Goal: Task Accomplishment & Management: Use online tool/utility

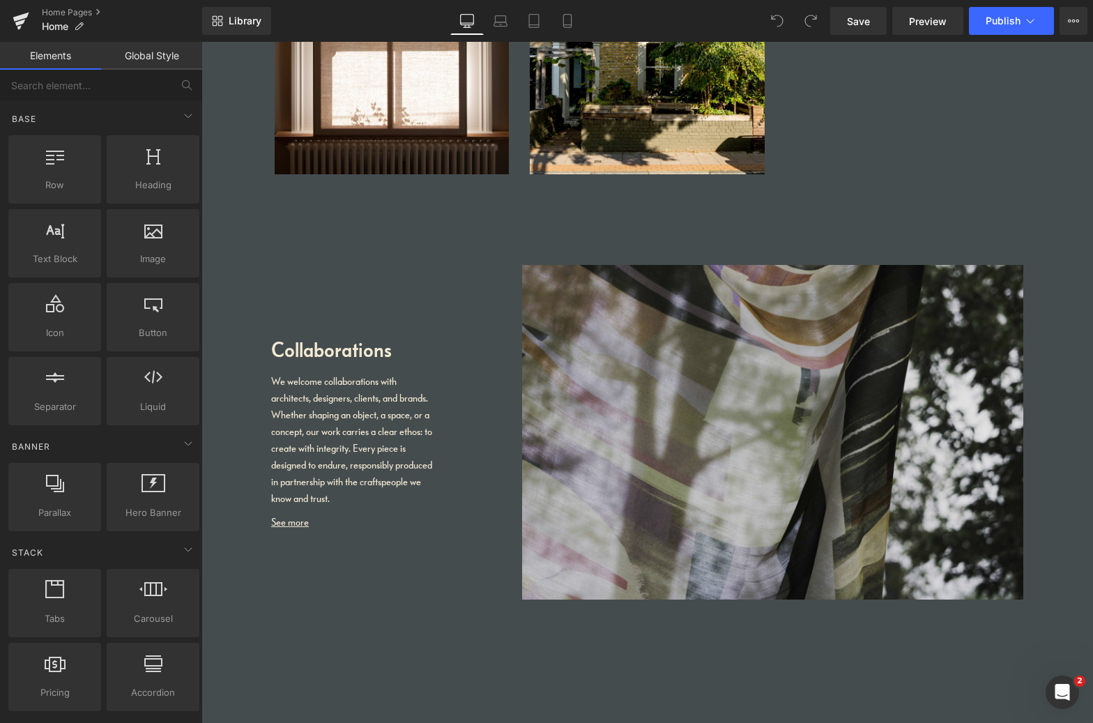
scroll to position [1903, 0]
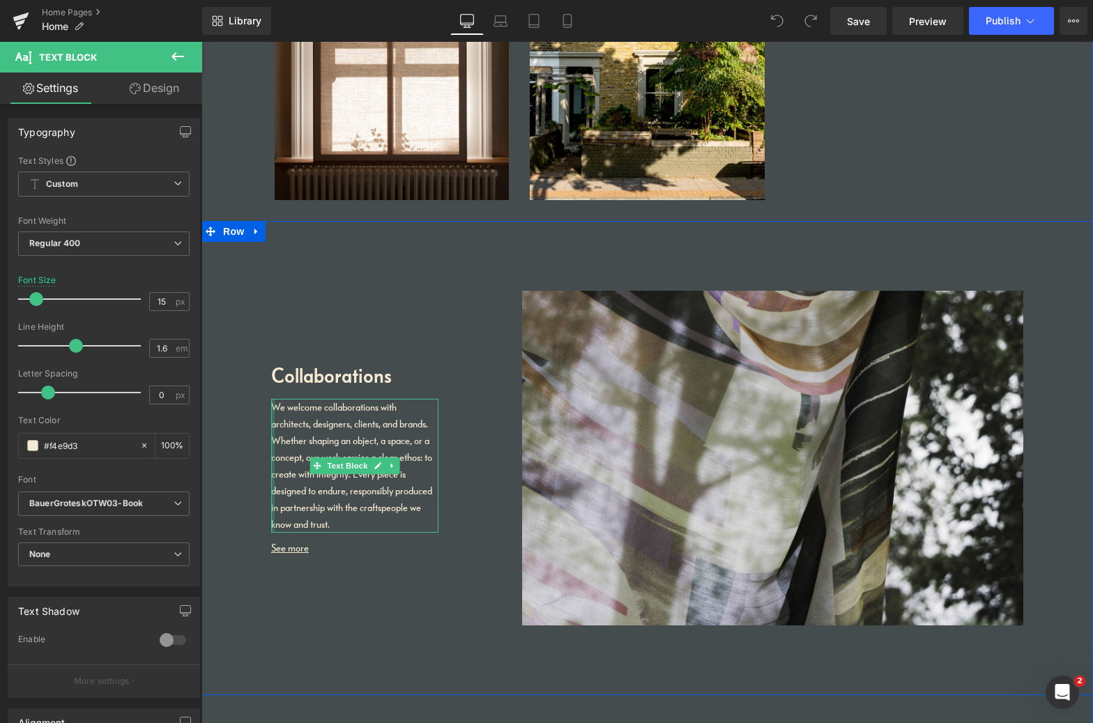
drag, startPoint x: 321, startPoint y: 517, endPoint x: 270, endPoint y: 399, distance: 128.7
click at [271, 399] on div "We welcome collaborations with architects, designers, clients, and brands. Whet…" at bounding box center [354, 466] width 167 height 134
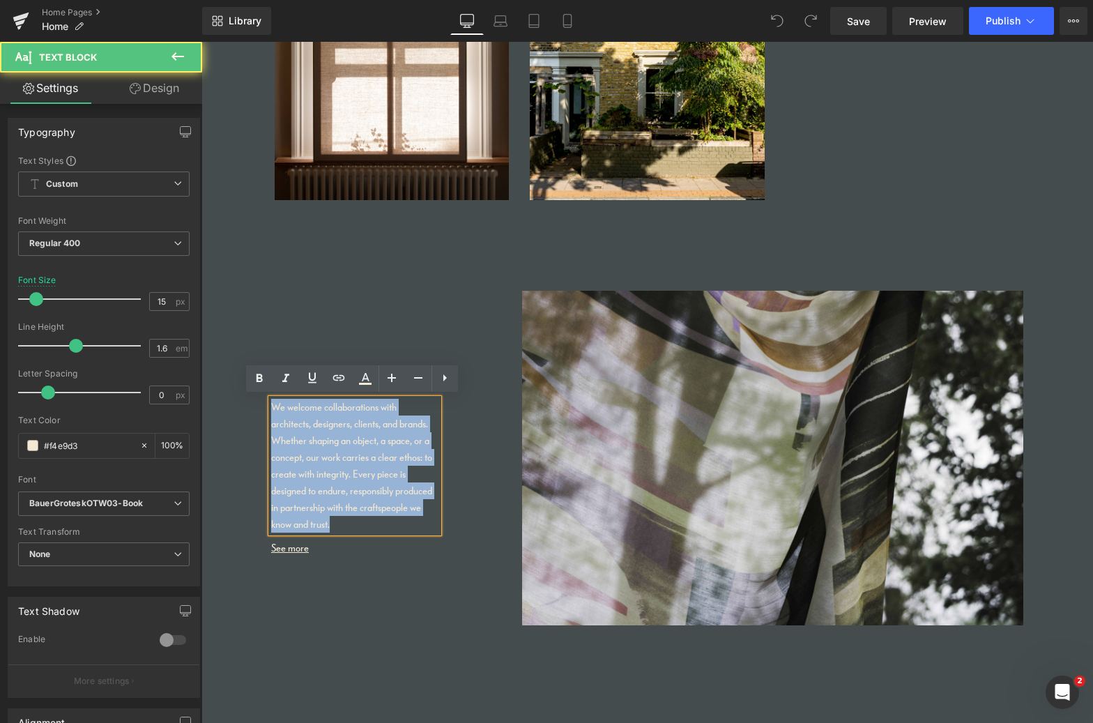
drag, startPoint x: 336, startPoint y: 523, endPoint x: 280, endPoint y: 404, distance: 132.2
click at [263, 404] on div "Collaborations Heading We welcome collaborations with architects, designers, cl…" at bounding box center [647, 458] width 892 height 474
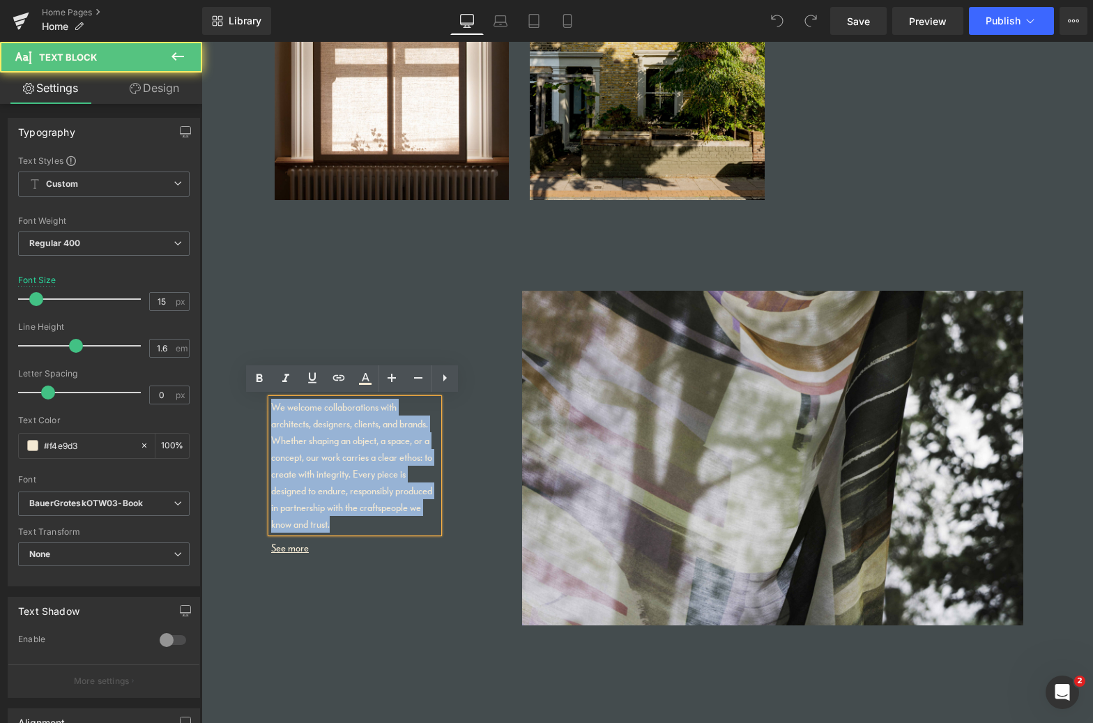
copy p "We welcome collaborations with architects, designers, clients, and brands. Whet…"
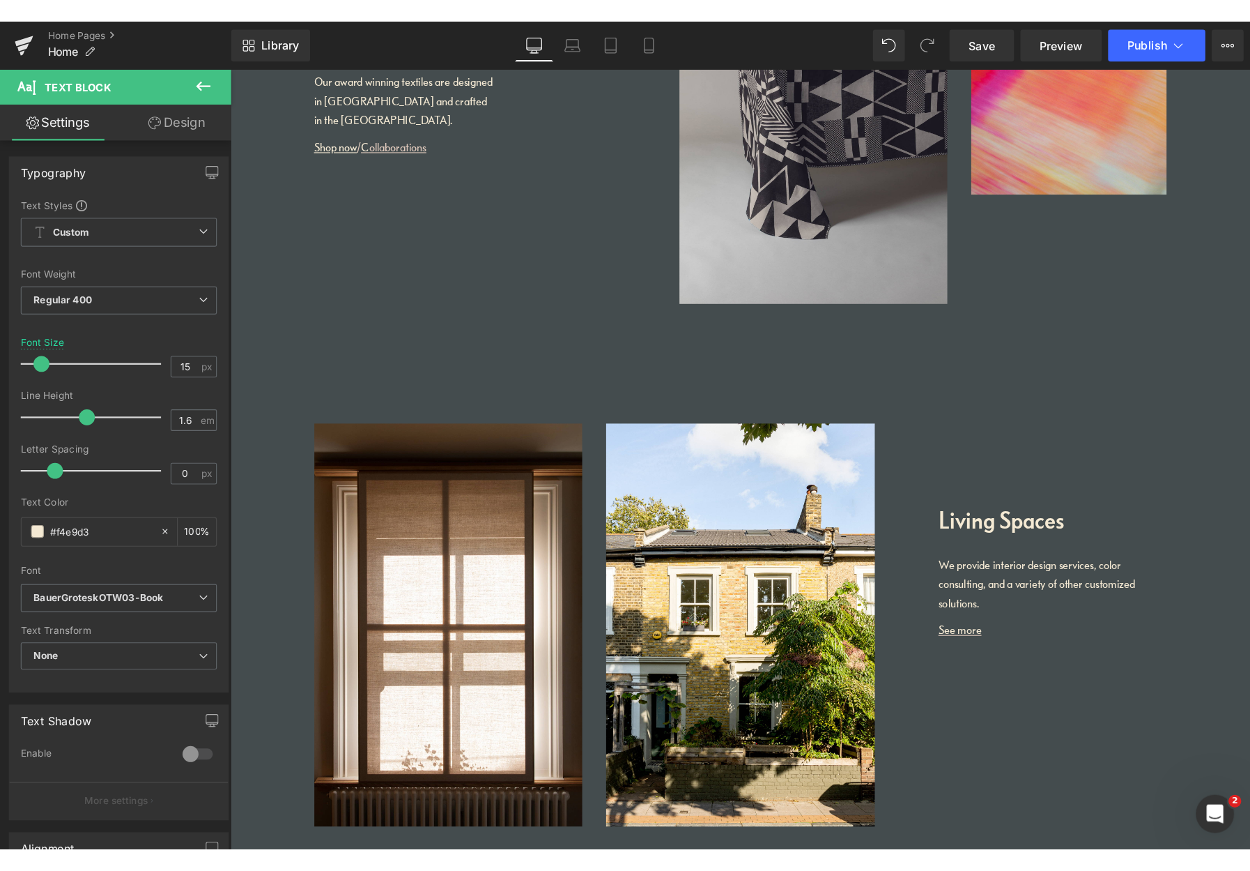
scroll to position [1468, 0]
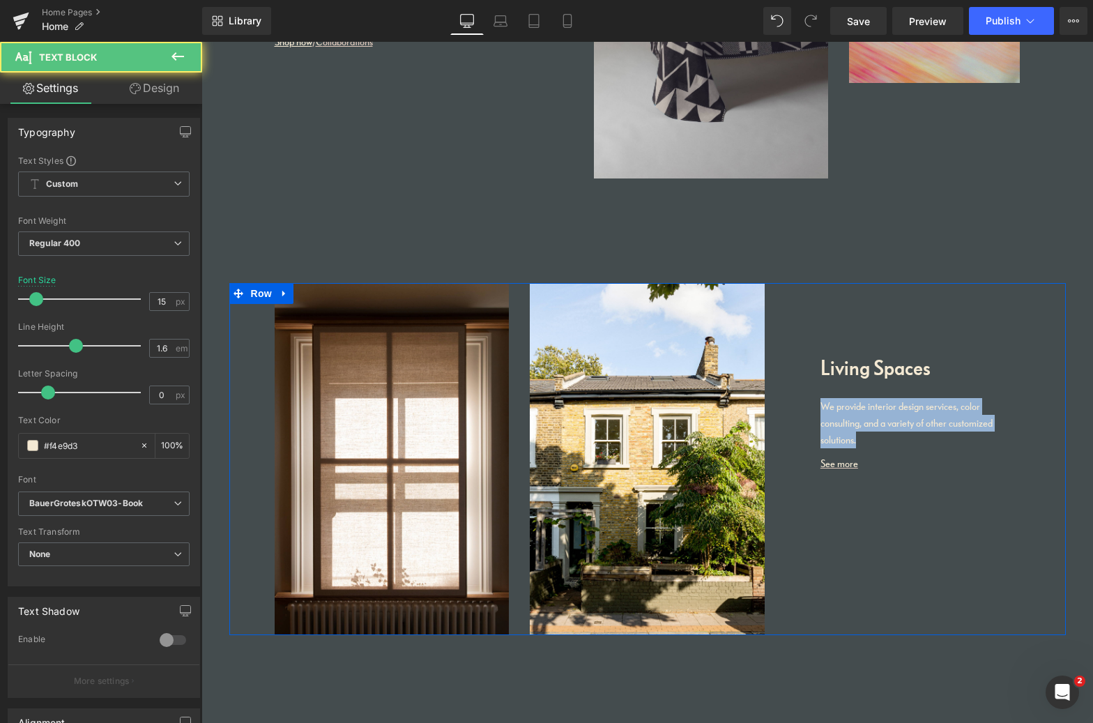
drag, startPoint x: 878, startPoint y: 441, endPoint x: 804, endPoint y: 395, distance: 86.4
click at [803, 395] on div "Living Spaces Heading We provide interior design services, color consulting, an…" at bounding box center [903, 381] width 256 height 196
copy div "We provide interior design services, color consulting, and a variety of other c…"
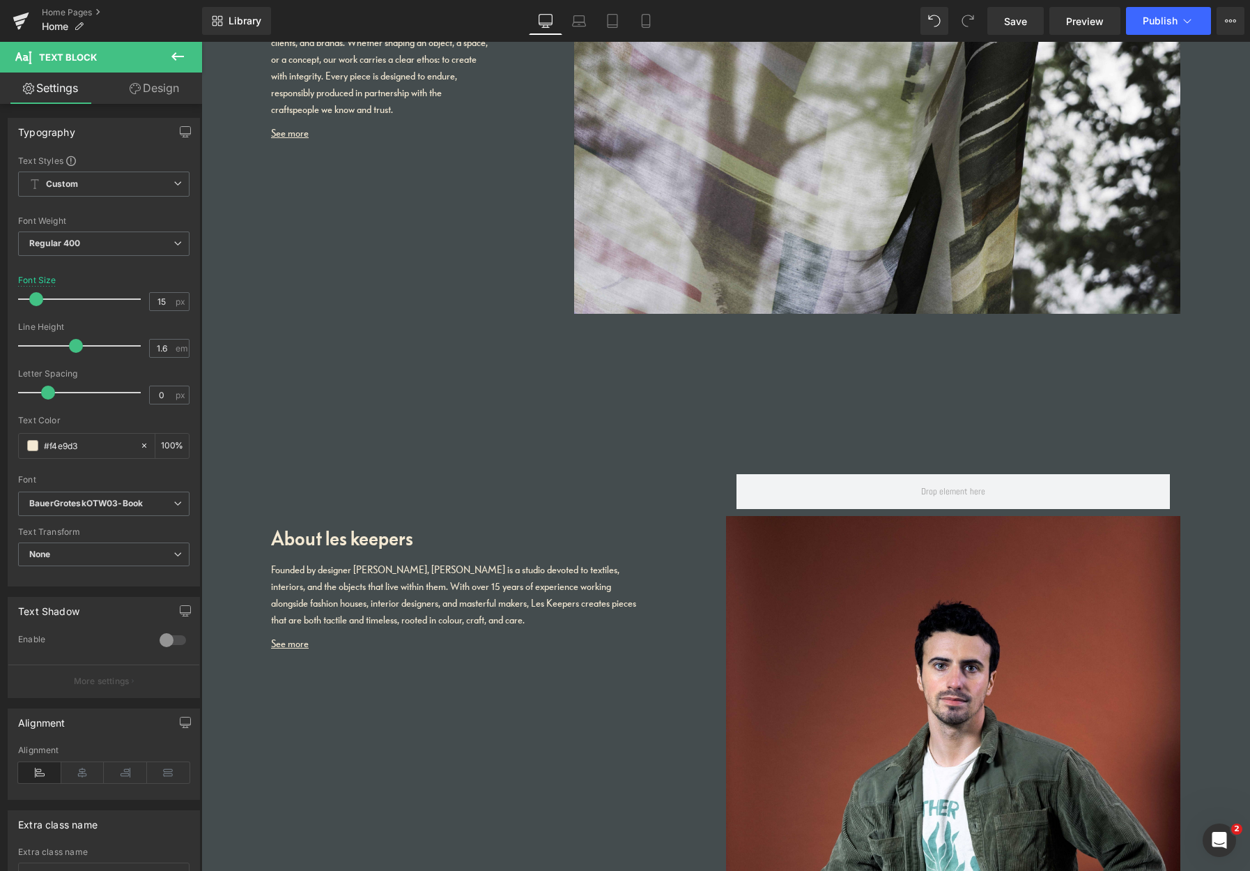
scroll to position [2472, 0]
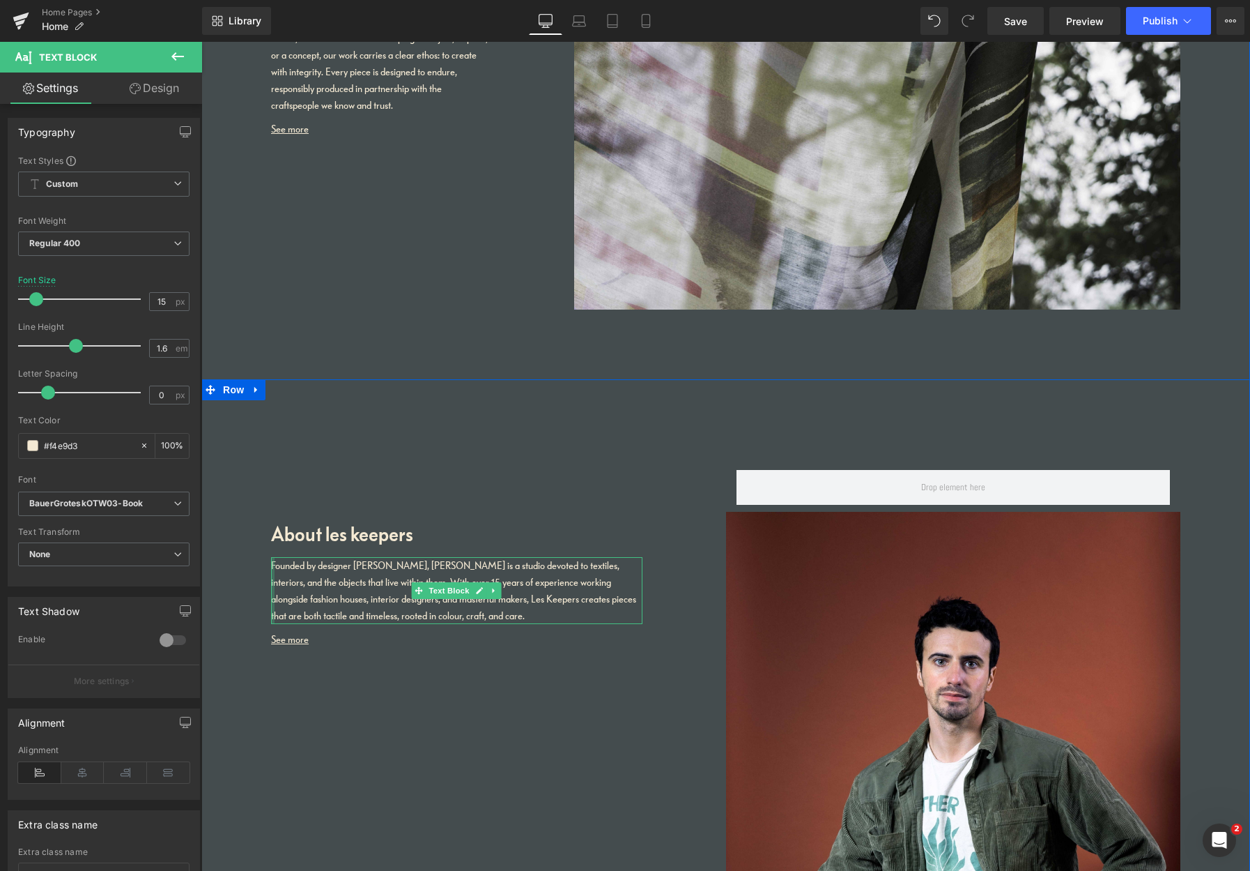
drag, startPoint x: 501, startPoint y: 616, endPoint x: 269, endPoint y: 560, distance: 238.9
click at [271, 557] on div "Founded by designer Pablo Di Francesco, Les Keepers is a studio devoted to text…" at bounding box center [457, 590] width 372 height 67
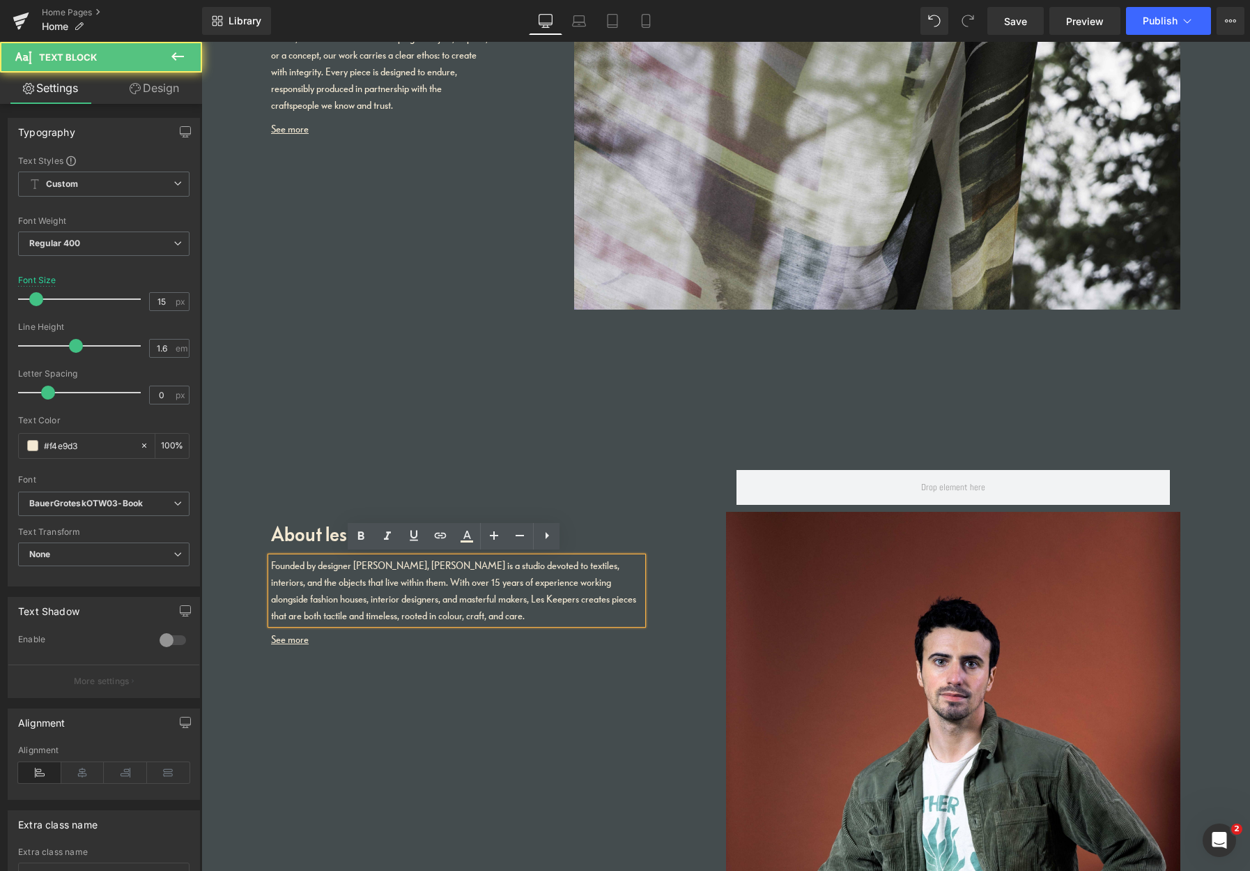
drag, startPoint x: 512, startPoint y: 612, endPoint x: 263, endPoint y: 557, distance: 254.2
click at [259, 556] on div "About les keepers Heading Founded by designer [PERSON_NAME], [PERSON_NAME] is a…" at bounding box center [725, 821] width 1049 height 885
copy div "Founded by designer [PERSON_NAME], [PERSON_NAME] is a studio devoted to textile…"
click at [460, 590] on div "Founded by designer [PERSON_NAME], [PERSON_NAME] is a studio devoted to textile…" at bounding box center [457, 590] width 372 height 67
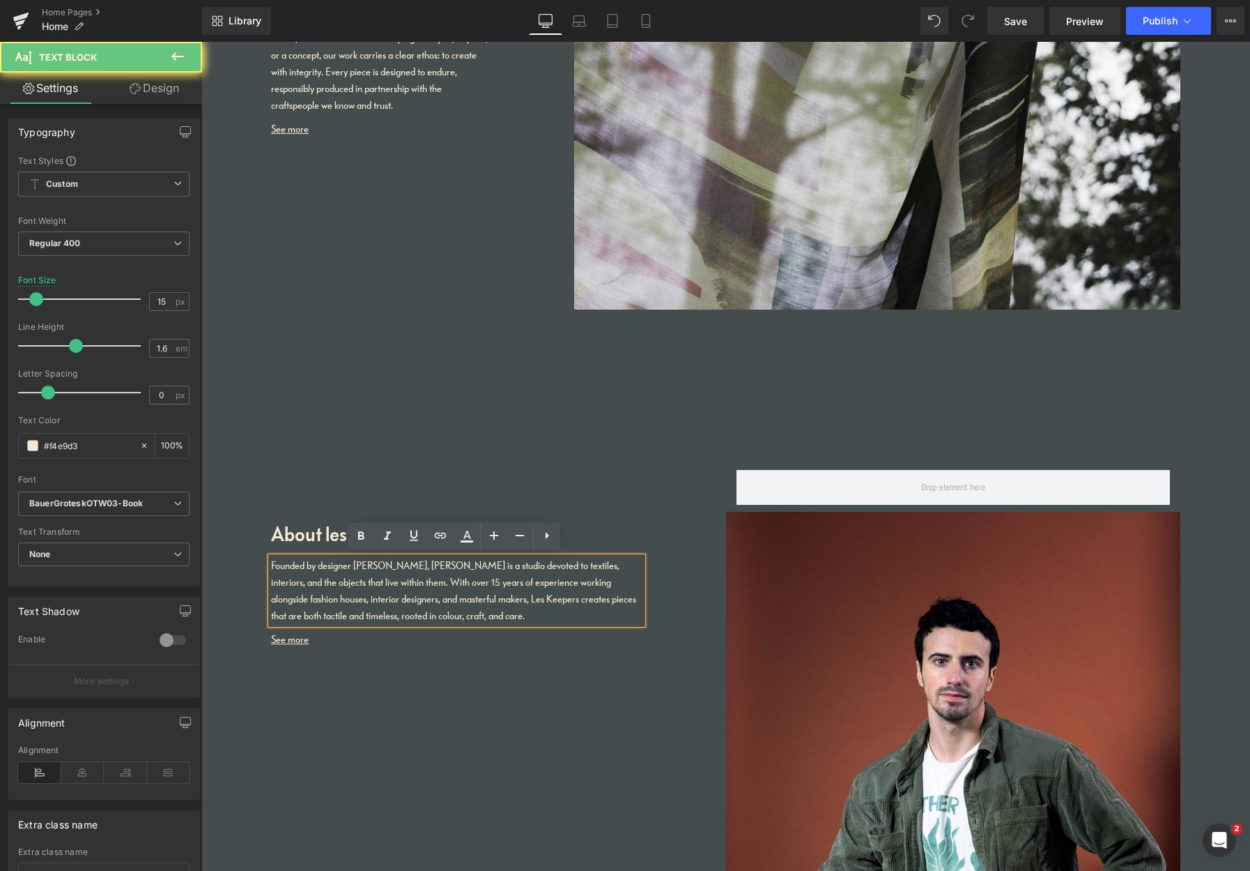
drag, startPoint x: 516, startPoint y: 615, endPoint x: 209, endPoint y: 556, distance: 312.4
click at [205, 551] on div "About les keepers Heading Founded by designer [PERSON_NAME], [PERSON_NAME] is a…" at bounding box center [725, 821] width 1049 height 885
copy div "Founded by designer [PERSON_NAME], [PERSON_NAME] is a studio devoted to textile…"
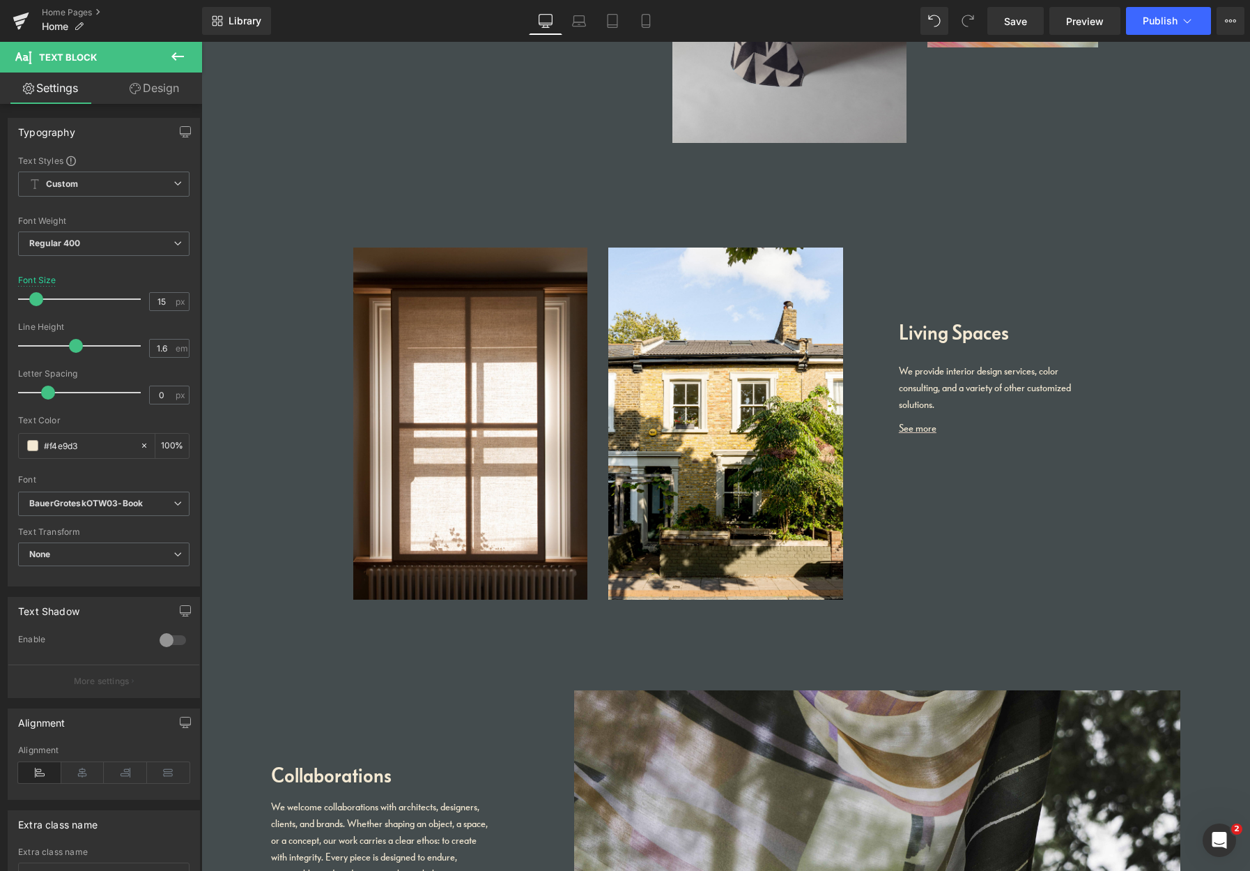
scroll to position [1672, 0]
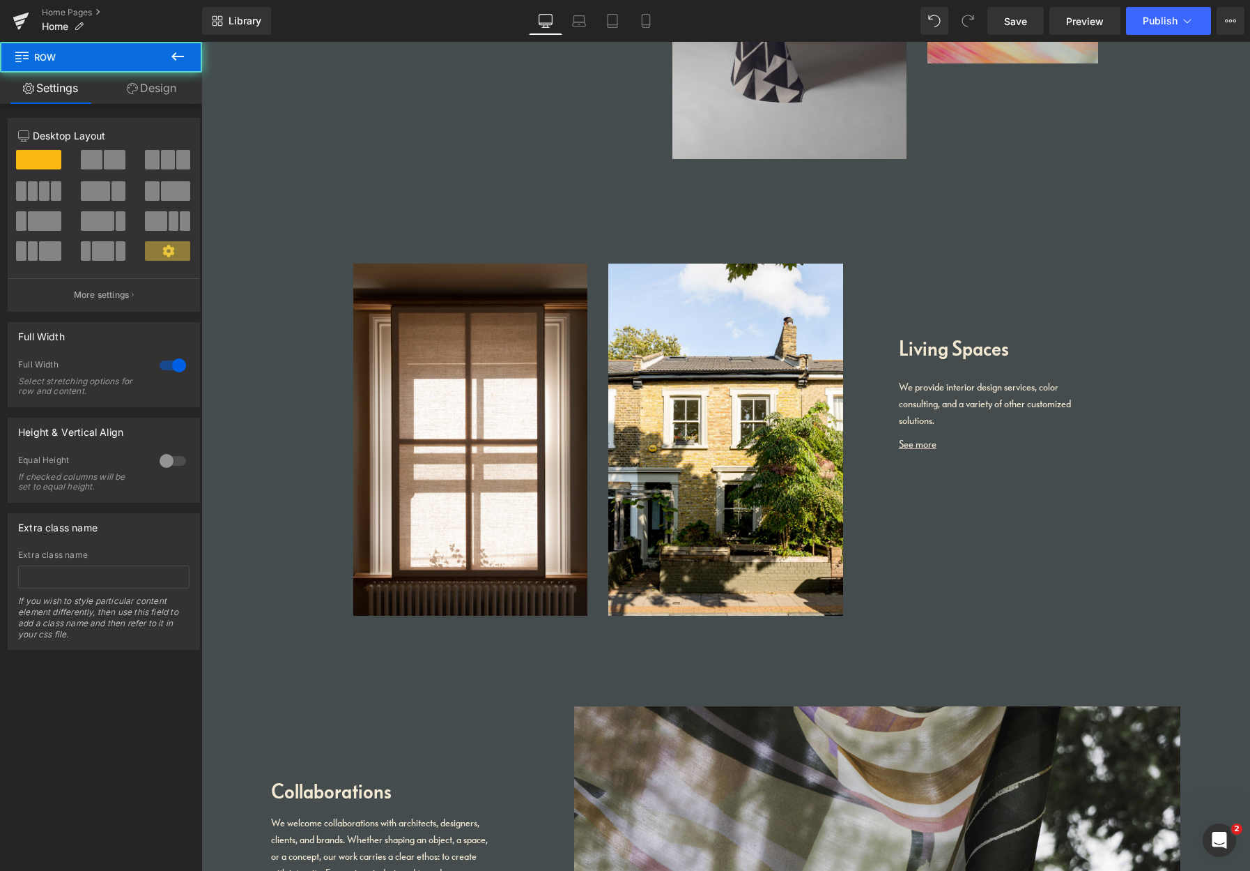
drag, startPoint x: 1244, startPoint y: 508, endPoint x: 1247, endPoint y: 460, distance: 48.2
click at [1092, 460] on html "Home Tablecloths Scarves Curtains About us Services Collaborations Contact Us" at bounding box center [725, 661] width 1049 height 4583
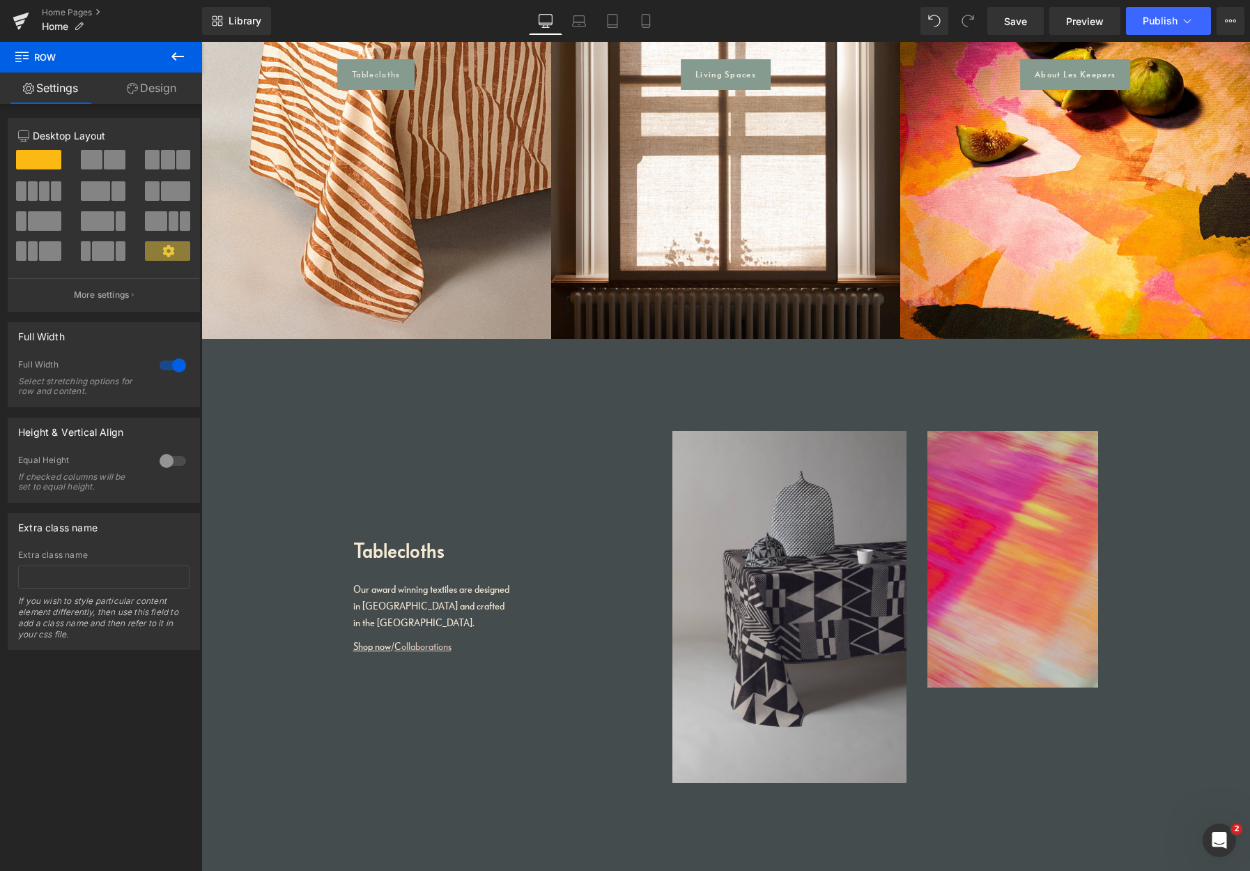
scroll to position [1043, 0]
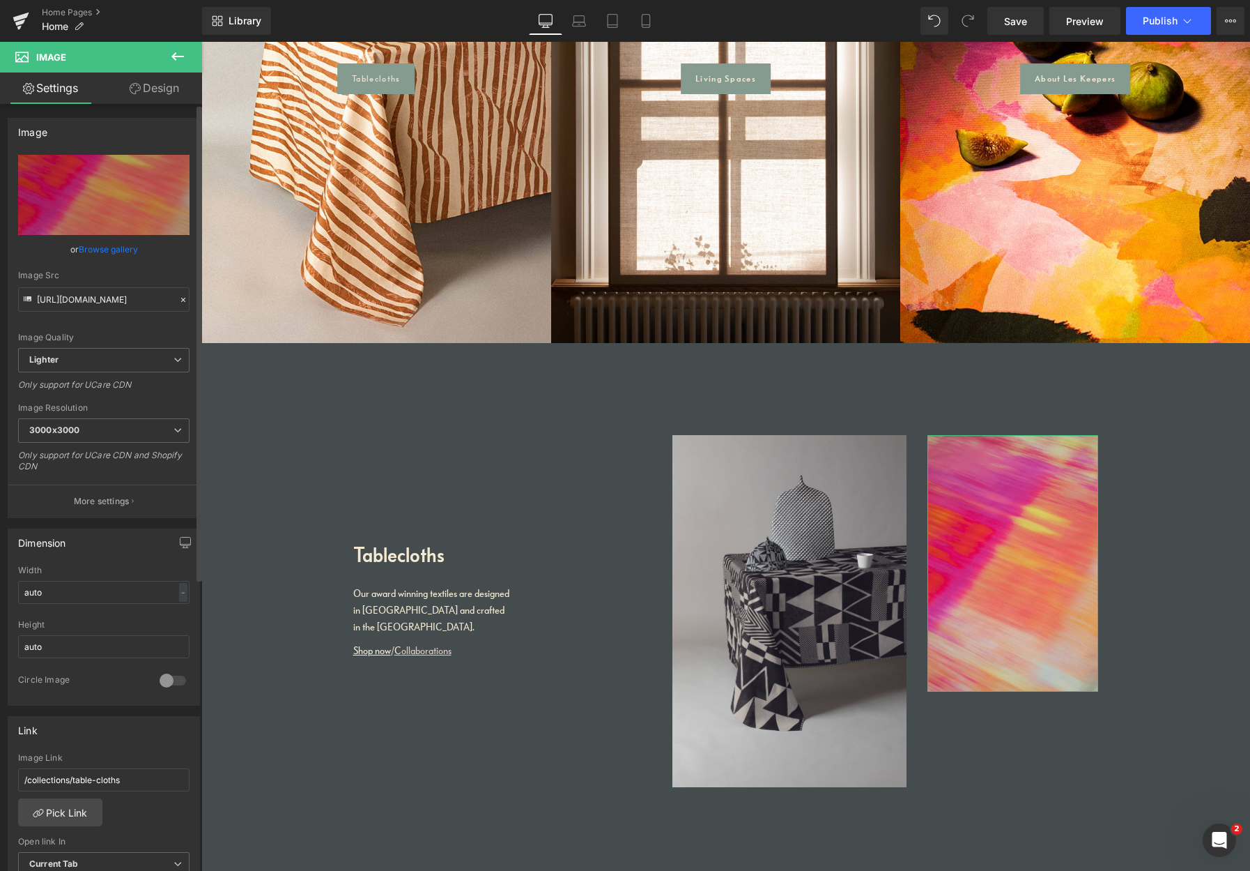
click at [93, 252] on link "Browse gallery" at bounding box center [108, 249] width 59 height 24
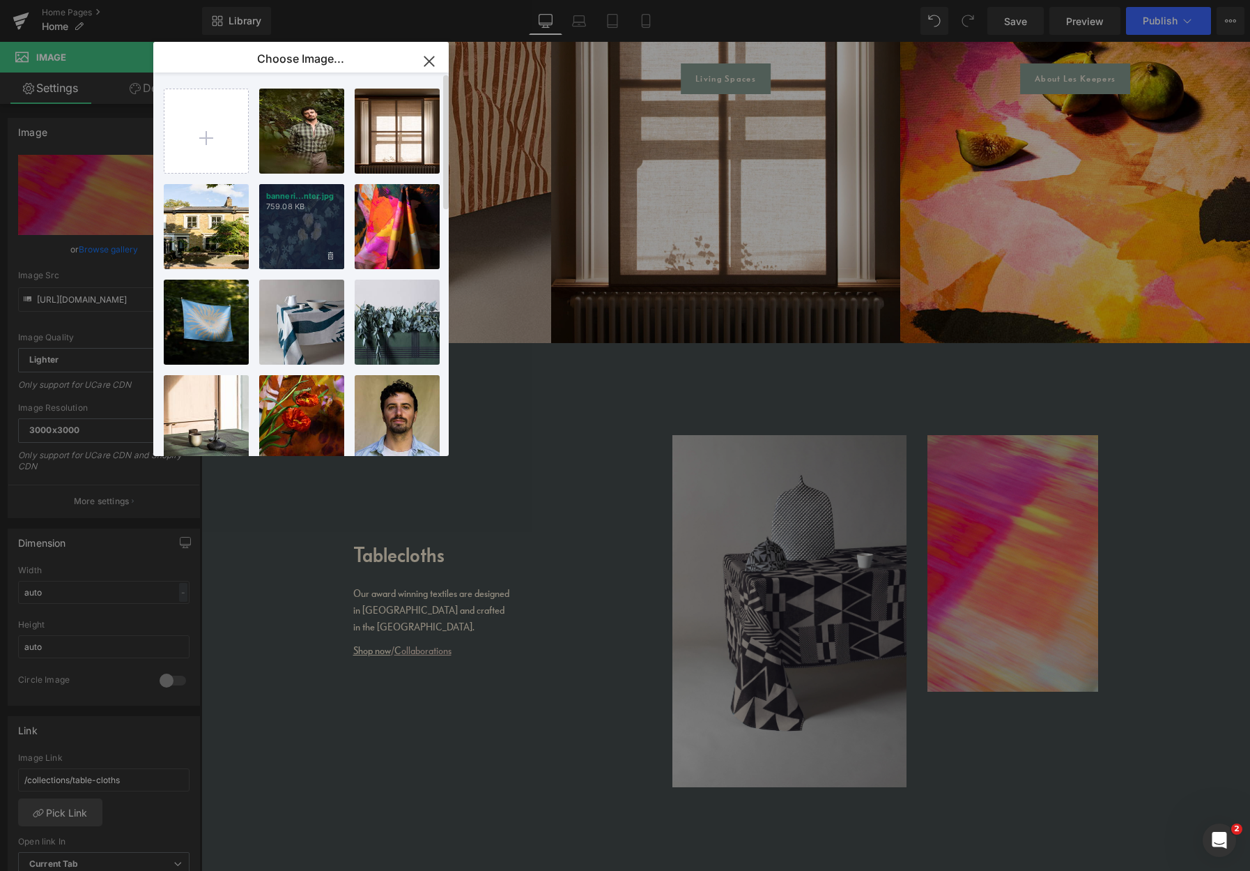
click at [312, 235] on div "banneri...nter.jpg 759.08 KB" at bounding box center [301, 226] width 85 height 85
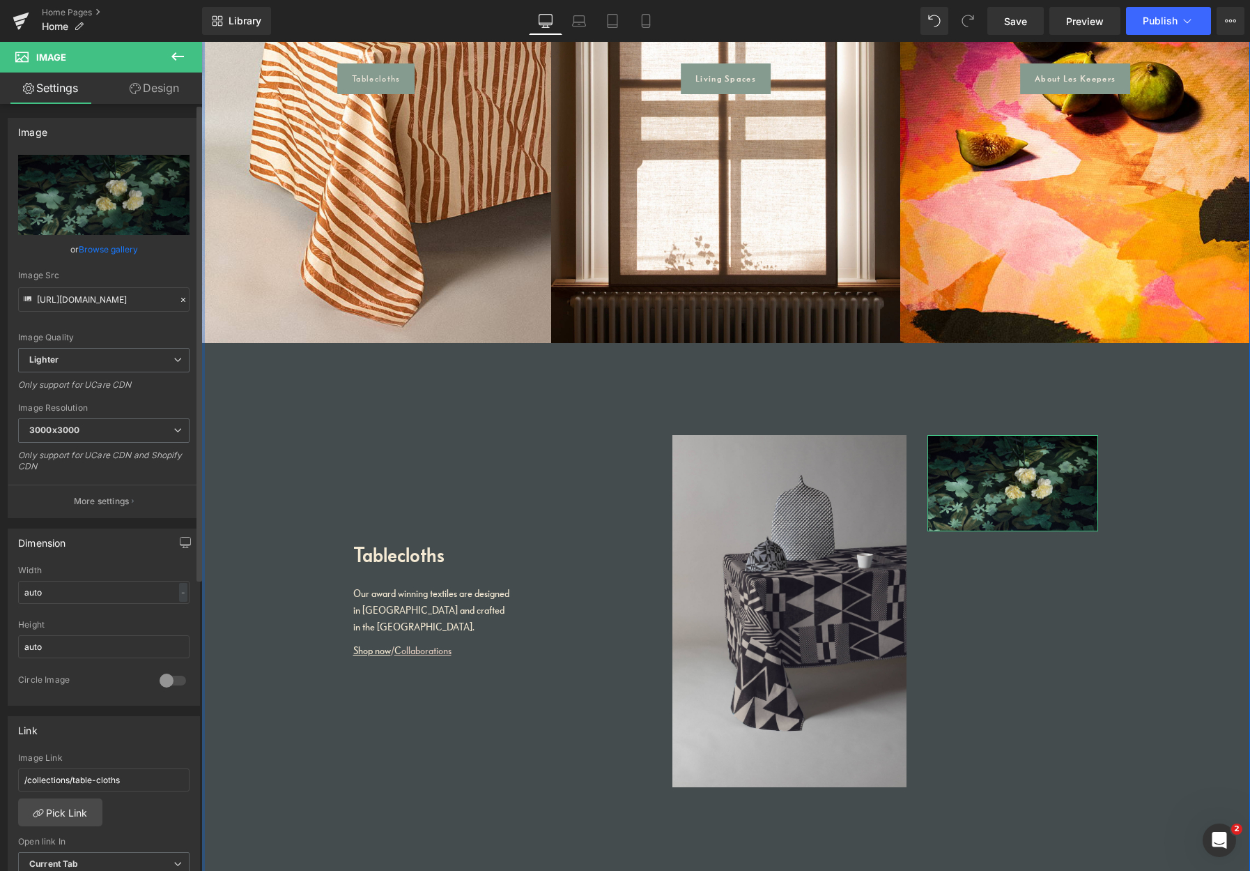
click at [98, 246] on link "Browse gallery" at bounding box center [108, 249] width 59 height 24
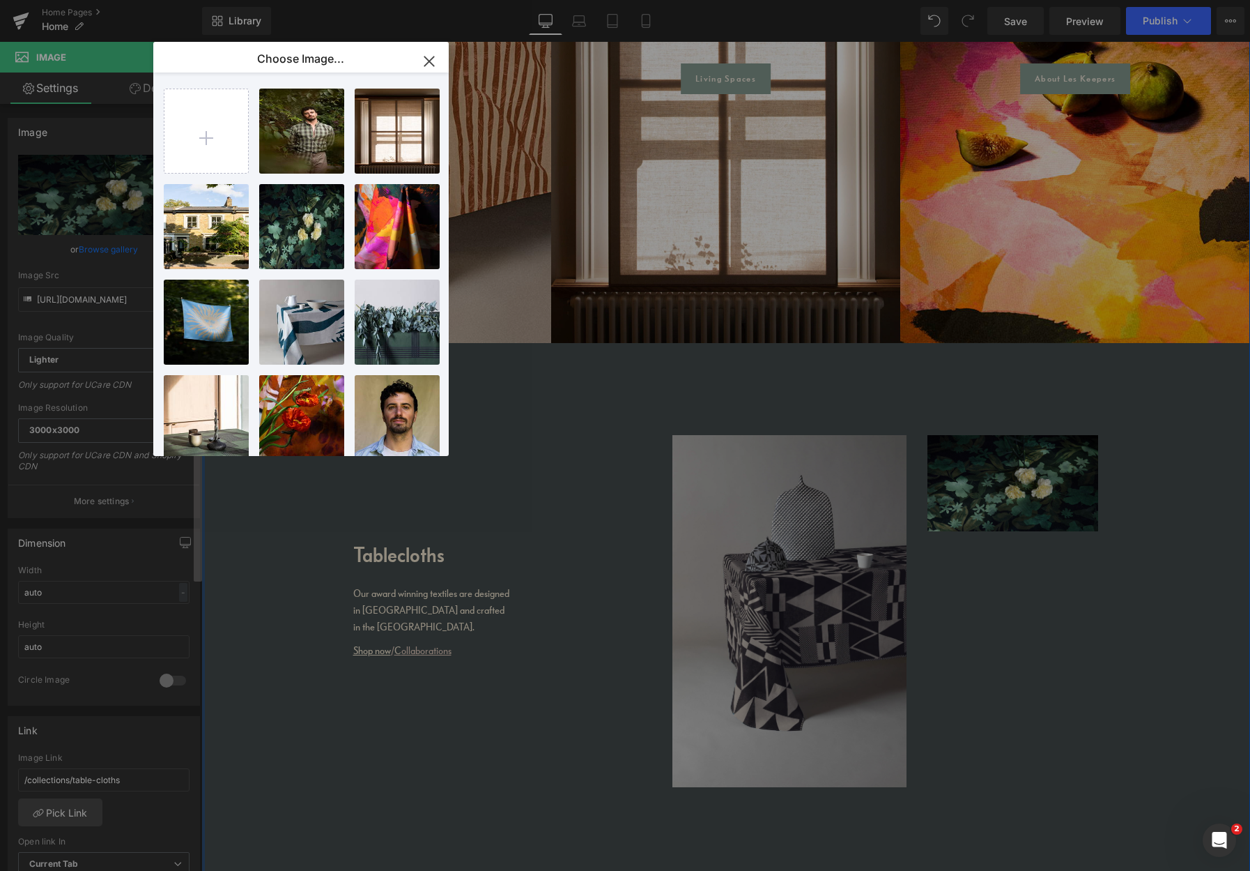
click at [0, 0] on div "sust...sust.jpg 307.86 KB" at bounding box center [0, 0] width 0 height 0
type input "https://ucarecdn.com/ed0cb9cd-6632-40c9-b96d-8272ace5659e/-/format/auto/-/previ…"
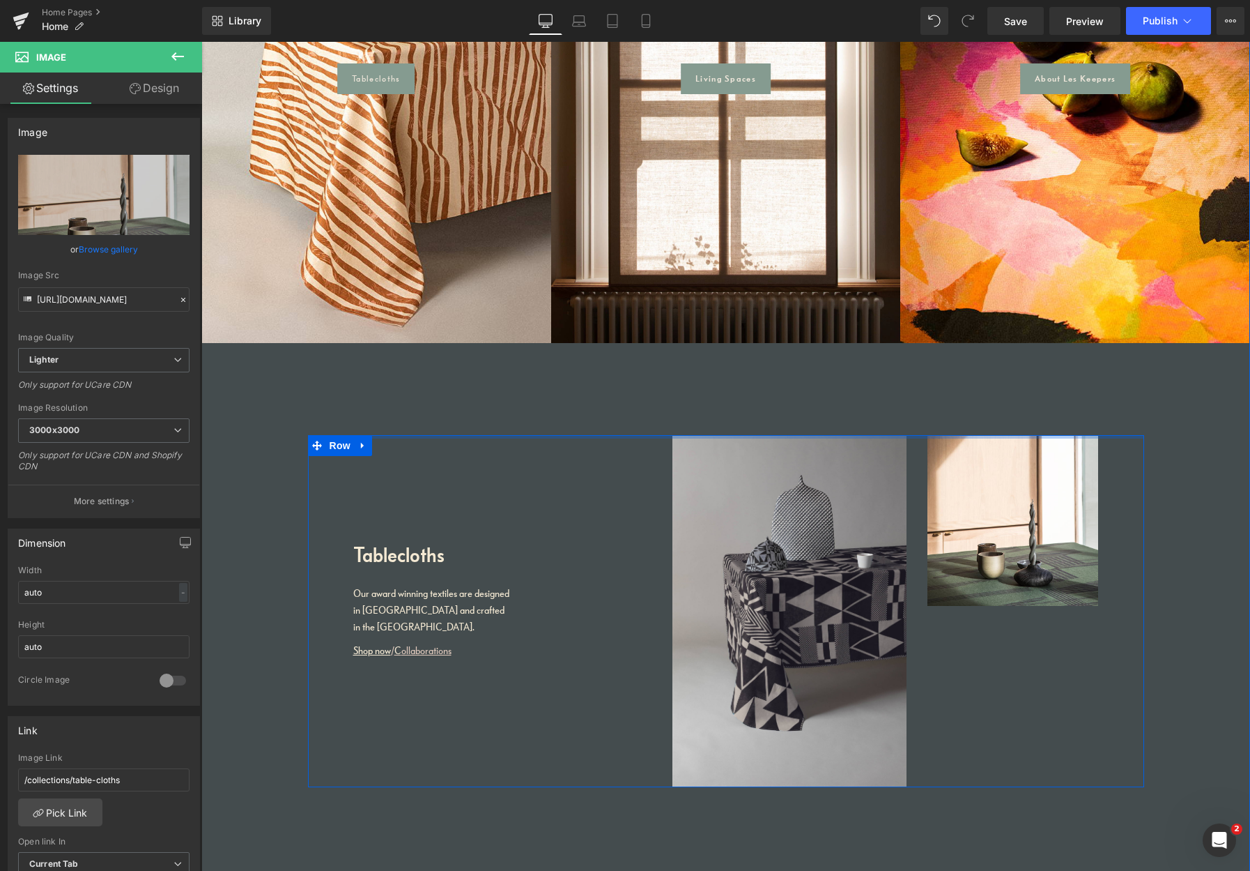
click at [385, 436] on div "Tablecloths Heading Our award winning textiles are designed in Peckham and craf…" at bounding box center [726, 611] width 836 height 352
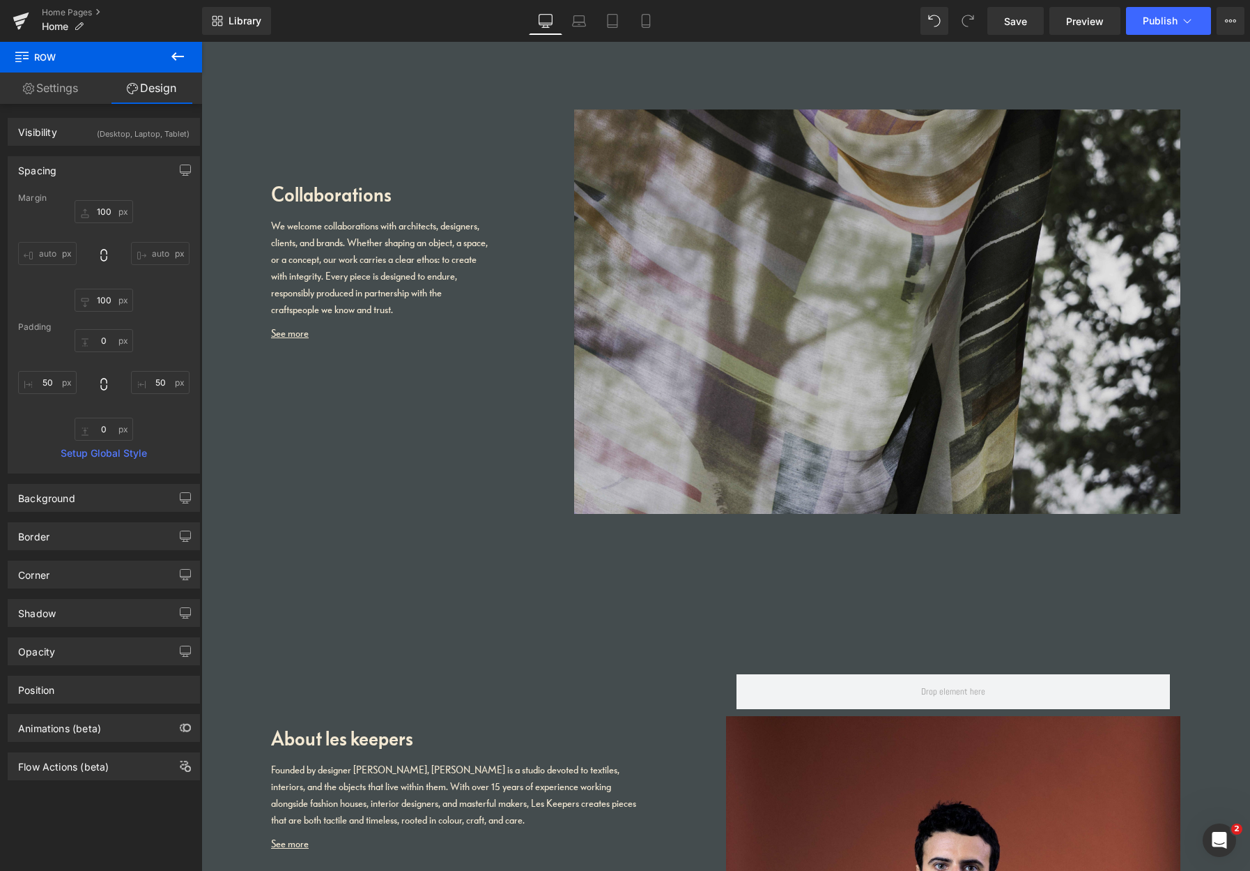
scroll to position [2261, 0]
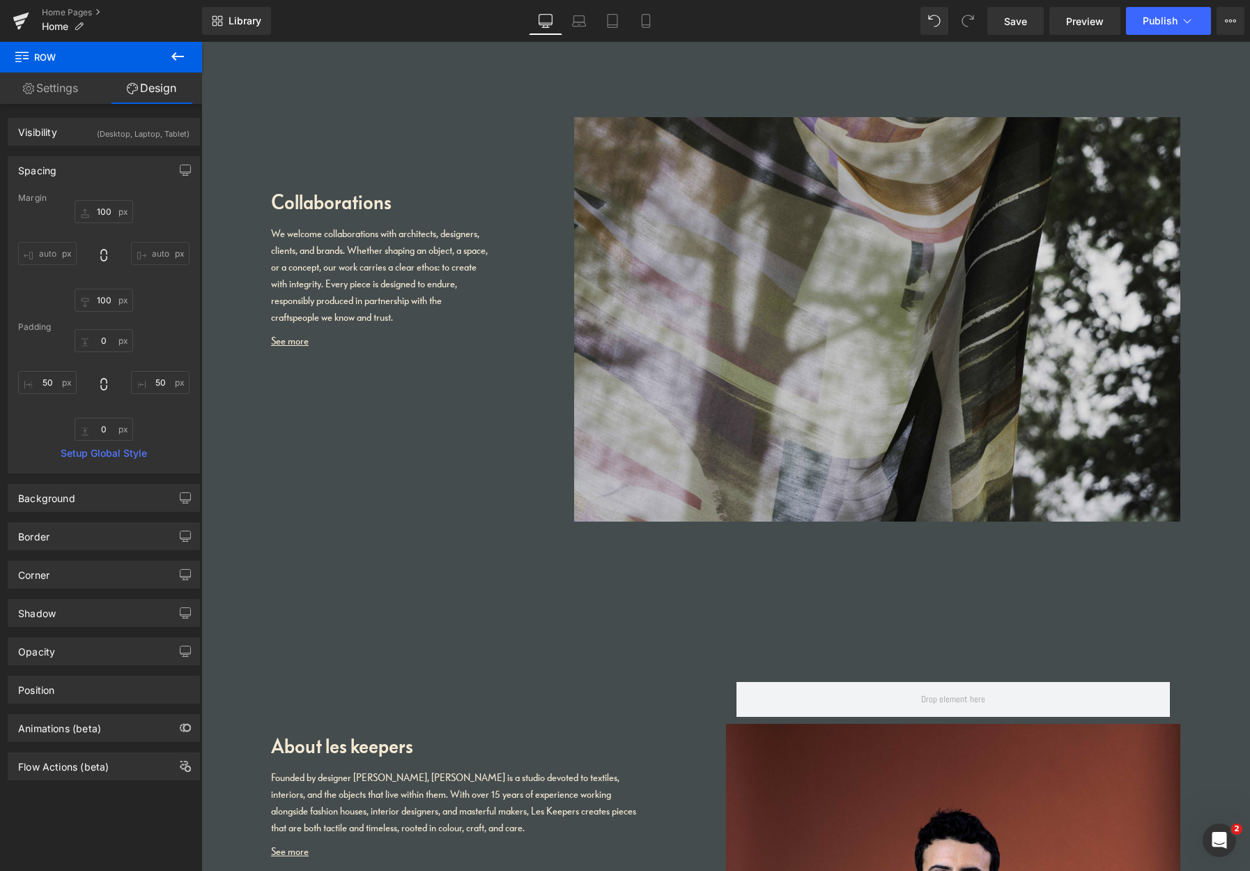
click at [995, 374] on img at bounding box center [877, 319] width 606 height 404
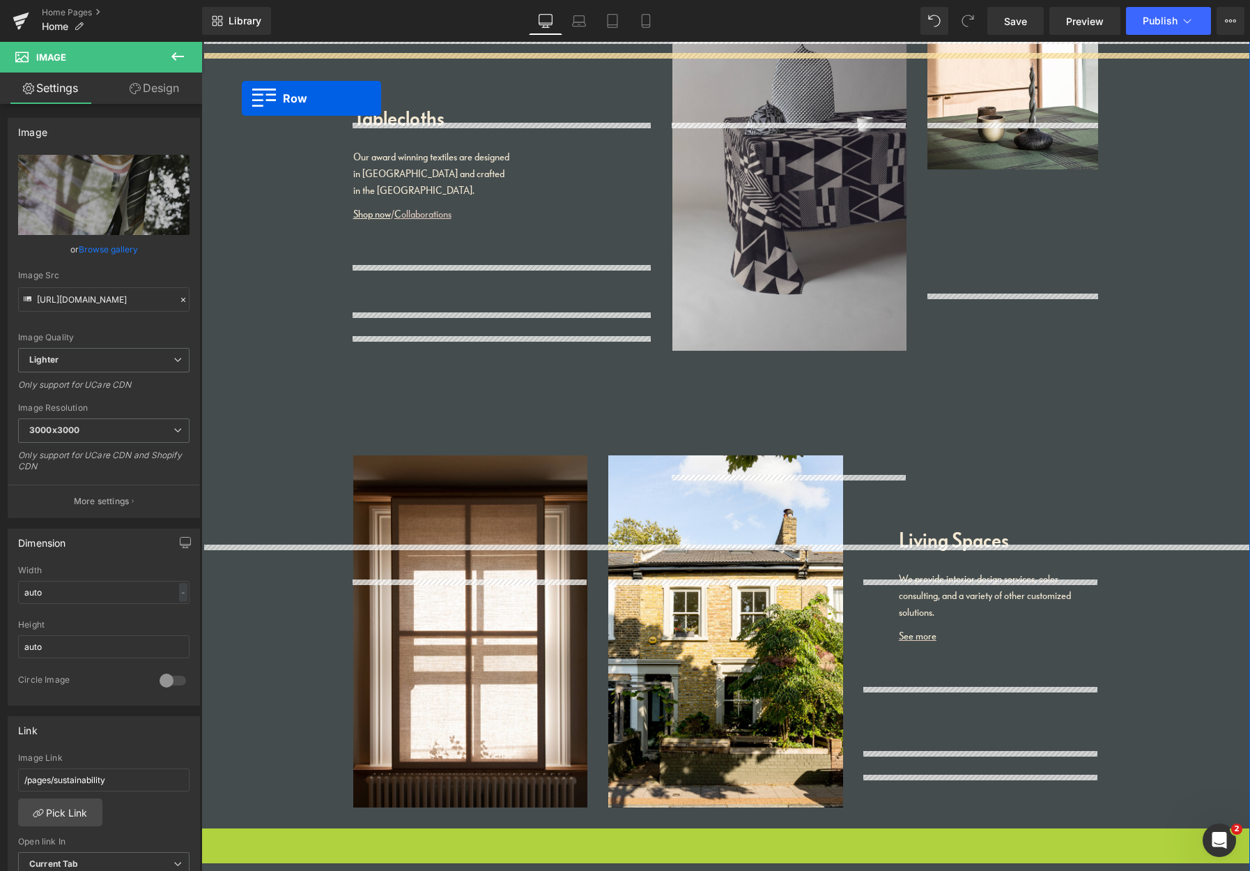
scroll to position [1285, 0]
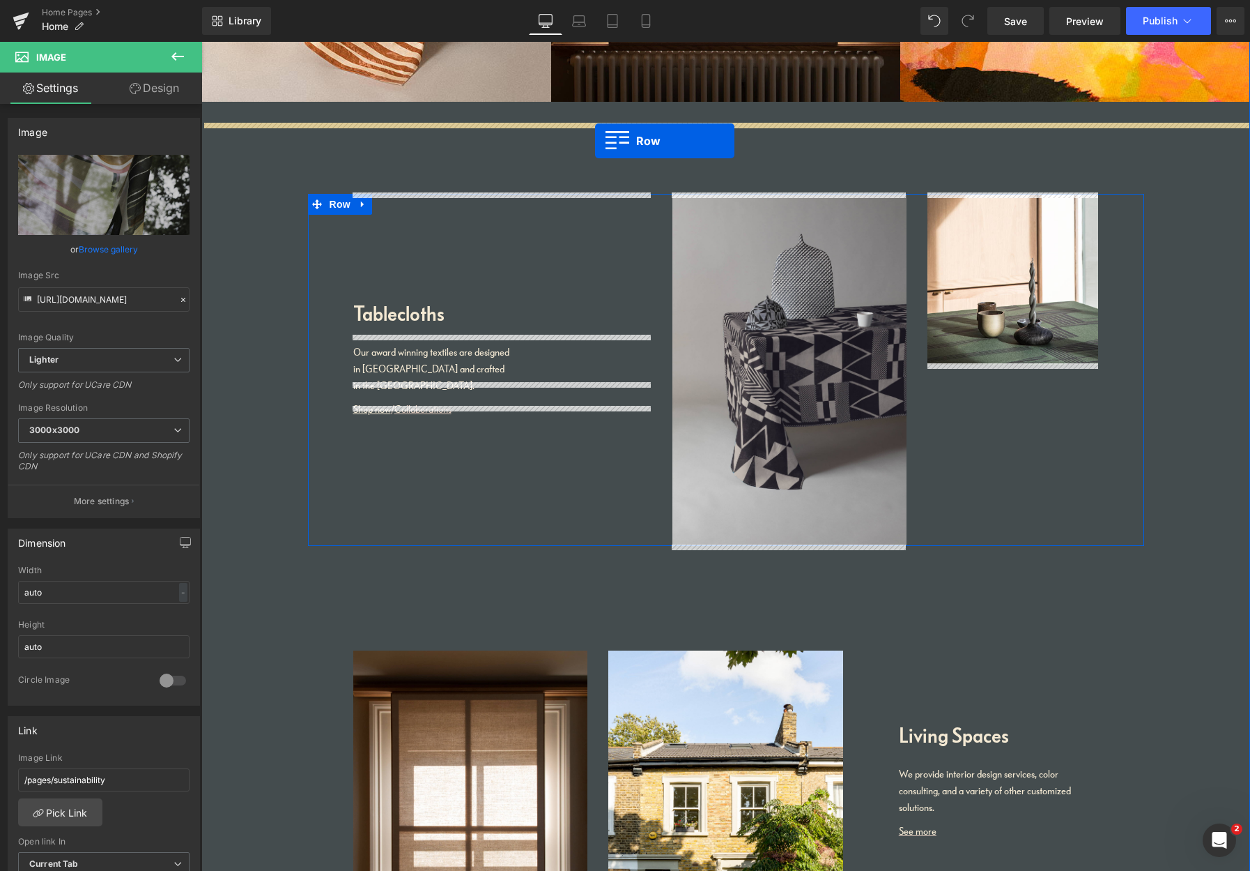
drag, startPoint x: 208, startPoint y: 58, endPoint x: 595, endPoint y: 141, distance: 395.1
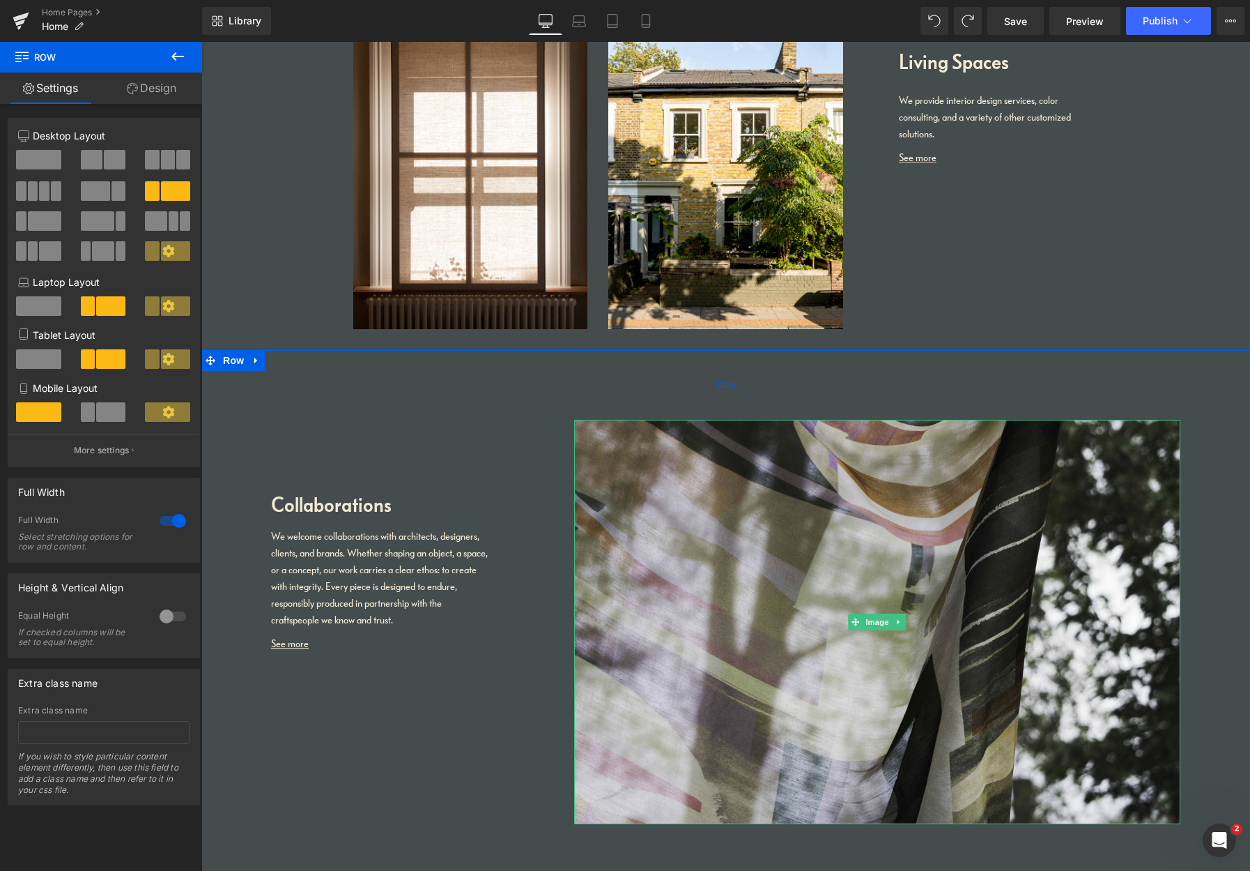
scroll to position [1986, 0]
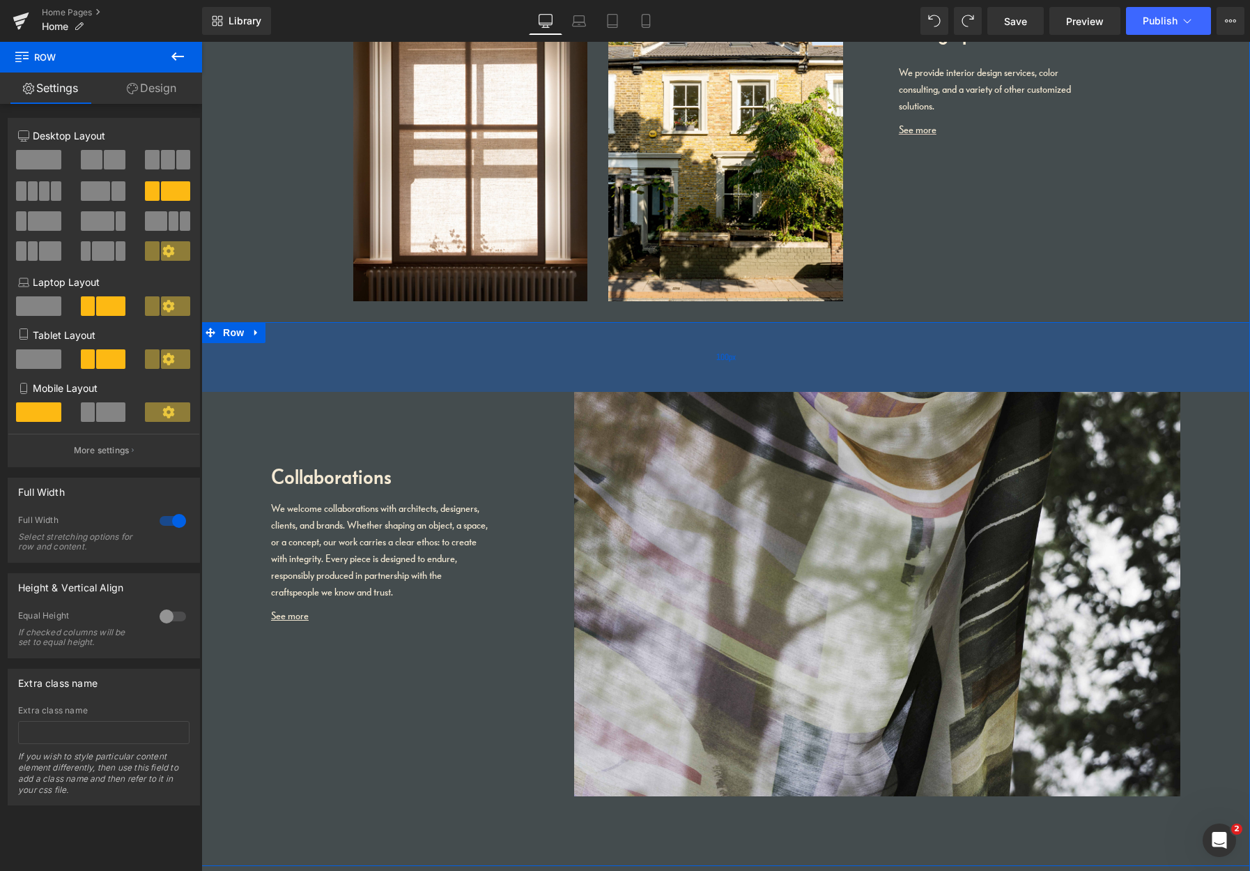
click at [259, 374] on div "100px" at bounding box center [725, 357] width 1049 height 70
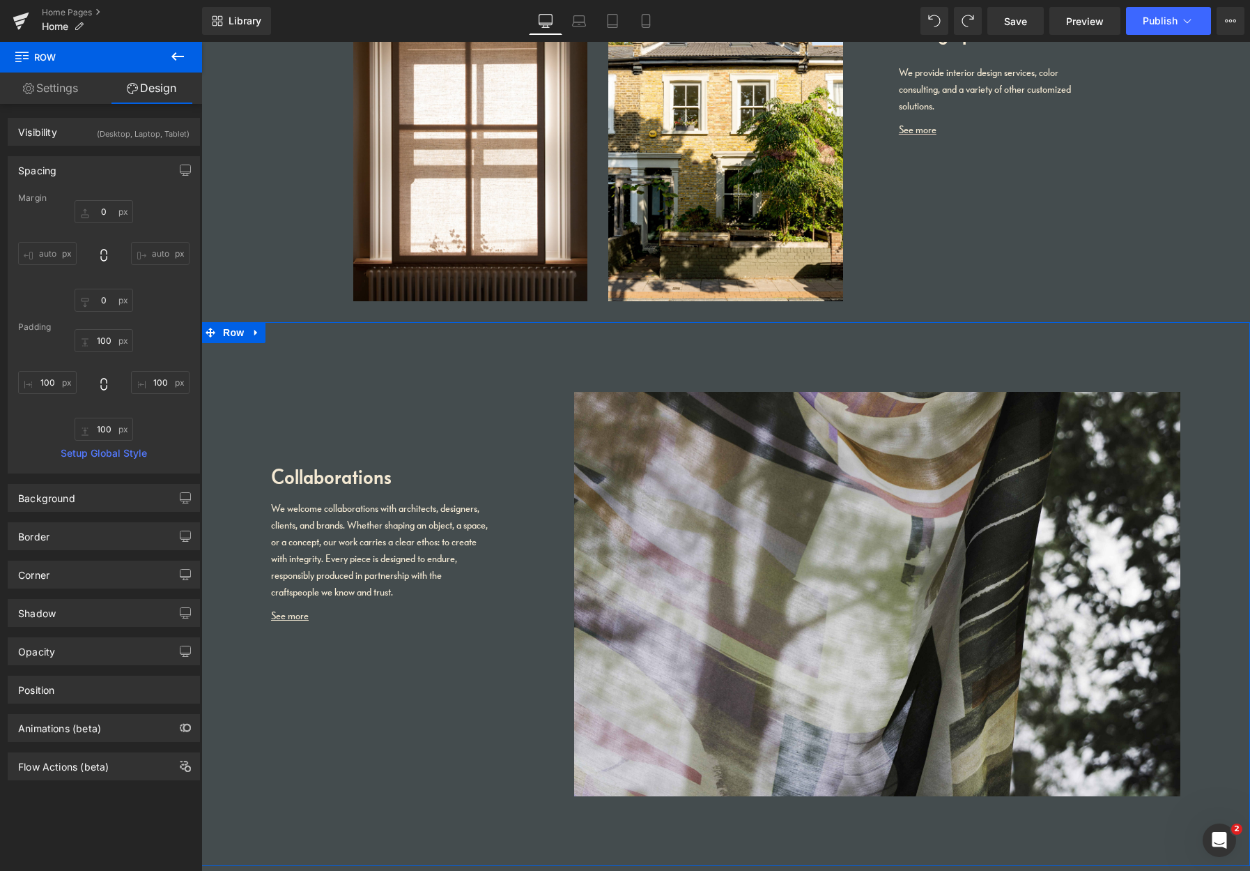
click at [49, 252] on input "auto" at bounding box center [47, 253] width 59 height 23
click at [313, 280] on div "Image Image Living Spaces Heading We provide interior design services, color co…" at bounding box center [726, 125] width 836 height 352
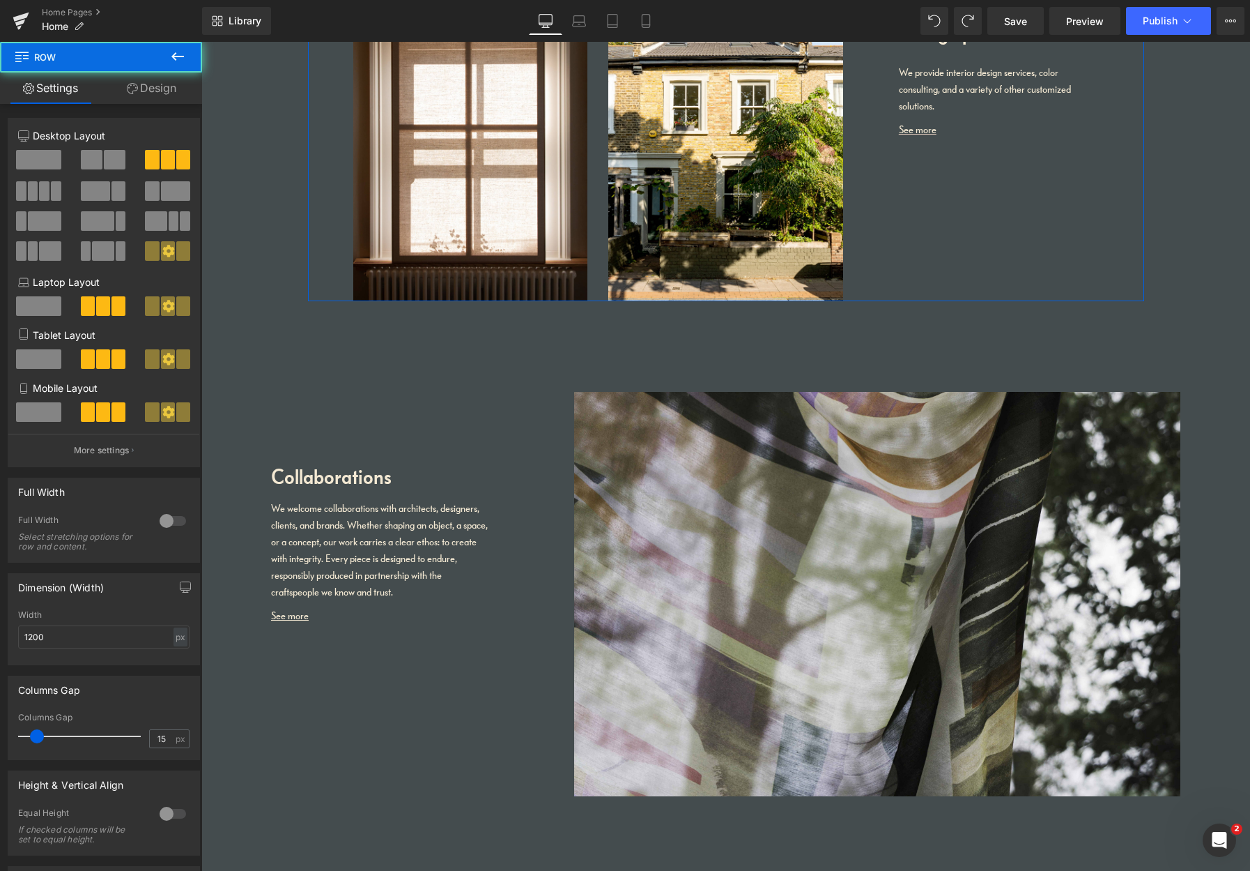
click at [161, 90] on link "Design" at bounding box center [151, 87] width 101 height 31
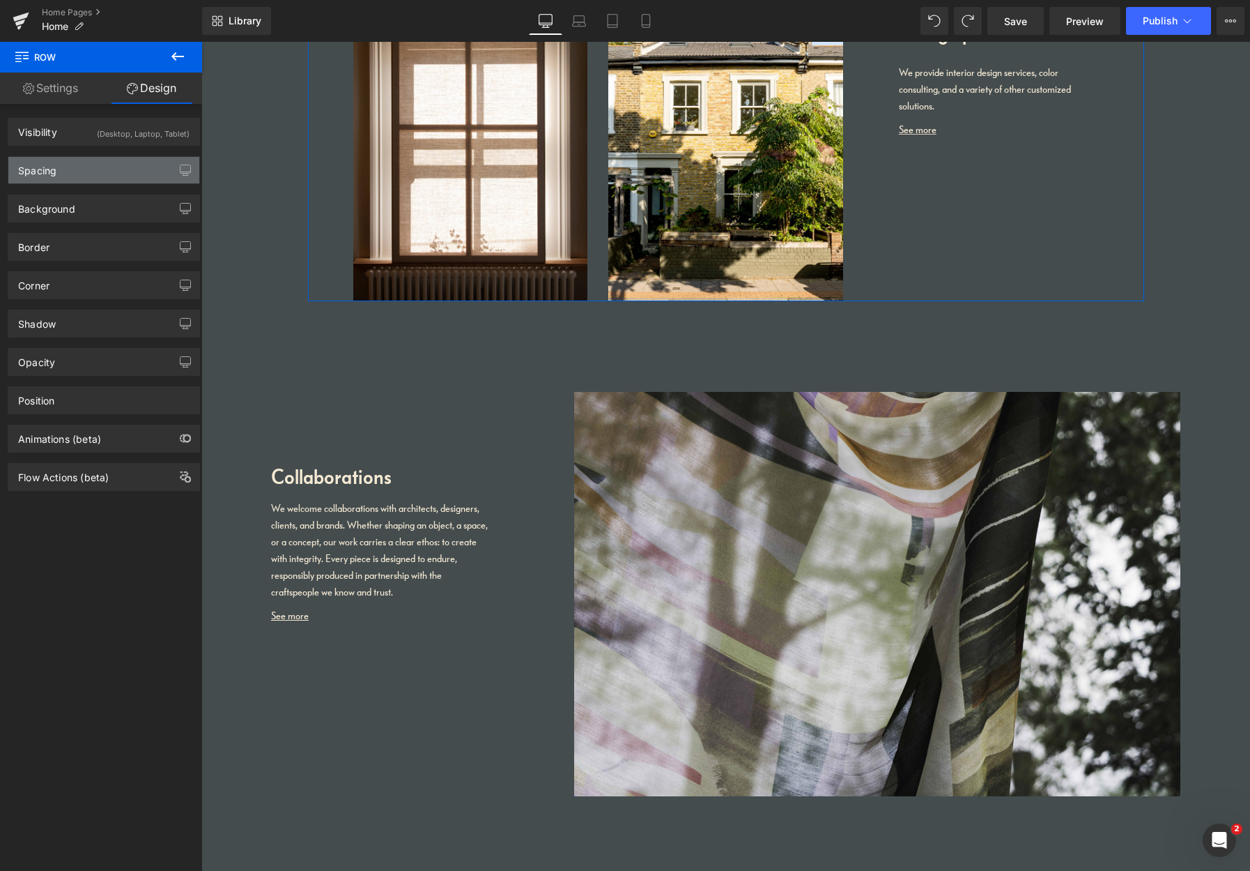
click at [76, 174] on div "Spacing" at bounding box center [103, 170] width 191 height 26
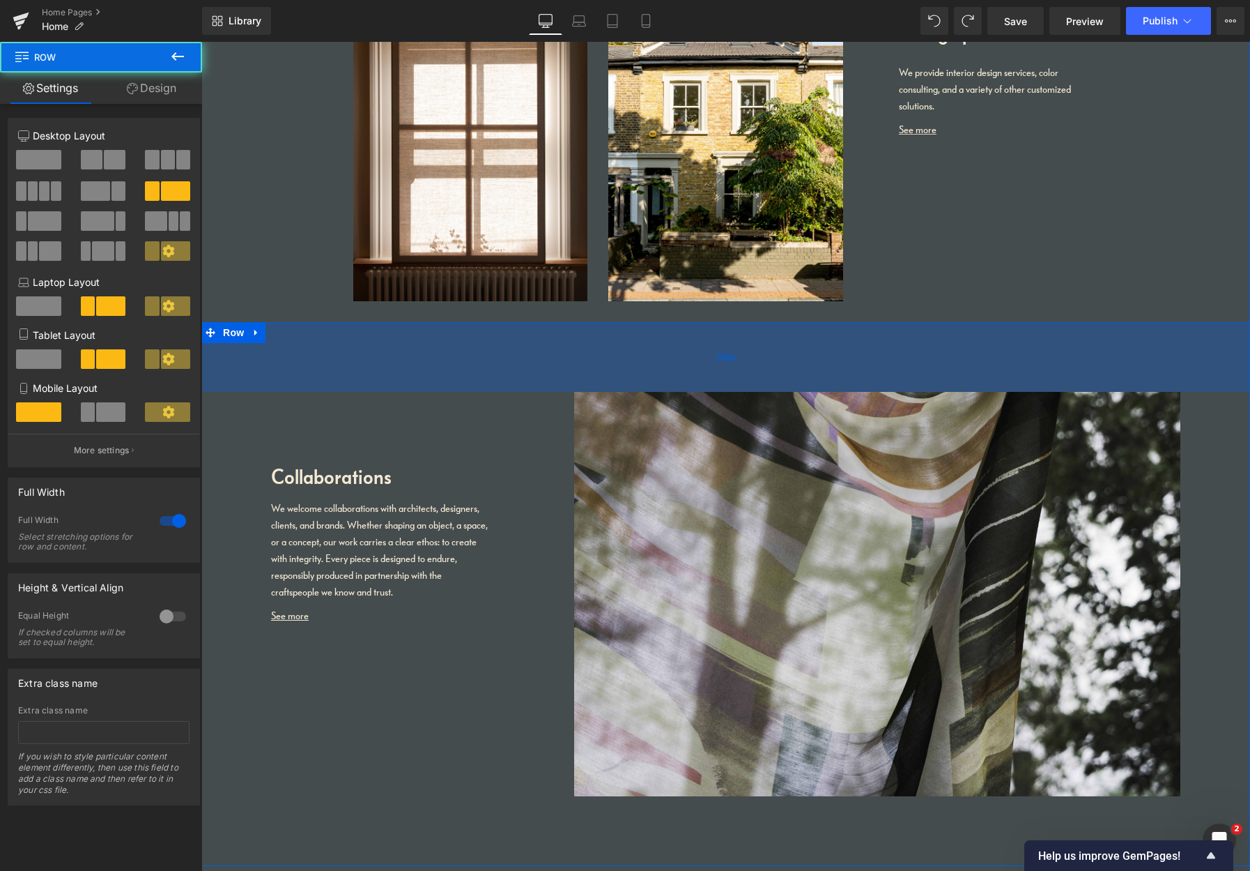
click at [417, 329] on div "100px" at bounding box center [725, 357] width 1049 height 70
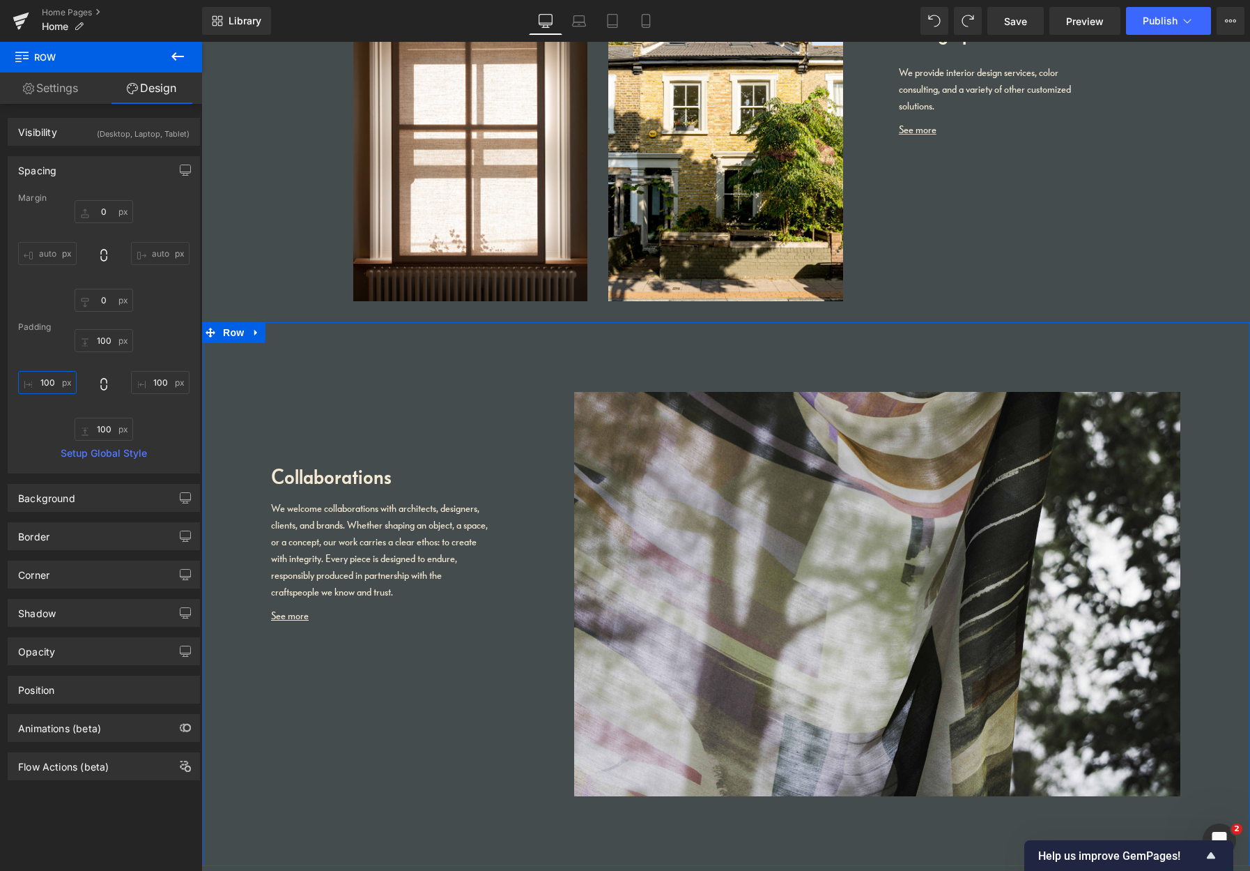
drag, startPoint x: 56, startPoint y: 382, endPoint x: 27, endPoint y: 385, distance: 29.4
click at [29, 381] on input "100" at bounding box center [47, 382] width 59 height 23
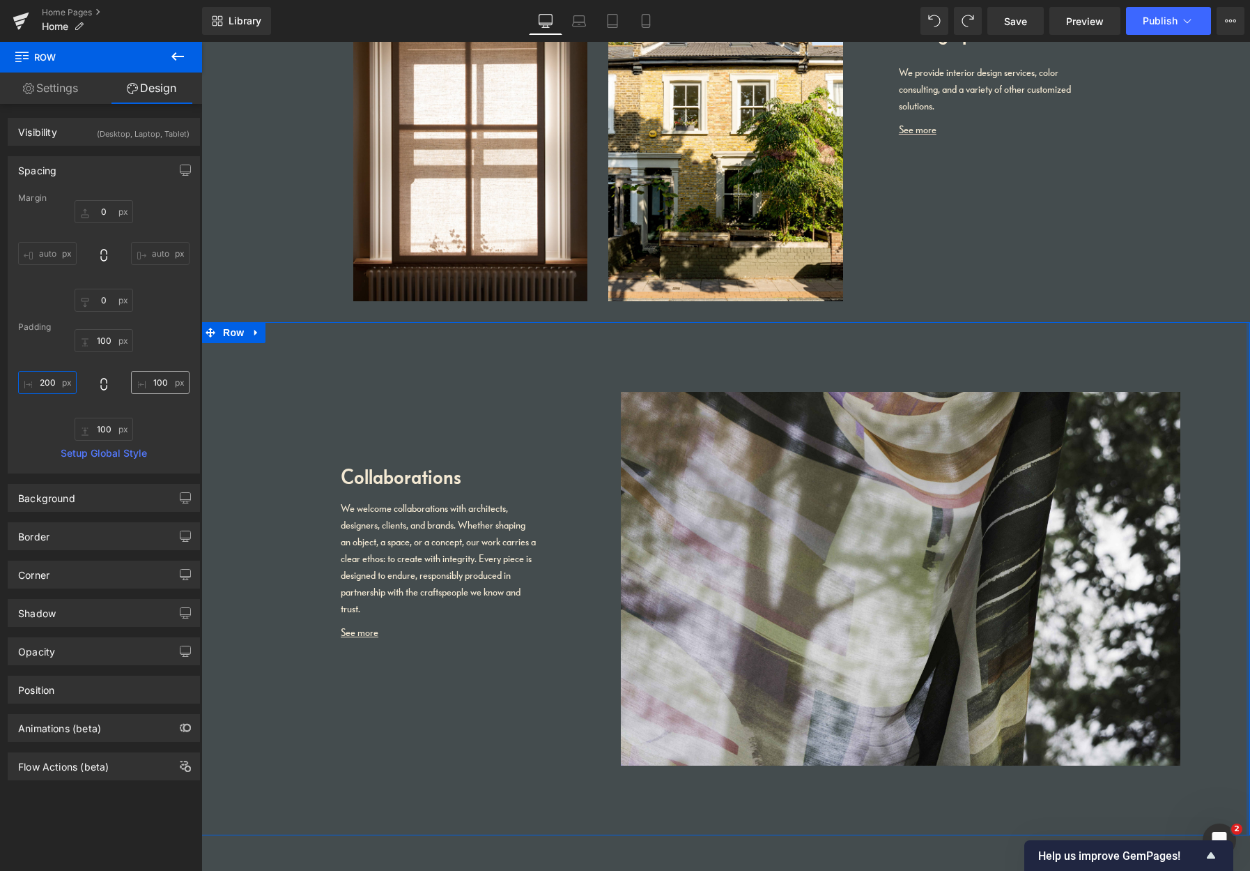
type input "200"
drag, startPoint x: 158, startPoint y: 383, endPoint x: 181, endPoint y: 382, distance: 23.7
click at [181, 382] on input "100" at bounding box center [160, 382] width 59 height 23
type input "200"
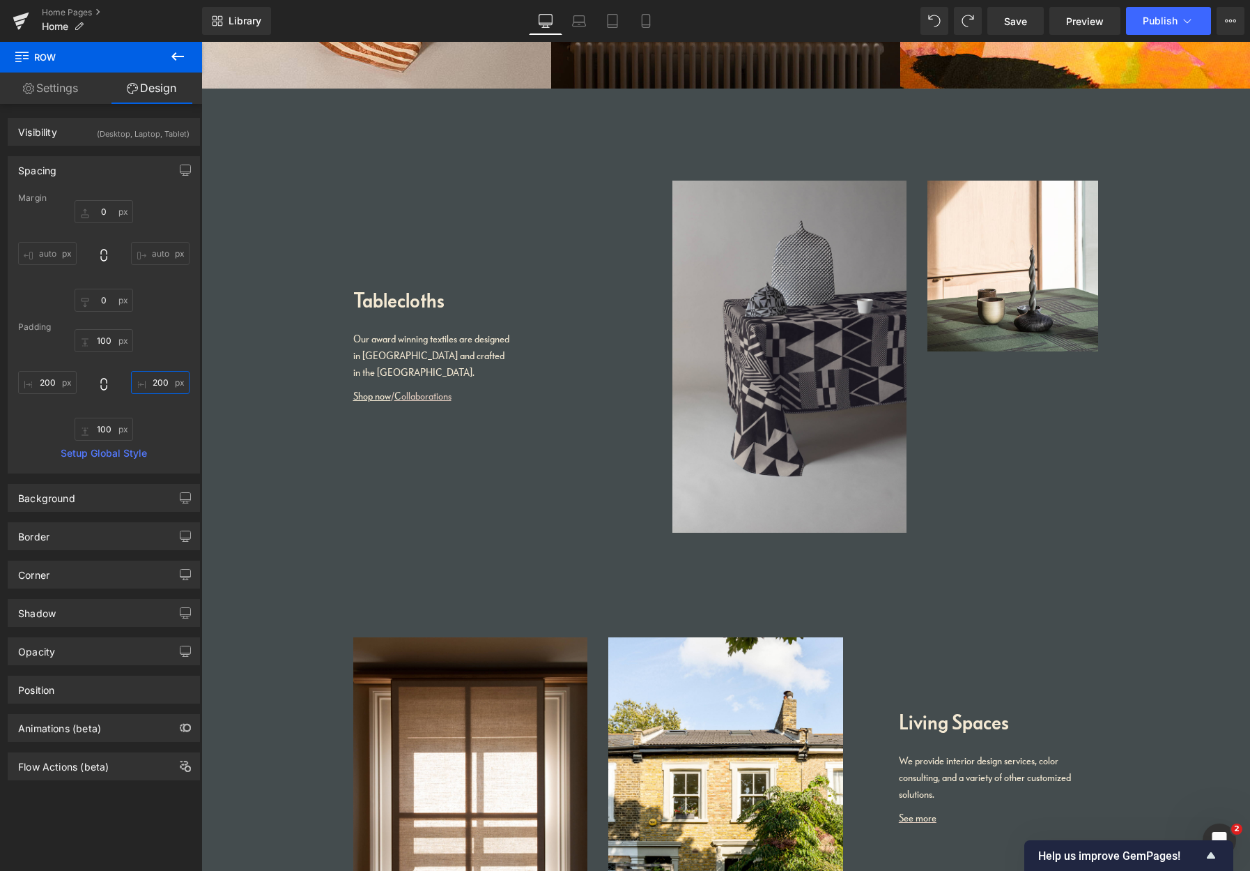
scroll to position [1185, 0]
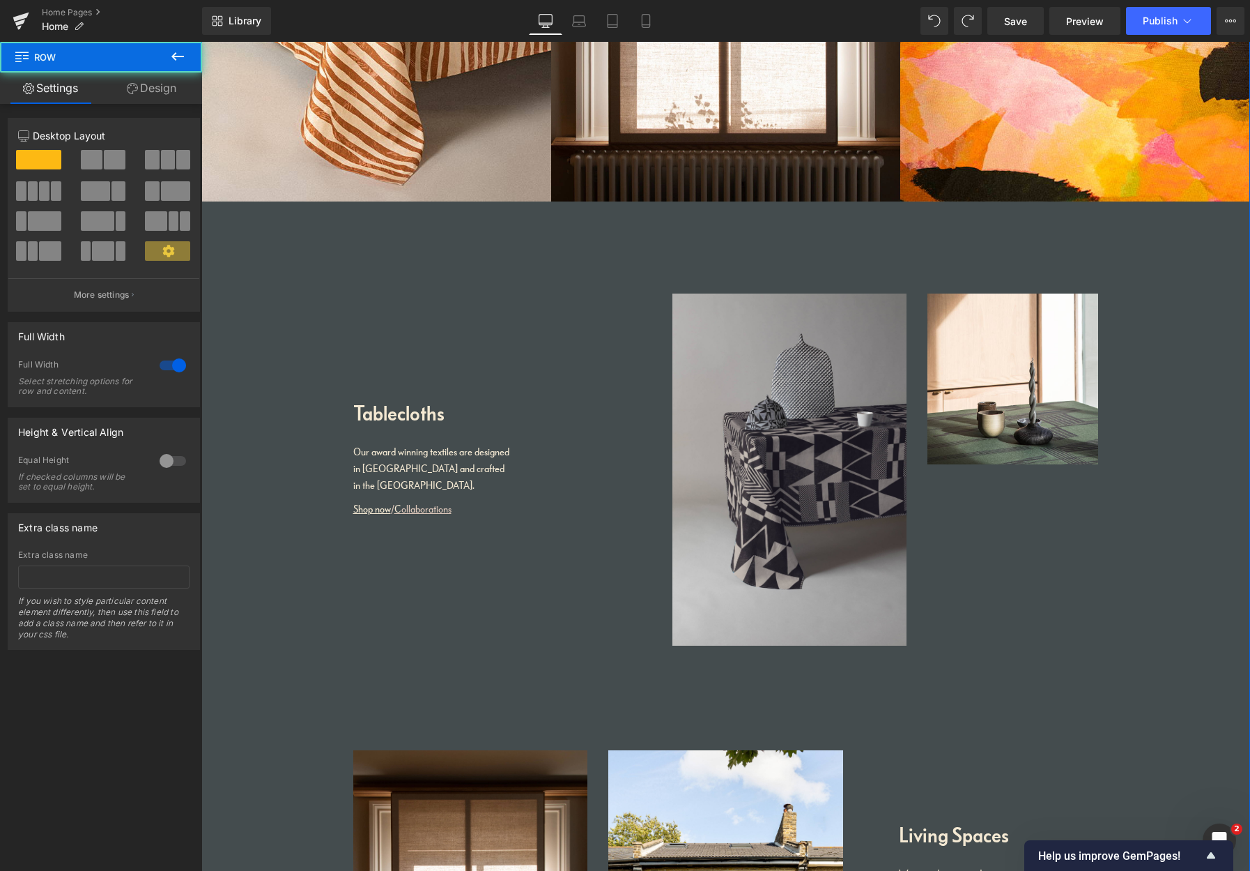
drag, startPoint x: 1244, startPoint y: 339, endPoint x: 1247, endPoint y: 372, distance: 32.9
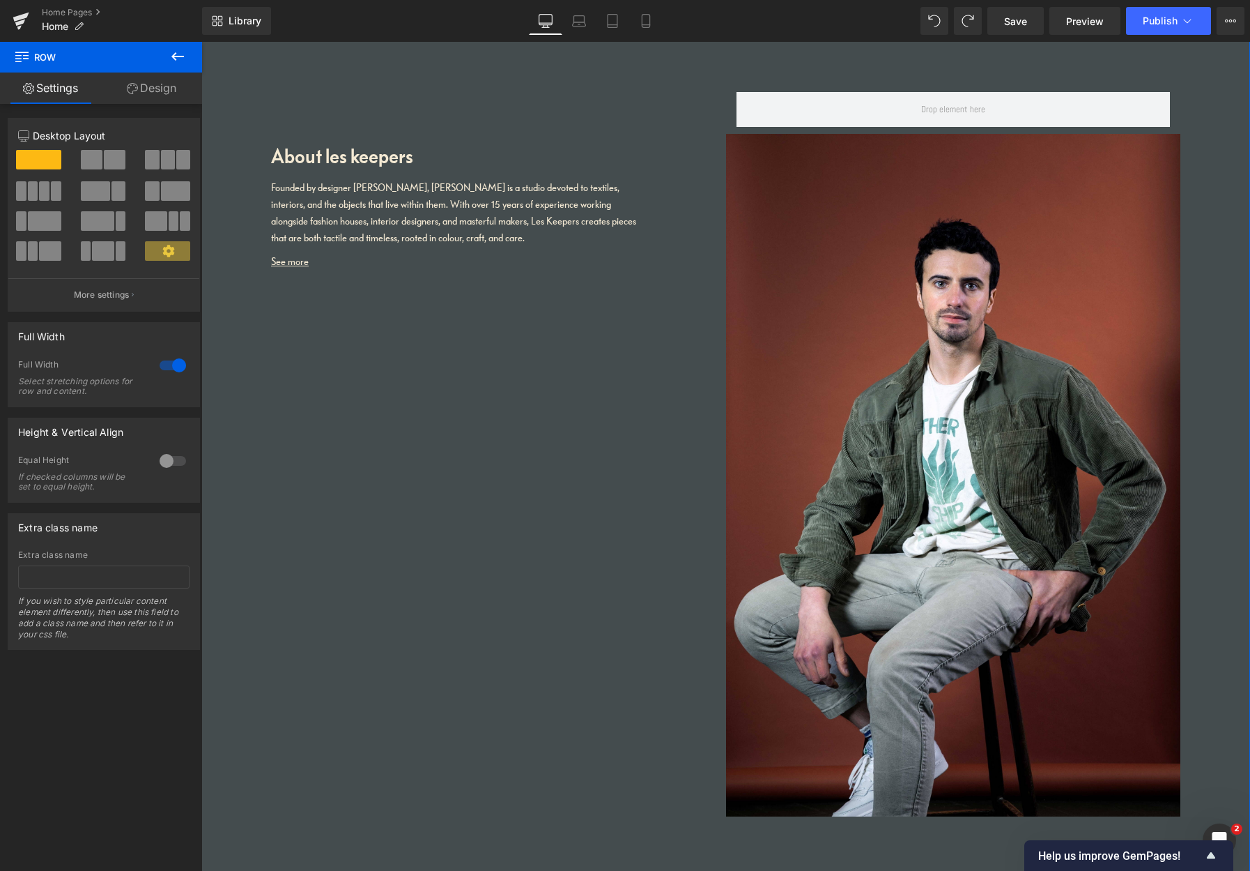
scroll to position [2804, 0]
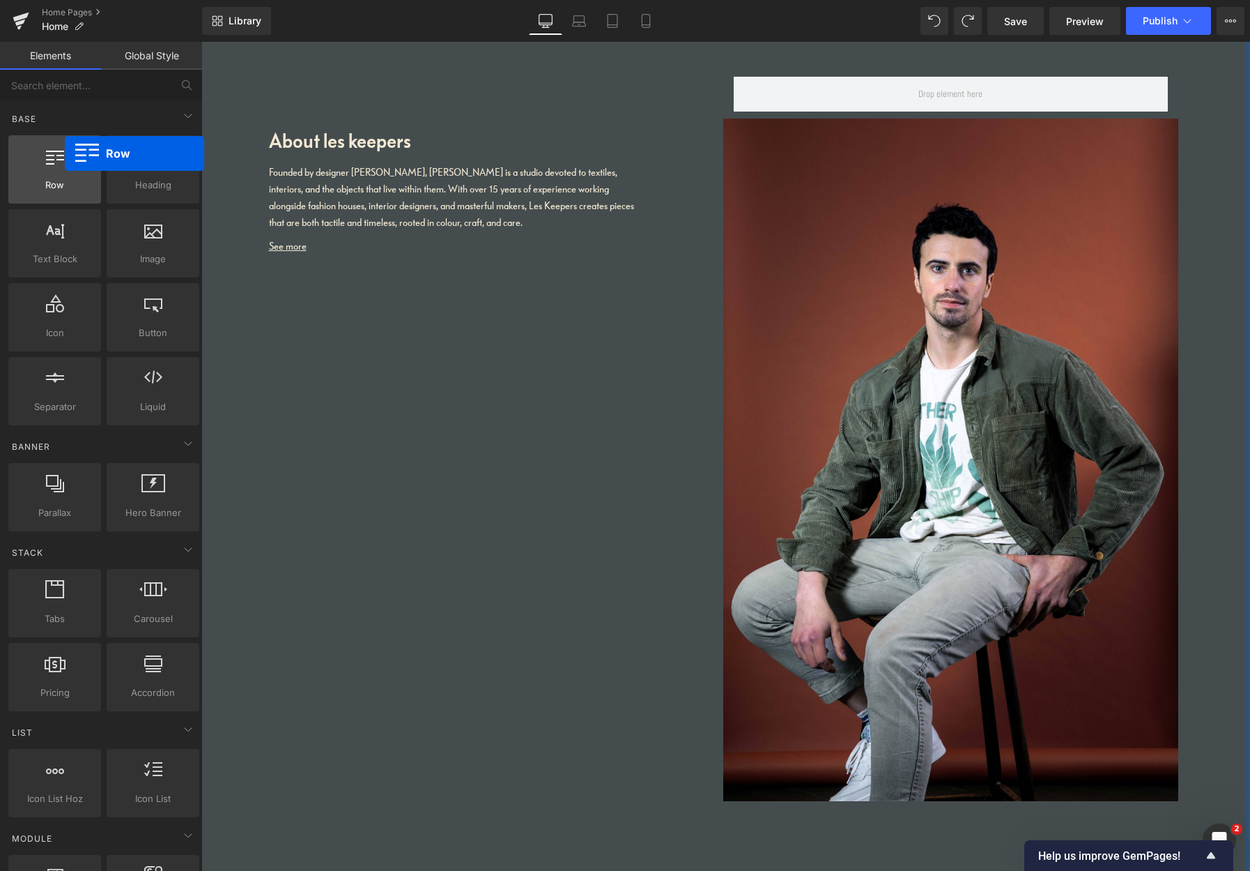
click at [65, 153] on div at bounding box center [55, 161] width 84 height 31
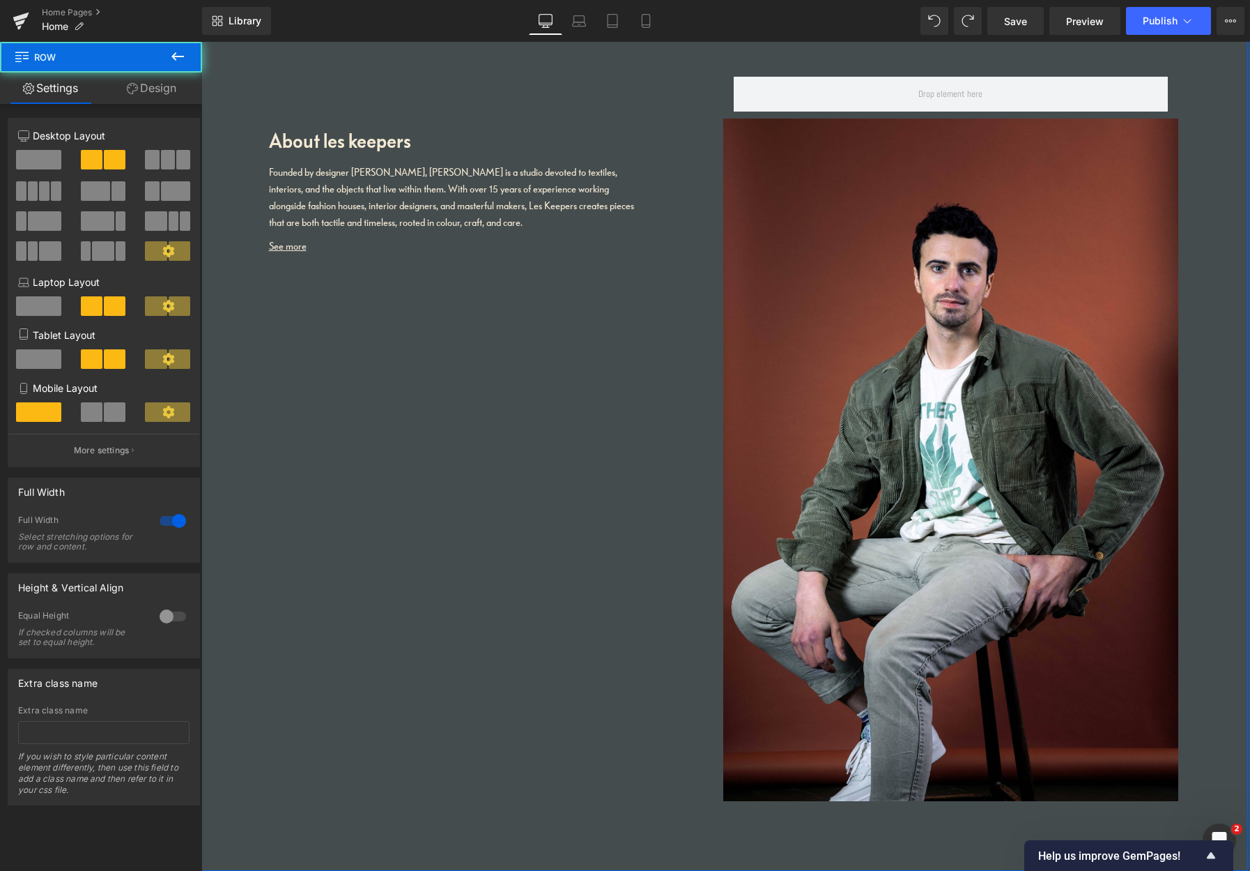
click at [282, 67] on div "About les keepers Heading Founded by designer [PERSON_NAME], [PERSON_NAME] is a…" at bounding box center [496, 159] width 455 height 206
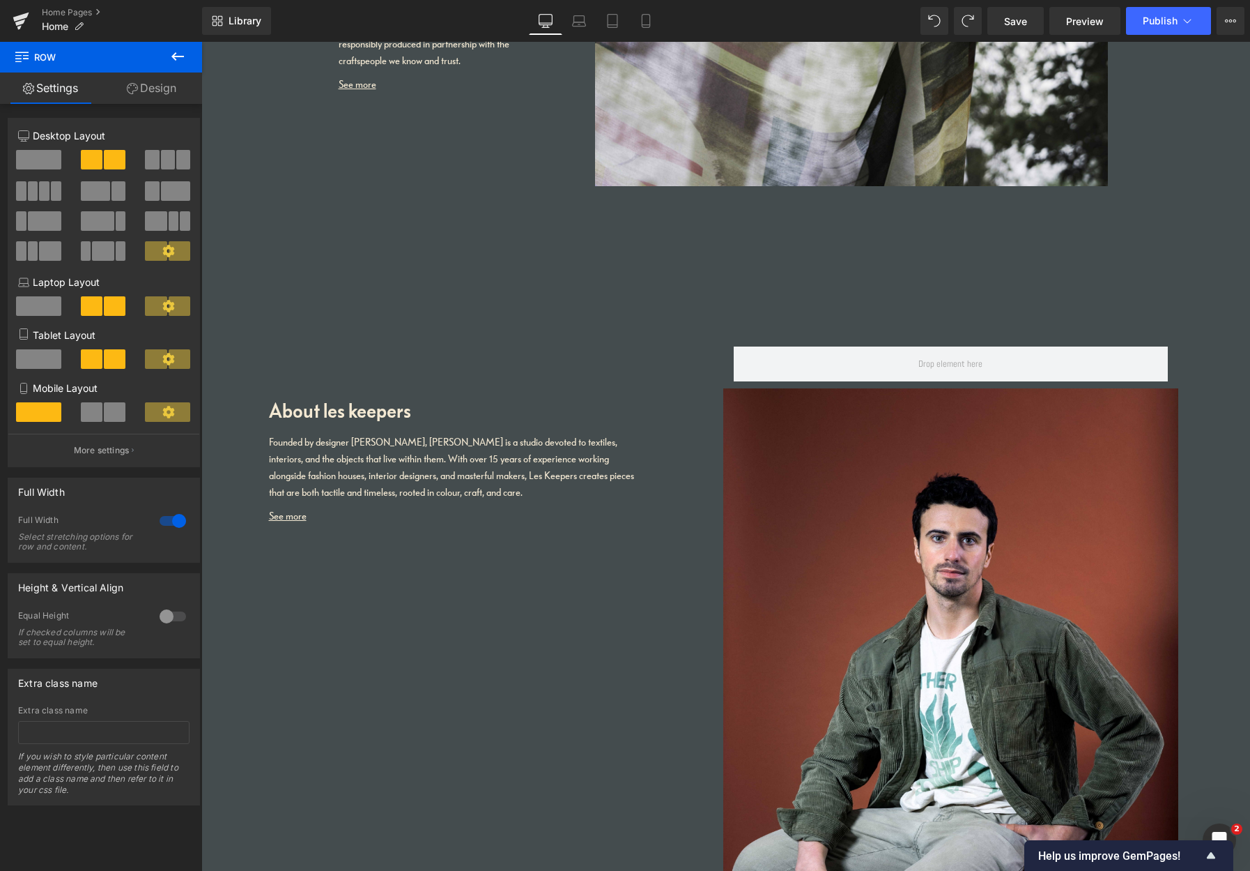
scroll to position [2511, 0]
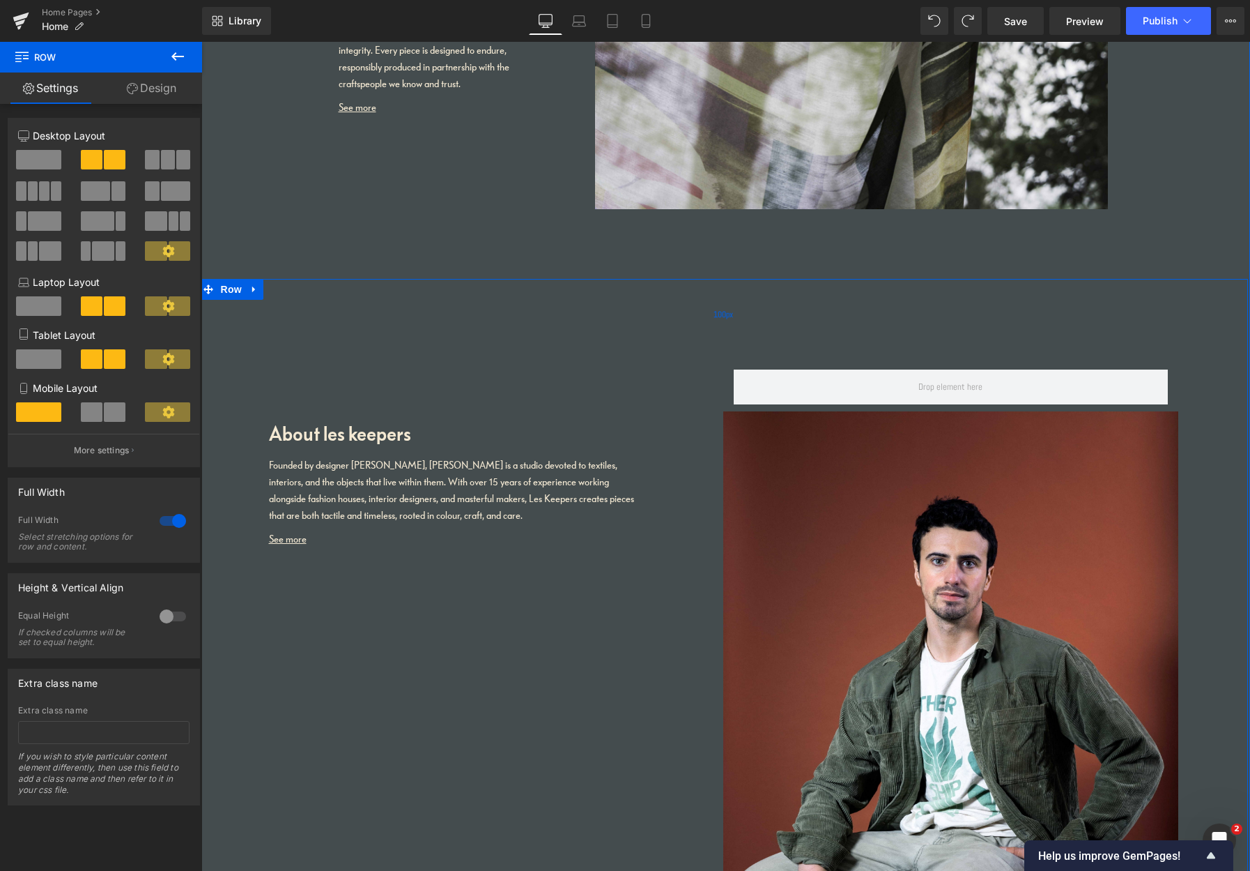
click at [684, 280] on div "100px" at bounding box center [723, 314] width 1049 height 70
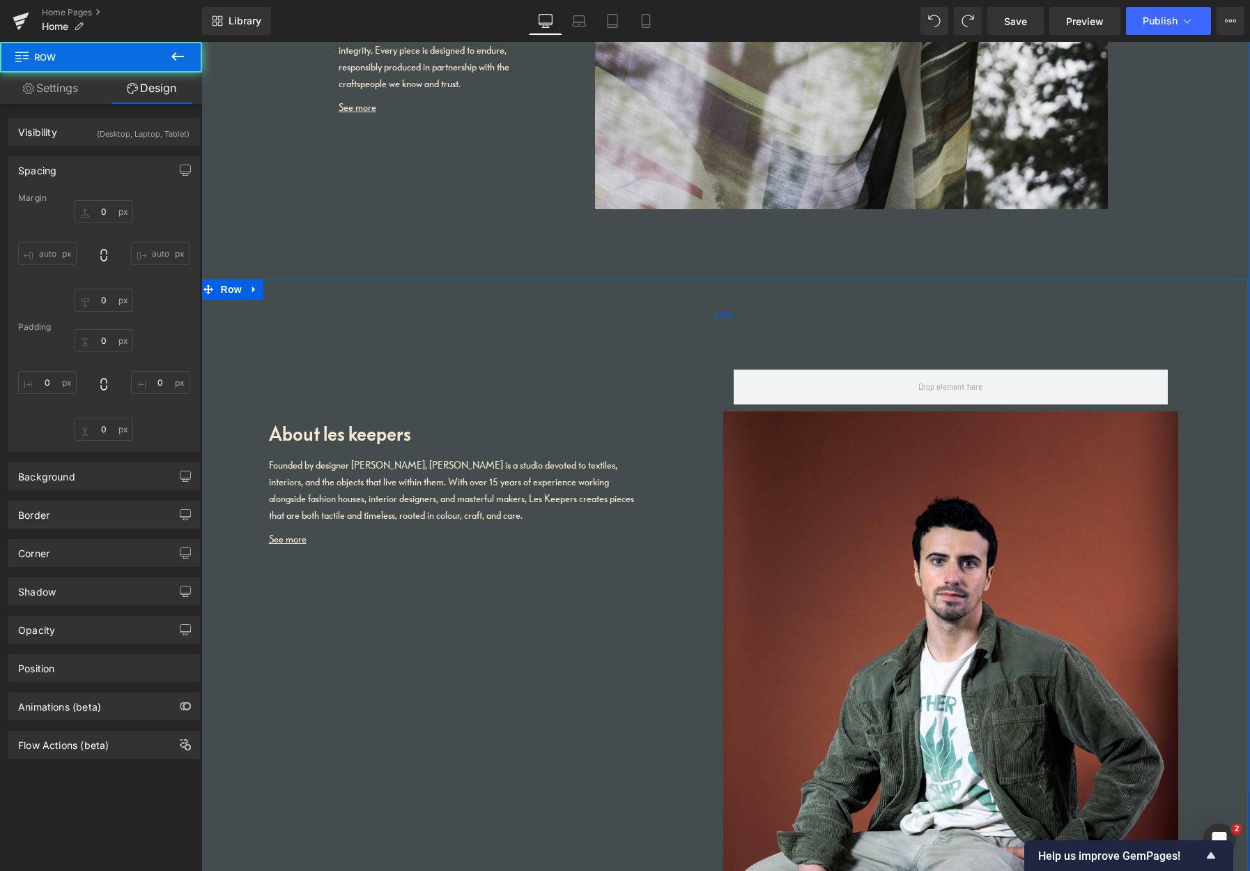
type input "0"
type input "100"
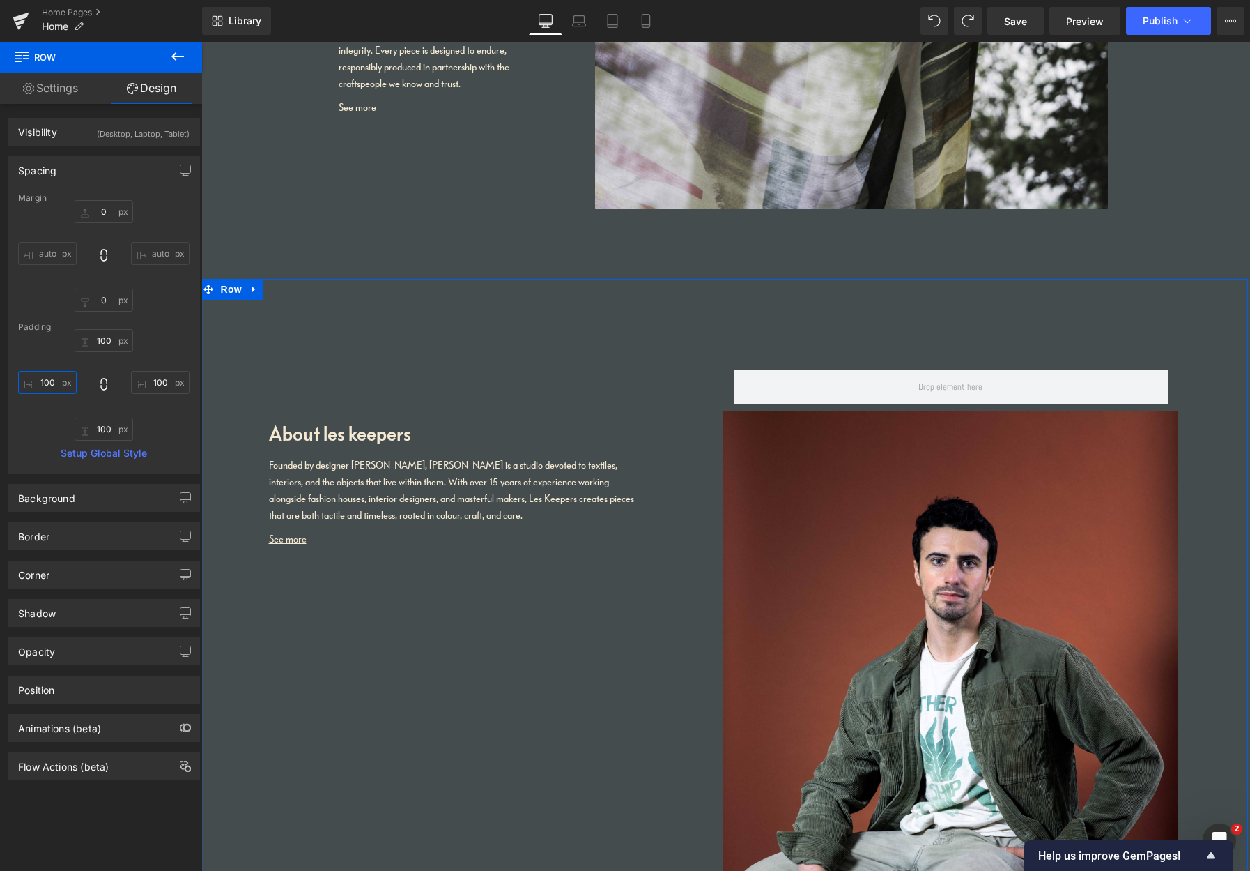
drag, startPoint x: 53, startPoint y: 378, endPoint x: 1, endPoint y: 361, distance: 54.4
click at [24, 374] on input "100" at bounding box center [47, 382] width 59 height 23
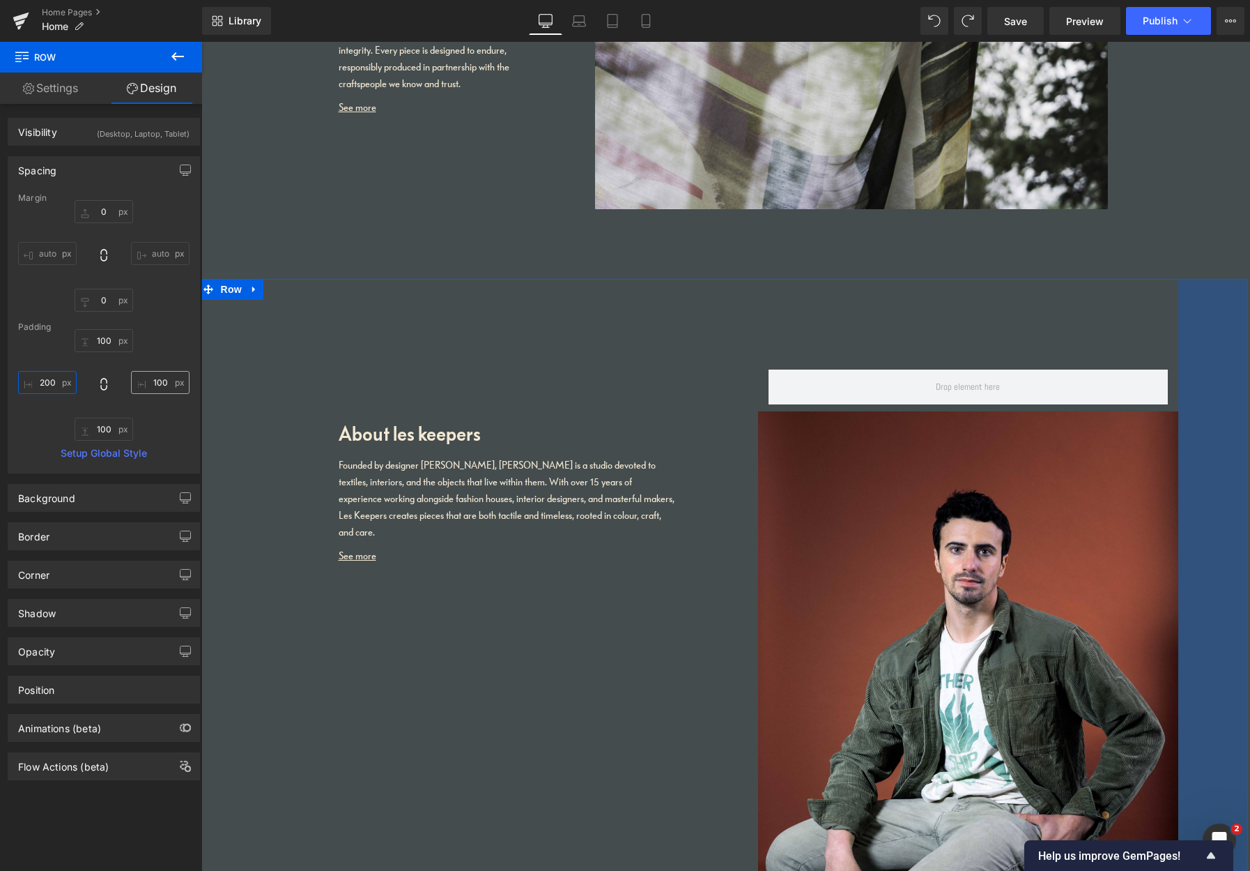
type input "200"
drag, startPoint x: 146, startPoint y: 381, endPoint x: 185, endPoint y: 380, distance: 39.7
click at [178, 380] on input "100" at bounding box center [160, 382] width 59 height 23
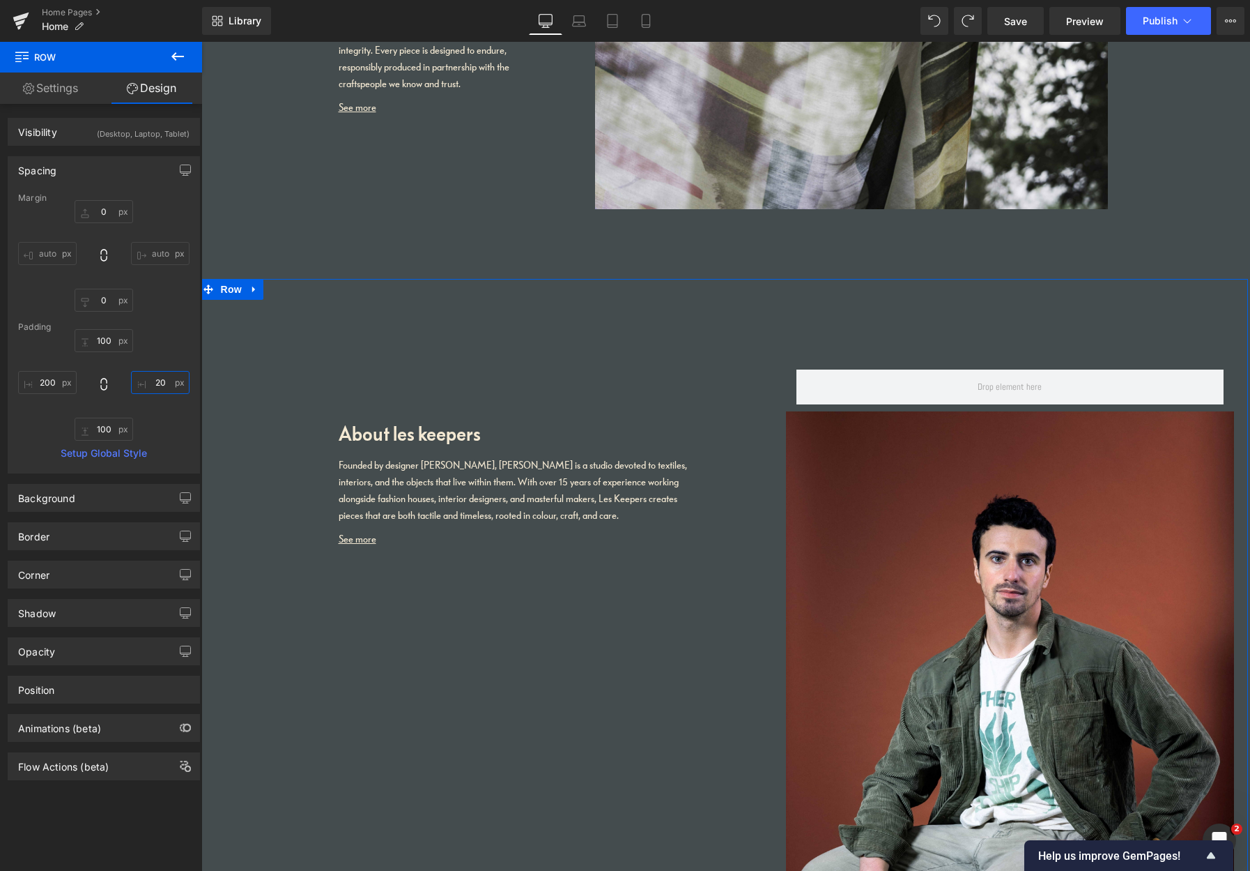
type input "200"
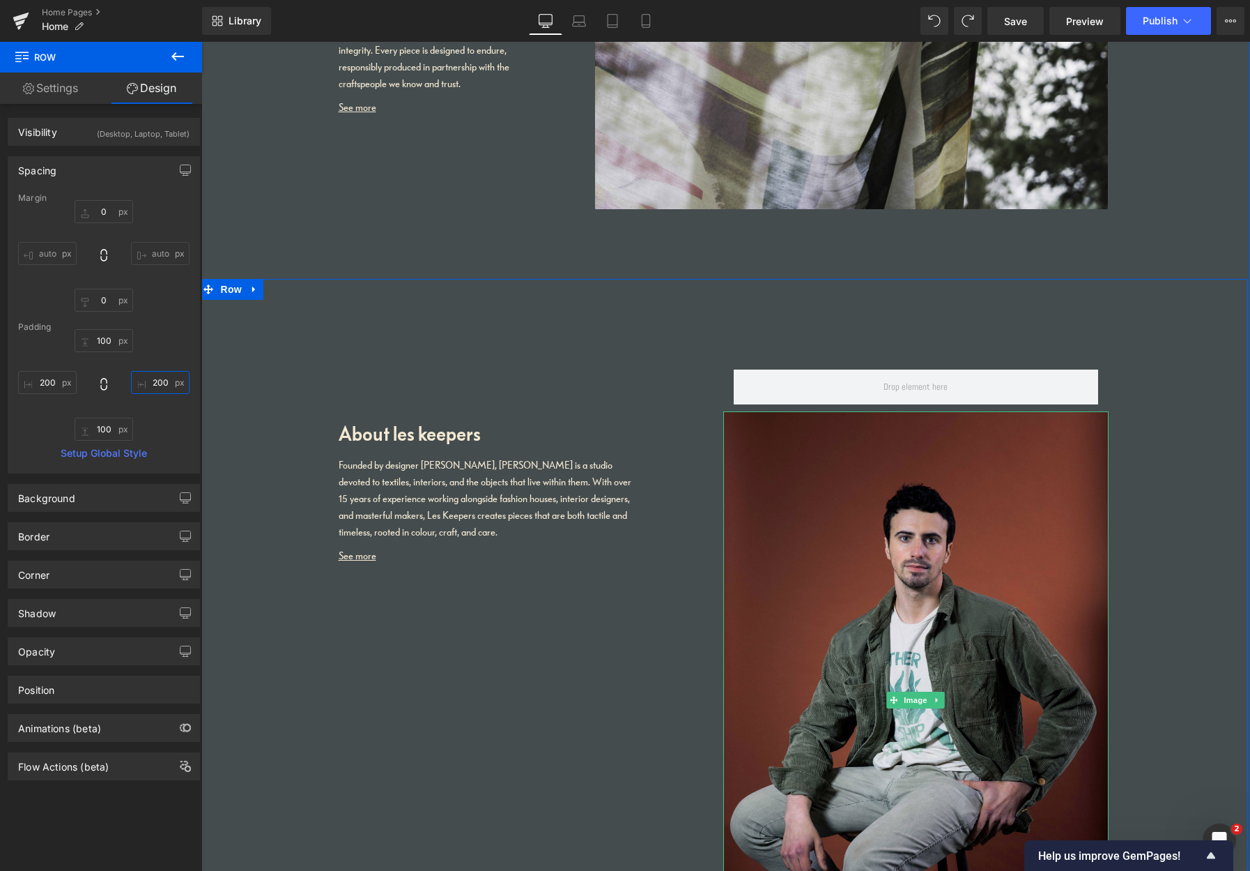
click at [943, 627] on img at bounding box center [916, 700] width 385 height 578
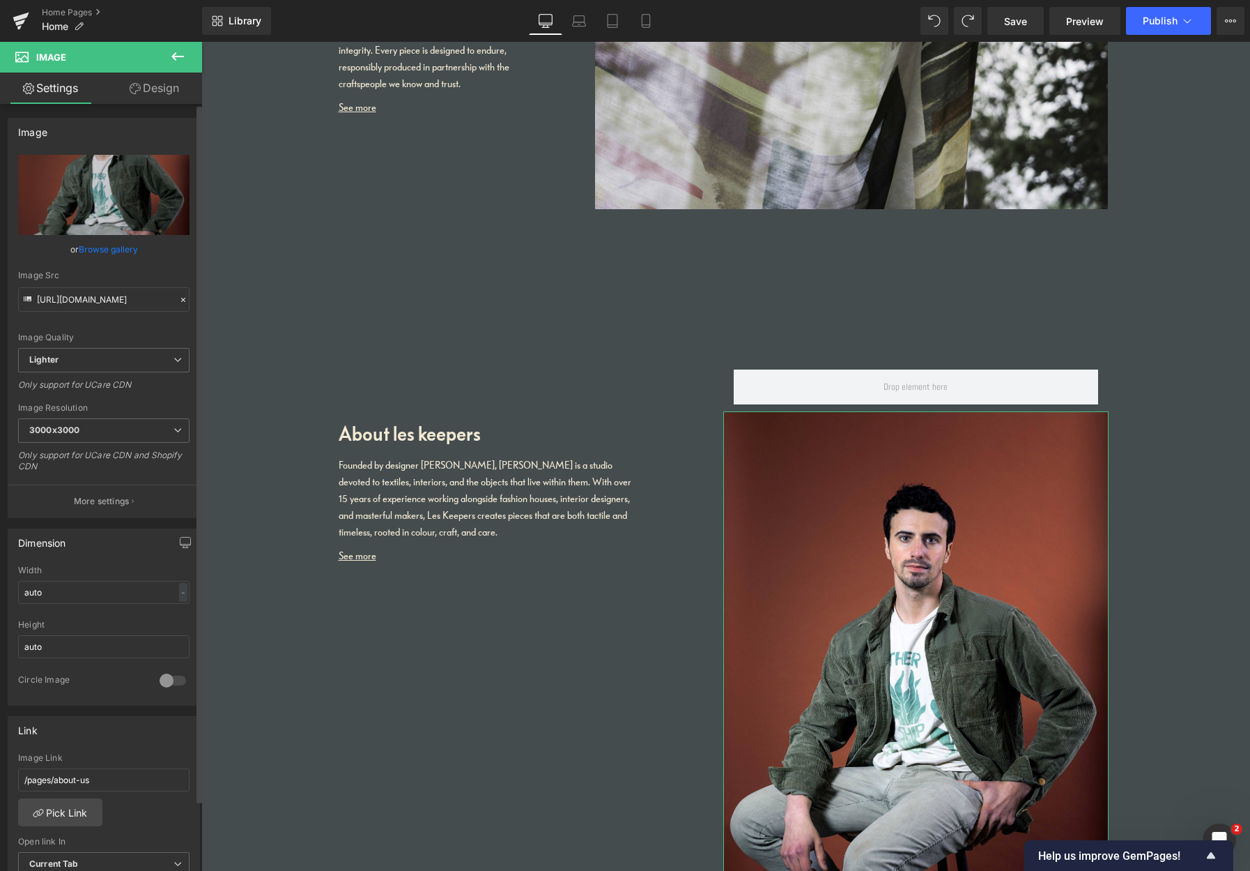
click at [99, 250] on link "Browse gallery" at bounding box center [108, 249] width 59 height 24
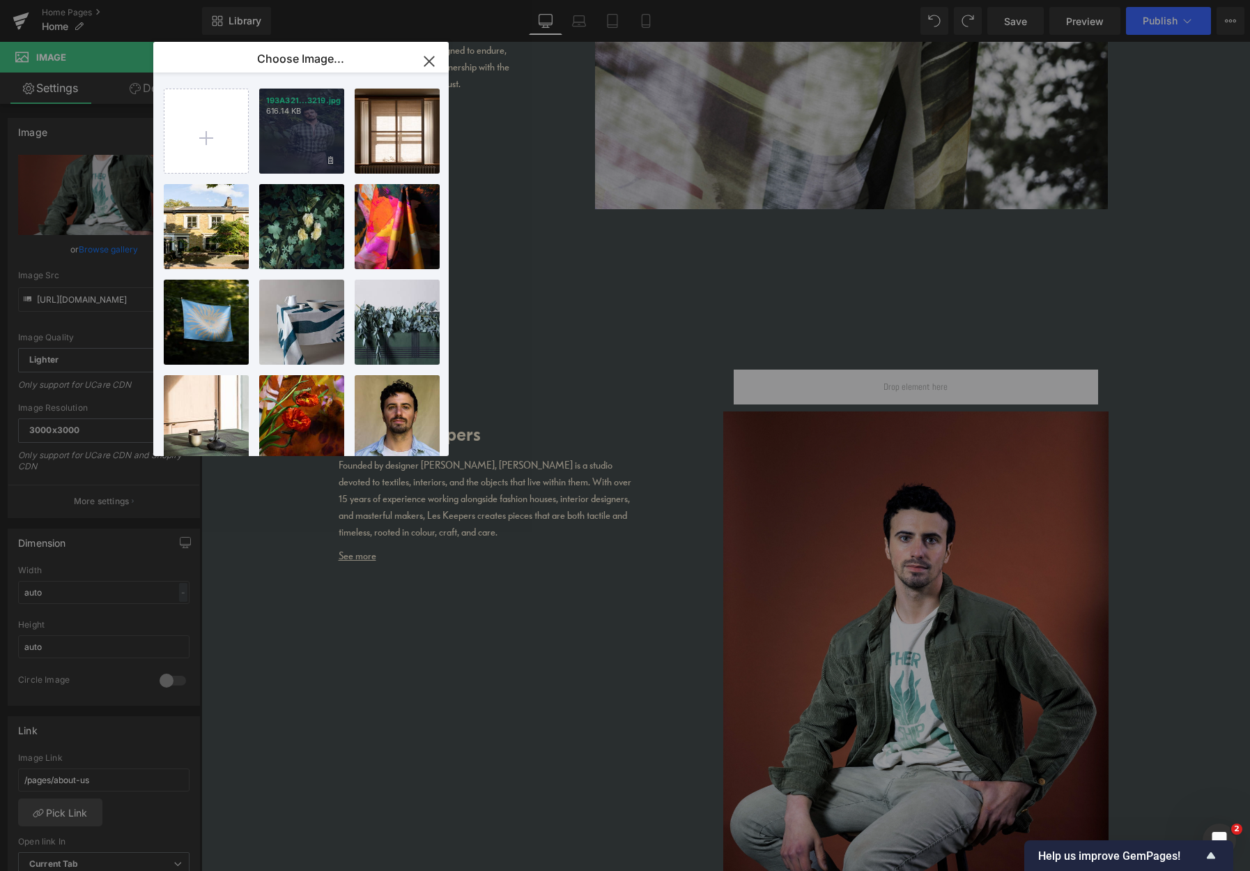
click at [286, 155] on div "193A321...3219.jpg 616.14 KB" at bounding box center [301, 131] width 85 height 85
type input "[URL][DOMAIN_NAME]"
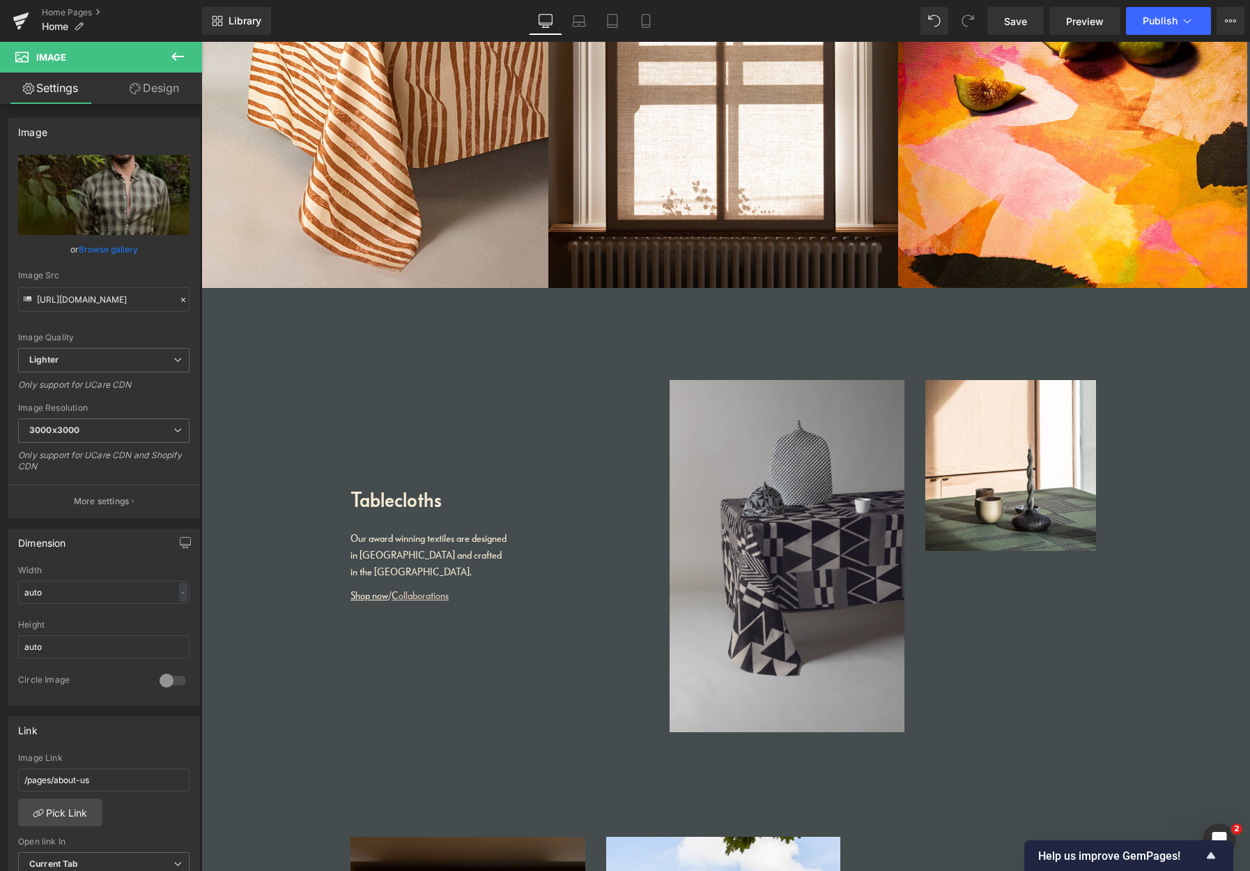
scroll to position [1061, 0]
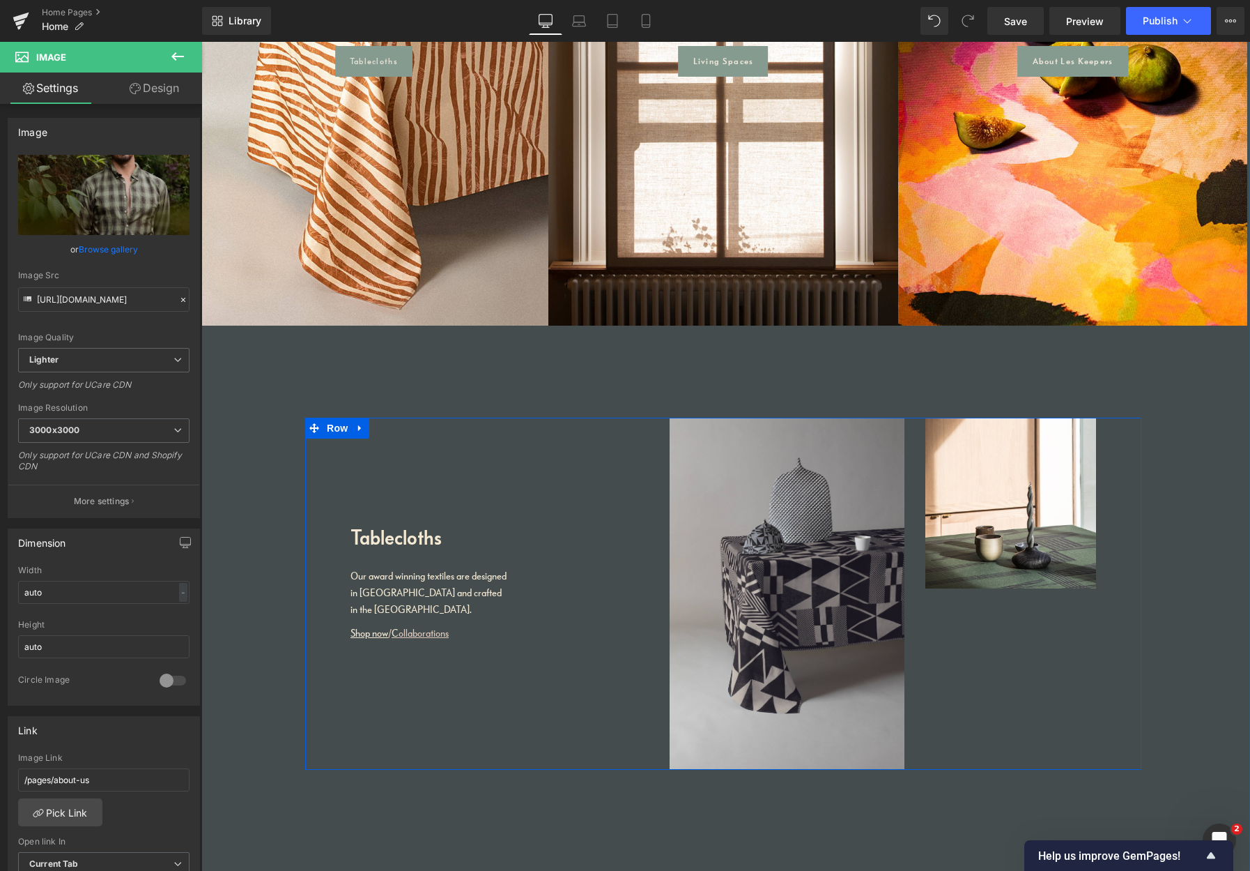
click at [358, 425] on icon at bounding box center [360, 428] width 10 height 10
click at [378, 427] on icon at bounding box center [379, 428] width 10 height 10
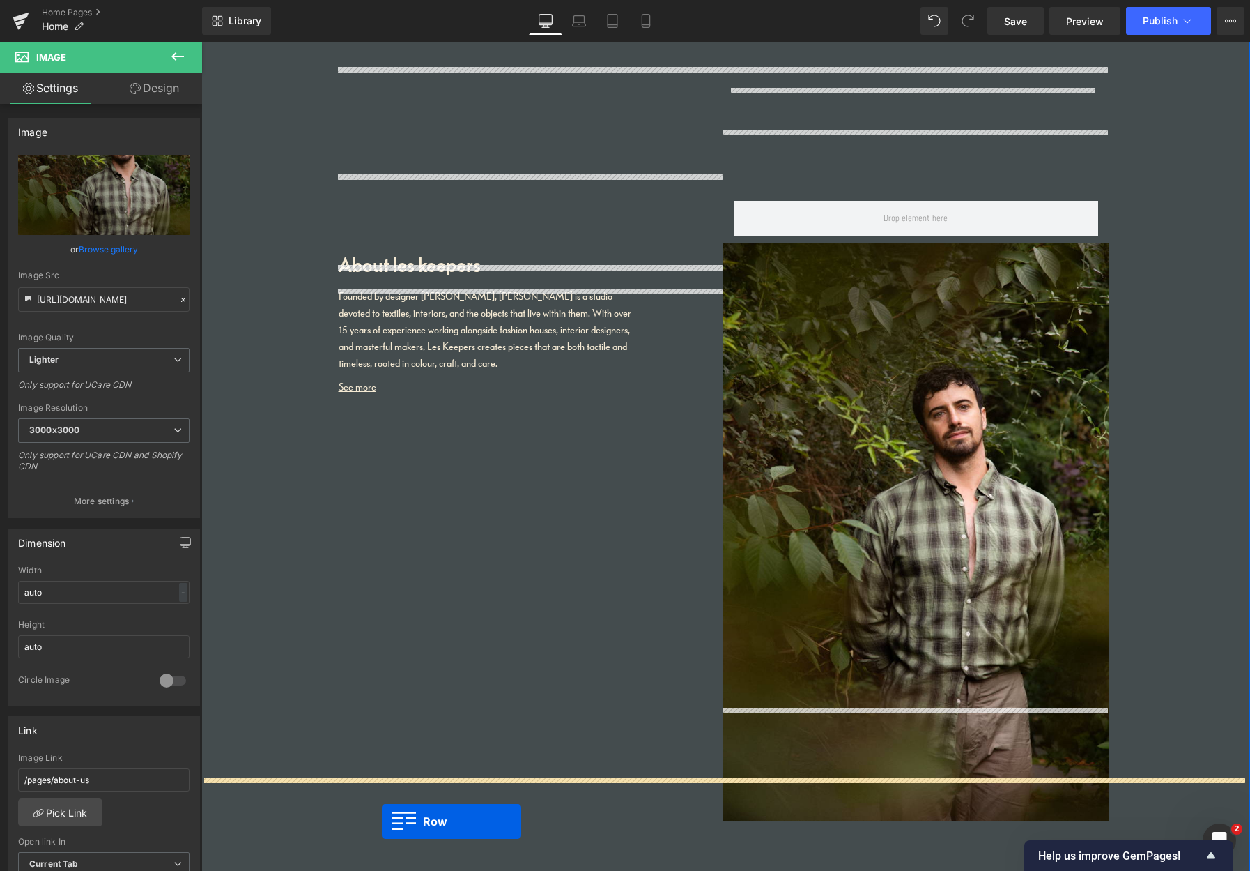
scroll to position [2986, 0]
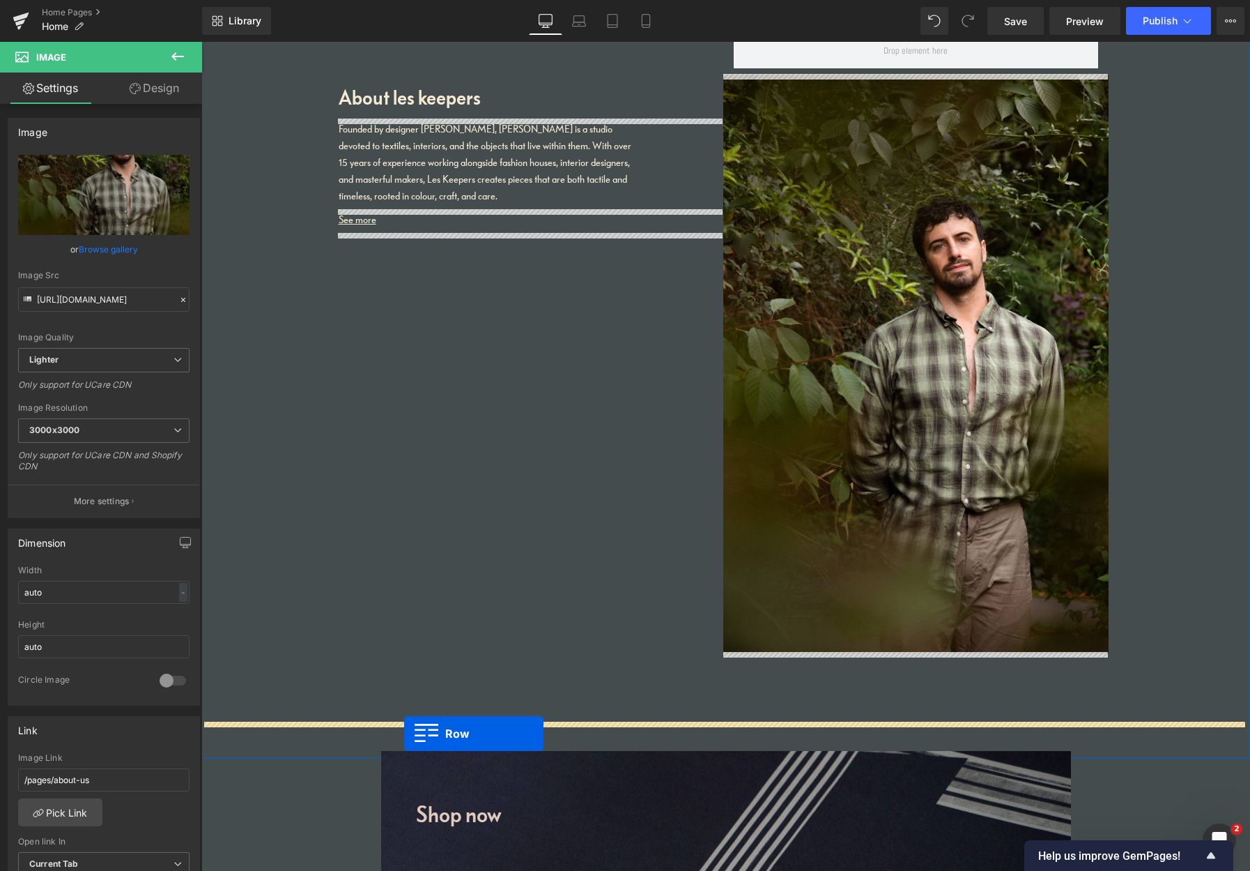
drag, startPoint x: 311, startPoint y: 109, endPoint x: 404, endPoint y: 735, distance: 632.2
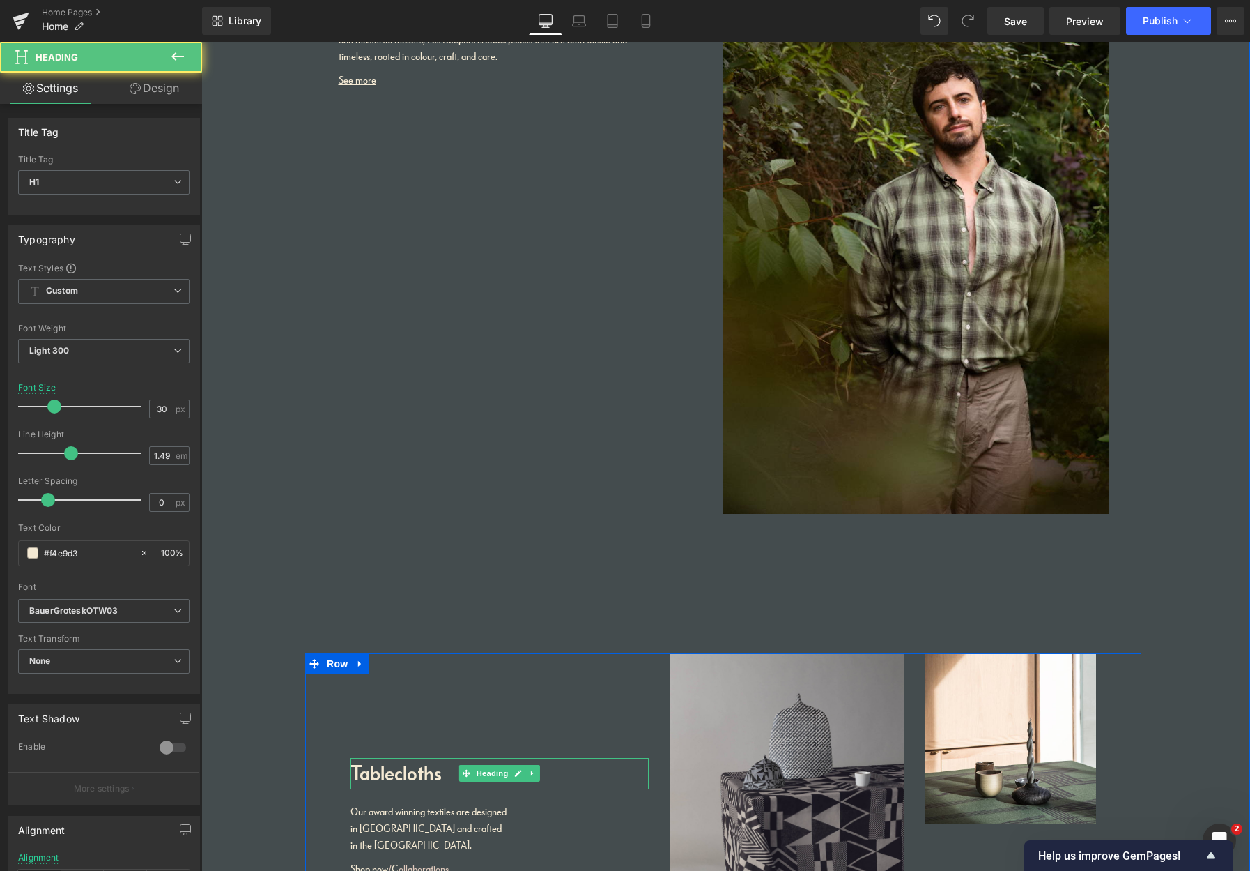
drag, startPoint x: 406, startPoint y: 773, endPoint x: 428, endPoint y: 775, distance: 21.7
click at [407, 722] on h1 "Tablecloths" at bounding box center [500, 773] width 298 height 31
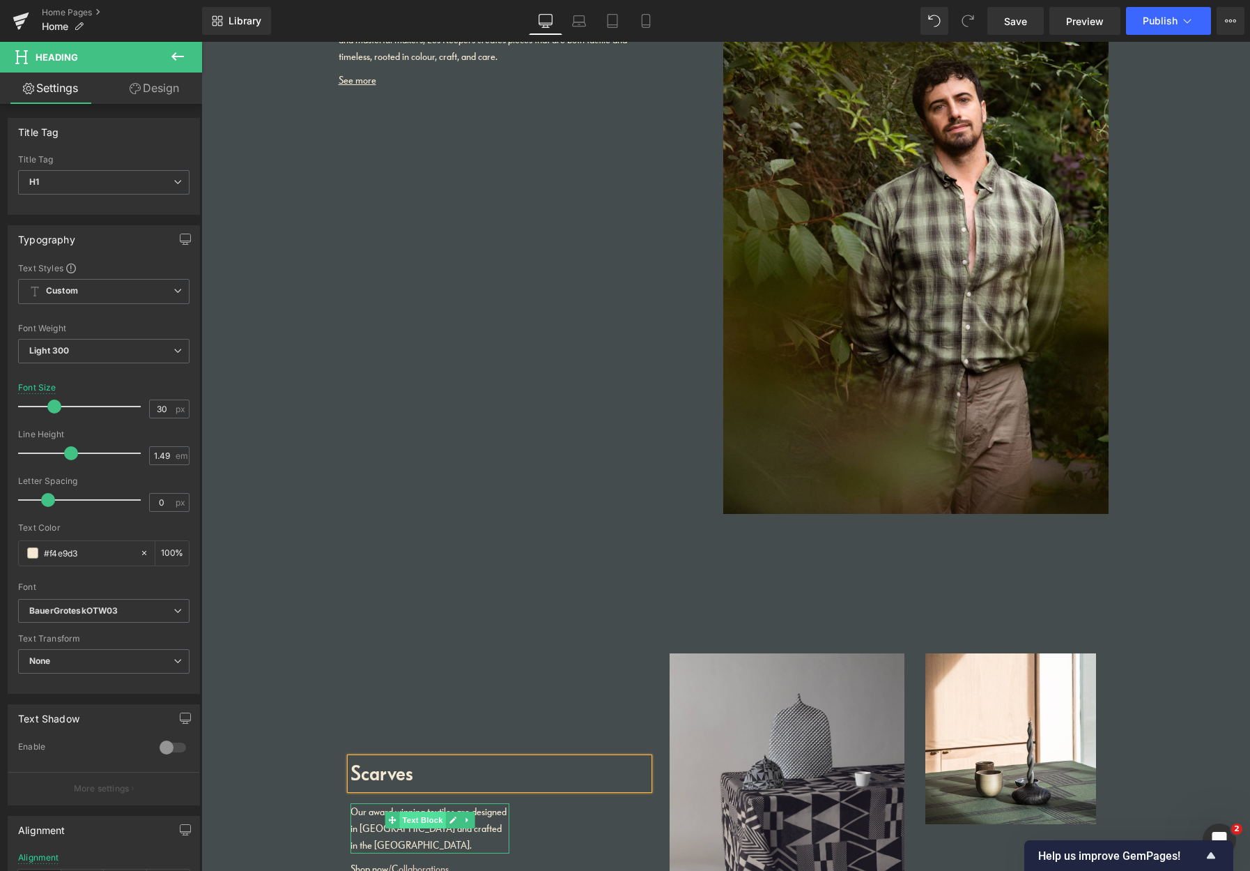
click at [412, 722] on span "Text Block" at bounding box center [423, 819] width 46 height 17
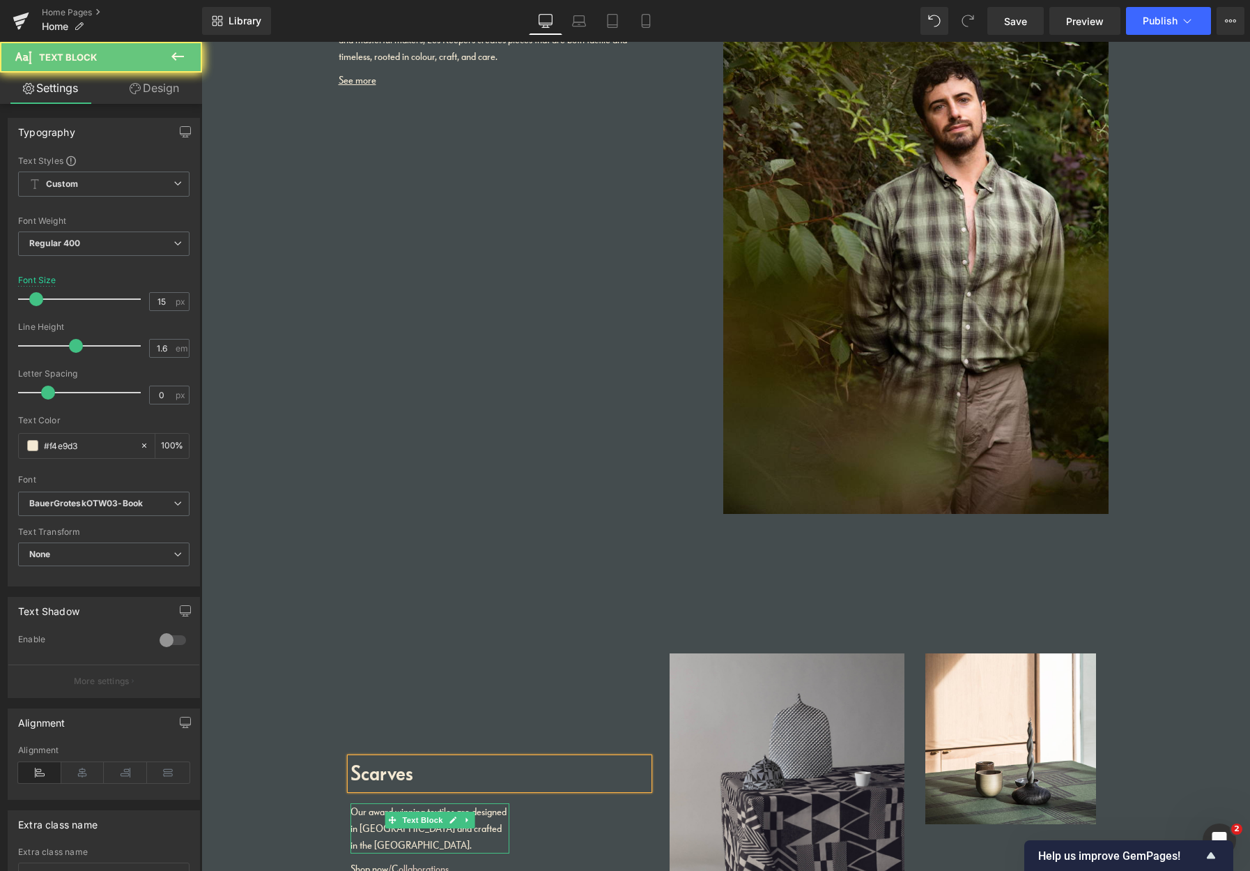
click at [373, 722] on p "Our award winning textiles are designed in [GEOGRAPHIC_DATA] and crafted in the…" at bounding box center [430, 828] width 159 height 50
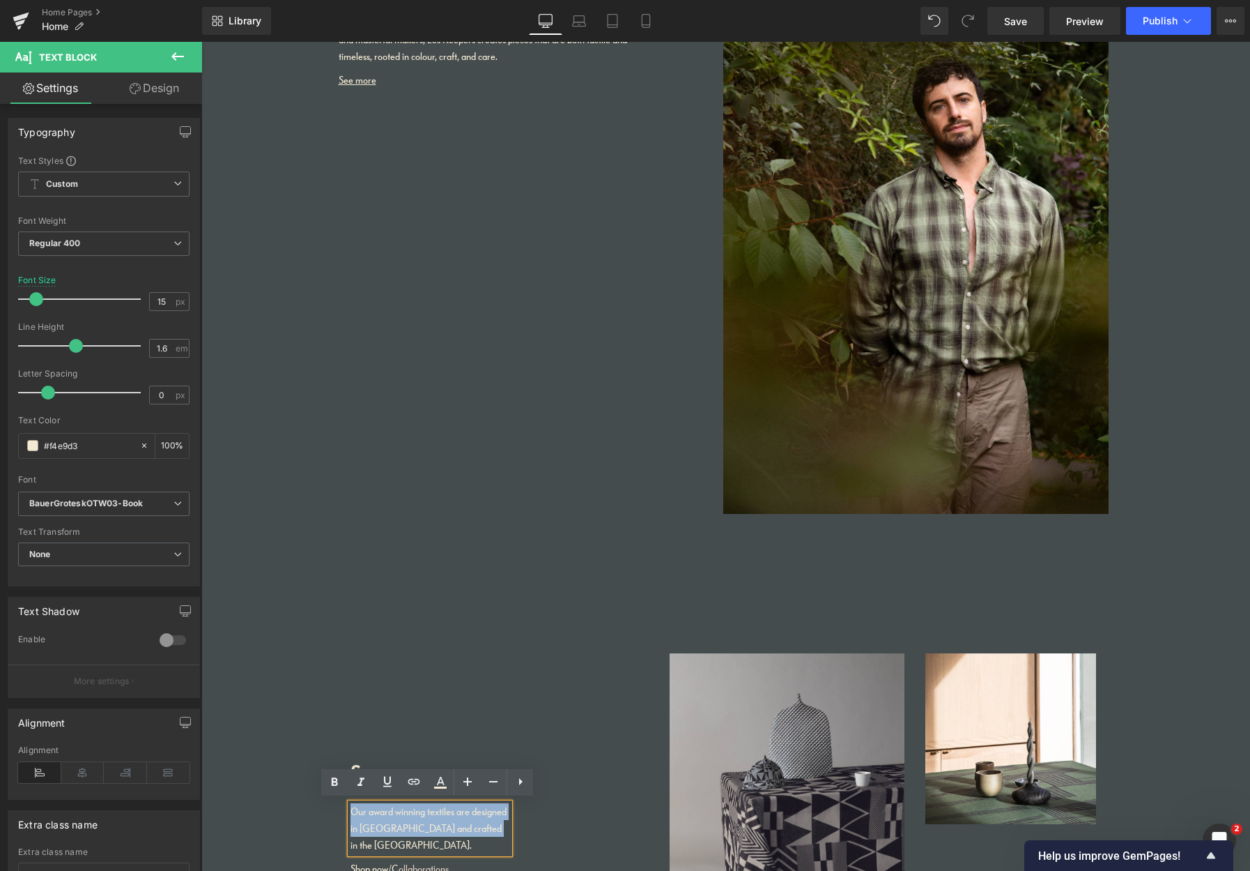
drag, startPoint x: 485, startPoint y: 827, endPoint x: 313, endPoint y: 809, distance: 173.2
click at [312, 722] on div "Scarves Heading Our award winning textiles are designed in Peckham and crafted …" at bounding box center [723, 829] width 836 height 352
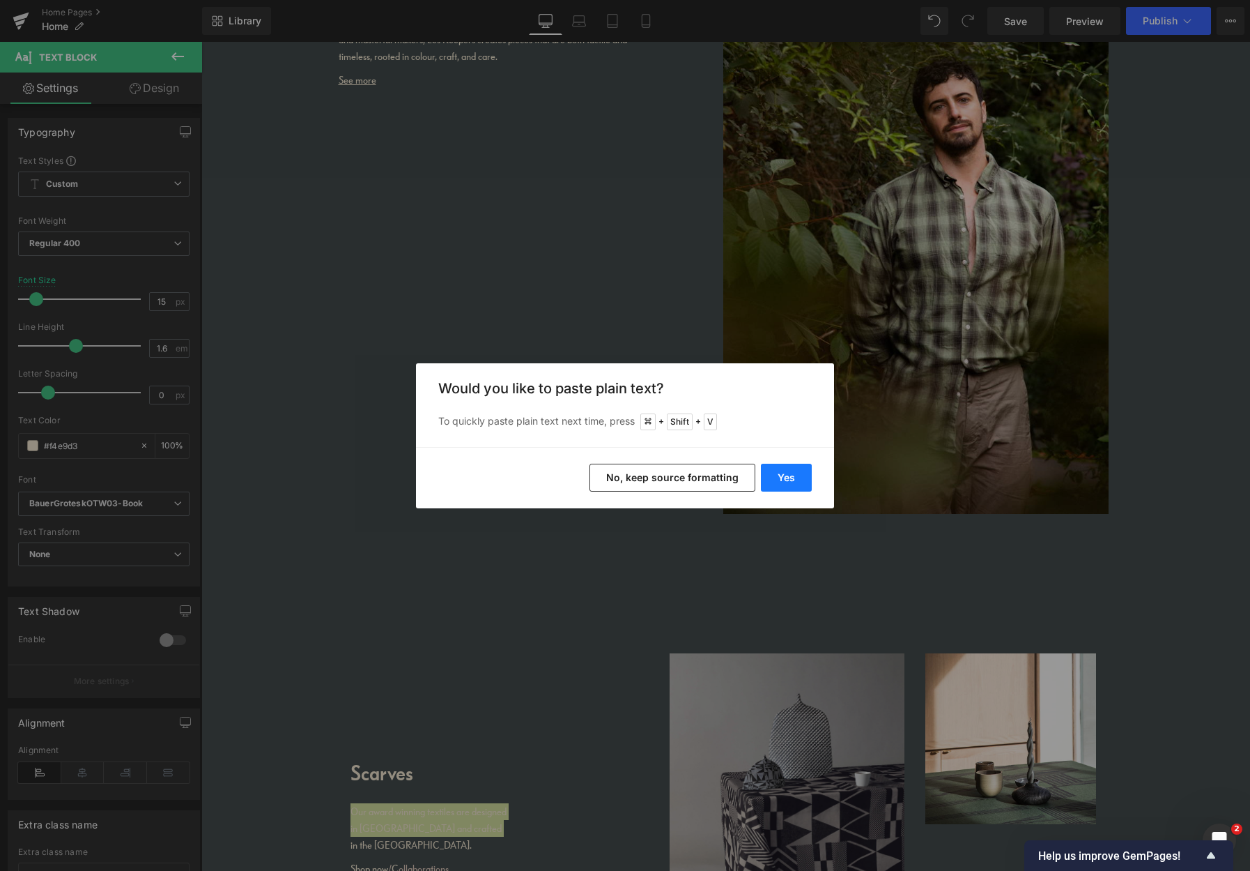
click at [788, 479] on button "Yes" at bounding box center [786, 478] width 51 height 28
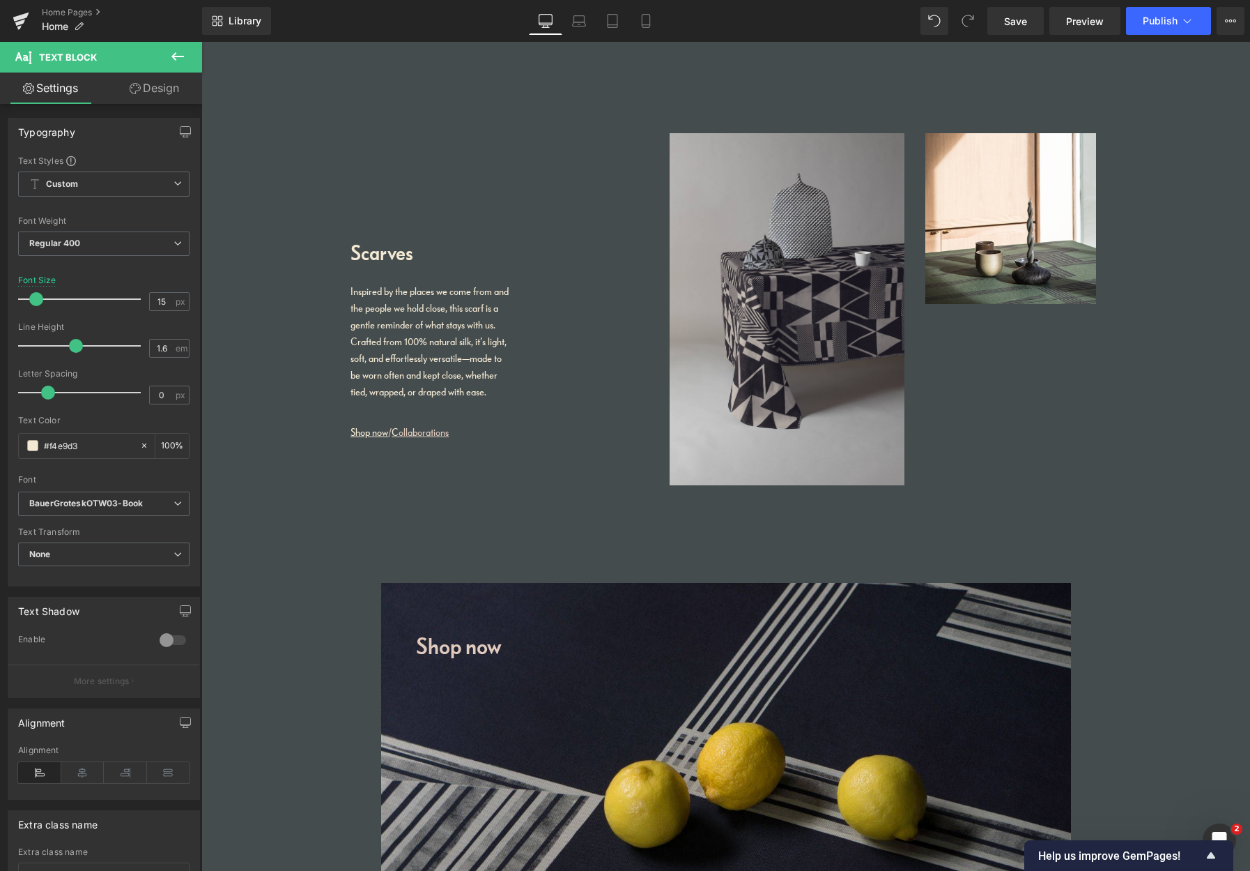
scroll to position [3498, 0]
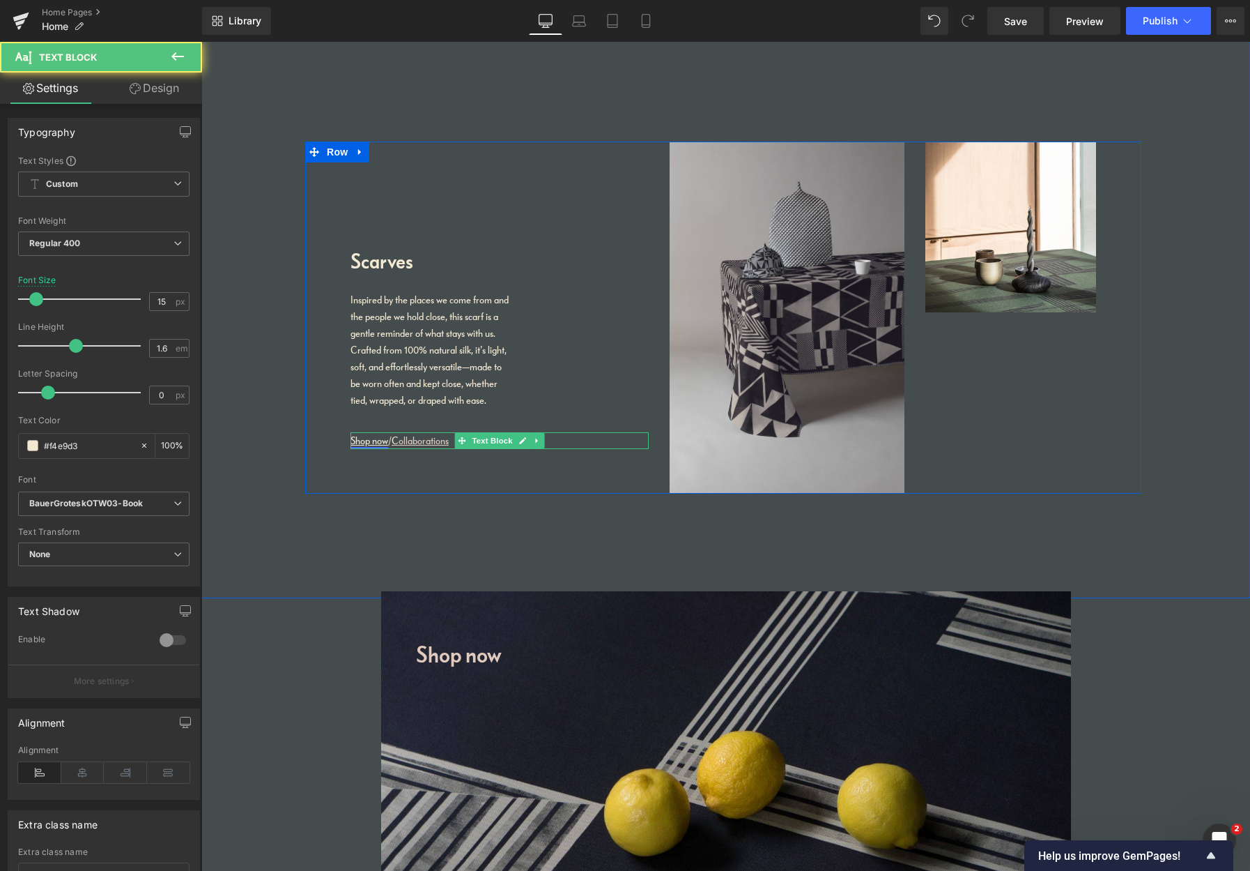
drag, startPoint x: 374, startPoint y: 438, endPoint x: 382, endPoint y: 435, distance: 8.8
click at [374, 438] on link "Shop now" at bounding box center [370, 440] width 38 height 13
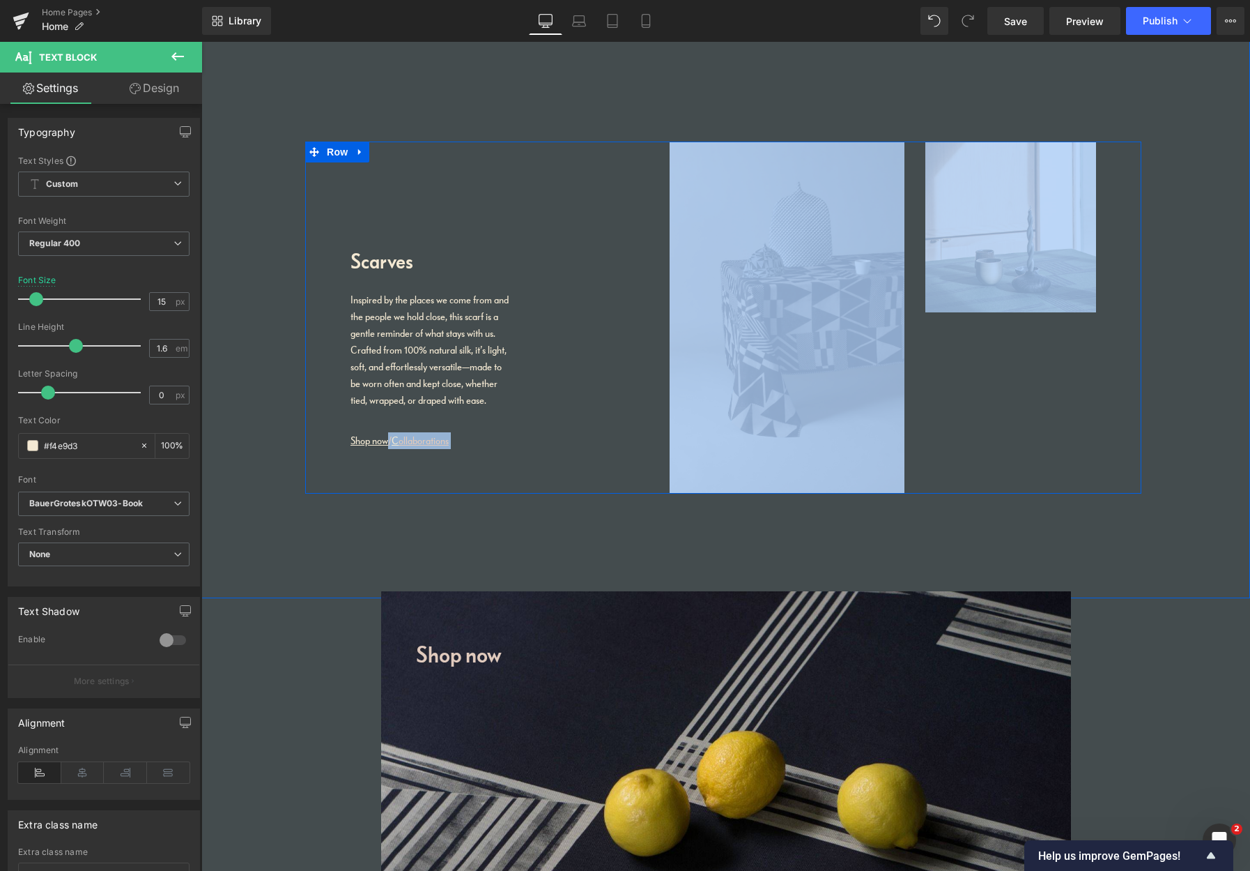
drag, startPoint x: 385, startPoint y: 438, endPoint x: 344, endPoint y: 443, distance: 42.2
click at [332, 438] on div "Scarves Heading Inspired by the places we come from and the people we hold clos…" at bounding box center [723, 317] width 836 height 352
click at [381, 438] on link "Shop now" at bounding box center [370, 440] width 38 height 13
click at [378, 436] on link "Shop now" at bounding box center [370, 440] width 38 height 13
click at [388, 435] on font "Shop now / C ollaborations" at bounding box center [400, 440] width 98 height 13
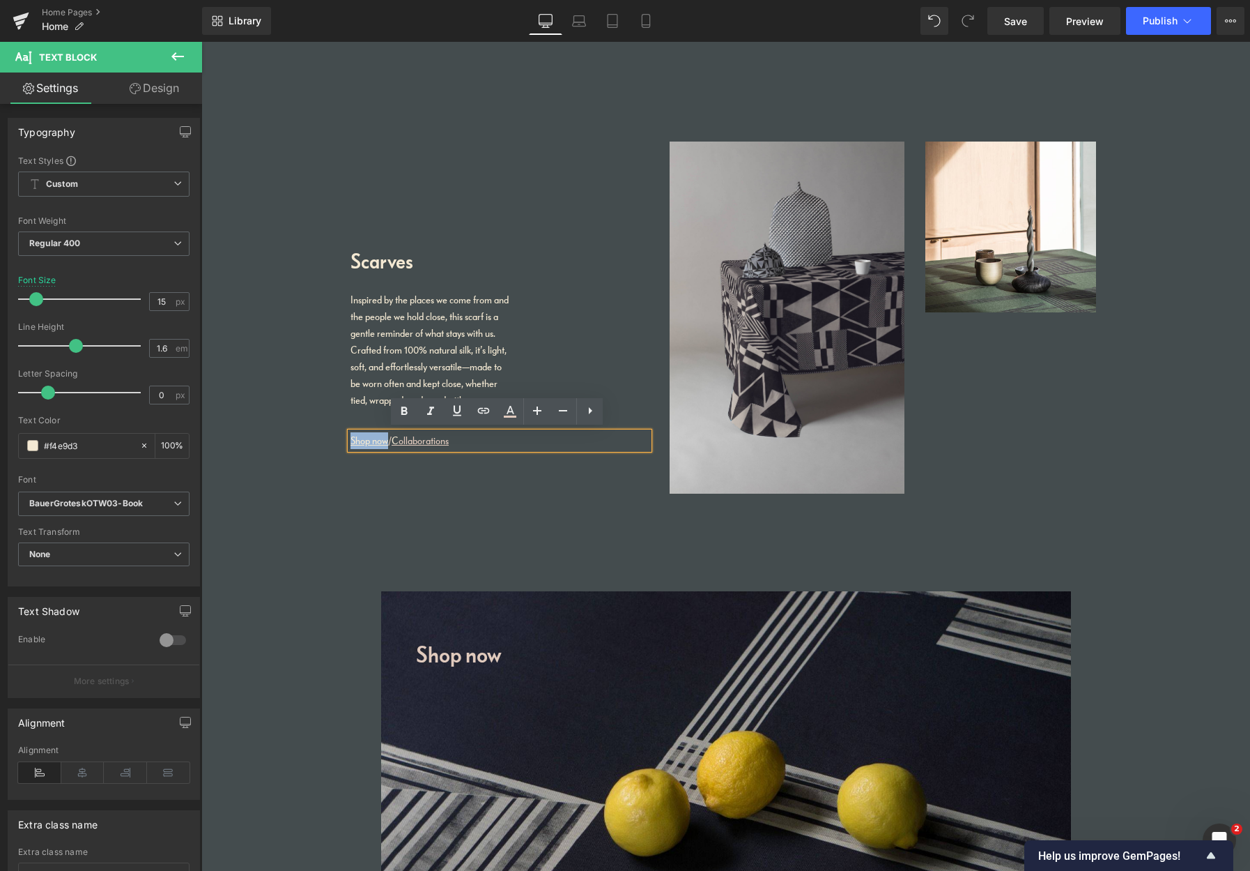
drag, startPoint x: 385, startPoint y: 436, endPoint x: 335, endPoint y: 438, distance: 49.5
click at [340, 437] on div "Scarves Heading Inspired by the places we come from and the people we hold clos…" at bounding box center [499, 298] width 319 height 314
click at [486, 411] on icon at bounding box center [483, 410] width 17 height 17
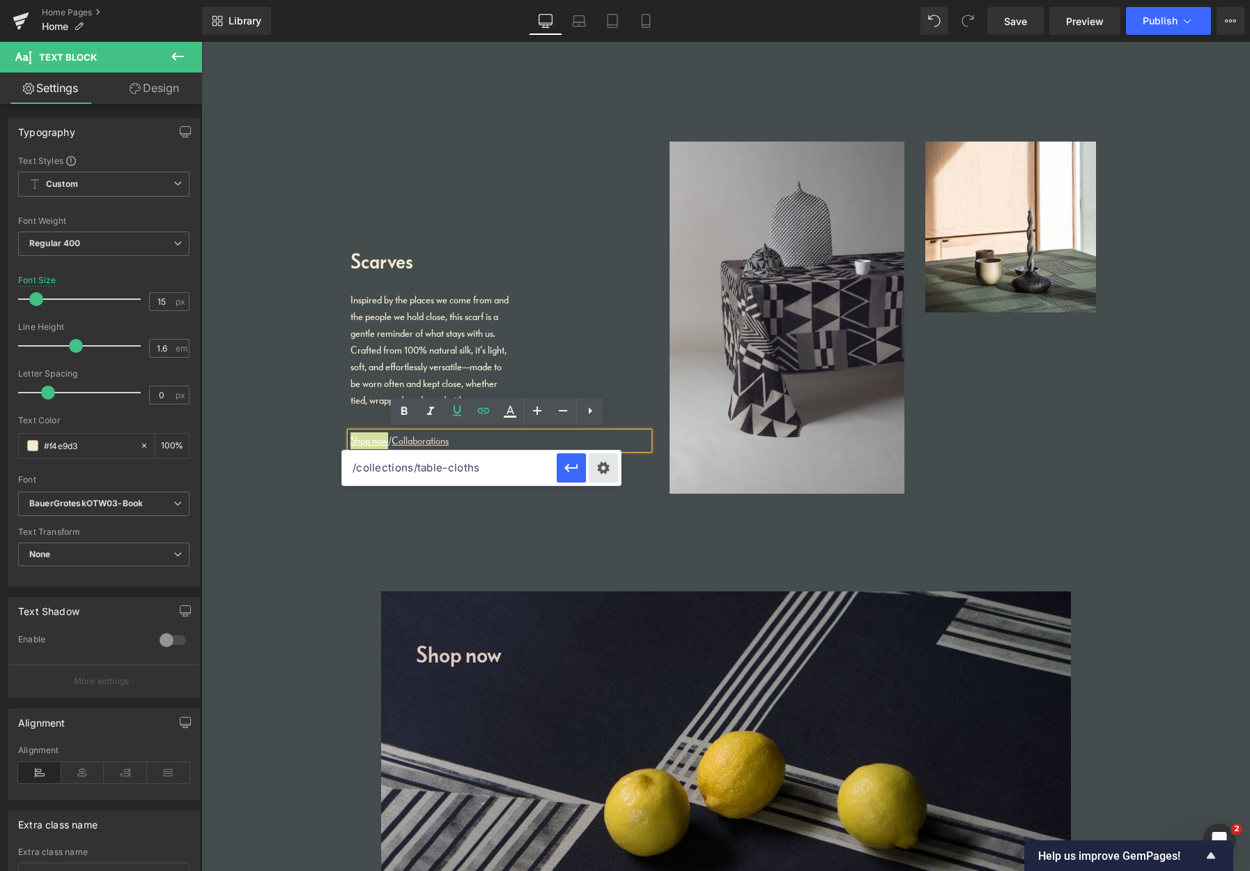
click at [601, 0] on div "Text Color Highlight Color #333333 Edit or remove link: Edit - Unlink - Cancel …" at bounding box center [625, 0] width 1250 height 0
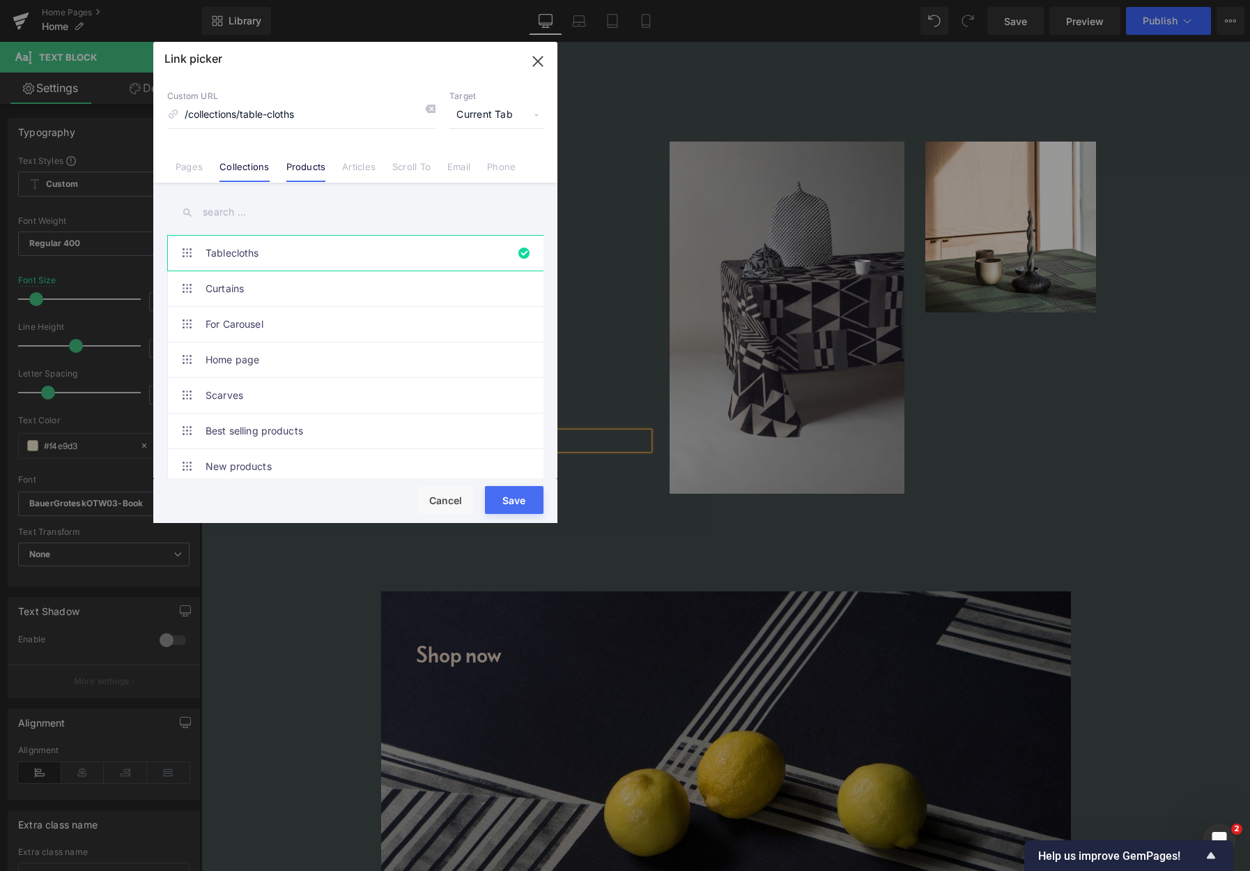
click at [309, 169] on link "Products" at bounding box center [306, 171] width 40 height 21
click at [253, 172] on link "Collections" at bounding box center [244, 171] width 49 height 21
drag, startPoint x: 231, startPoint y: 394, endPoint x: 239, endPoint y: 393, distance: 7.7
click at [233, 394] on link "Scarves" at bounding box center [359, 395] width 307 height 35
type input "/collections/scarves"
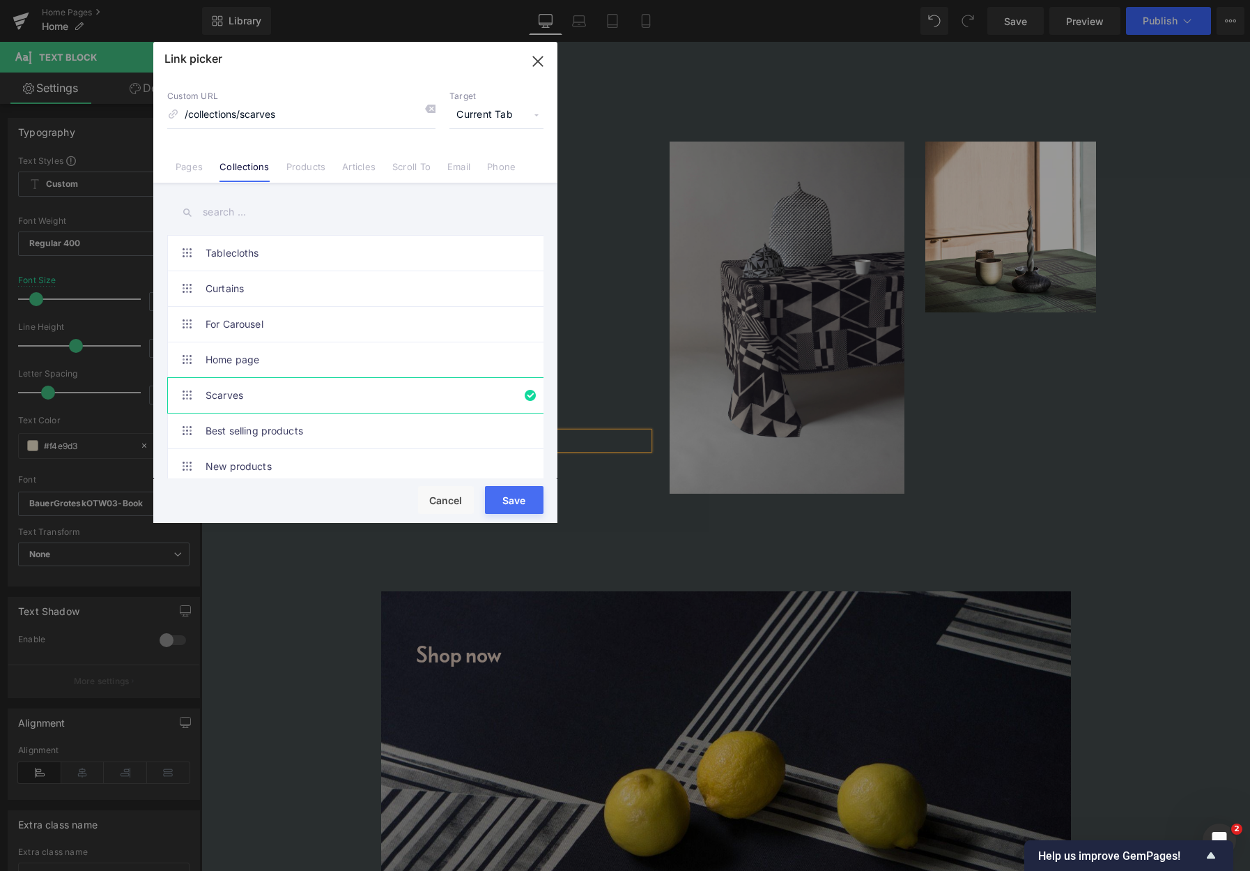
click at [512, 498] on button "Save" at bounding box center [514, 500] width 59 height 28
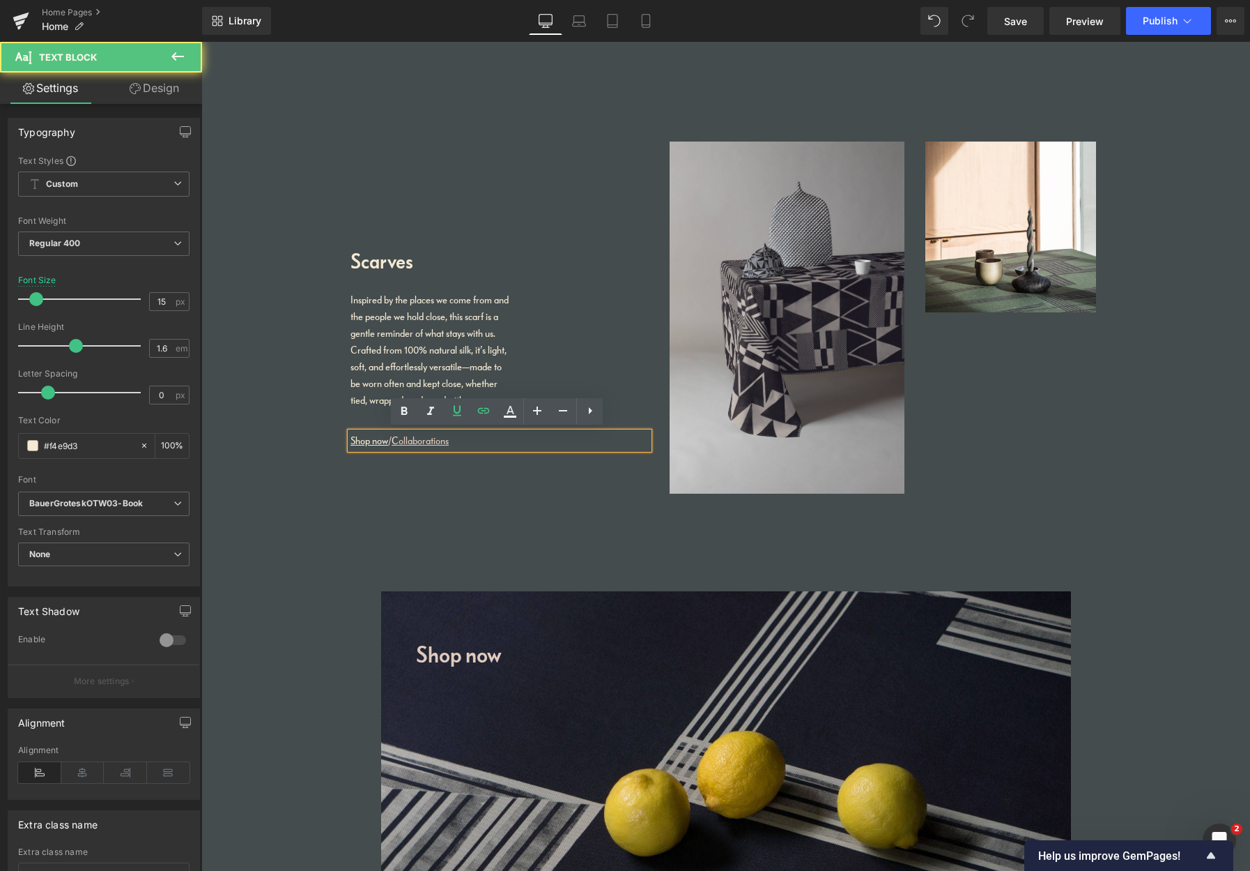
click at [420, 441] on u "C ollaborations" at bounding box center [420, 440] width 57 height 13
drag, startPoint x: 451, startPoint y: 439, endPoint x: 397, endPoint y: 448, distance: 55.0
click at [392, 442] on div "Shop now / C ollaborations" at bounding box center [500, 440] width 298 height 17
click at [372, 439] on link "Shop now" at bounding box center [370, 440] width 38 height 13
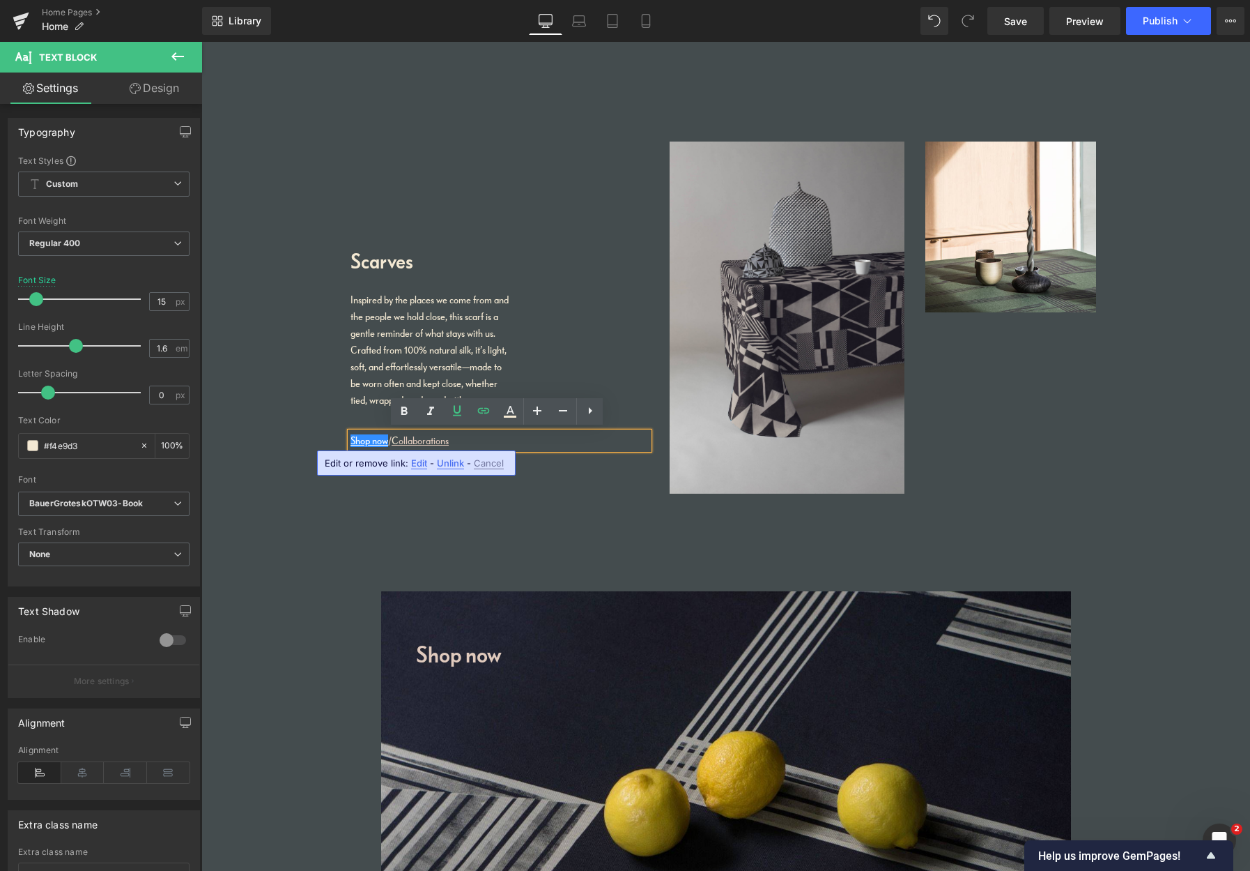
click at [440, 436] on u "C ollaborations" at bounding box center [420, 440] width 57 height 13
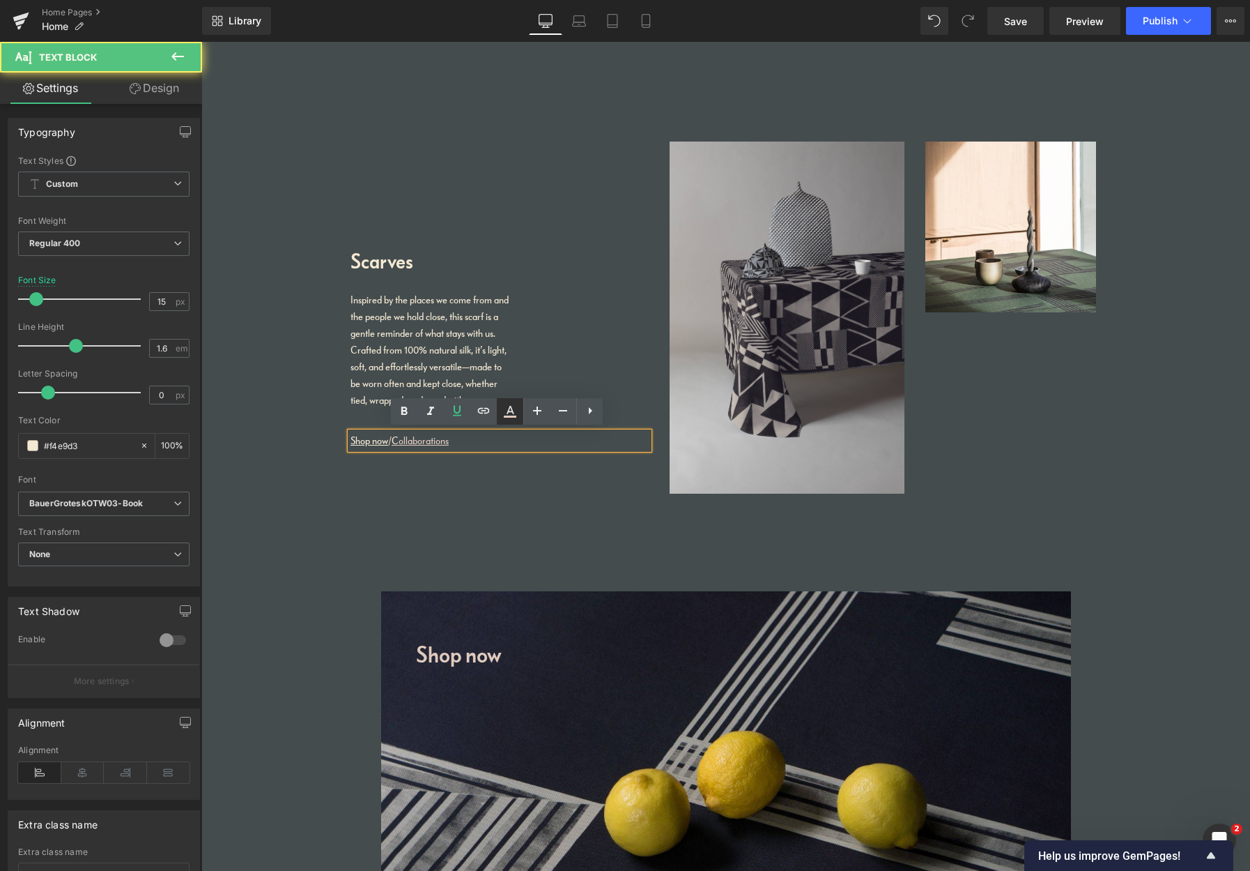
drag, startPoint x: 512, startPoint y: 411, endPoint x: 522, endPoint y: 411, distance: 9.8
click at [512, 411] on icon at bounding box center [511, 410] width 8 height 8
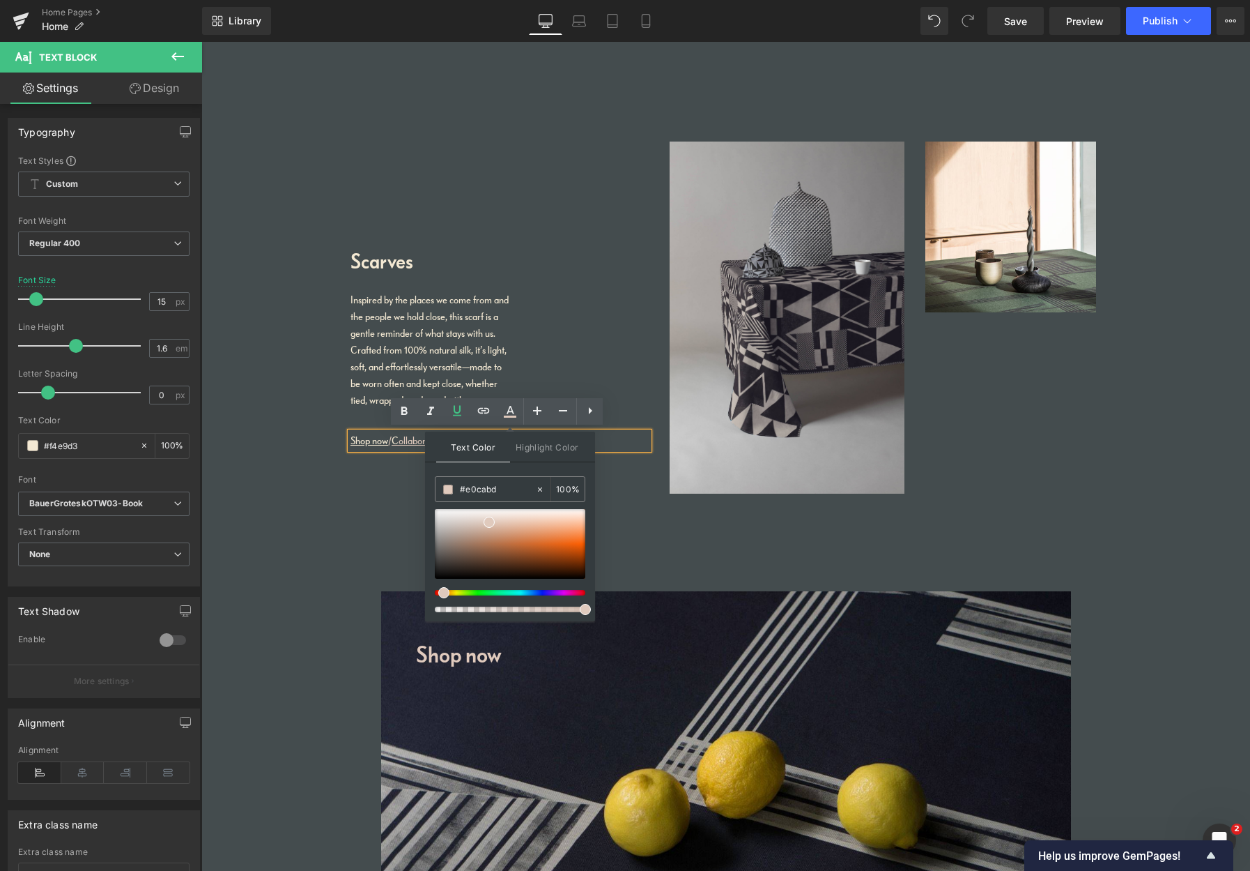
drag, startPoint x: 500, startPoint y: 484, endPoint x: 446, endPoint y: 476, distance: 54.9
click at [447, 476] on div "Text Color Highlight Color rgb(224, 202, 189) #e0cabd 100 % transparent transpa…" at bounding box center [510, 526] width 170 height 190
drag, startPoint x: 489, startPoint y: 485, endPoint x: 455, endPoint y: 486, distance: 34.2
click at [455, 486] on div "#e0cabd" at bounding box center [486, 489] width 100 height 24
drag, startPoint x: 472, startPoint y: 488, endPoint x: 431, endPoint y: 485, distance: 41.2
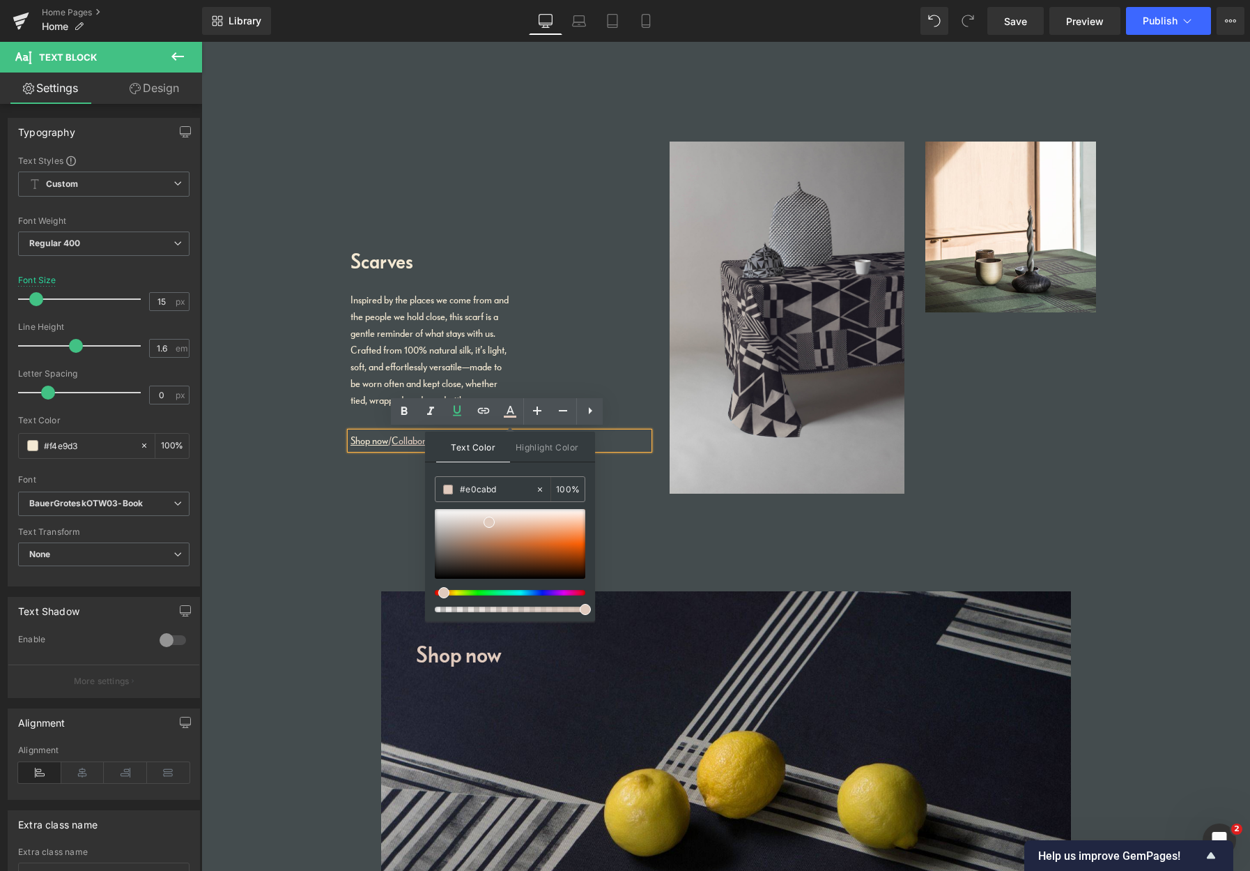
click at [431, 485] on div "Text Color Highlight Color rgb(224, 202, 189) #e0cabd 100 % transparent transpa…" at bounding box center [510, 526] width 170 height 190
click at [366, 438] on link "Shop now" at bounding box center [370, 440] width 38 height 13
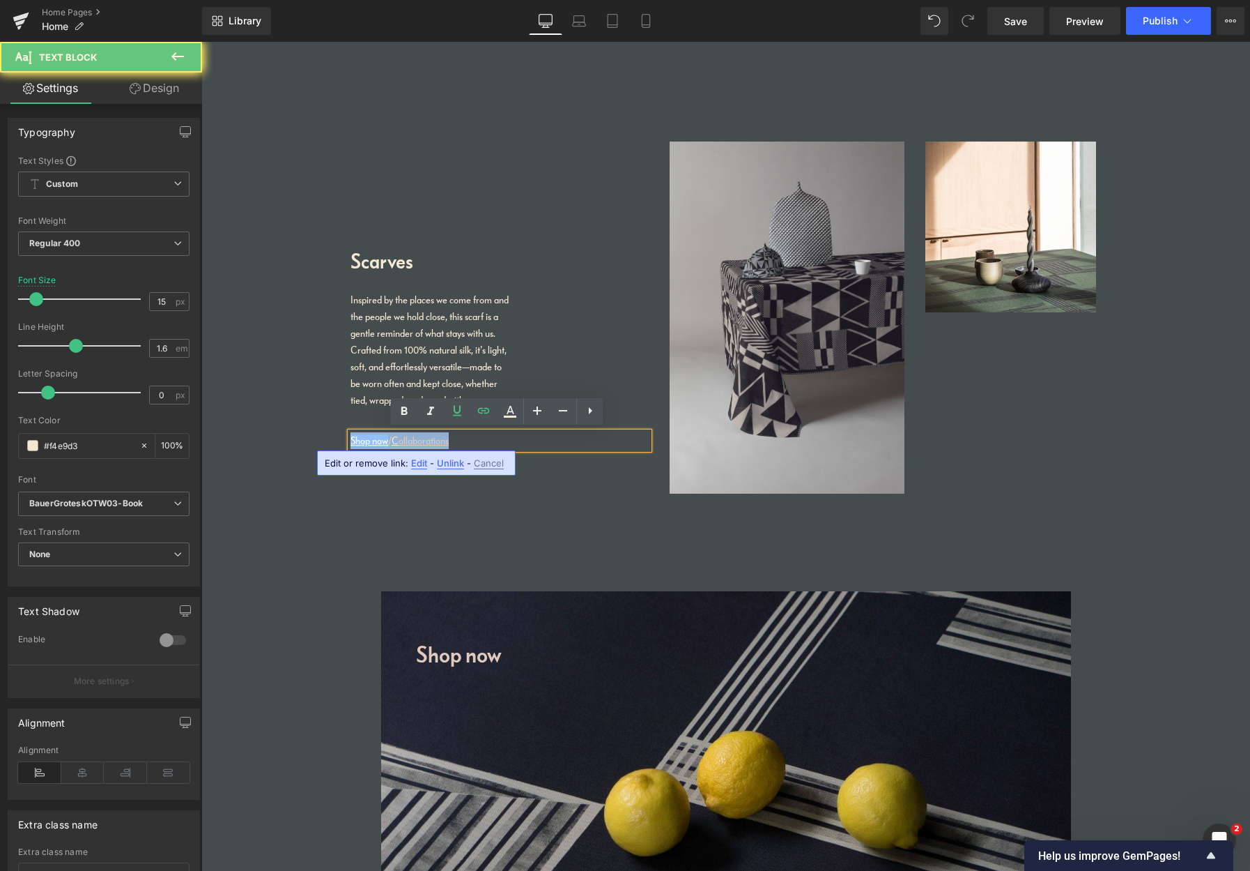
drag, startPoint x: 479, startPoint y: 435, endPoint x: 324, endPoint y: 434, distance: 154.8
click at [326, 432] on div "Scarves Heading Inspired by the places we come from and the people we hold clos…" at bounding box center [723, 317] width 836 height 352
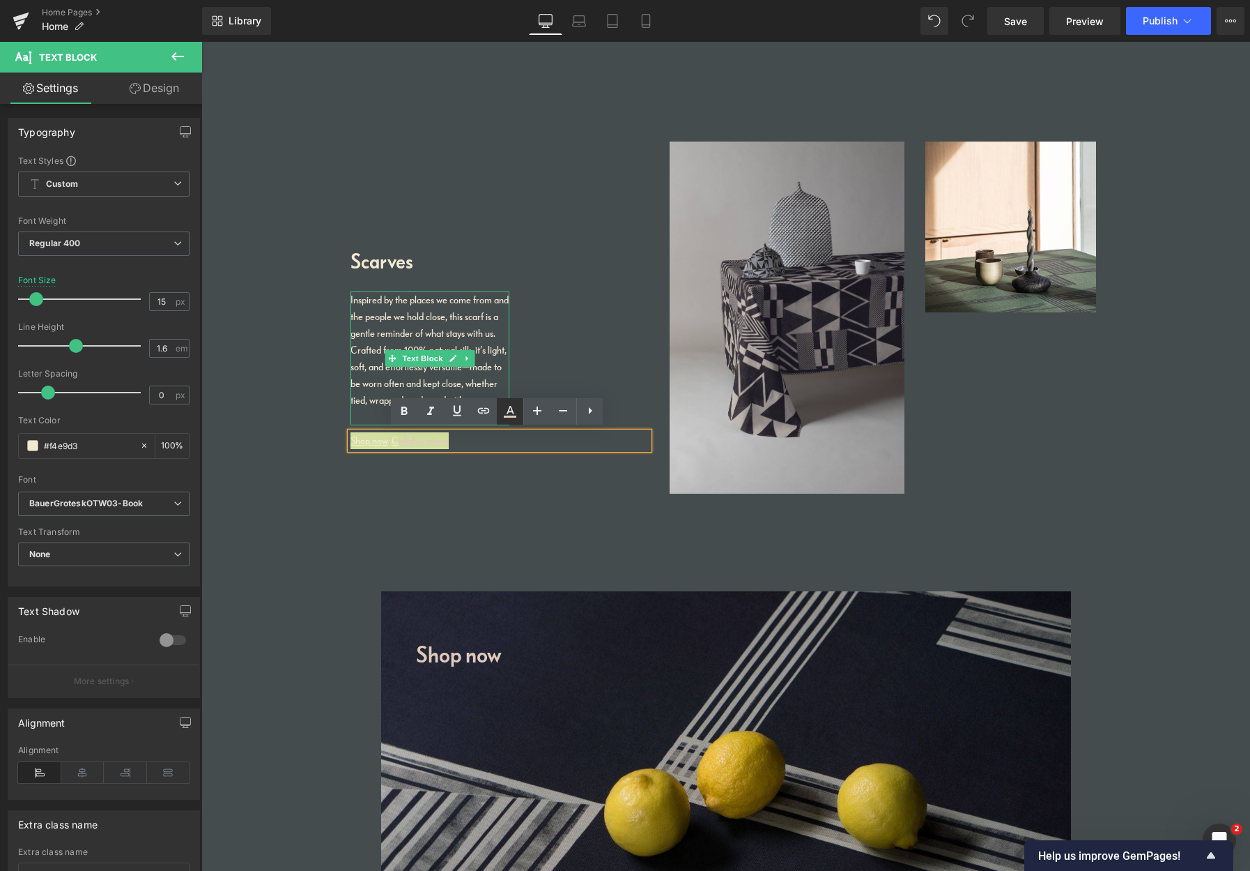
click at [510, 408] on icon at bounding box center [511, 410] width 8 height 8
type input "100"
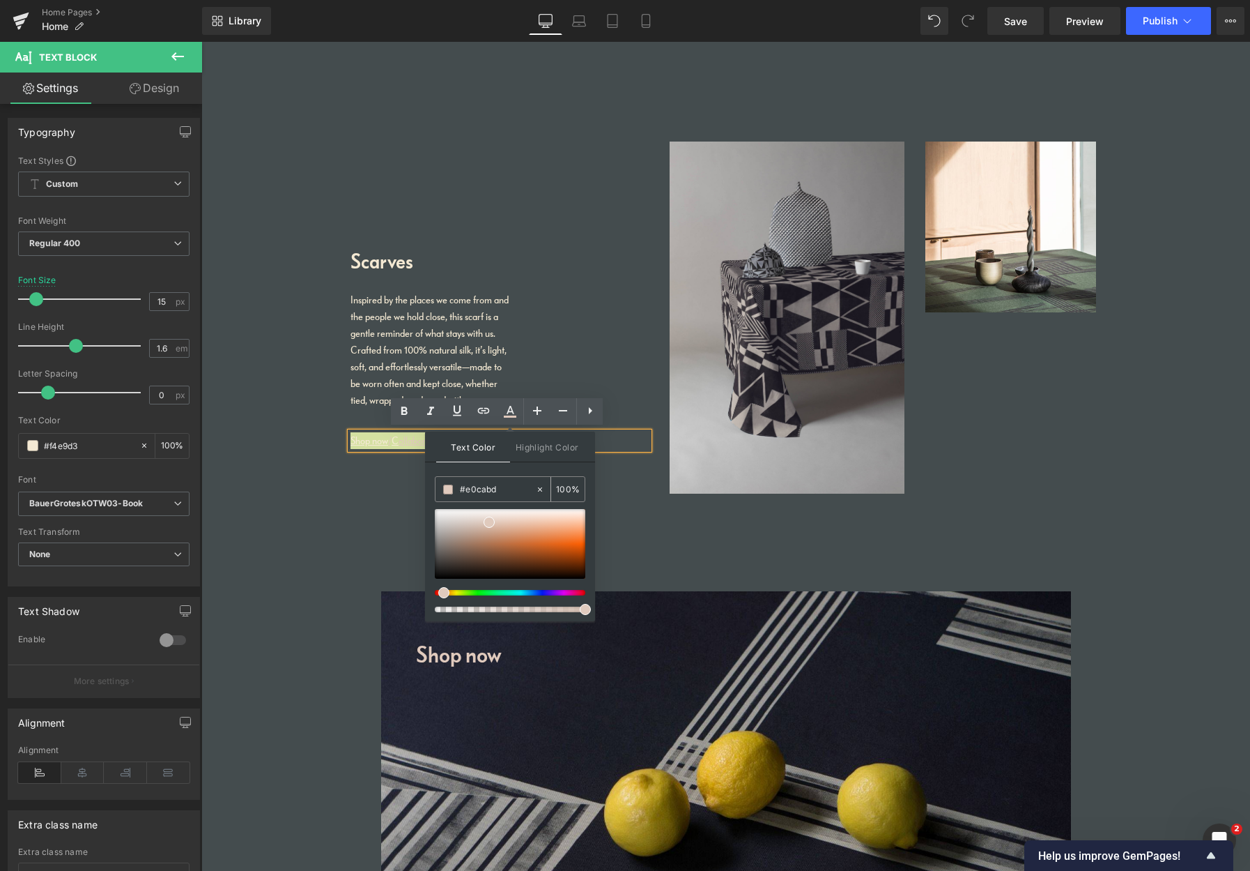
drag, startPoint x: 506, startPoint y: 482, endPoint x: 436, endPoint y: 479, distance: 70.5
click at [436, 479] on div "#e0cabd 100 %" at bounding box center [510, 489] width 151 height 26
drag, startPoint x: 511, startPoint y: 489, endPoint x: 429, endPoint y: 489, distance: 82.3
click at [434, 487] on div "Text Color Highlight Color #e0cabd #e0cabd 100 % transparent transparent 0 %" at bounding box center [510, 526] width 170 height 190
click at [514, 468] on div "Text Color Highlight Color #e0cabd #e0cabd 100 % transparent transparent 0 %" at bounding box center [510, 526] width 170 height 190
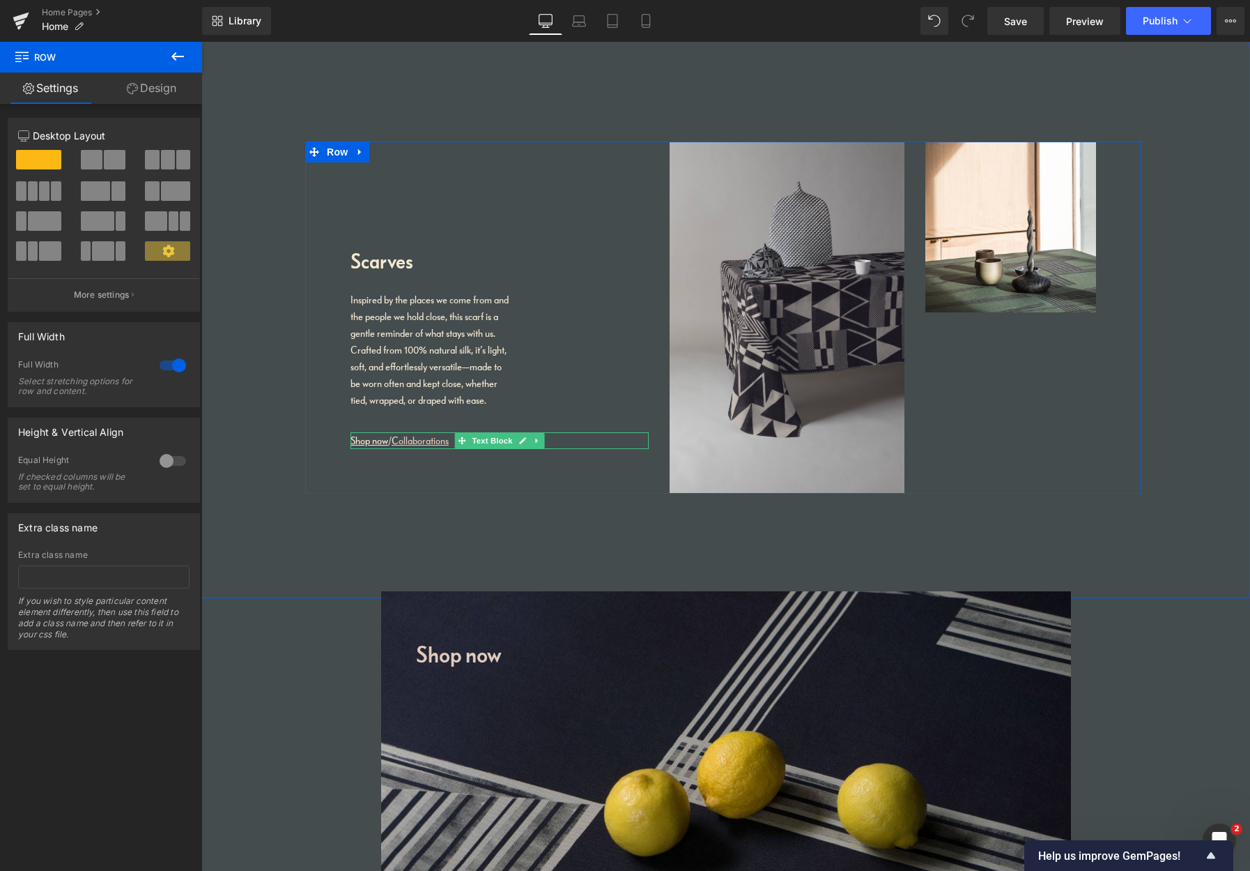
click at [445, 440] on u "C ollaborations" at bounding box center [420, 440] width 57 height 13
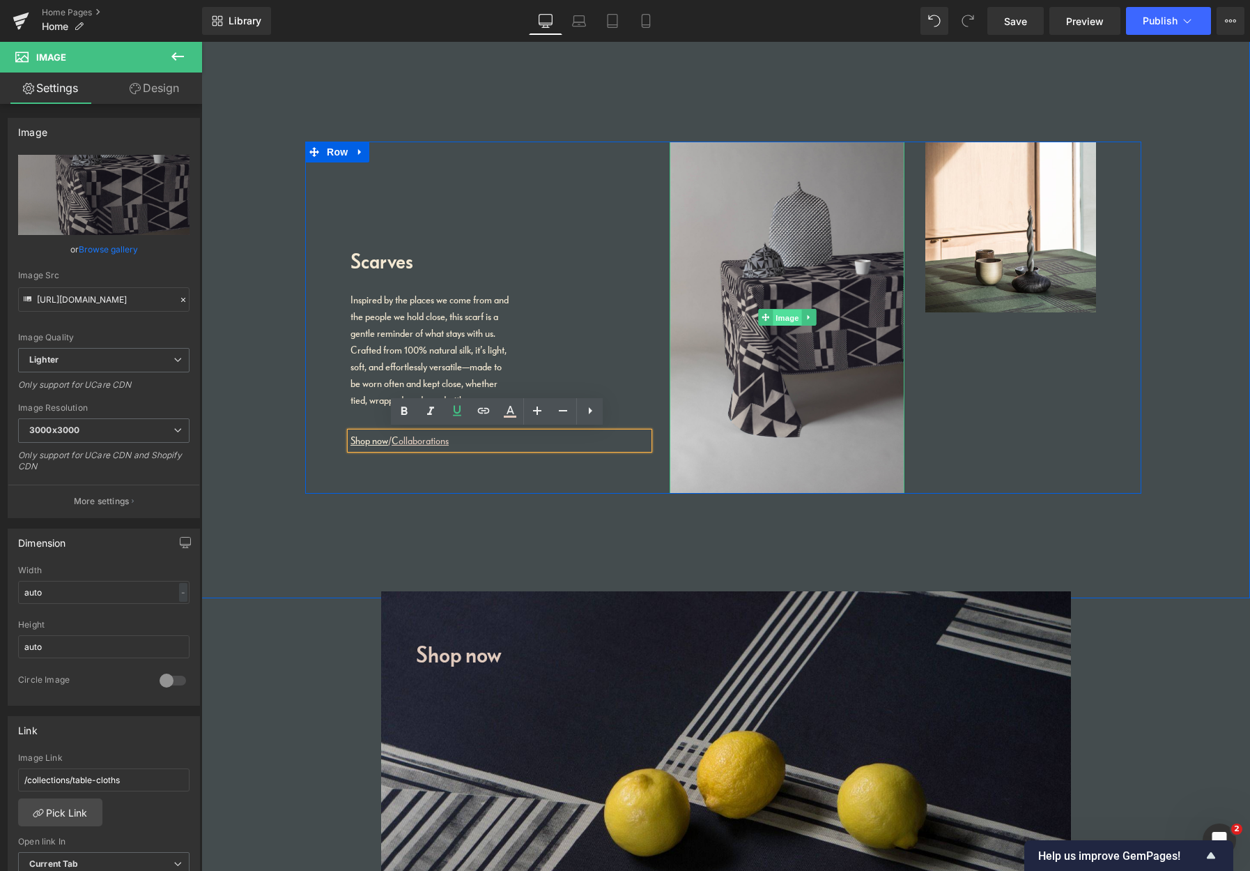
click at [788, 321] on span "Image" at bounding box center [787, 317] width 29 height 17
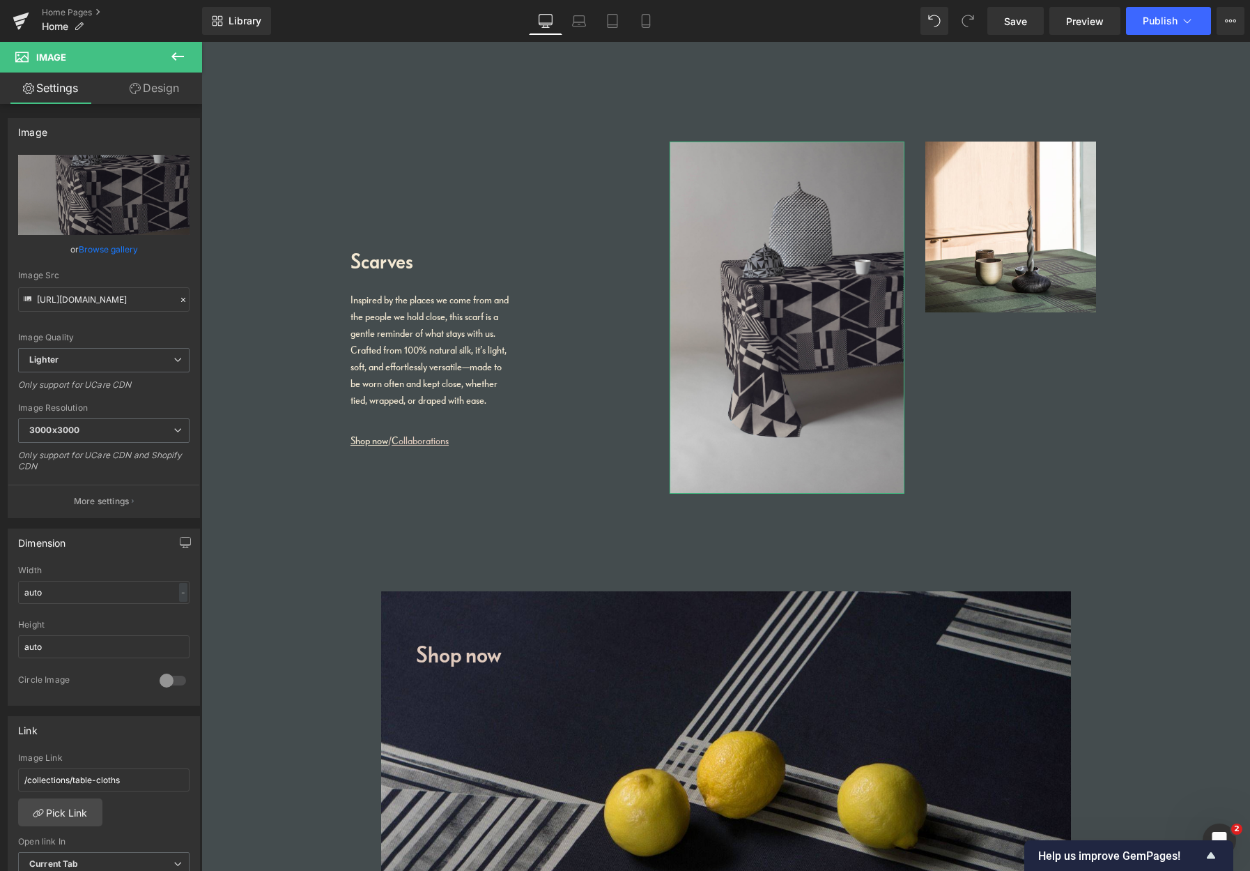
click at [114, 254] on link "Browse gallery" at bounding box center [108, 249] width 59 height 24
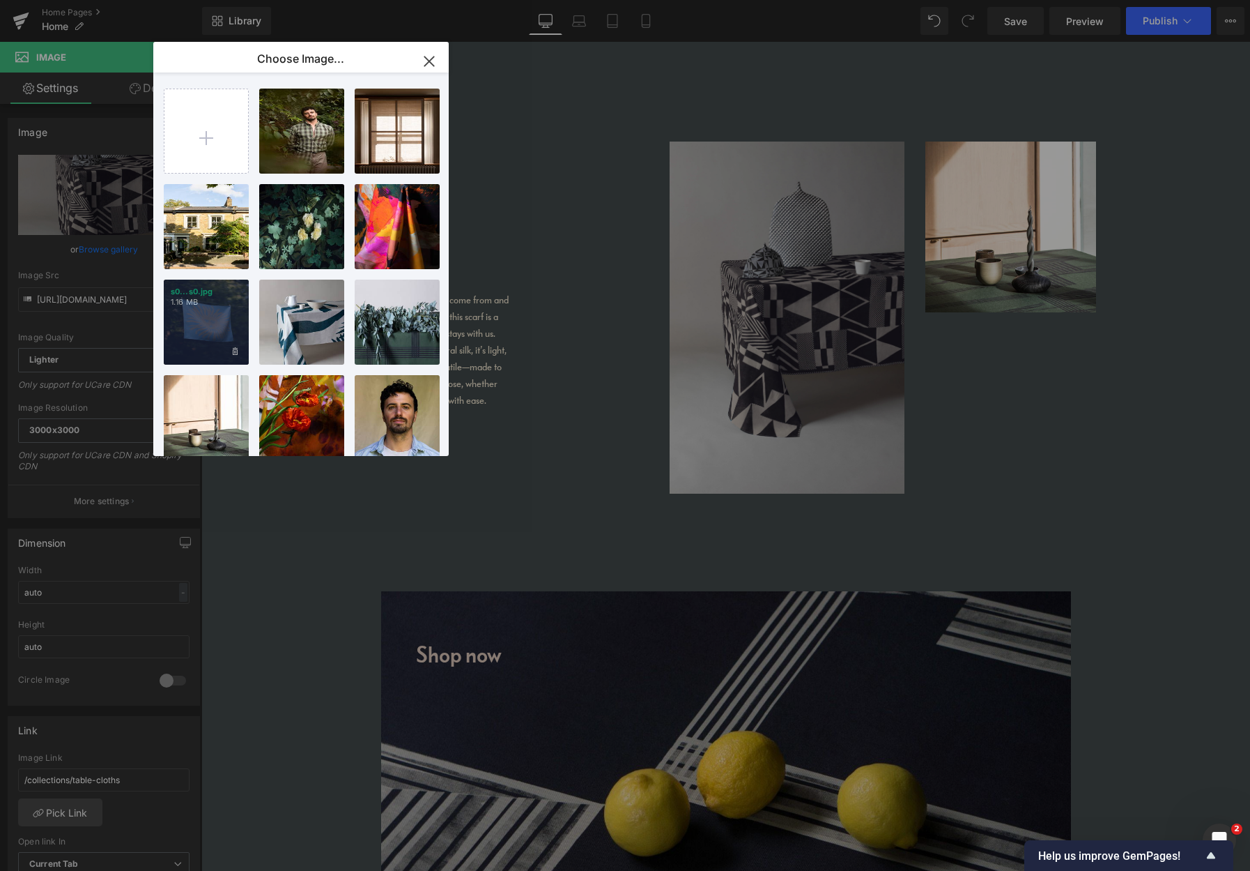
click at [224, 324] on div "s0...s0.jpg 1.16 MB" at bounding box center [206, 322] width 85 height 85
type input "[URL][DOMAIN_NAME]"
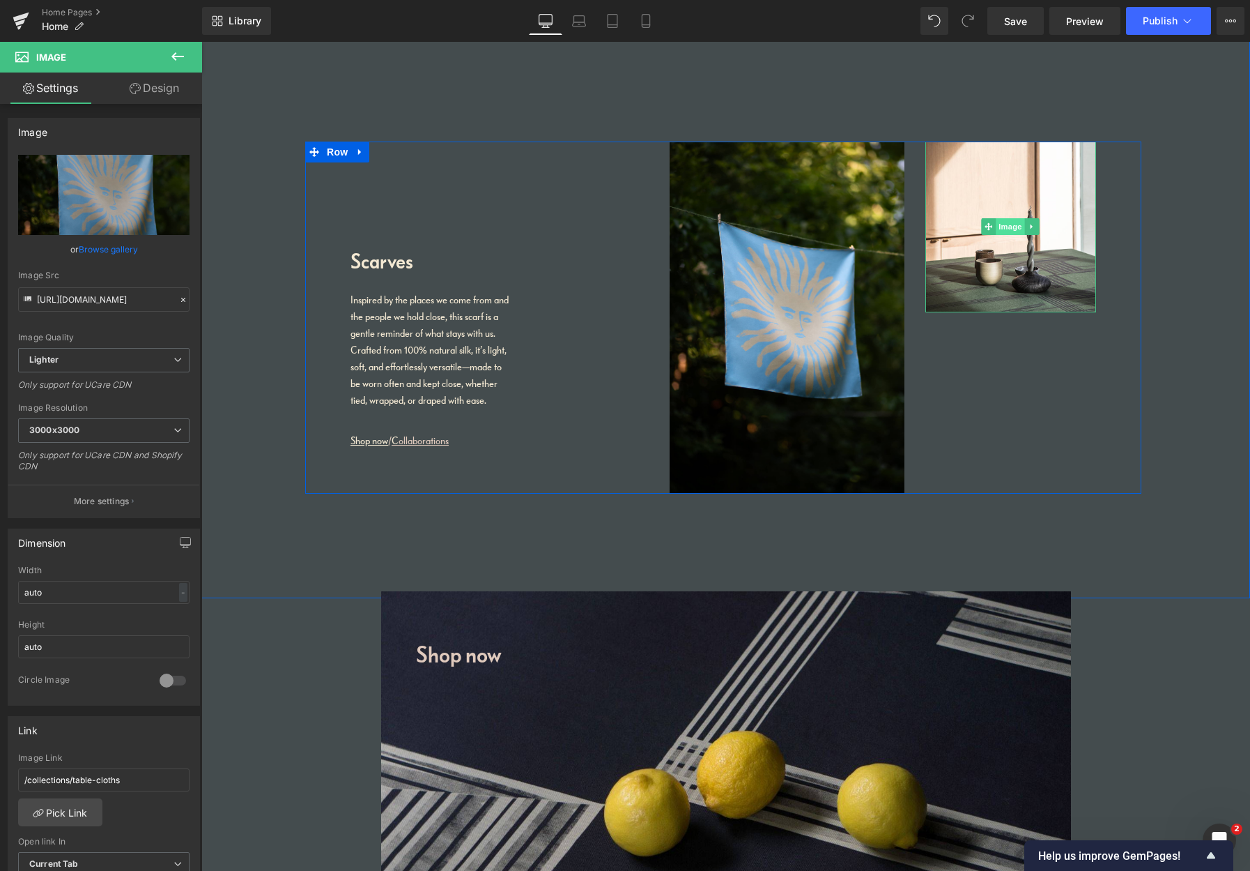
click at [1011, 224] on span "Image" at bounding box center [1011, 226] width 29 height 17
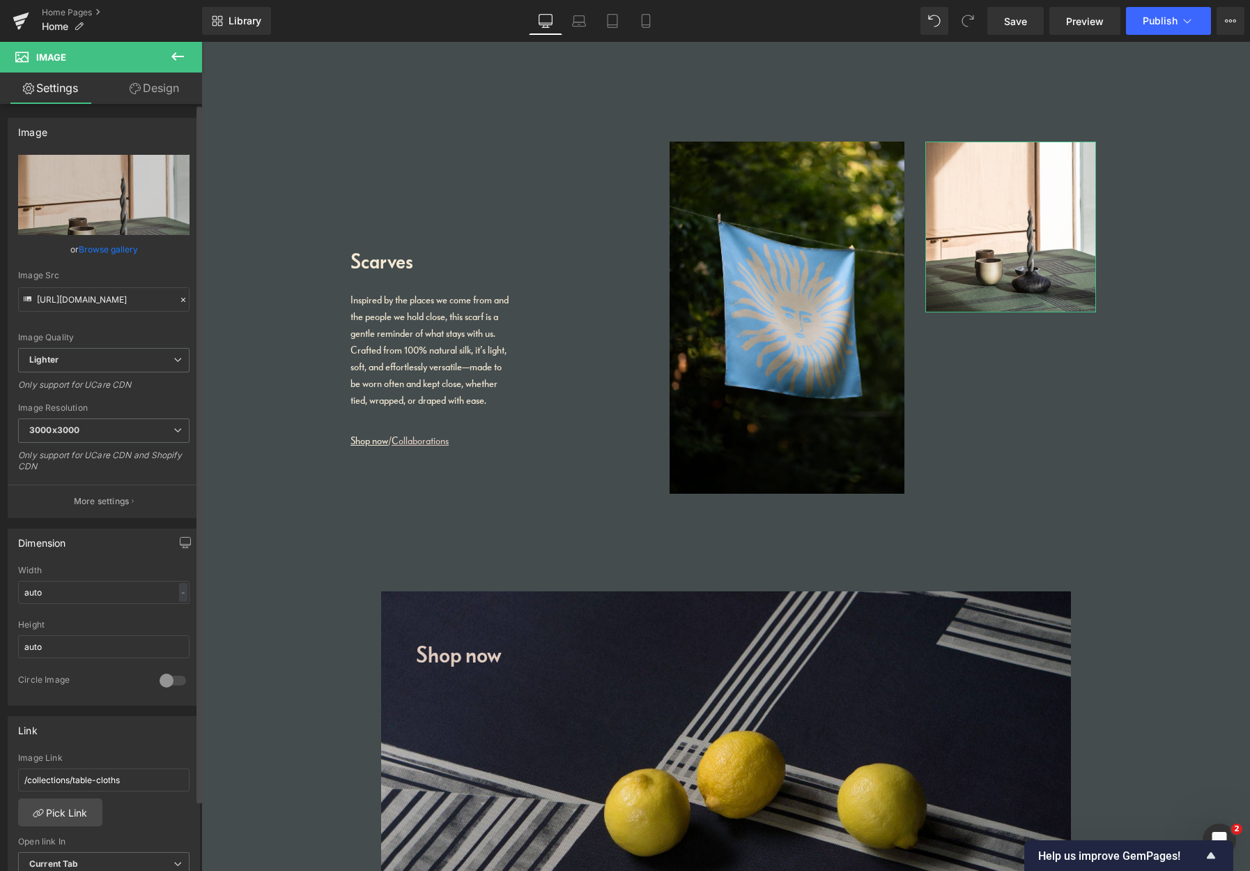
click at [116, 250] on link "Browse gallery" at bounding box center [108, 249] width 59 height 24
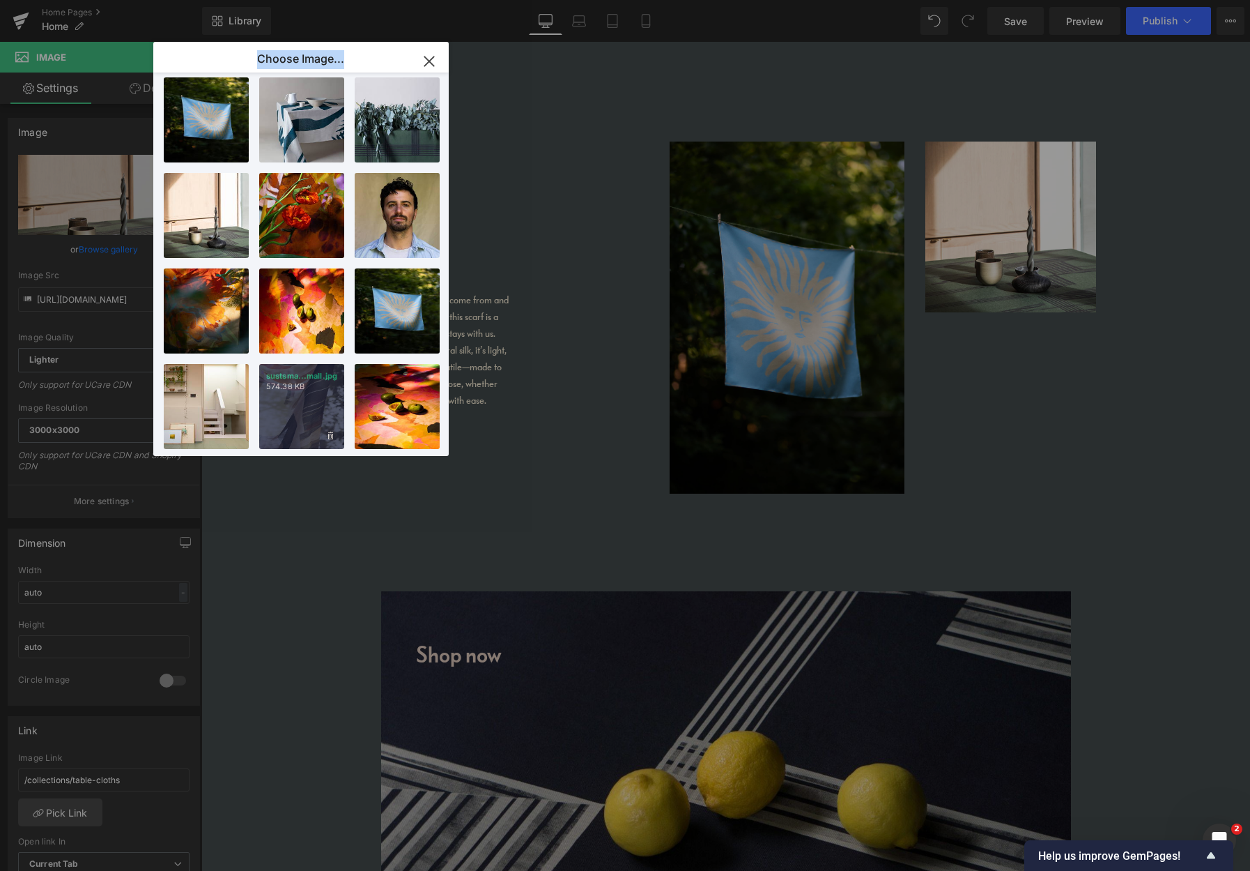
scroll to position [217, 0]
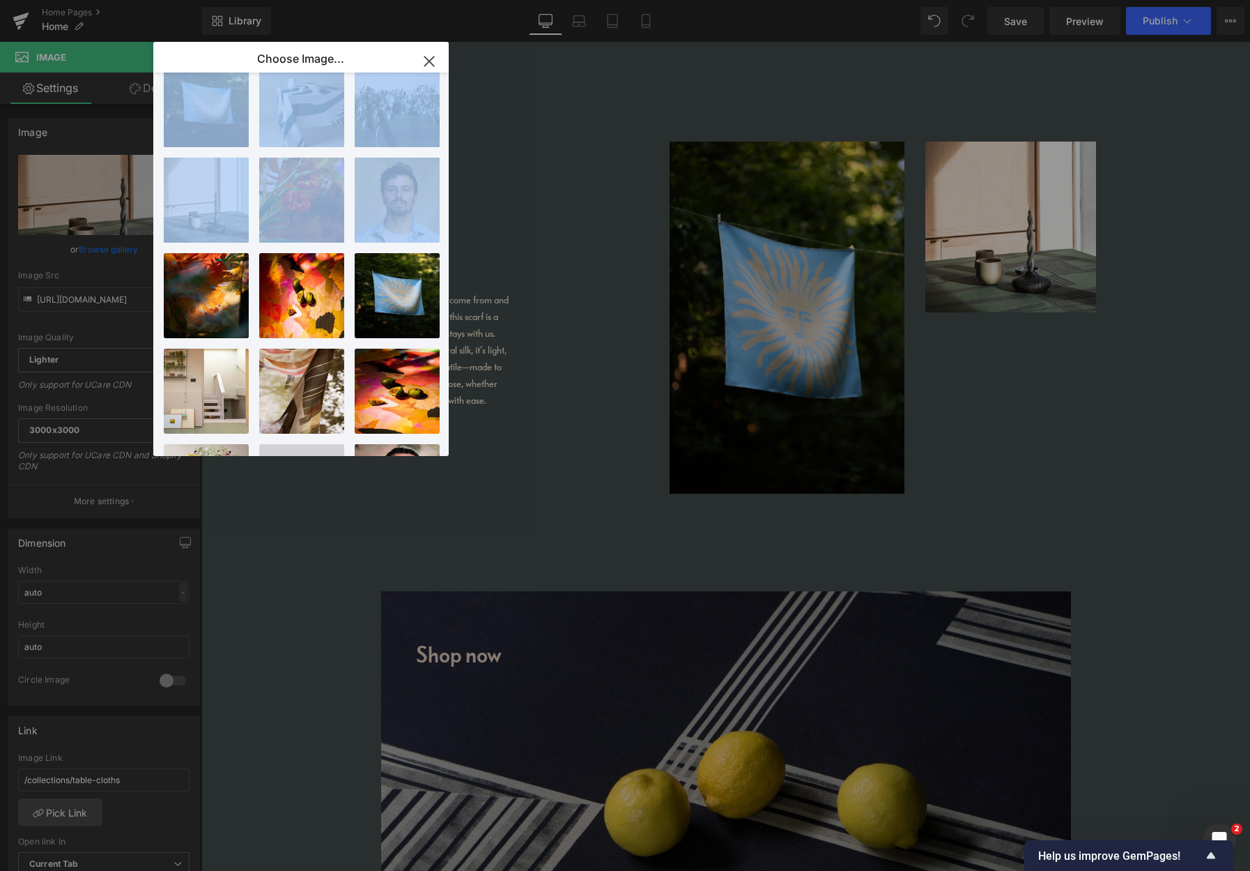
drag, startPoint x: 347, startPoint y: 203, endPoint x: 353, endPoint y: 194, distance: 10.6
click at [355, 193] on div "193A321...3219.jpg 616.14 KB Delete image? Yes No blind...lind.webp 1.04 MB Del…" at bounding box center [309, 266] width 291 height 389
click at [209, 307] on div "tn01...tn01.jpg 473.28 KB" at bounding box center [206, 295] width 85 height 85
type input "https://ucarecdn.com/9f8689fe-cdda-48f9-9d0d-ace0adc795d1/-/format/auto/-/previ…"
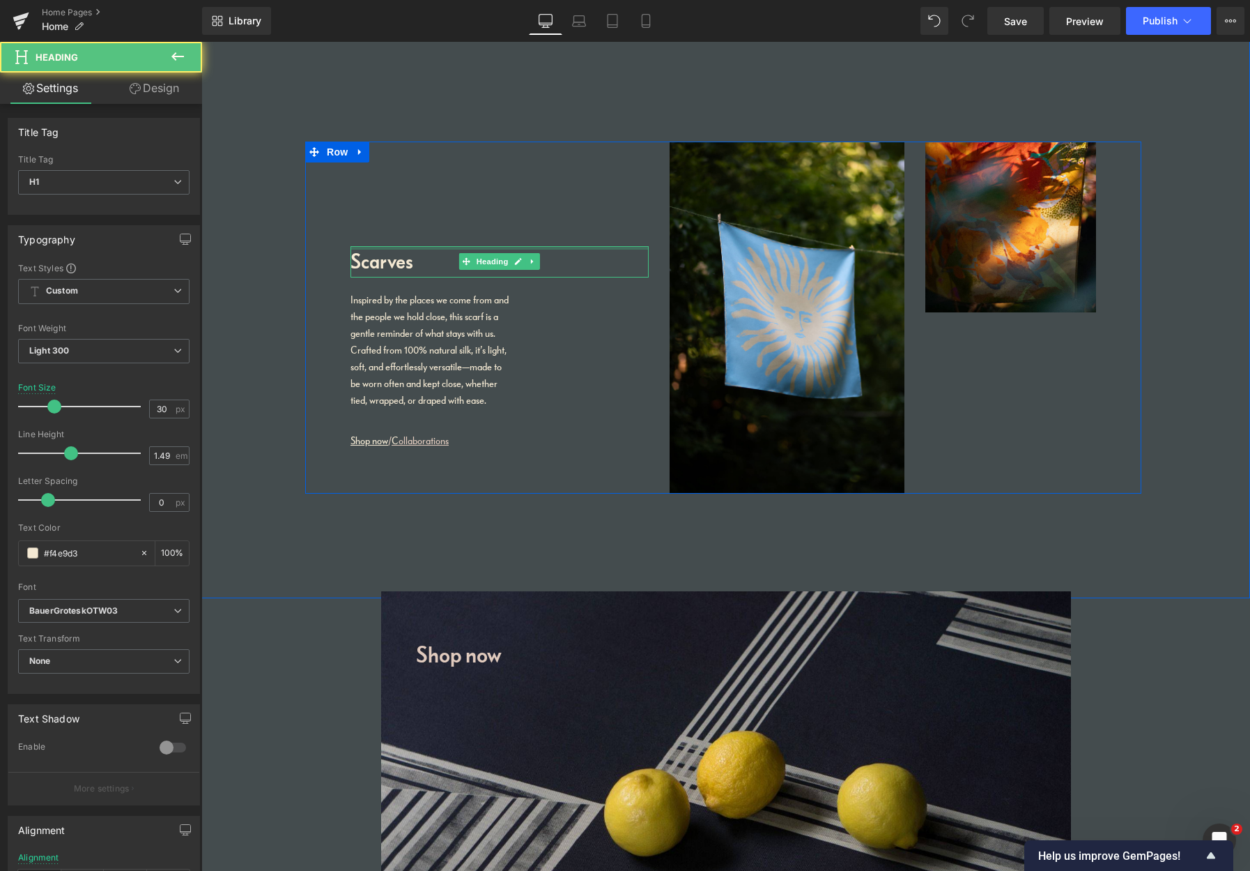
click at [392, 247] on div "Scarves Heading" at bounding box center [500, 261] width 298 height 31
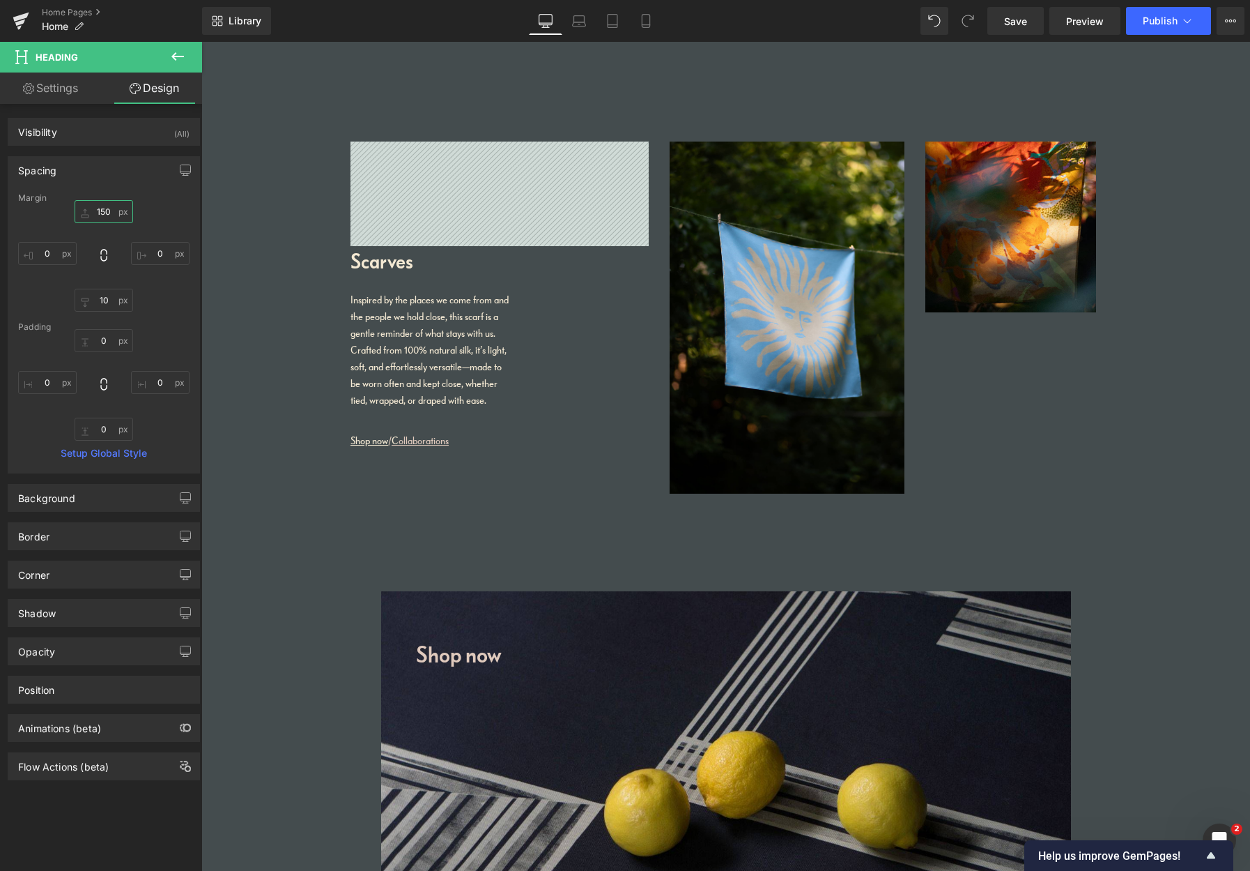
click at [108, 213] on input "150" at bounding box center [104, 211] width 59 height 23
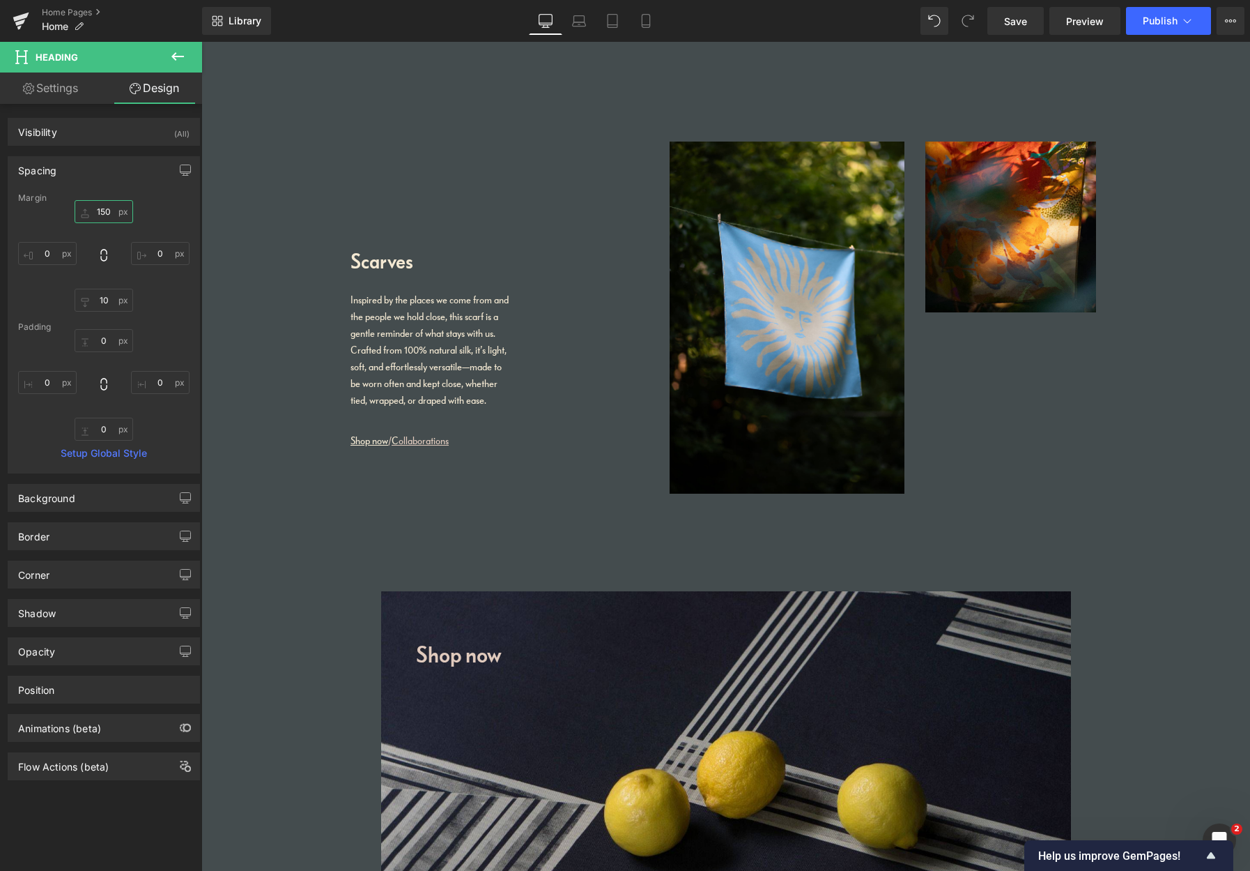
drag, startPoint x: 108, startPoint y: 210, endPoint x: 84, endPoint y: 218, distance: 25.1
click at [87, 208] on input "150" at bounding box center [104, 211] width 59 height 23
type input "120"
click at [1009, 22] on span "Save" at bounding box center [1015, 21] width 23 height 15
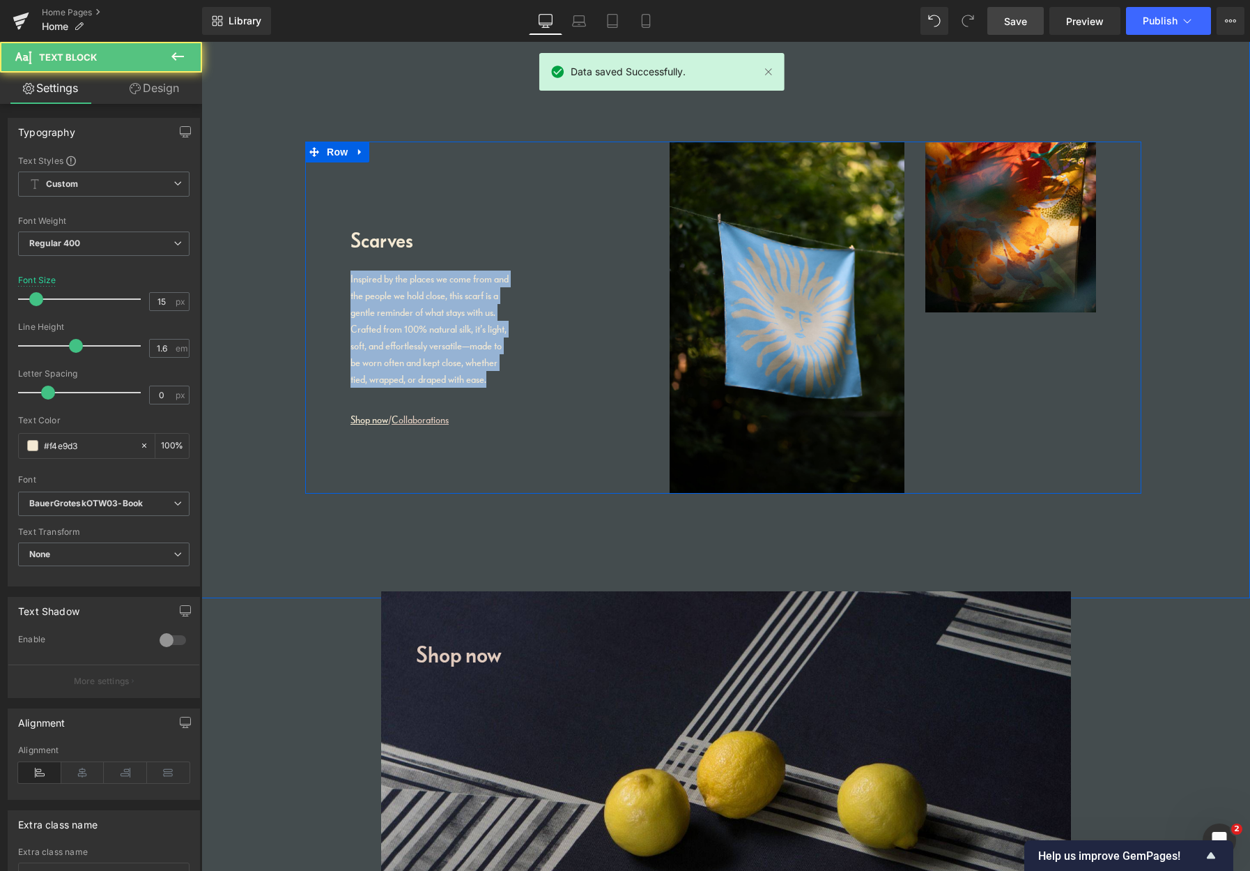
drag, startPoint x: 487, startPoint y: 377, endPoint x: 344, endPoint y: 275, distance: 175.3
click at [340, 275] on div "Scarves Heading Inspired by the places we come from and the people we hold clos…" at bounding box center [499, 287] width 319 height 293
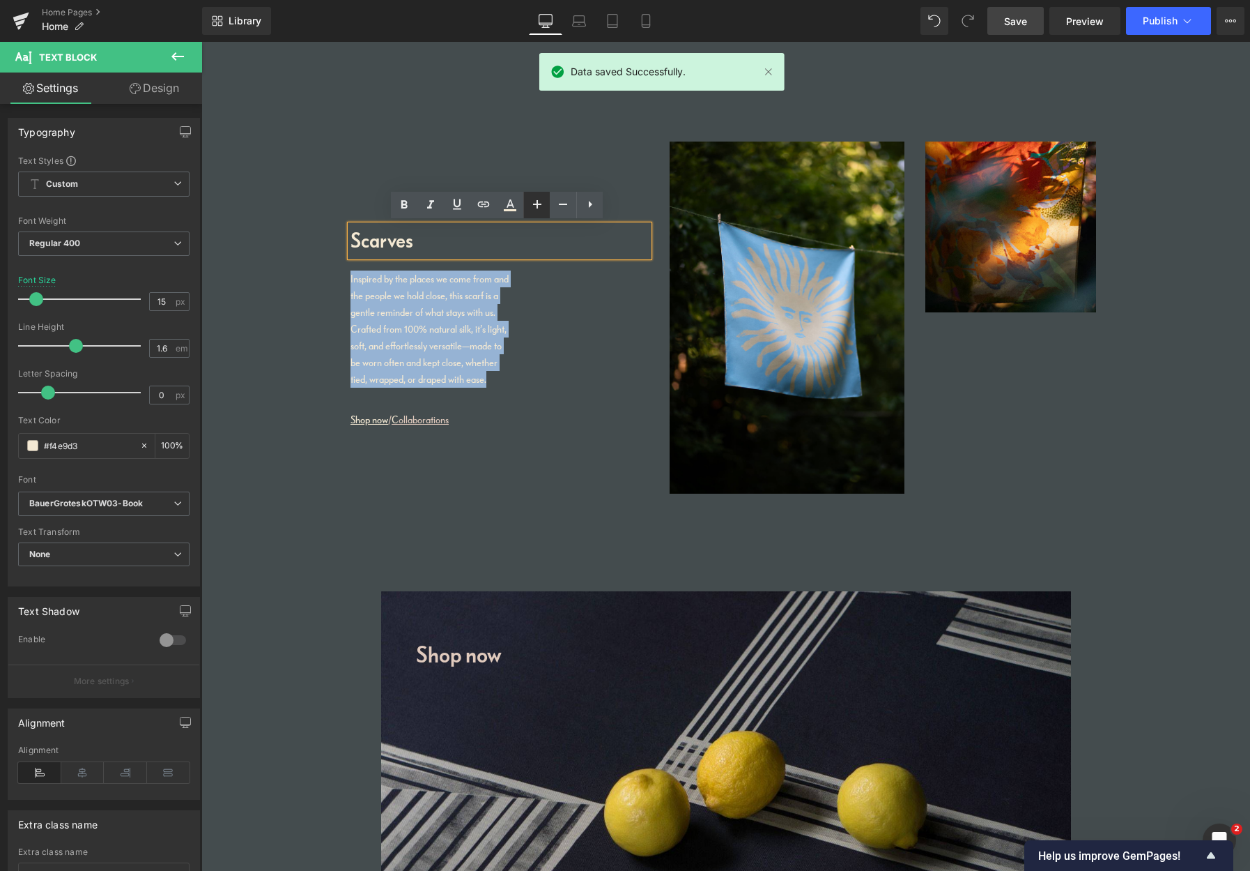
copy p "Inspired by the places we come from and the people we hold close, this scarf is…"
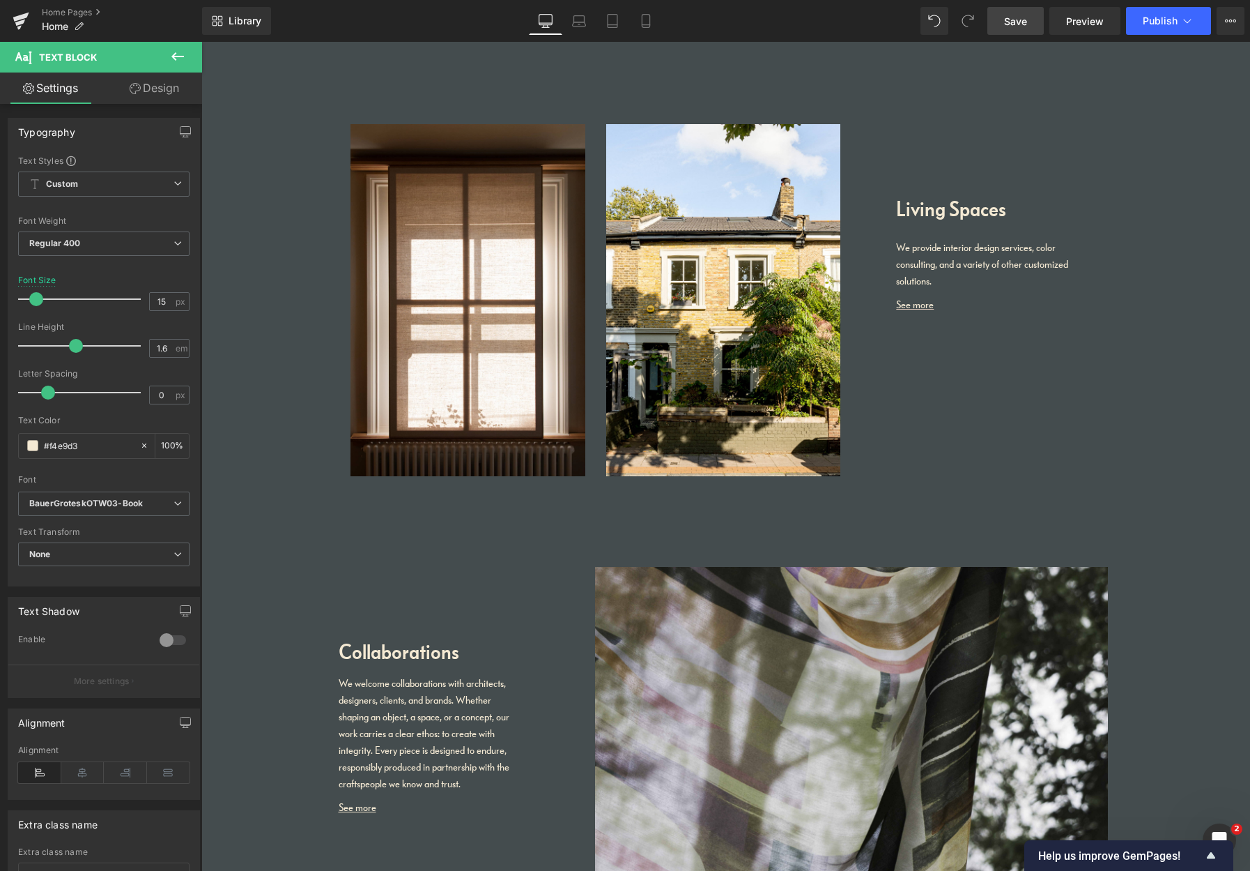
scroll to position [1803, 0]
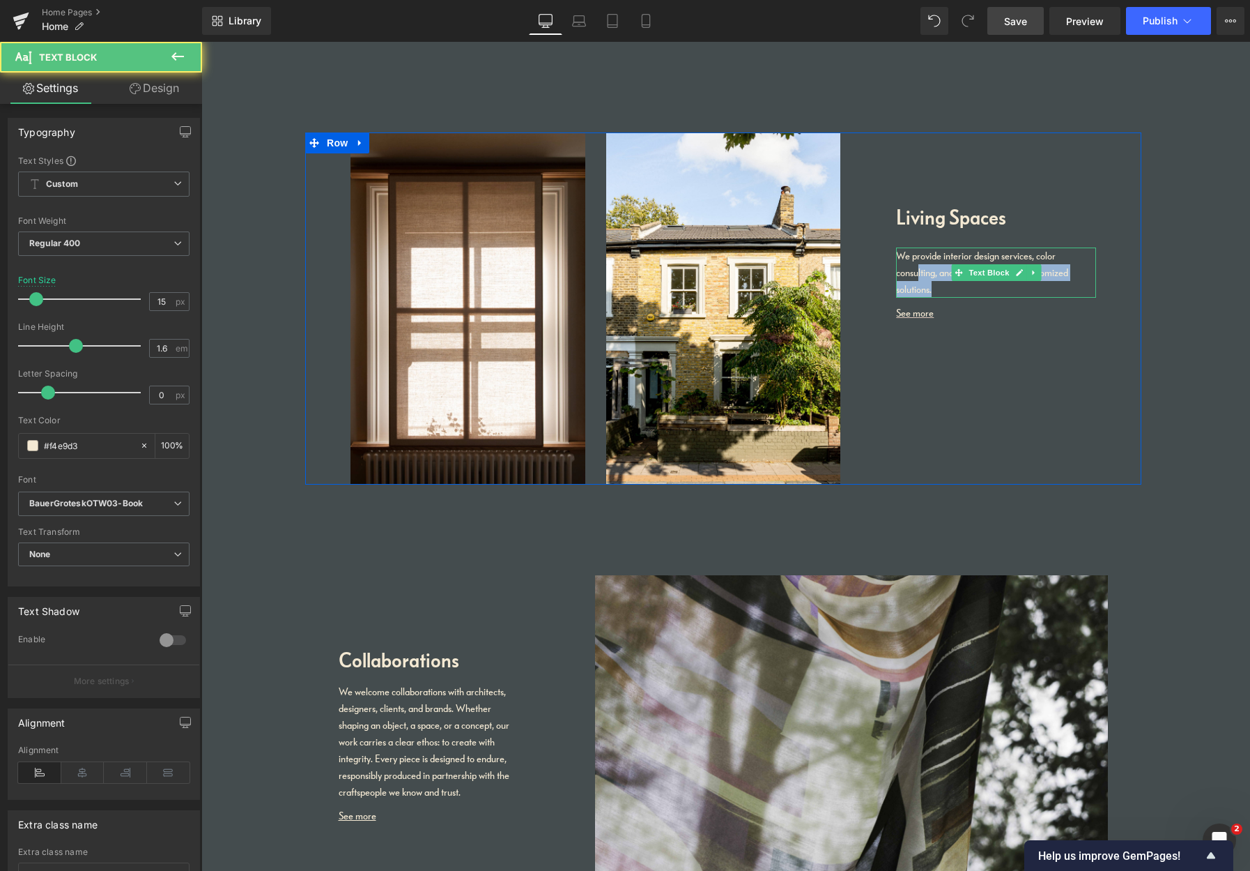
drag, startPoint x: 942, startPoint y: 284, endPoint x: 921, endPoint y: 277, distance: 21.2
click at [919, 278] on div "We provide interior design services, color consulting, and a variety of other c…" at bounding box center [996, 272] width 200 height 50
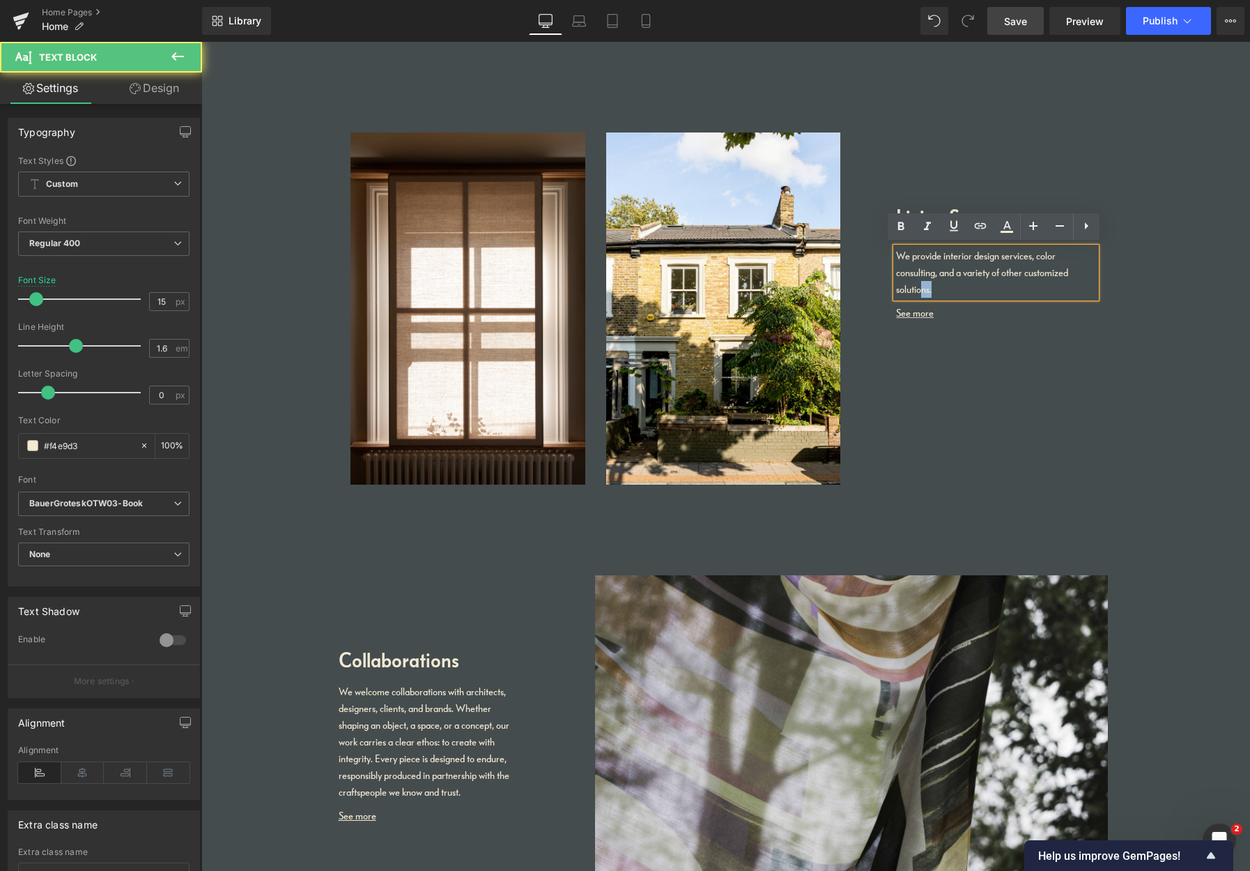
click at [919, 275] on div "We provide interior design services, color consulting, and a variety of other c…" at bounding box center [996, 272] width 200 height 50
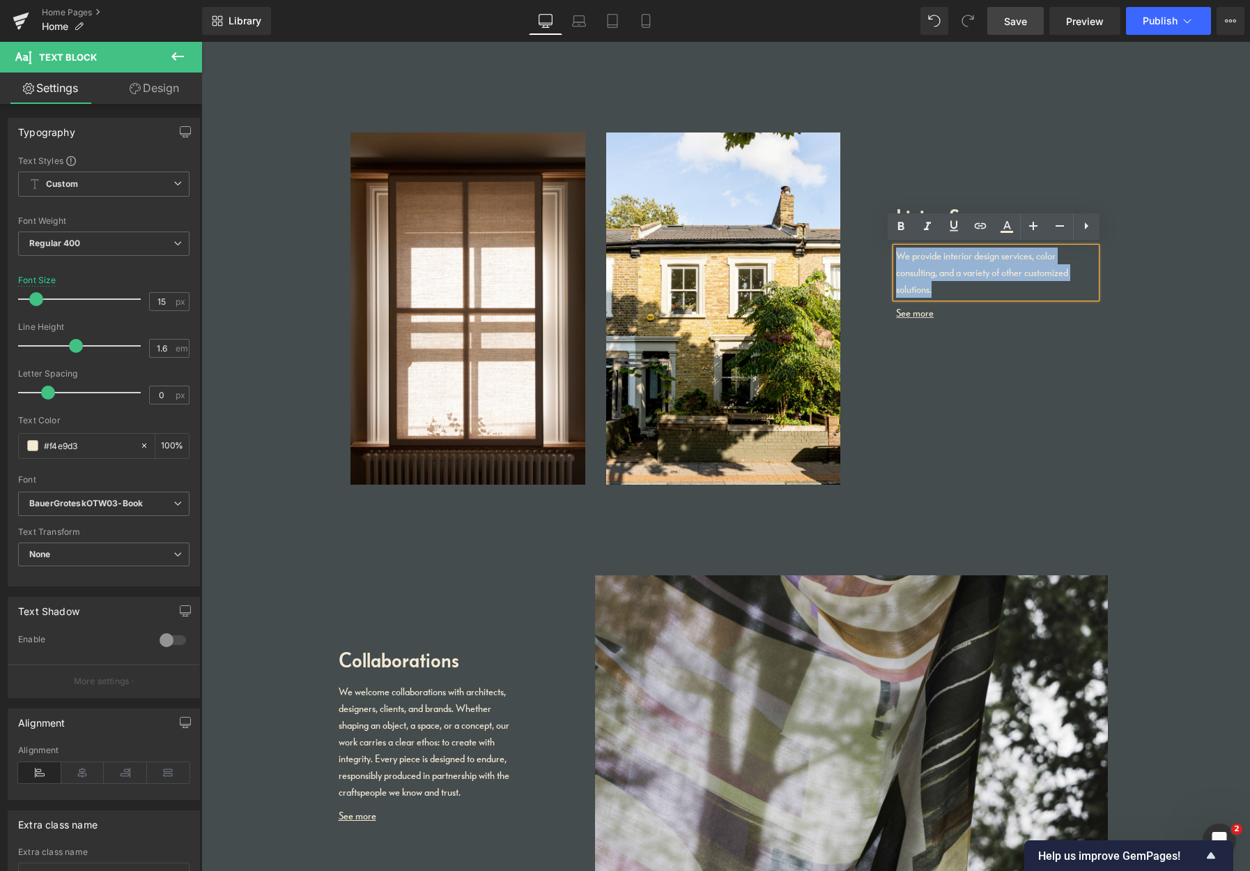
drag, startPoint x: 943, startPoint y: 286, endPoint x: 880, endPoint y: 247, distance: 73.5
click at [882, 247] on div "Living Spaces Heading We provide interior design services, color consulting, an…" at bounding box center [979, 230] width 256 height 196
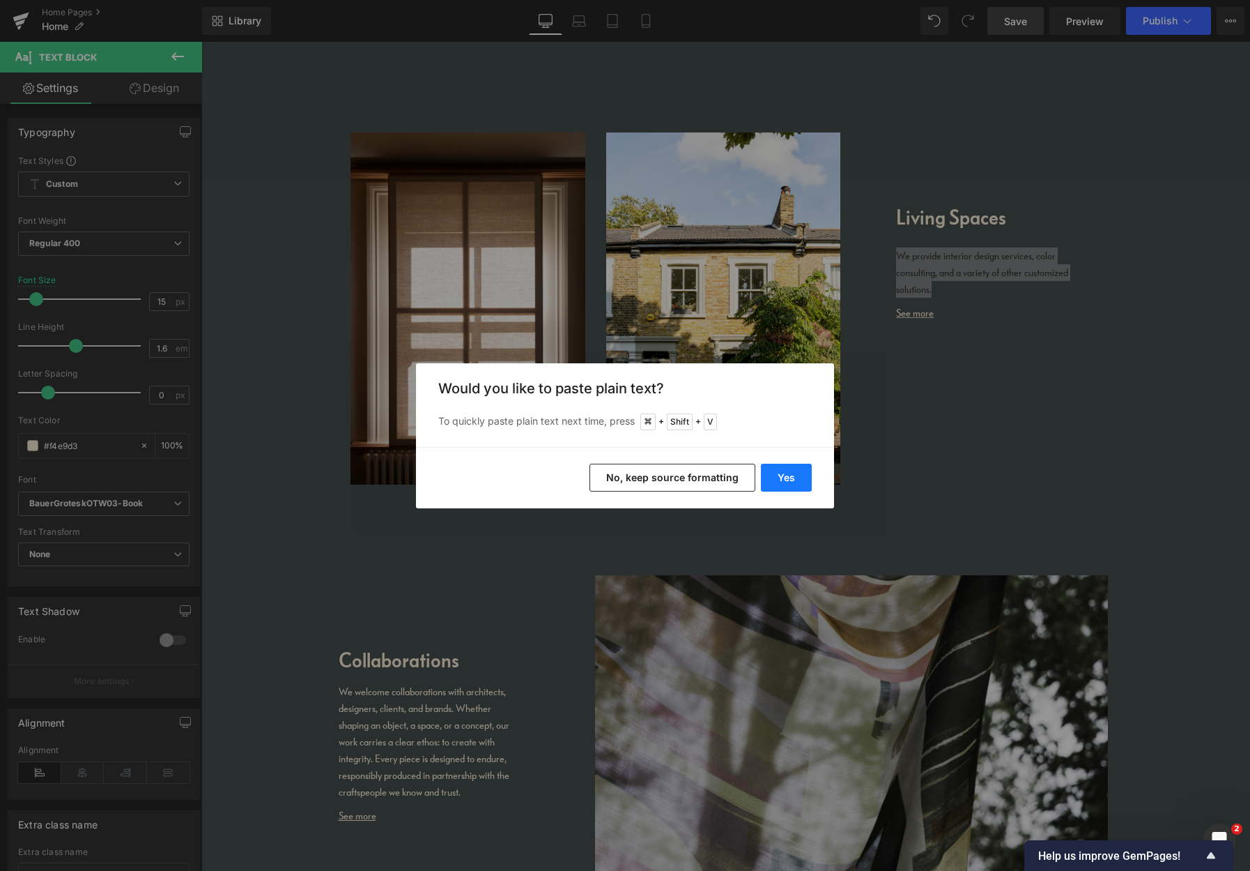
click at [781, 478] on button "Yes" at bounding box center [786, 478] width 51 height 28
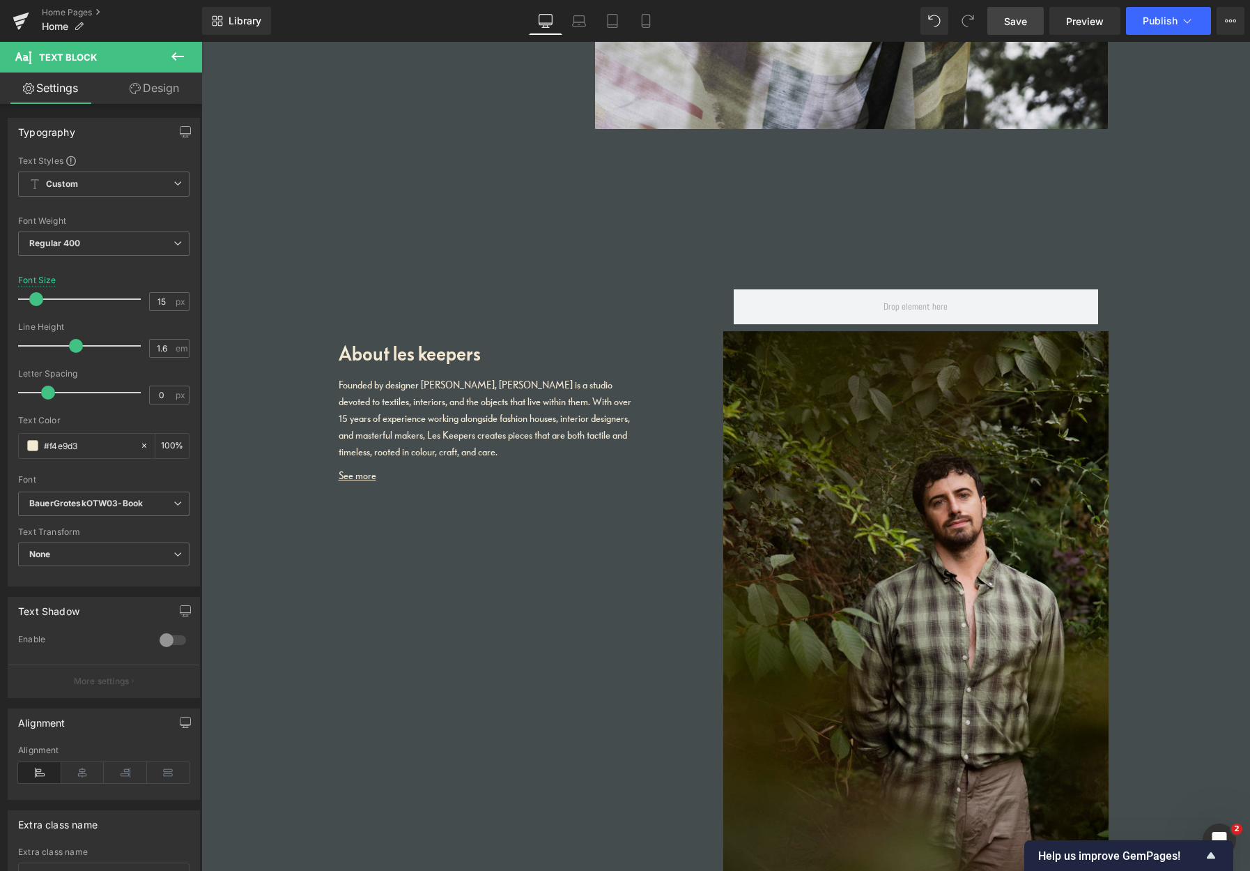
scroll to position [2594, 0]
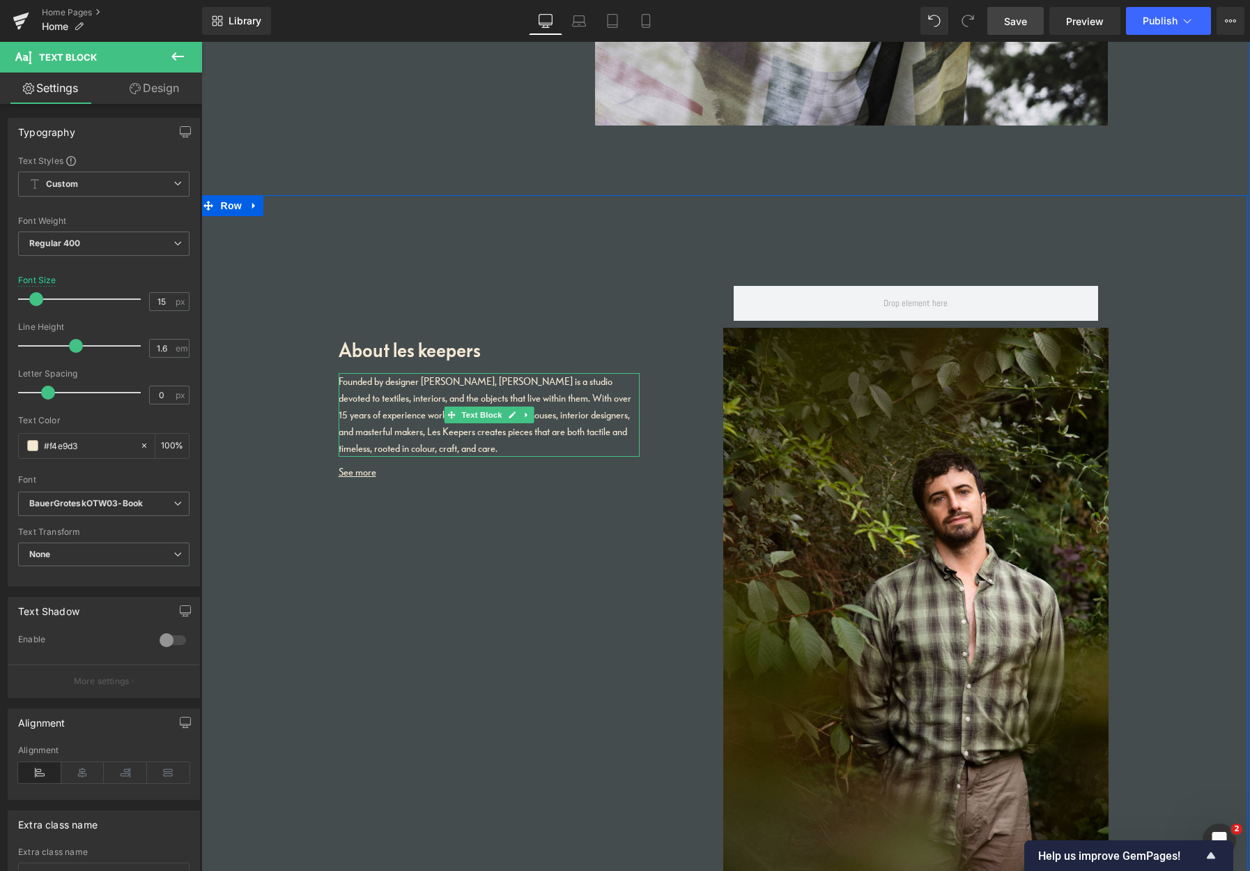
drag, startPoint x: 558, startPoint y: 395, endPoint x: 566, endPoint y: 395, distance: 8.4
click at [558, 395] on div "Founded by designer [PERSON_NAME], [PERSON_NAME] is a studio devoted to textile…" at bounding box center [490, 415] width 302 height 84
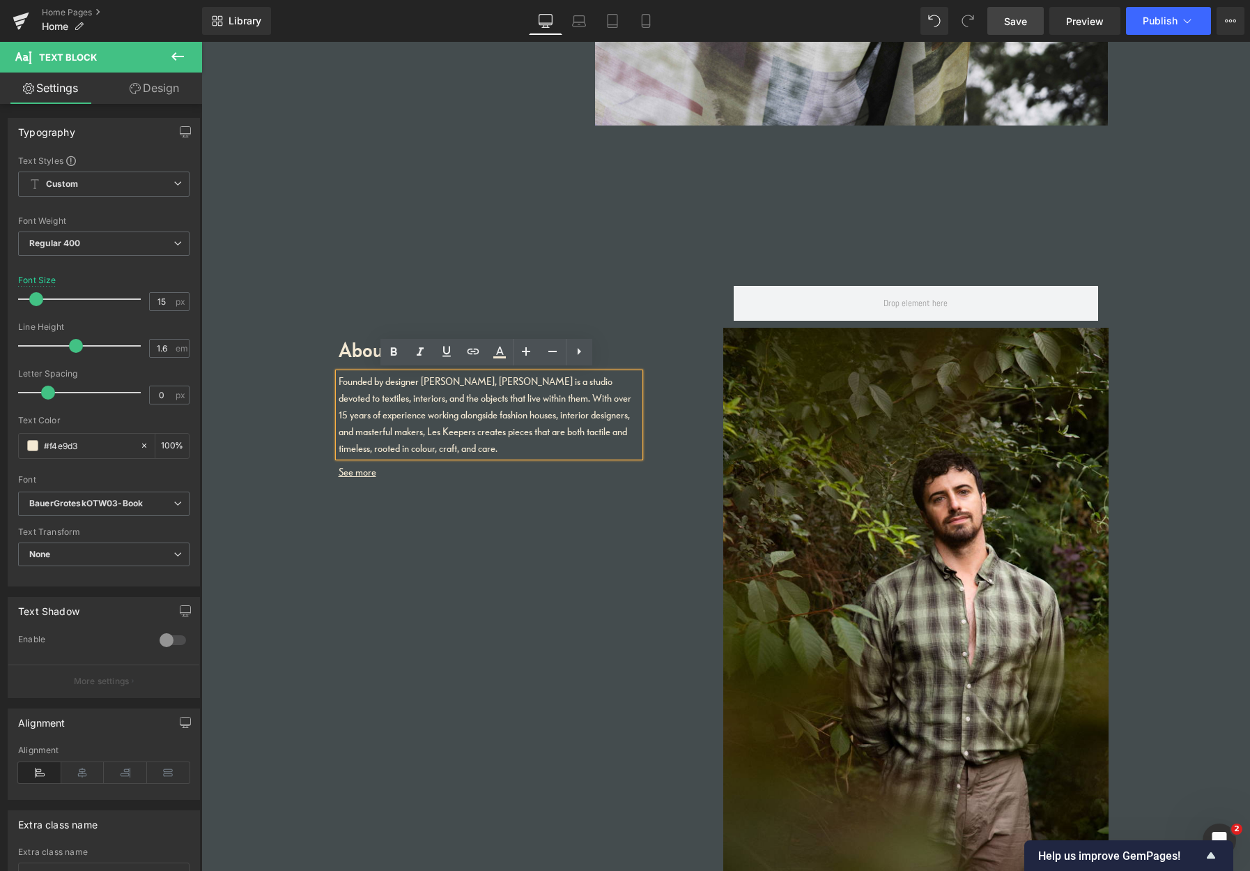
drag, startPoint x: 376, startPoint y: 331, endPoint x: 362, endPoint y: 338, distance: 15.6
click at [376, 331] on div "About les keepers Heading Founded by designer [PERSON_NAME], [PERSON_NAME] is a…" at bounding box center [531, 376] width 385 height 222
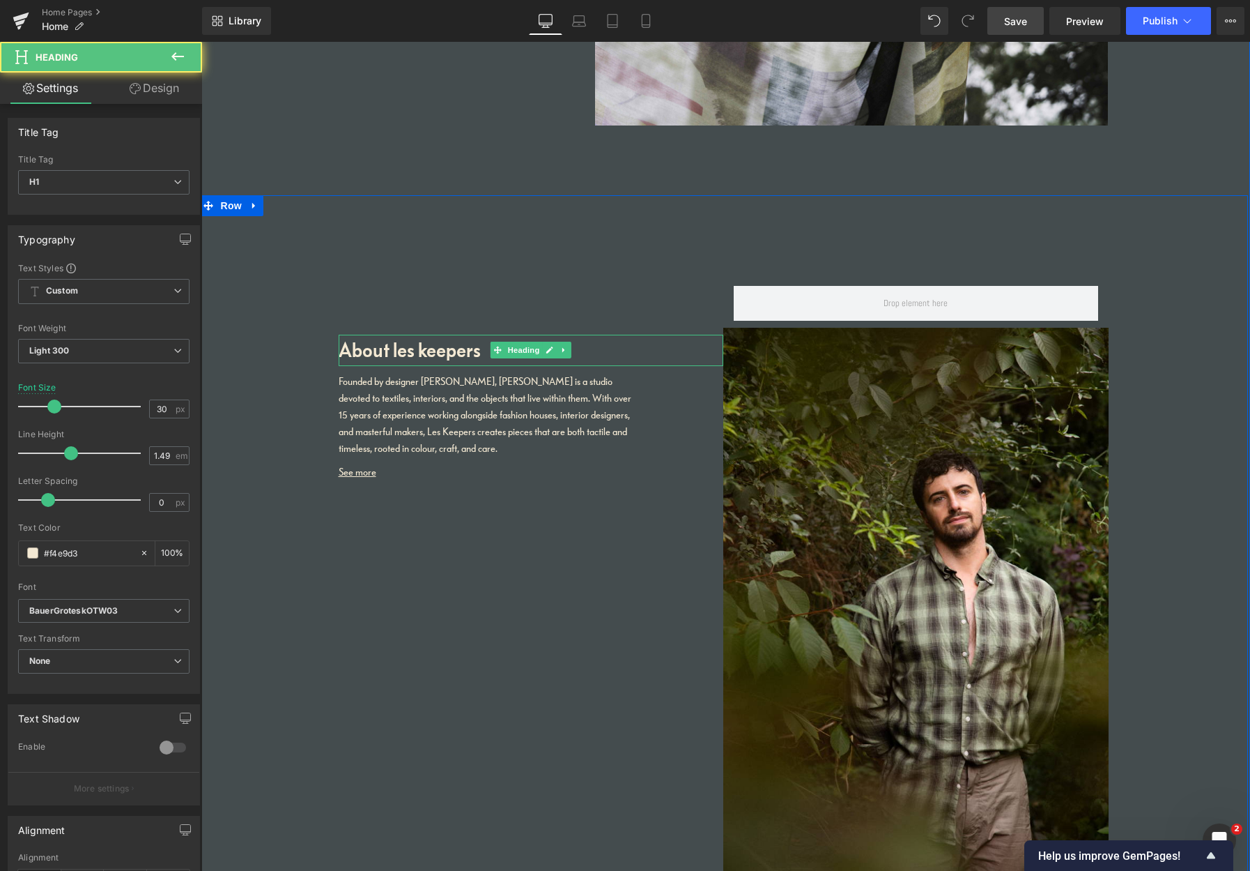
click at [365, 337] on div "About les keepers Heading" at bounding box center [531, 350] width 385 height 31
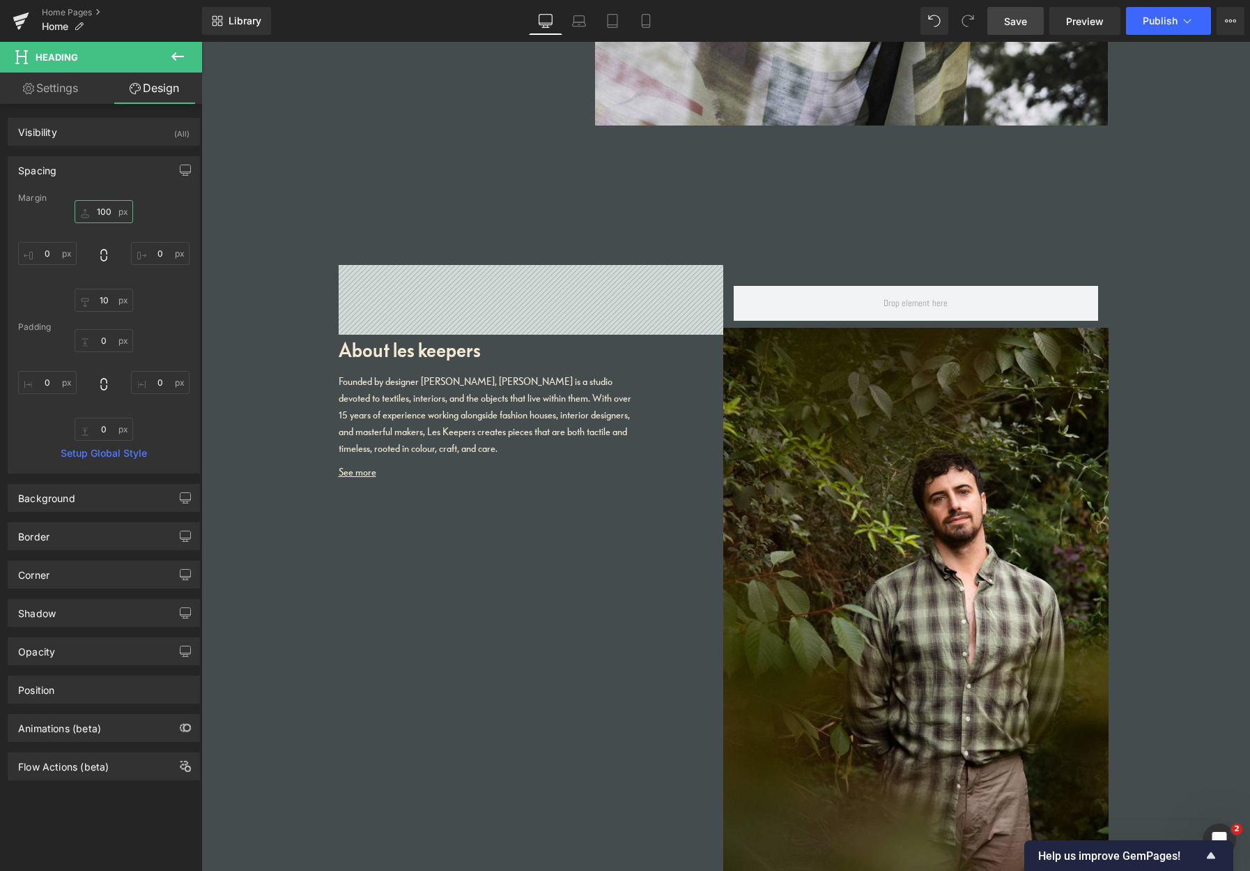
drag, startPoint x: 107, startPoint y: 212, endPoint x: 81, endPoint y: 204, distance: 27.8
click at [66, 205] on div "100px 100 0px 0 10px 10 0px 0" at bounding box center [103, 256] width 171 height 112
drag, startPoint x: 106, startPoint y: 213, endPoint x: 73, endPoint y: 206, distance: 33.4
click at [75, 208] on input "100" at bounding box center [104, 211] width 59 height 23
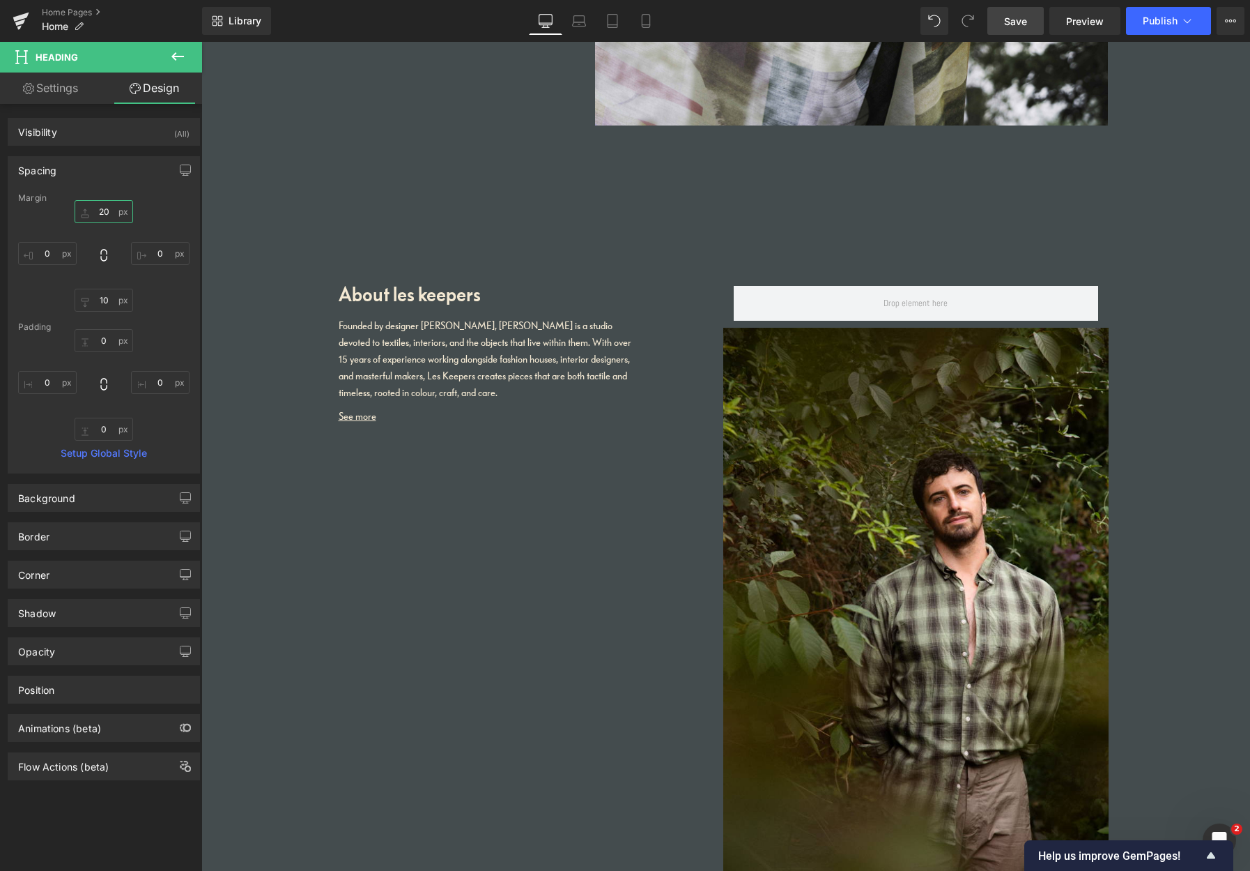
type input "2"
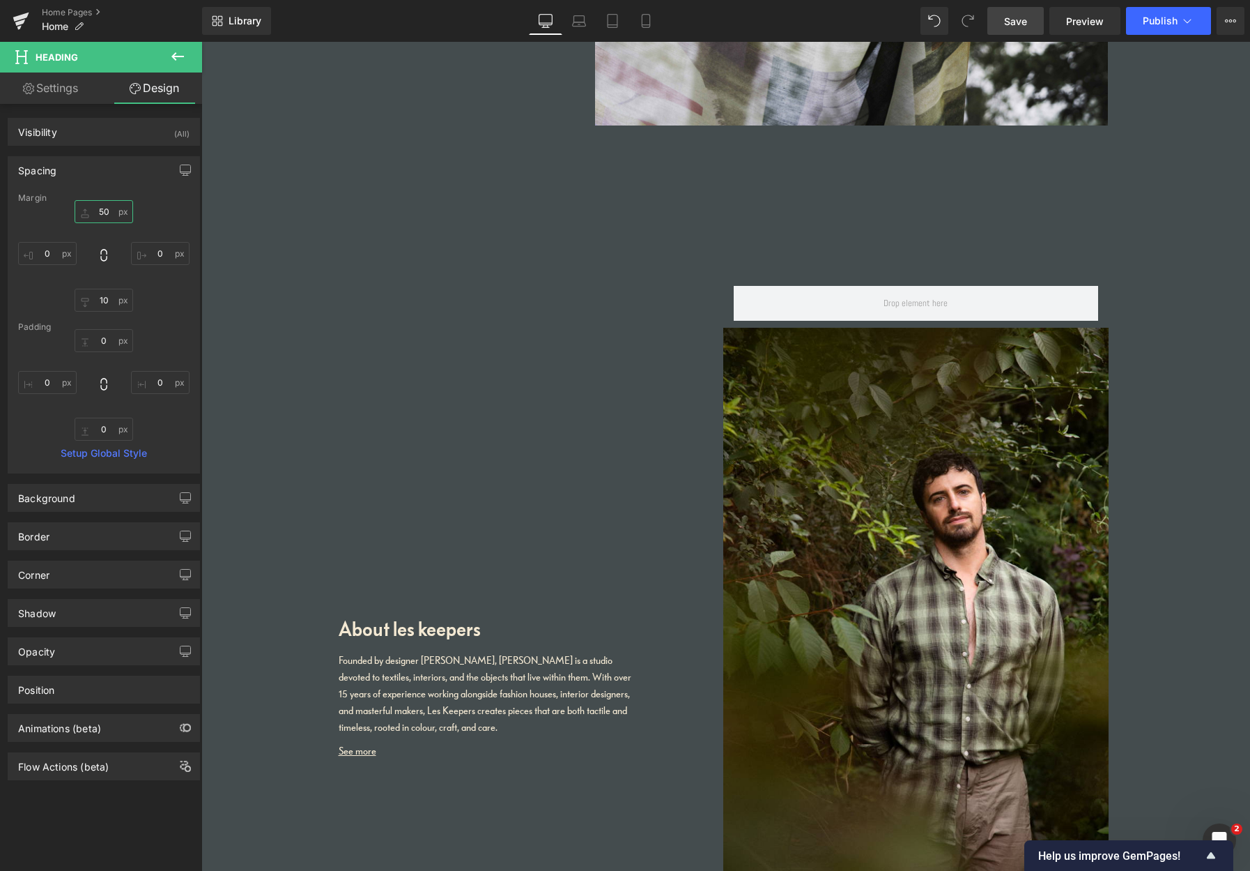
type input "5"
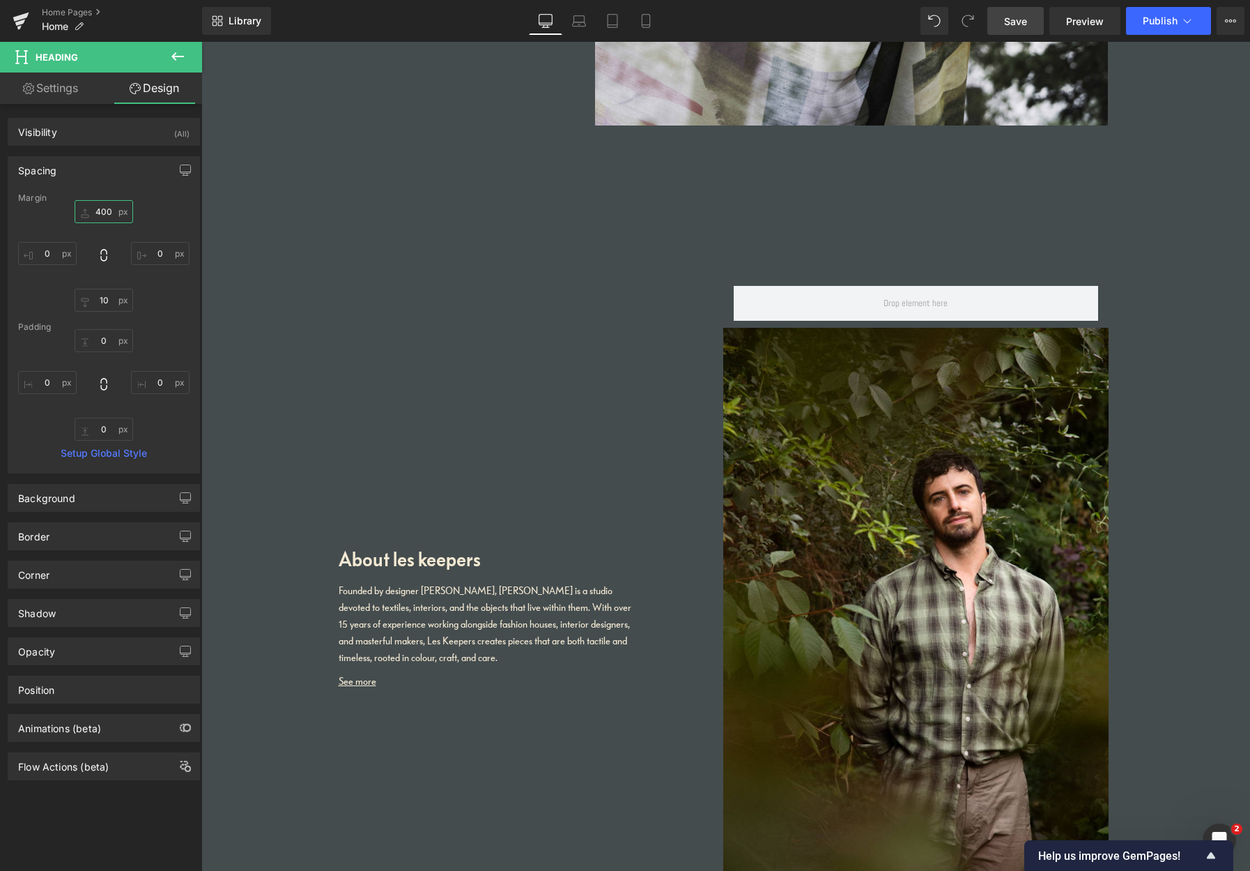
type input "400"
click at [1021, 22] on span "Save" at bounding box center [1015, 21] width 23 height 15
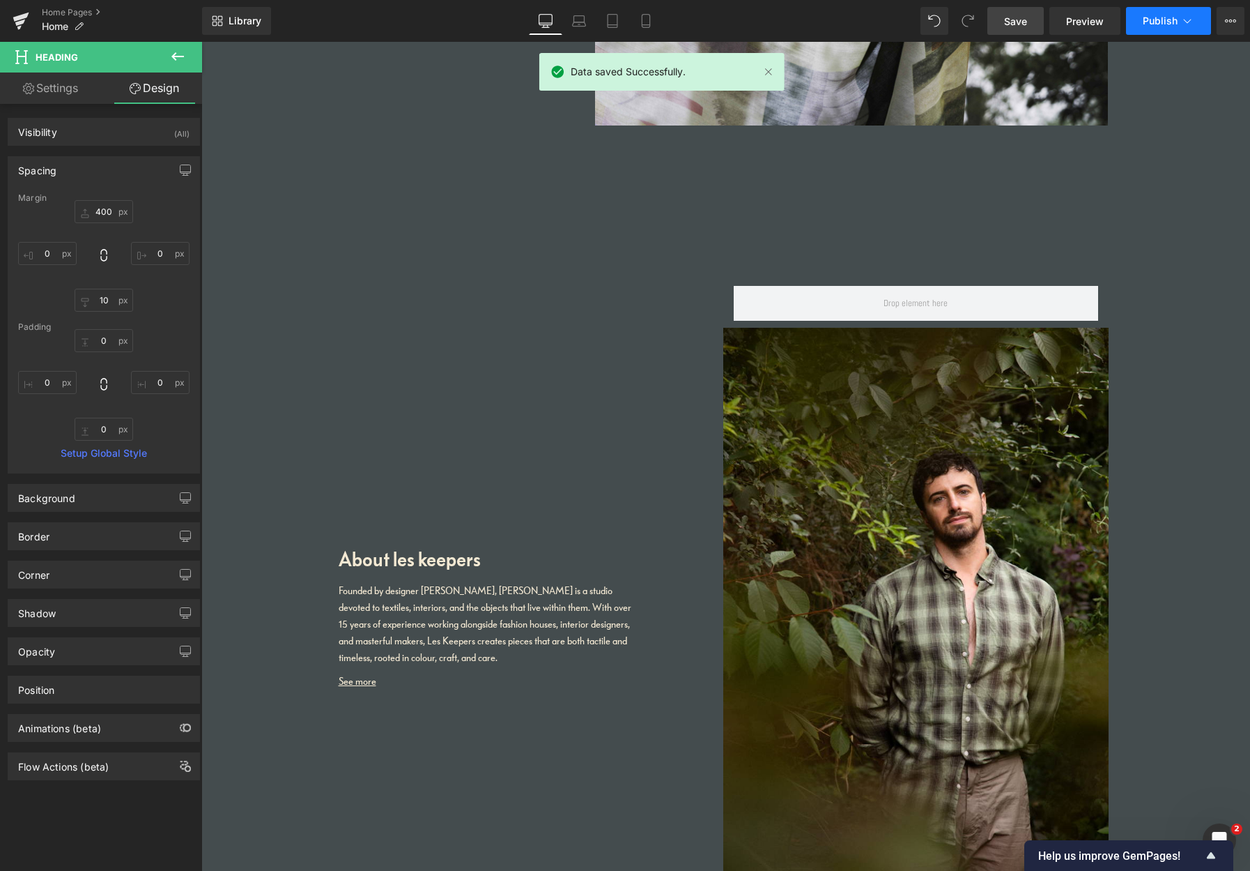
click at [1092, 16] on span "Publish" at bounding box center [1160, 20] width 35 height 11
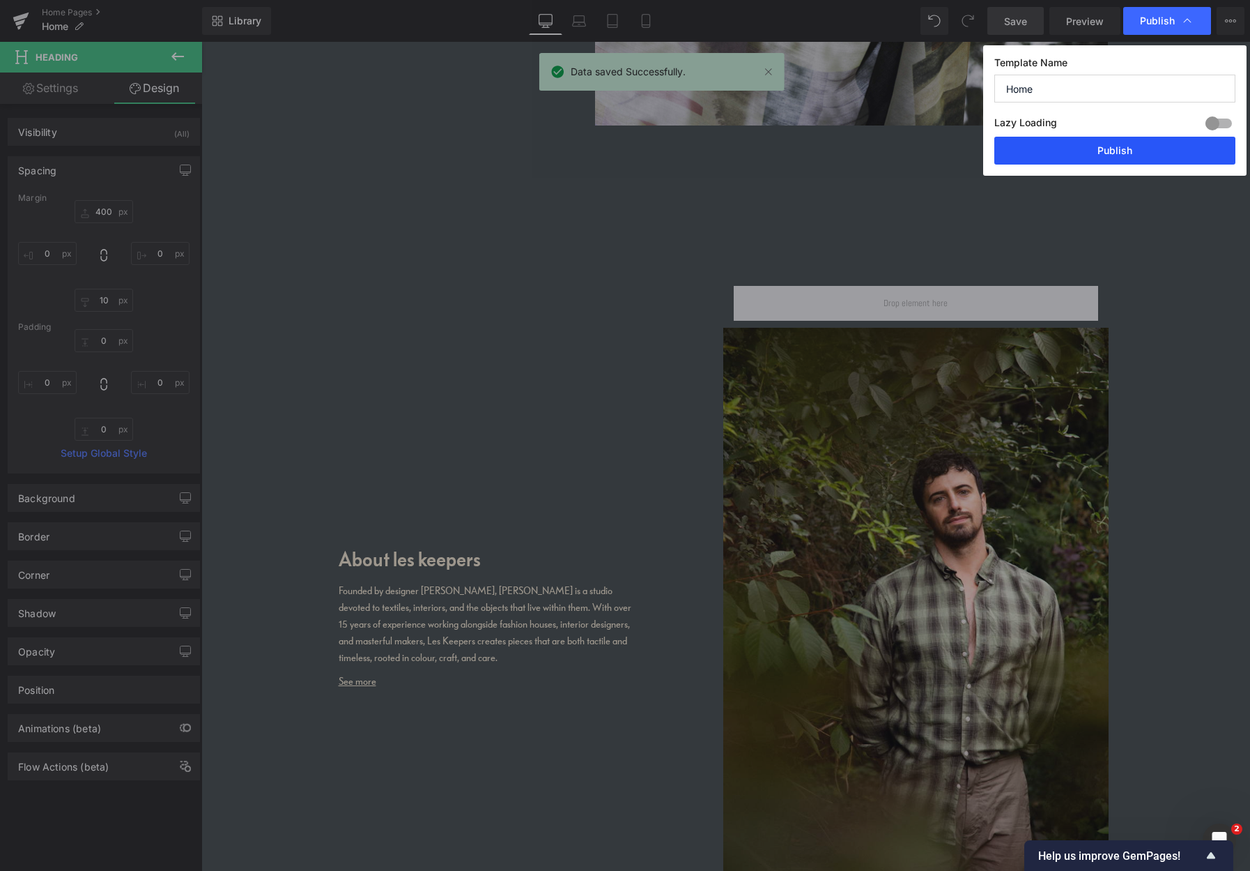
click at [1092, 154] on button "Publish" at bounding box center [1115, 151] width 241 height 28
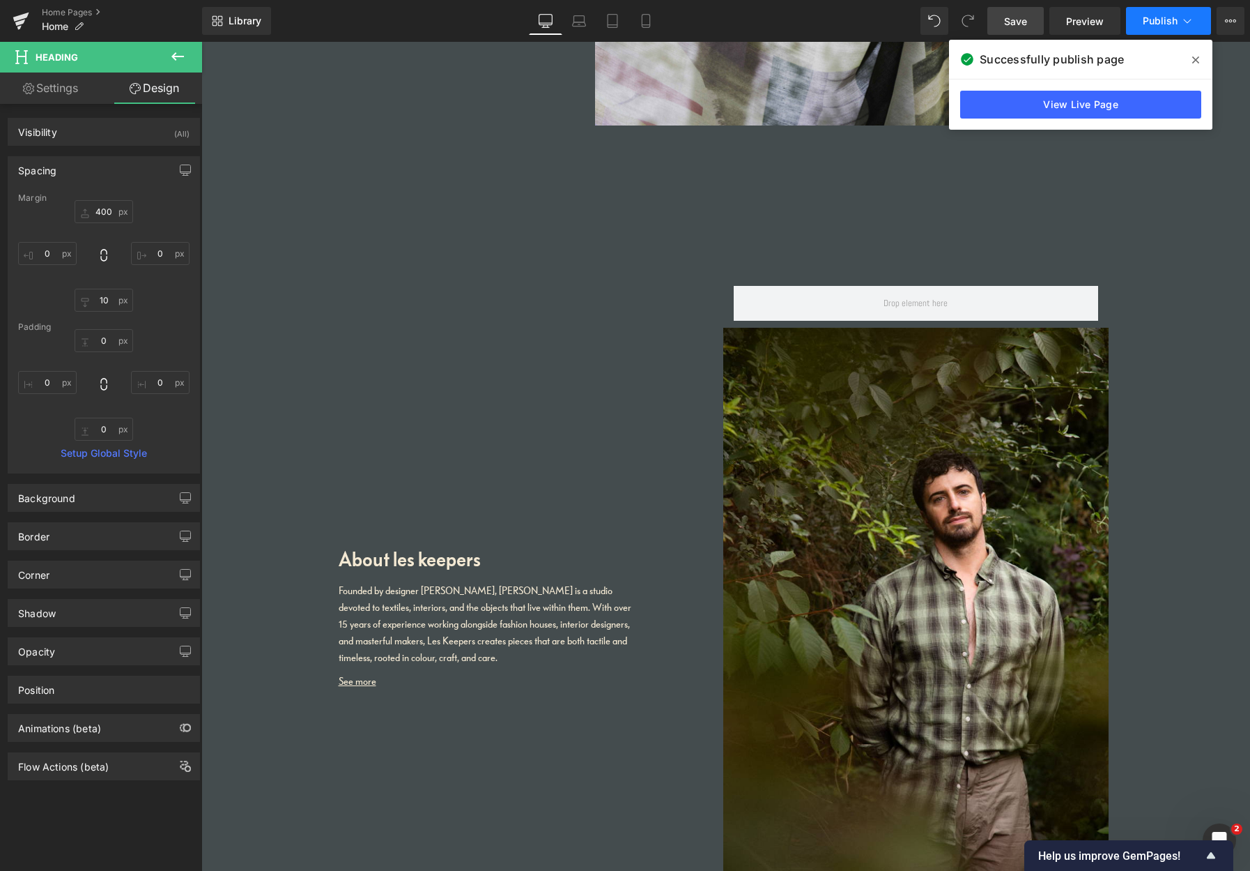
click at [1092, 20] on span "Publish" at bounding box center [1160, 20] width 35 height 11
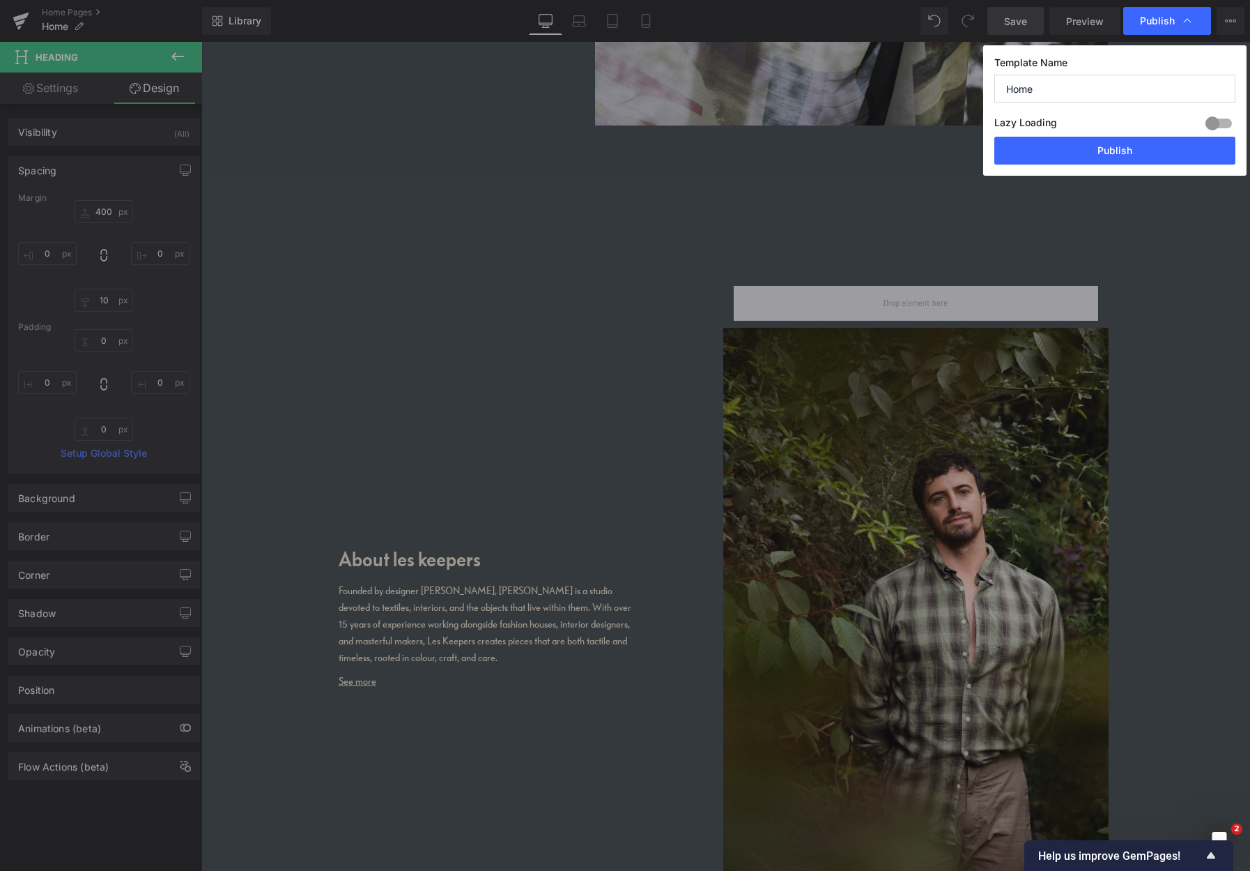
drag, startPoint x: 581, startPoint y: 369, endPoint x: 380, endPoint y: 327, distance: 205.7
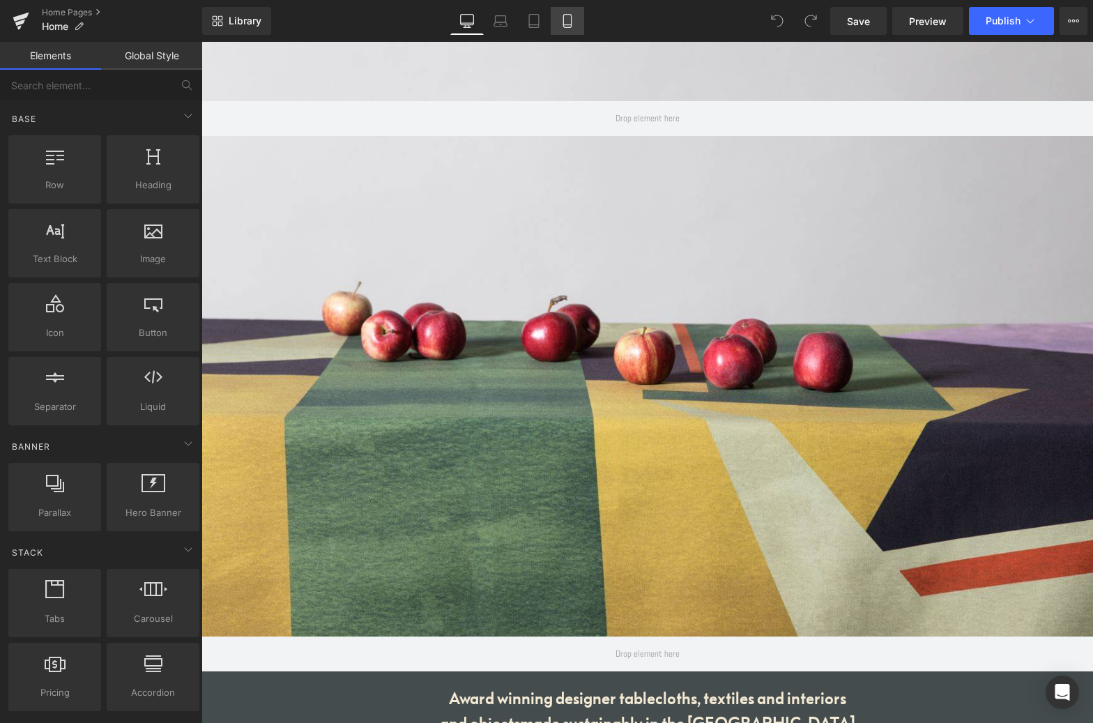
click at [569, 17] on icon at bounding box center [567, 21] width 14 height 14
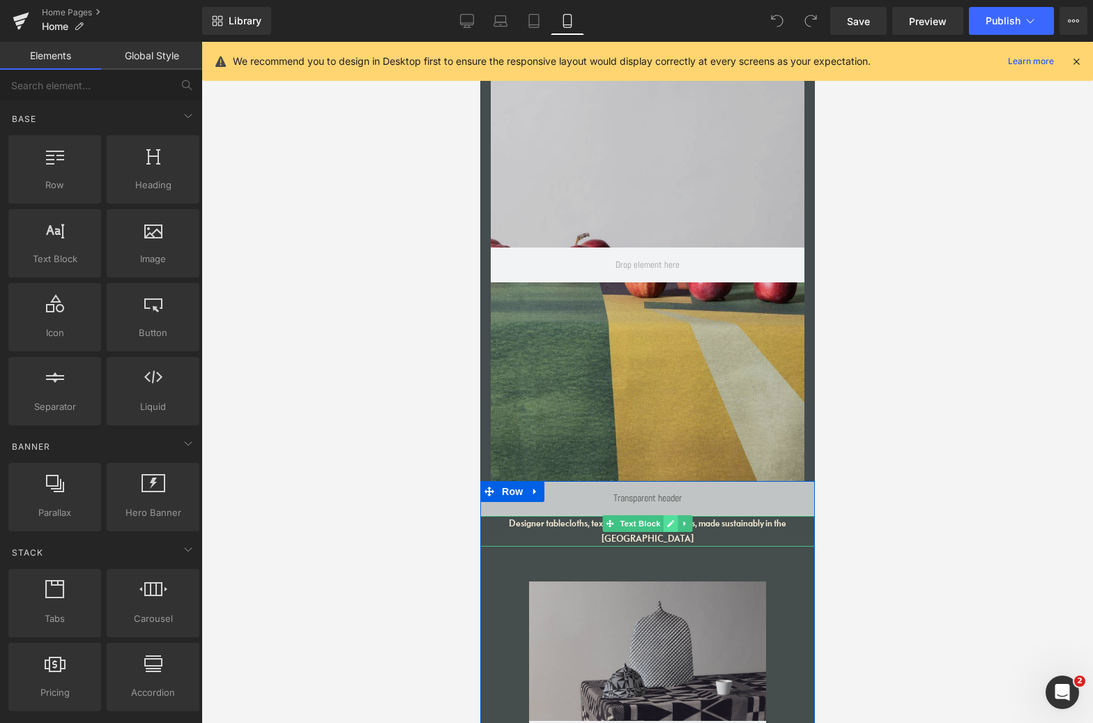
click at [665, 530] on link at bounding box center [670, 523] width 15 height 17
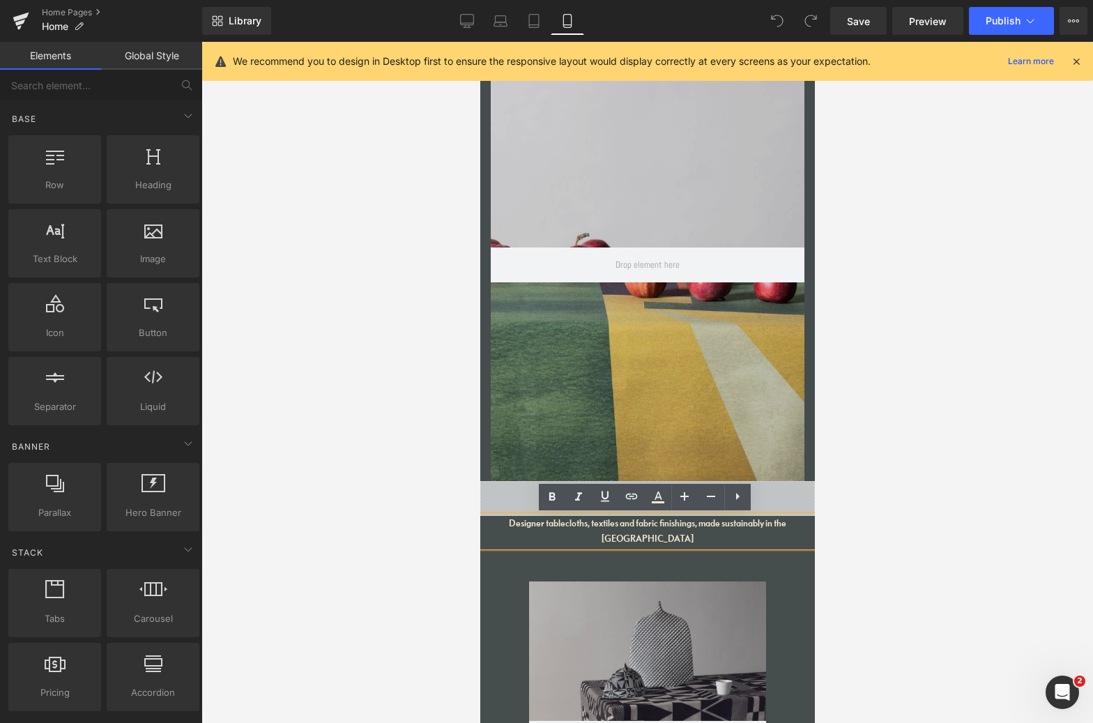
click at [169, 54] on link "Global Style" at bounding box center [151, 56] width 101 height 28
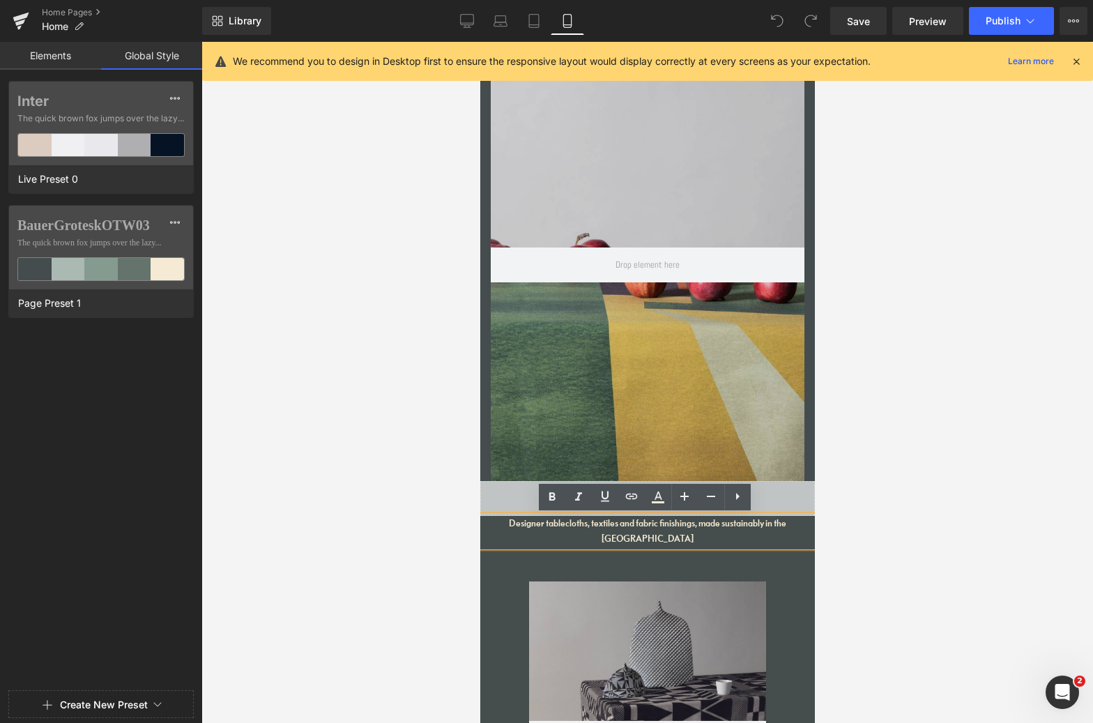
click at [67, 56] on link "Elements" at bounding box center [50, 56] width 101 height 28
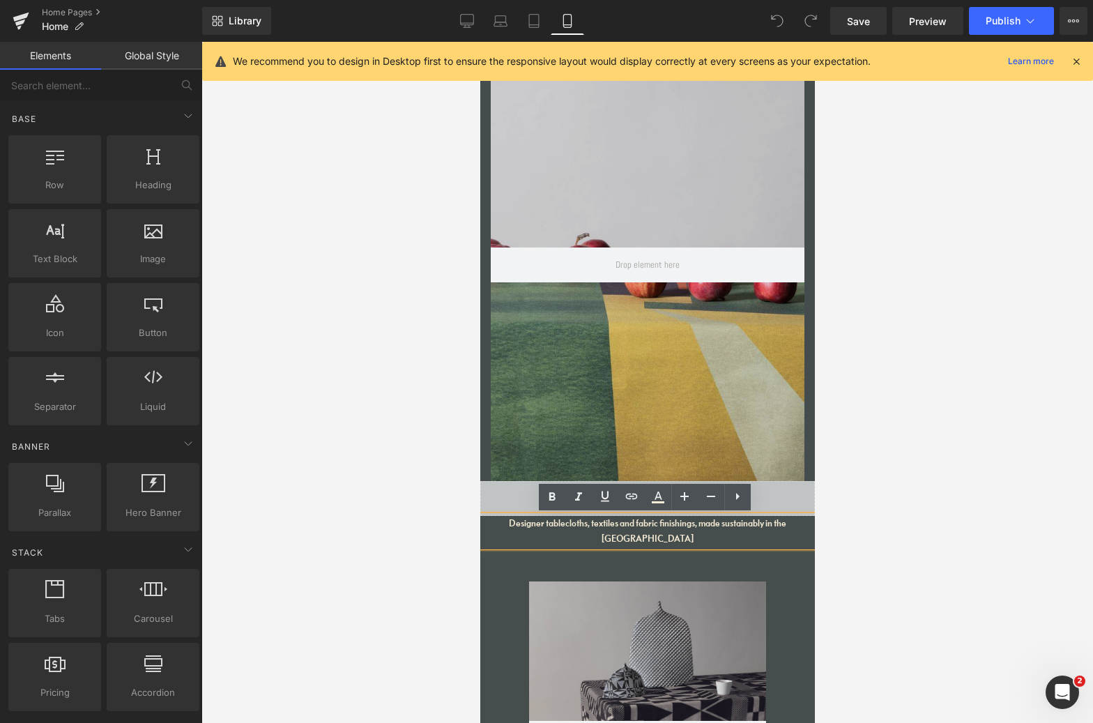
click at [551, 526] on div "Designer tablecloths, textiles and fabric finishings, made sustainably in the […" at bounding box center [647, 531] width 335 height 31
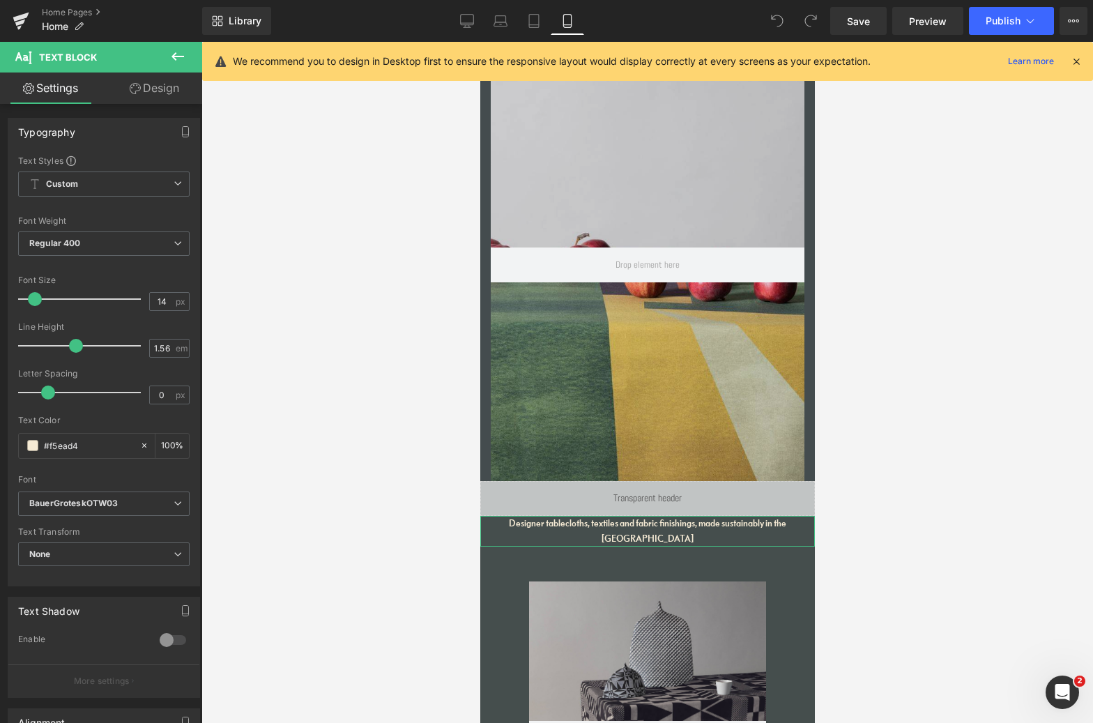
click at [154, 82] on link "Design" at bounding box center [154, 87] width 101 height 31
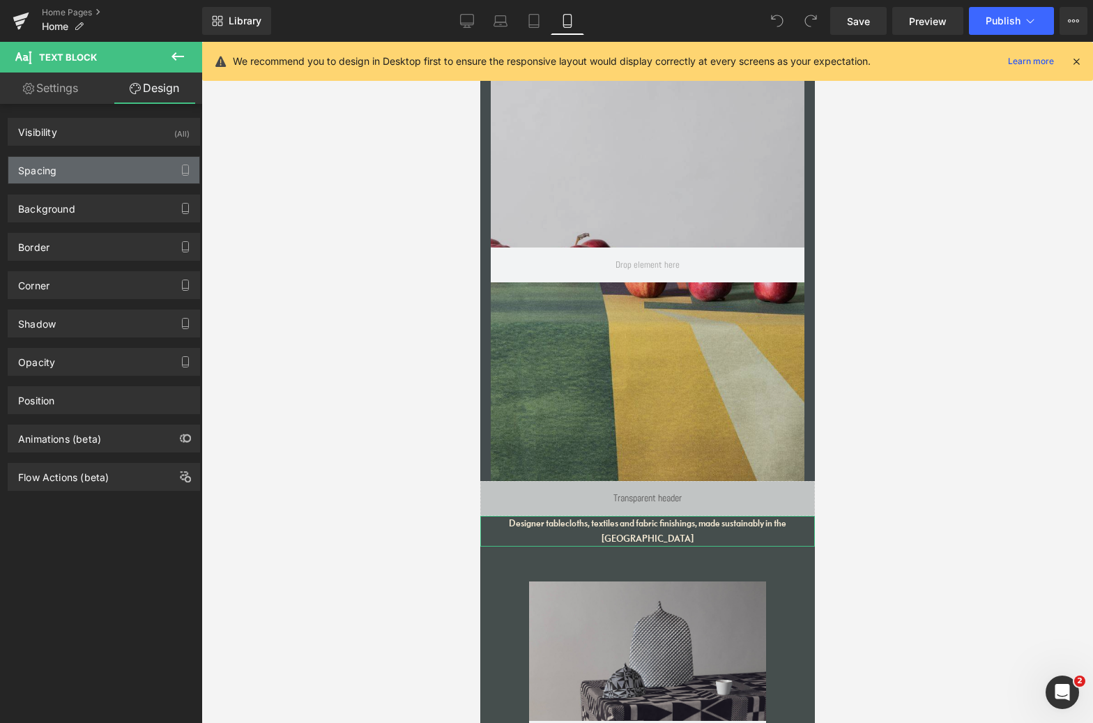
drag, startPoint x: 92, startPoint y: 172, endPoint x: 102, endPoint y: 173, distance: 10.5
click at [92, 172] on div "Spacing" at bounding box center [103, 170] width 191 height 26
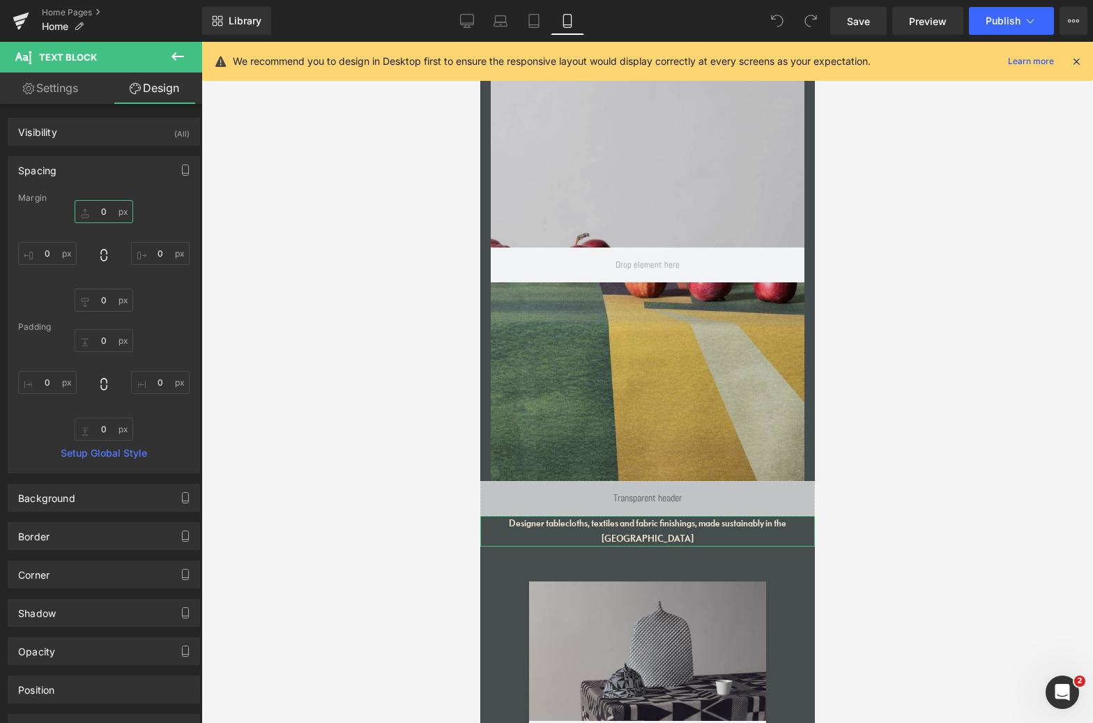
drag, startPoint x: 108, startPoint y: 213, endPoint x: 86, endPoint y: 207, distance: 22.3
click at [86, 207] on input "0" at bounding box center [104, 211] width 59 height 23
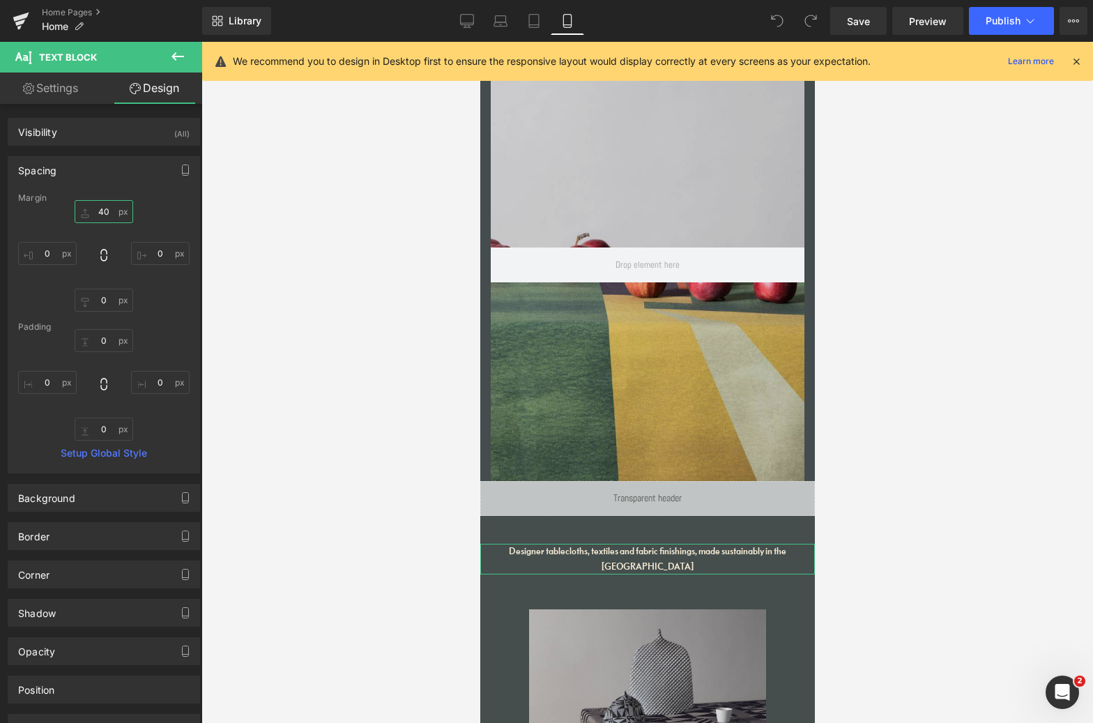
type input "4"
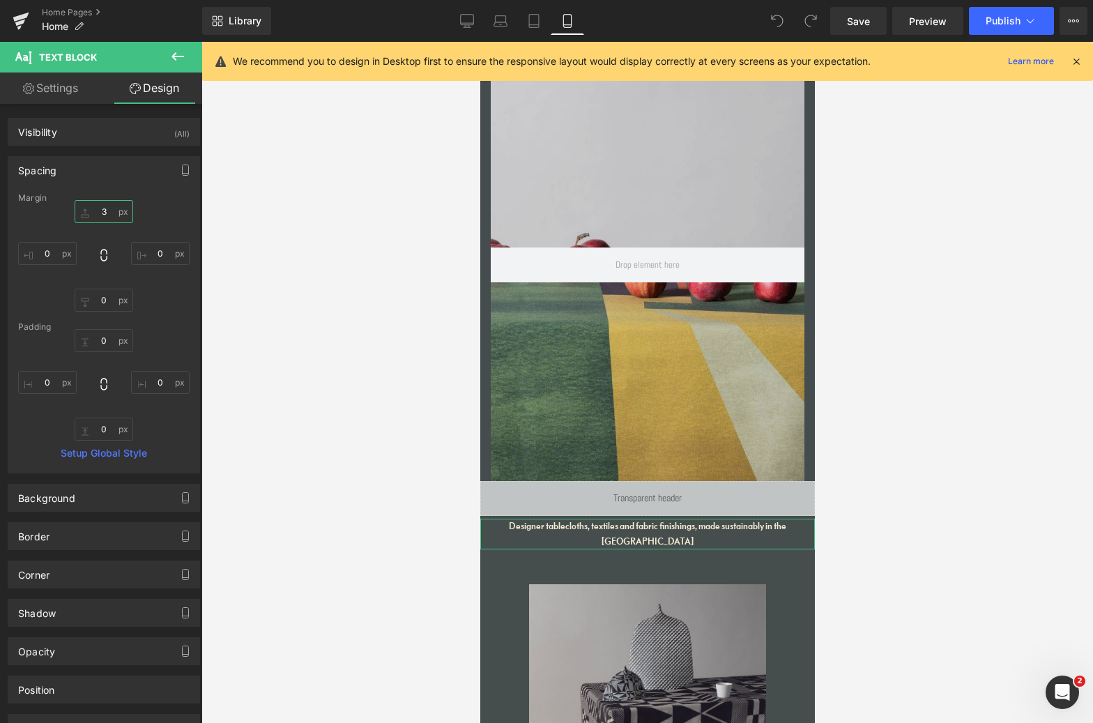
type input "30"
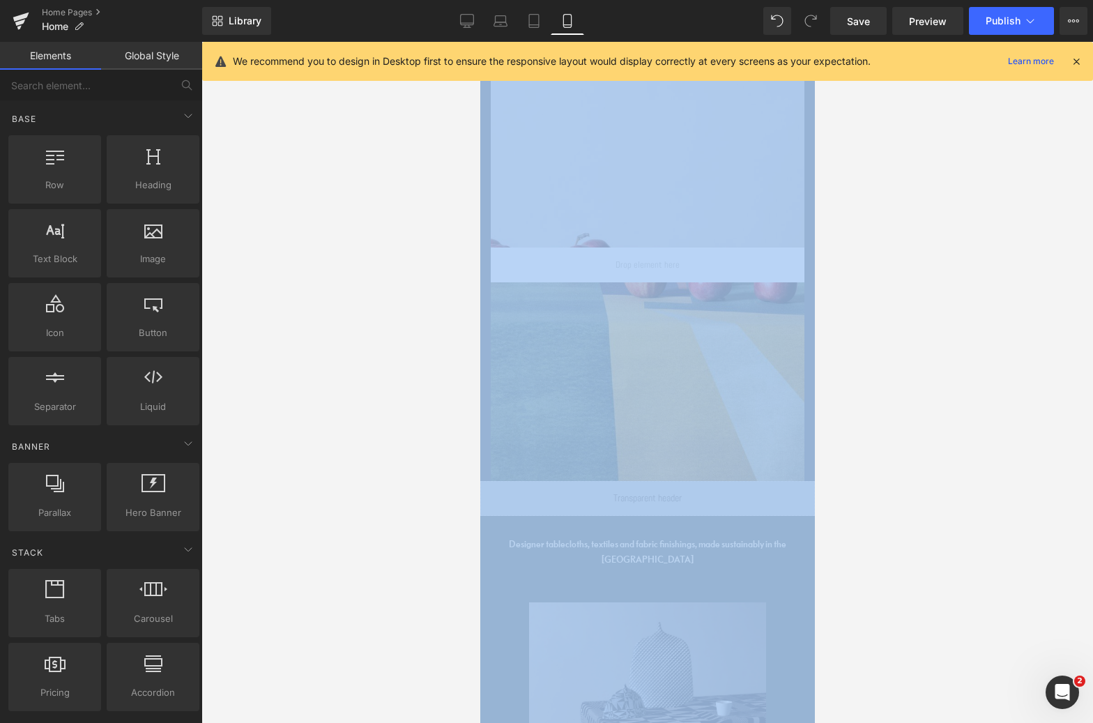
drag, startPoint x: 988, startPoint y: 397, endPoint x: 929, endPoint y: 800, distance: 407.8
click at [929, 722] on html "You are previewing how the will restyle your page. You can not edit Elements in…" at bounding box center [546, 361] width 1093 height 723
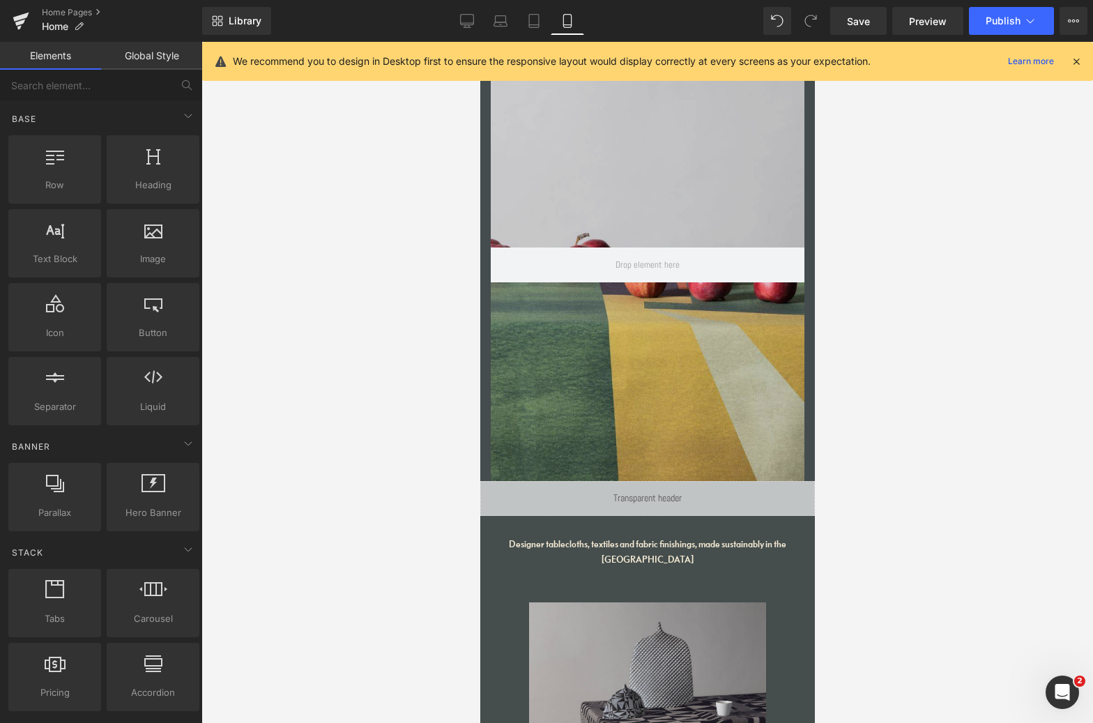
drag, startPoint x: 1068, startPoint y: 387, endPoint x: 949, endPoint y: 629, distance: 269.3
click at [990, 638] on div at bounding box center [647, 382] width 892 height 681
click at [1078, 61] on icon at bounding box center [1076, 61] width 13 height 13
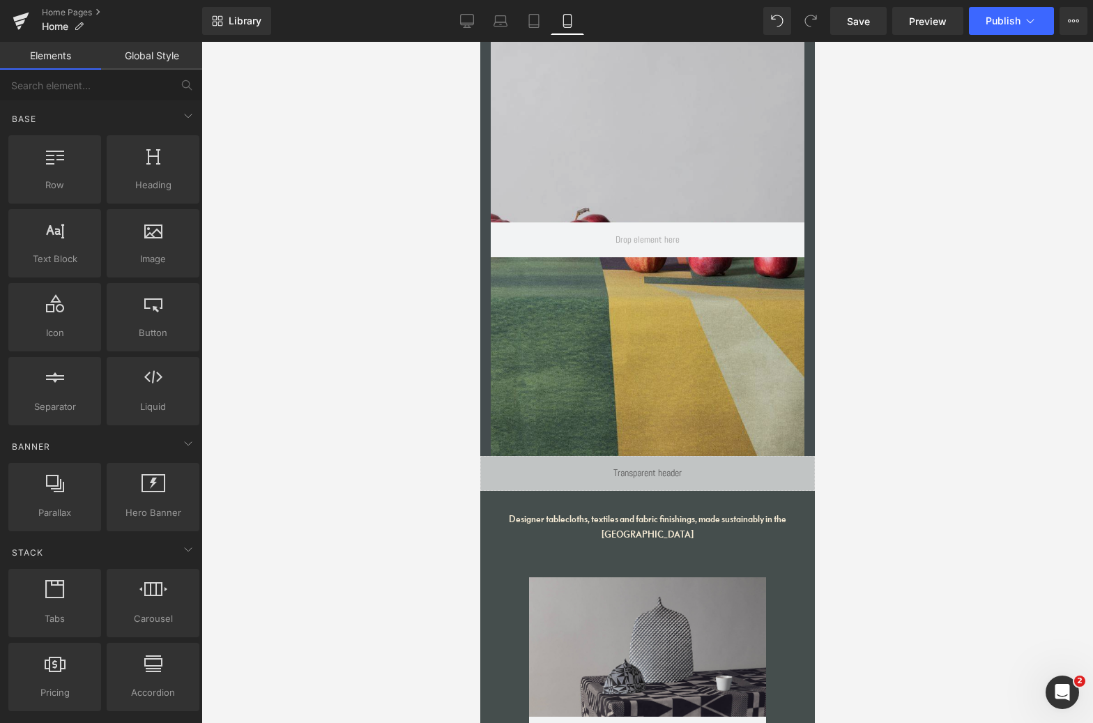
scroll to position [32, 0]
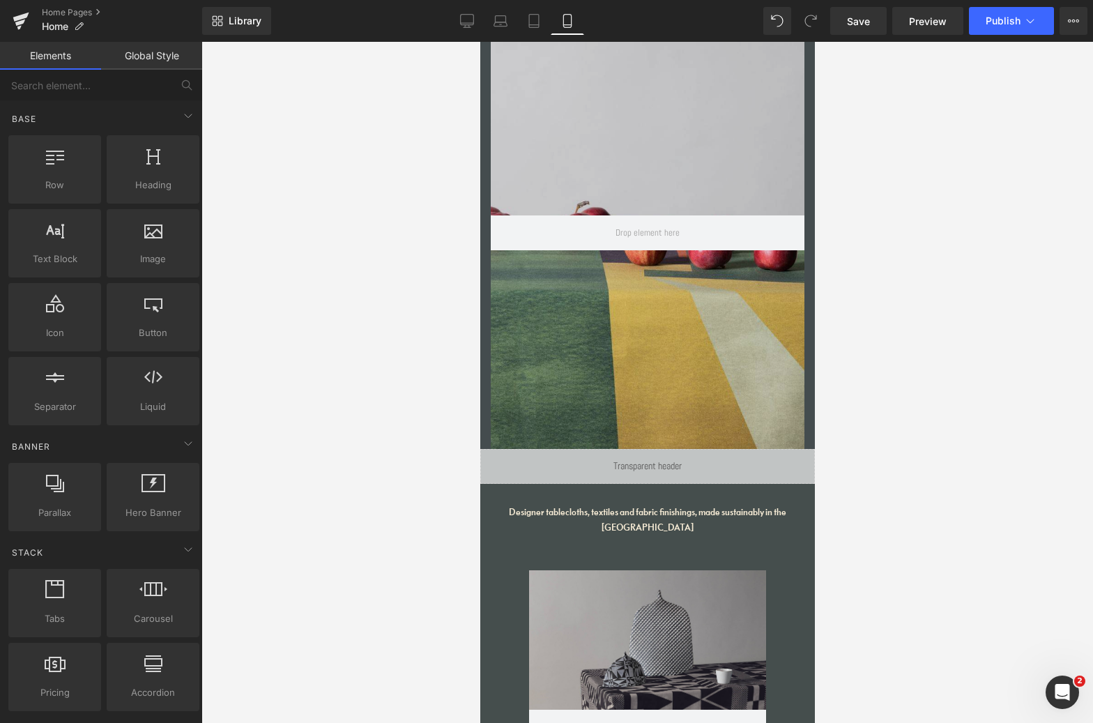
drag, startPoint x: 1294, startPoint y: 201, endPoint x: 1313, endPoint y: 207, distance: 19.2
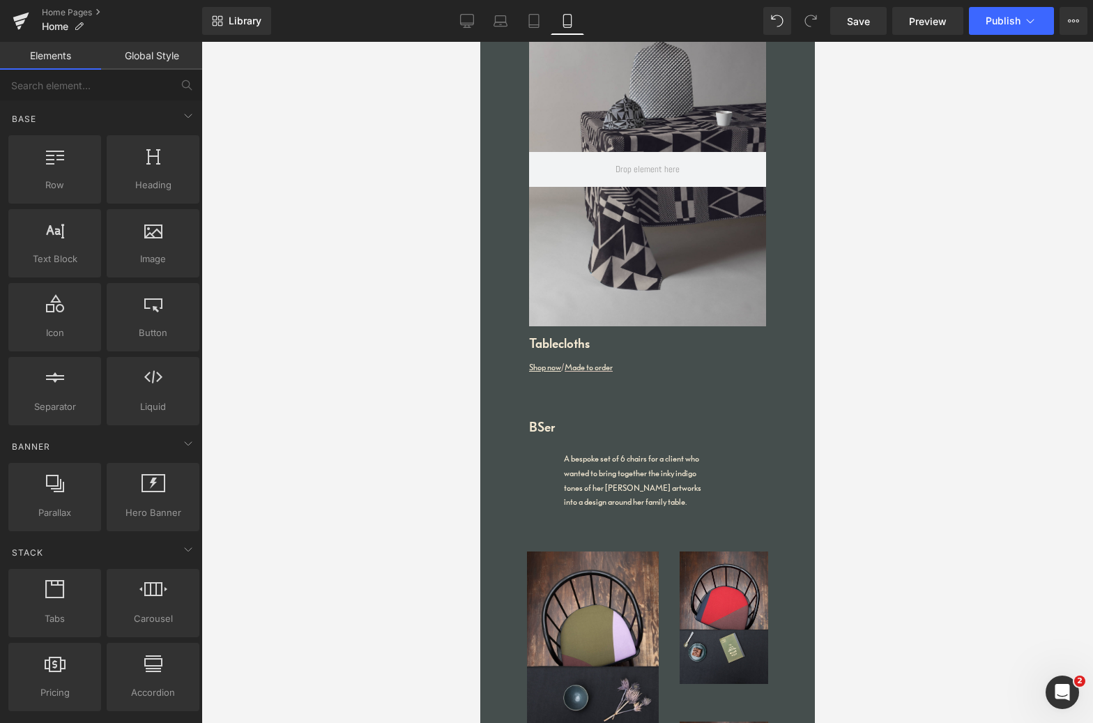
scroll to position [593, 0]
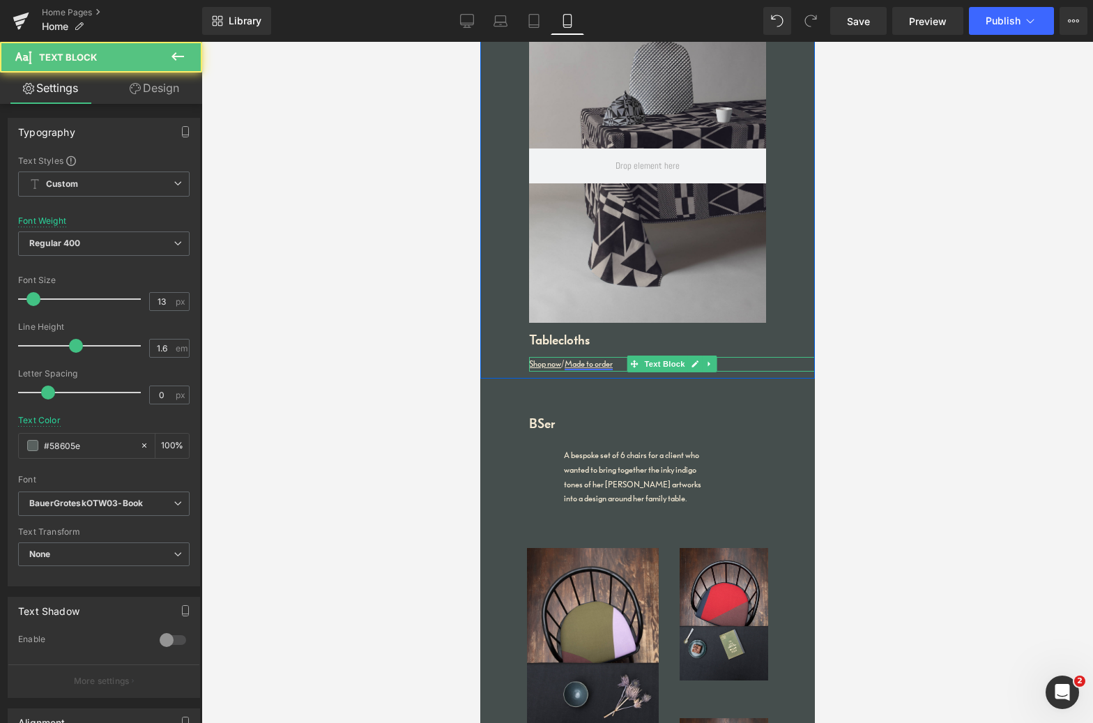
click at [604, 358] on link "Made to order" at bounding box center [588, 363] width 48 height 10
click at [590, 358] on link "Made to order" at bounding box center [588, 363] width 48 height 10
click at [592, 358] on link "Made to order" at bounding box center [588, 363] width 48 height 10
click at [593, 358] on link "Made to order" at bounding box center [588, 363] width 48 height 10
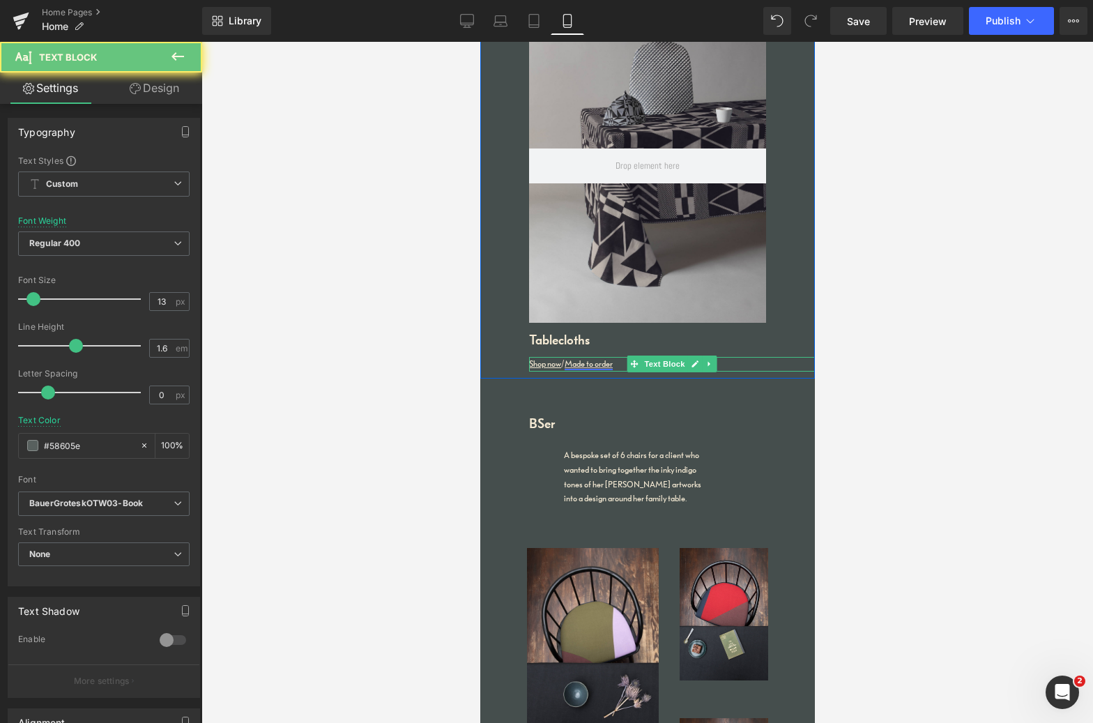
click at [593, 358] on link "Made to order" at bounding box center [588, 363] width 48 height 10
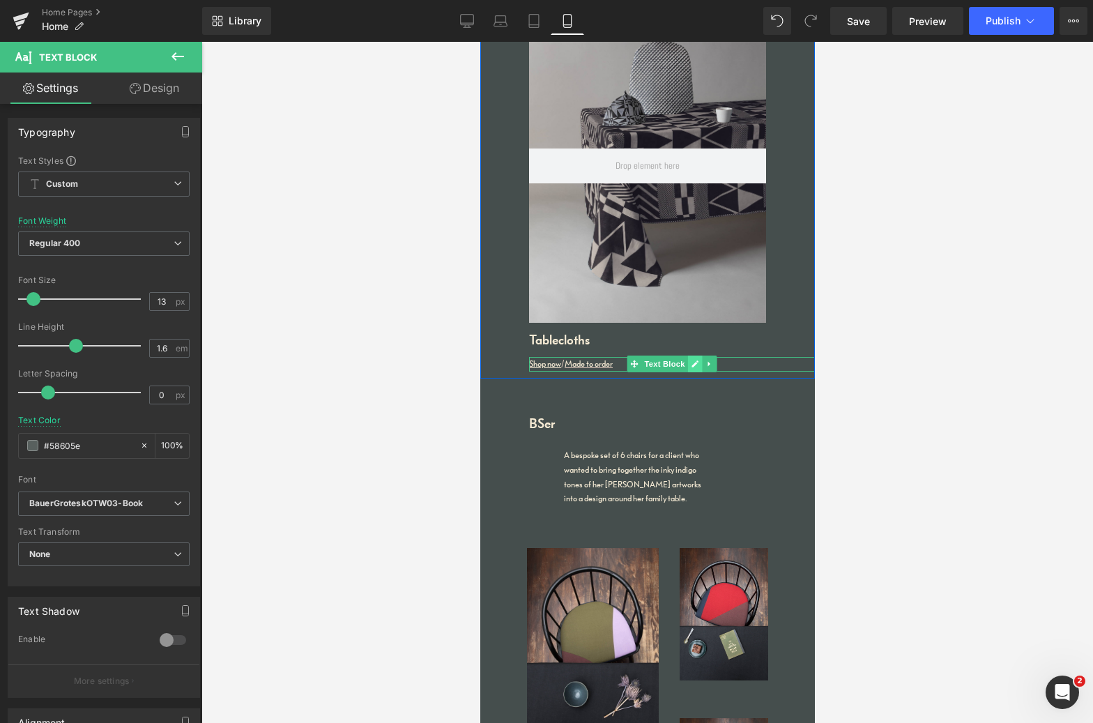
click at [691, 361] on icon at bounding box center [694, 364] width 7 height 7
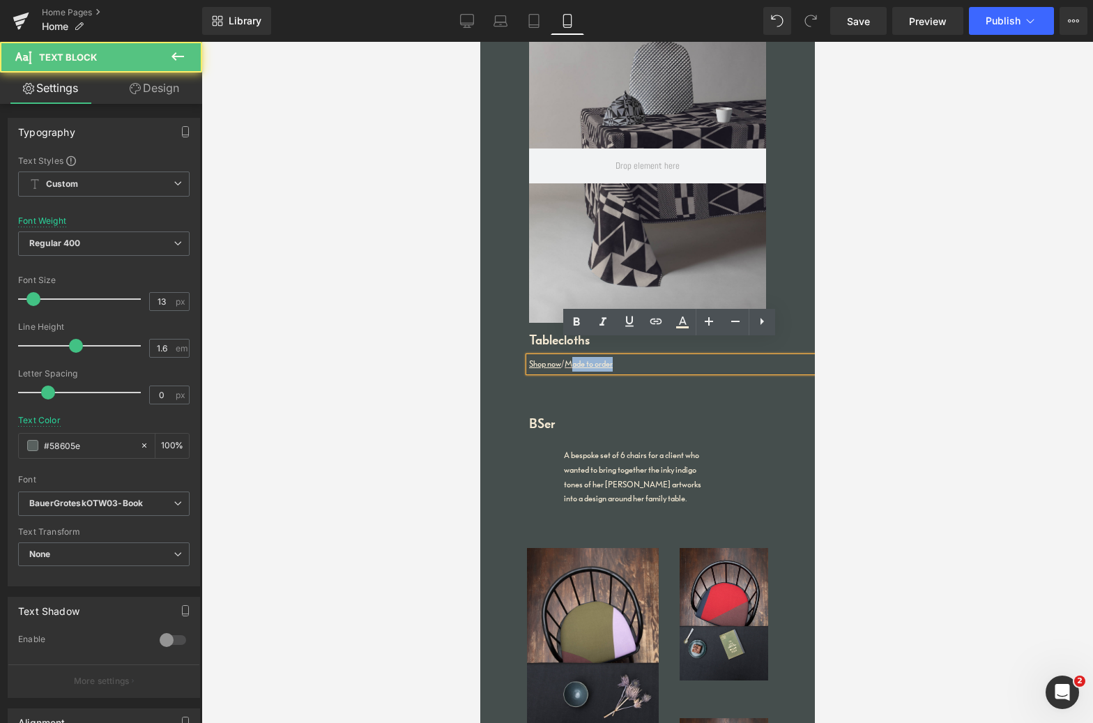
drag, startPoint x: 616, startPoint y: 350, endPoint x: 579, endPoint y: 361, distance: 38.6
click at [569, 357] on div "Shop now / Made to order" at bounding box center [671, 364] width 286 height 15
drag, startPoint x: 616, startPoint y: 349, endPoint x: 566, endPoint y: 350, distance: 50.2
click at [566, 357] on div "Shop now /Collaborations" at bounding box center [671, 364] width 286 height 15
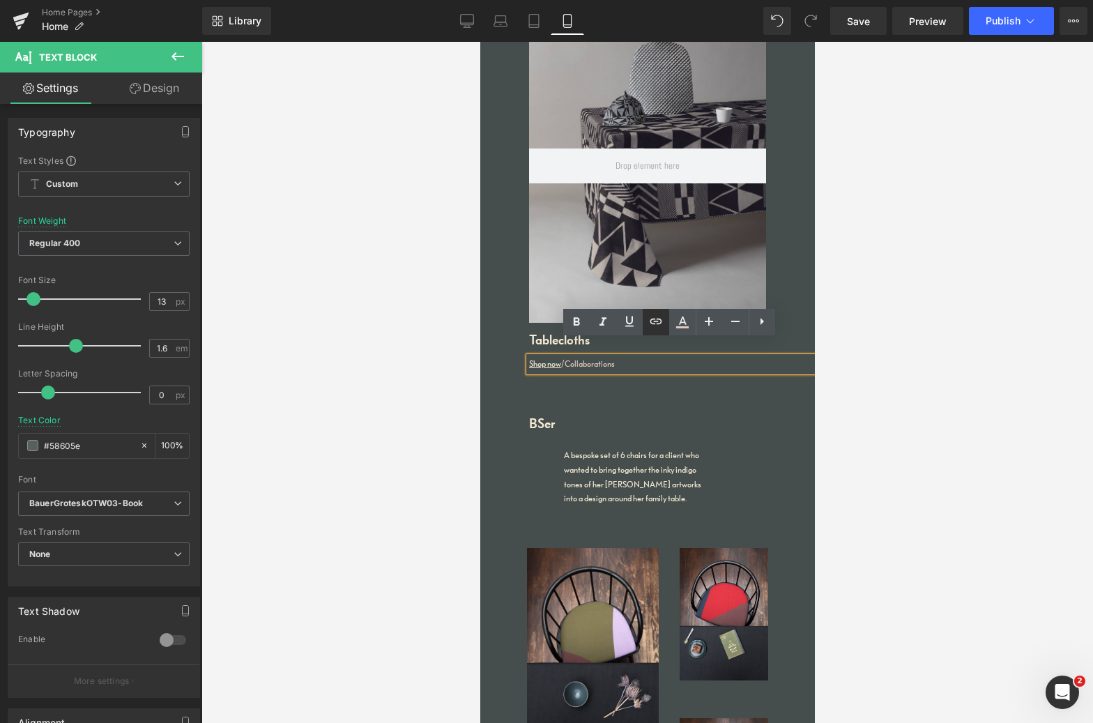
click at [659, 323] on icon at bounding box center [656, 321] width 17 height 17
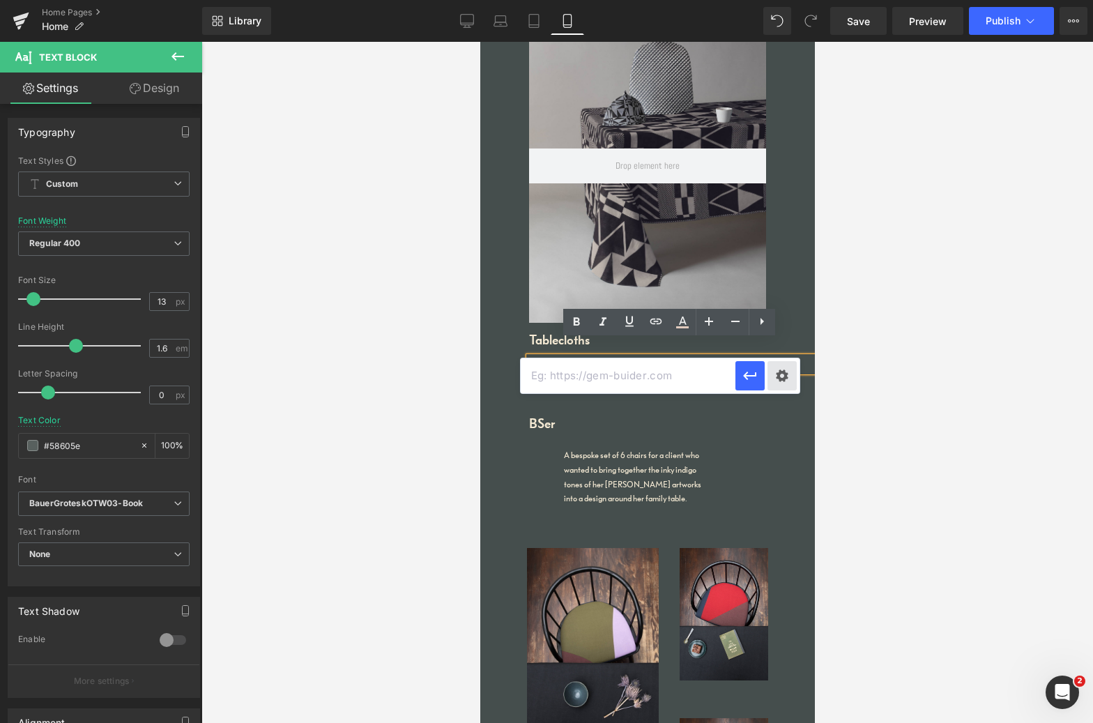
click at [782, 0] on div "Text Color Highlight Color #333333 Edit or remove link: Edit - Unlink - Cancel" at bounding box center [546, 0] width 1093 height 0
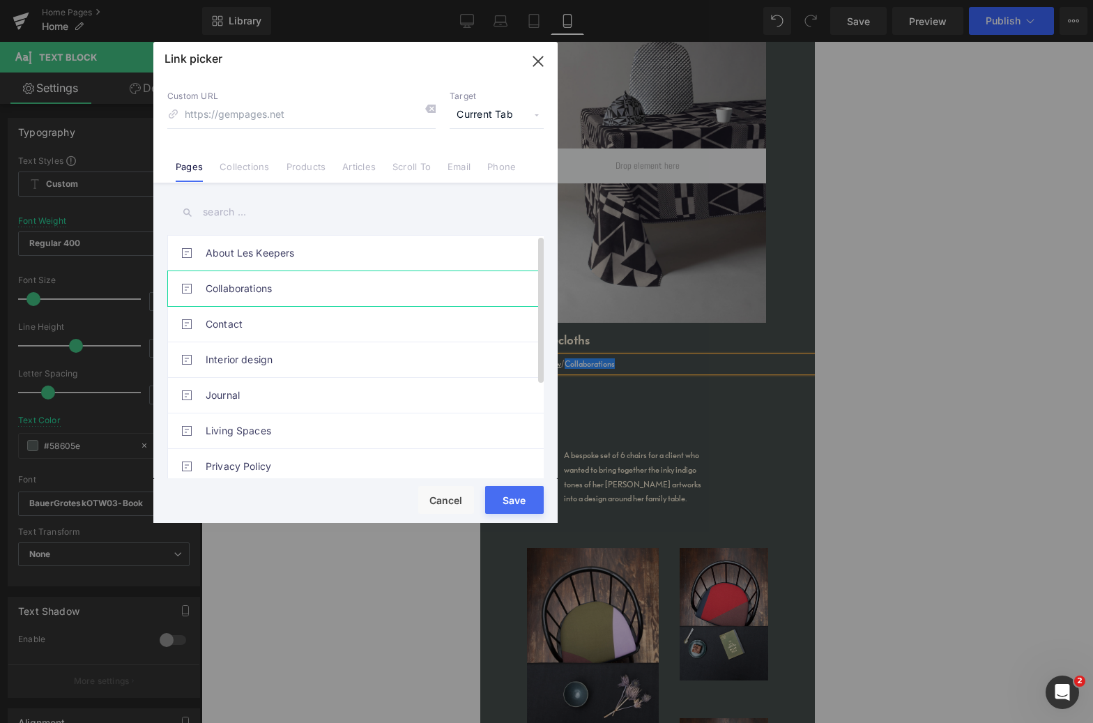
click at [264, 293] on link "Collaborations" at bounding box center [359, 288] width 307 height 35
type input "/pages/collaborations"
click at [517, 500] on button "Save" at bounding box center [514, 500] width 59 height 28
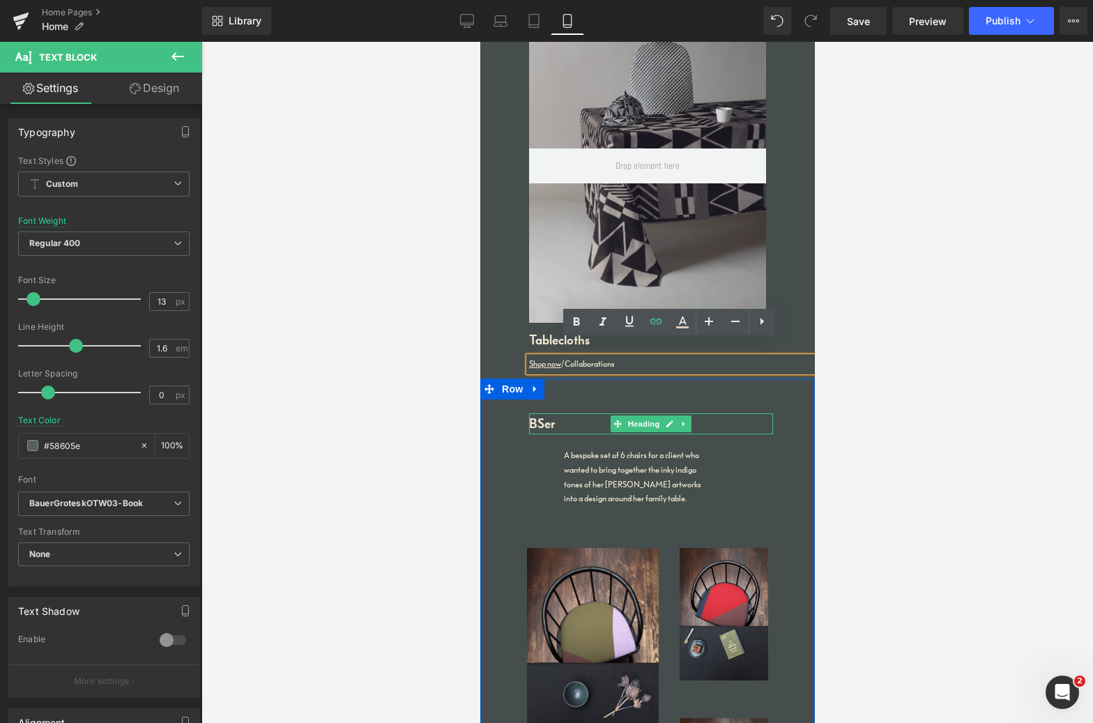
click at [538, 413] on h1 "BSer" at bounding box center [650, 423] width 244 height 21
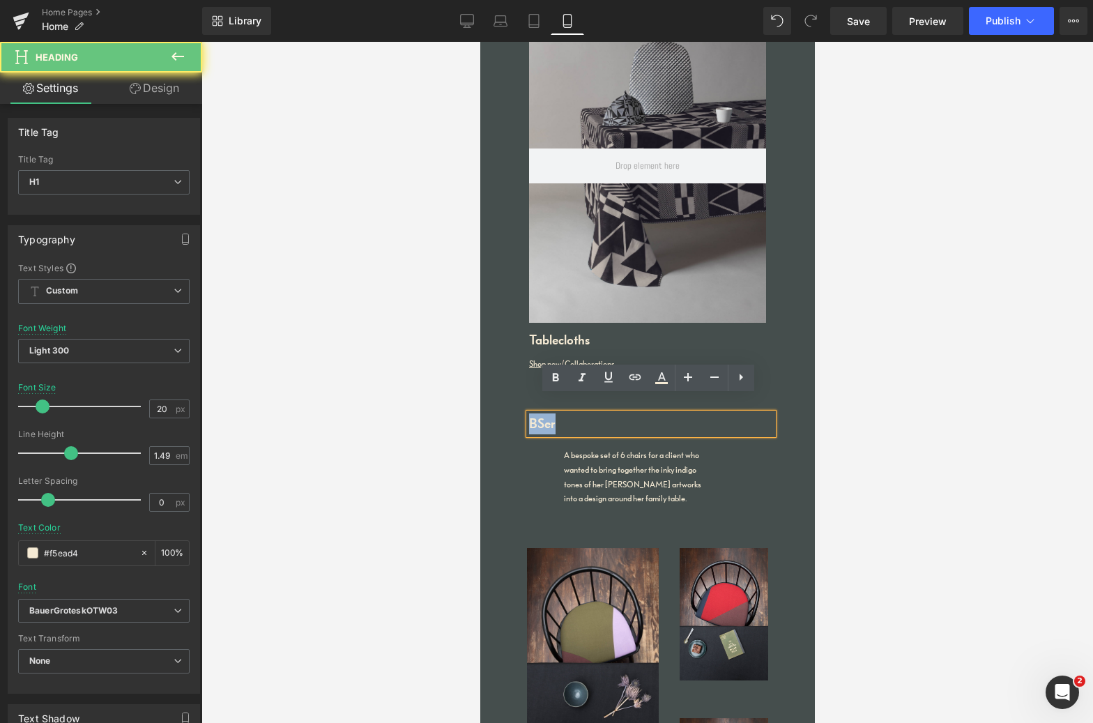
drag, startPoint x: 555, startPoint y: 406, endPoint x: 517, endPoint y: 401, distance: 38.1
click at [517, 413] on div "BSer Heading A bespoke set of 6 chairs for a client who wanted to bring togethe…" at bounding box center [646, 642] width 265 height 458
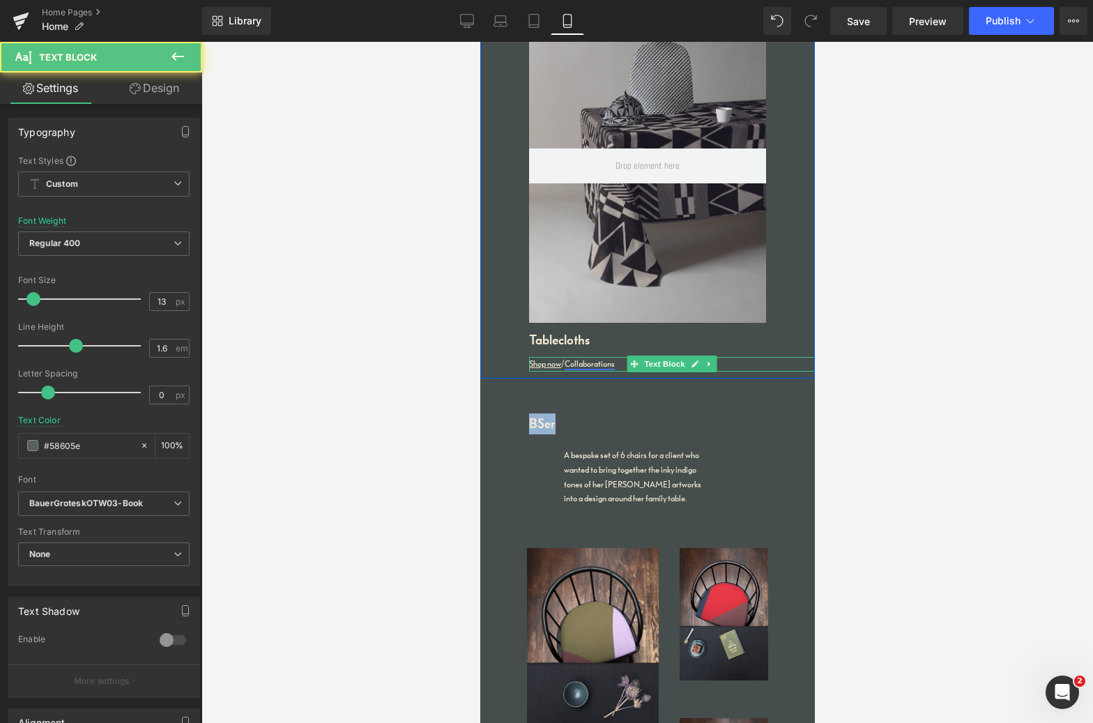
click at [588, 358] on link "Collaborations" at bounding box center [589, 363] width 50 height 10
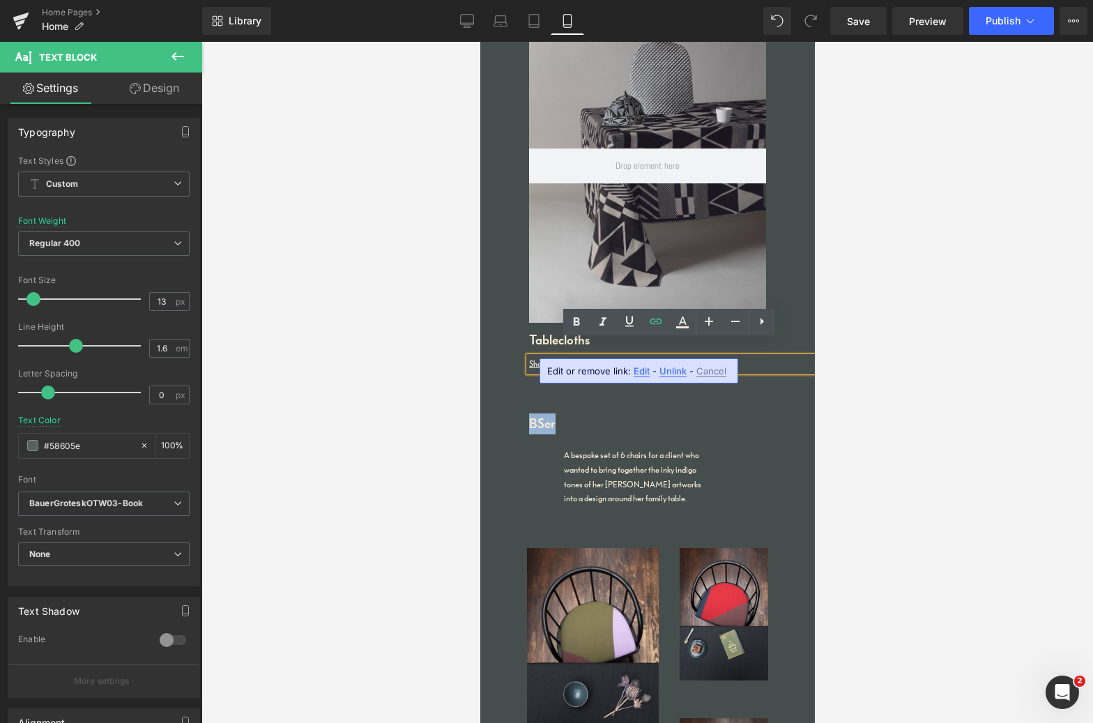
drag, startPoint x: 615, startPoint y: 346, endPoint x: 597, endPoint y: 360, distance: 23.4
click at [566, 357] on div "Shop now / Collaborations" at bounding box center [671, 364] width 286 height 15
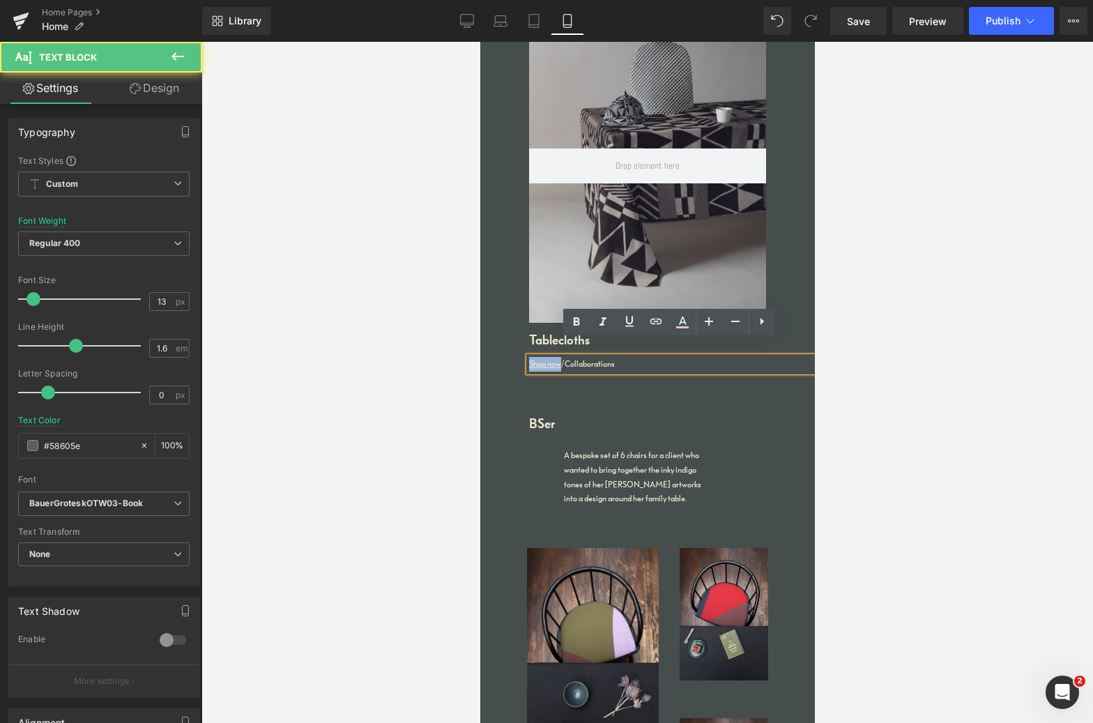
drag, startPoint x: 558, startPoint y: 347, endPoint x: 518, endPoint y: 346, distance: 40.4
click at [518, 346] on div "Liquid Designer tablecloths, textiles and fabric finishings, made sustainably i…" at bounding box center [647, 133] width 335 height 491
copy link "Shop now"
drag, startPoint x: 605, startPoint y: 348, endPoint x: 564, endPoint y: 349, distance: 41.1
click at [564, 357] on div "Shop now / Collaborations" at bounding box center [671, 364] width 286 height 15
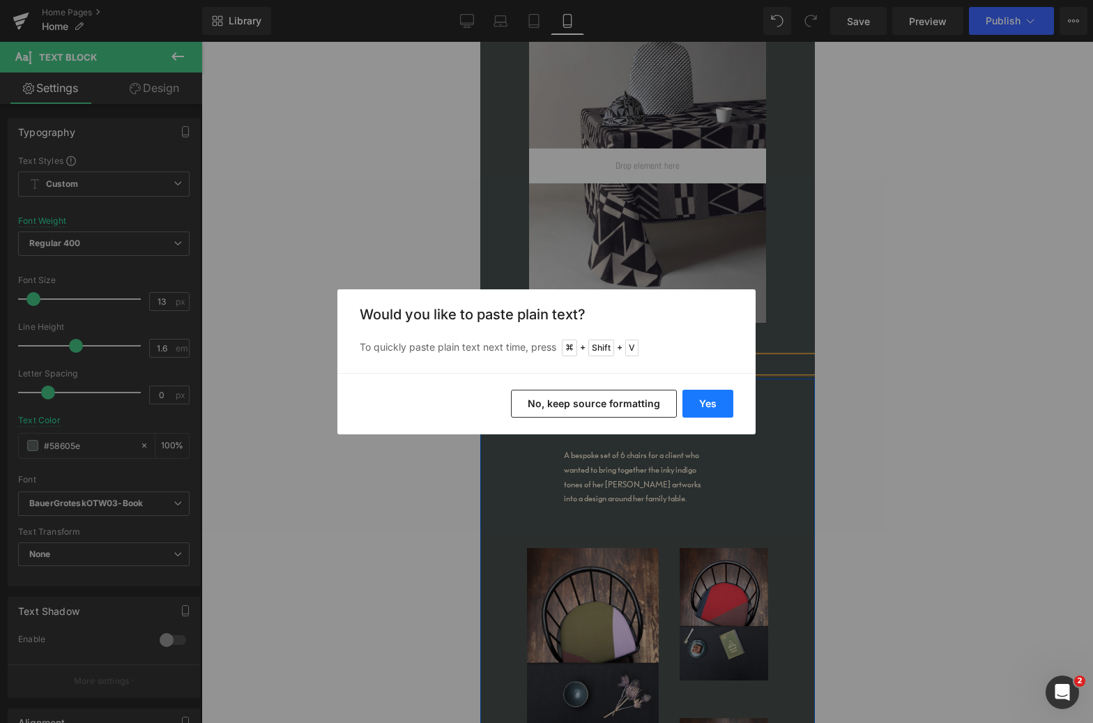
click at [714, 404] on button "Yes" at bounding box center [707, 404] width 51 height 28
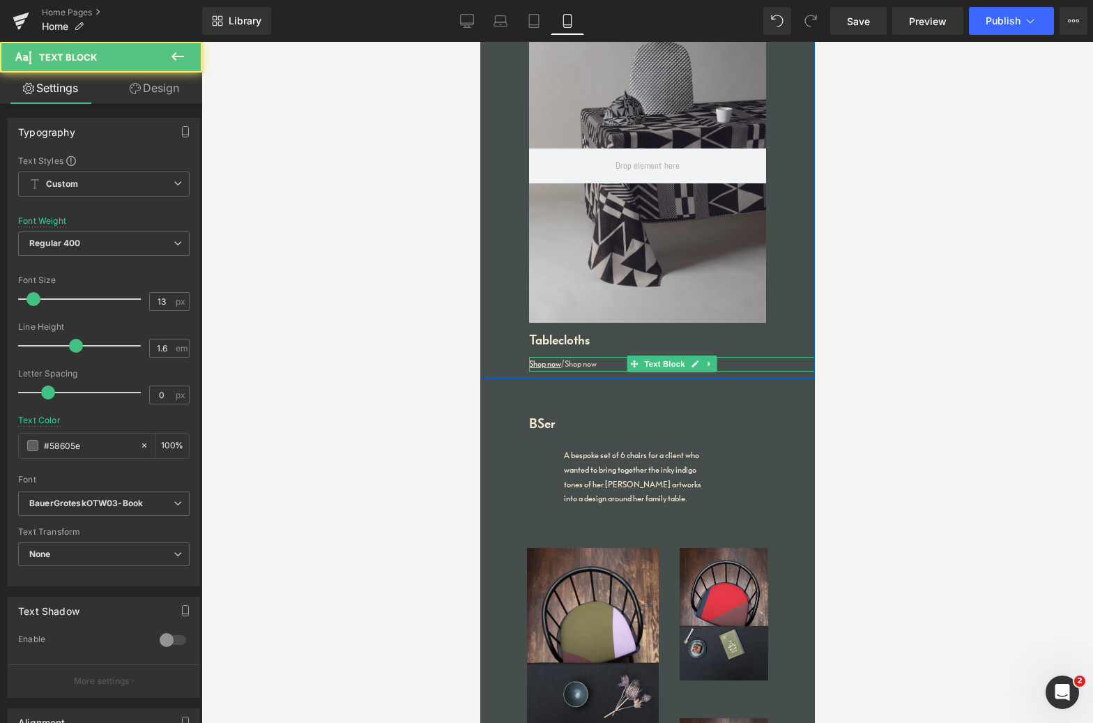
drag, startPoint x: 605, startPoint y: 346, endPoint x: 567, endPoint y: 346, distance: 37.6
click at [564, 357] on div "Shop now /Shop now" at bounding box center [671, 364] width 286 height 15
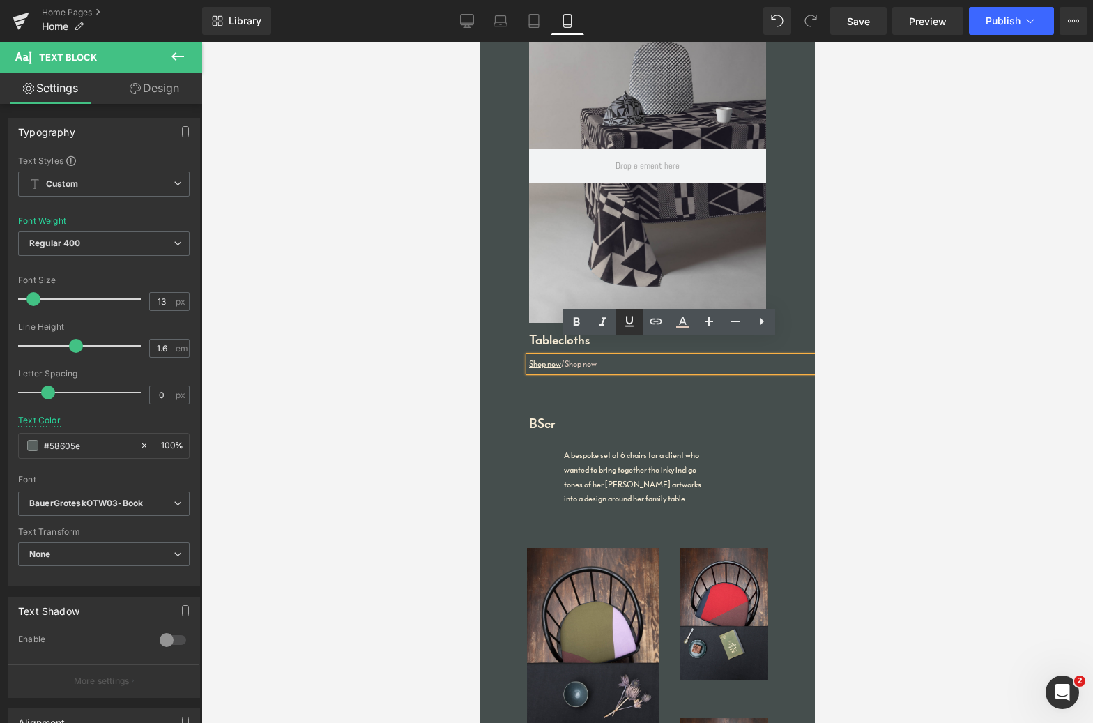
click at [632, 321] on icon at bounding box center [629, 321] width 8 height 10
click at [610, 357] on div "Shop now / Shop now" at bounding box center [671, 364] width 286 height 15
drag, startPoint x: 609, startPoint y: 346, endPoint x: 566, endPoint y: 346, distance: 42.5
click at [566, 357] on div "Shop now / Shop now" at bounding box center [671, 364] width 286 height 15
click at [545, 358] on link "Shop now" at bounding box center [544, 363] width 32 height 10
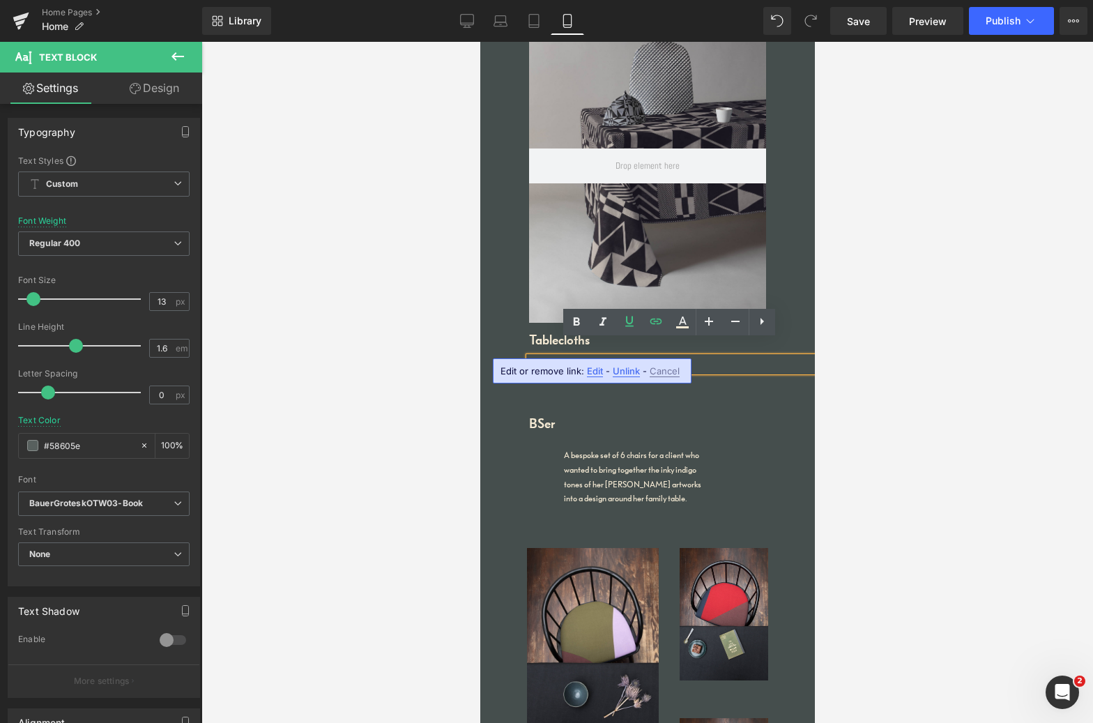
click at [540, 358] on link "Shop now" at bounding box center [544, 363] width 32 height 10
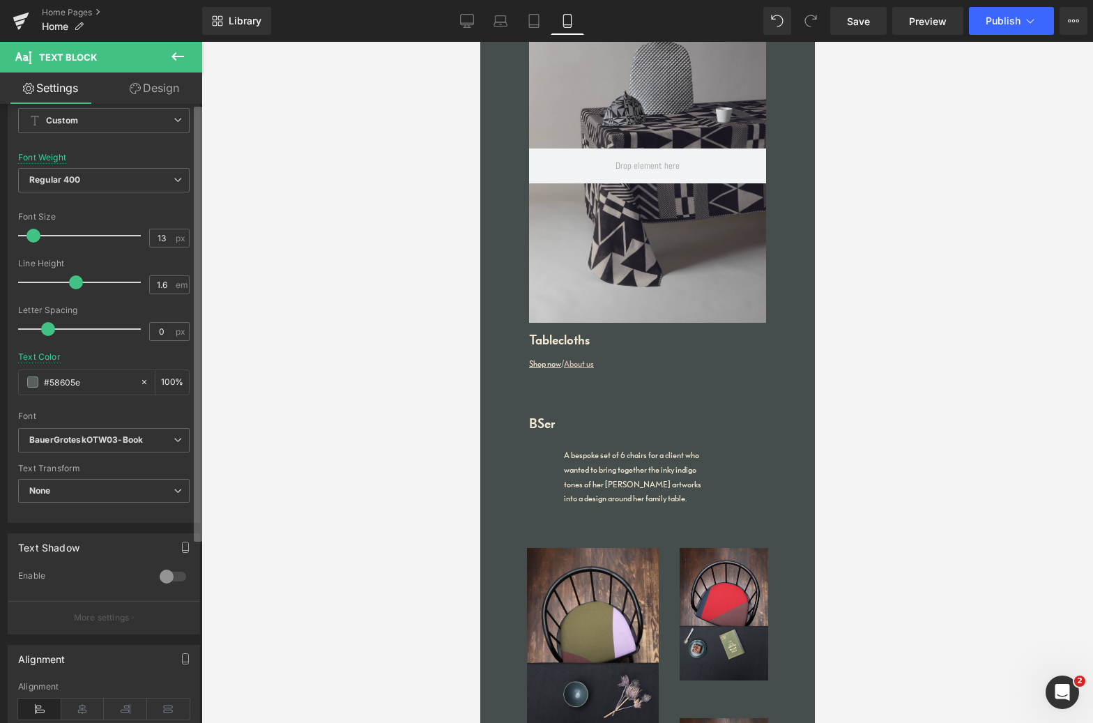
scroll to position [0, 0]
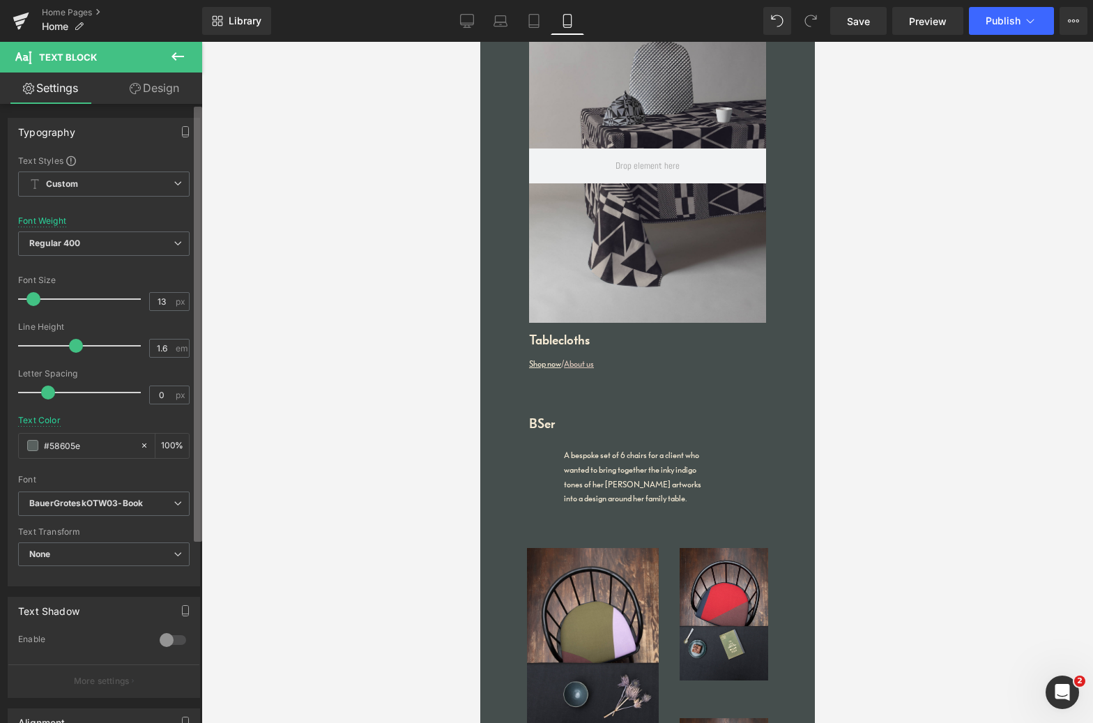
click at [219, 129] on div "You are previewing how the will restyle your page. You can not edit Elements in…" at bounding box center [546, 373] width 1093 height 747
click at [173, 86] on link "Design" at bounding box center [154, 87] width 101 height 31
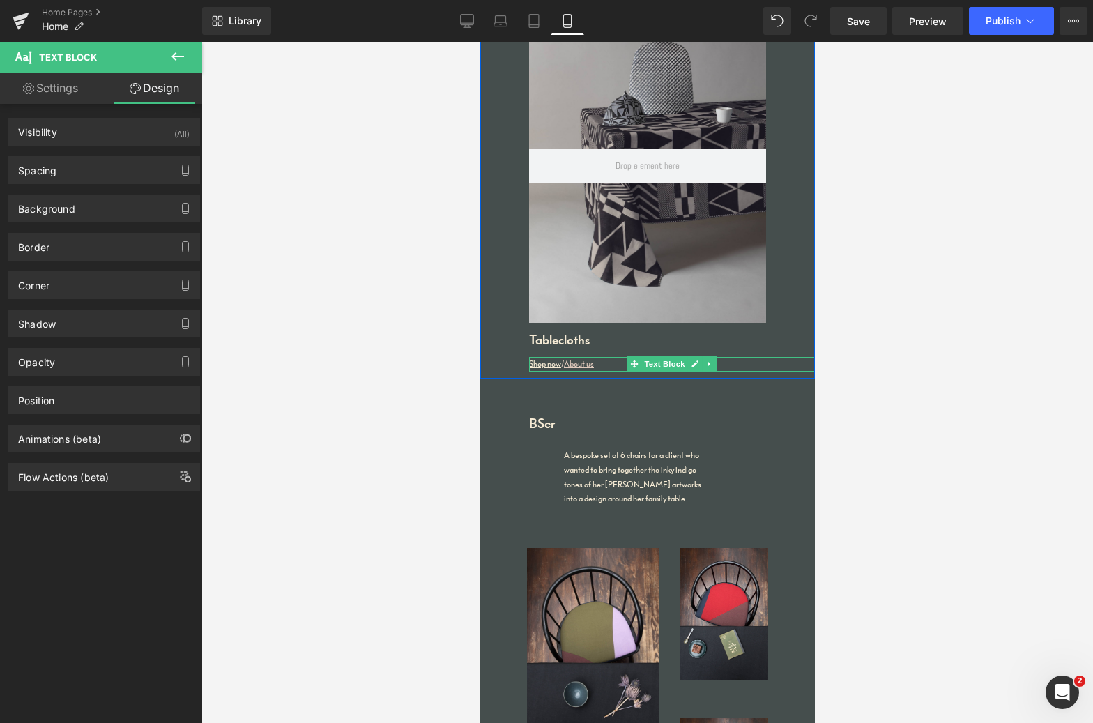
click at [585, 358] on u "About us" at bounding box center [578, 363] width 30 height 10
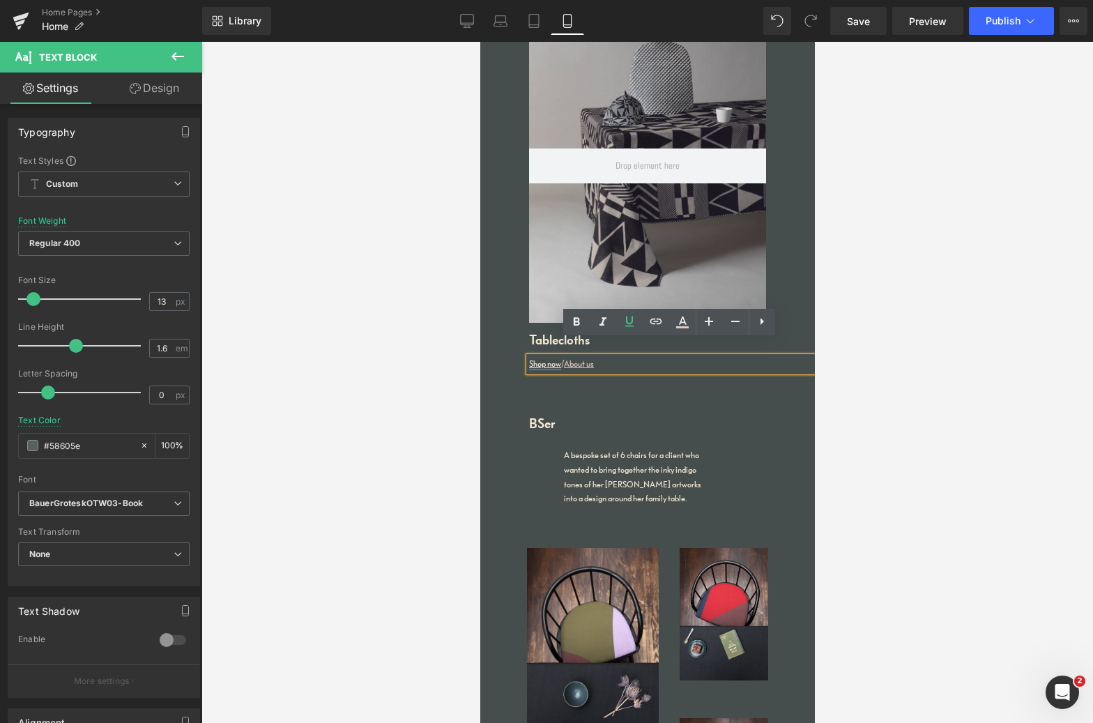
drag, startPoint x: 536, startPoint y: 349, endPoint x: 544, endPoint y: 349, distance: 7.7
click at [536, 358] on link "Shop now" at bounding box center [544, 363] width 32 height 10
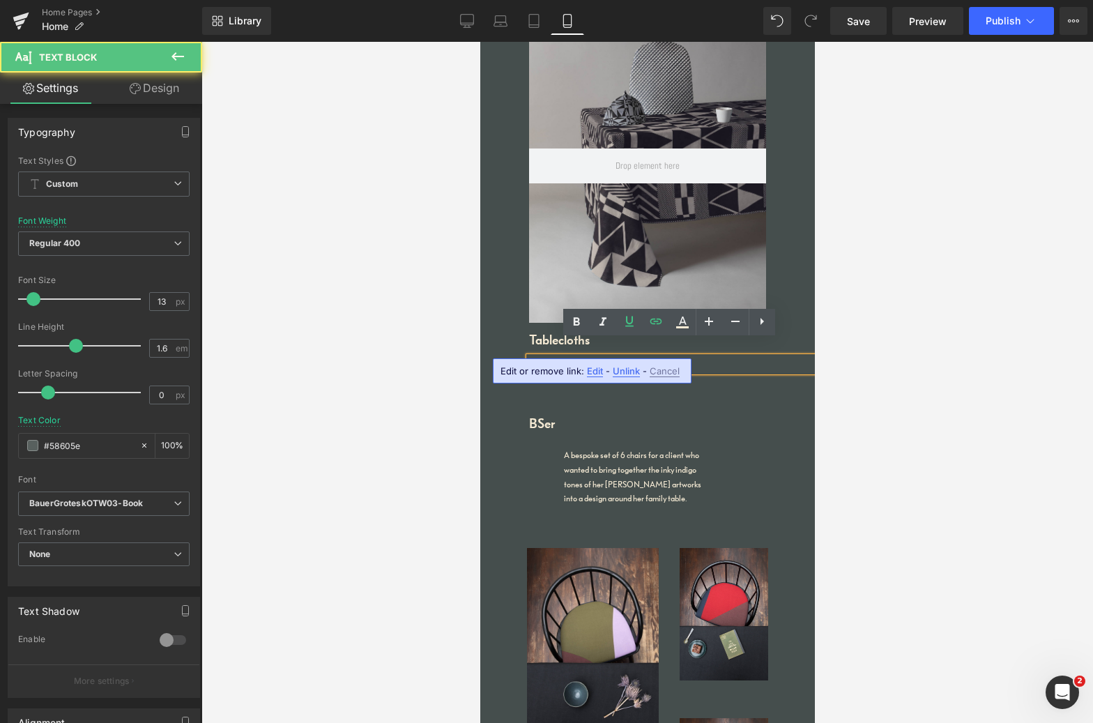
click at [549, 358] on link "Shop now" at bounding box center [544, 363] width 32 height 10
click at [684, 320] on icon at bounding box center [682, 322] width 17 height 17
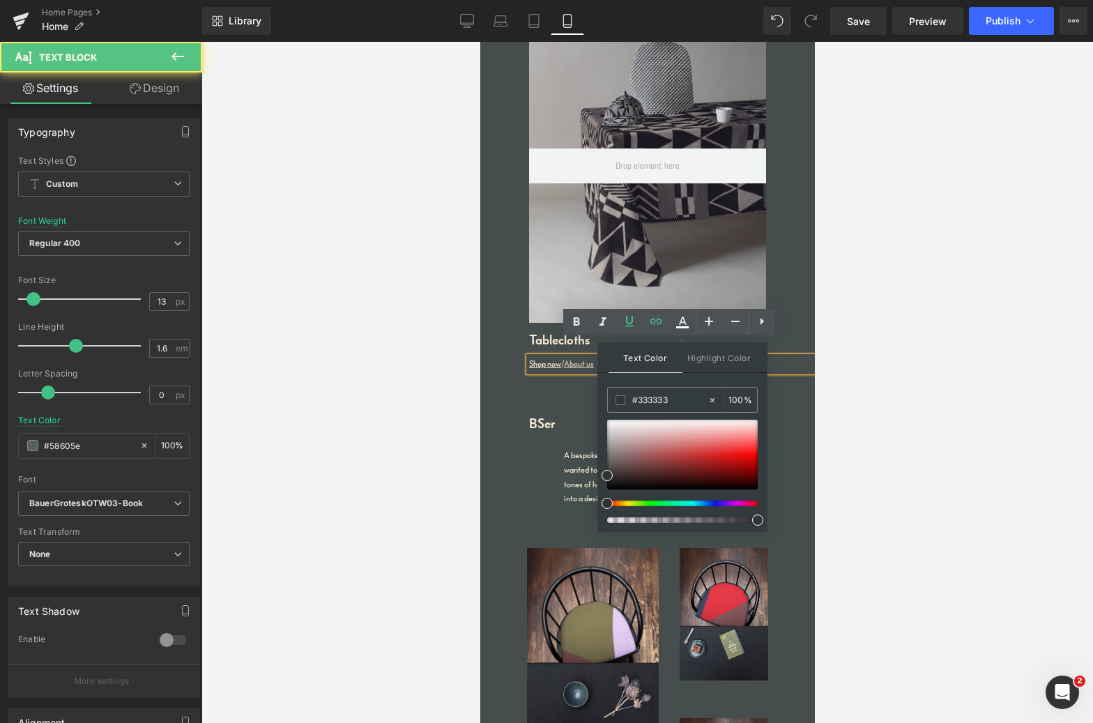
click at [584, 358] on u "About us" at bounding box center [578, 363] width 30 height 10
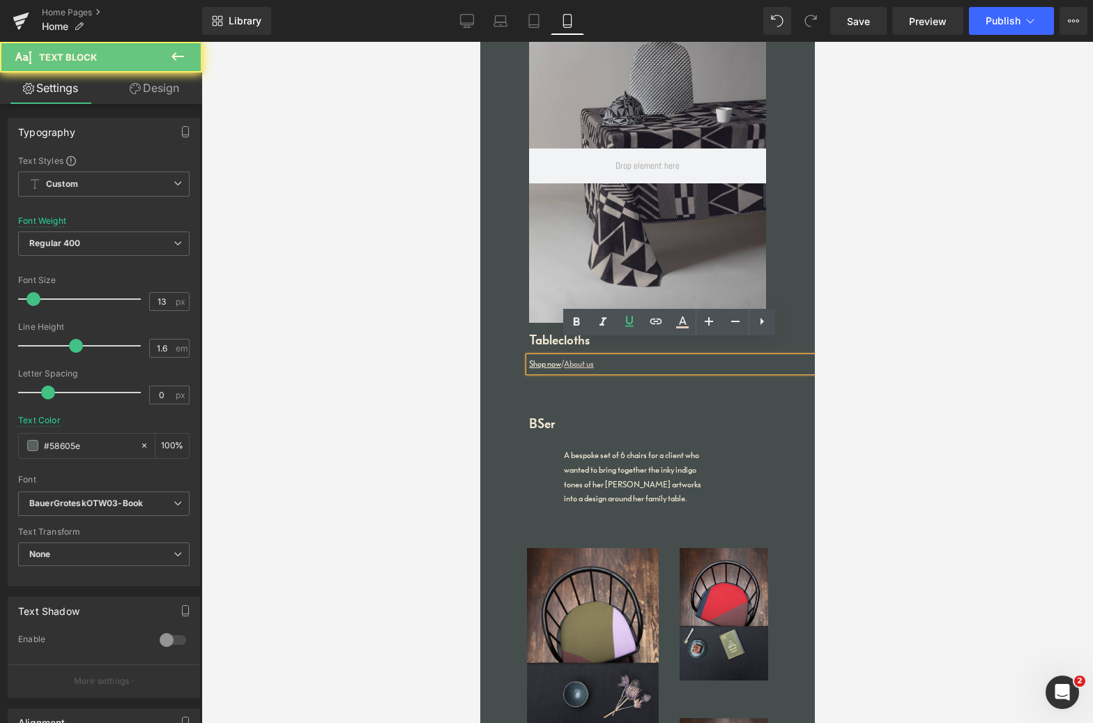
click at [586, 358] on u "About us" at bounding box center [578, 363] width 30 height 10
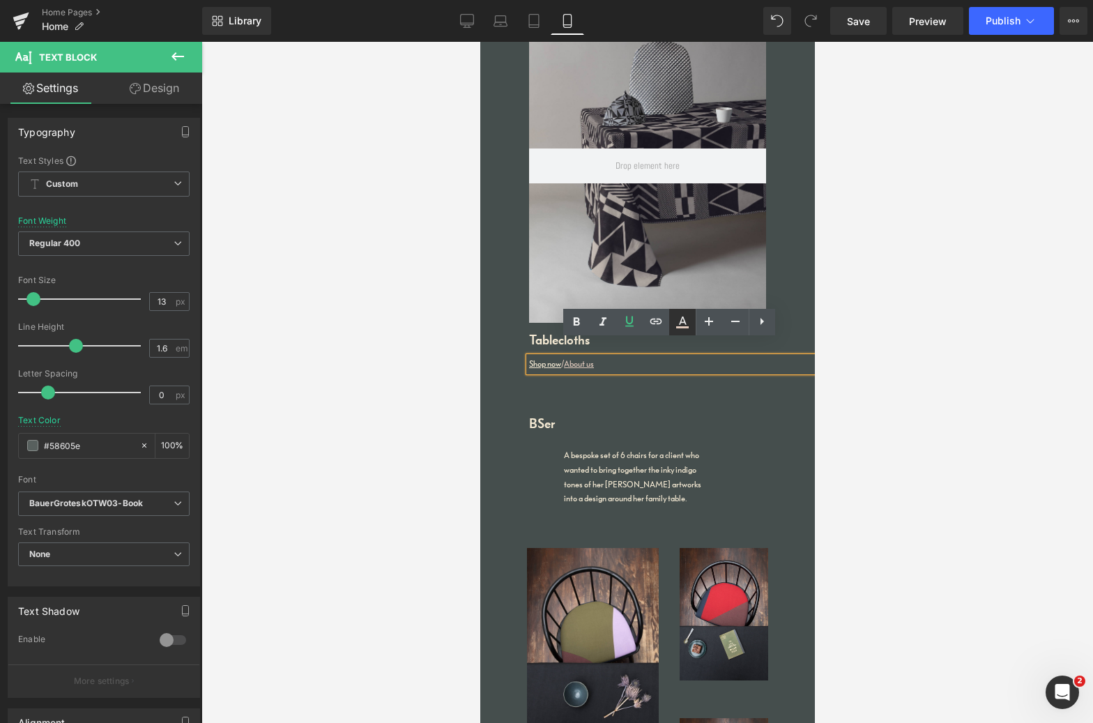
click at [684, 323] on icon at bounding box center [682, 322] width 17 height 17
type input "#e0cabd"
type input "100"
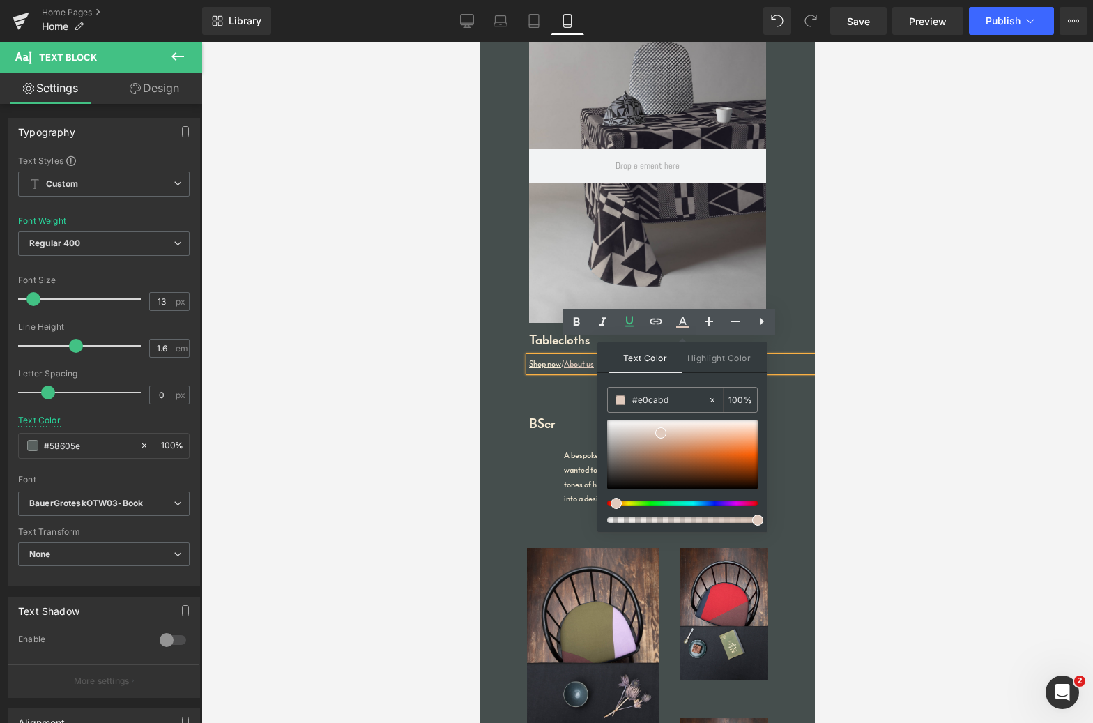
drag, startPoint x: 1080, startPoint y: 431, endPoint x: 597, endPoint y: 390, distance: 484.2
click at [543, 358] on link "Shop now" at bounding box center [544, 363] width 32 height 10
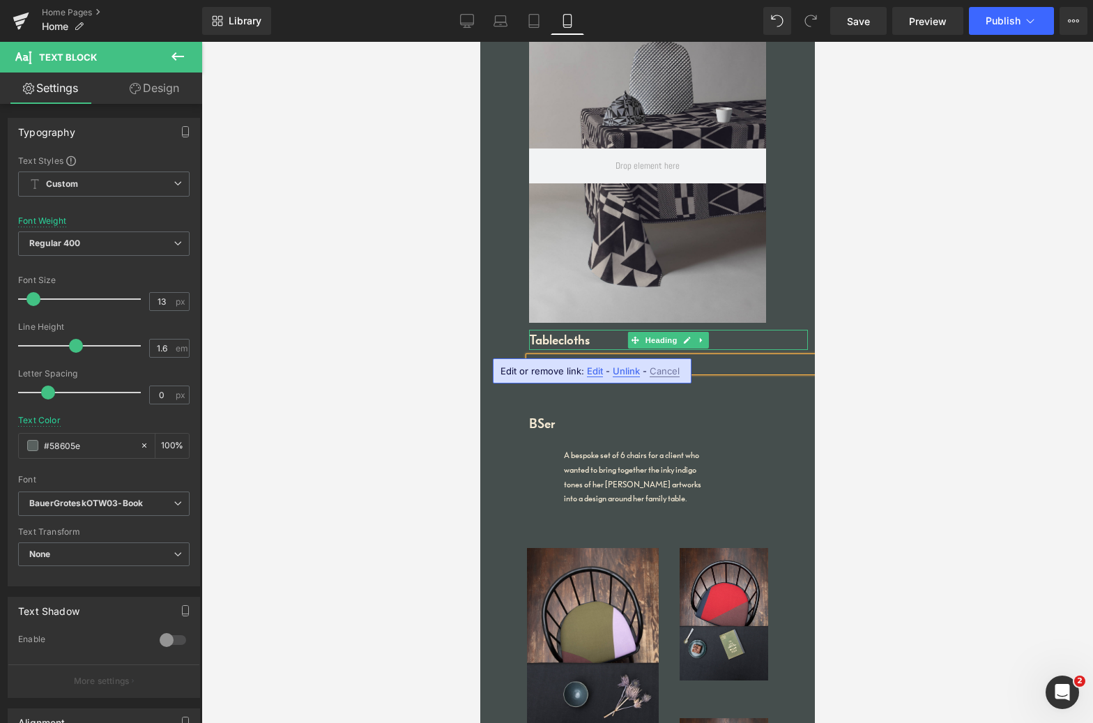
click at [686, 336] on icon at bounding box center [686, 340] width 8 height 8
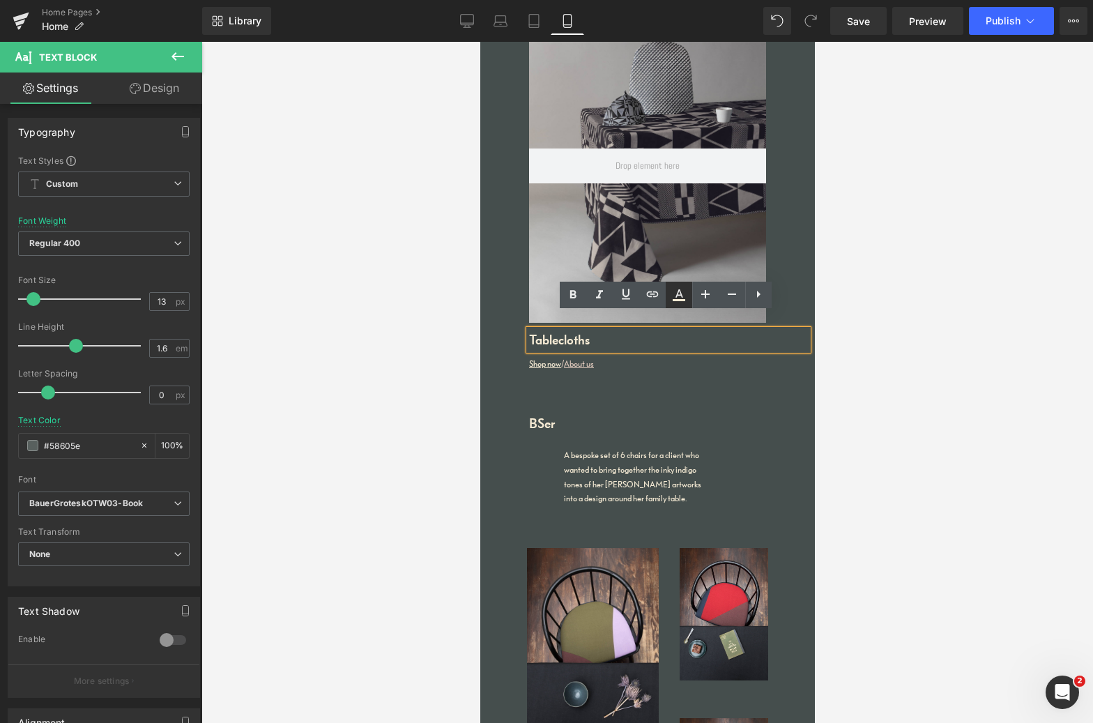
click at [682, 299] on icon at bounding box center [679, 294] width 17 height 17
type input "#f5ead4"
type input "100"
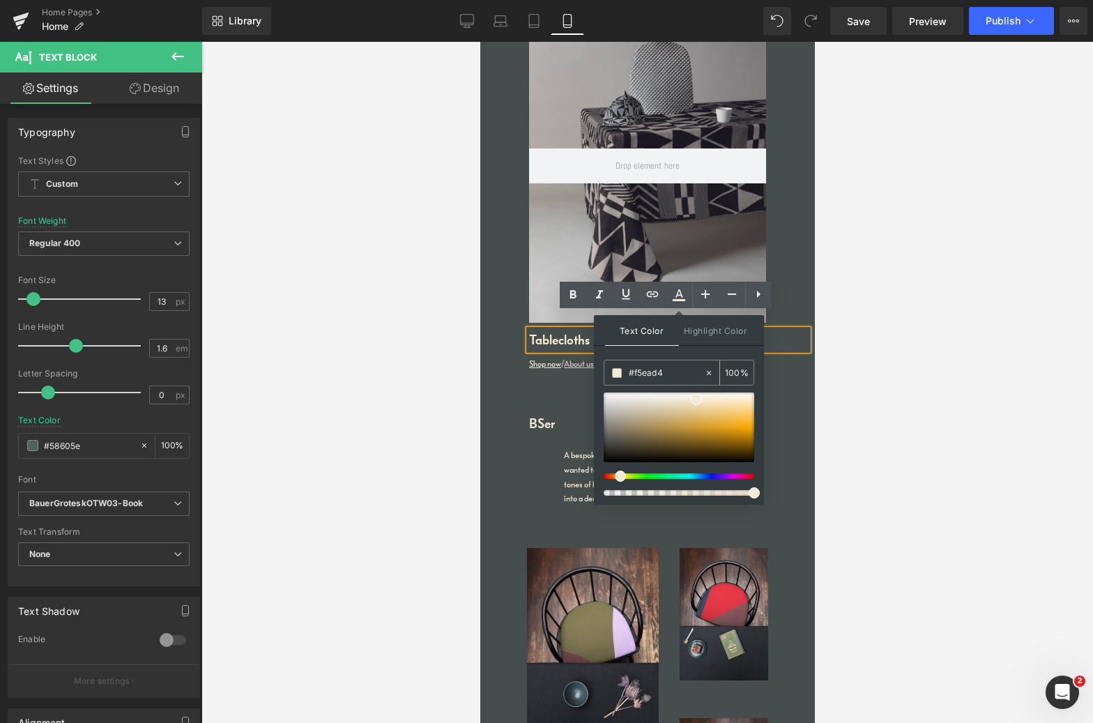
paste input "e0cabd"
type input "#e0cabd"
click at [444, 450] on div at bounding box center [647, 382] width 892 height 681
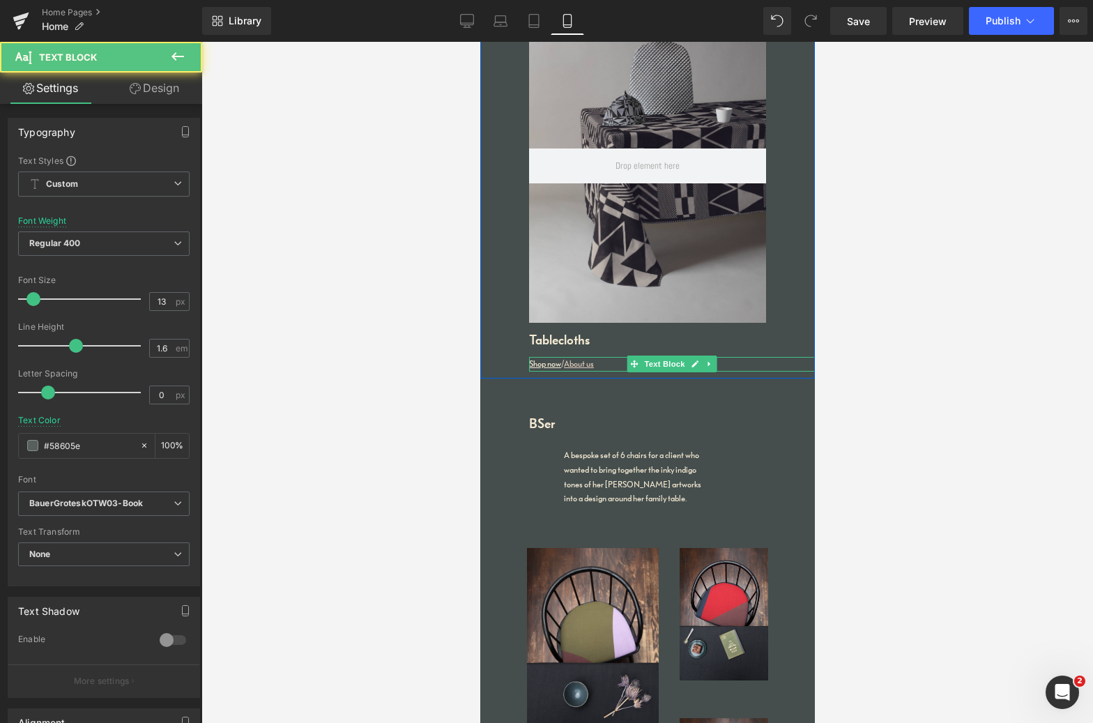
drag, startPoint x: 588, startPoint y: 346, endPoint x: 594, endPoint y: 351, distance: 7.5
click at [588, 358] on u "About us" at bounding box center [578, 363] width 30 height 10
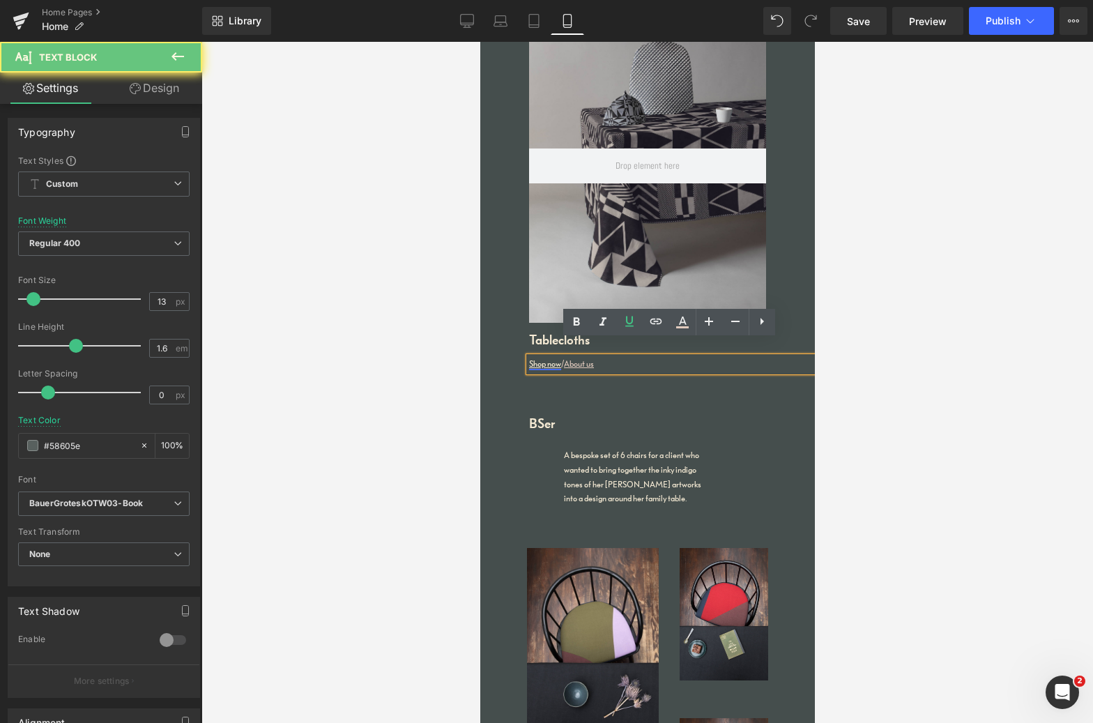
click at [546, 358] on link "Shop now" at bounding box center [544, 363] width 32 height 10
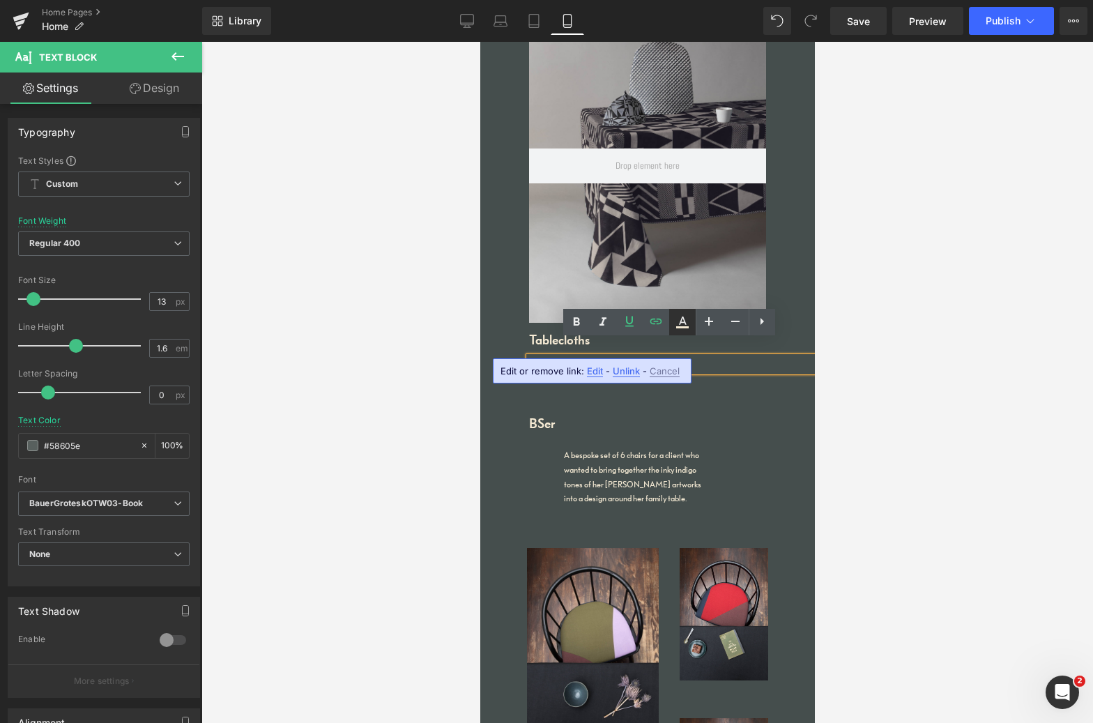
click at [687, 321] on icon at bounding box center [682, 322] width 17 height 17
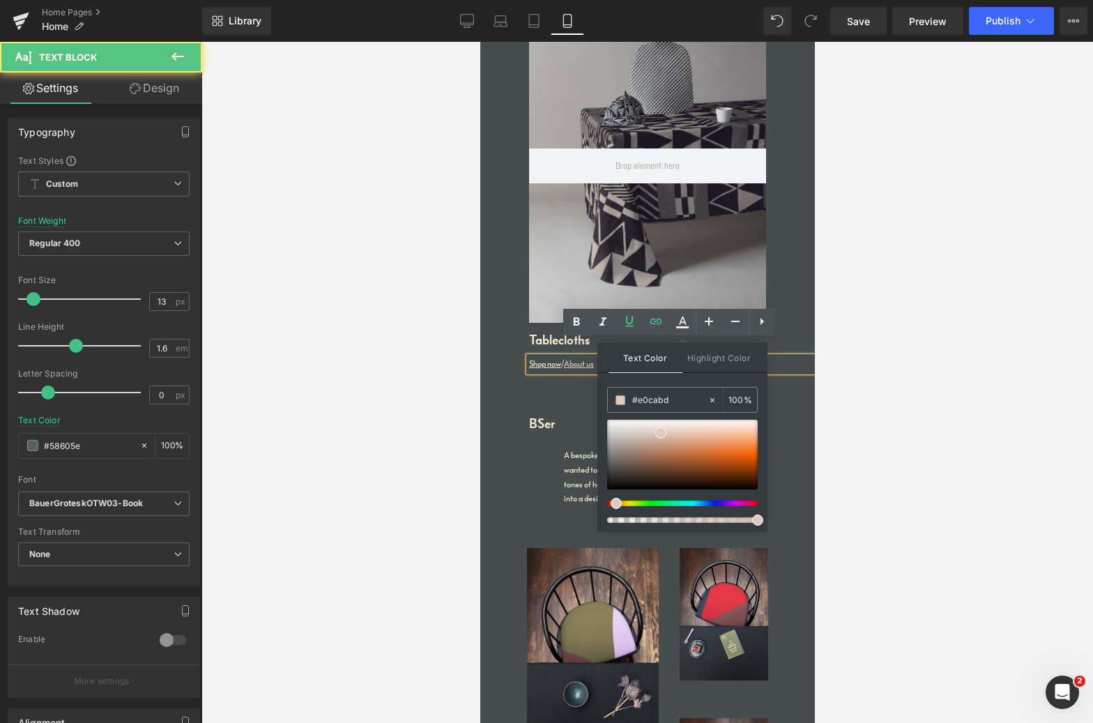
click at [582, 358] on u "About us" at bounding box center [578, 363] width 30 height 10
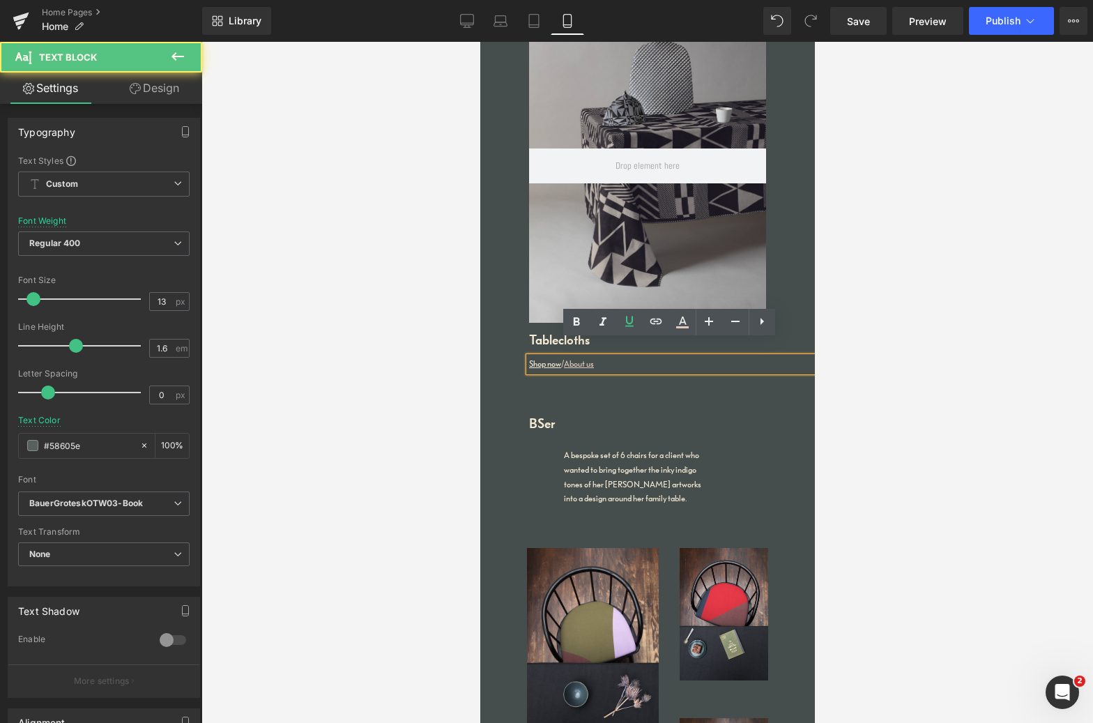
click at [590, 358] on u "About us" at bounding box center [578, 363] width 30 height 10
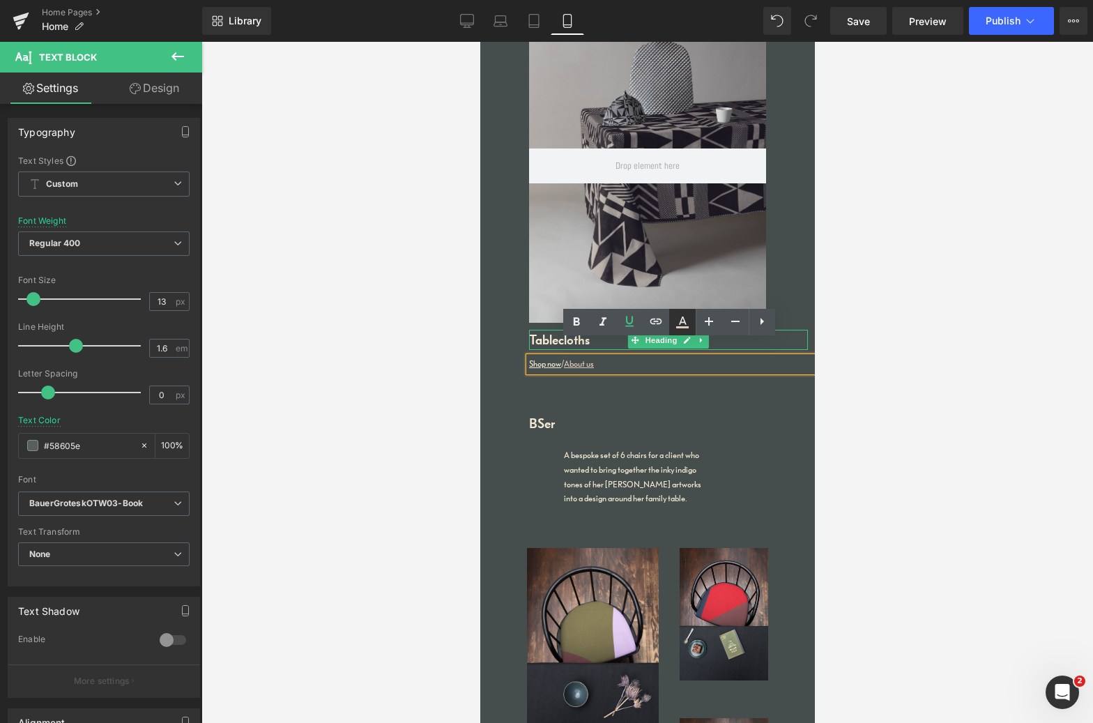
click at [682, 323] on icon at bounding box center [683, 320] width 8 height 8
type input "100"
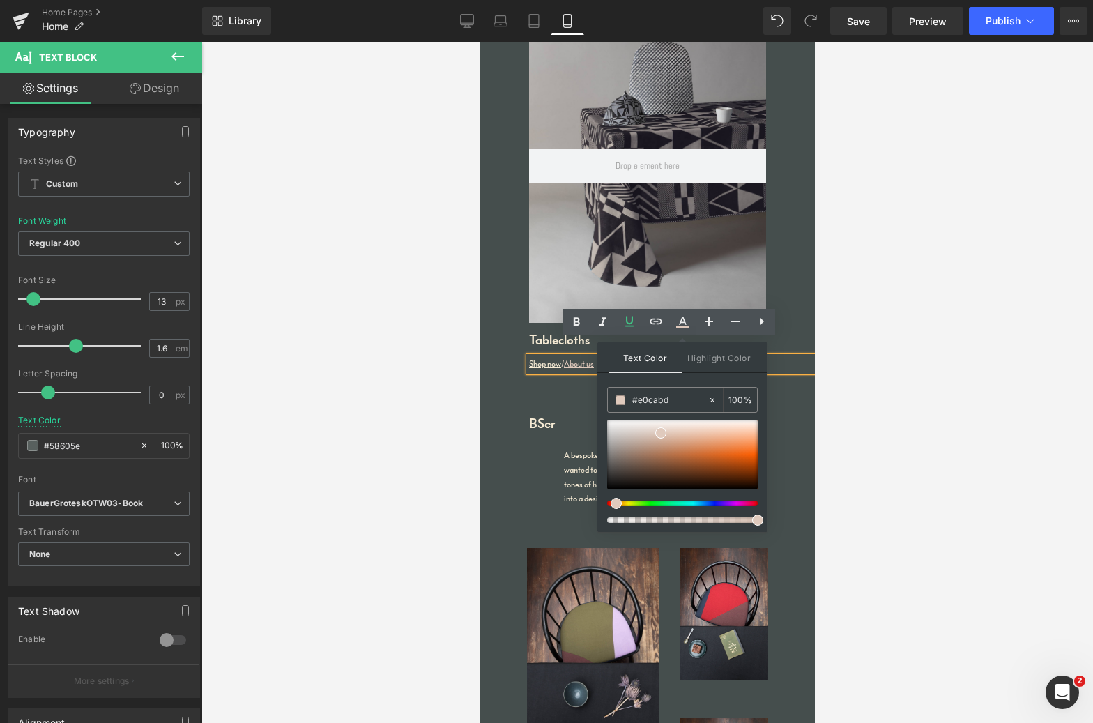
click at [576, 358] on u "About us" at bounding box center [578, 363] width 30 height 10
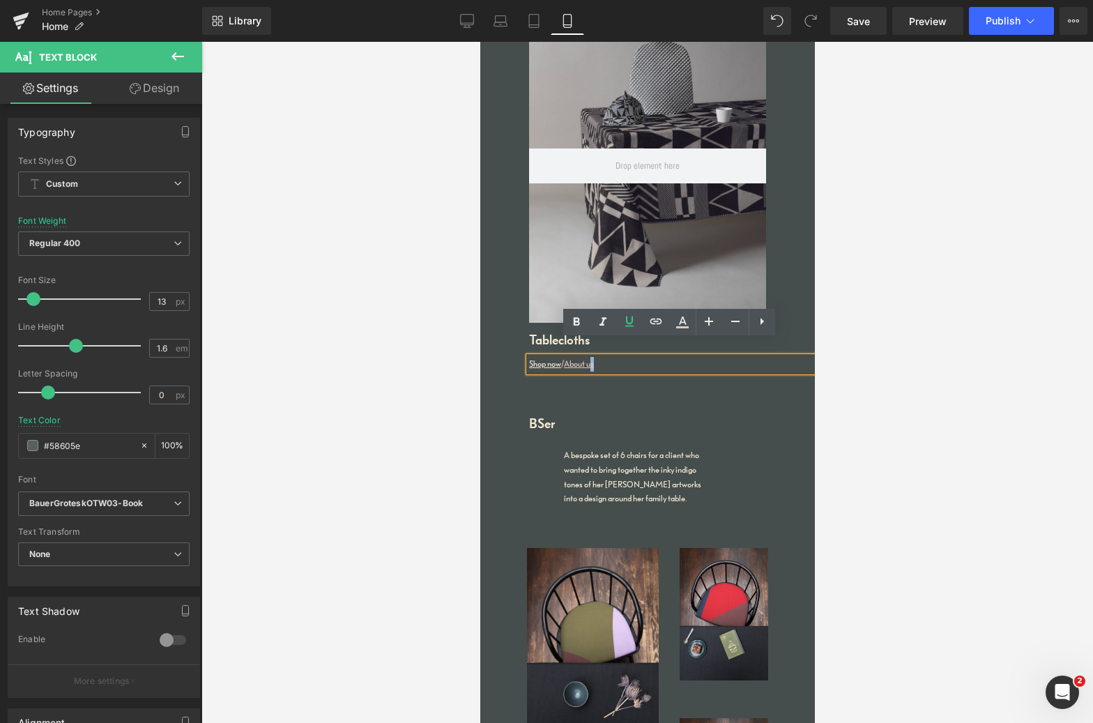
drag, startPoint x: 603, startPoint y: 348, endPoint x: 591, endPoint y: 346, distance: 12.0
click at [592, 357] on div "Shop now / About us" at bounding box center [671, 364] width 286 height 15
drag, startPoint x: 596, startPoint y: 347, endPoint x: 564, endPoint y: 349, distance: 32.1
click at [563, 357] on div "Shop now / About us" at bounding box center [671, 364] width 286 height 15
click at [655, 319] on icon at bounding box center [656, 322] width 12 height 6
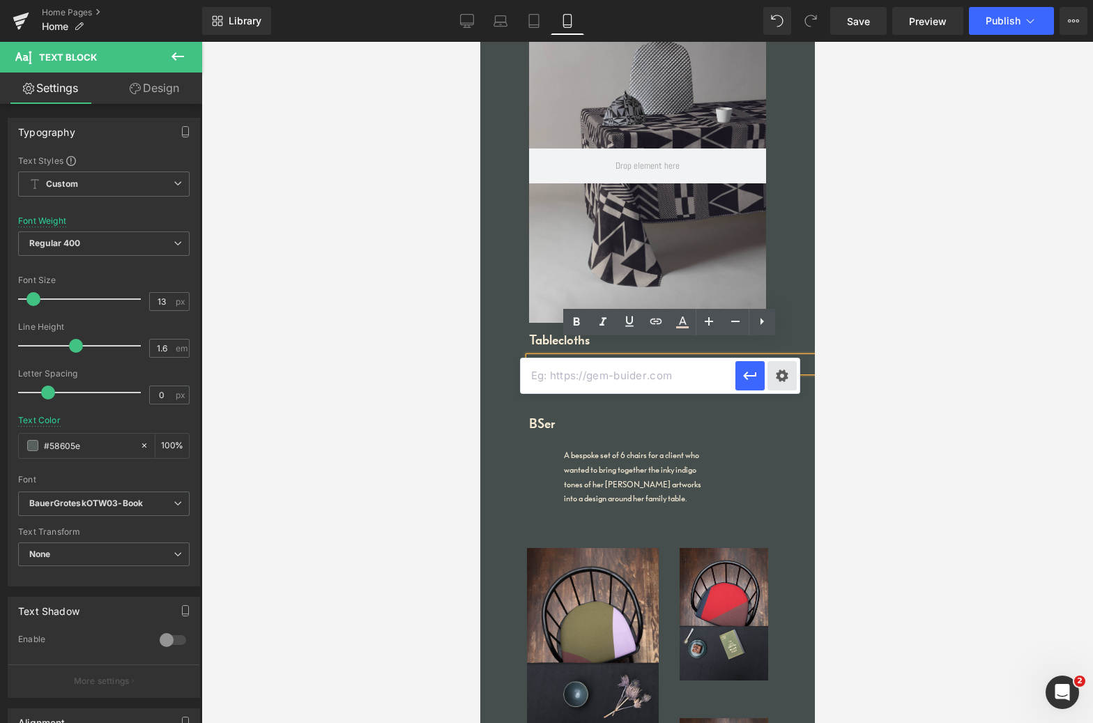
click at [780, 0] on div "Text Color Highlight Color #e0cabd #e0cabd 100 % transparent transparent 0 % Ed…" at bounding box center [546, 0] width 1093 height 0
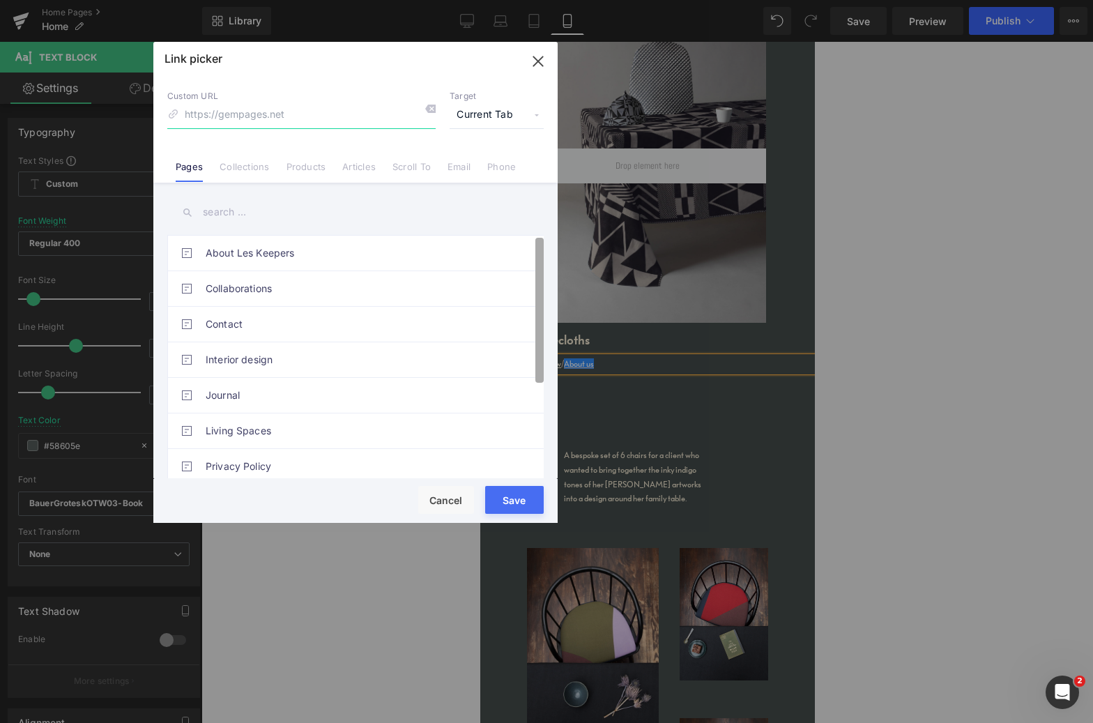
click at [518, 291] on div "About Les Keepers Collaborations Contact Interior design Journal Living Spaces …" at bounding box center [355, 356] width 376 height 243
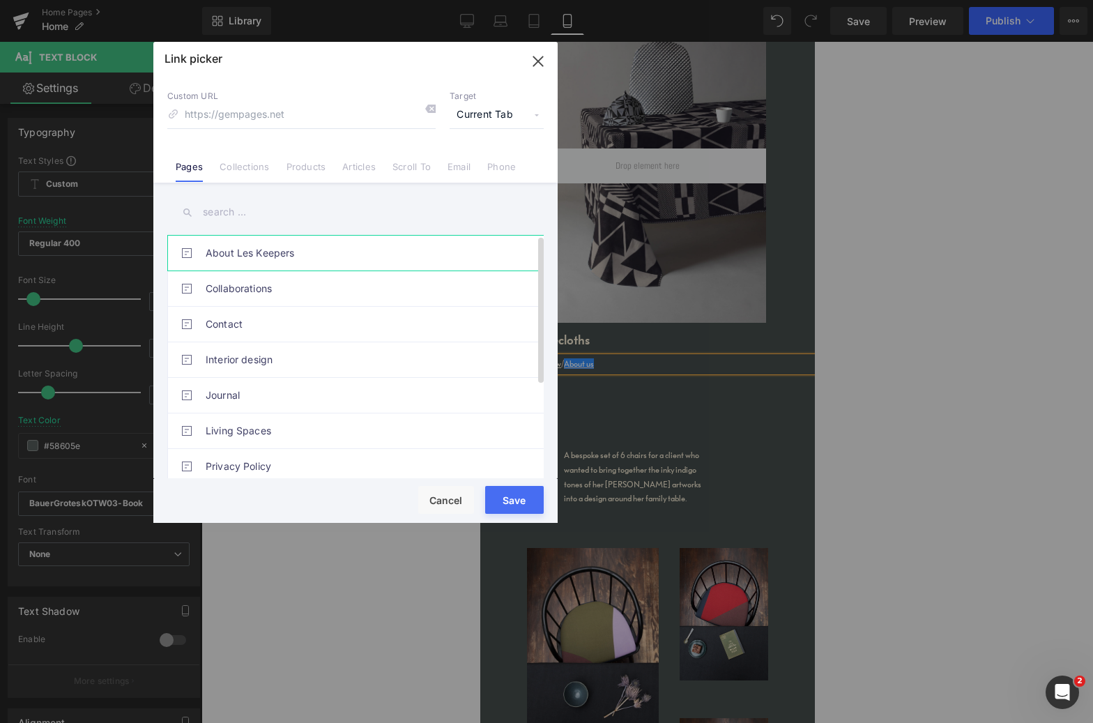
drag, startPoint x: 255, startPoint y: 253, endPoint x: 267, endPoint y: 250, distance: 12.4
click at [255, 253] on link "About Les Keepers" at bounding box center [359, 253] width 307 height 35
type input "/pages/about-les-keepers"
click at [521, 498] on button "Save" at bounding box center [514, 500] width 59 height 28
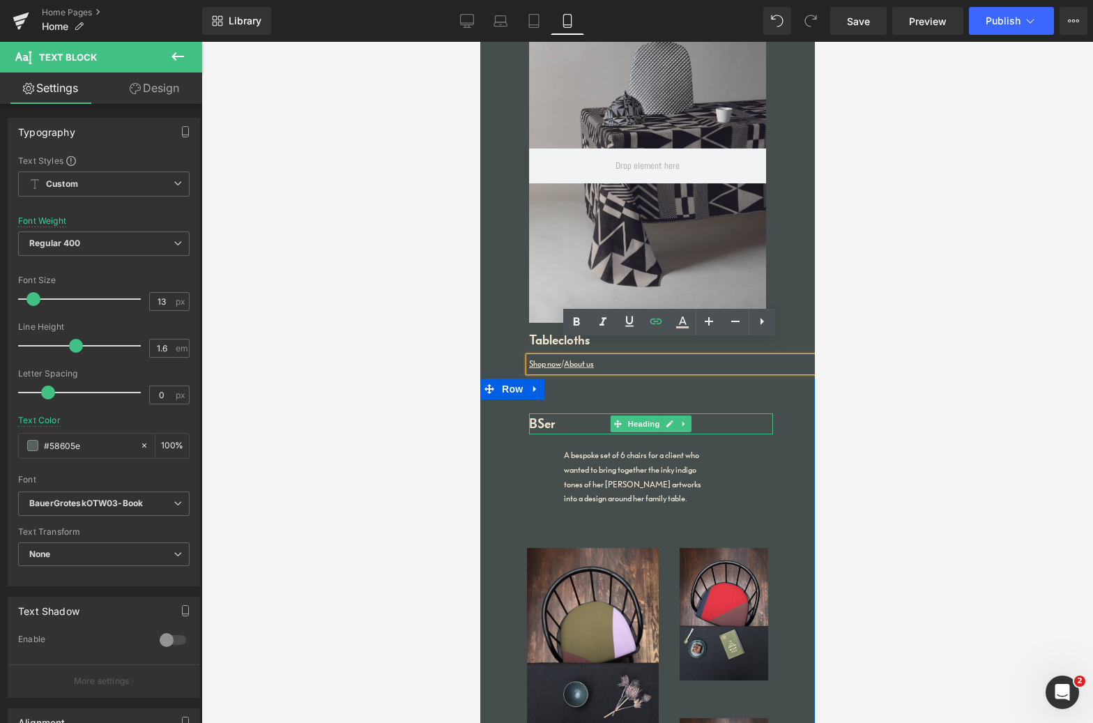
click at [711, 413] on h1 "BSer" at bounding box center [650, 423] width 244 height 21
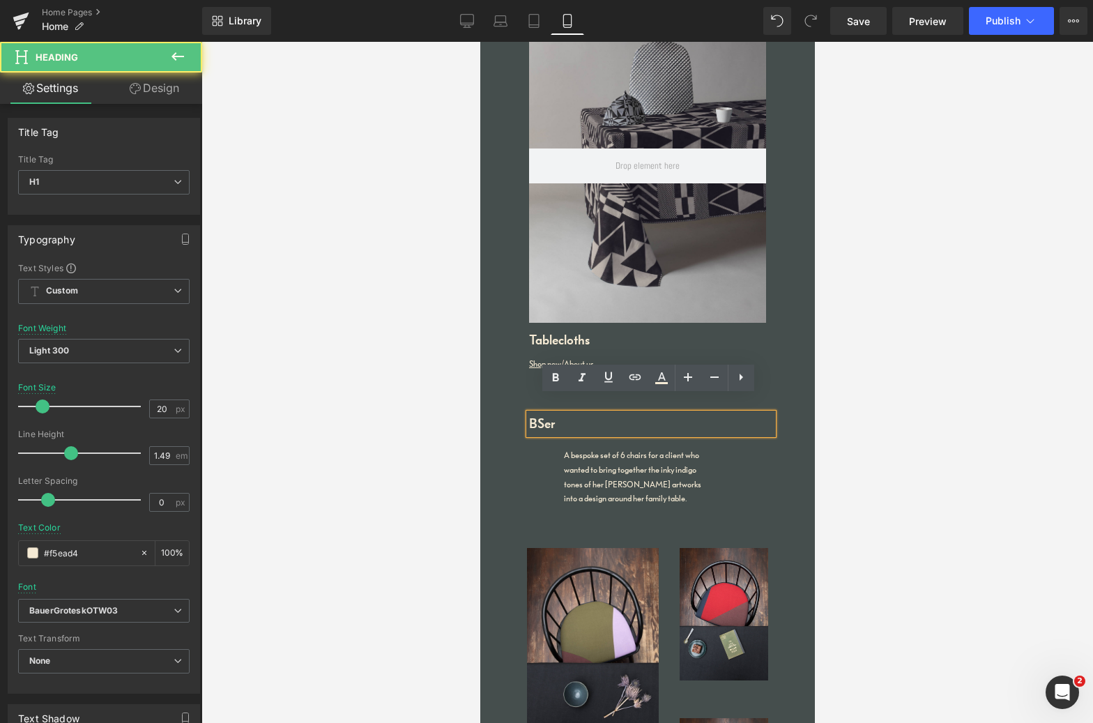
drag, startPoint x: 574, startPoint y: 416, endPoint x: 494, endPoint y: 411, distance: 80.4
click at [500, 406] on div "BSer Heading A bespoke set of 6 chairs for a client who wanted to bring togethe…" at bounding box center [647, 659] width 335 height 562
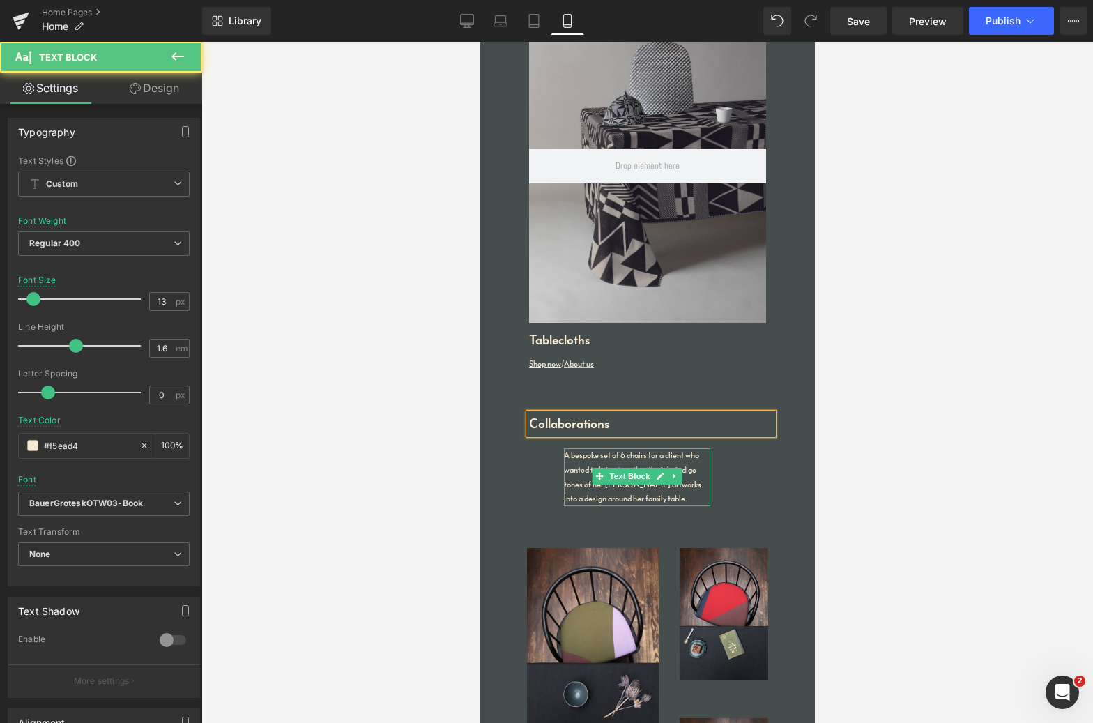
click at [647, 474] on p "A bespoke set of 6 chairs for a client who wanted to bring together the inky in…" at bounding box center [636, 477] width 146 height 58
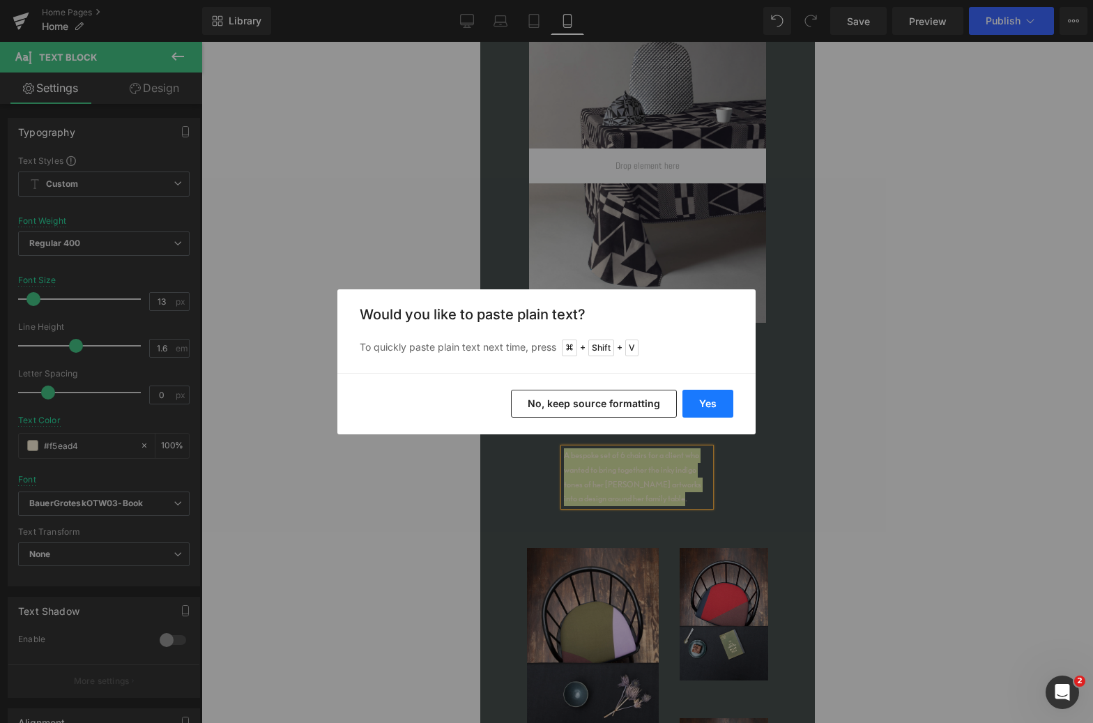
click at [710, 403] on button "Yes" at bounding box center [707, 404] width 51 height 28
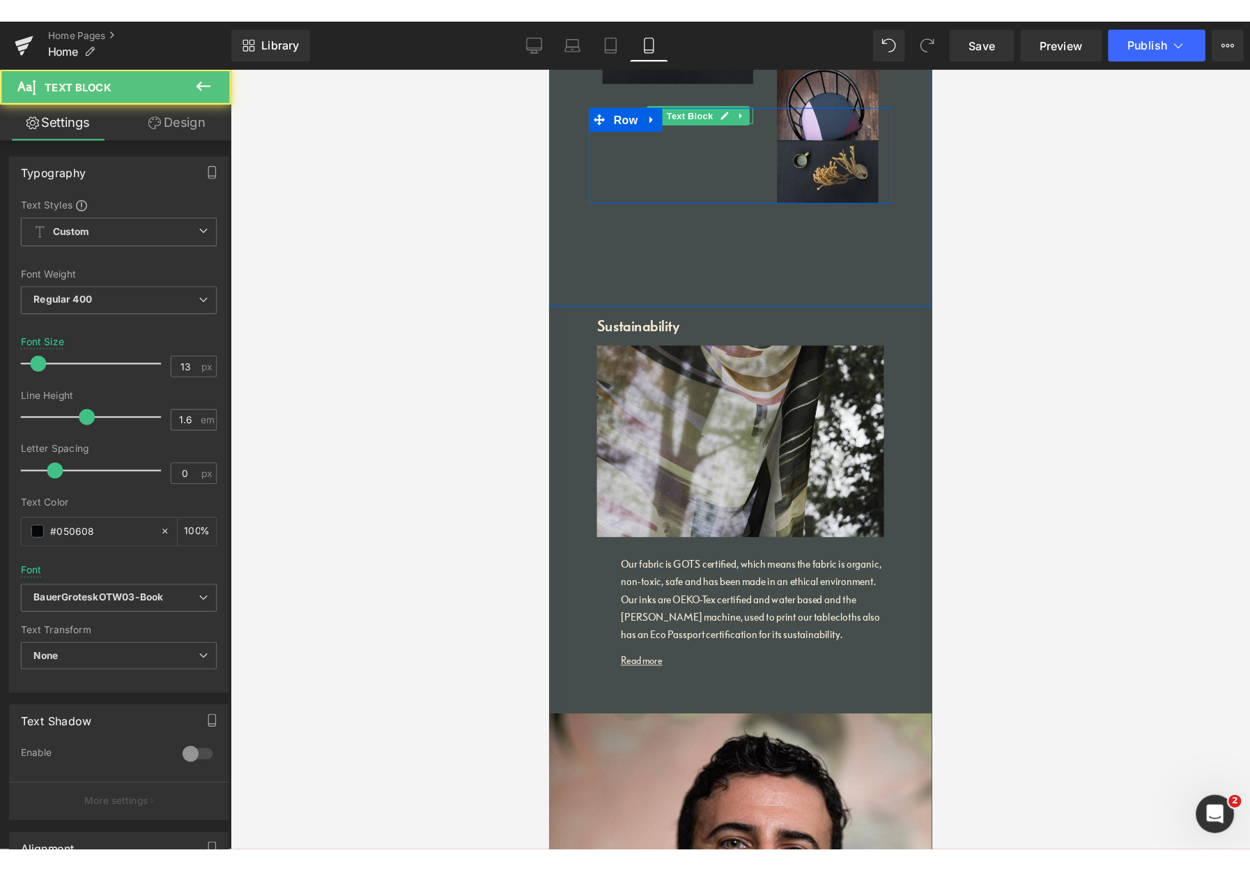
scroll to position [1273, 0]
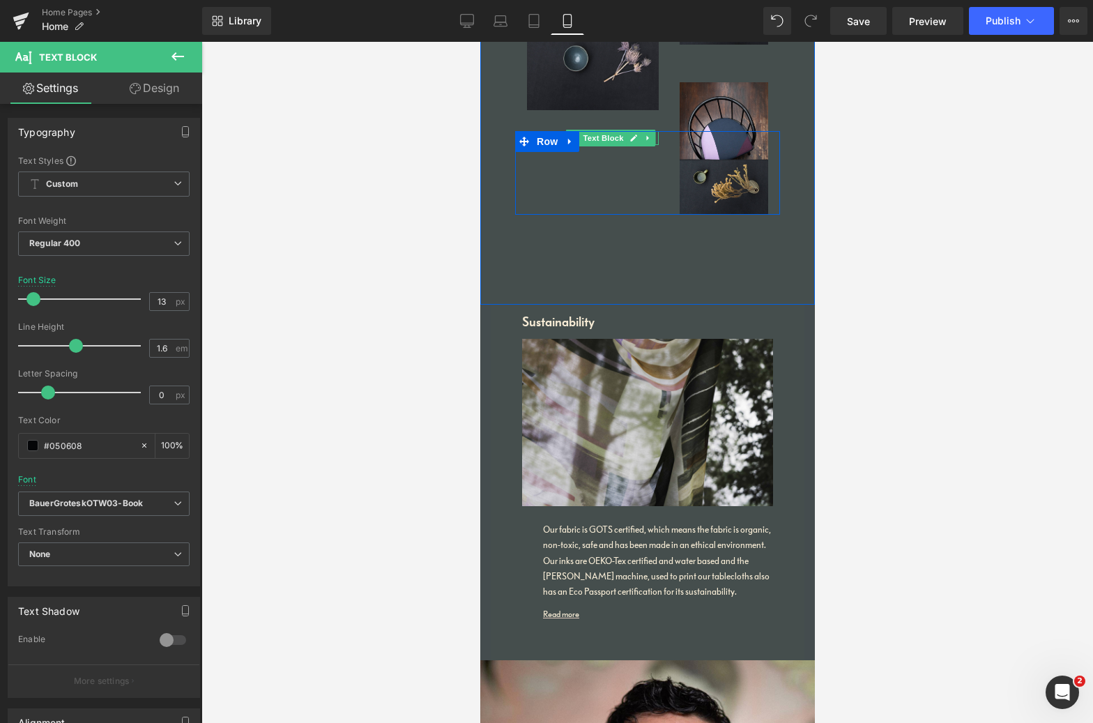
drag, startPoint x: 629, startPoint y: 130, endPoint x: 636, endPoint y: 132, distance: 7.9
click at [629, 135] on icon at bounding box center [632, 138] width 7 height 7
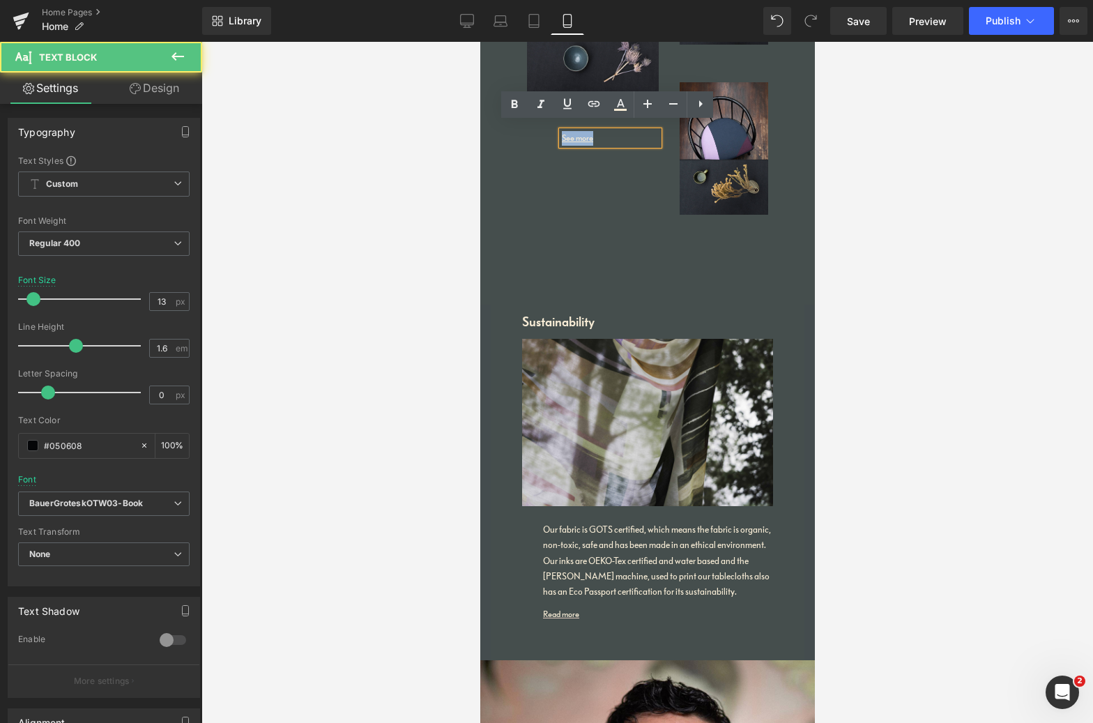
drag, startPoint x: 606, startPoint y: 125, endPoint x: 553, endPoint y: 116, distance: 53.1
click at [597, 103] on icon at bounding box center [594, 103] width 17 height 17
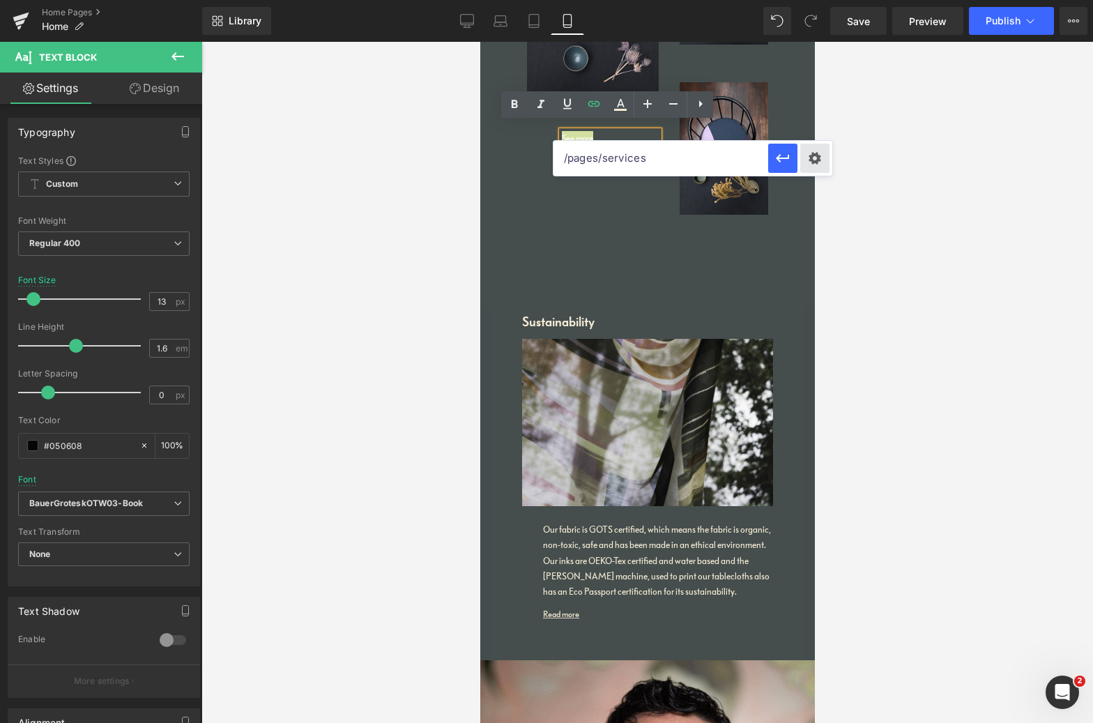
click at [812, 0] on div "Text Color Highlight Color #e0cabd #e0cabd 100 % transparent transparent 0 % Ed…" at bounding box center [546, 0] width 1093 height 0
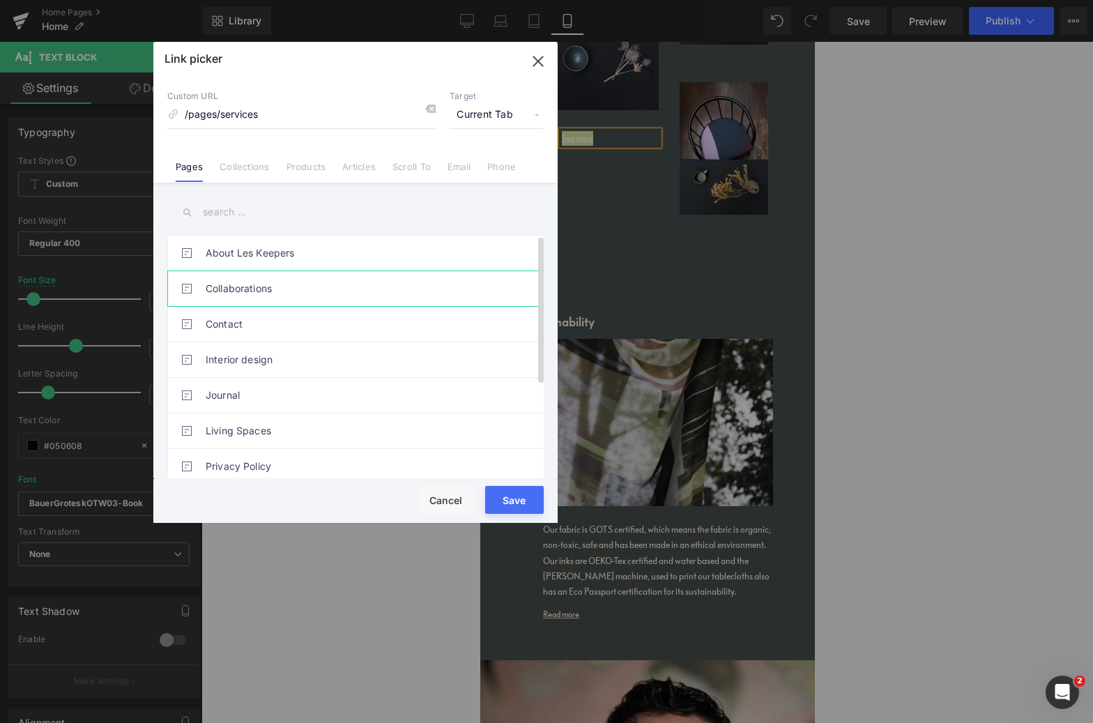
drag, startPoint x: 263, startPoint y: 286, endPoint x: 308, endPoint y: 284, distance: 45.3
click at [263, 285] on link "Collaborations" at bounding box center [359, 288] width 307 height 35
type input "/pages/collaborations"
click at [521, 498] on button "Save" at bounding box center [514, 500] width 59 height 28
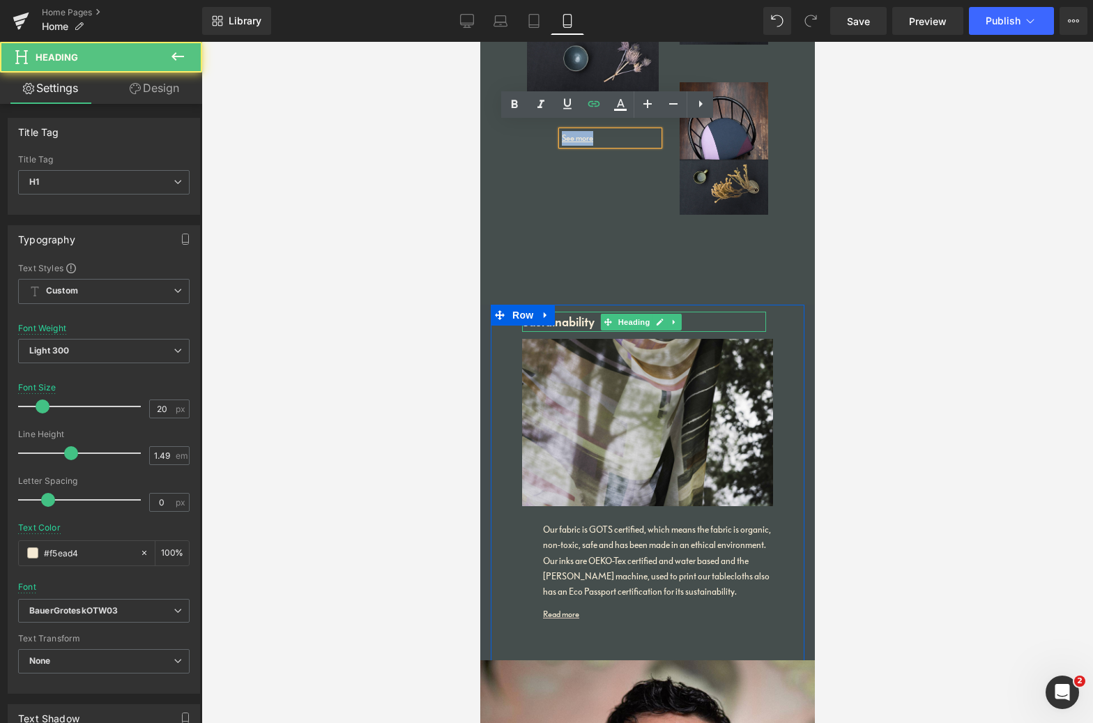
click at [583, 314] on h1 "Sustainability" at bounding box center [643, 322] width 244 height 21
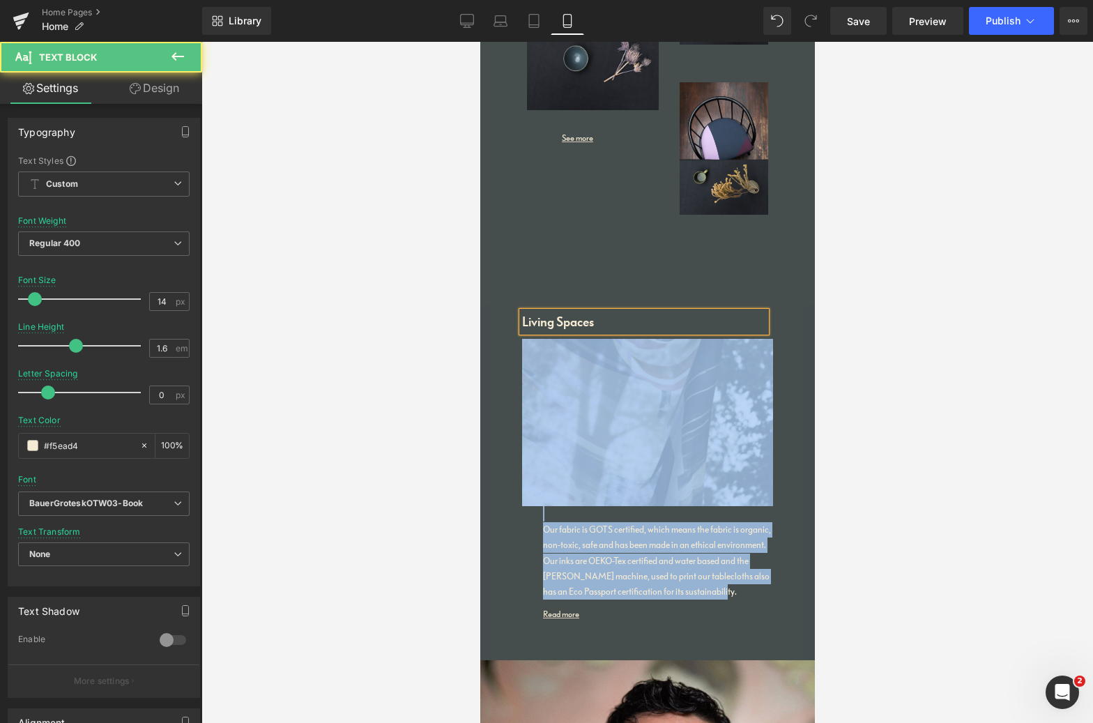
drag, startPoint x: 604, startPoint y: 592, endPoint x: 544, endPoint y: 506, distance: 105.0
click at [510, 494] on div "Living Spaces Heading Image Our fabric is GOTS certified, which means the fabri…" at bounding box center [647, 502] width 314 height 394
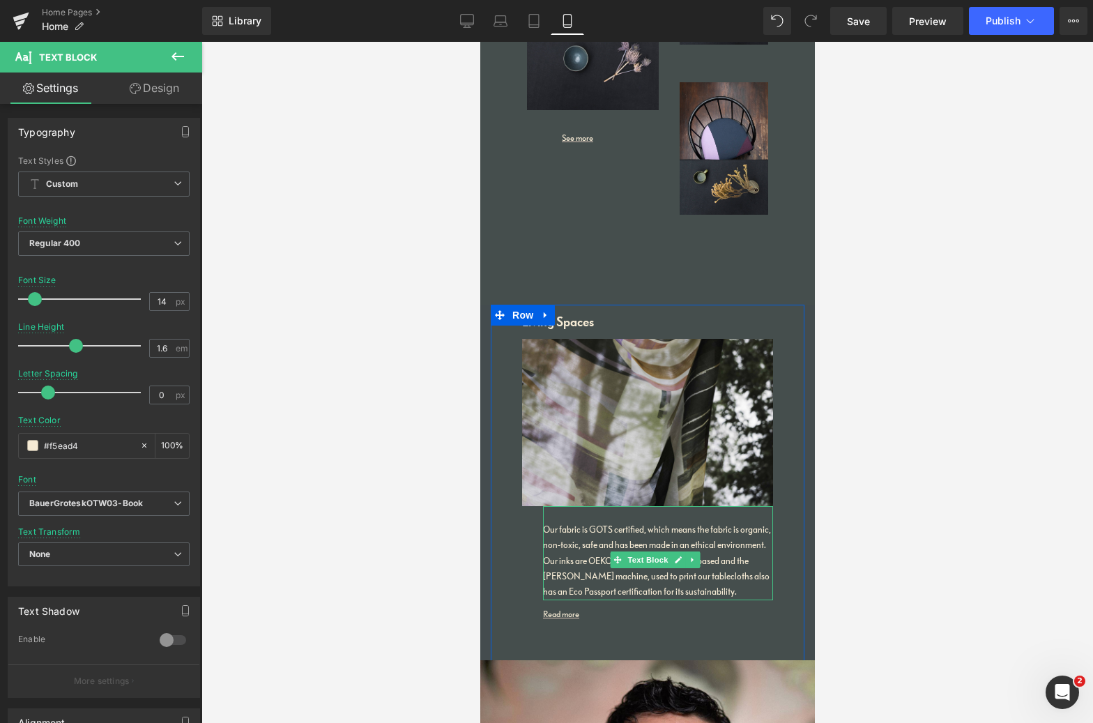
drag, startPoint x: 606, startPoint y: 570, endPoint x: 605, endPoint y: 578, distance: 7.8
click at [606, 570] on p "Our fabric is GOTS certified, which means the fabric is organic, non-toxic, saf…" at bounding box center [657, 561] width 230 height 78
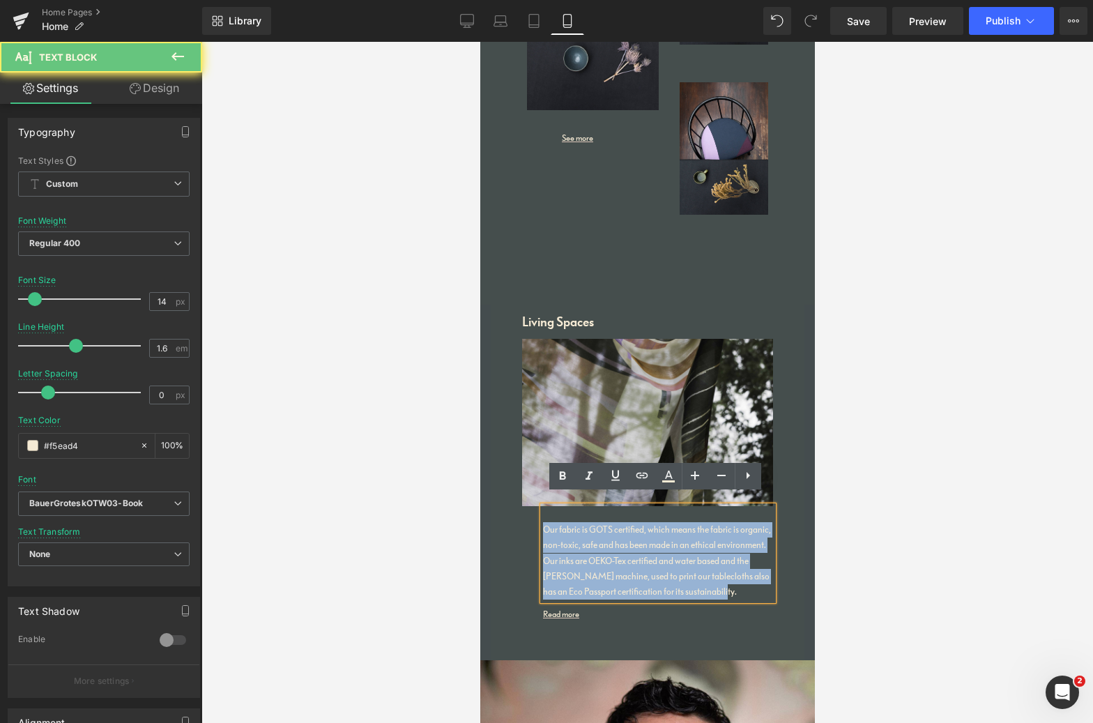
drag, startPoint x: 602, startPoint y: 597, endPoint x: 535, endPoint y: 521, distance: 100.7
click at [535, 519] on div "Image Our fabric is GOTS certified, which means the fabric is organic, non-toxi…" at bounding box center [647, 483] width 272 height 289
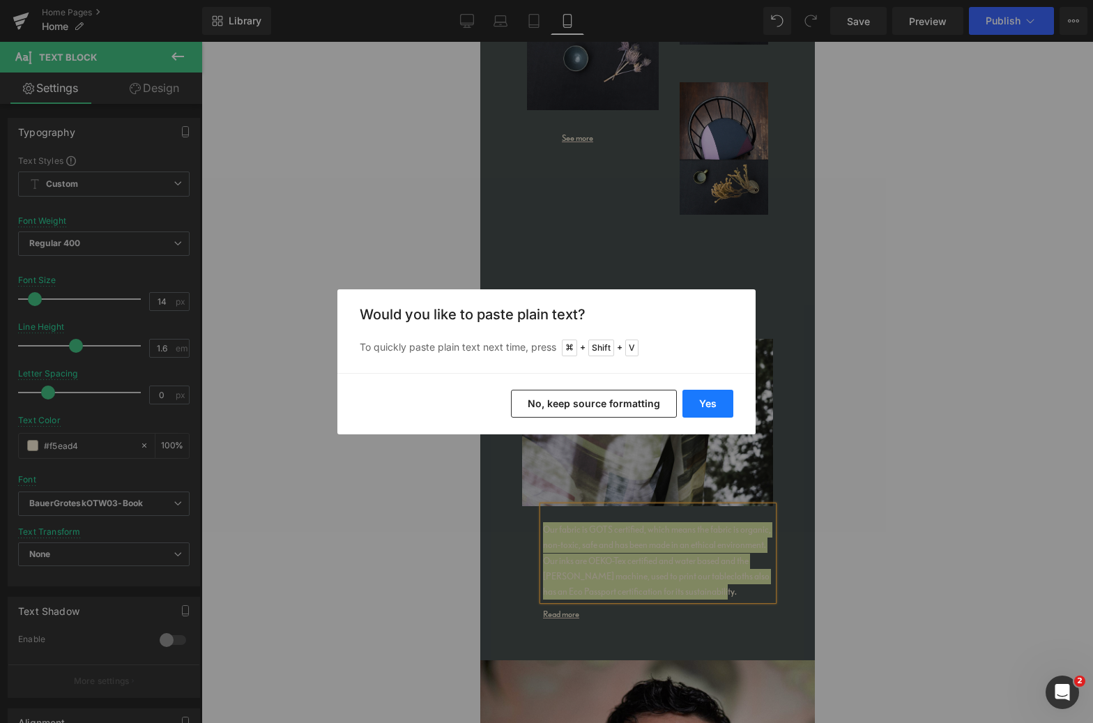
click at [714, 397] on button "Yes" at bounding box center [707, 404] width 51 height 28
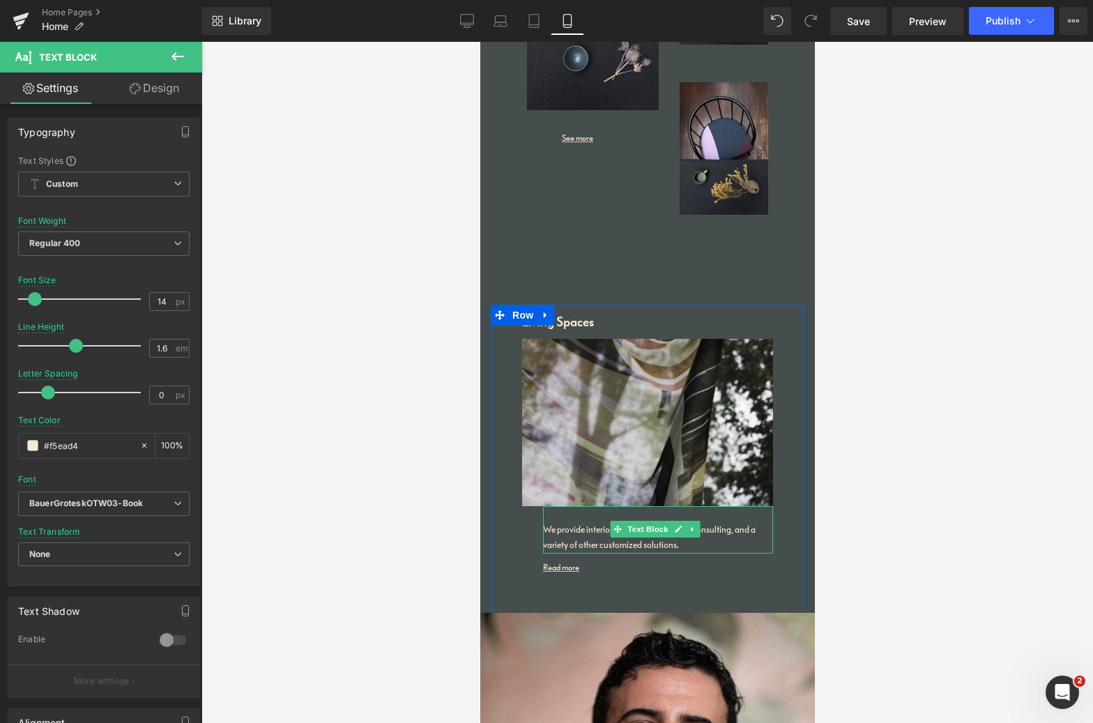
click at [628, 533] on p "We provide interior design services, color consulting, and a variety of other c…" at bounding box center [657, 537] width 230 height 31
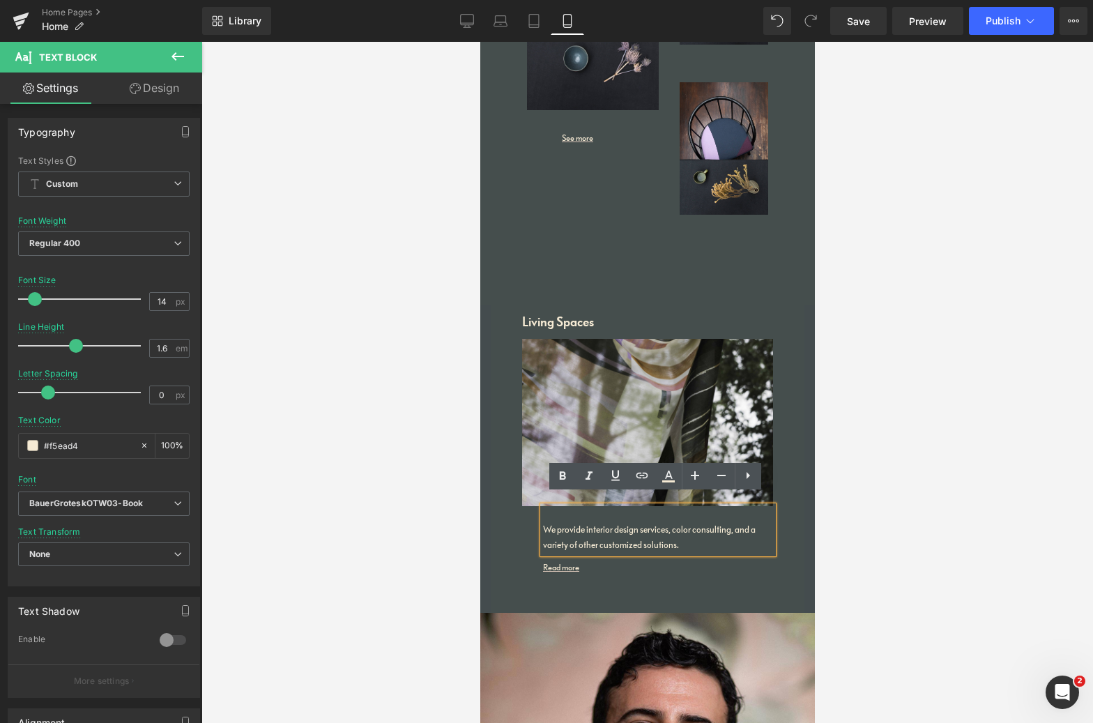
click at [633, 532] on p "We provide interior design services, color consulting, and a variety of other c…" at bounding box center [657, 537] width 230 height 31
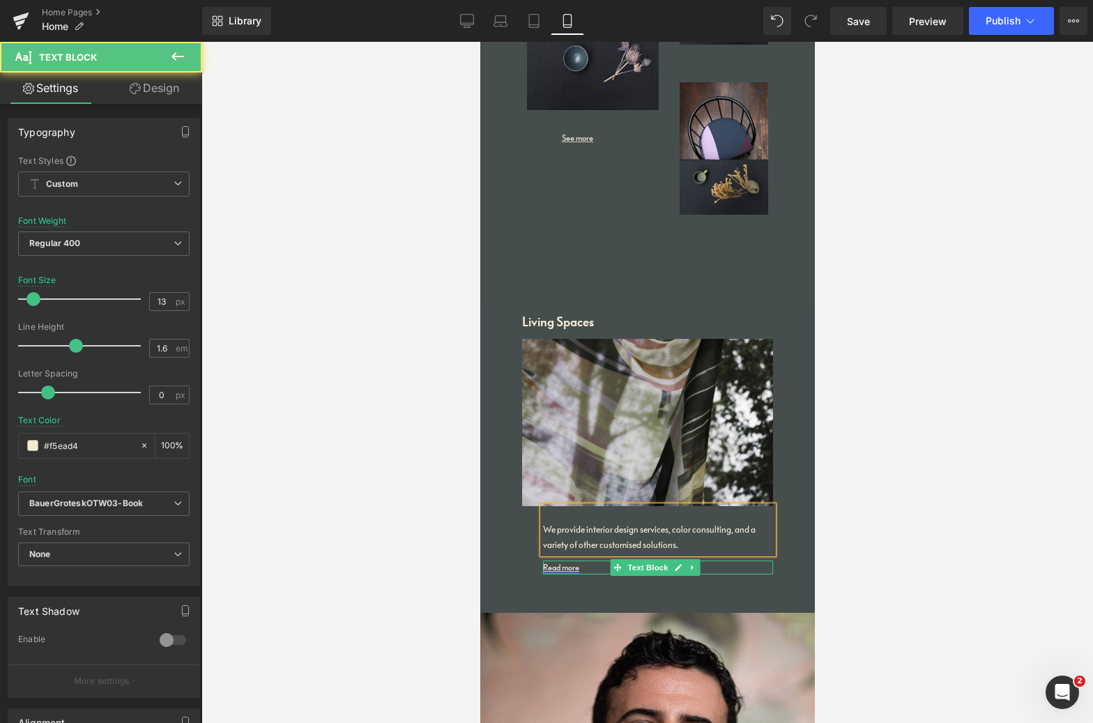
click at [566, 560] on div "Read more Text Block" at bounding box center [657, 567] width 230 height 15
drag, startPoint x: 581, startPoint y: 557, endPoint x: 529, endPoint y: 550, distance: 52.1
click at [530, 550] on div "Image We provide interior design services, color consulting, and a variety of o…" at bounding box center [647, 460] width 272 height 243
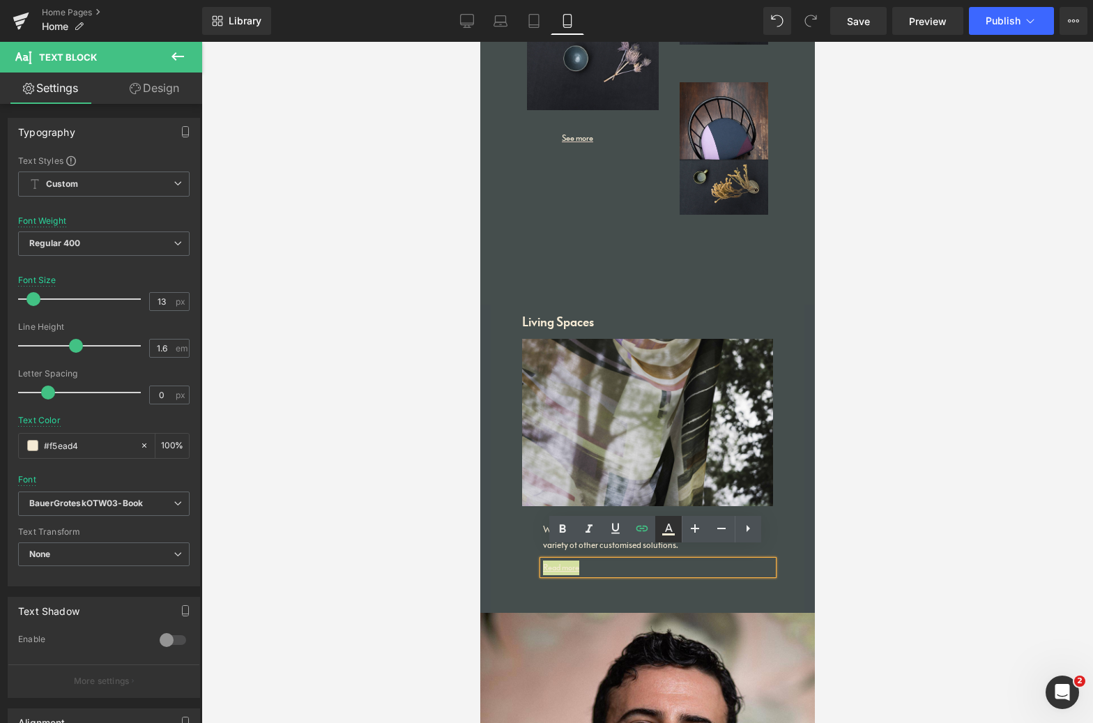
drag, startPoint x: 641, startPoint y: 530, endPoint x: 656, endPoint y: 530, distance: 14.7
click at [641, 530] on icon at bounding box center [642, 528] width 17 height 17
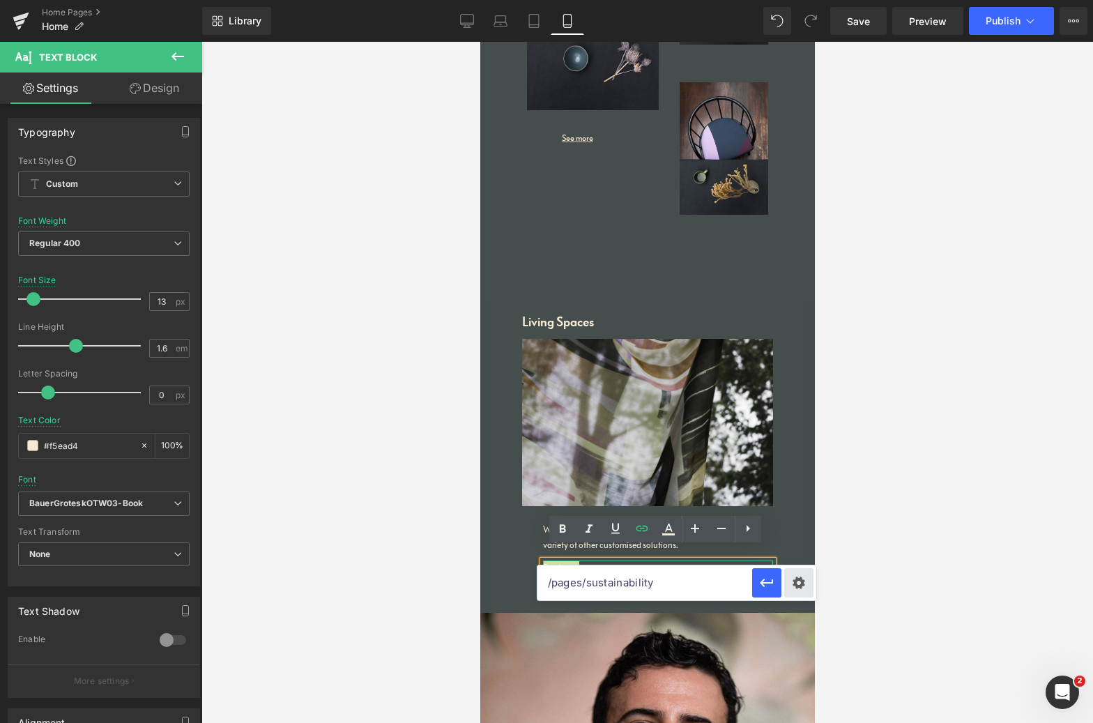
click at [798, 0] on div "Text Color Highlight Color #e0cabd #e0cabd 100 % transparent transparent 0 % Ed…" at bounding box center [546, 0] width 1093 height 0
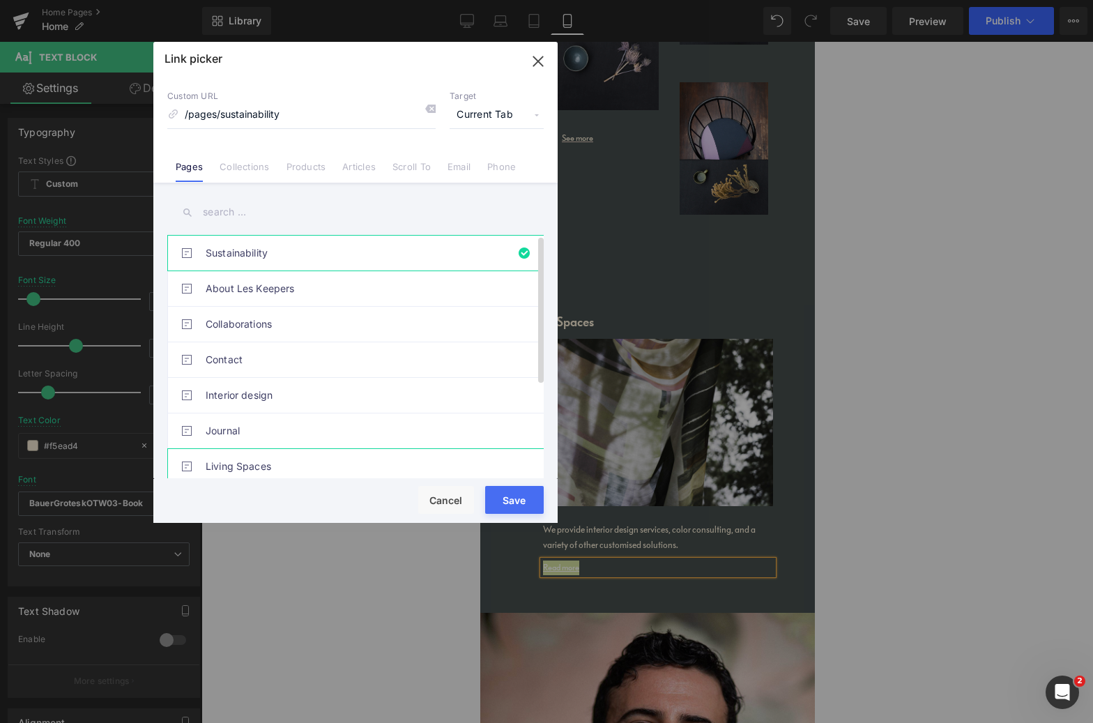
click at [249, 463] on link "Living Spaces" at bounding box center [359, 466] width 307 height 35
type input "/pages/living-spaces"
click at [522, 510] on button "Save" at bounding box center [514, 500] width 59 height 28
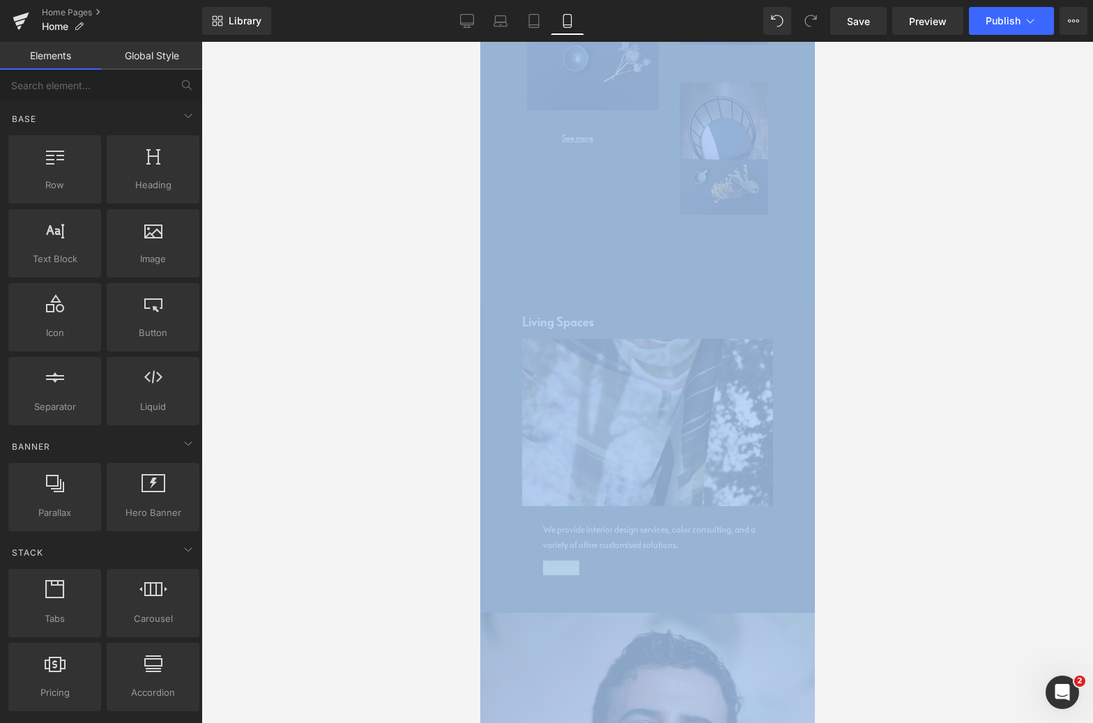
drag, startPoint x: 1012, startPoint y: 587, endPoint x: 970, endPoint y: 768, distance: 186.2
click at [970, 722] on html "Text Block You are previewing how the will restyle your page. You can not edit …" at bounding box center [546, 361] width 1093 height 723
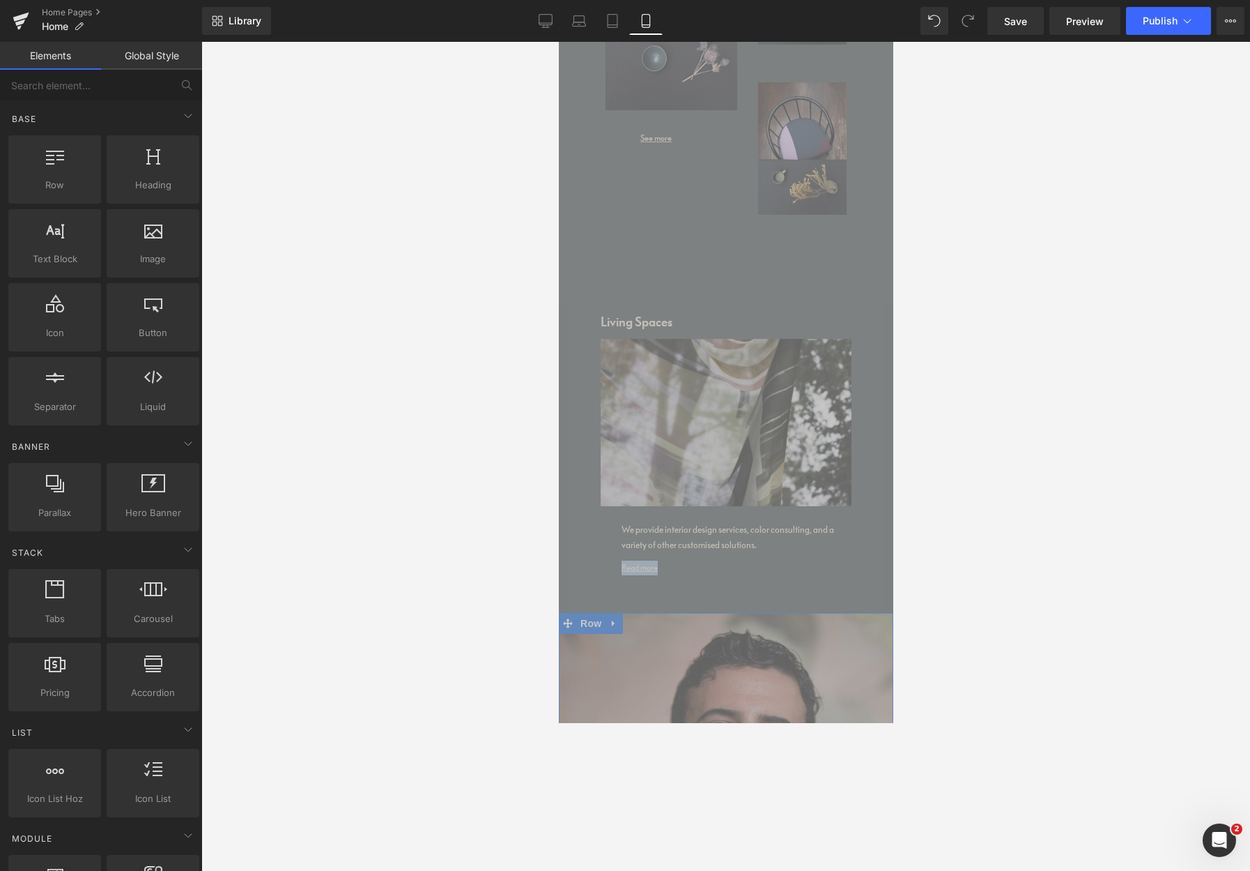
click at [839, 673] on img at bounding box center [725, 864] width 335 height 502
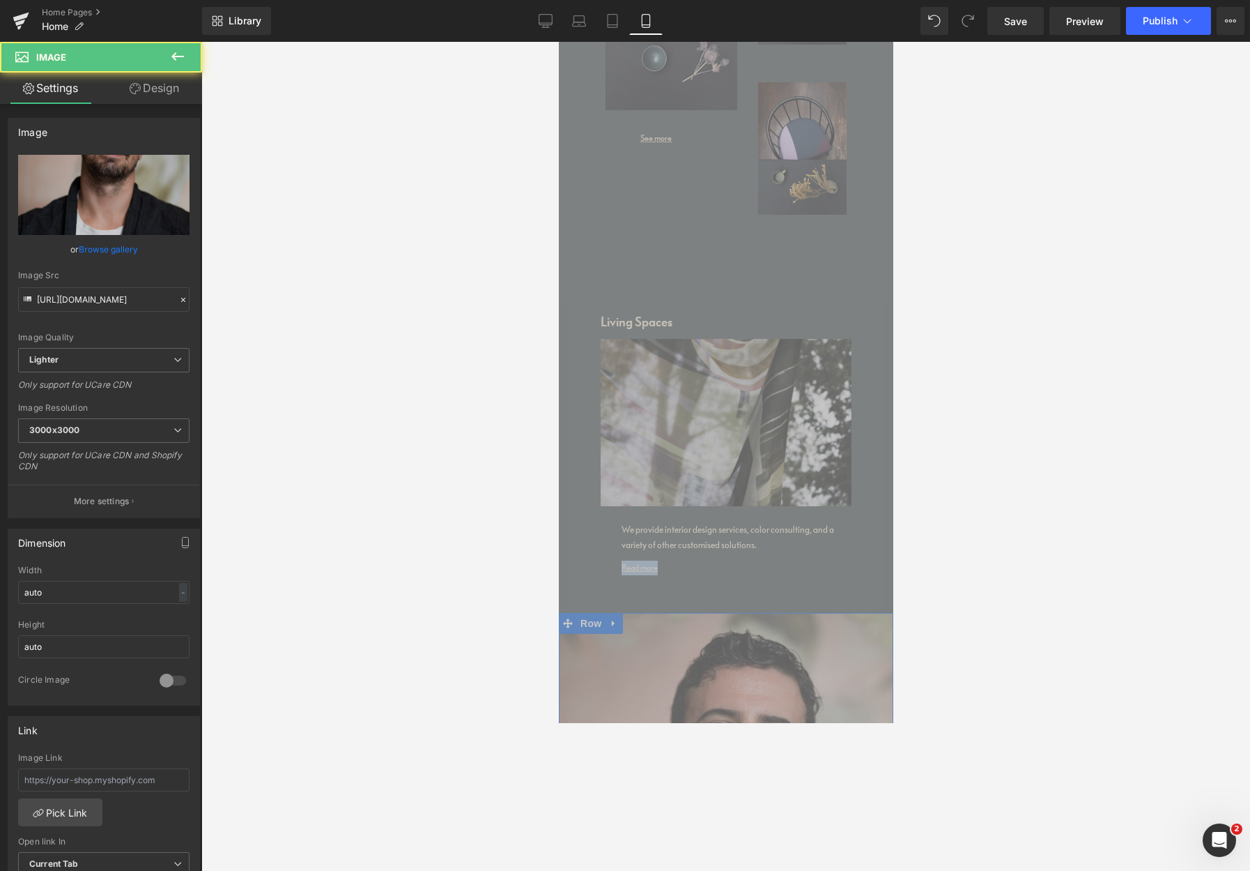
click at [613, 618] on icon at bounding box center [614, 623] width 10 height 10
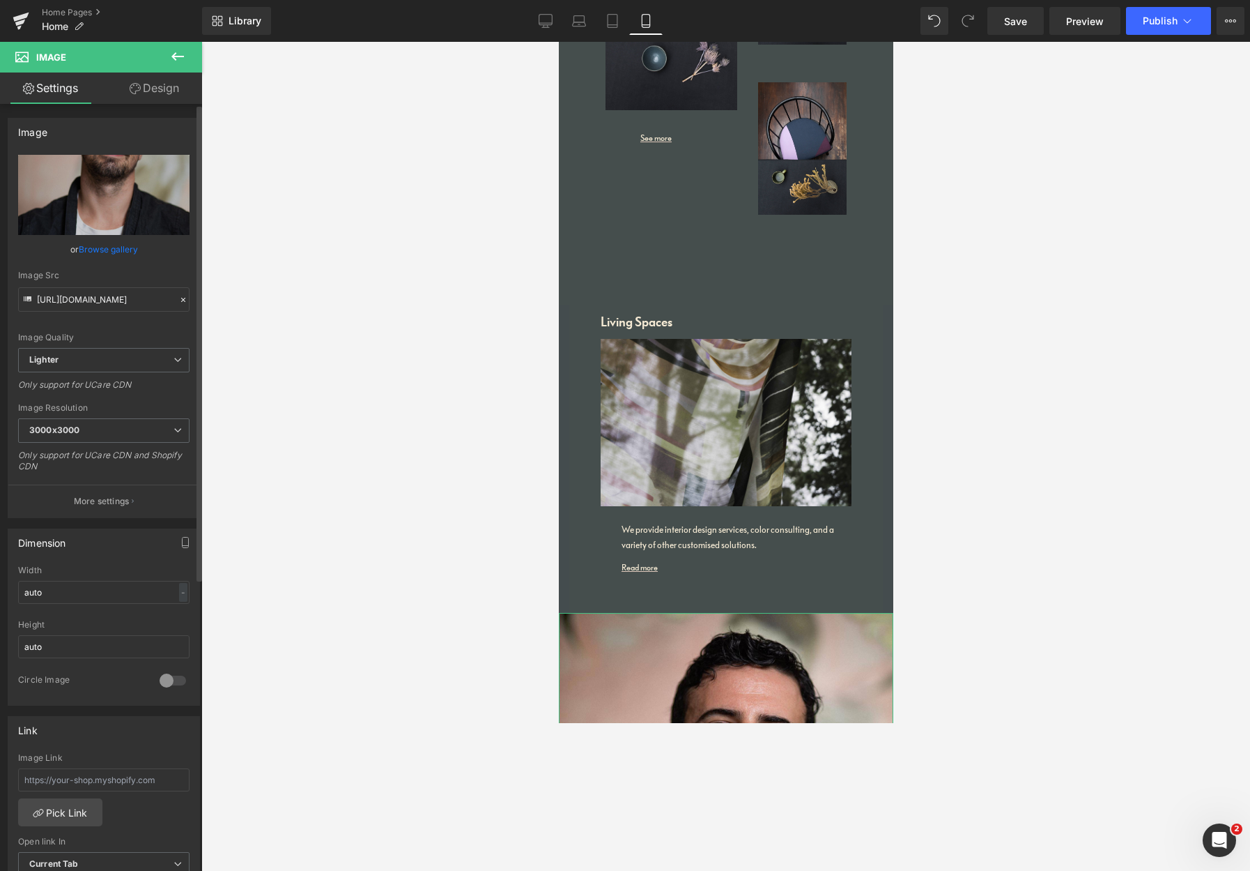
click at [119, 249] on link "Browse gallery" at bounding box center [108, 249] width 59 height 24
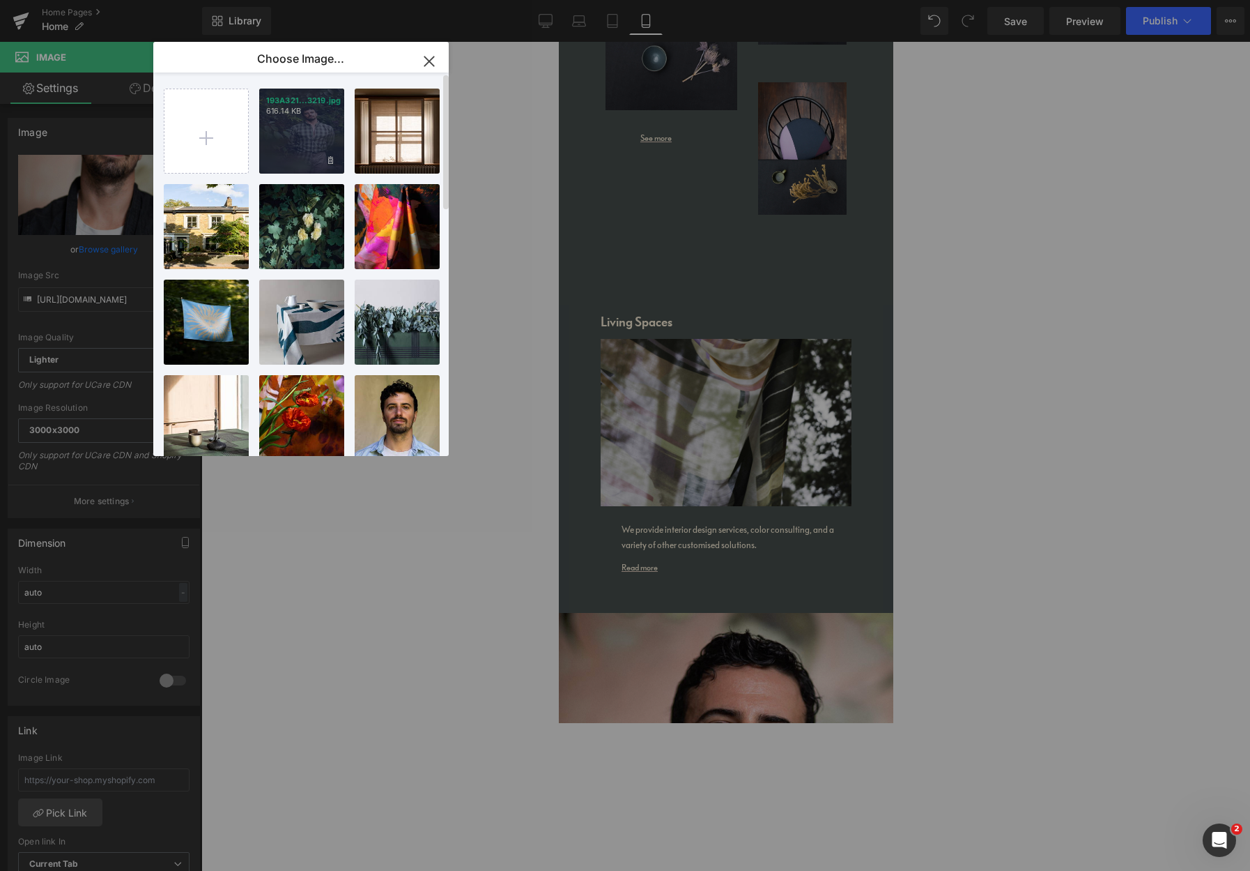
click at [316, 156] on div "193A321...3219.jpg 616.14 KB" at bounding box center [301, 131] width 85 height 85
type input "[URL][DOMAIN_NAME]"
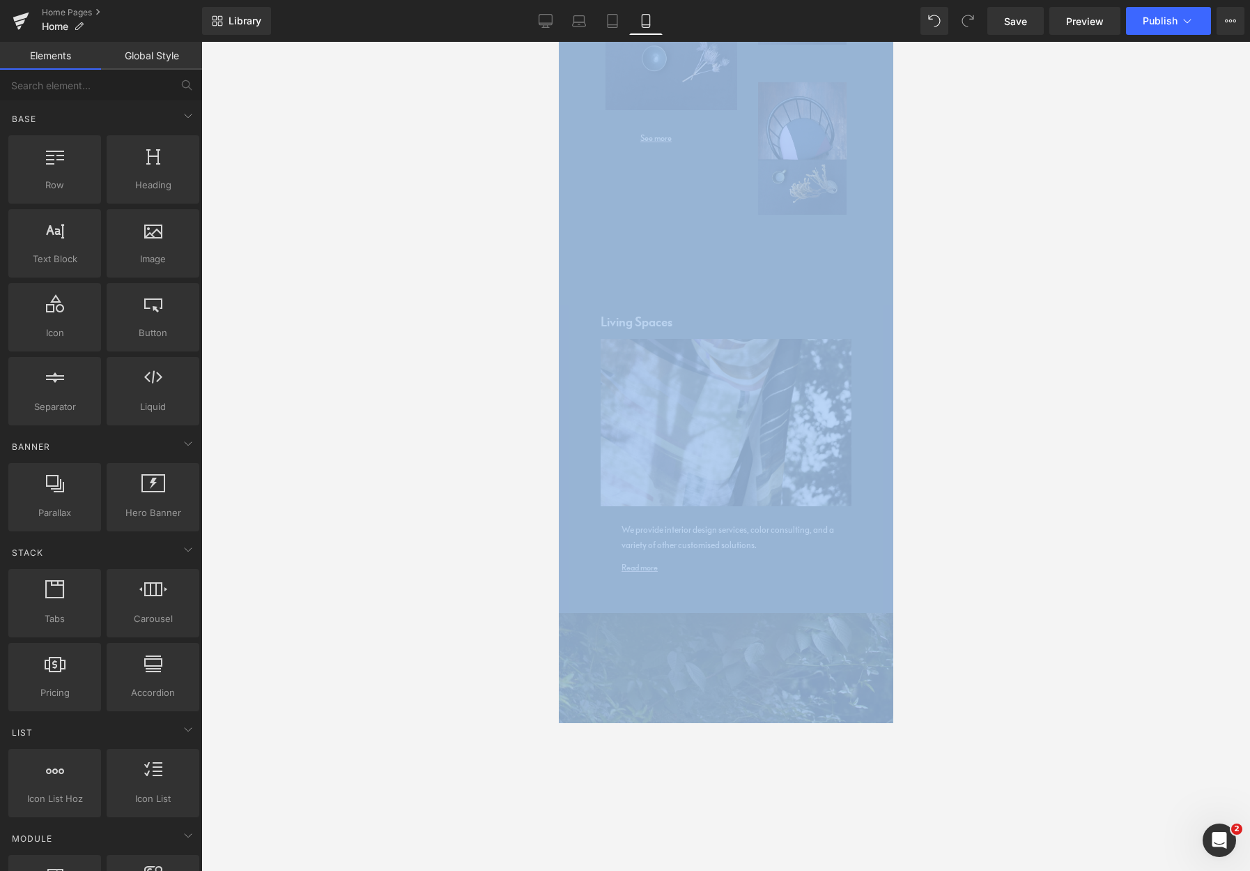
drag, startPoint x: 1053, startPoint y: 668, endPoint x: 988, endPoint y: 891, distance: 231.8
click at [988, 722] on html "Text Block You are previewing how the will restyle your page. You can not edit …" at bounding box center [625, 435] width 1250 height 871
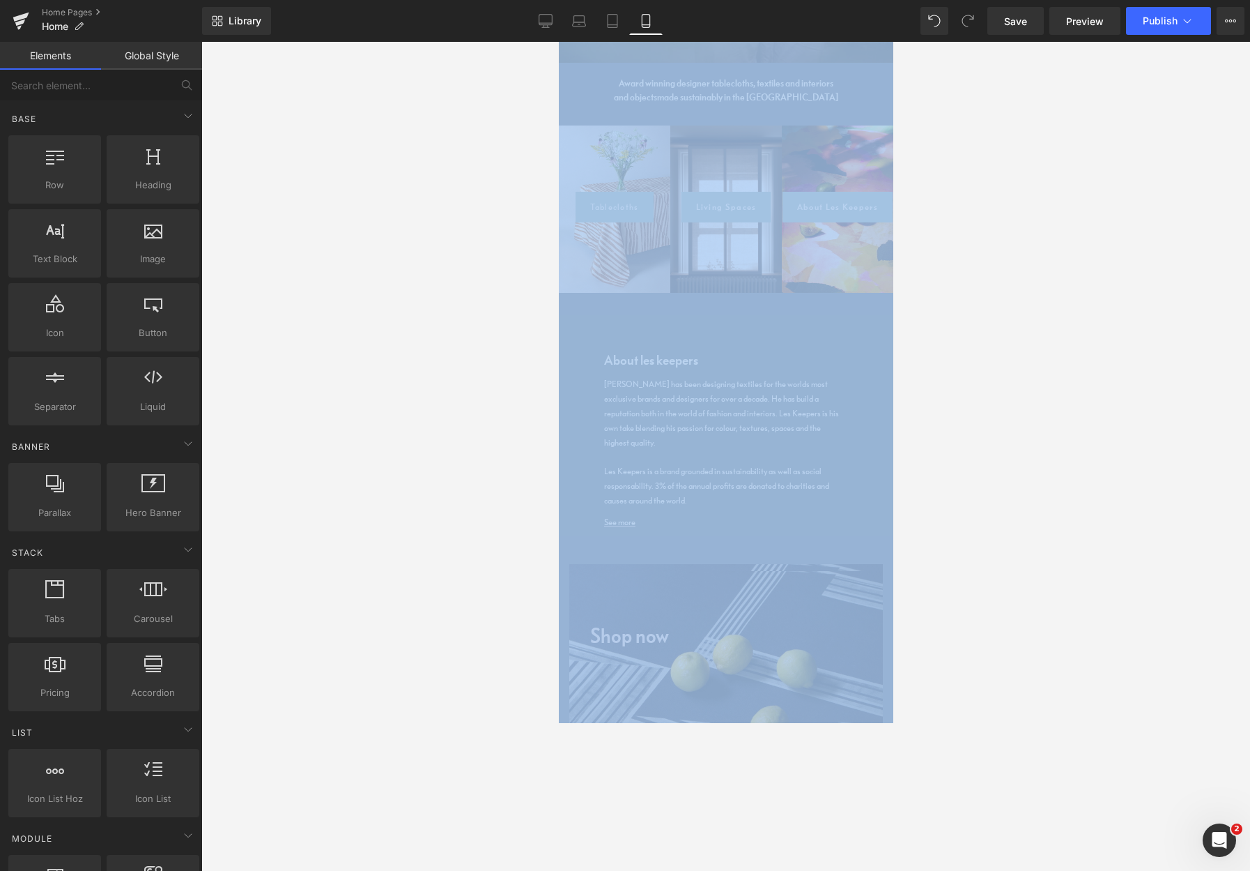
scroll to position [2332, 0]
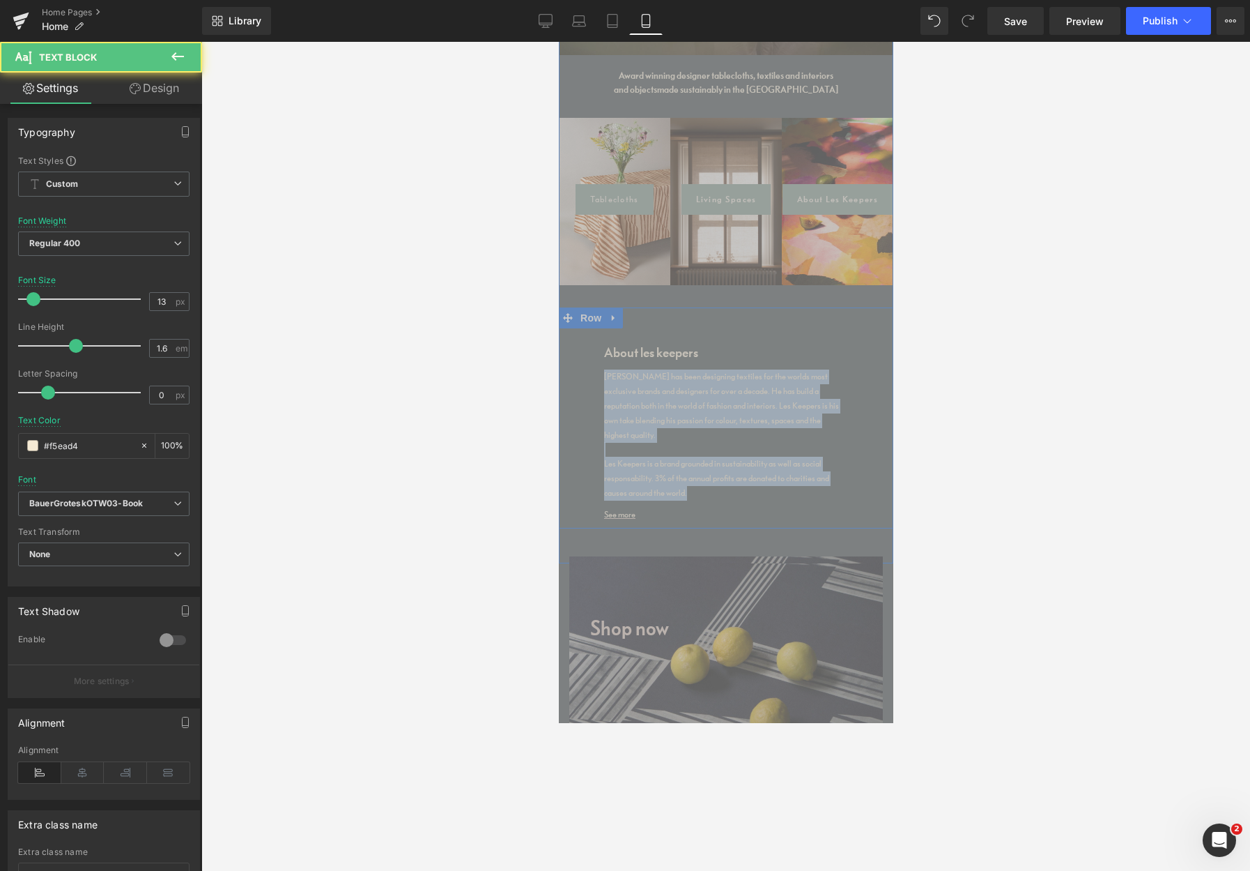
drag, startPoint x: 701, startPoint y: 466, endPoint x: 572, endPoint y: 360, distance: 166.9
click at [567, 356] on div "About les keepers Heading [PERSON_NAME] has been designing textiles for the wor…" at bounding box center [725, 418] width 335 height 222
click at [693, 470] on div "Les Keepers is a brand grounded in sustainability as well as social responsabil…" at bounding box center [722, 478] width 237 height 43
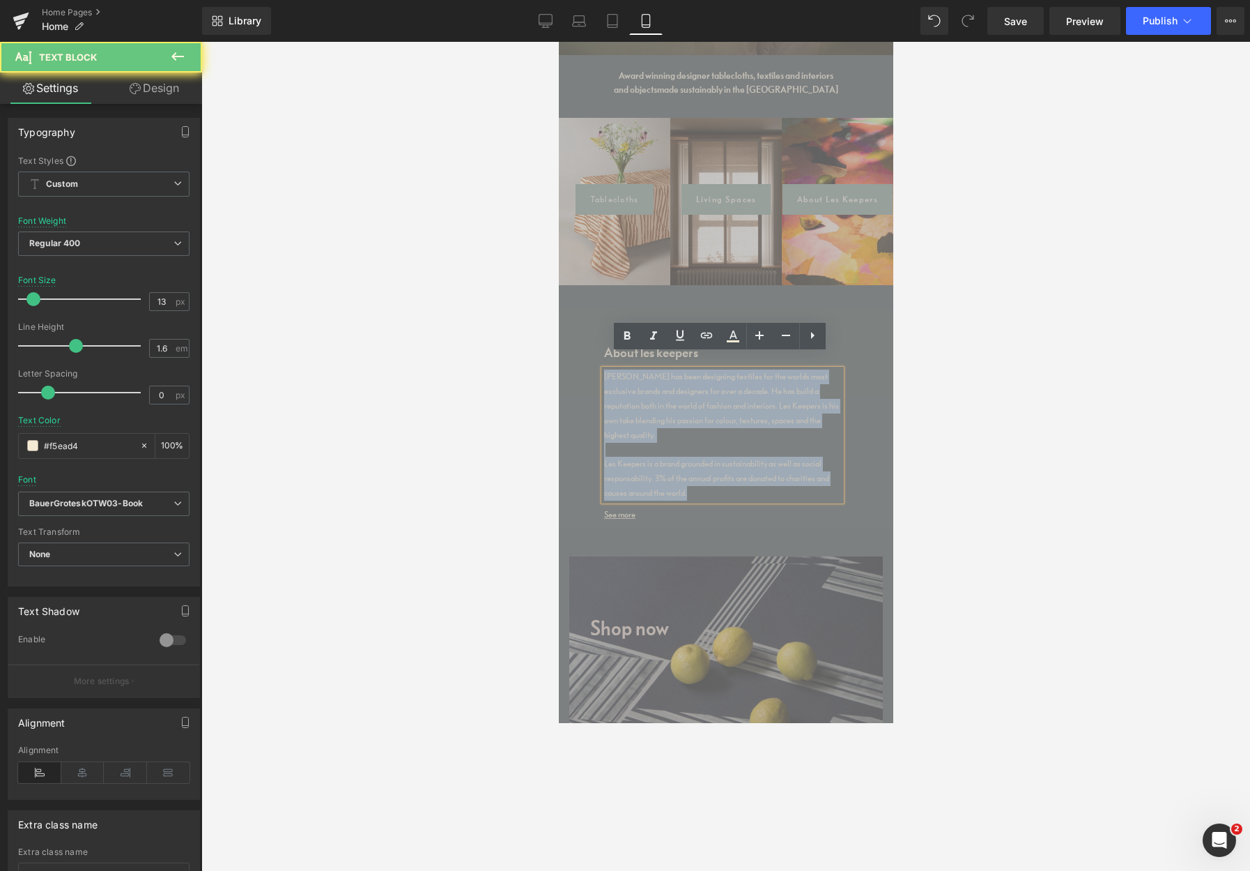
drag, startPoint x: 700, startPoint y: 468, endPoint x: 540, endPoint y: 332, distance: 210.6
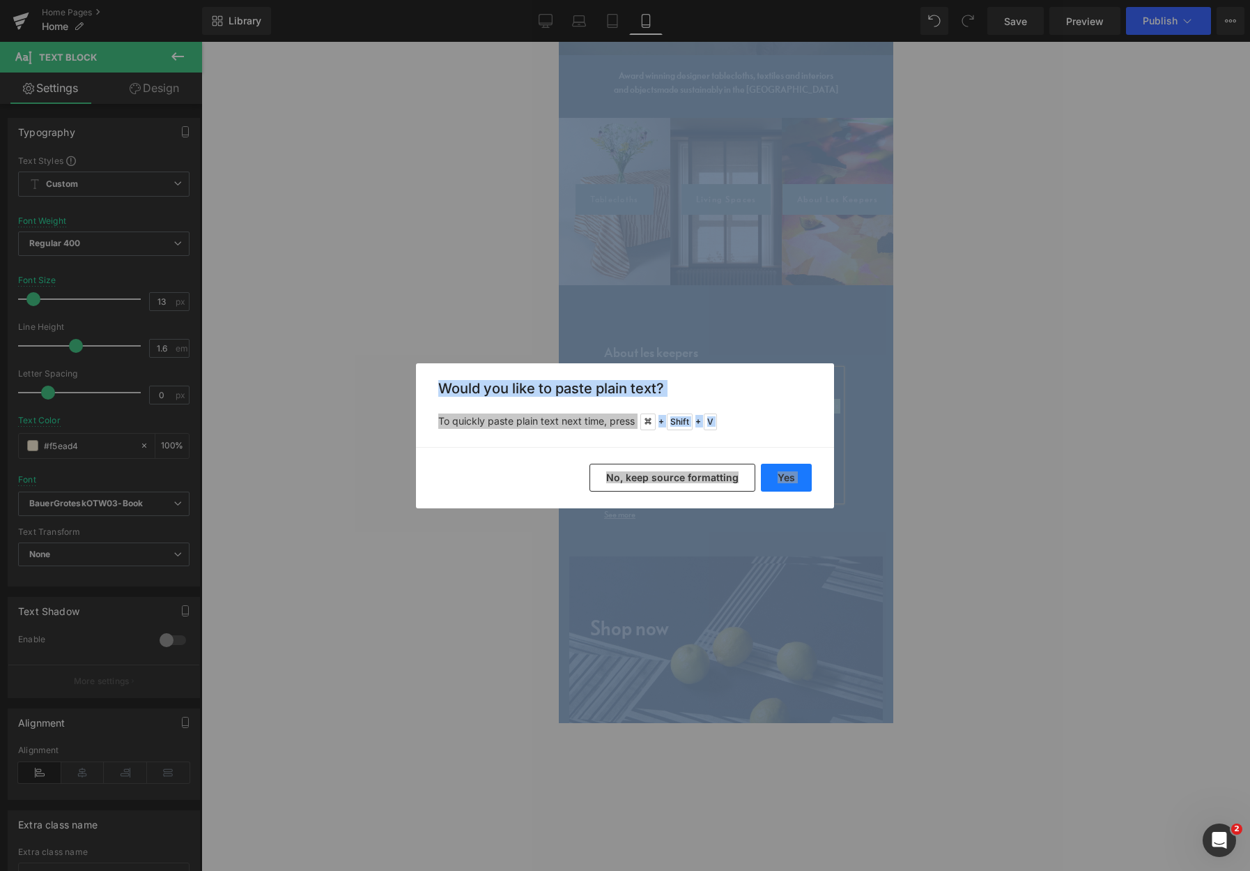
click at [781, 481] on button "Yes" at bounding box center [786, 478] width 51 height 28
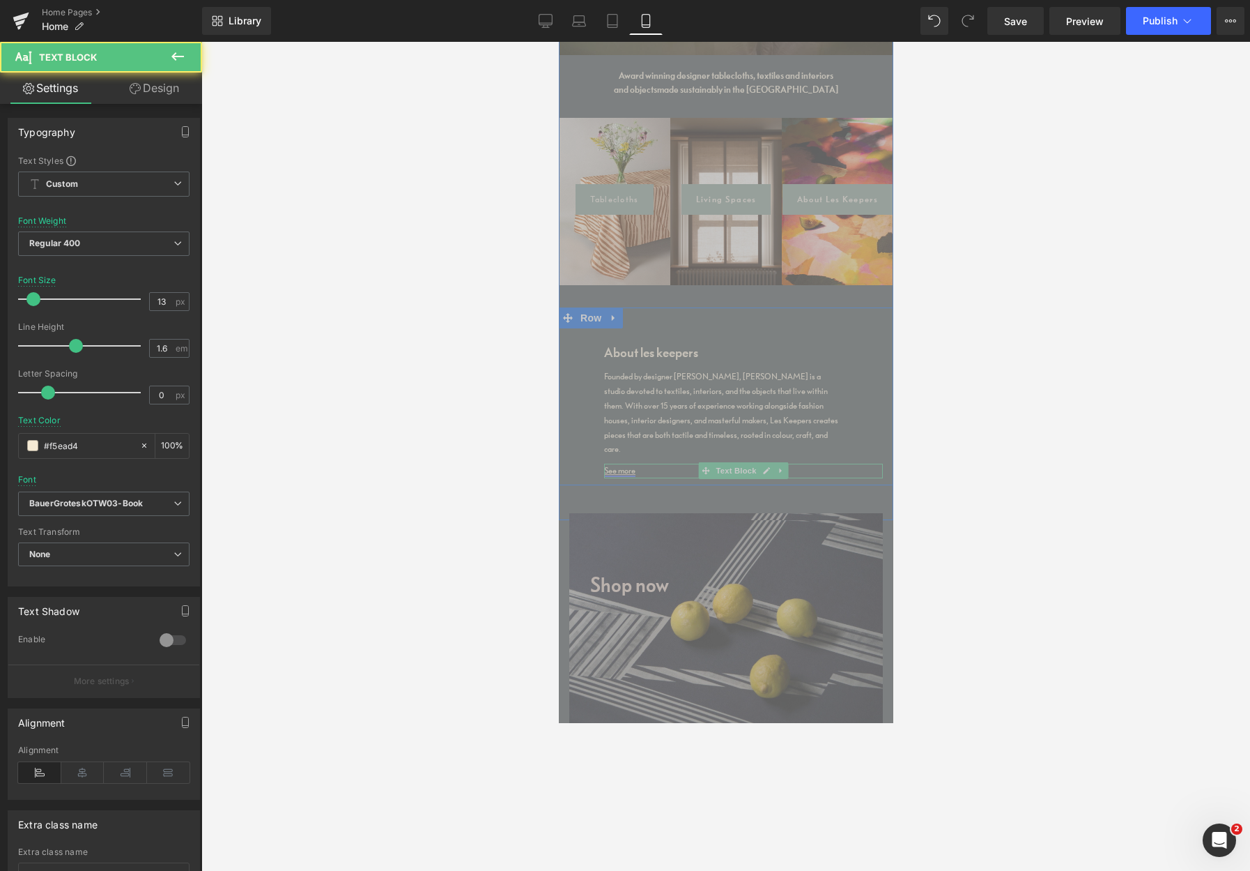
click at [625, 465] on link "See more" at bounding box center [619, 470] width 31 height 10
click at [764, 467] on icon at bounding box center [766, 470] width 7 height 7
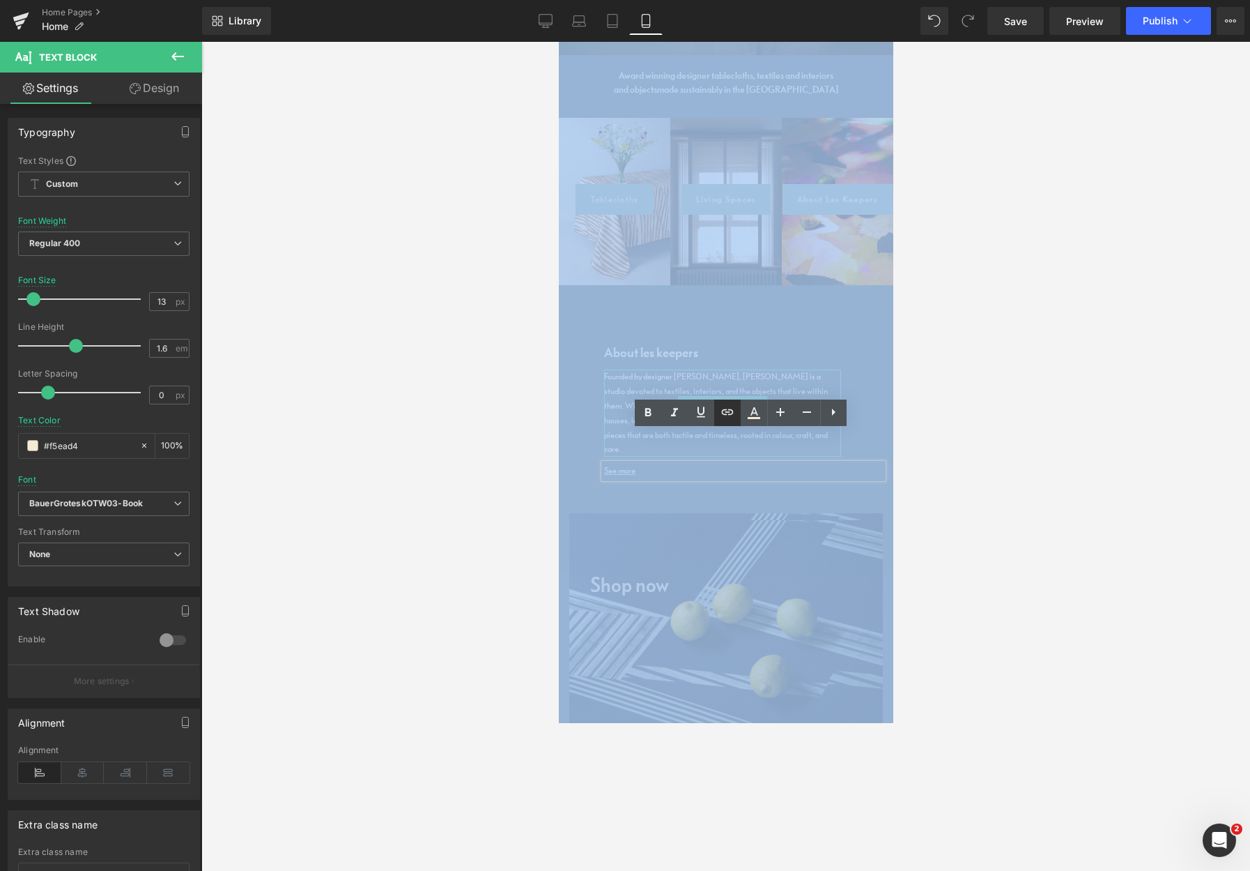
click at [730, 411] on icon at bounding box center [727, 412] width 17 height 17
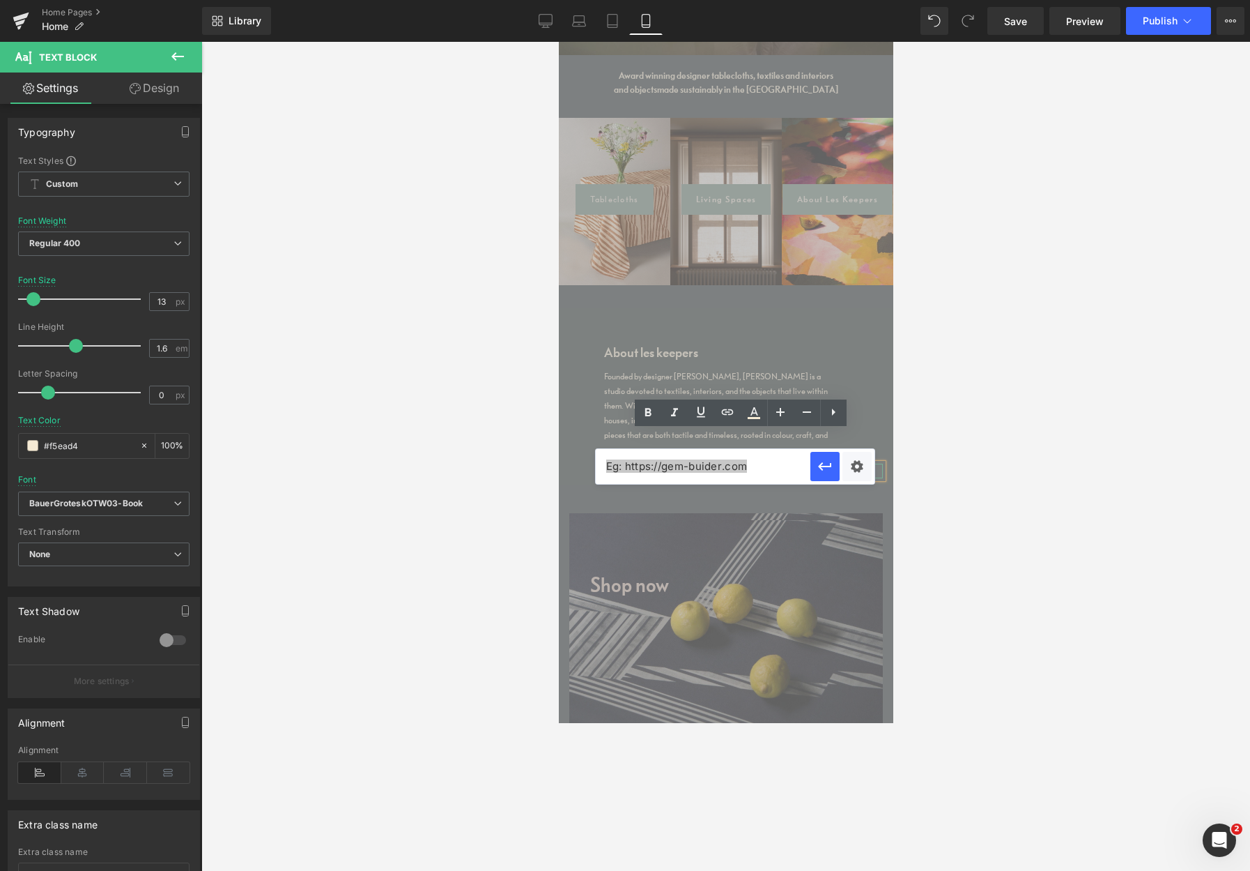
drag, startPoint x: 609, startPoint y: 437, endPoint x: 565, endPoint y: 429, distance: 44.6
click at [565, 428] on div "About les keepers Heading Founded by designer [PERSON_NAME], [PERSON_NAME] is a…" at bounding box center [725, 396] width 335 height 178
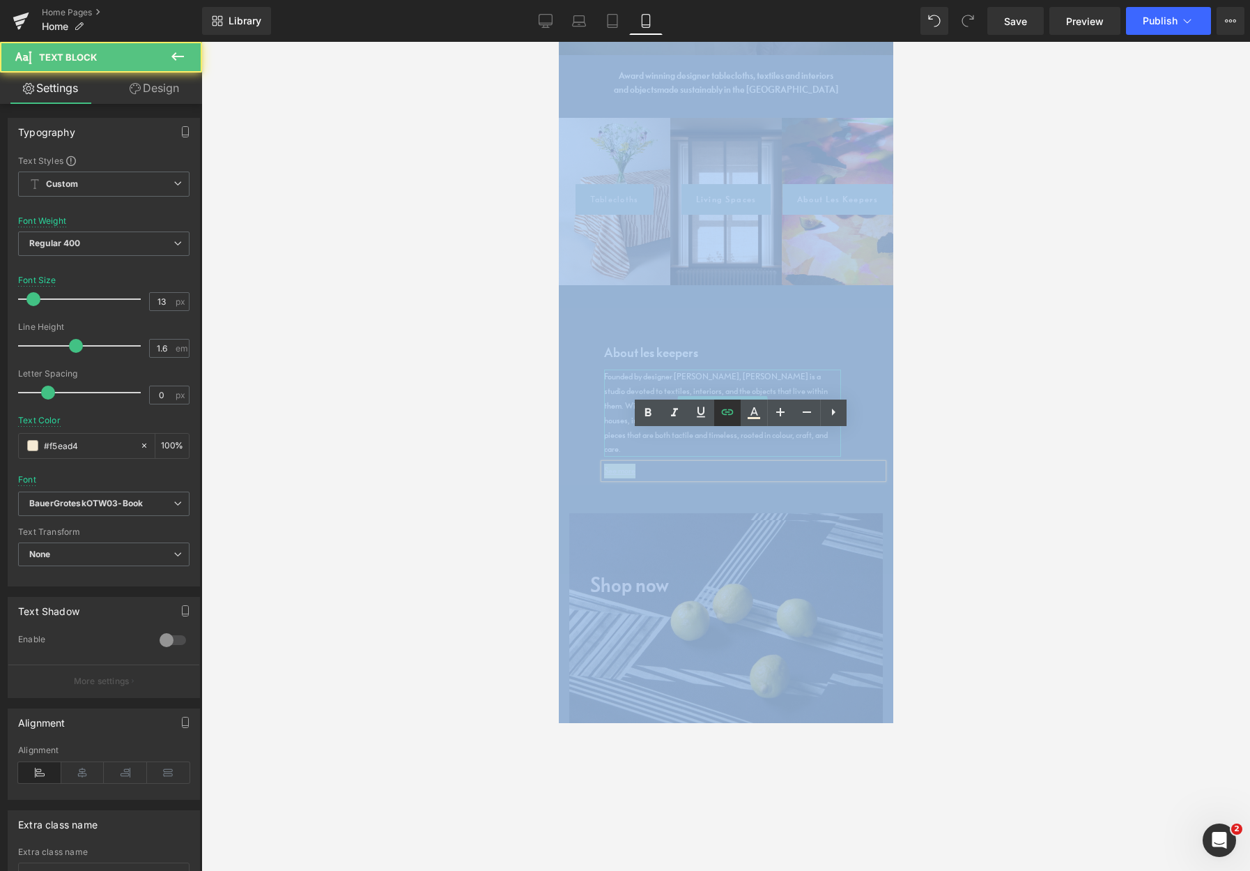
click at [725, 412] on icon at bounding box center [727, 412] width 17 height 17
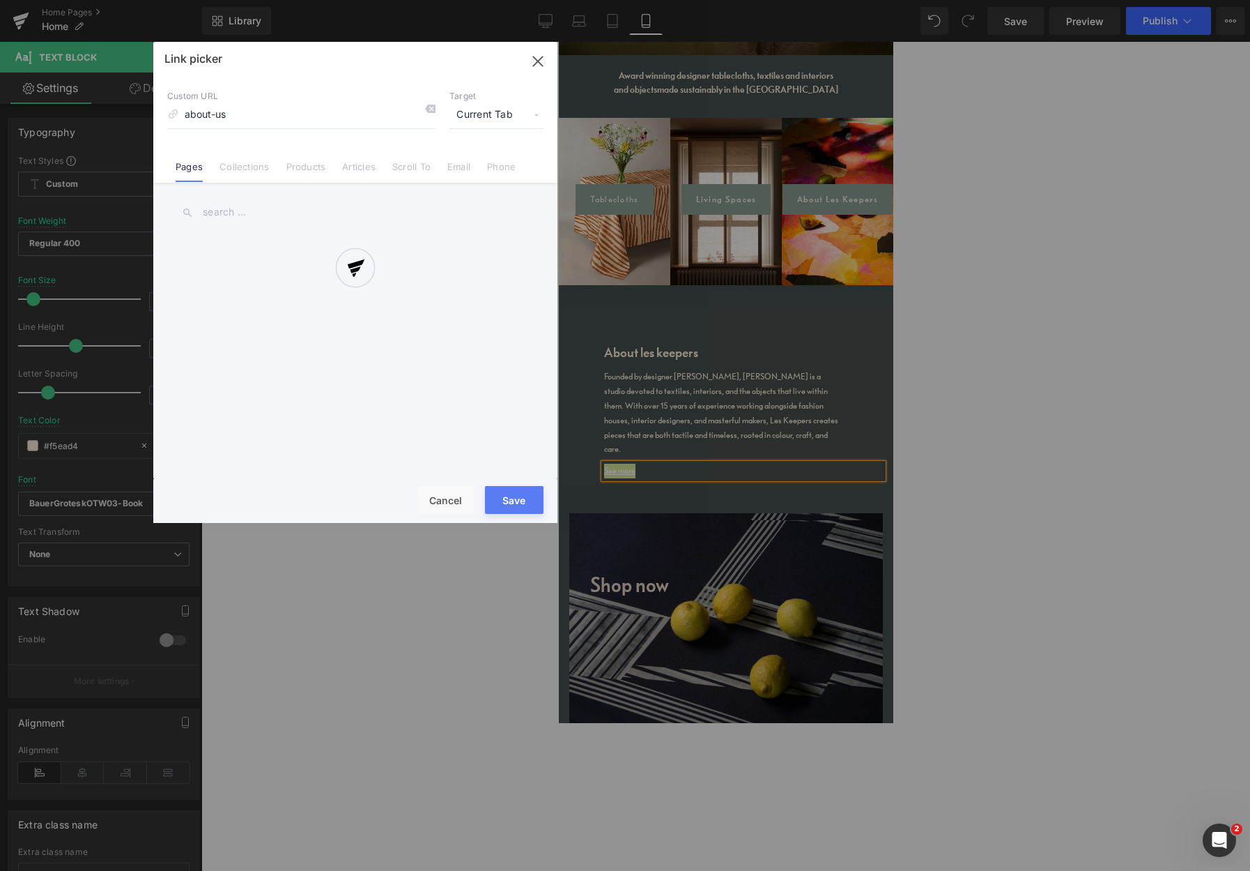
click at [861, 0] on div "Text Color Highlight Color #e0cabd #e0cabd 100 % transparent transparent 0 % Ed…" at bounding box center [625, 0] width 1250 height 0
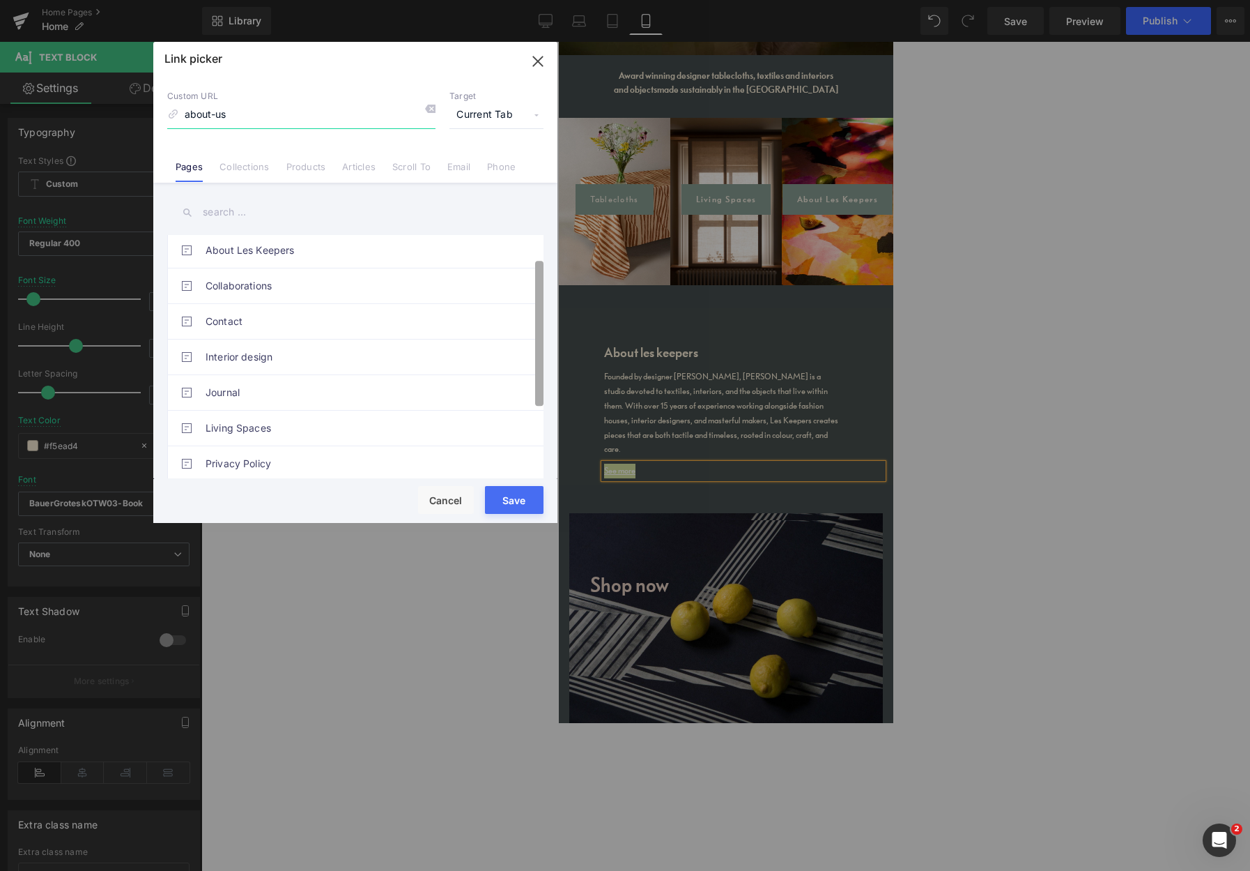
scroll to position [0, 0]
click at [552, 301] on div "About Les Keepers Collaborations Contact Interior design Journal Living Spaces …" at bounding box center [355, 332] width 404 height 299
click at [286, 257] on link "About Les Keepers" at bounding box center [359, 253] width 307 height 35
type input "/pages/about-les-keepers"
click at [509, 501] on button "Save" at bounding box center [514, 500] width 59 height 28
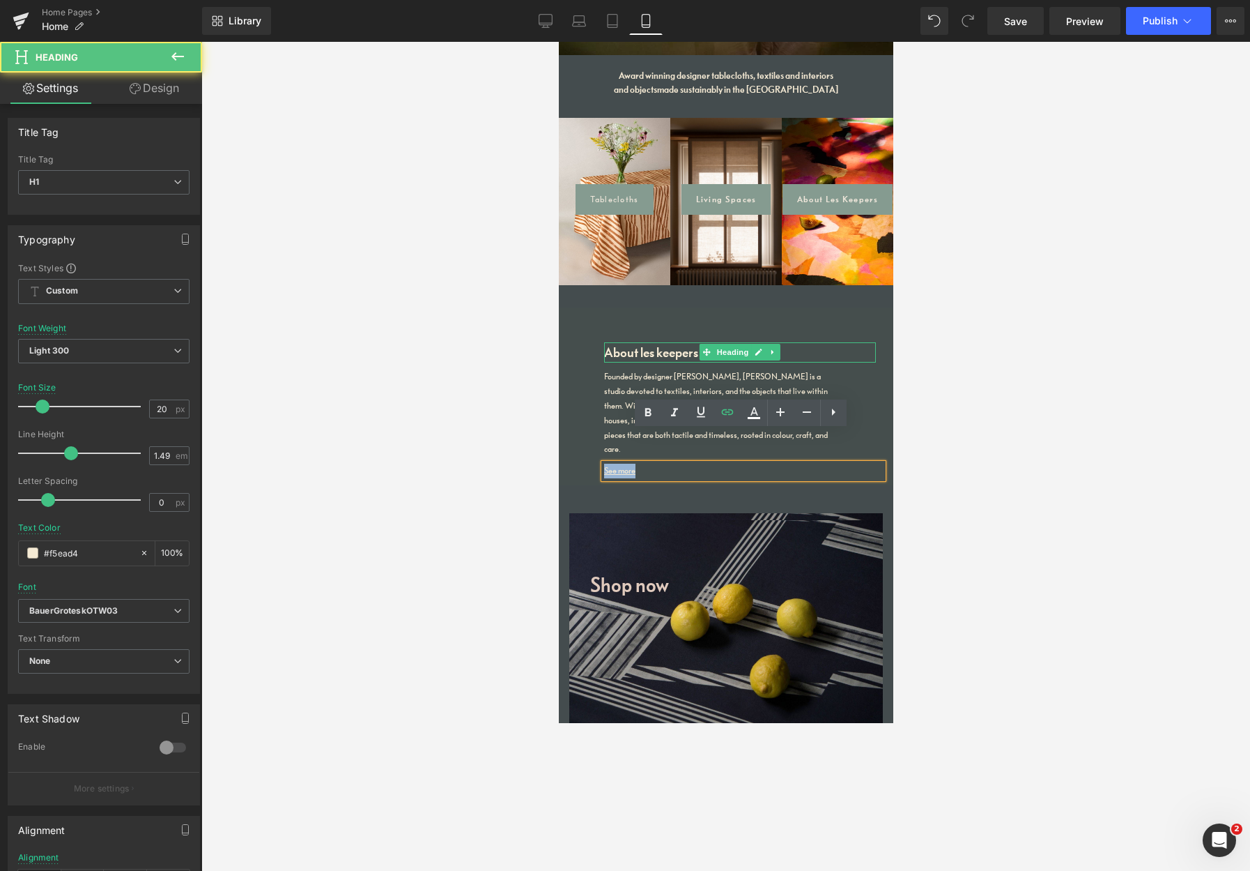
drag, startPoint x: 643, startPoint y: 338, endPoint x: 646, endPoint y: 355, distance: 17.1
click at [643, 342] on h1 "About les keepers" at bounding box center [740, 352] width 272 height 21
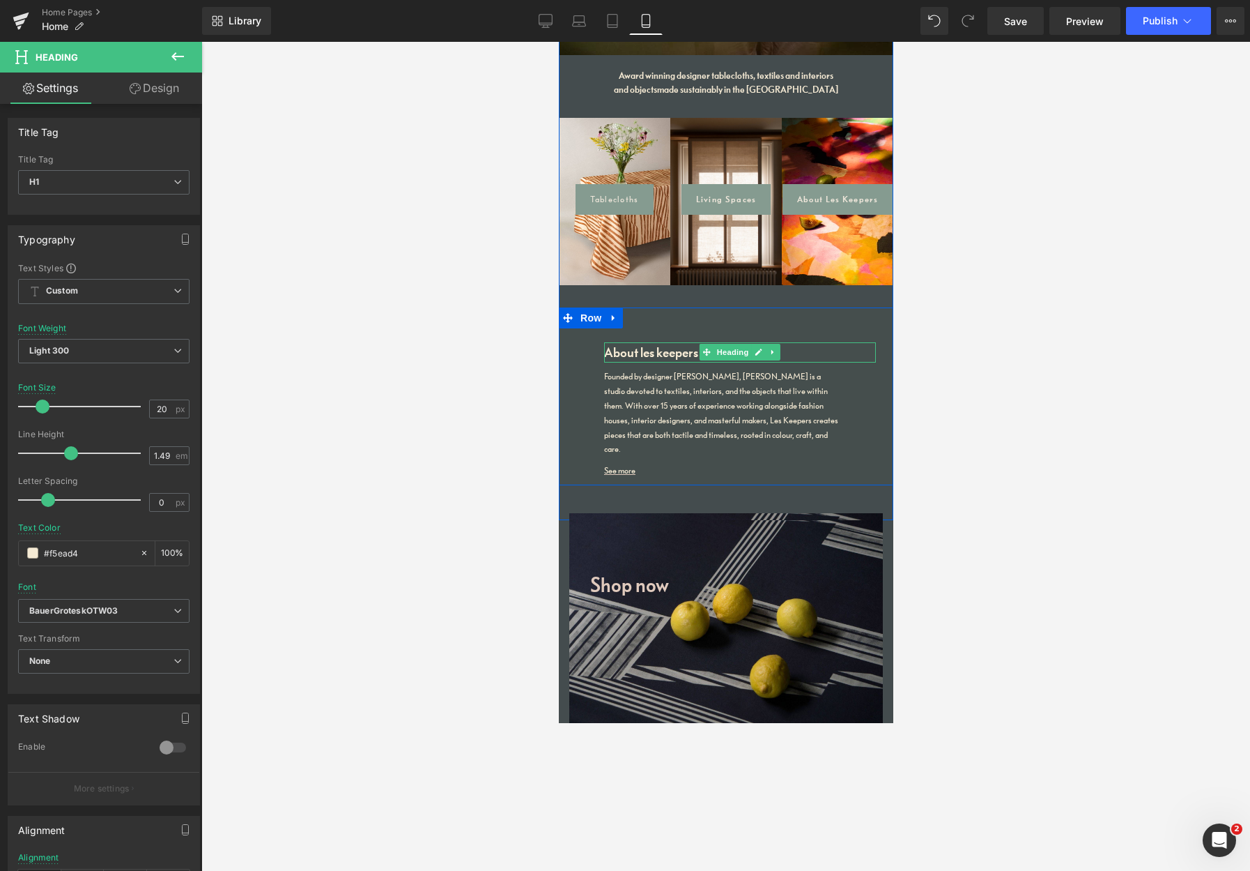
click at [641, 342] on h1 "About les keepers" at bounding box center [740, 352] width 272 height 21
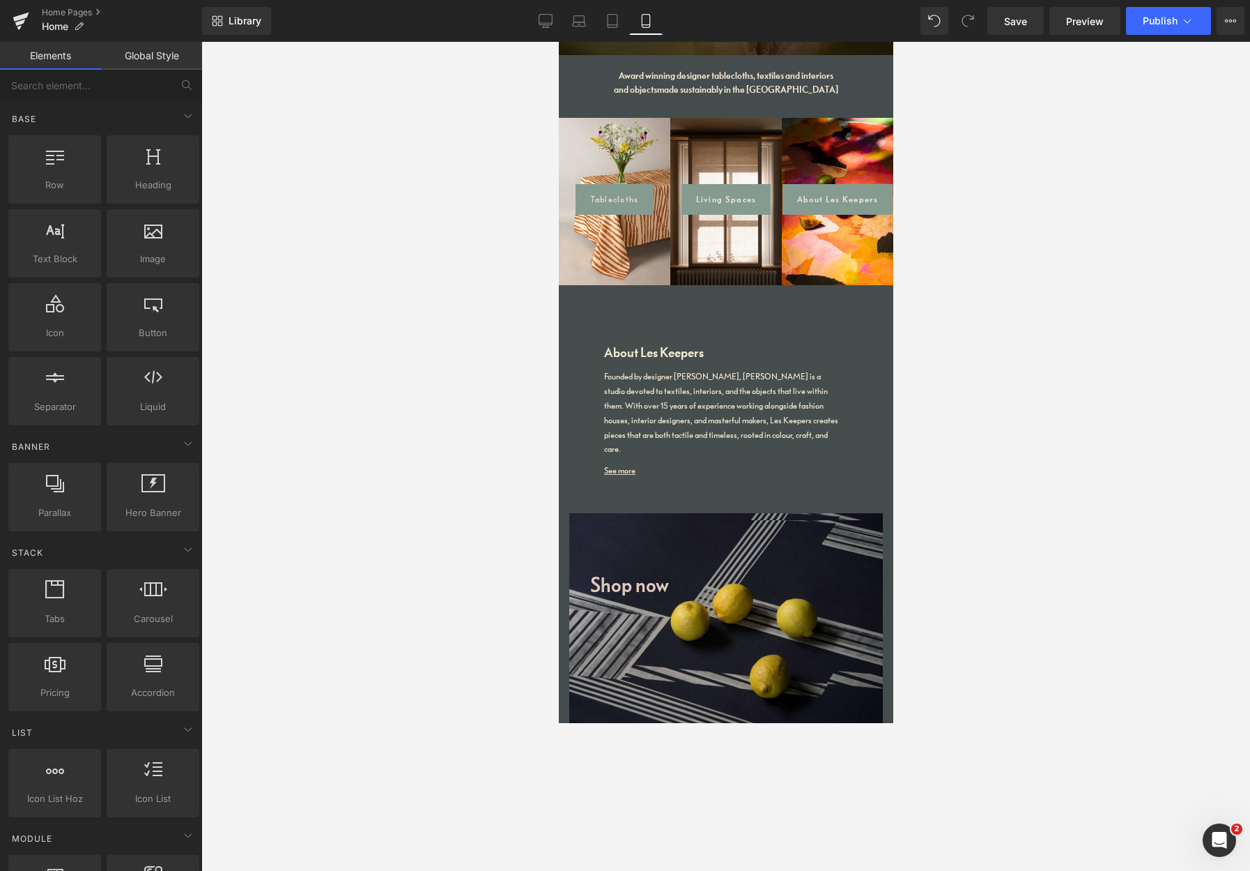
drag, startPoint x: 1094, startPoint y: 415, endPoint x: 1040, endPoint y: 97, distance: 323.2
click at [1037, 53] on div at bounding box center [725, 456] width 1049 height 829
drag, startPoint x: 1099, startPoint y: 148, endPoint x: 1108, endPoint y: 201, distance: 53.9
click at [1071, 47] on div at bounding box center [725, 456] width 1049 height 829
drag, startPoint x: 1246, startPoint y: 709, endPoint x: 1246, endPoint y: 687, distance: 21.6
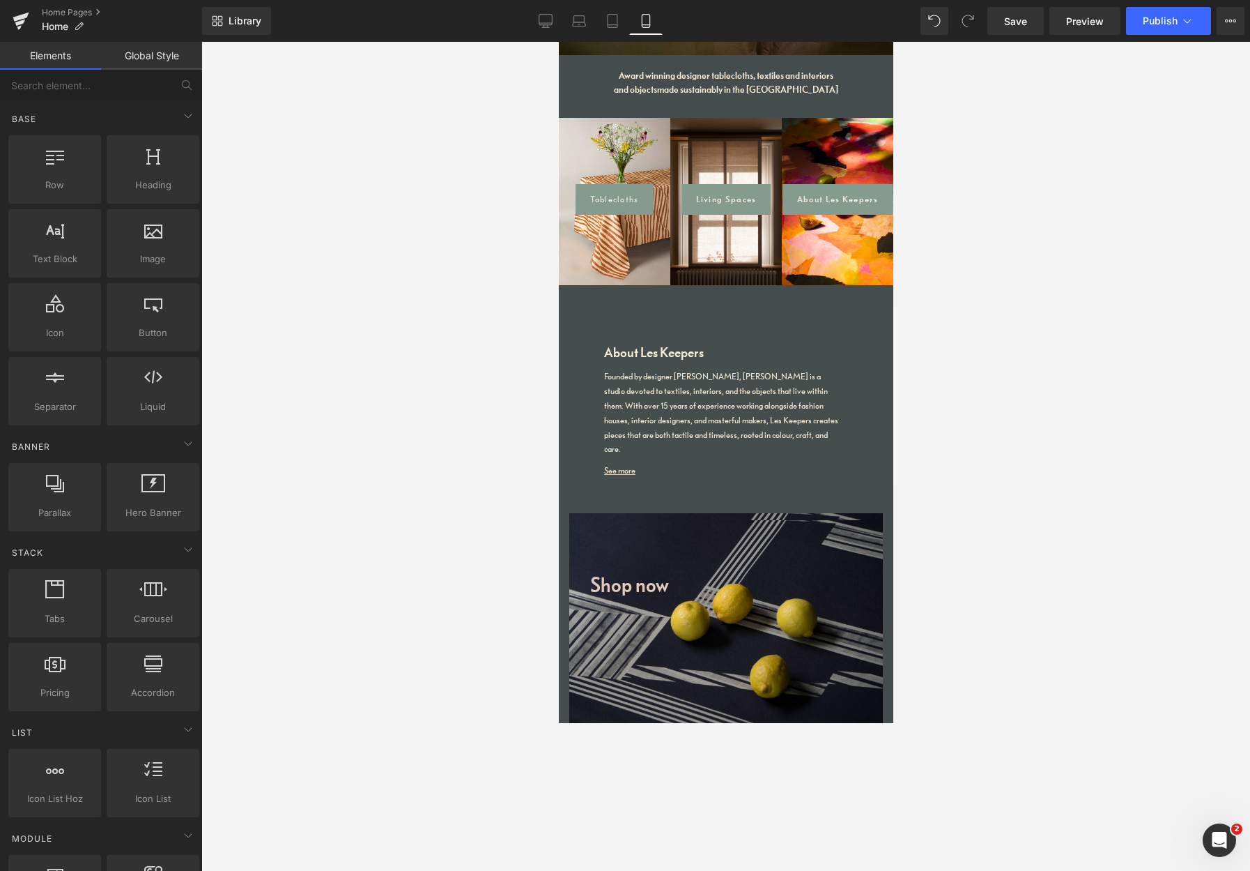
click at [1092, 687] on div at bounding box center [725, 456] width 1049 height 829
drag, startPoint x: 1244, startPoint y: 705, endPoint x: 1230, endPoint y: 666, distance: 41.4
click at [1092, 669] on div at bounding box center [725, 456] width 1049 height 829
drag, startPoint x: 1081, startPoint y: 245, endPoint x: 1028, endPoint y: 102, distance: 151.7
click at [1039, 124] on div at bounding box center [725, 456] width 1049 height 829
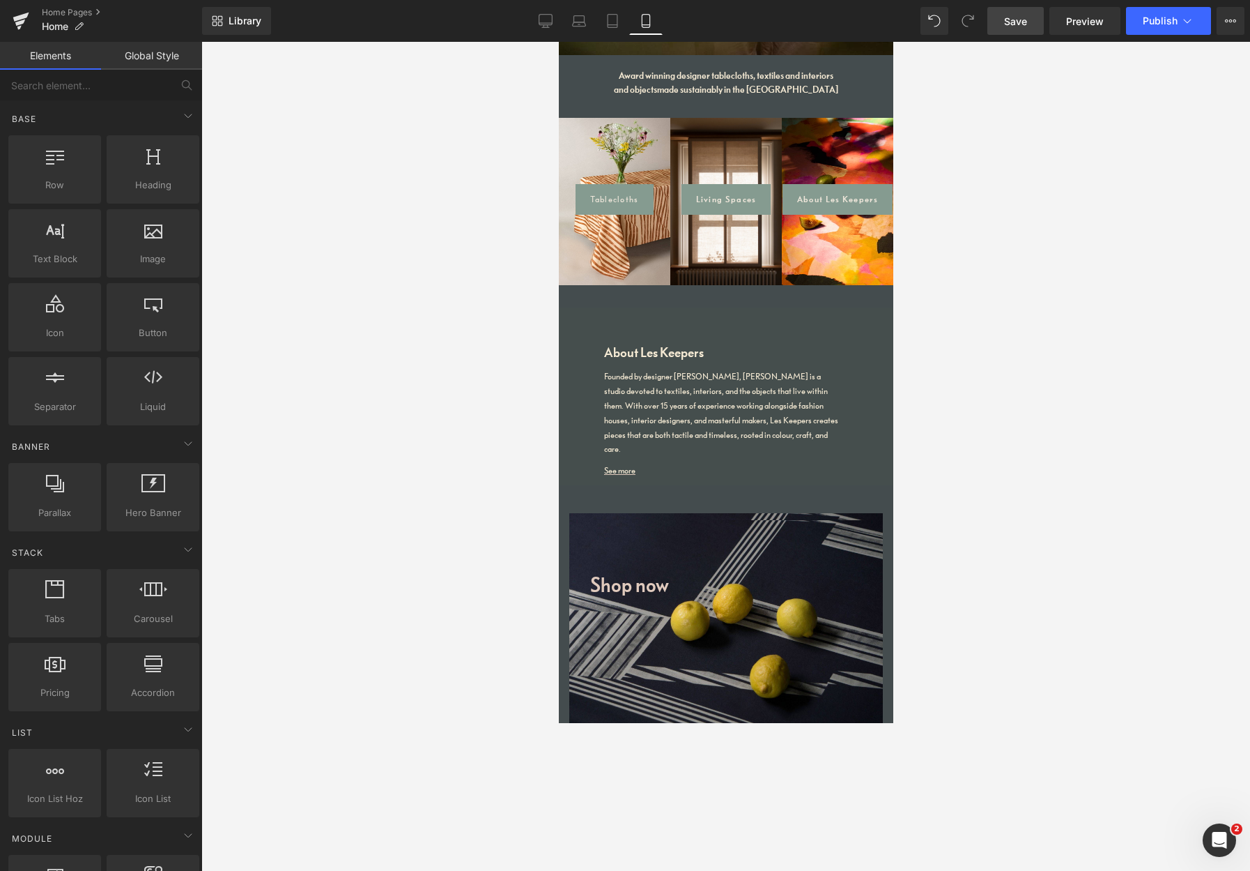
click at [1020, 23] on span "Save" at bounding box center [1015, 21] width 23 height 15
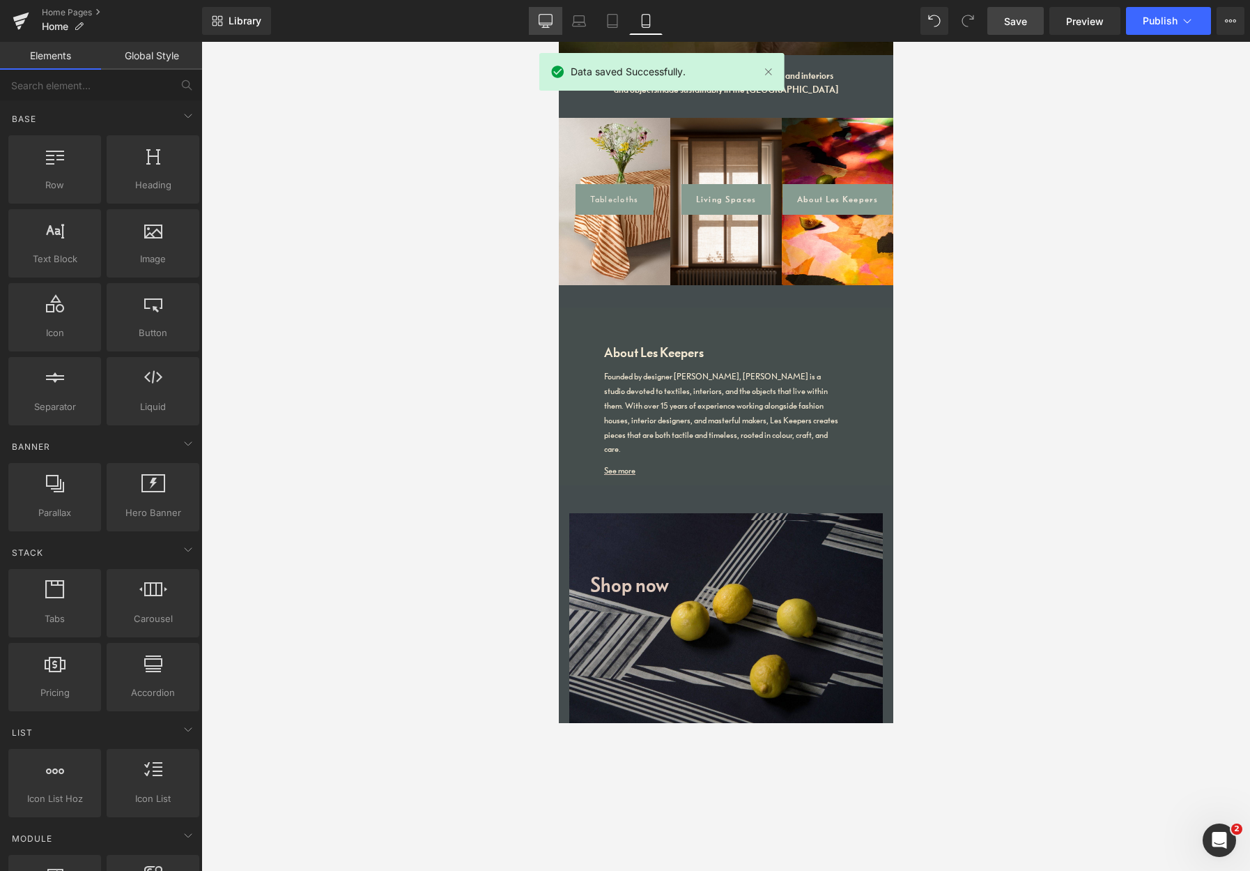
click at [541, 20] on icon at bounding box center [546, 21] width 14 height 14
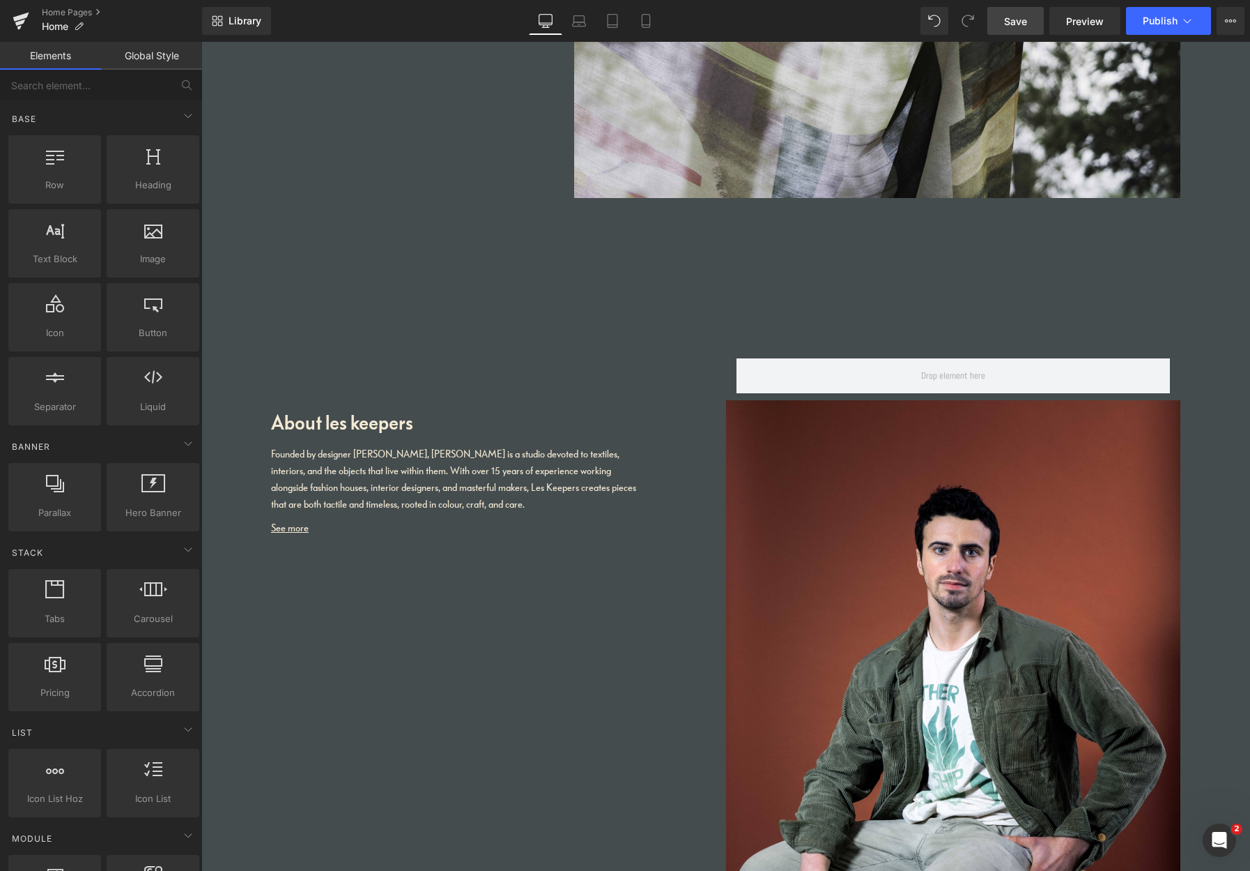
scroll to position [2626, 0]
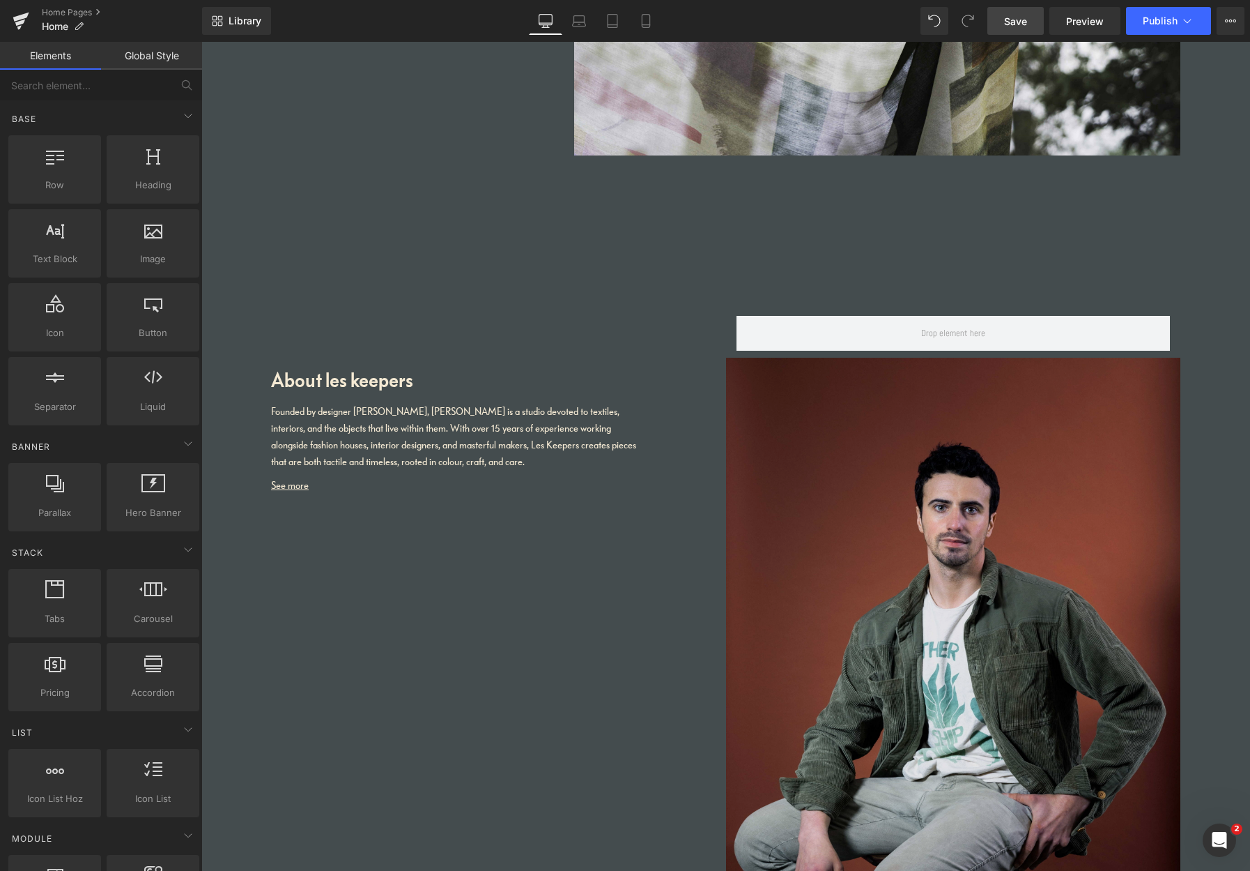
click at [1092, 387] on img at bounding box center [953, 699] width 455 height 682
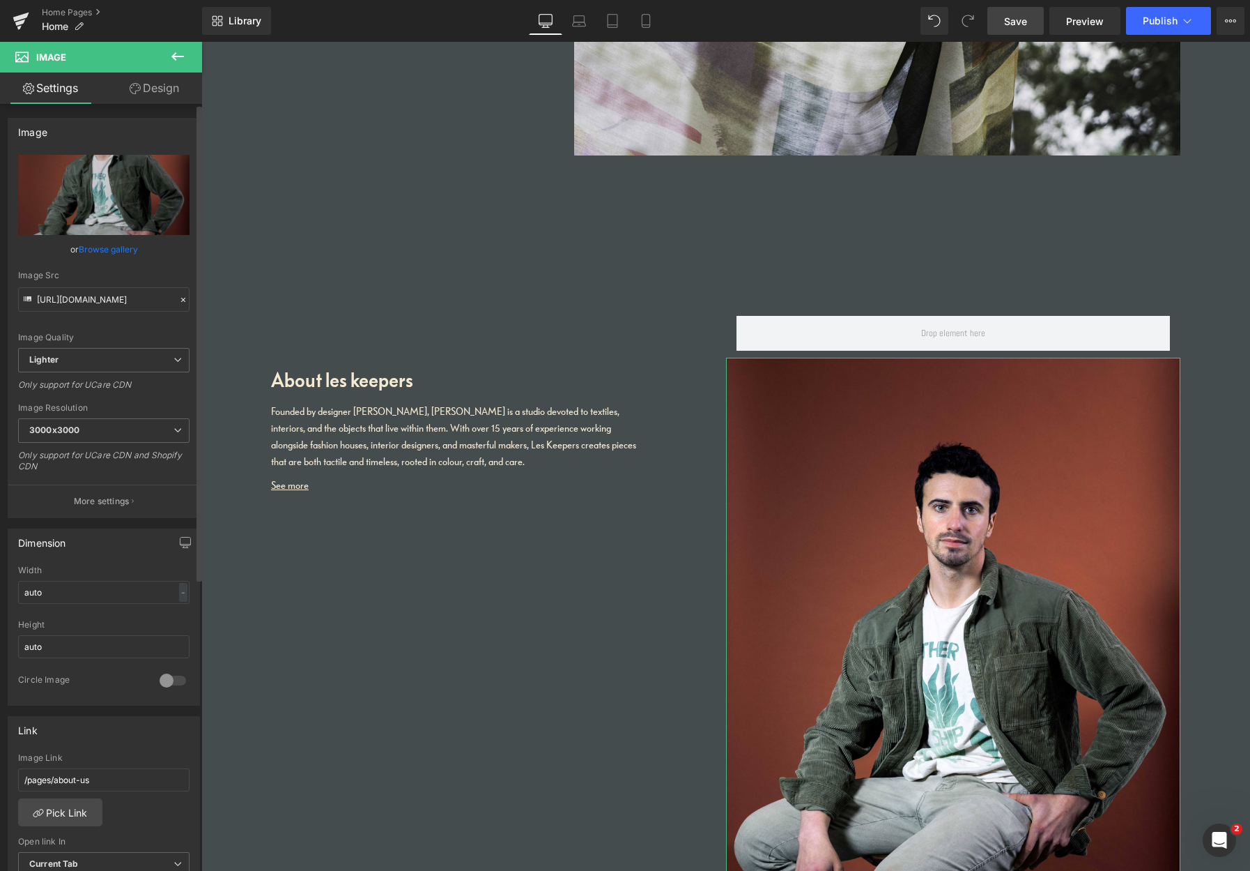
click at [109, 251] on link "Browse gallery" at bounding box center [108, 249] width 59 height 24
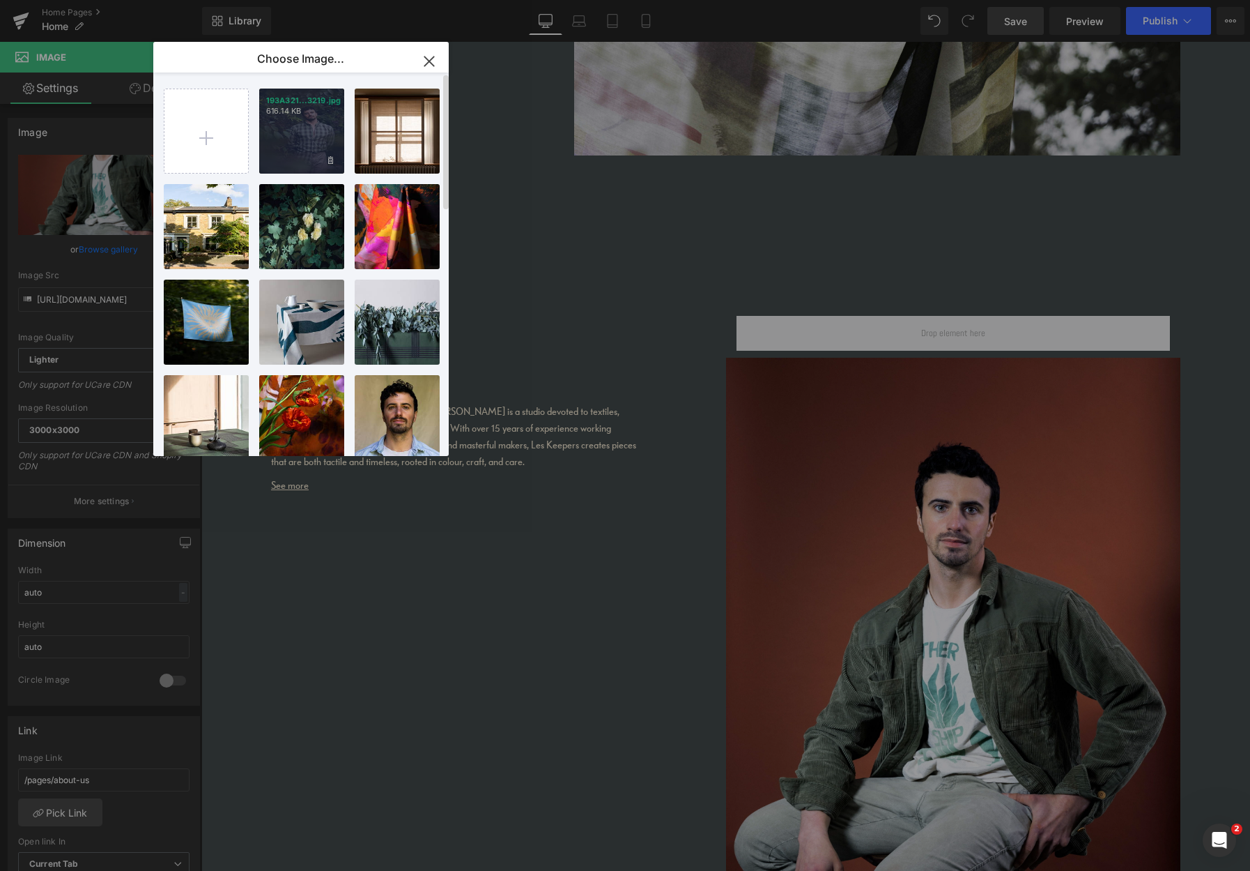
click at [291, 143] on div "193A321...3219.jpg 616.14 KB" at bounding box center [301, 131] width 85 height 85
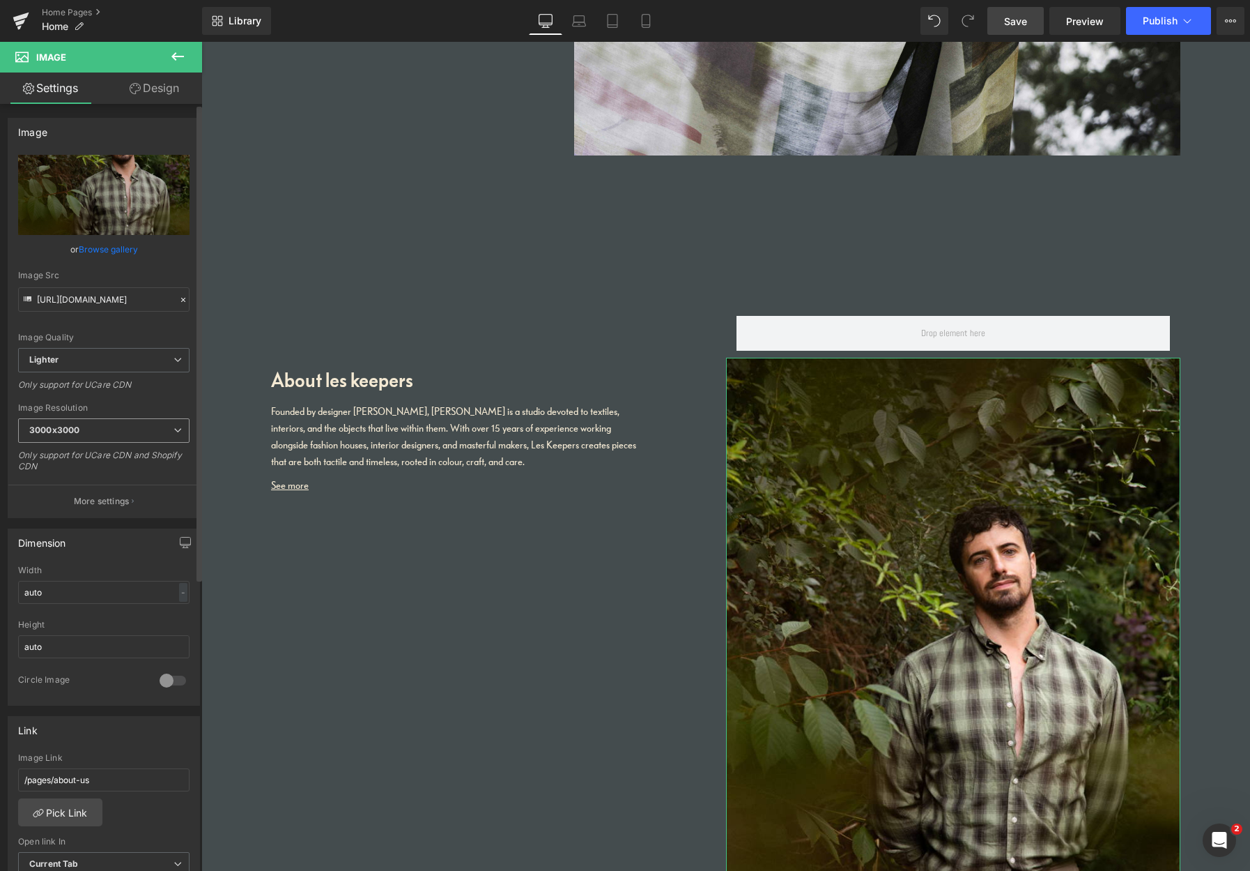
click at [117, 429] on span "3000x3000" at bounding box center [103, 430] width 171 height 24
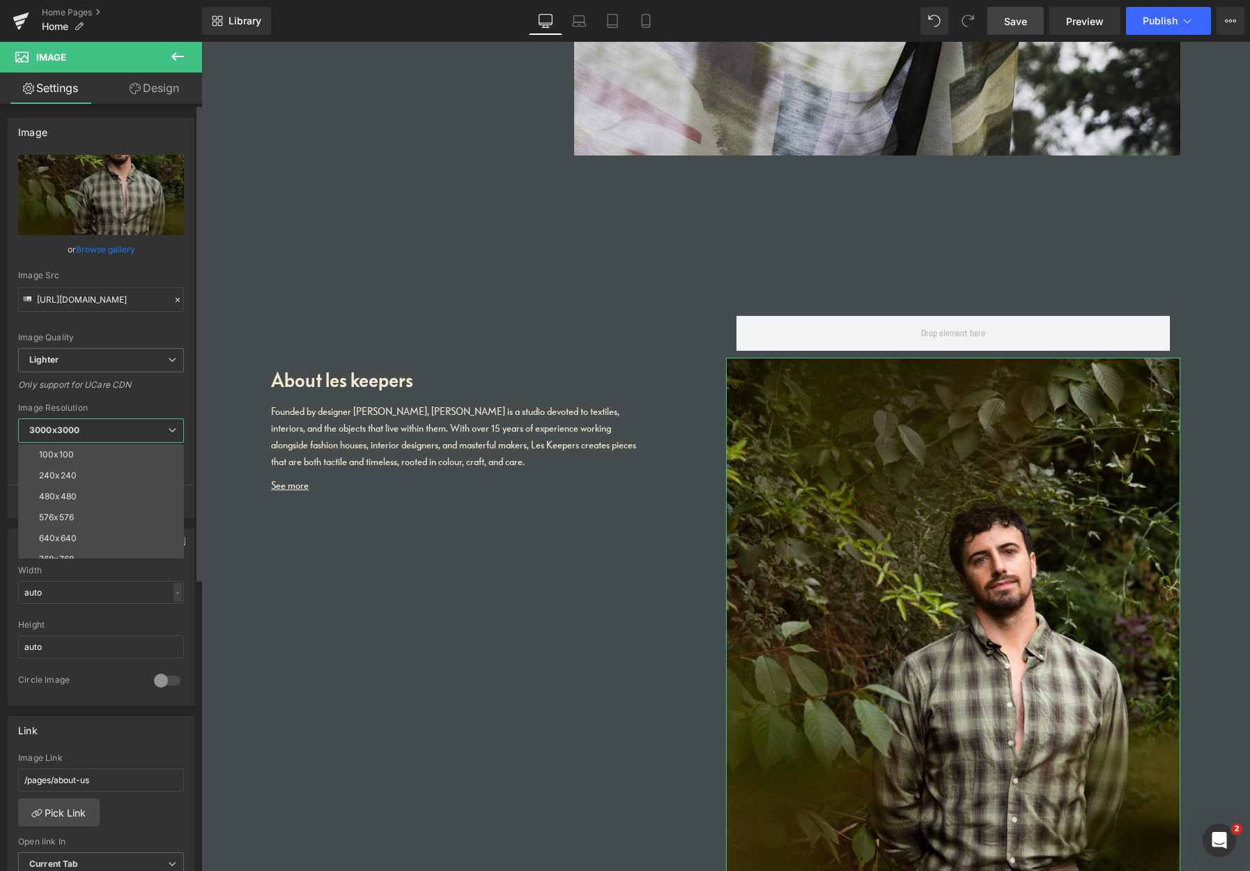
click at [78, 541] on li "640x640" at bounding box center [104, 538] width 172 height 21
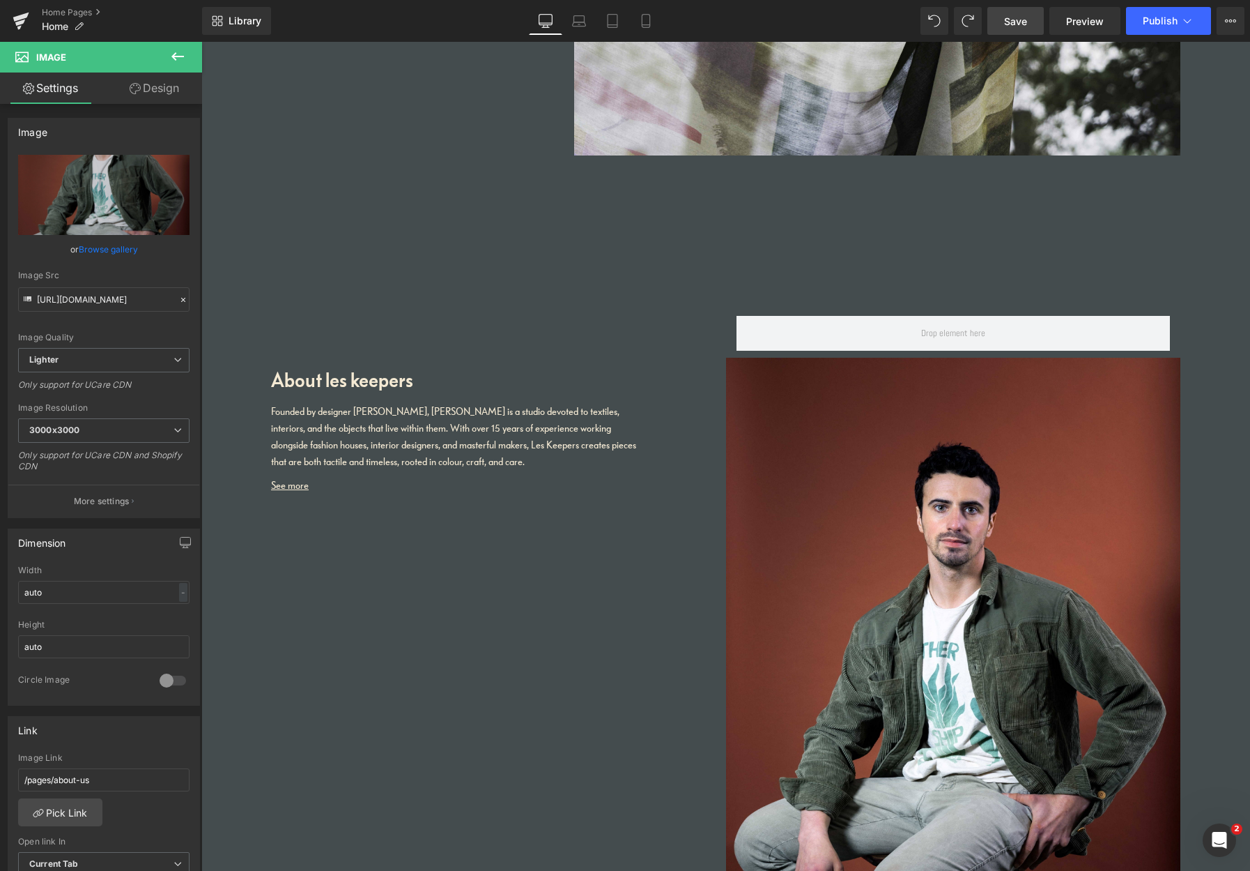
scroll to position [2645, 0]
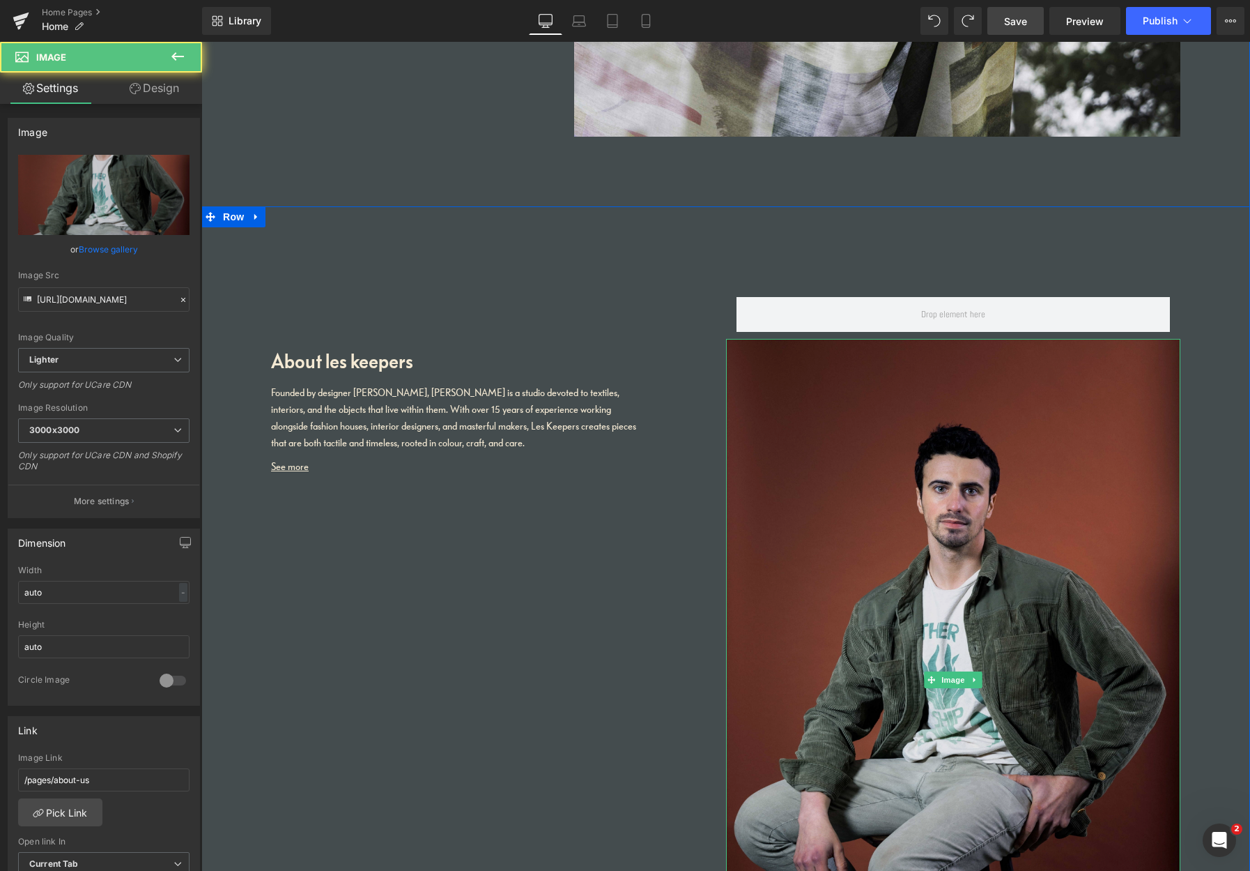
click at [850, 436] on img at bounding box center [953, 680] width 455 height 682
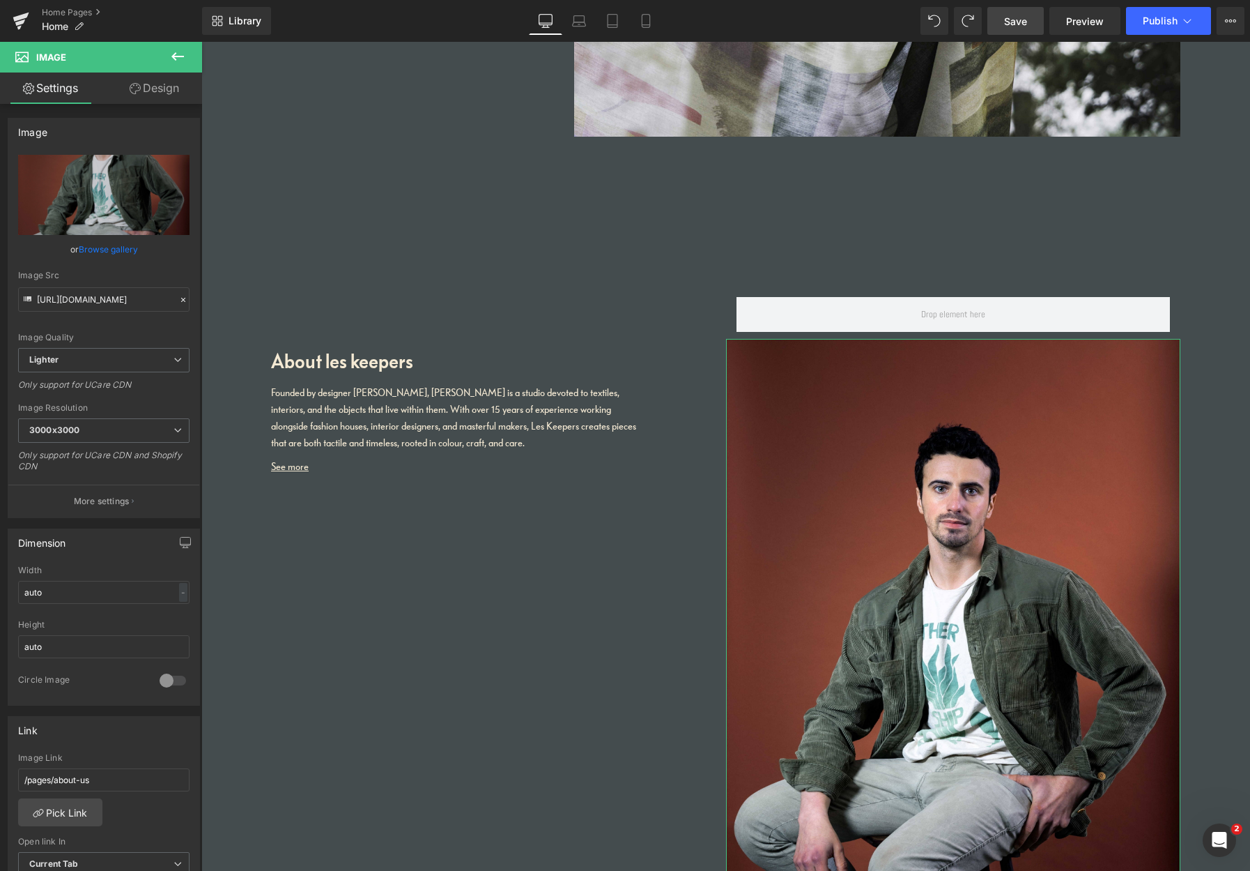
click at [117, 253] on link "Browse gallery" at bounding box center [108, 249] width 59 height 24
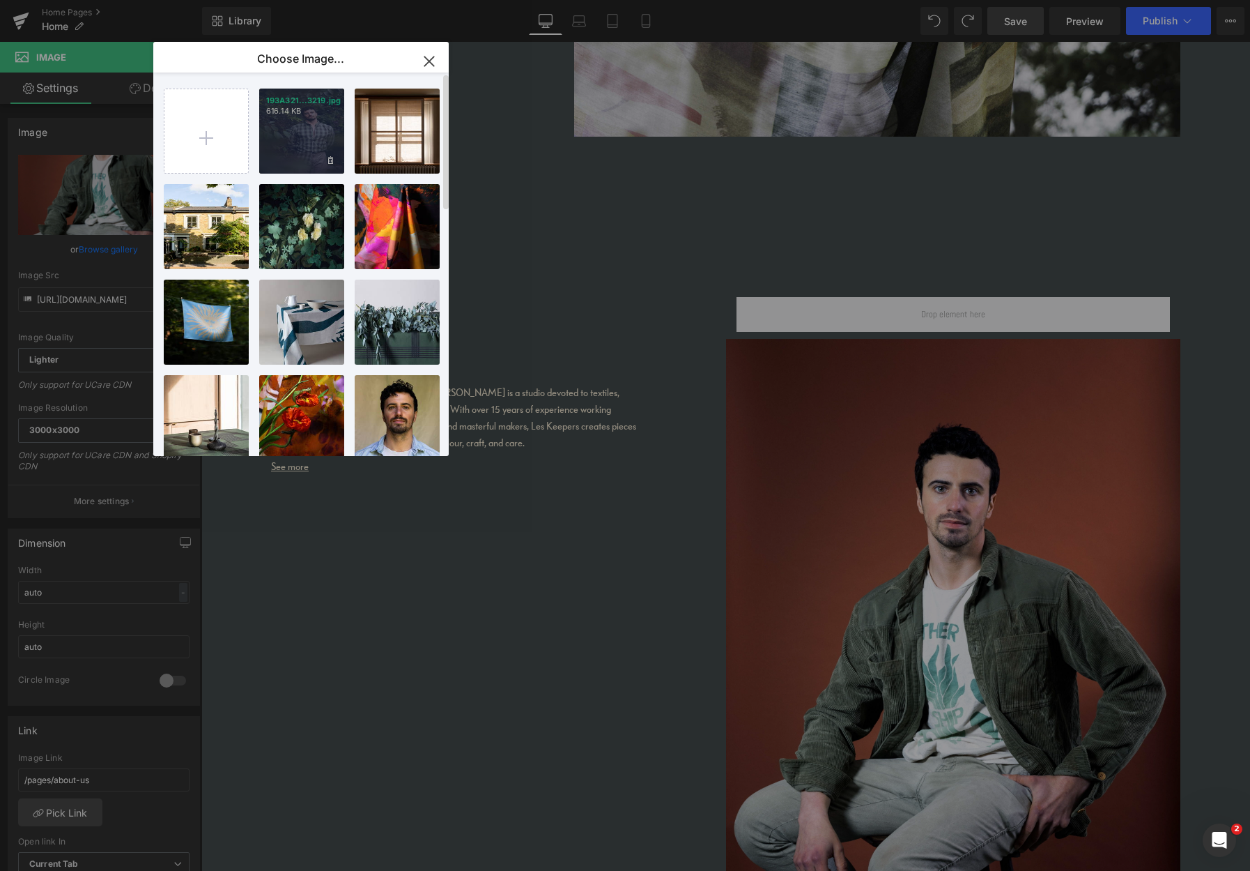
click at [318, 141] on div "193A321...3219.jpg 616.14 KB" at bounding box center [301, 131] width 85 height 85
type input "[URL][DOMAIN_NAME]"
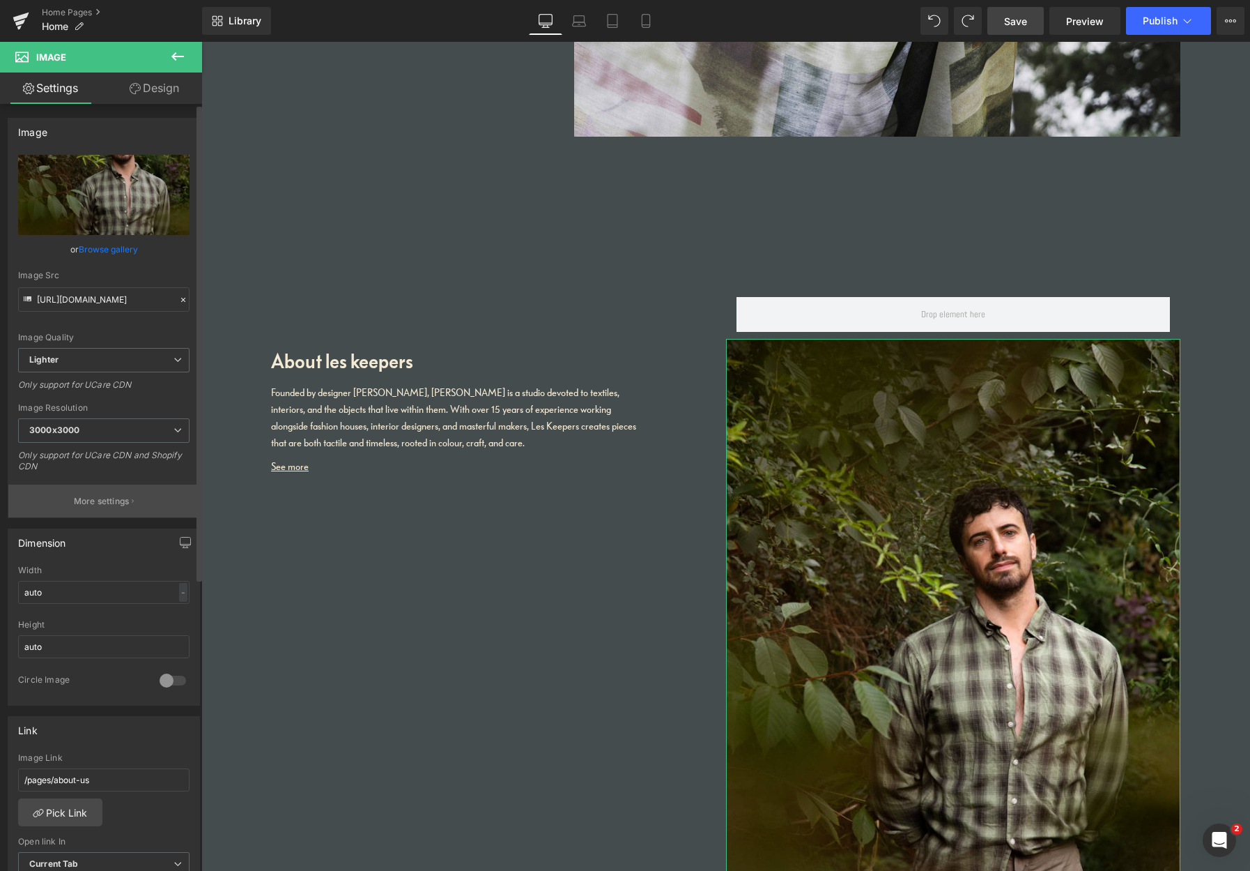
click at [109, 500] on p "More settings" at bounding box center [102, 501] width 56 height 13
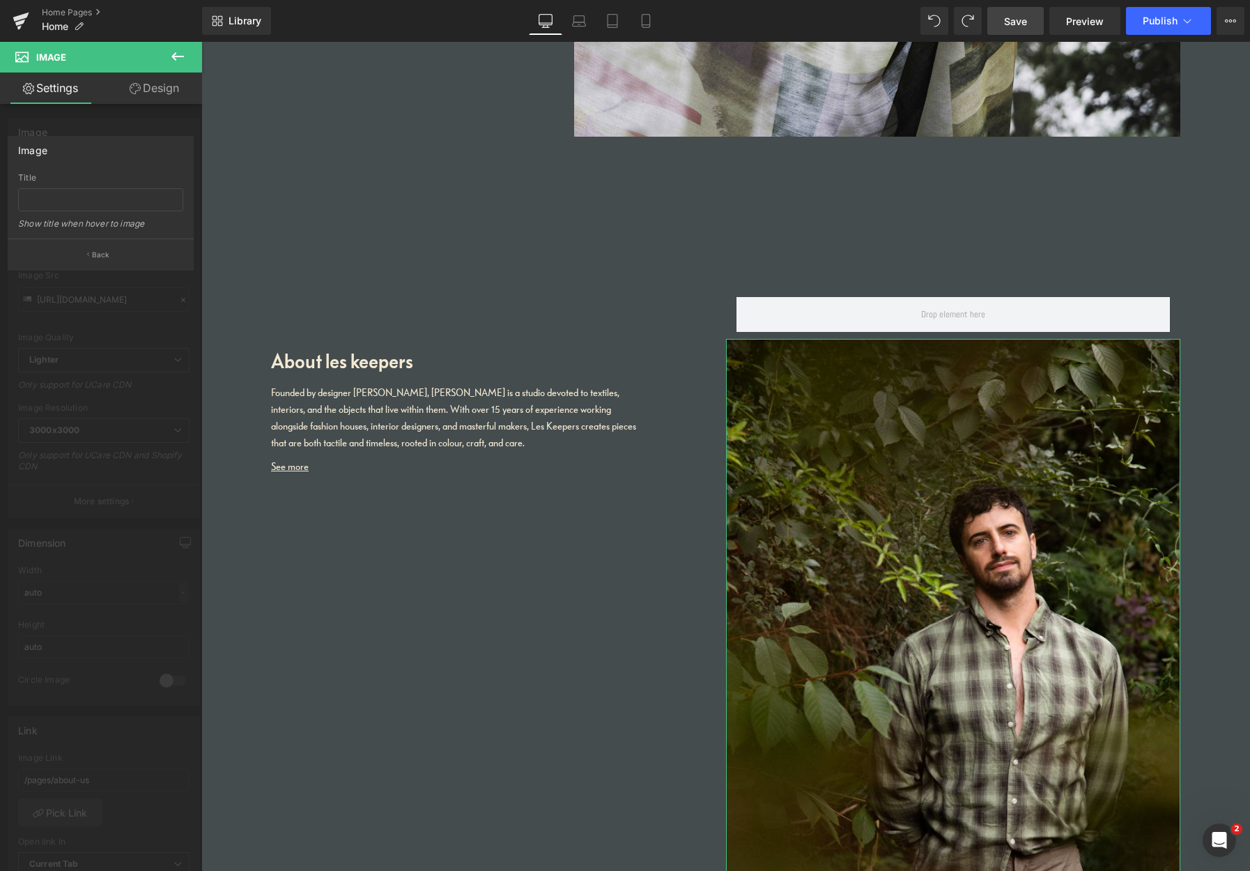
drag, startPoint x: 109, startPoint y: 502, endPoint x: 112, endPoint y: 482, distance: 19.7
click at [109, 502] on div at bounding box center [101, 460] width 202 height 836
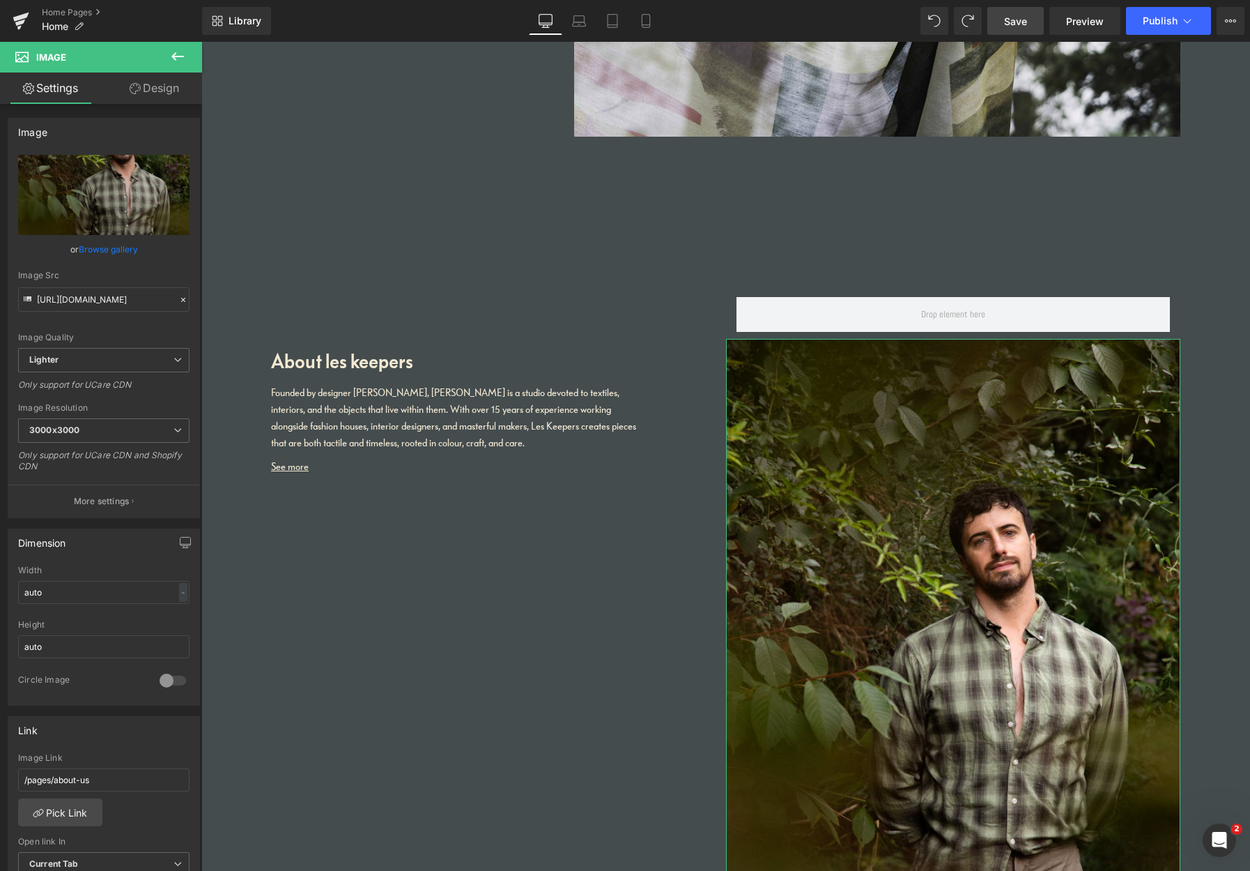
click at [176, 89] on link "Design" at bounding box center [154, 87] width 101 height 31
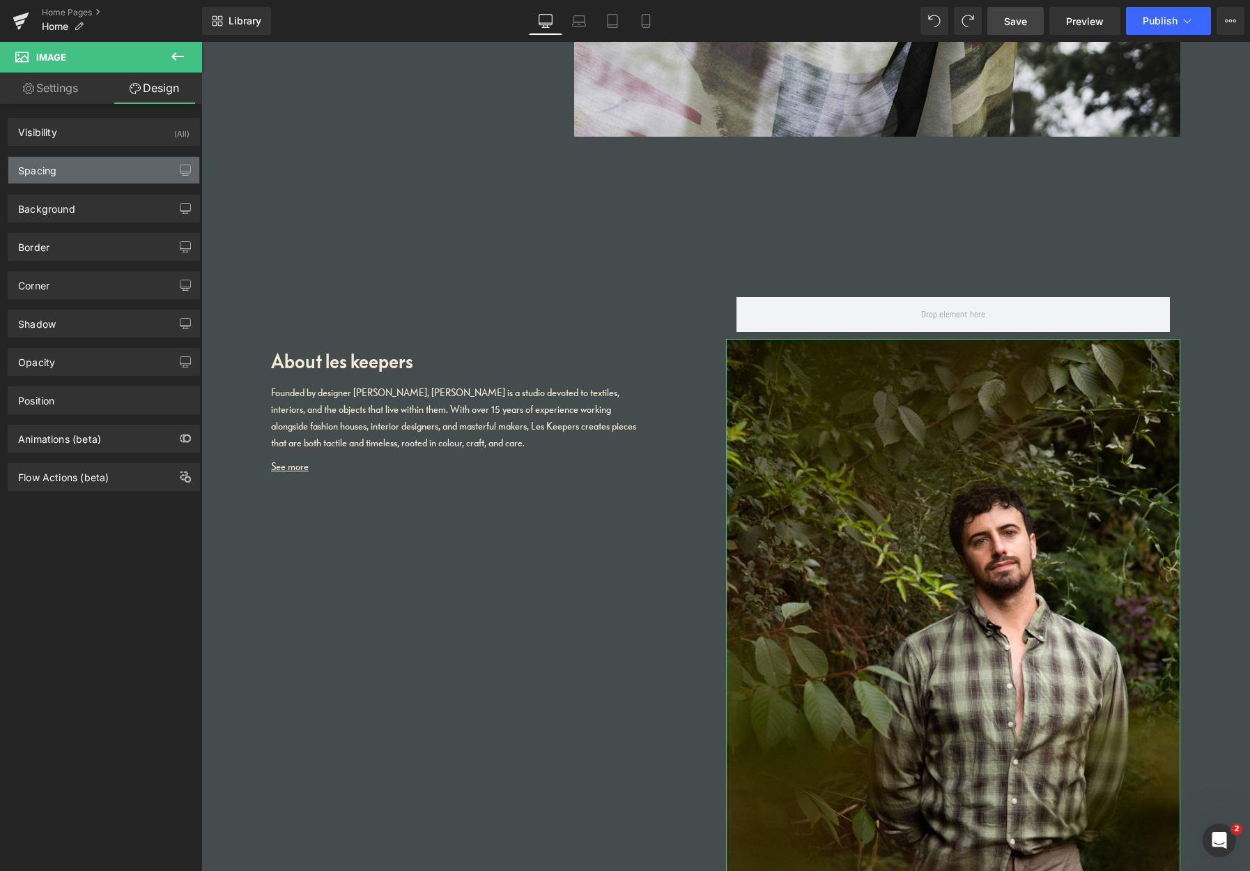
click at [88, 172] on div "Spacing" at bounding box center [103, 170] width 191 height 26
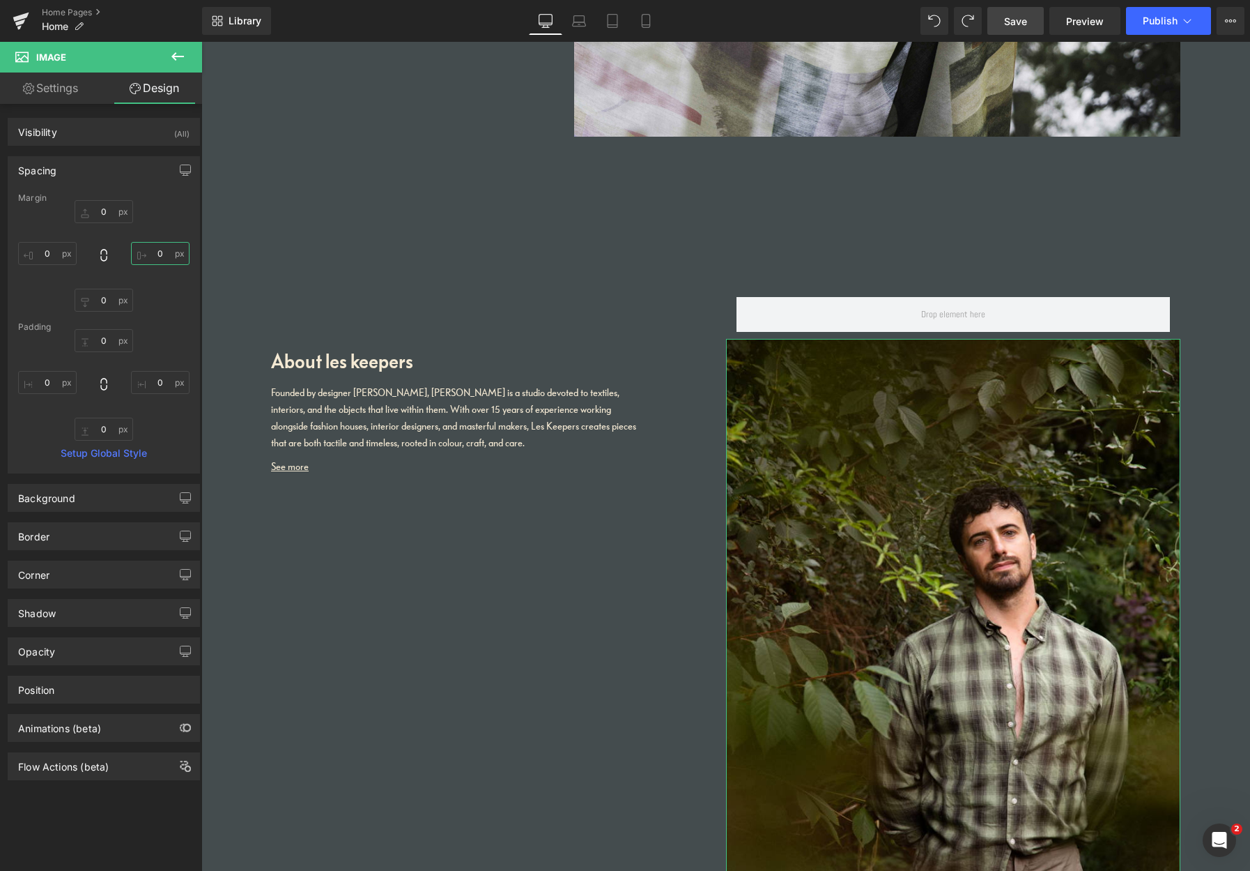
drag, startPoint x: 151, startPoint y: 255, endPoint x: 124, endPoint y: 264, distance: 28.0
click at [131, 260] on input "0" at bounding box center [160, 253] width 59 height 23
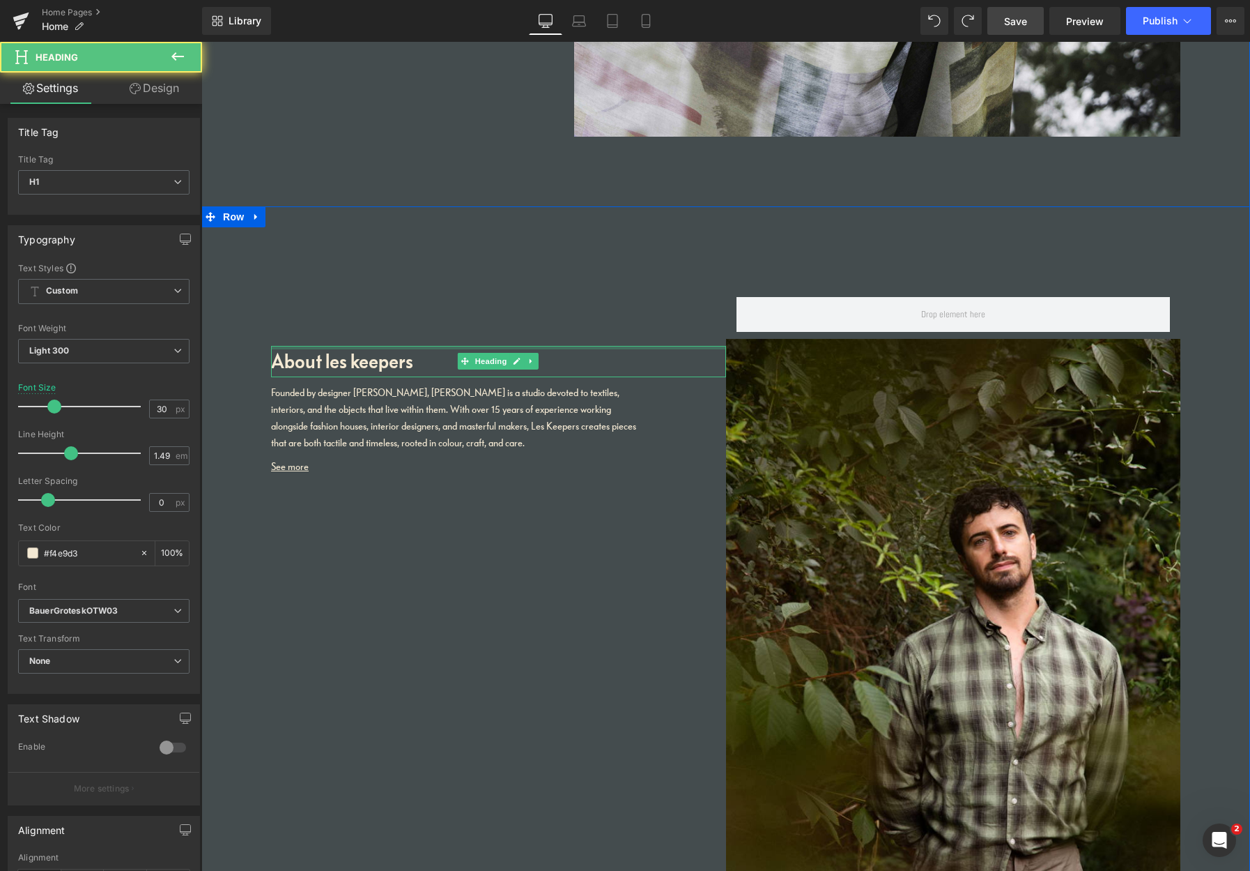
click at [378, 346] on div at bounding box center [498, 347] width 455 height 3
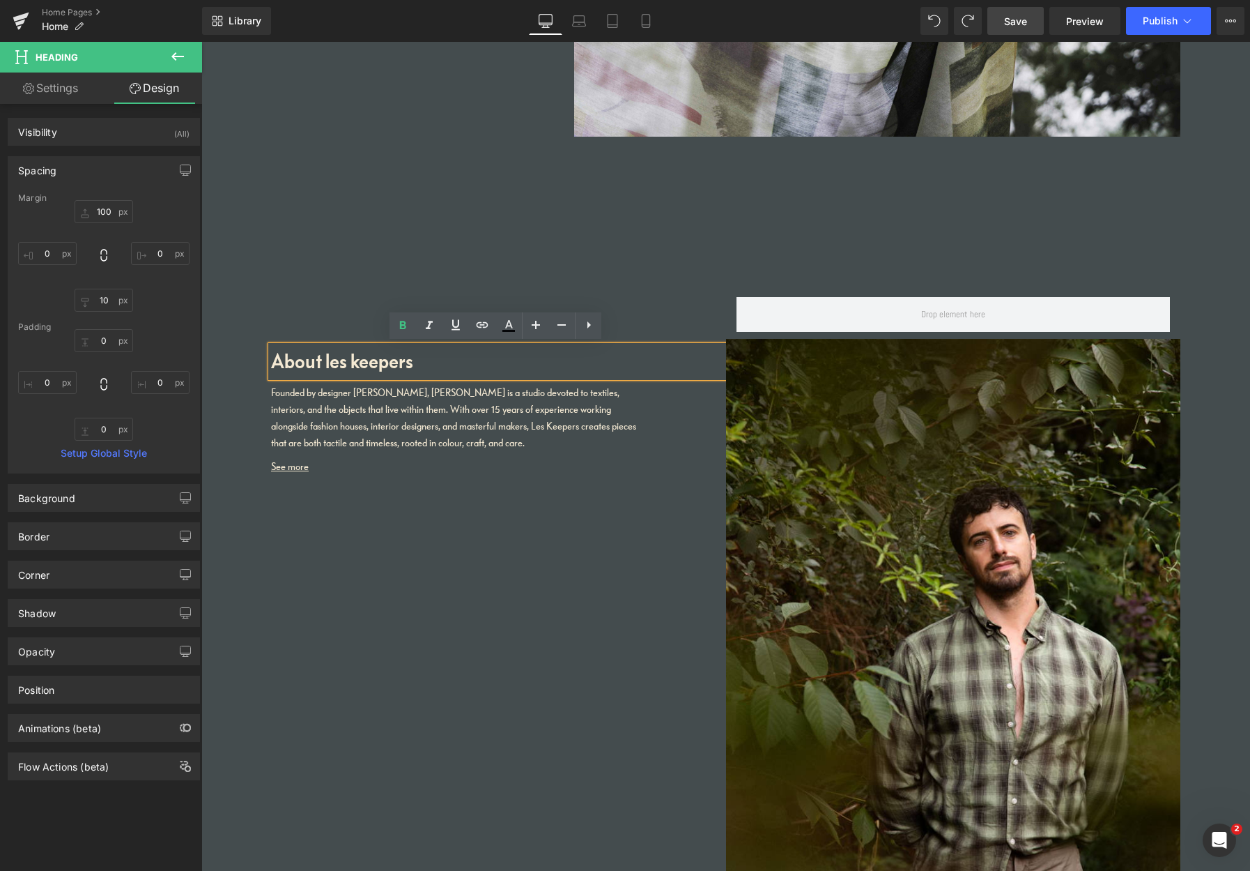
click at [201, 42] on div at bounding box center [201, 42] width 0 height 0
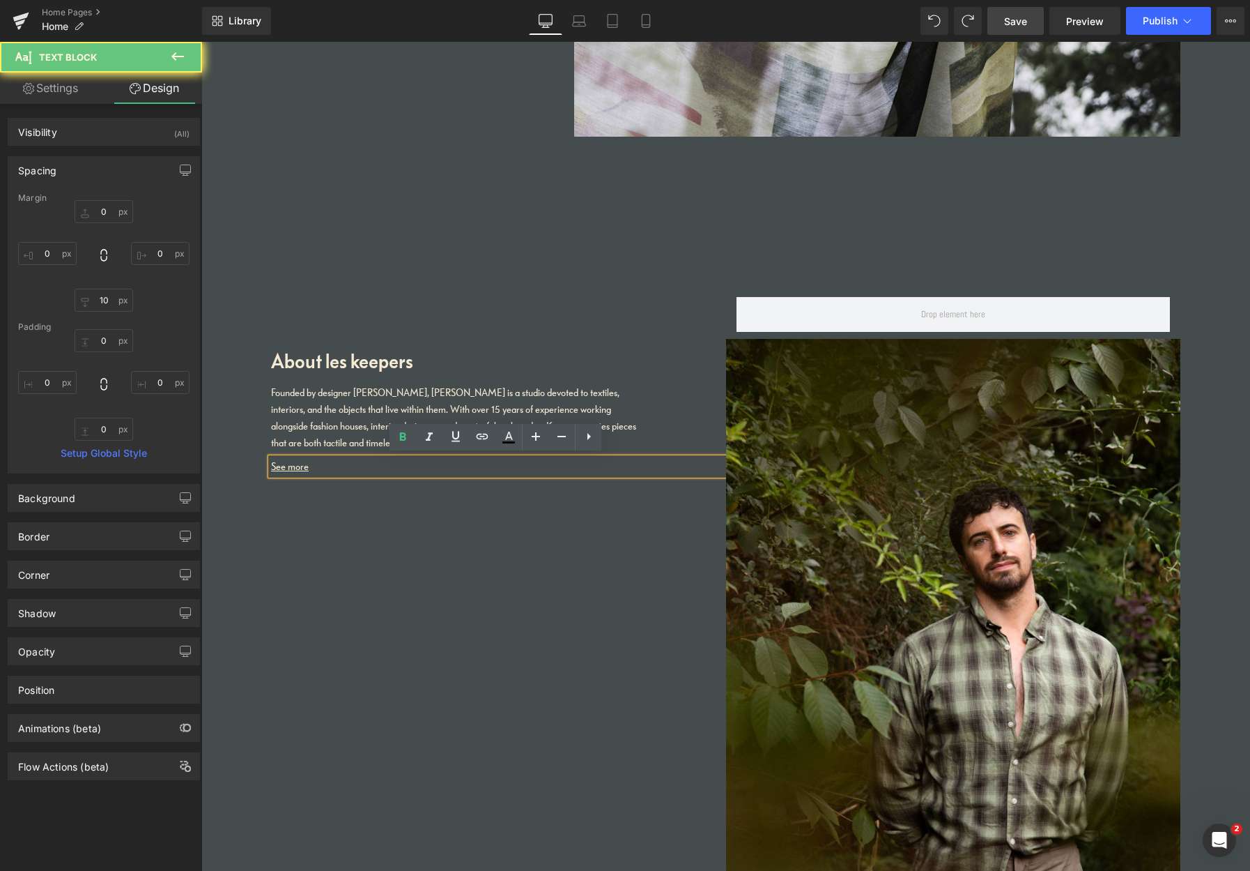
drag, startPoint x: 351, startPoint y: 530, endPoint x: 351, endPoint y: 453, distance: 76.7
click at [352, 530] on div "About les keepers Heading Founded by designer [PERSON_NAME], [PERSON_NAME] is a…" at bounding box center [725, 648] width 1049 height 885
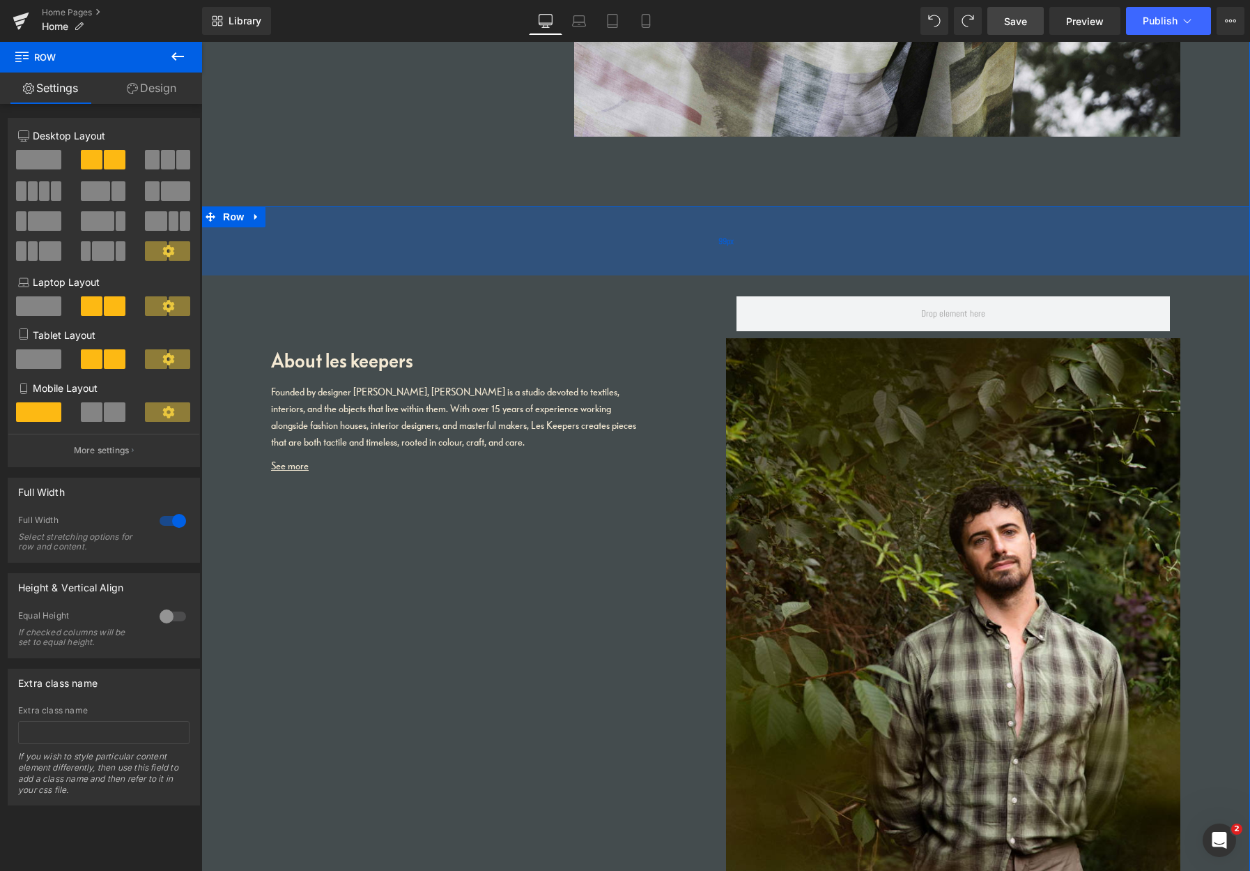
click at [299, 214] on div "99px" at bounding box center [725, 240] width 1049 height 69
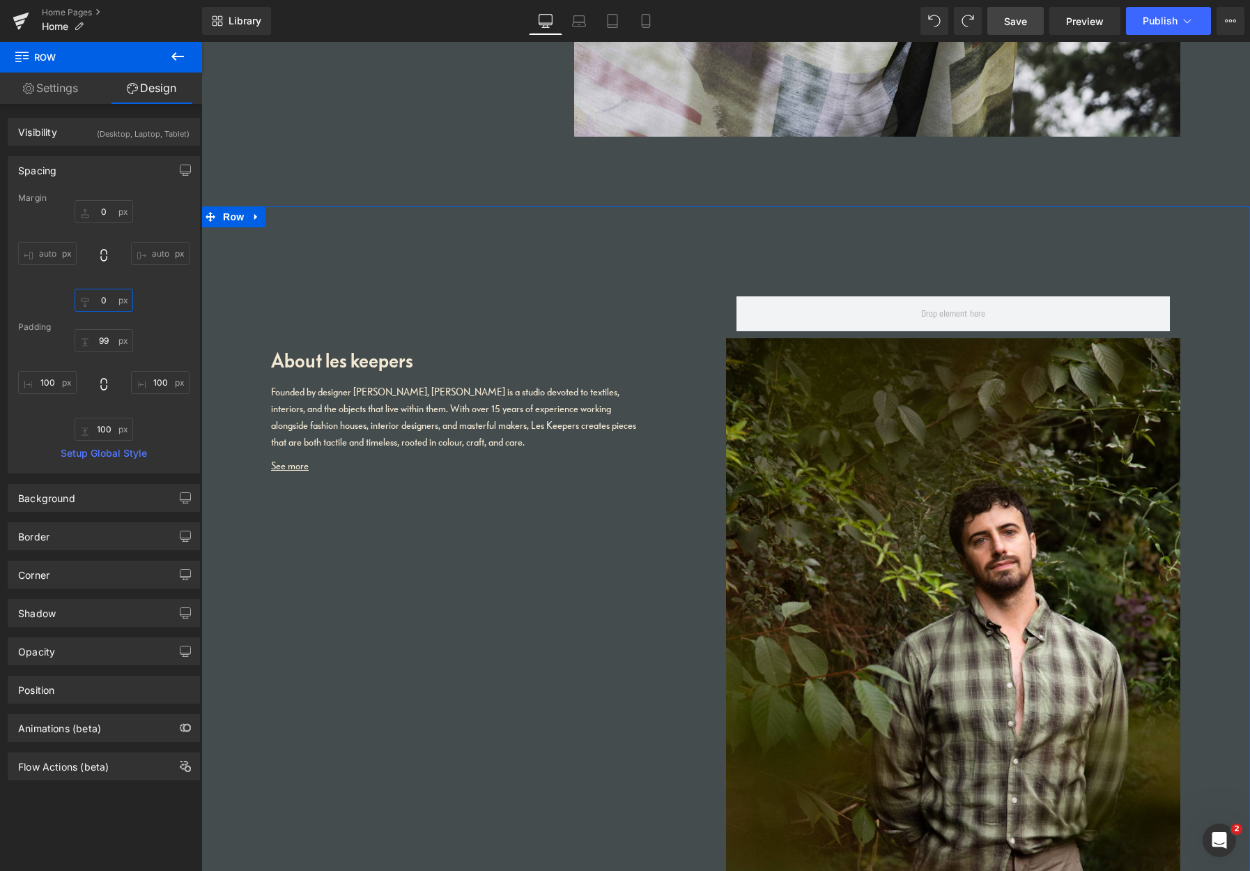
drag, startPoint x: 98, startPoint y: 301, endPoint x: 90, endPoint y: 302, distance: 7.7
click at [90, 302] on input "0" at bounding box center [104, 300] width 59 height 23
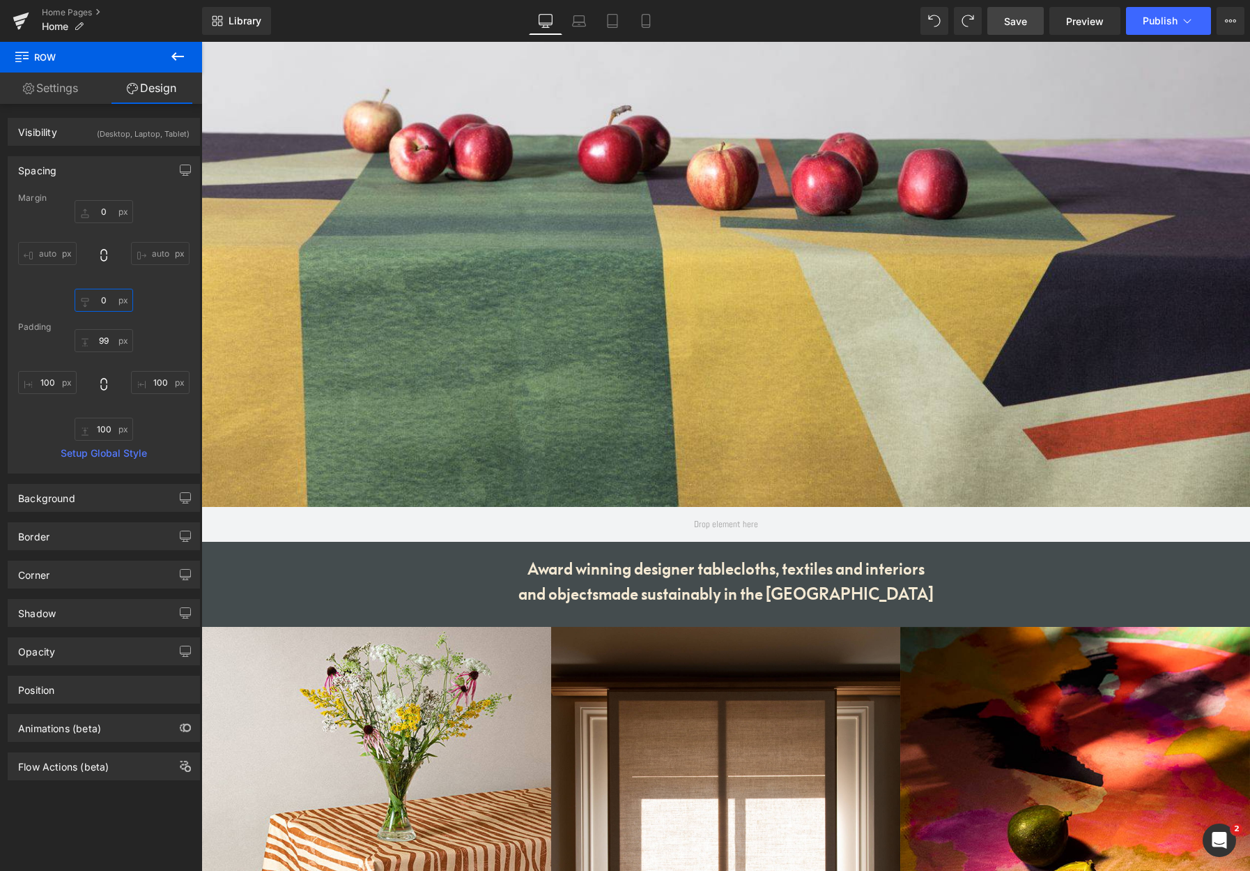
scroll to position [0, 0]
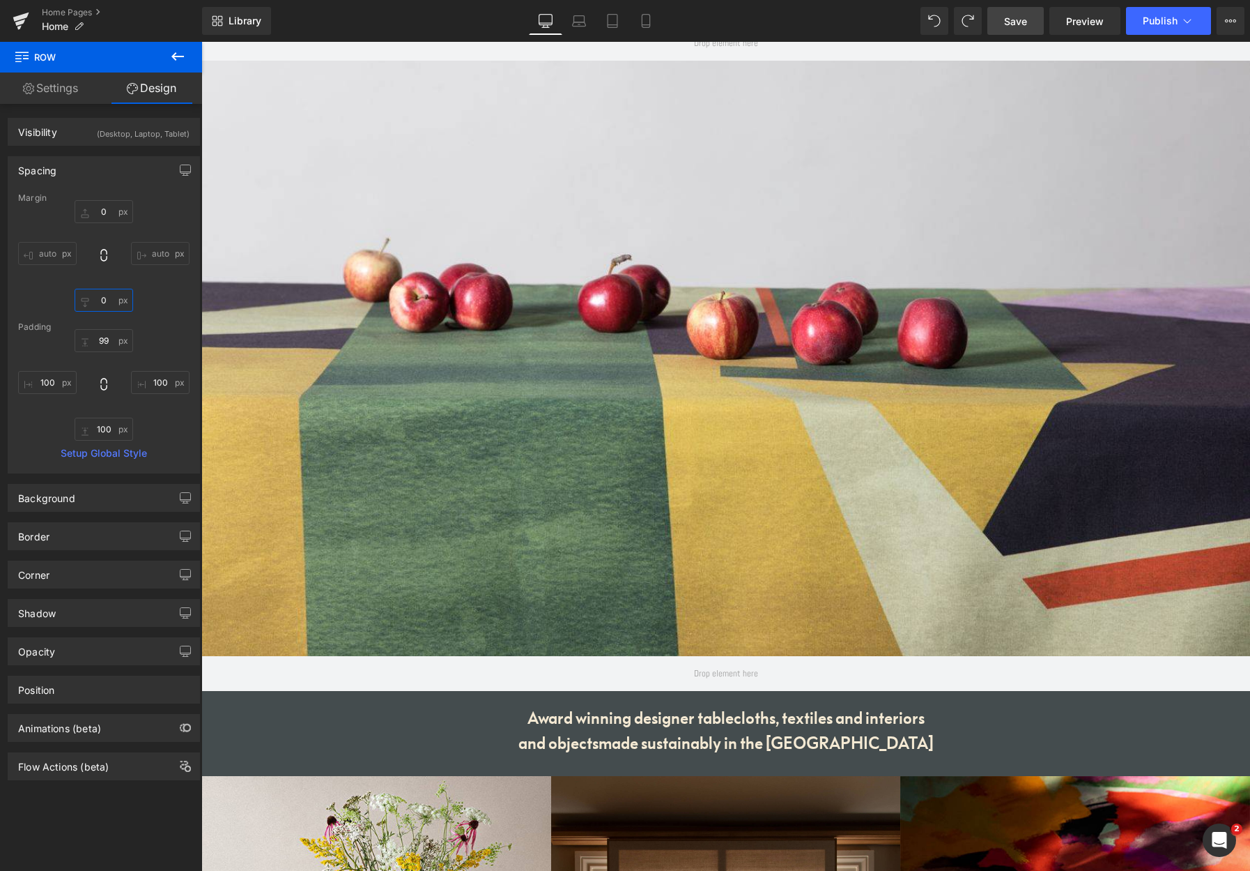
drag, startPoint x: 1244, startPoint y: 434, endPoint x: 1293, endPoint y: 79, distance: 358.8
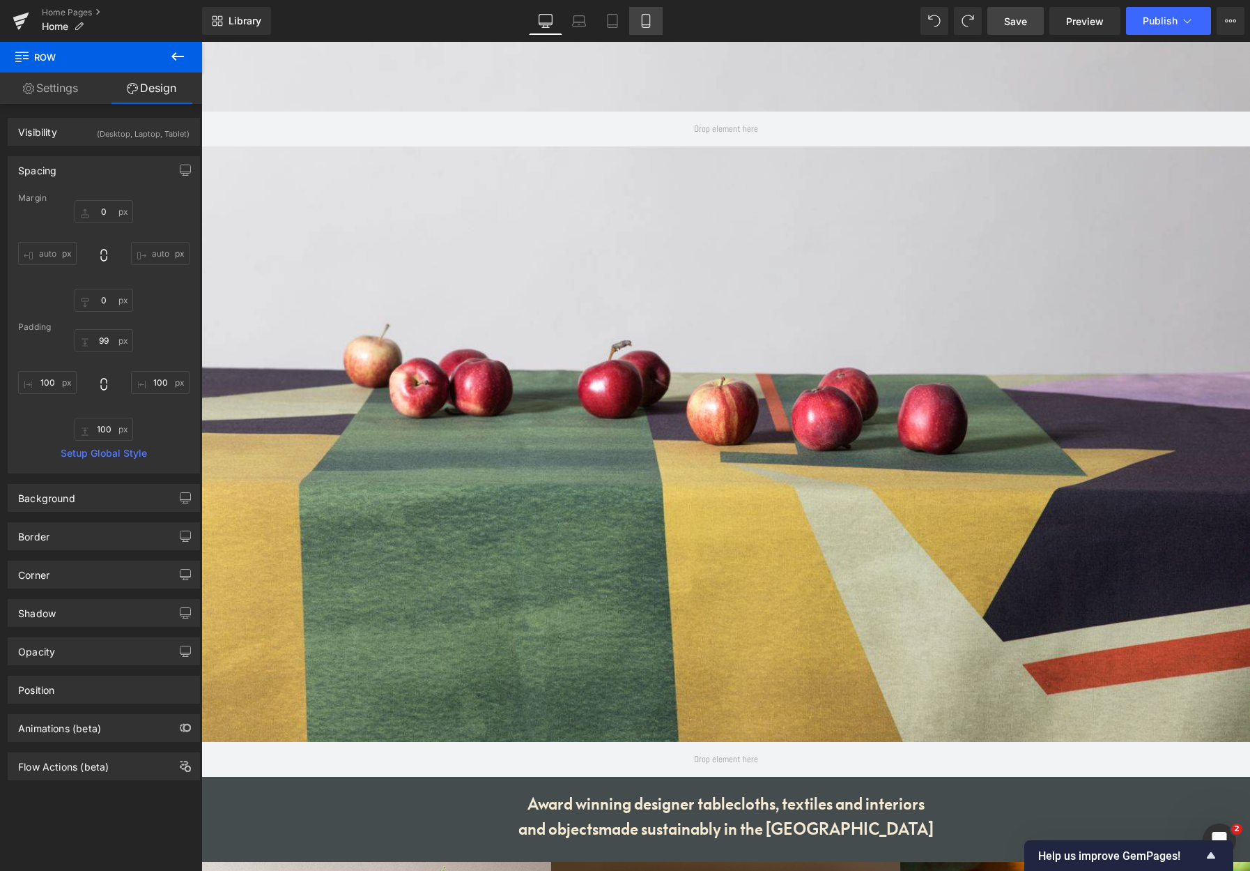
click at [645, 22] on icon at bounding box center [646, 21] width 14 height 14
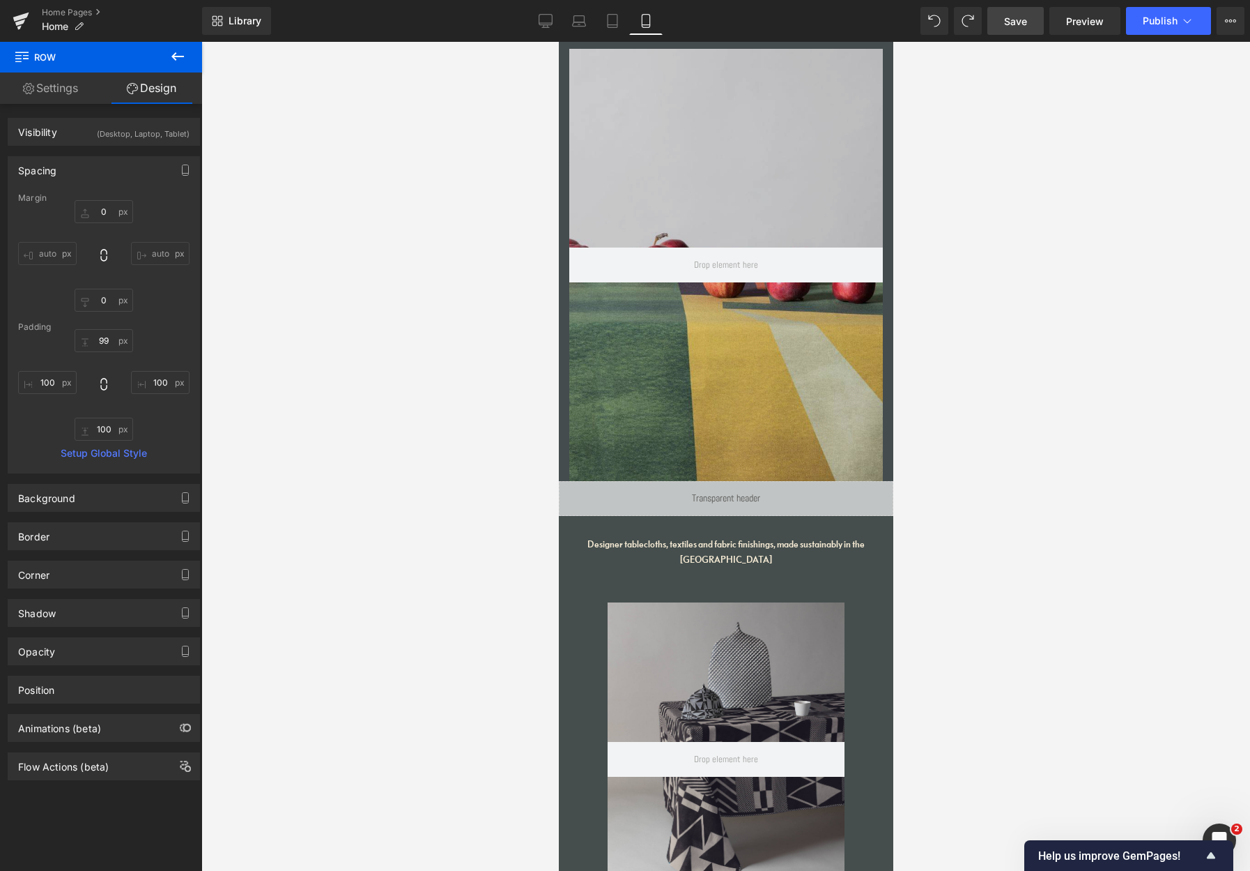
type input "0"
type input "99"
type input "30"
type input "100"
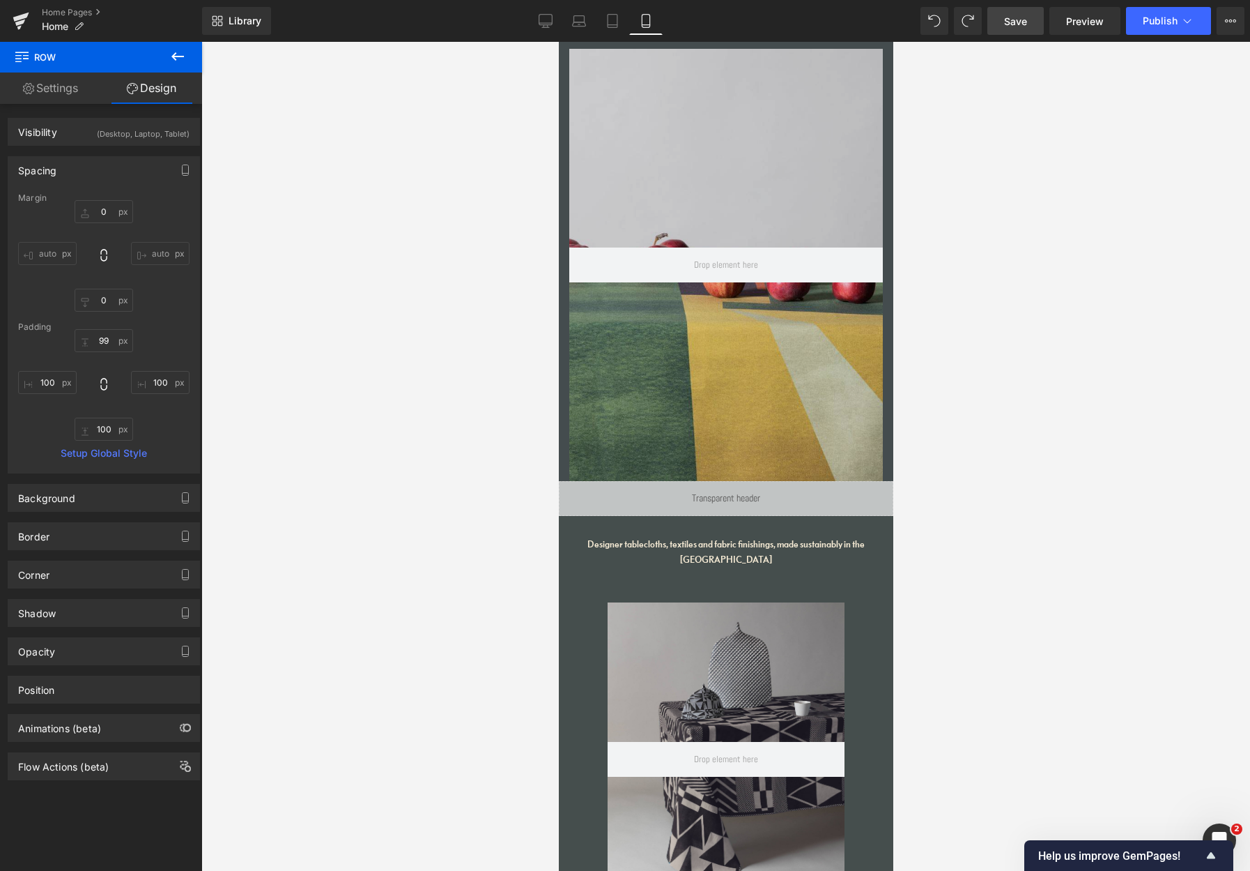
type input "30"
drag, startPoint x: 1074, startPoint y: 491, endPoint x: 928, endPoint y: 788, distance: 331.7
click at [920, 722] on div at bounding box center [725, 456] width 1049 height 829
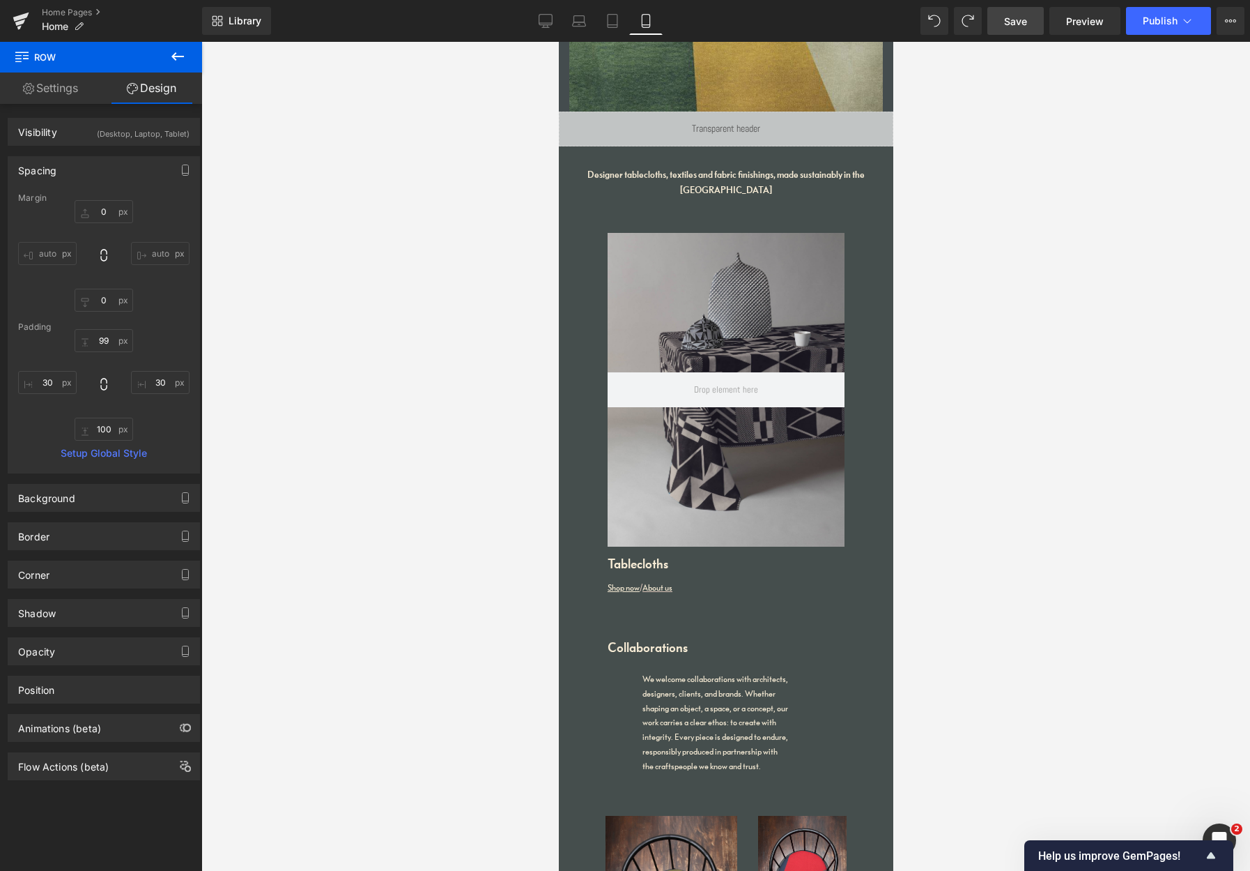
scroll to position [358, 0]
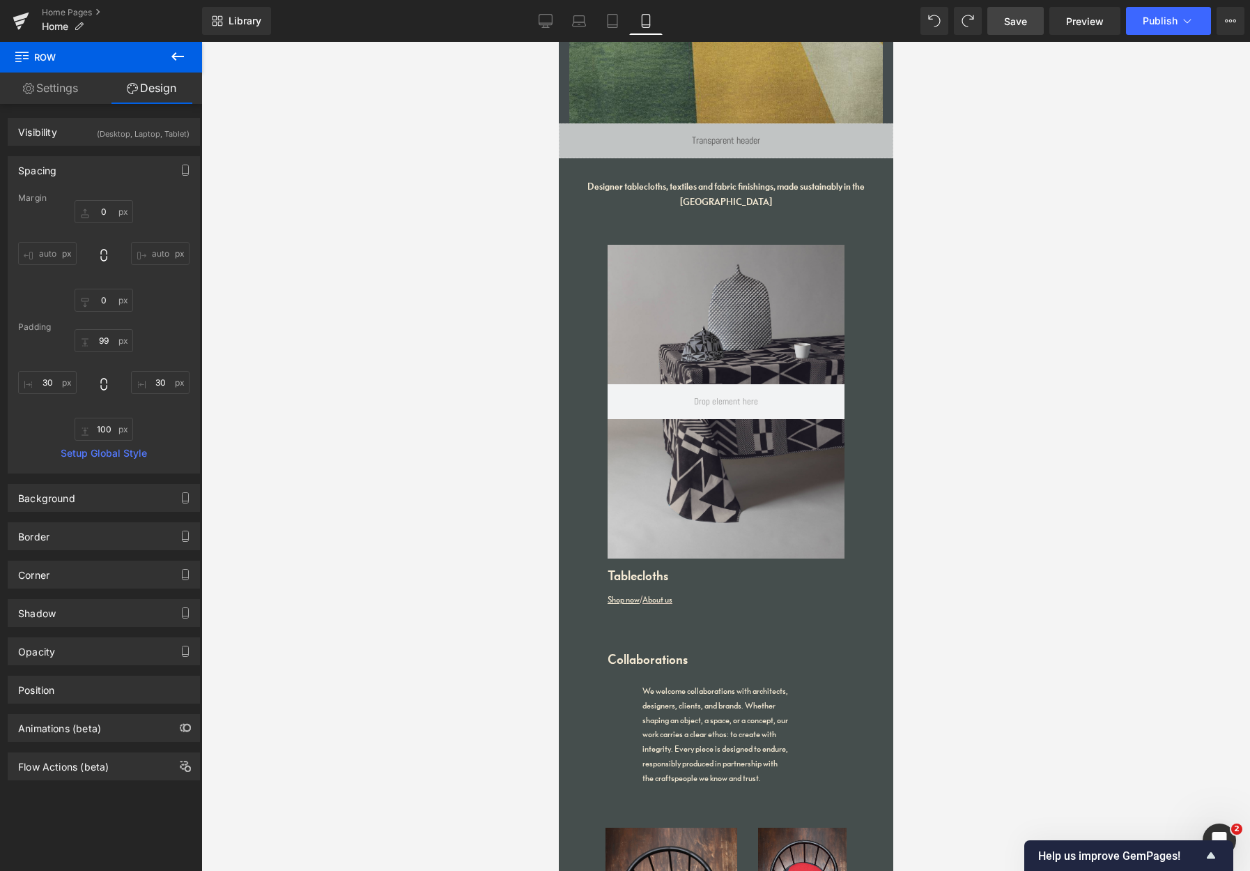
click at [694, 264] on div at bounding box center [725, 402] width 237 height 314
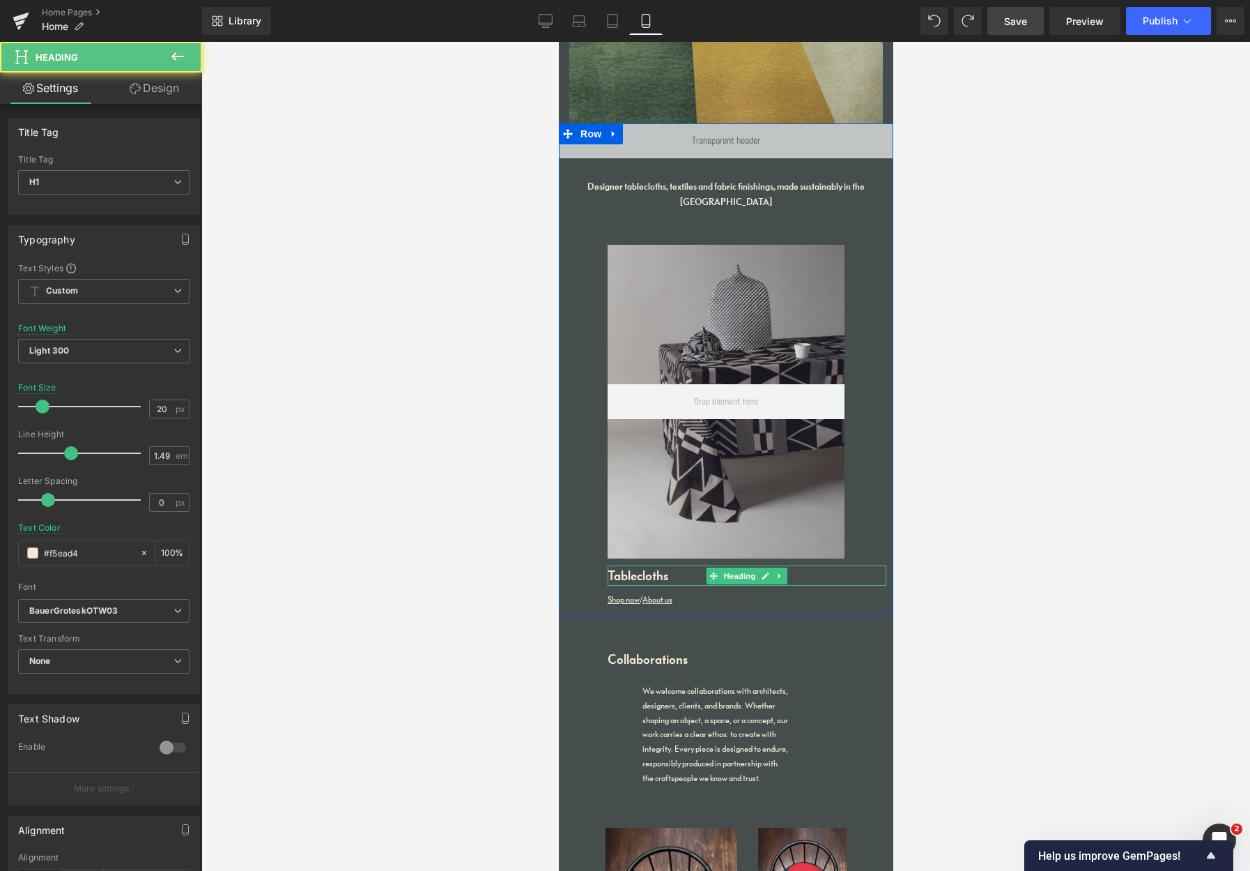
click at [614, 565] on h1 "Tablecloths" at bounding box center [746, 575] width 279 height 21
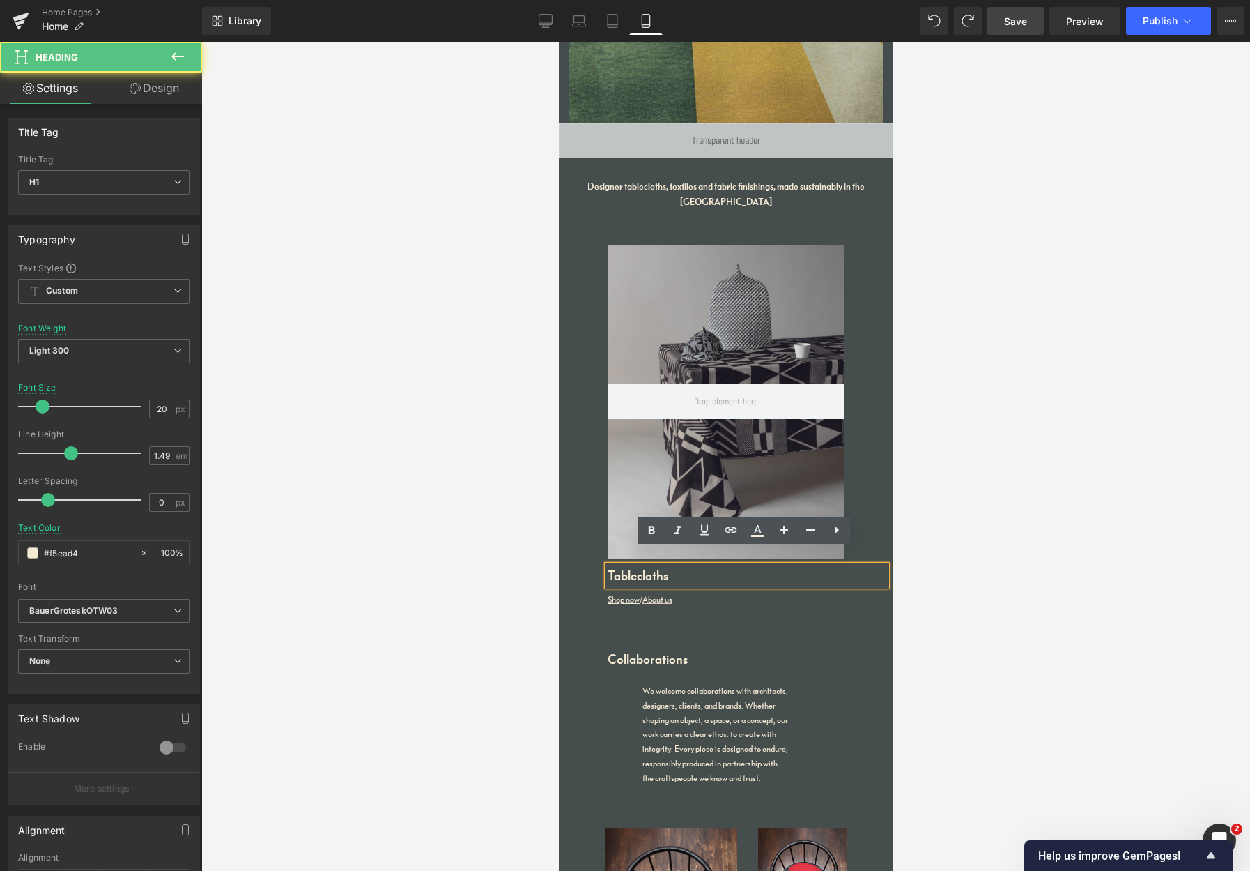
click at [574, 510] on div "Liquid Designer tablecloths, textiles and fabric finishings, made sustainably i…" at bounding box center [725, 368] width 335 height 491
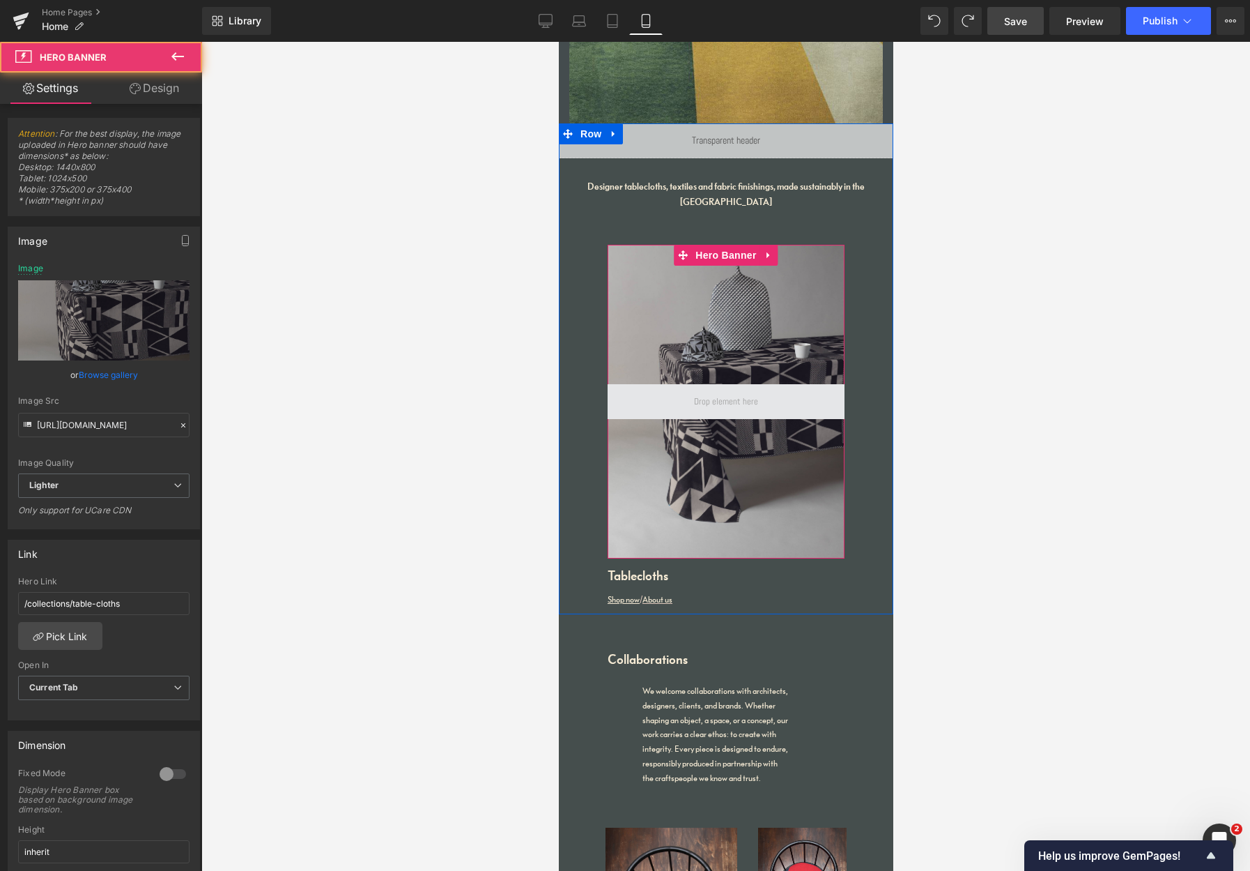
click at [615, 384] on span at bounding box center [725, 401] width 237 height 35
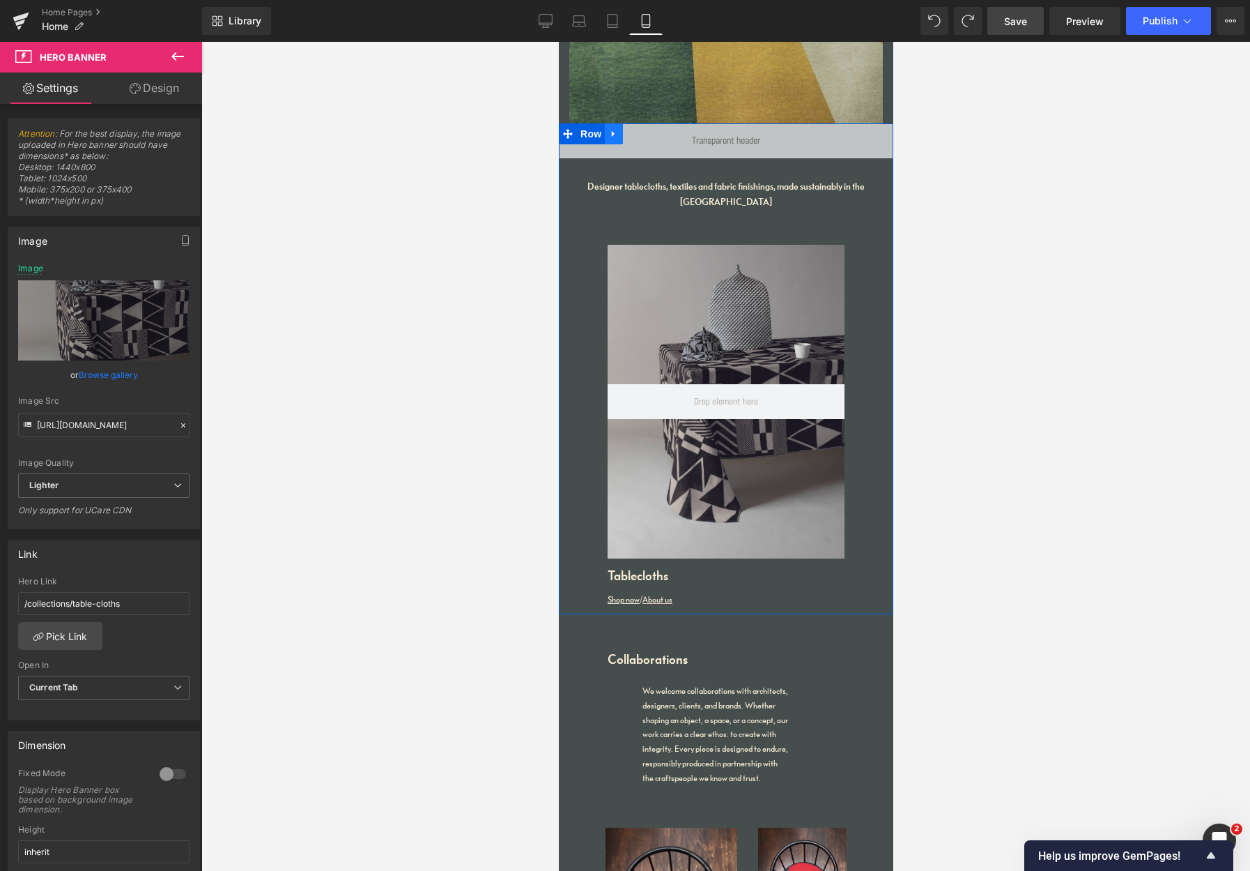
click at [612, 133] on icon at bounding box center [614, 134] width 10 height 10
click at [627, 135] on icon at bounding box center [632, 134] width 10 height 10
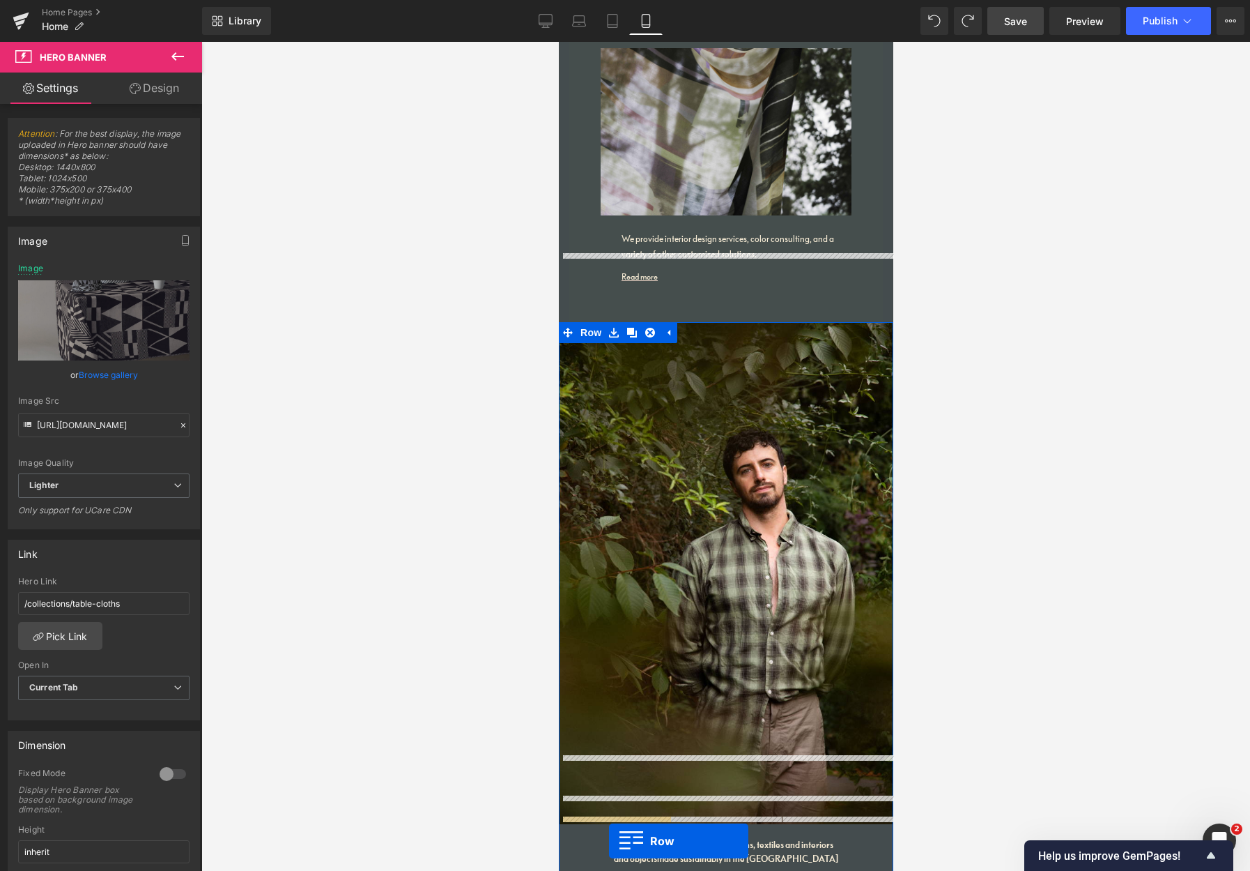
scroll to position [1724, 0]
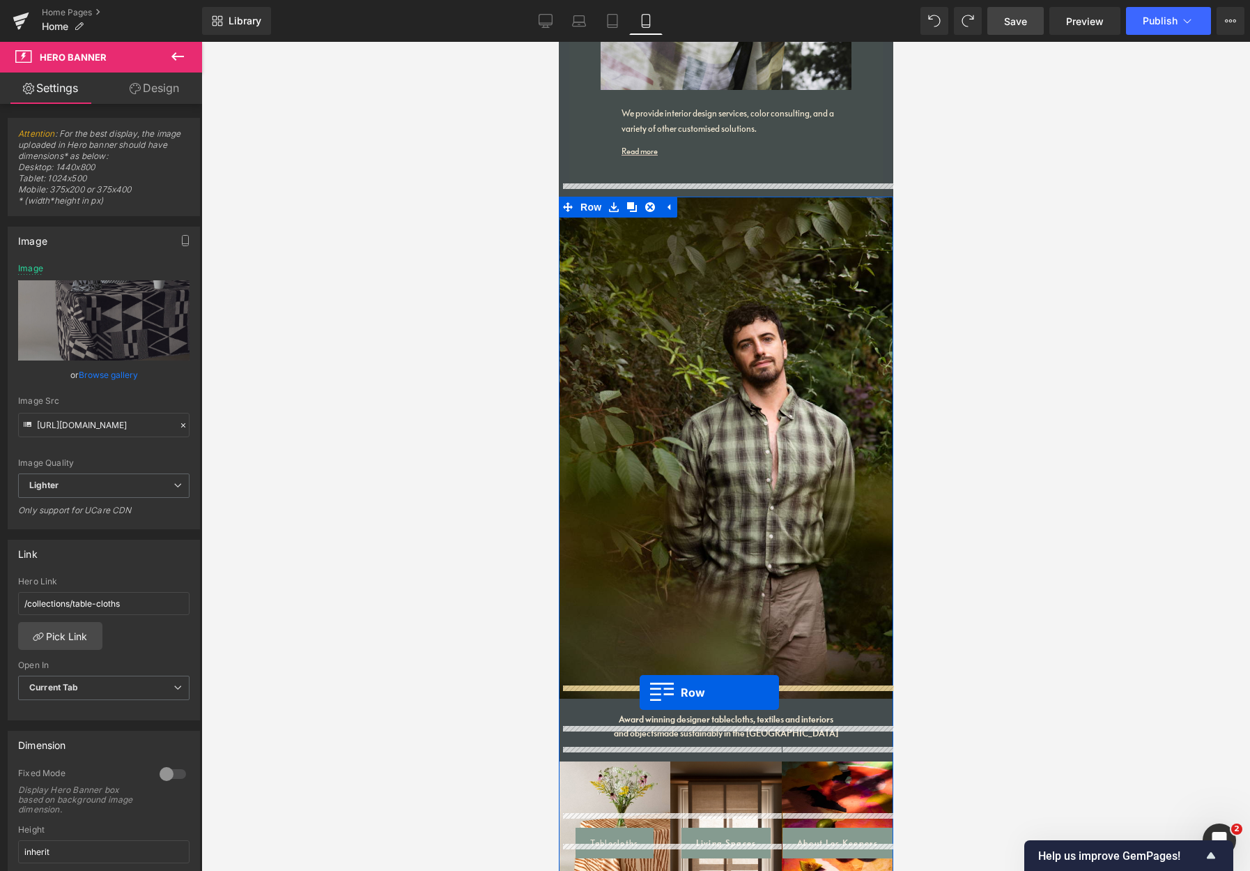
drag, startPoint x: 563, startPoint y: 608, endPoint x: 639, endPoint y: 692, distance: 114.0
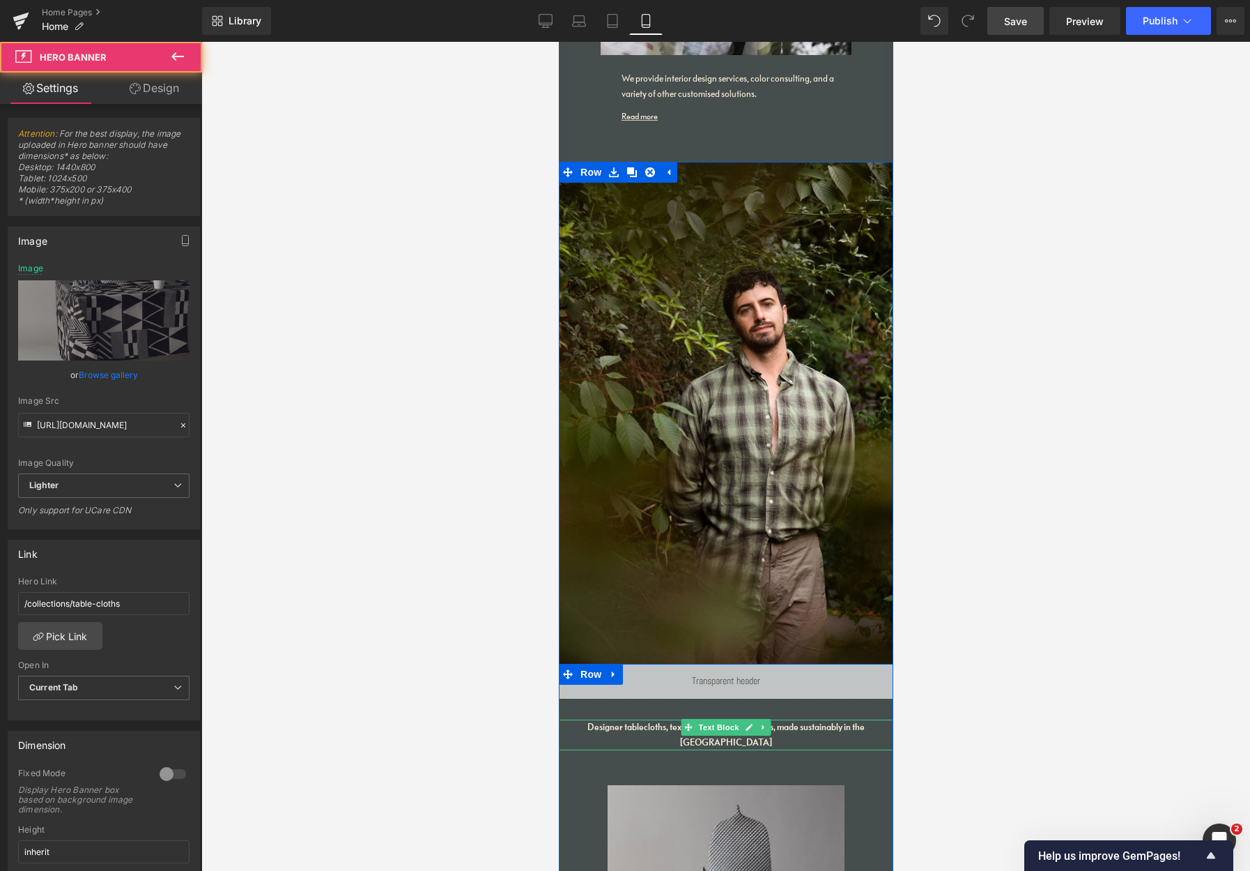
drag, startPoint x: 652, startPoint y: 715, endPoint x: 660, endPoint y: 714, distance: 8.5
click at [652, 719] on div "Designer tablecloths, textiles and fabric finishings, made sustainably in the […" at bounding box center [725, 734] width 335 height 31
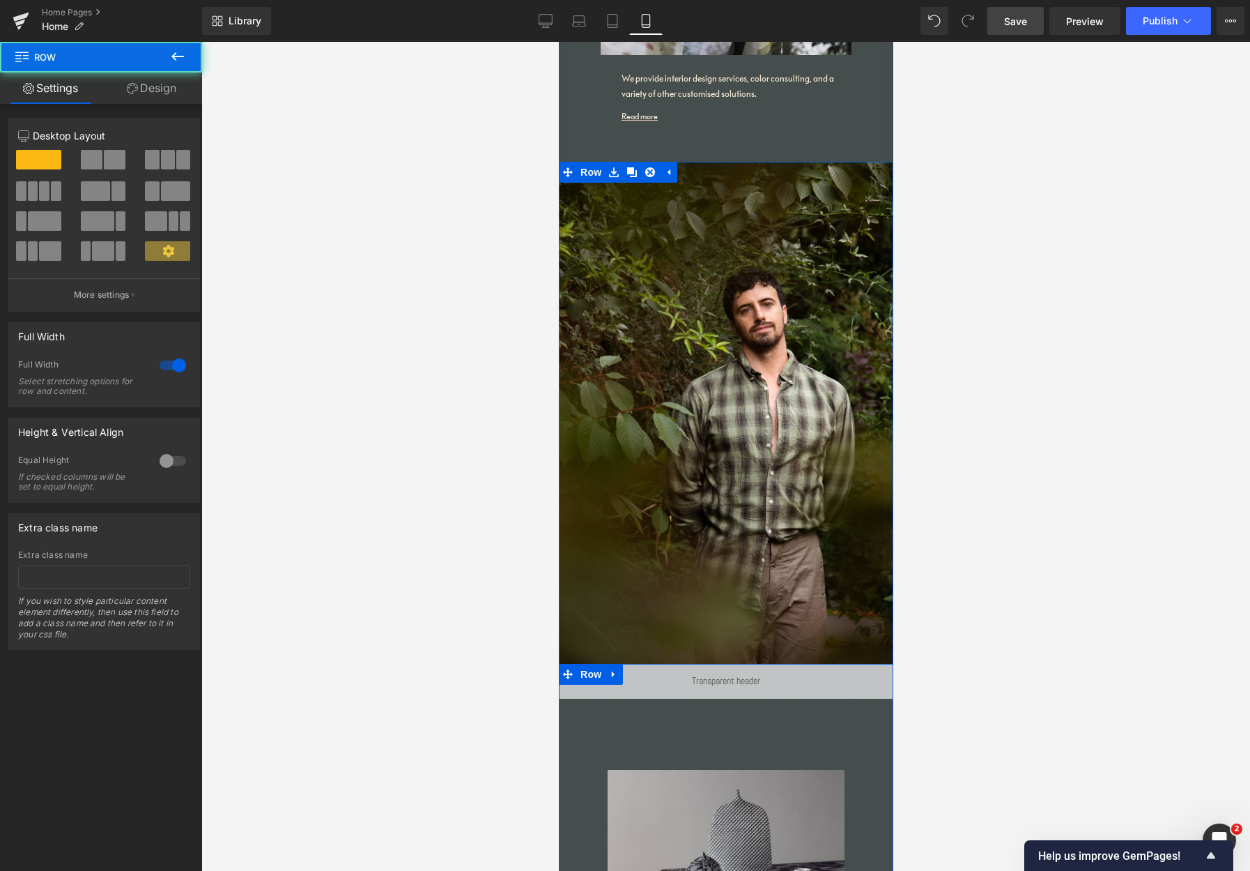
click at [760, 722] on icon at bounding box center [763, 727] width 8 height 8
click at [770, 722] on icon at bounding box center [771, 727] width 8 height 8
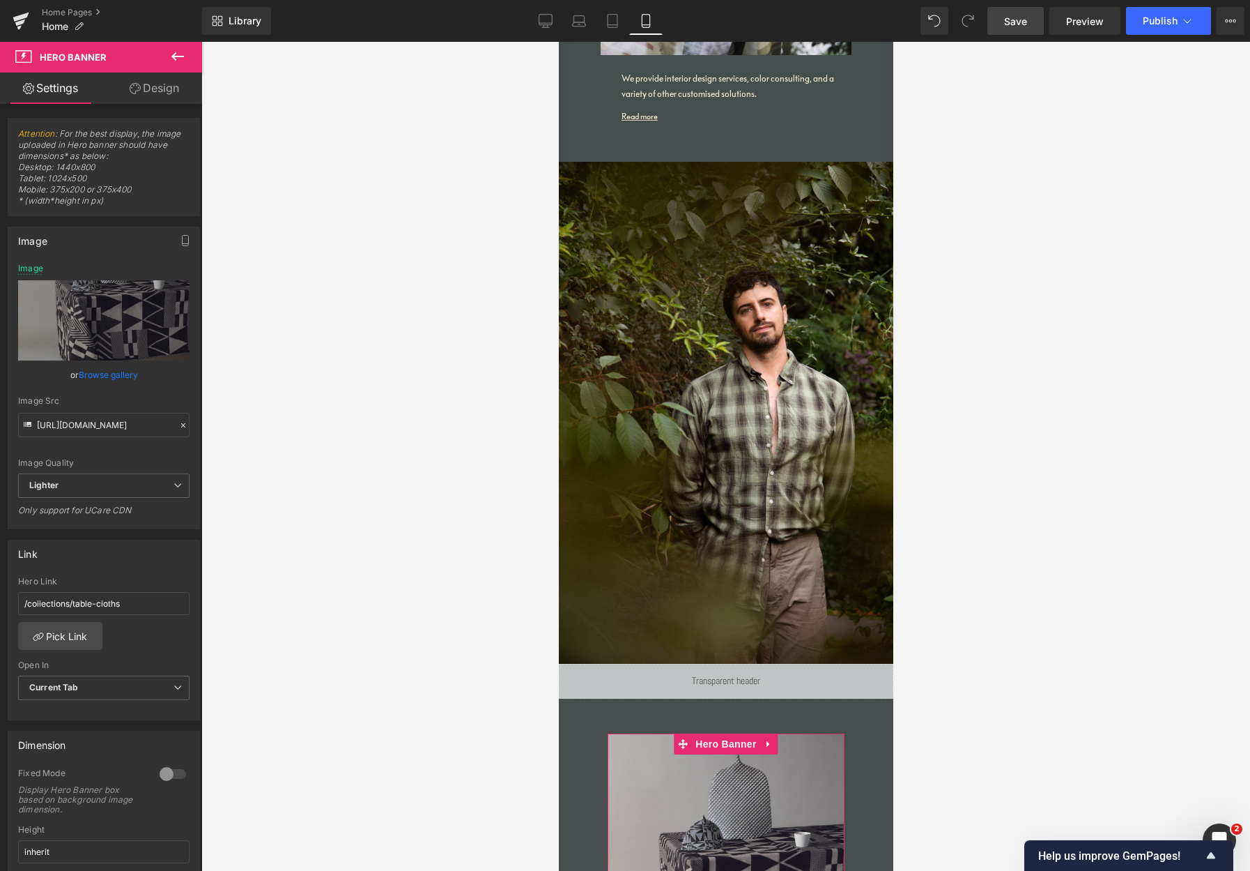
click at [107, 376] on link "Browse gallery" at bounding box center [108, 374] width 59 height 24
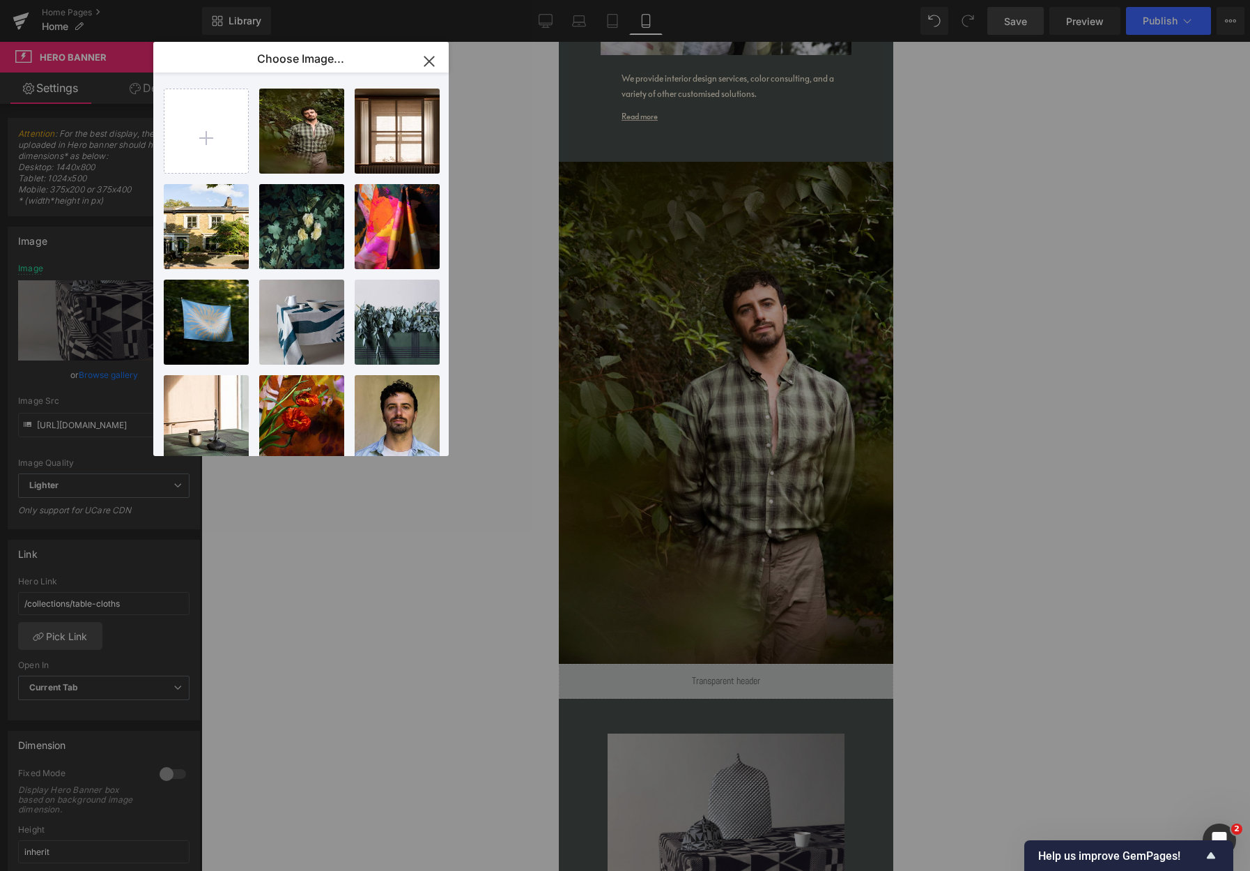
drag, startPoint x: 195, startPoint y: 328, endPoint x: 257, endPoint y: 344, distance: 63.4
click at [0, 0] on div "s0...s0.jpg 1.16 MB" at bounding box center [0, 0] width 0 height 0
type input "[URL][DOMAIN_NAME]"
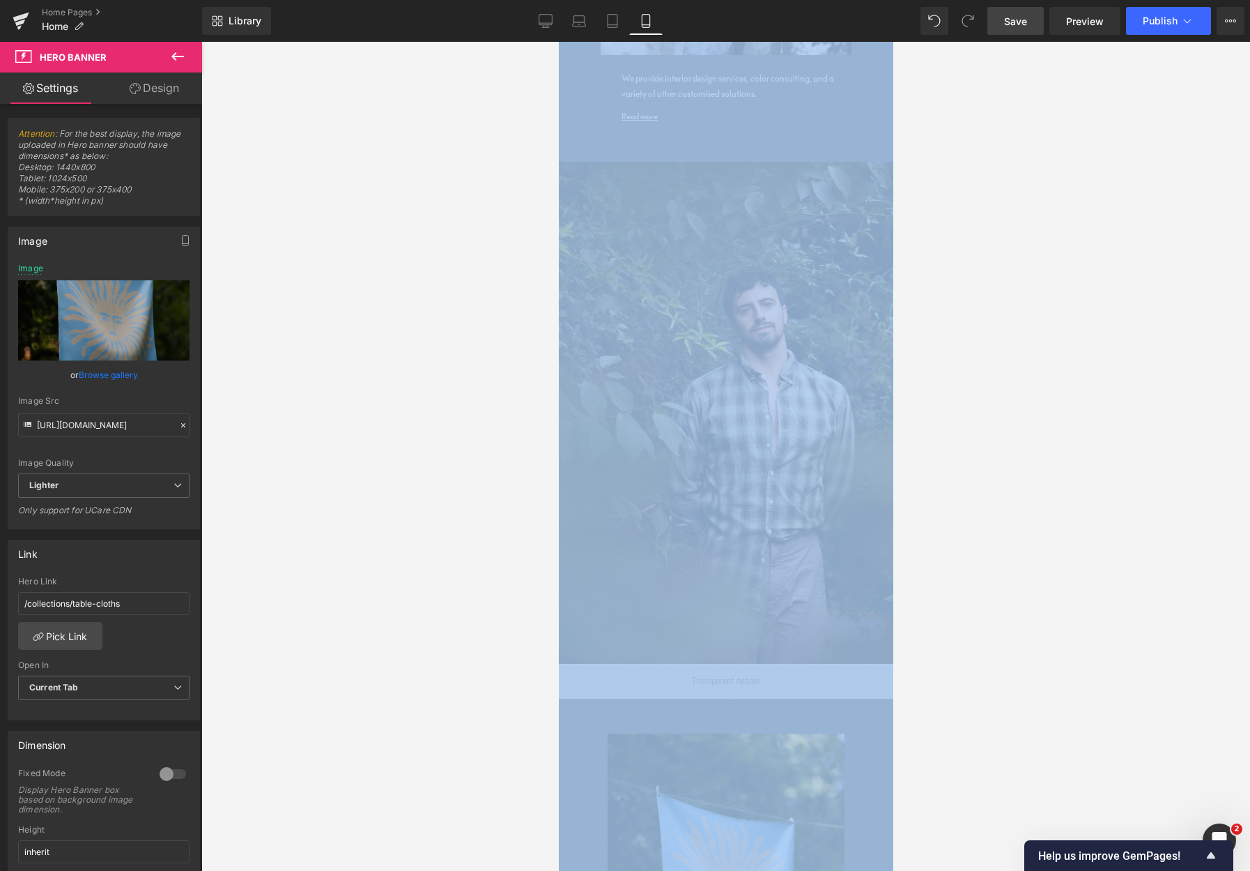
drag, startPoint x: 1020, startPoint y: 588, endPoint x: 901, endPoint y: 930, distance: 361.8
click at [901, 722] on html "Row You are previewing how the will restyle your page. You can not edit Element…" at bounding box center [625, 435] width 1250 height 871
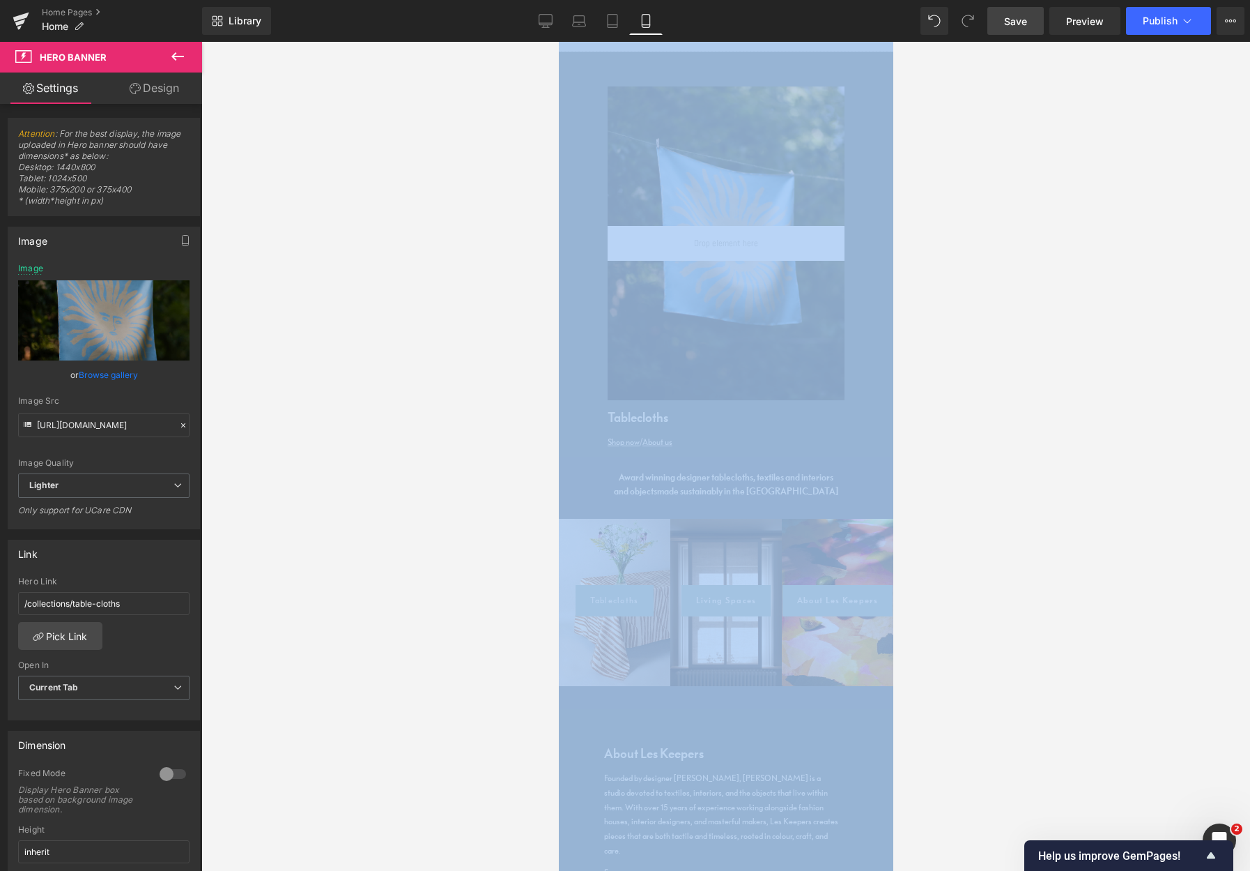
scroll to position [2364, 0]
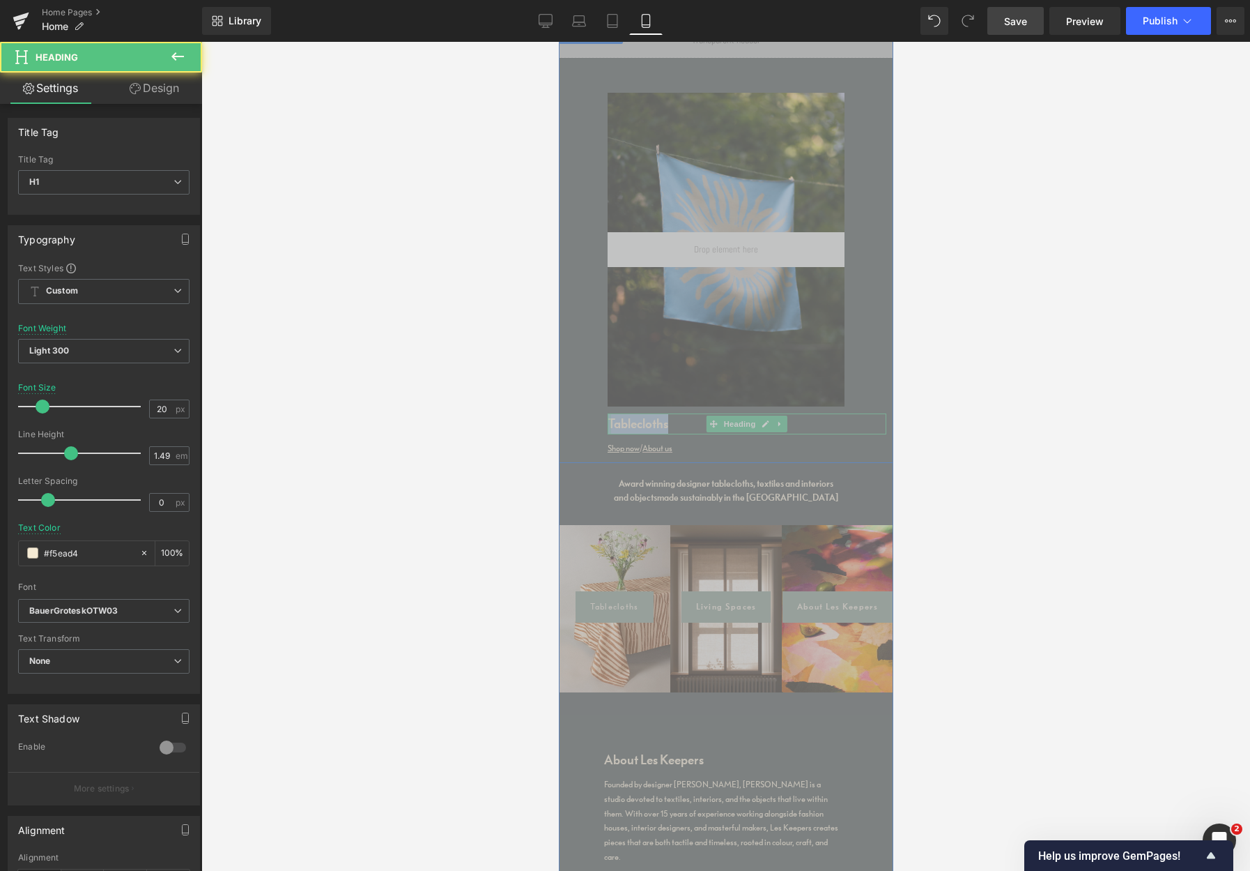
drag, startPoint x: 666, startPoint y: 410, endPoint x: 589, endPoint y: 418, distance: 77.1
click at [597, 415] on div "Liquid Hero Banner 200px 200px Tablecloths Heading Shop now / About us Text Blo…" at bounding box center [725, 243] width 335 height 440
drag, startPoint x: 647, startPoint y: 411, endPoint x: 655, endPoint y: 407, distance: 8.4
click at [648, 413] on h1 "Tablecloths" at bounding box center [746, 423] width 279 height 21
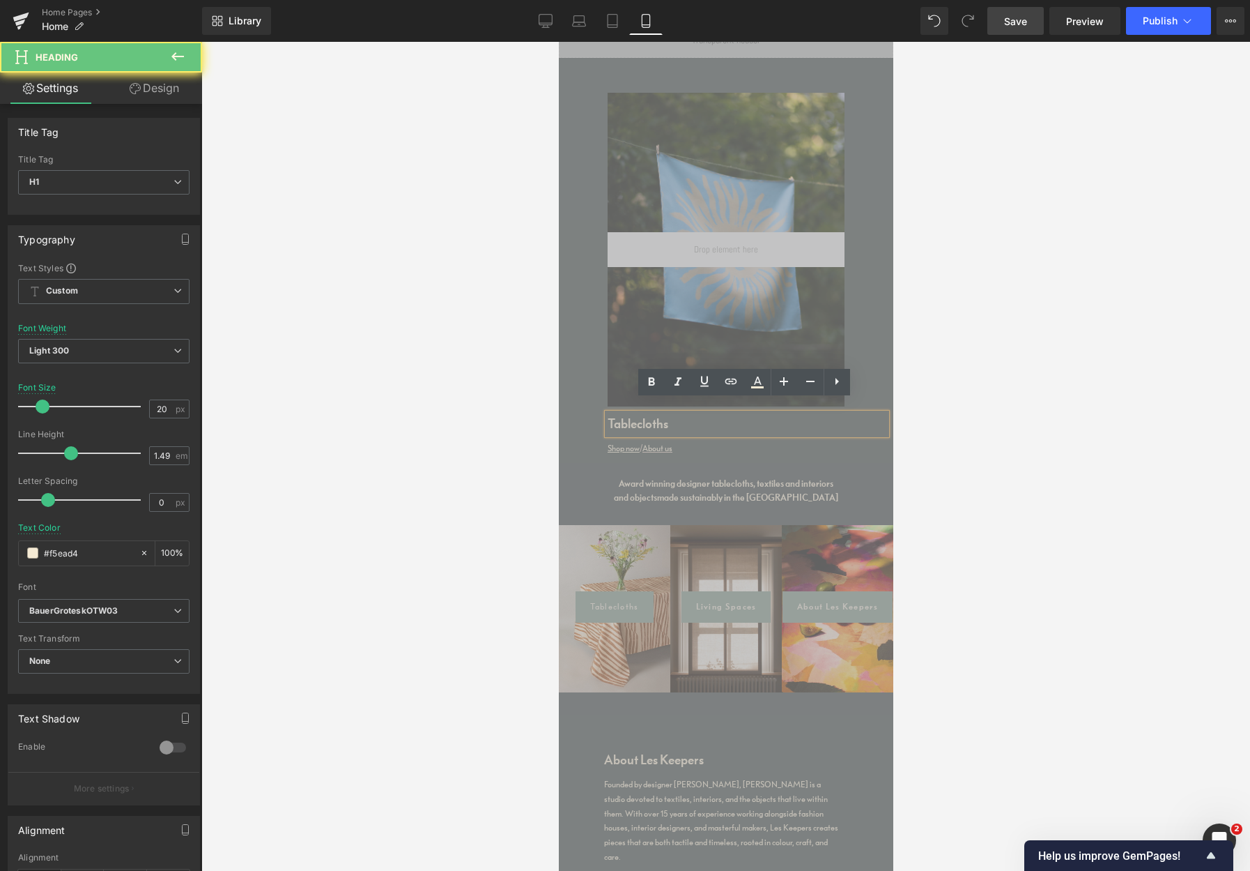
drag, startPoint x: 655, startPoint y: 408, endPoint x: 564, endPoint y: 408, distance: 90.6
click at [586, 402] on div "Liquid Hero Banner 200px 200px Tablecloths Heading Shop now / About us Text Blo…" at bounding box center [725, 243] width 335 height 440
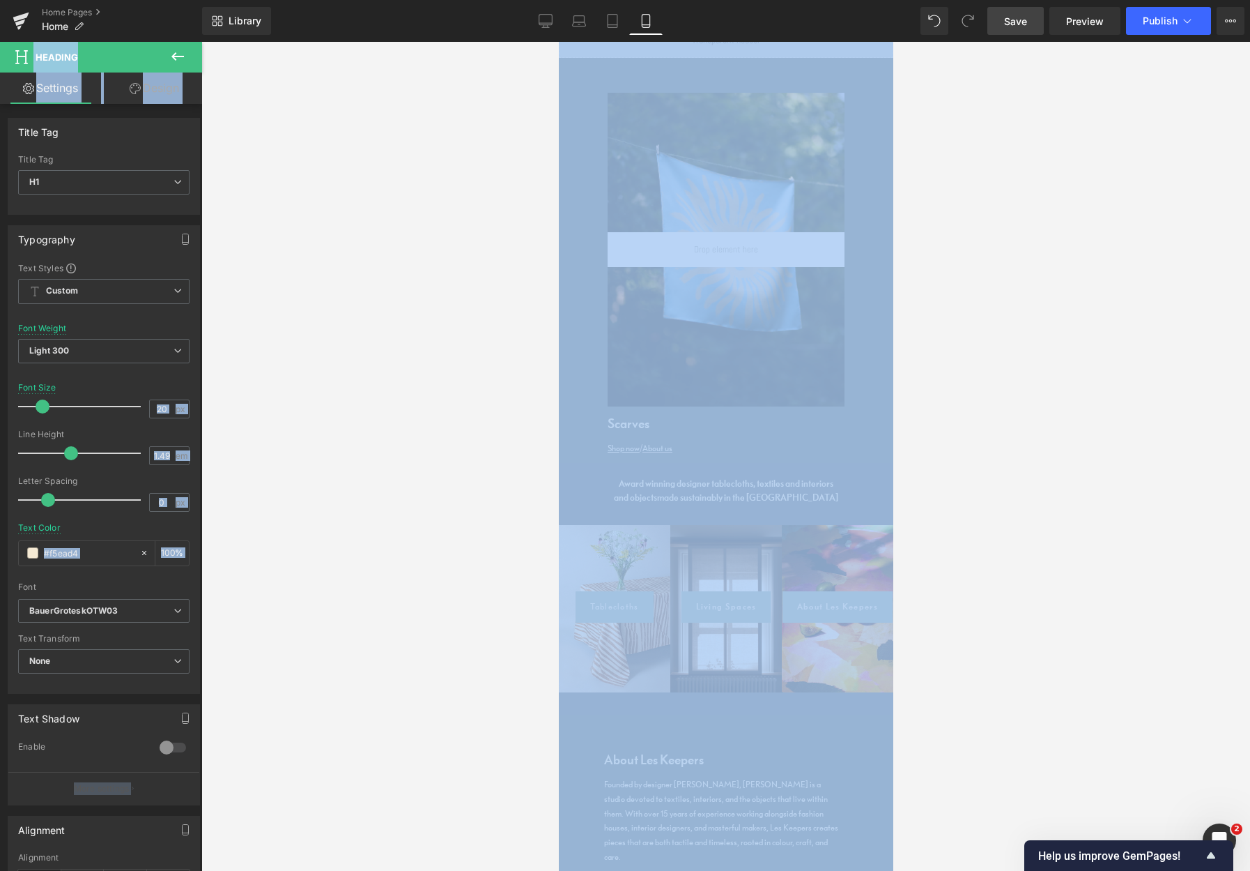
drag, startPoint x: 1122, startPoint y: 429, endPoint x: 972, endPoint y: 127, distance: 337.3
click at [1004, 6] on div "Row You are previewing how the will restyle your page. You can not edit Element…" at bounding box center [625, 447] width 1250 height 894
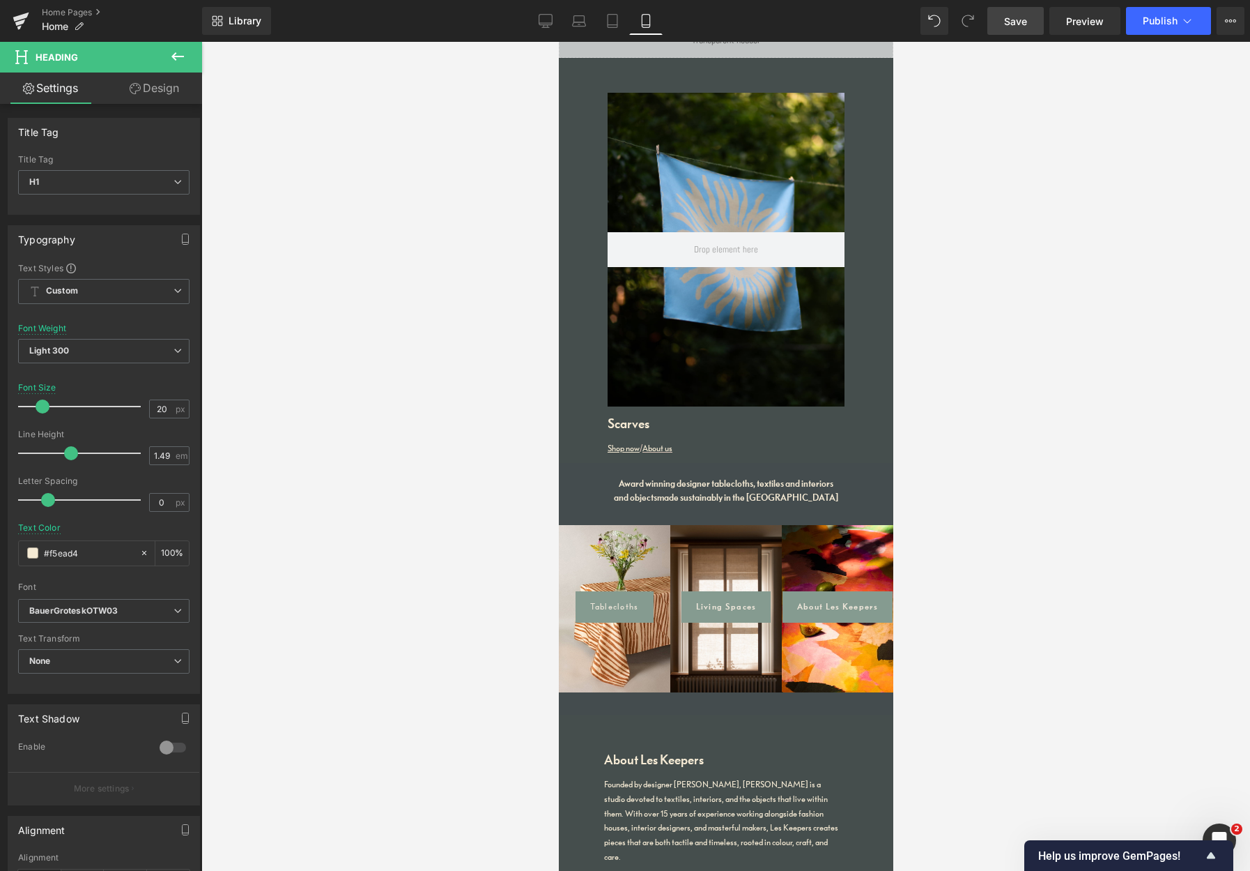
click at [927, 345] on div at bounding box center [725, 456] width 1049 height 829
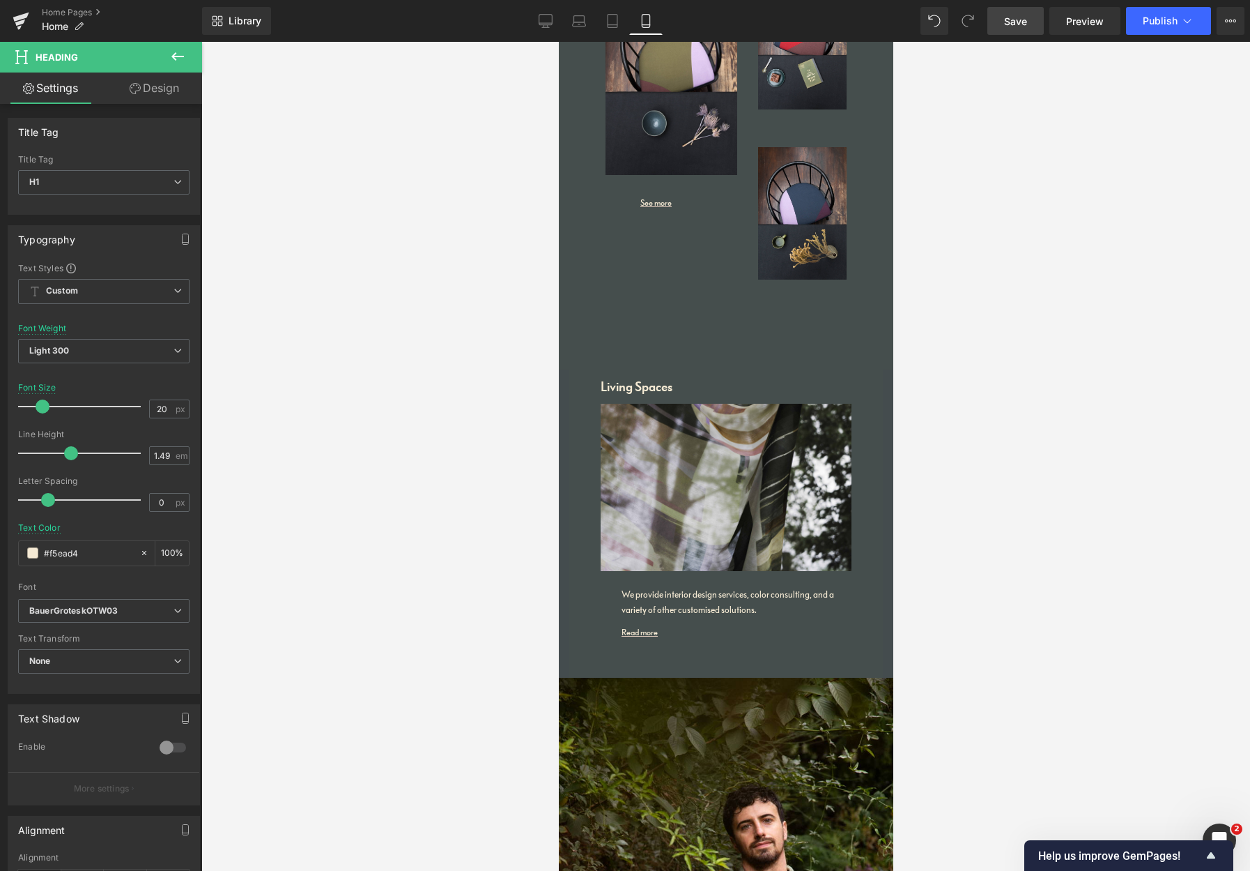
scroll to position [1365, 0]
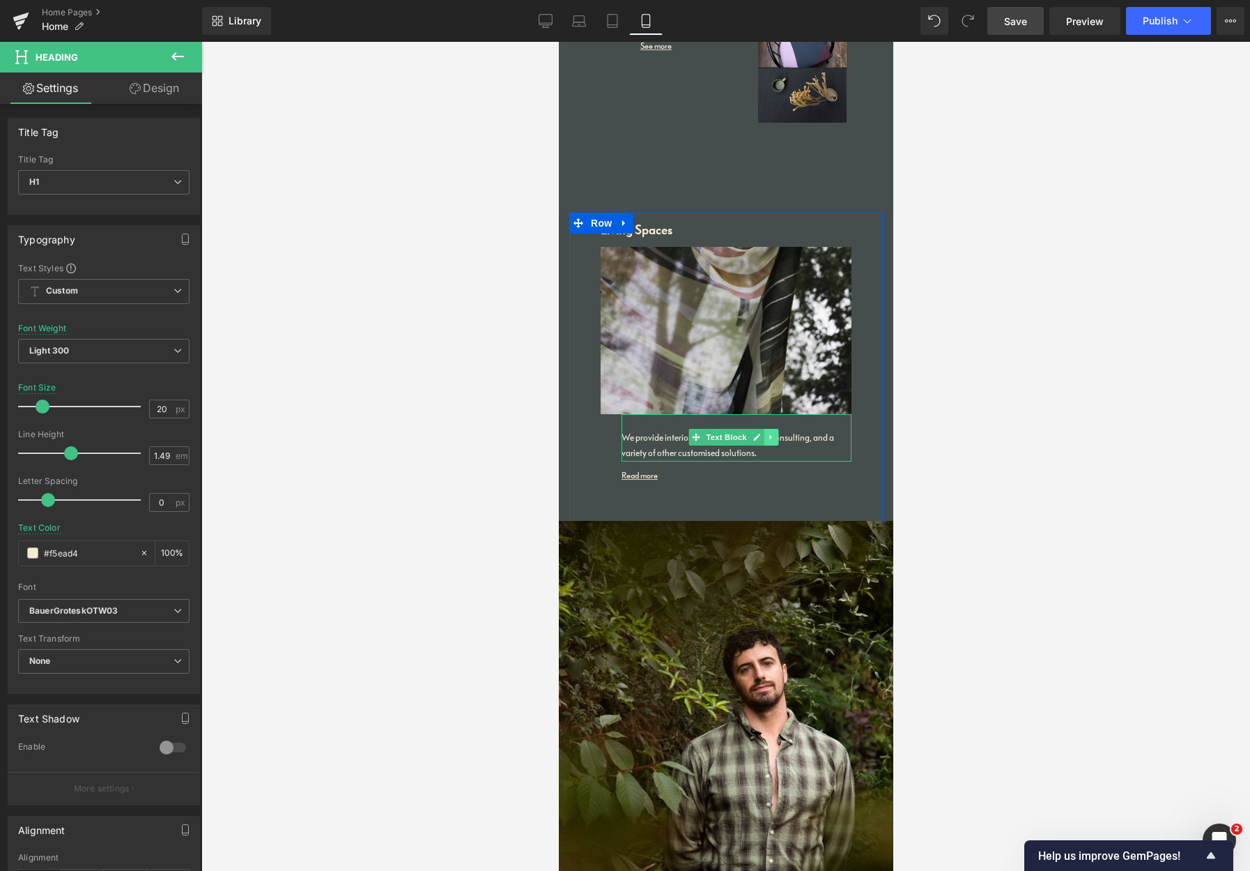
click at [773, 433] on icon at bounding box center [771, 437] width 8 height 8
click at [765, 434] on icon at bounding box center [764, 438] width 8 height 8
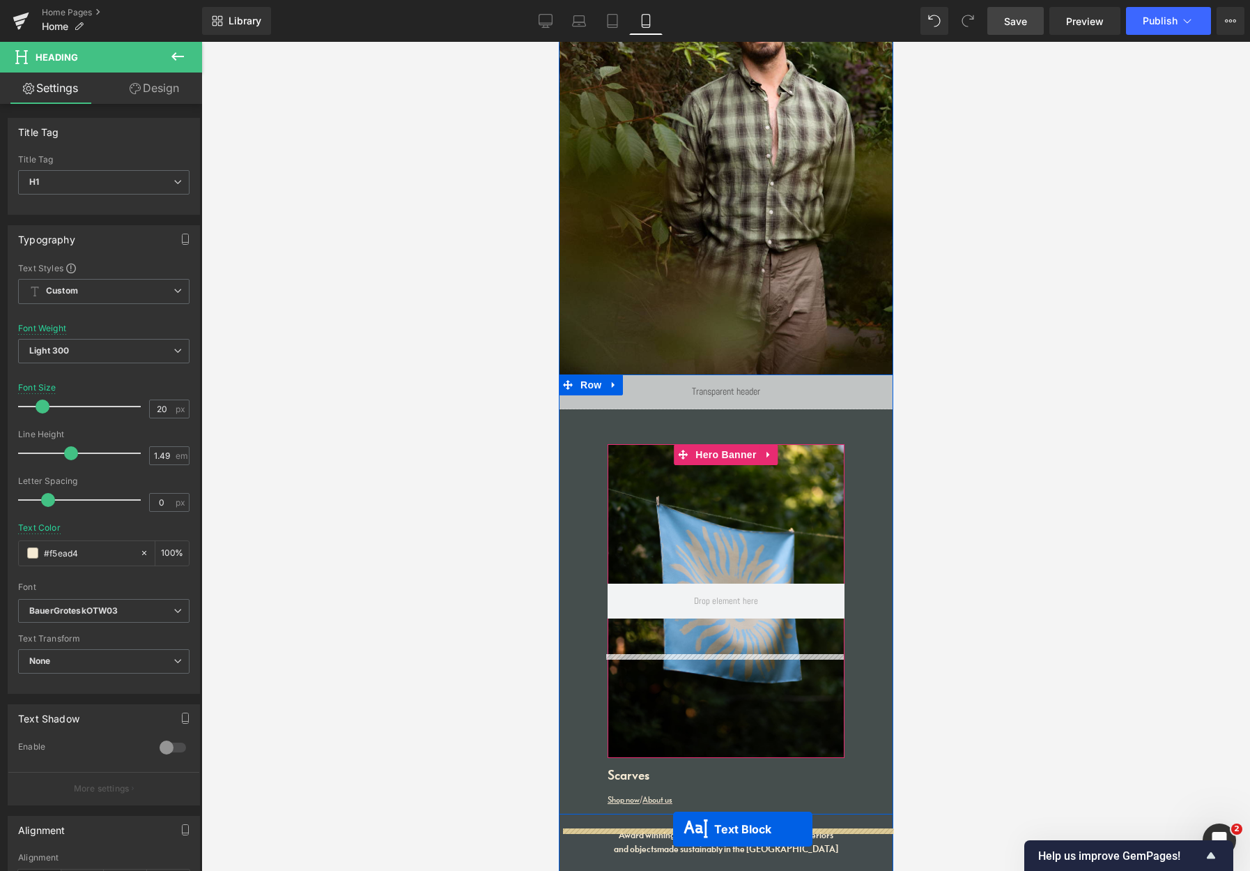
scroll to position [2076, 0]
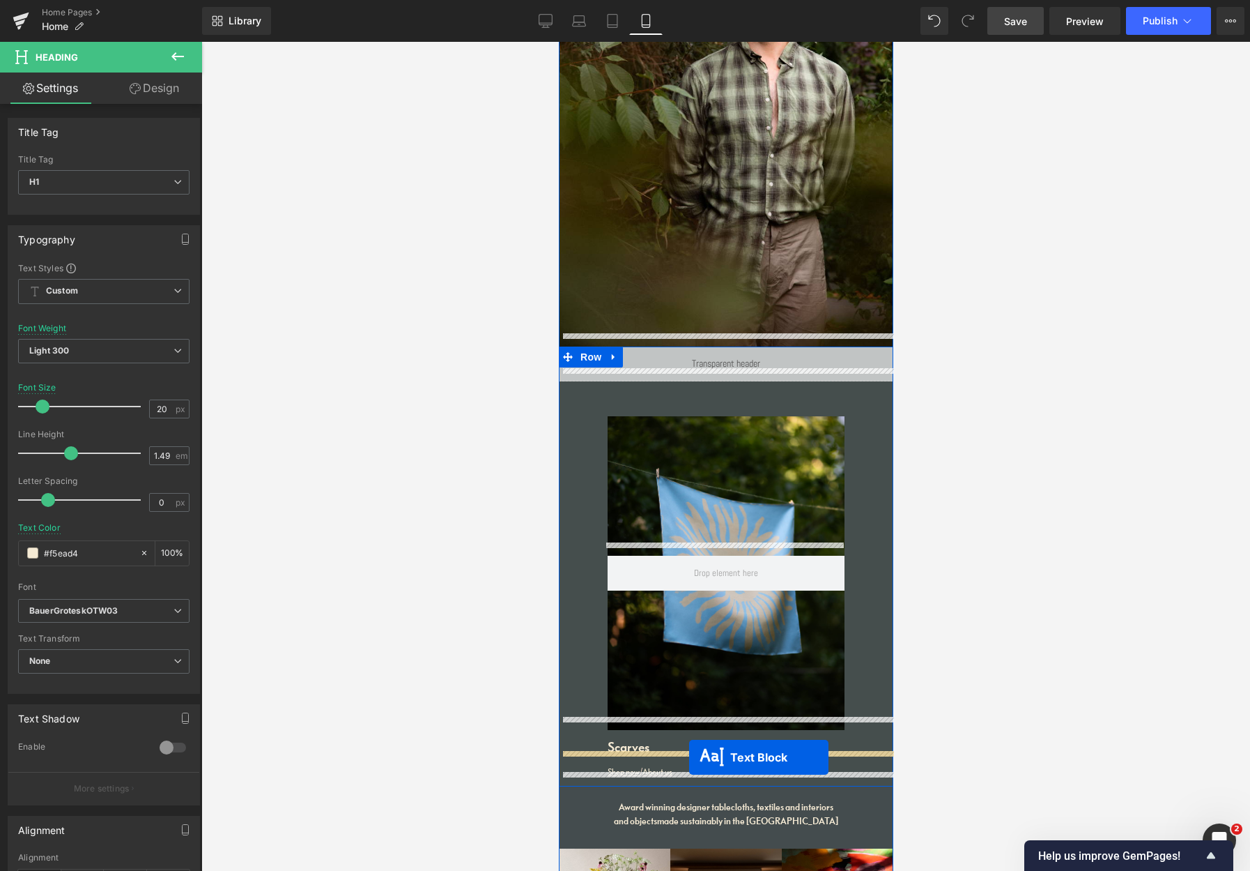
drag, startPoint x: 697, startPoint y: 475, endPoint x: 689, endPoint y: 756, distance: 281.7
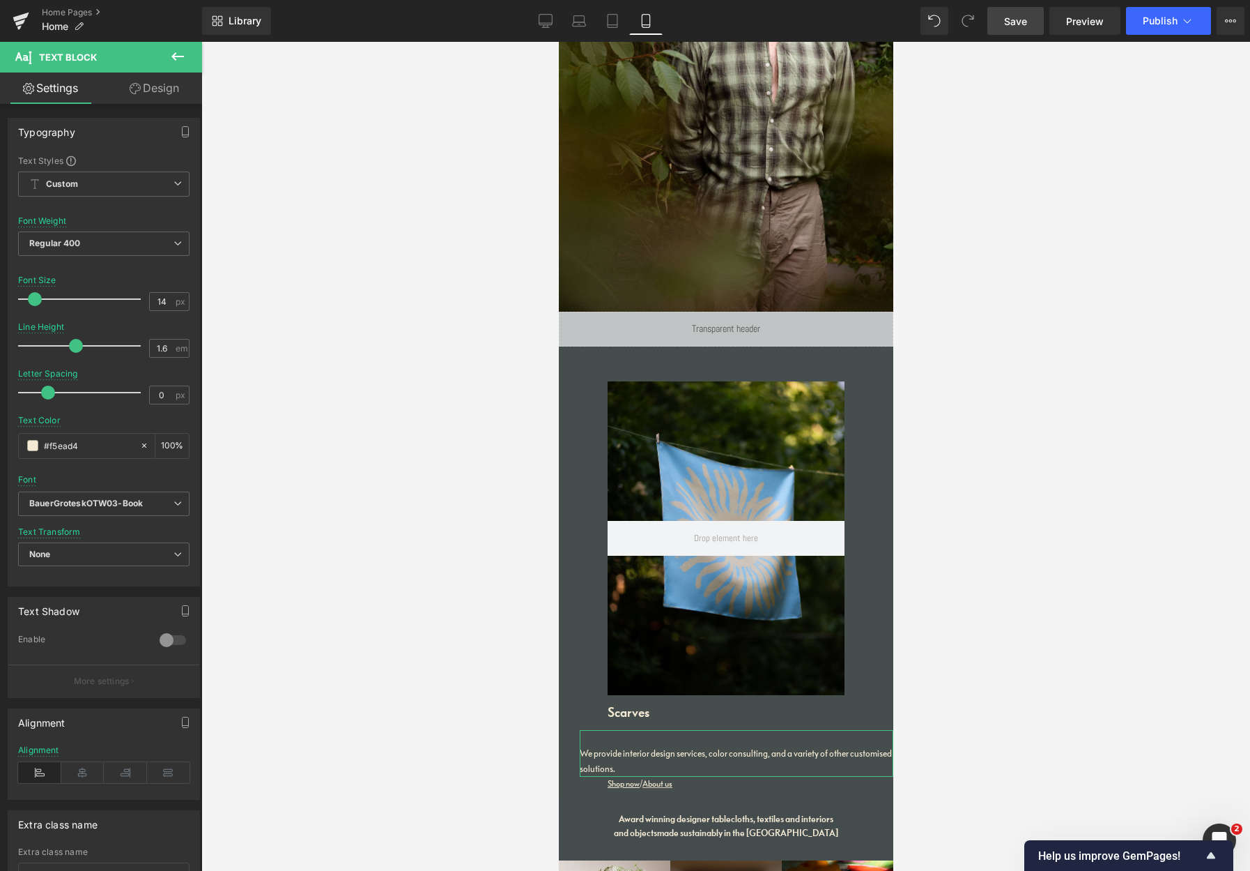
click at [155, 81] on link "Design" at bounding box center [154, 87] width 101 height 31
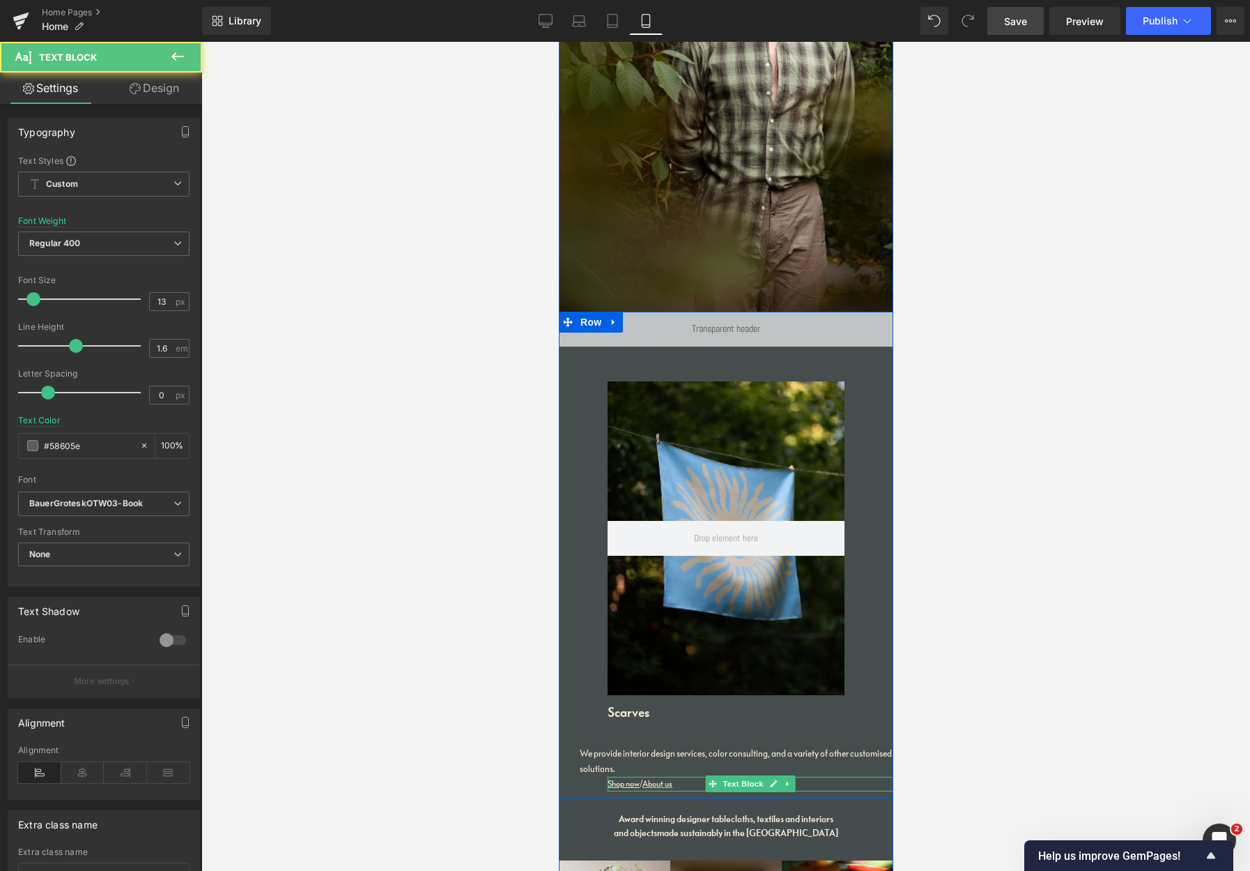
click at [680, 722] on div "Shop now / About us" at bounding box center [750, 784] width 286 height 15
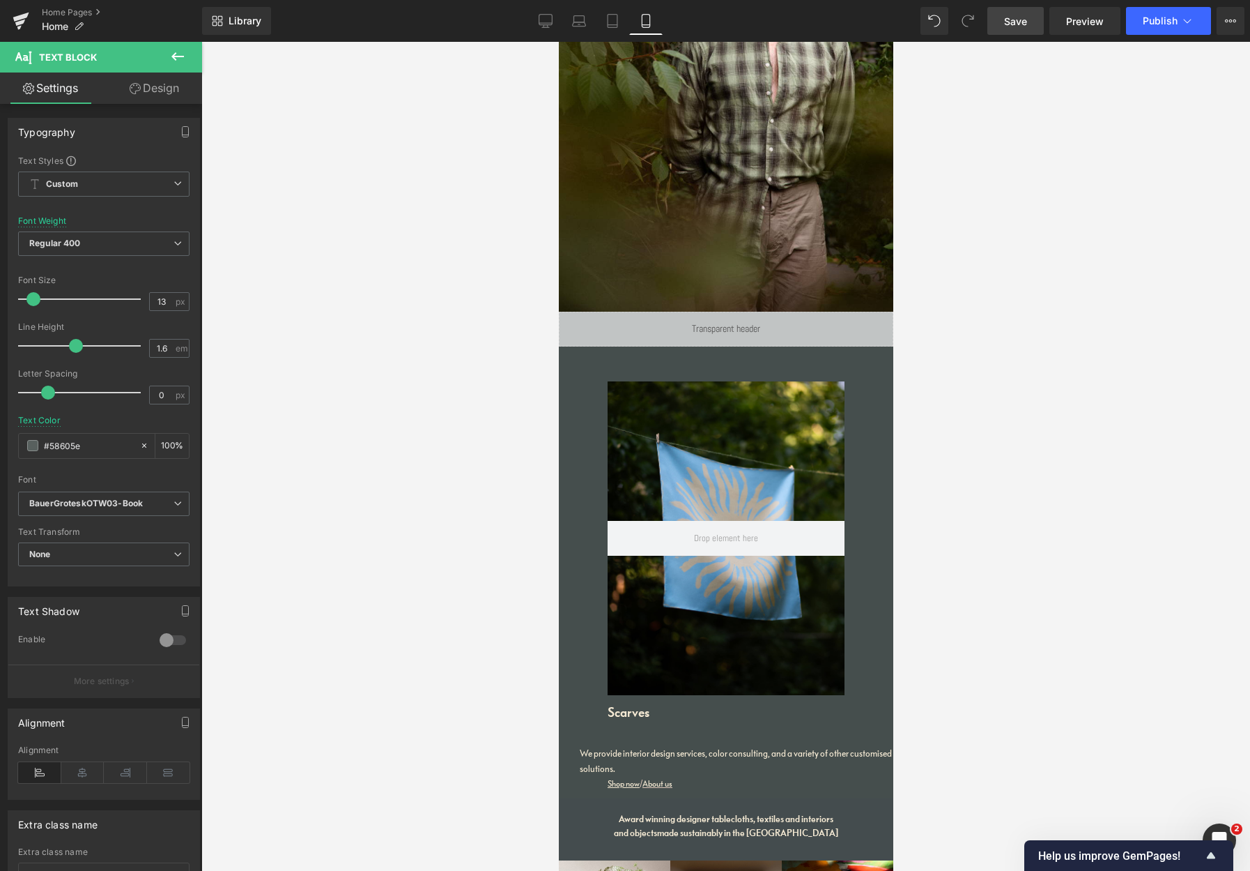
click at [163, 89] on link "Design" at bounding box center [154, 87] width 101 height 31
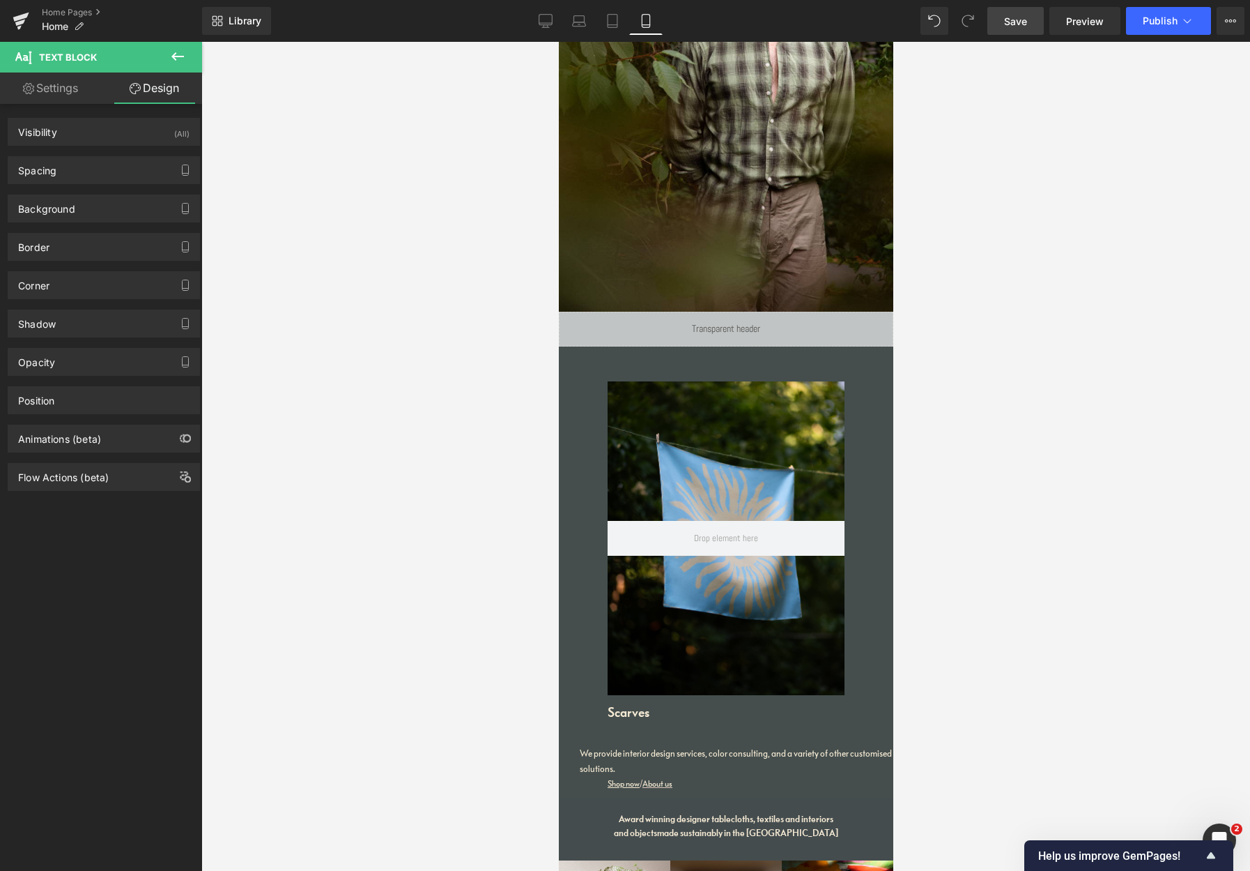
type input "0"
type input "10"
type input "70"
type input "0"
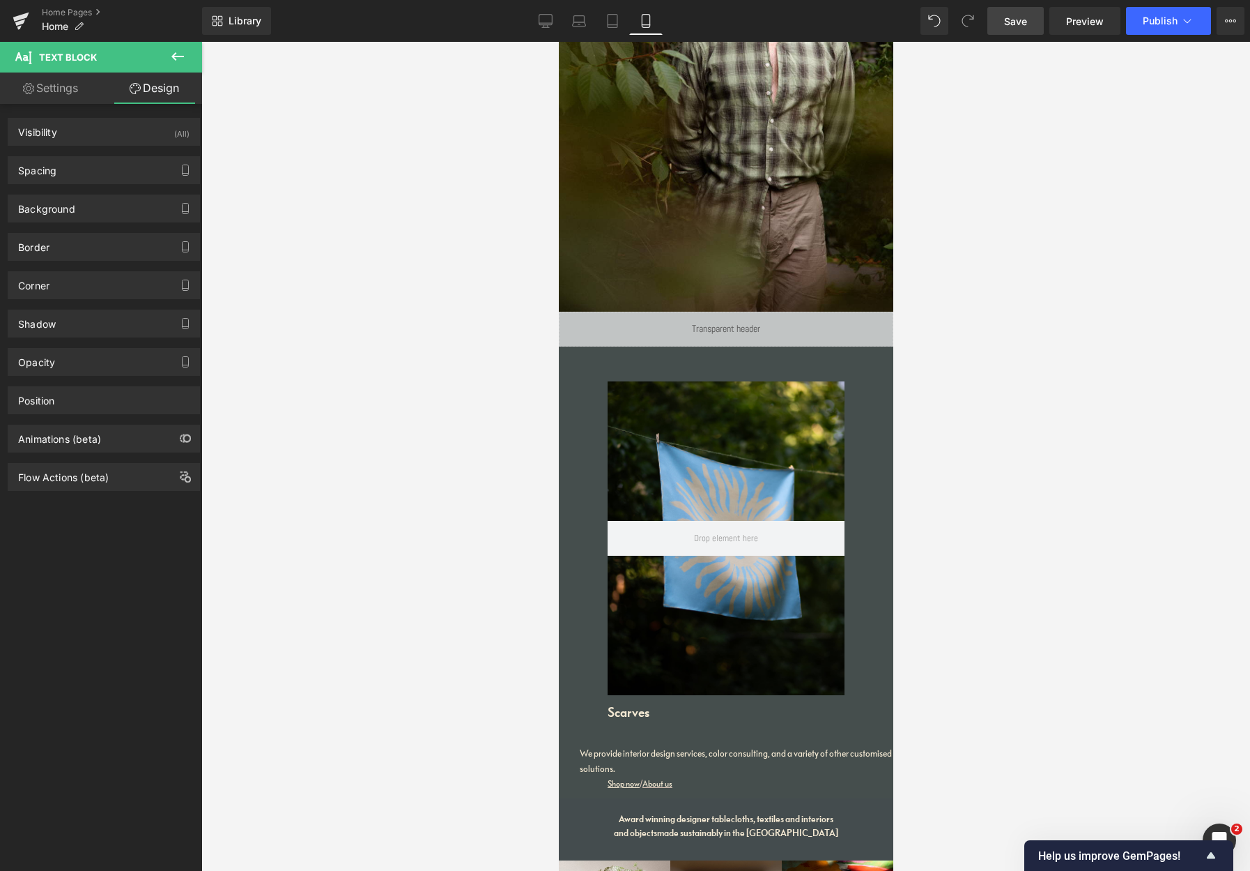
type input "0"
click at [75, 171] on div "Spacing" at bounding box center [103, 170] width 191 height 26
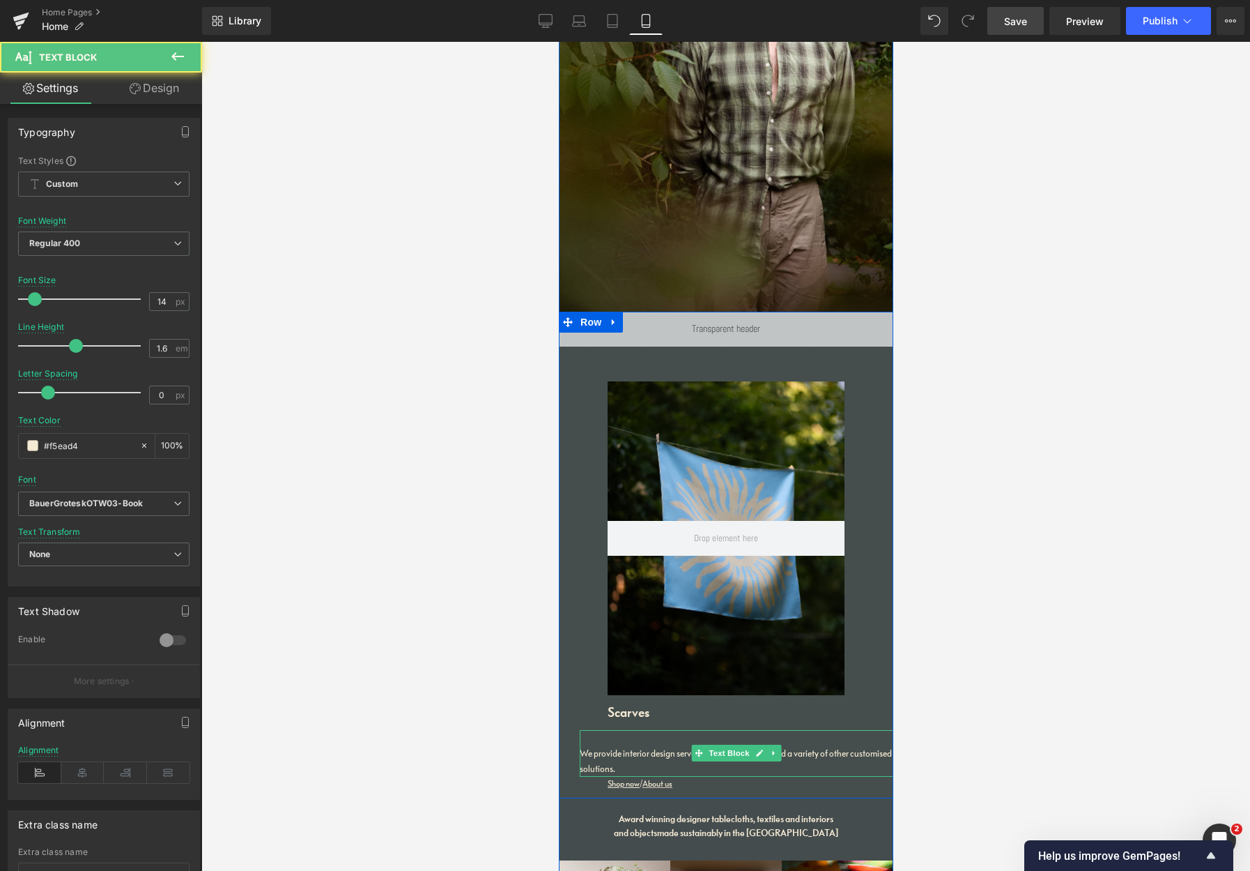
click at [664, 722] on p "We provide interior design services, color consulting, and a variety of other c…" at bounding box center [736, 761] width 314 height 31
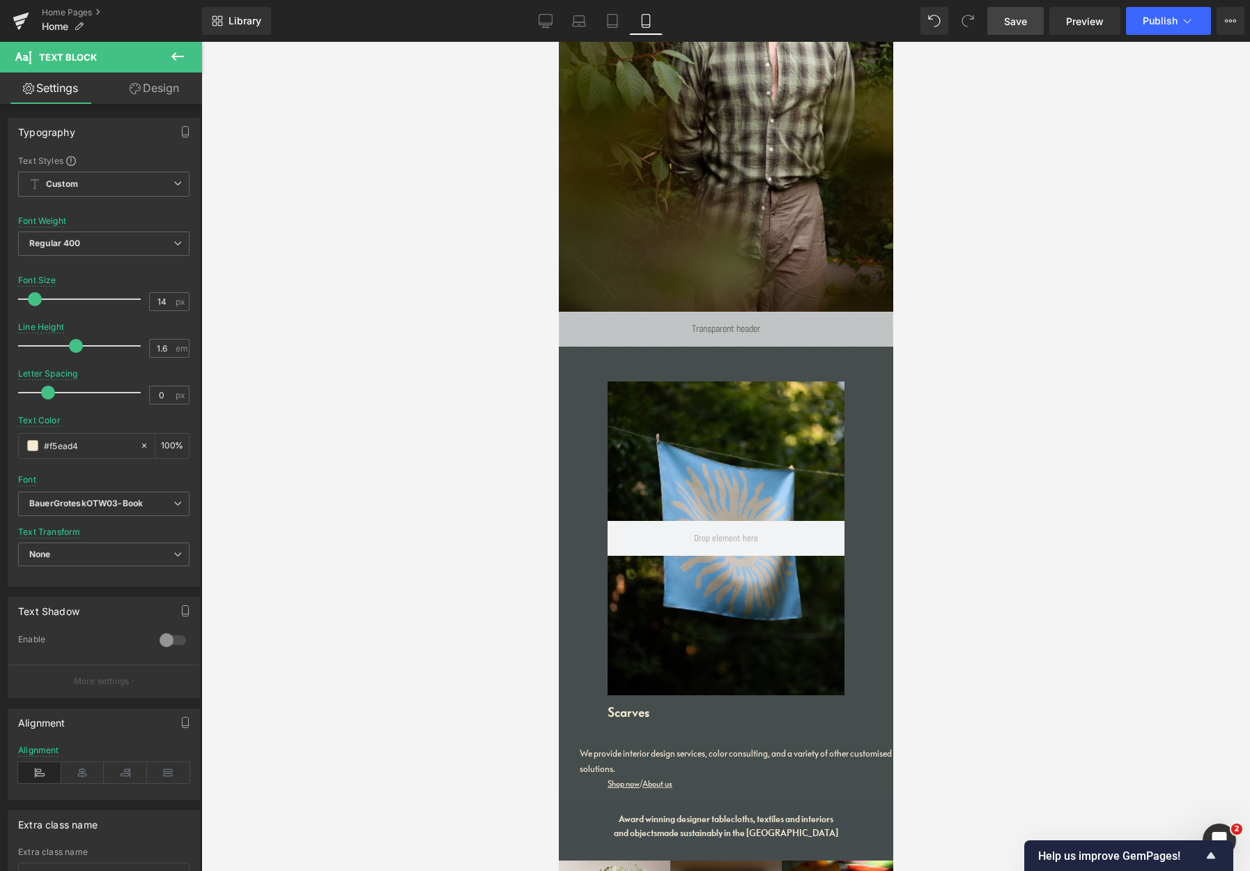
click at [169, 82] on link "Design" at bounding box center [154, 87] width 101 height 31
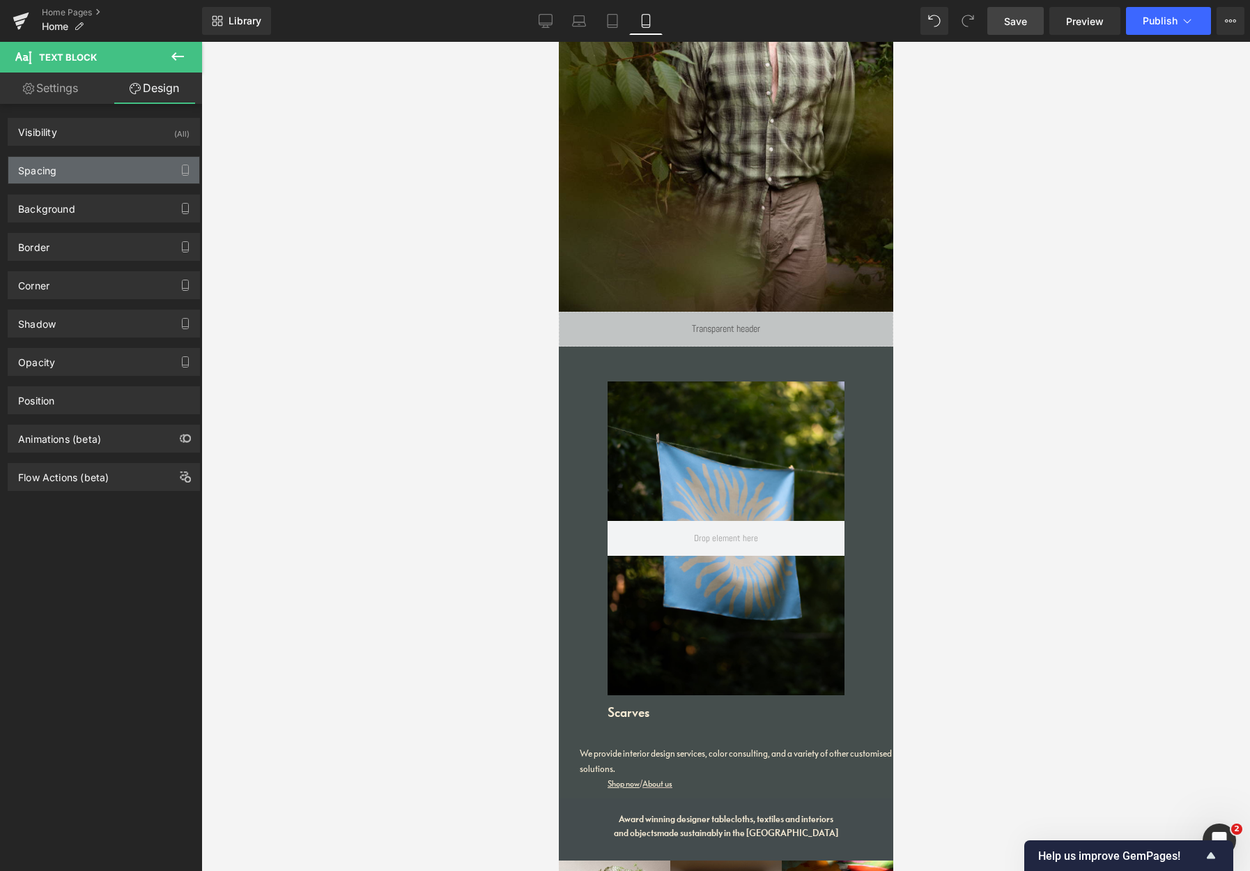
click at [71, 170] on div "Spacing" at bounding box center [103, 170] width 191 height 26
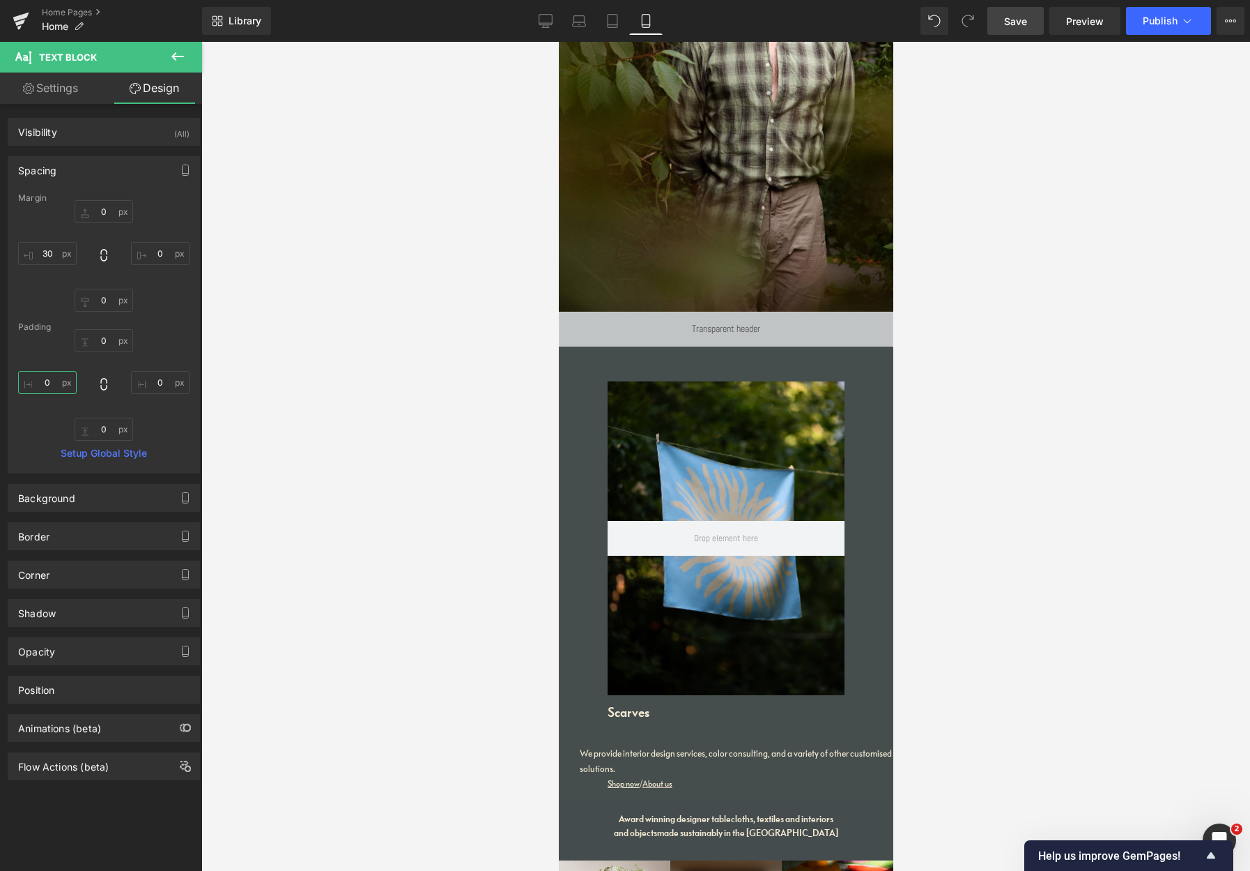
drag, startPoint x: 54, startPoint y: 383, endPoint x: 32, endPoint y: 379, distance: 22.6
click at [34, 380] on input "0" at bounding box center [47, 382] width 59 height 23
drag, startPoint x: 53, startPoint y: 251, endPoint x: 36, endPoint y: 250, distance: 16.8
click at [36, 250] on input "30" at bounding box center [47, 253] width 59 height 23
type input "70"
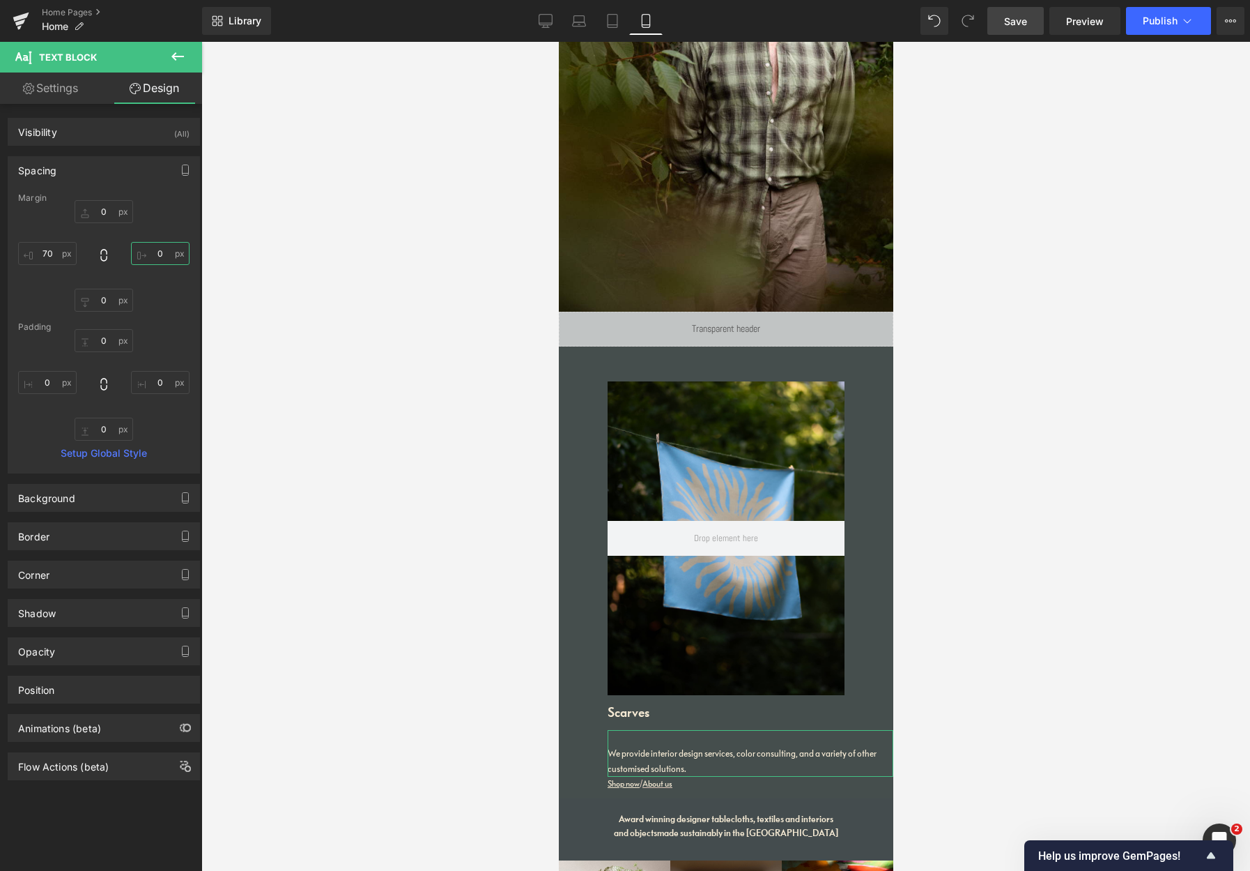
drag, startPoint x: 152, startPoint y: 256, endPoint x: 169, endPoint y: 254, distance: 16.9
click at [165, 254] on input "0" at bounding box center [160, 253] width 59 height 23
type input "2"
type input "4"
type input "3"
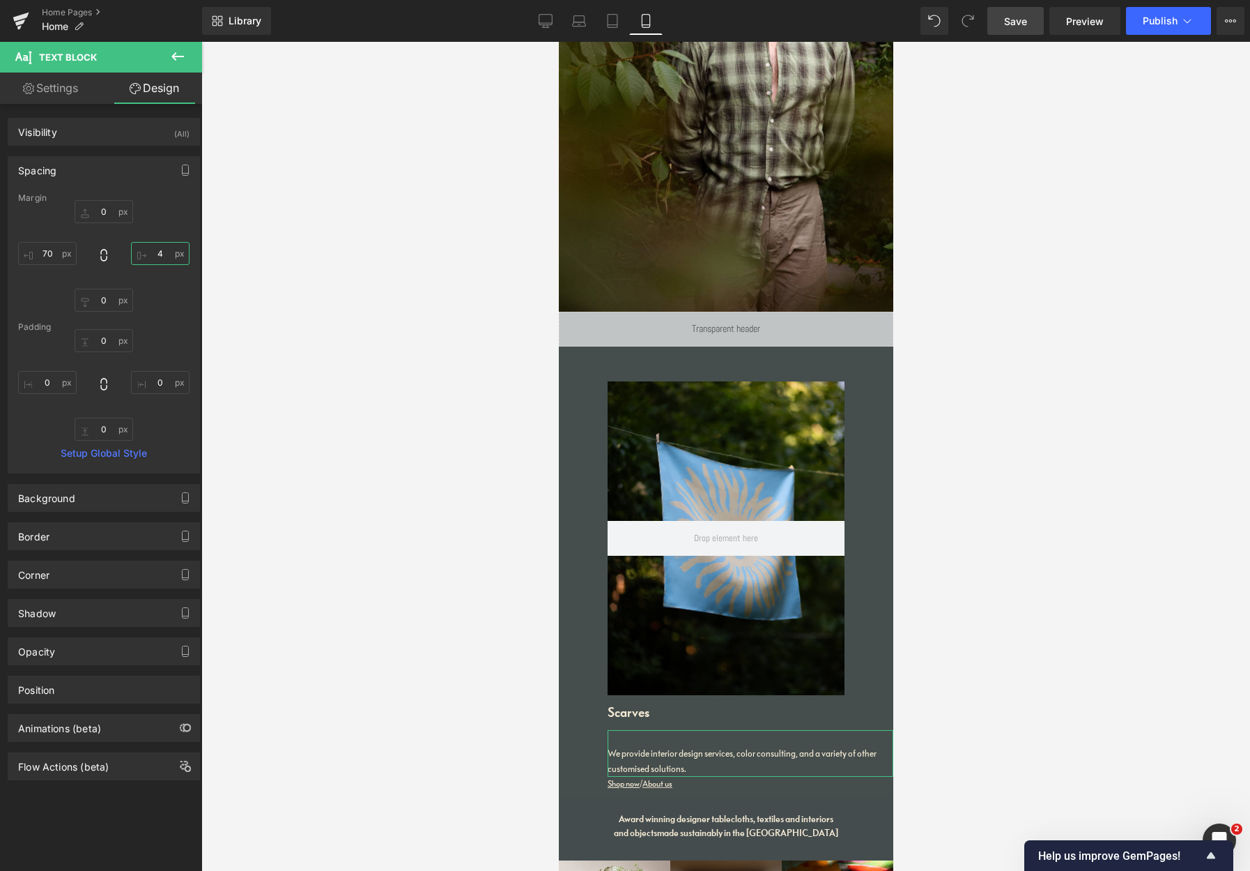
type input "40"
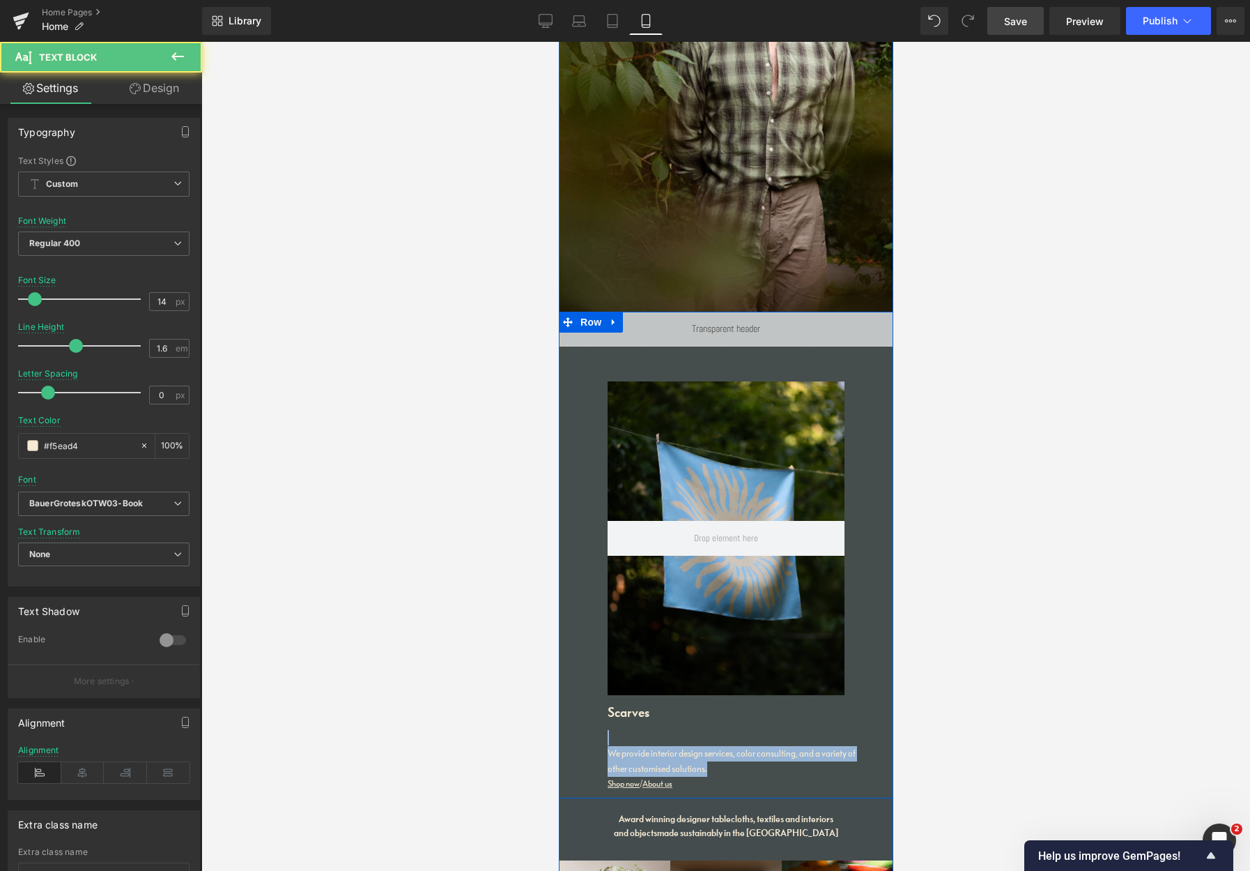
drag, startPoint x: 700, startPoint y: 756, endPoint x: 590, endPoint y: 731, distance: 113.1
click at [590, 722] on div "Liquid Hero Banner 200px 200px Scarves Heading We provide interior design servi…" at bounding box center [725, 555] width 335 height 487
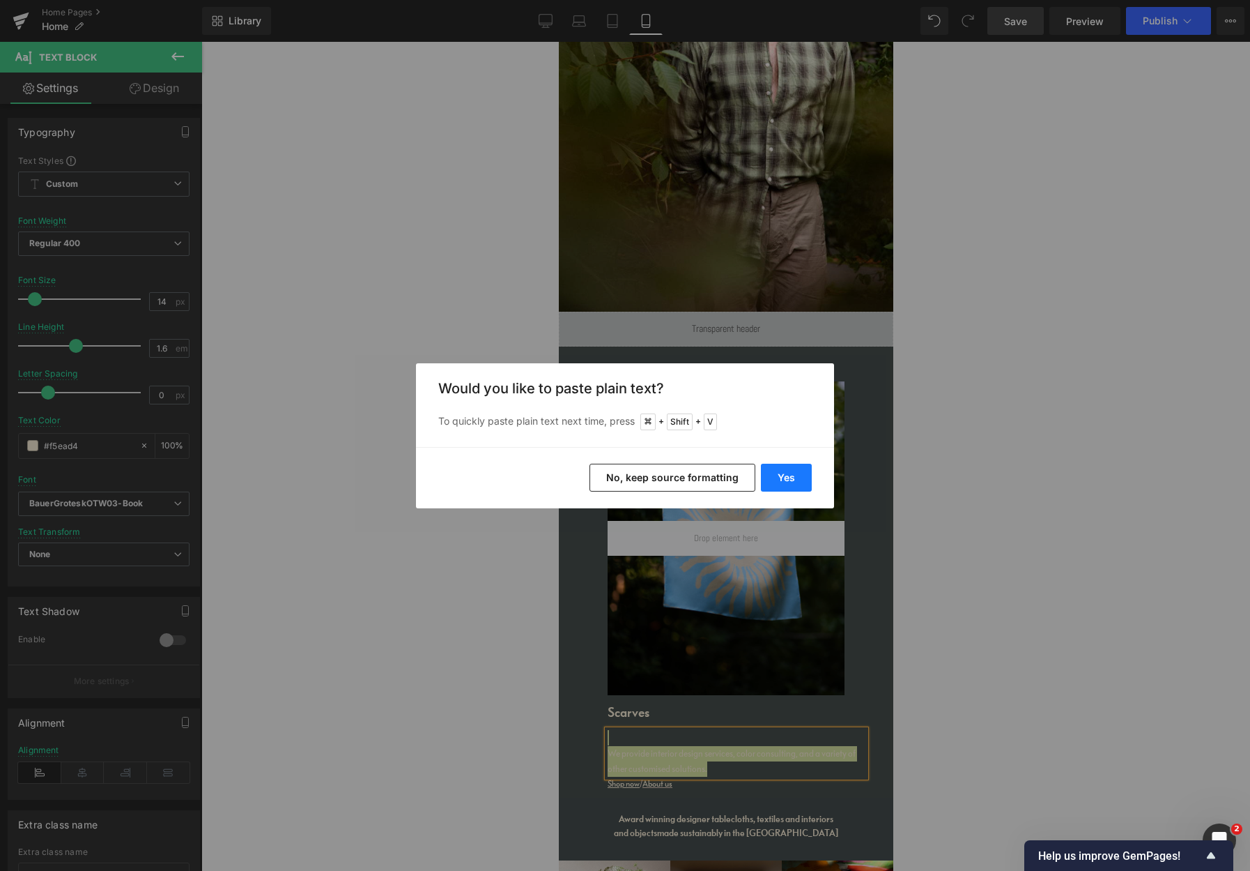
click at [790, 476] on button "Yes" at bounding box center [786, 478] width 51 height 28
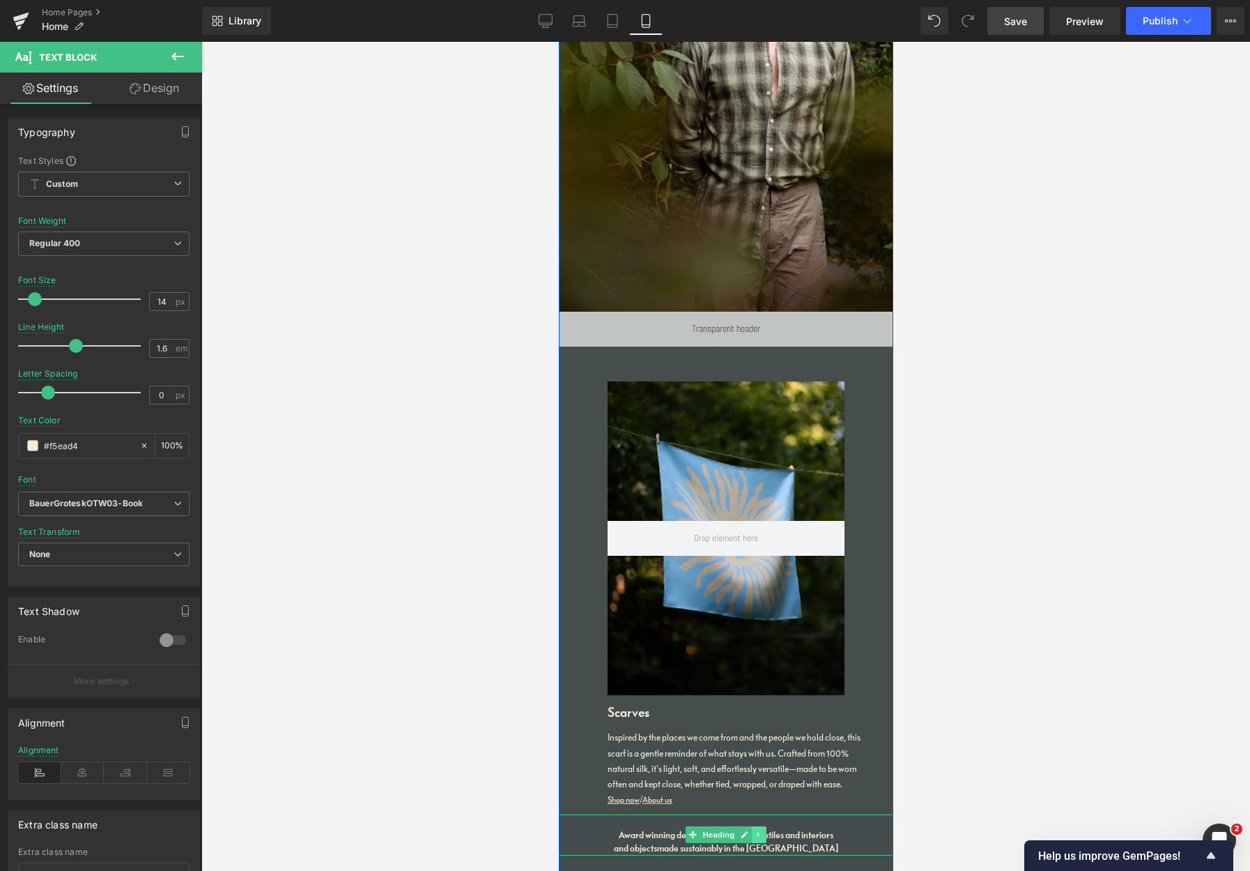
click at [761, 722] on link at bounding box center [758, 834] width 15 height 17
click at [766, 722] on icon at bounding box center [767, 835] width 8 height 8
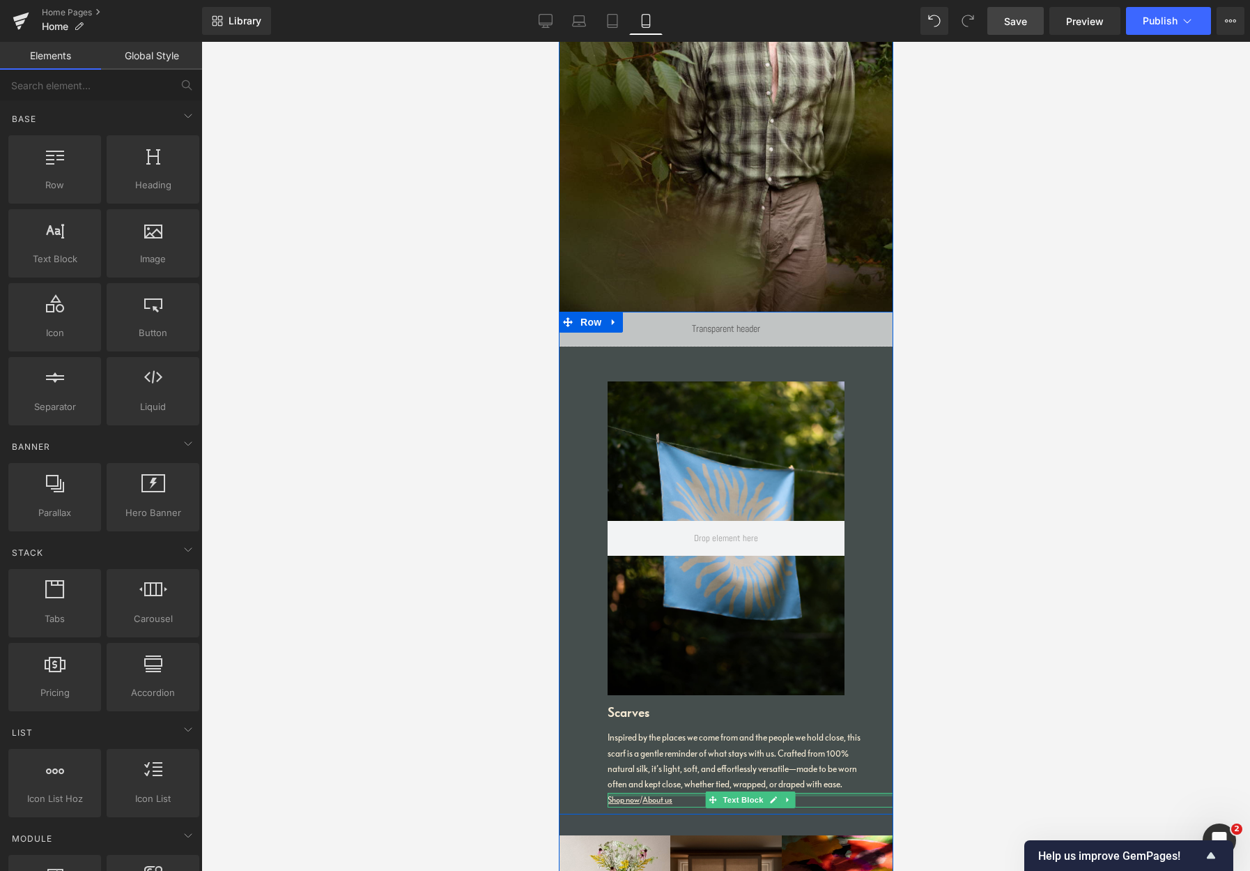
click at [689, 722] on div "Shop now / About us Text Block" at bounding box center [750, 800] width 286 height 15
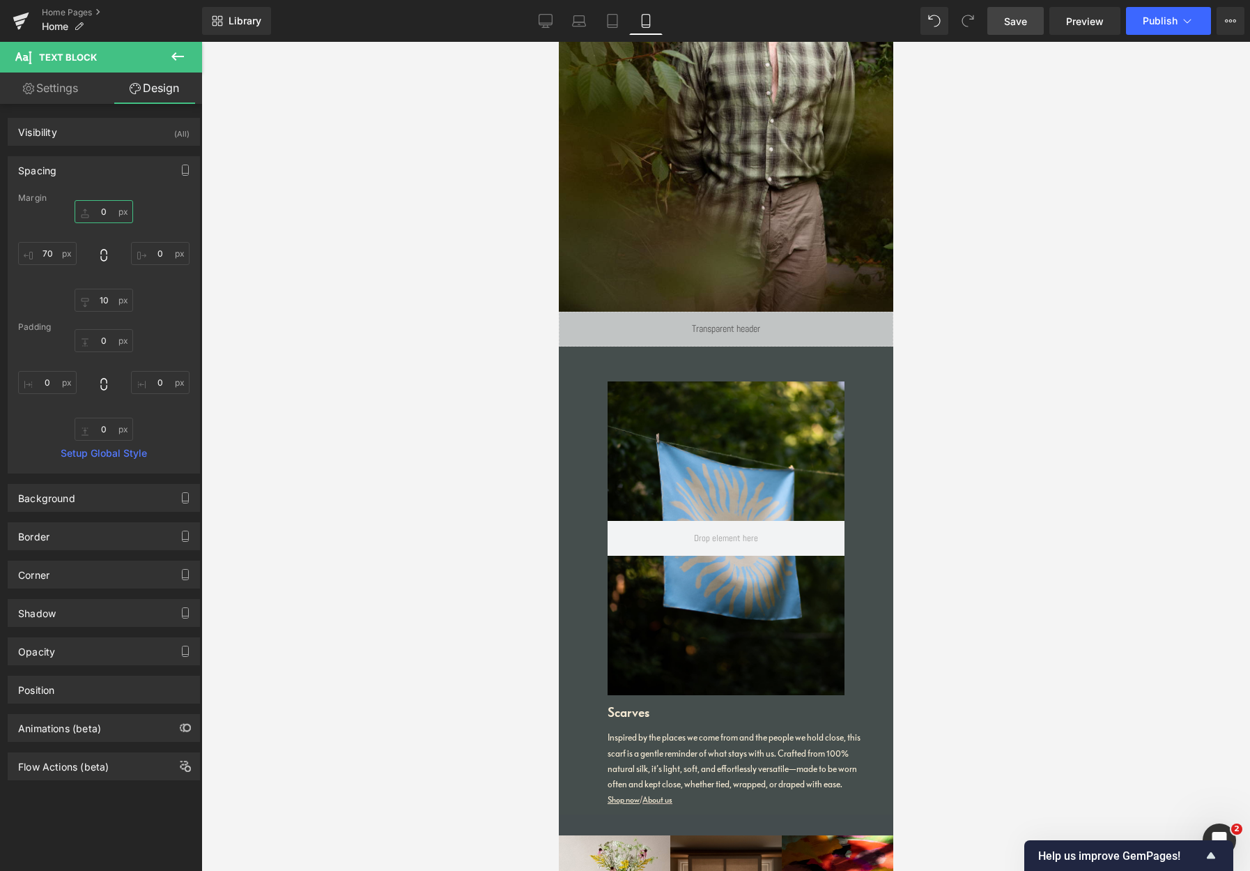
drag, startPoint x: 104, startPoint y: 212, endPoint x: 89, endPoint y: 208, distance: 15.7
click at [91, 207] on input "0" at bounding box center [104, 211] width 59 height 23
type input "10"
click at [1016, 24] on span "Save" at bounding box center [1015, 21] width 23 height 15
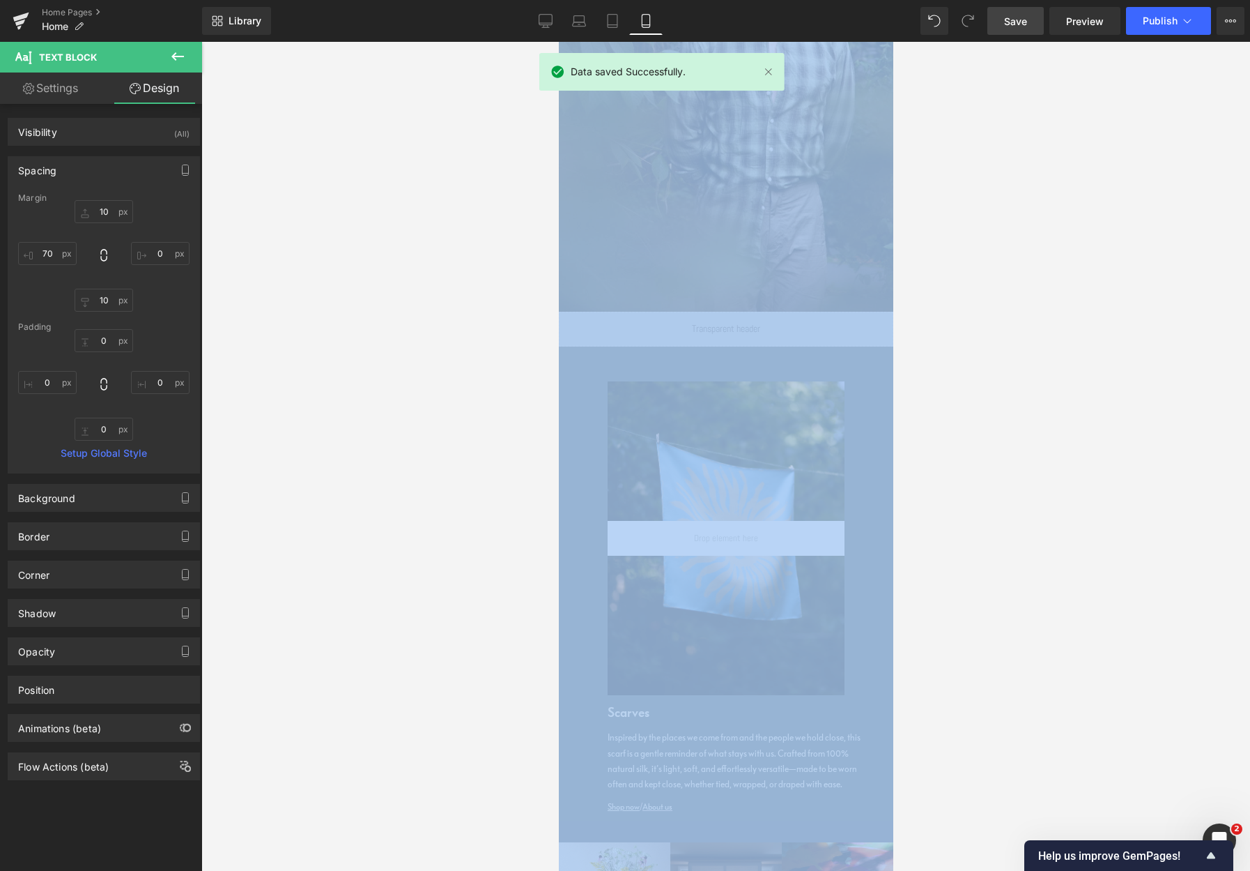
drag, startPoint x: 1095, startPoint y: 163, endPoint x: 1017, endPoint y: -12, distance: 191.6
click at [1017, 0] on html "Text Block You are previewing how the will restyle your page. You can not edit …" at bounding box center [625, 435] width 1250 height 871
click at [1037, 14] on link "Save" at bounding box center [1016, 21] width 56 height 28
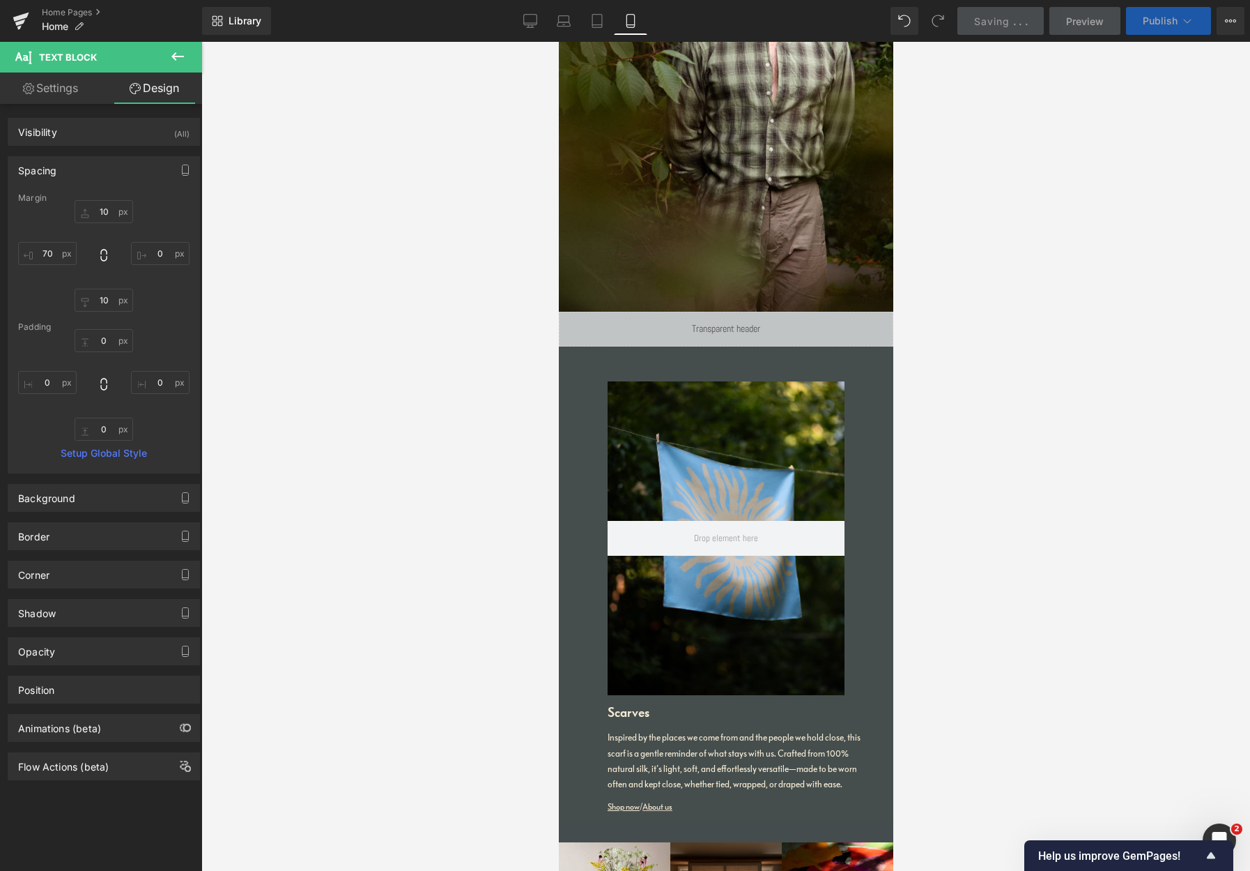
click at [1092, 24] on span "Publish" at bounding box center [1160, 20] width 35 height 11
click at [1092, 20] on span "Publish" at bounding box center [1160, 20] width 35 height 11
click at [1092, 21] on span "Publish" at bounding box center [1160, 20] width 35 height 11
click at [1092, 18] on span "Publish" at bounding box center [1160, 20] width 35 height 11
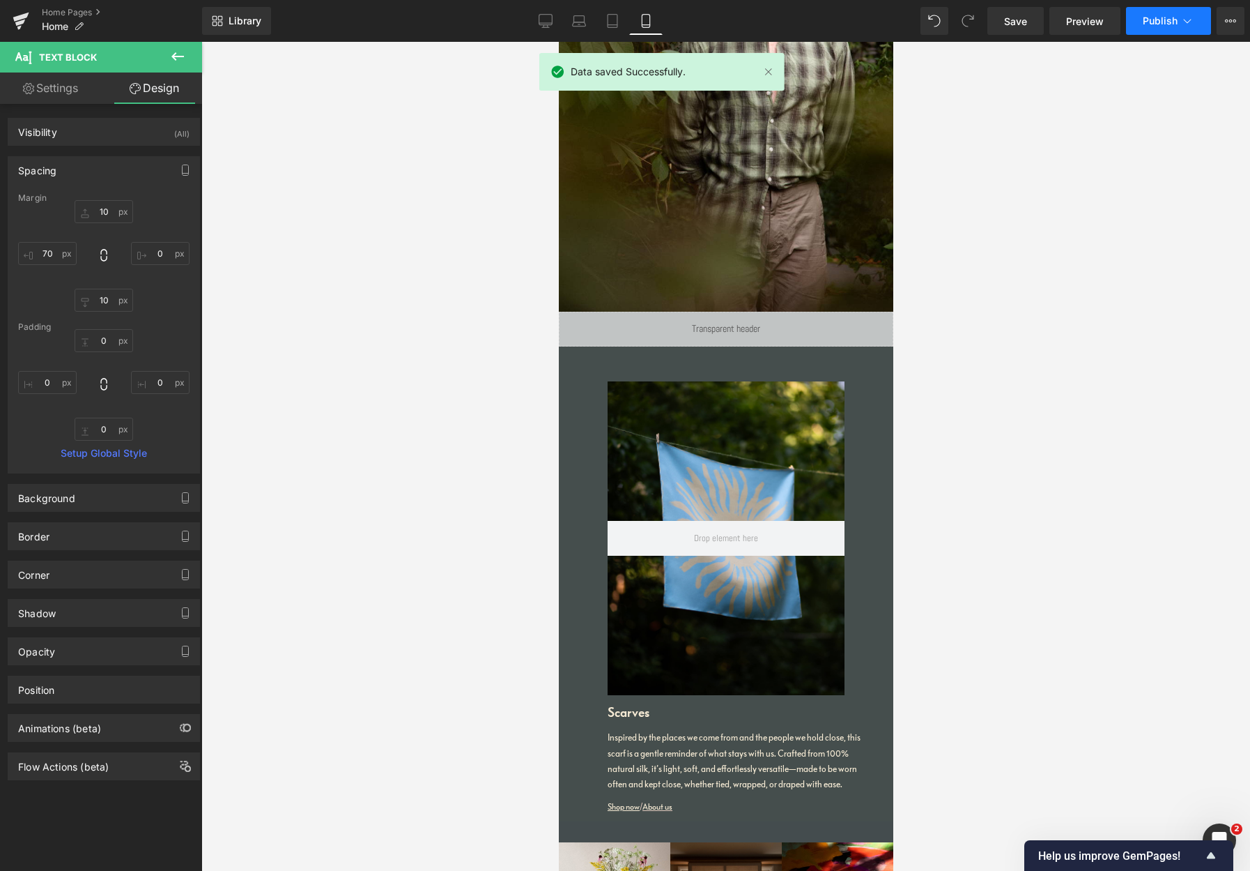
click at [1092, 18] on span "Publish" at bounding box center [1160, 20] width 35 height 11
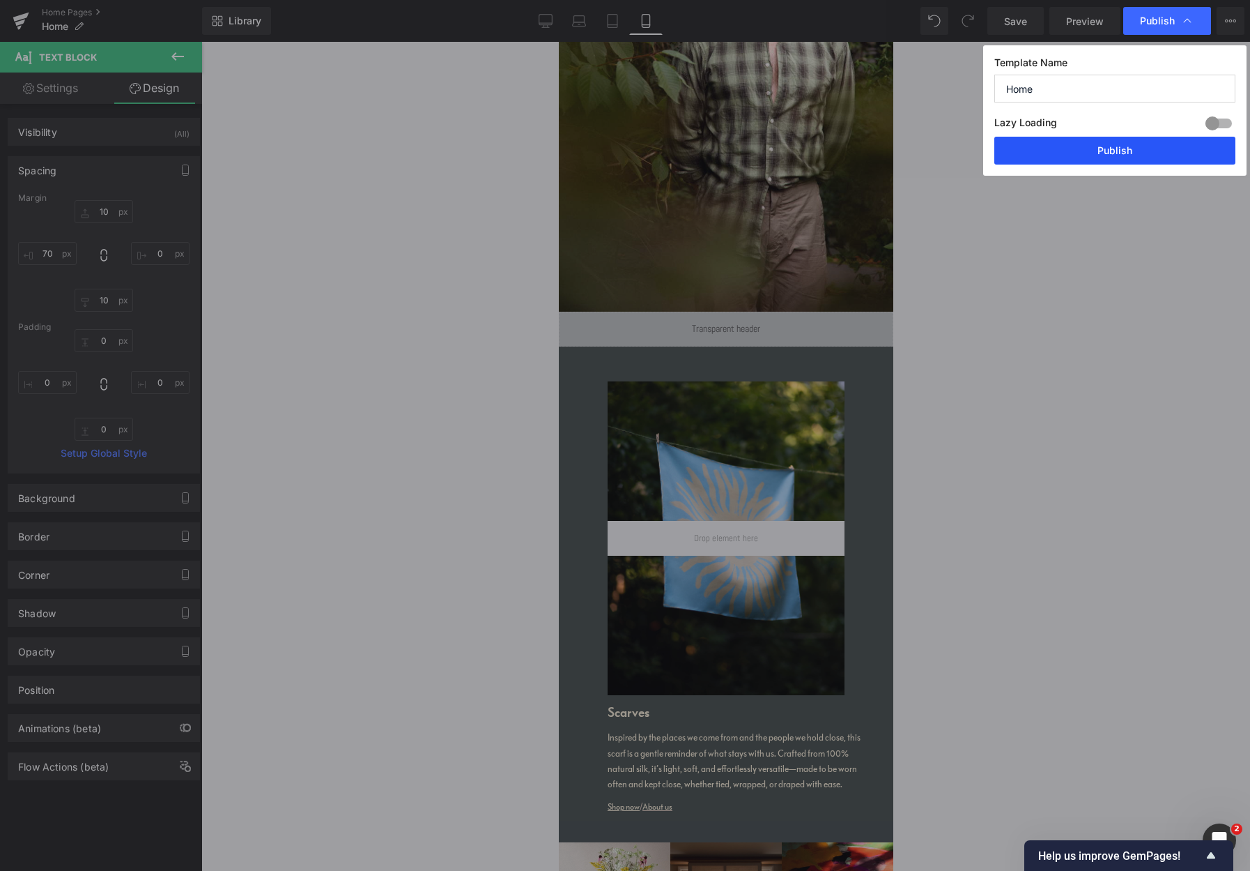
click at [1092, 151] on button "Publish" at bounding box center [1115, 151] width 241 height 28
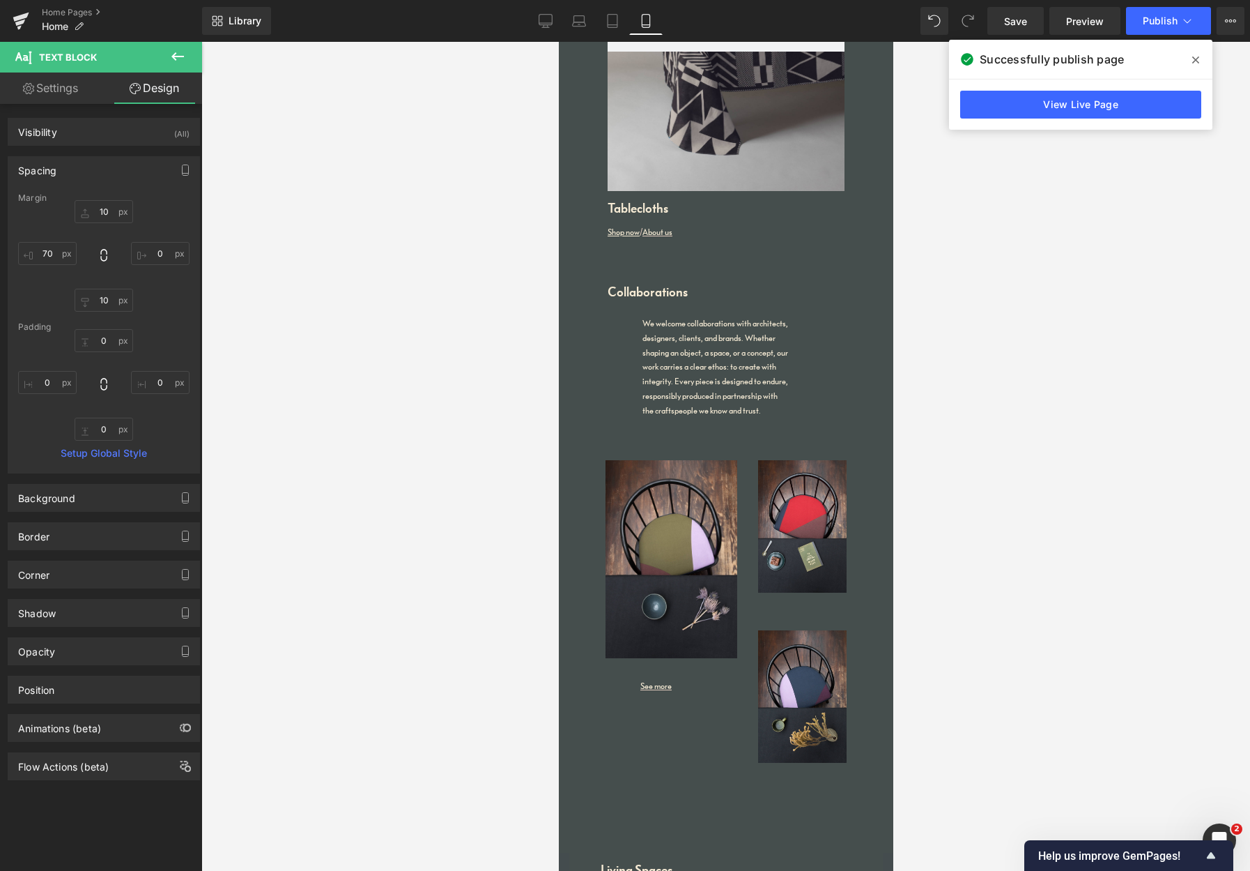
scroll to position [698, 0]
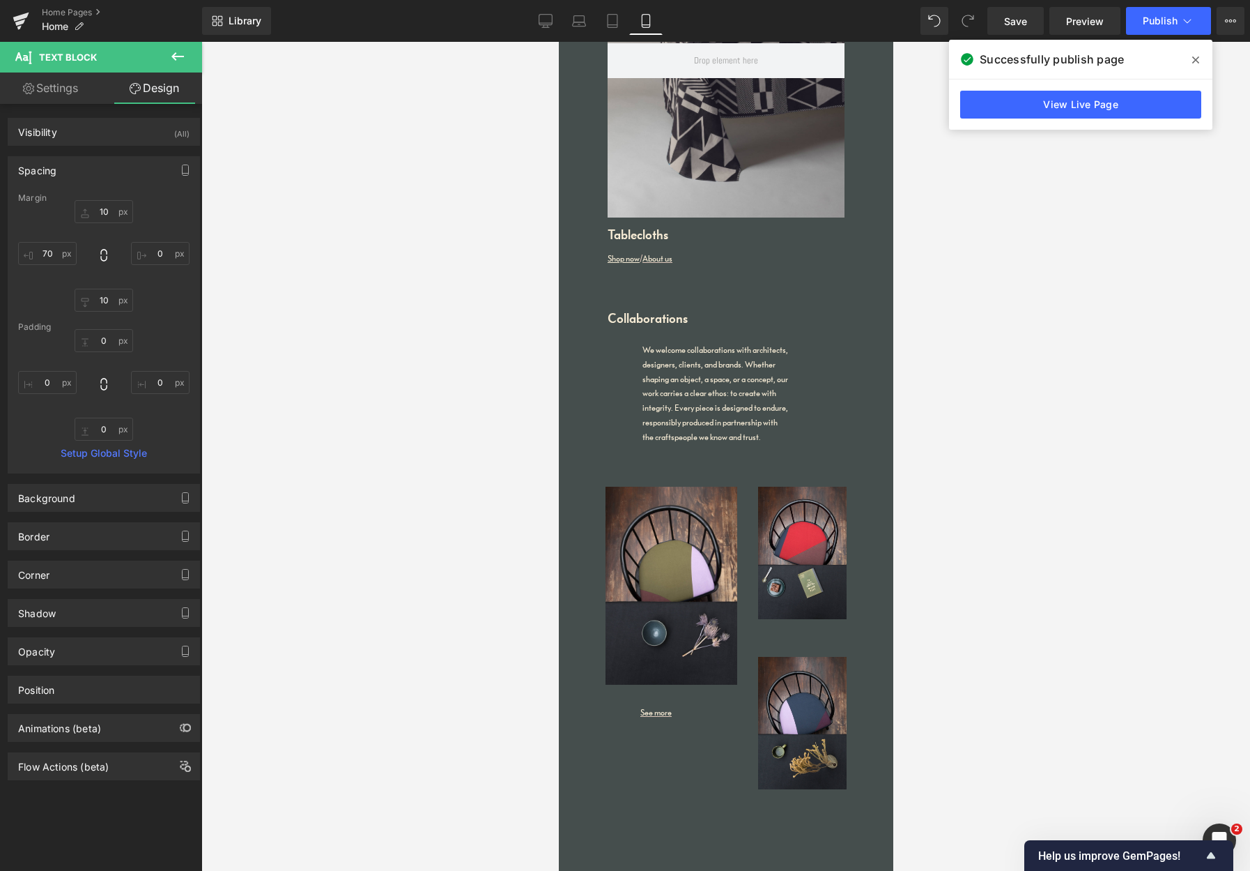
drag, startPoint x: 1453, startPoint y: 669, endPoint x: 1453, endPoint y: 380, distance: 289.3
drag, startPoint x: 705, startPoint y: 363, endPoint x: 696, endPoint y: 366, distance: 9.5
click at [705, 363] on p "We welcome collaborations with architects, designers, clients, and brands. Whet…" at bounding box center [715, 394] width 146 height 102
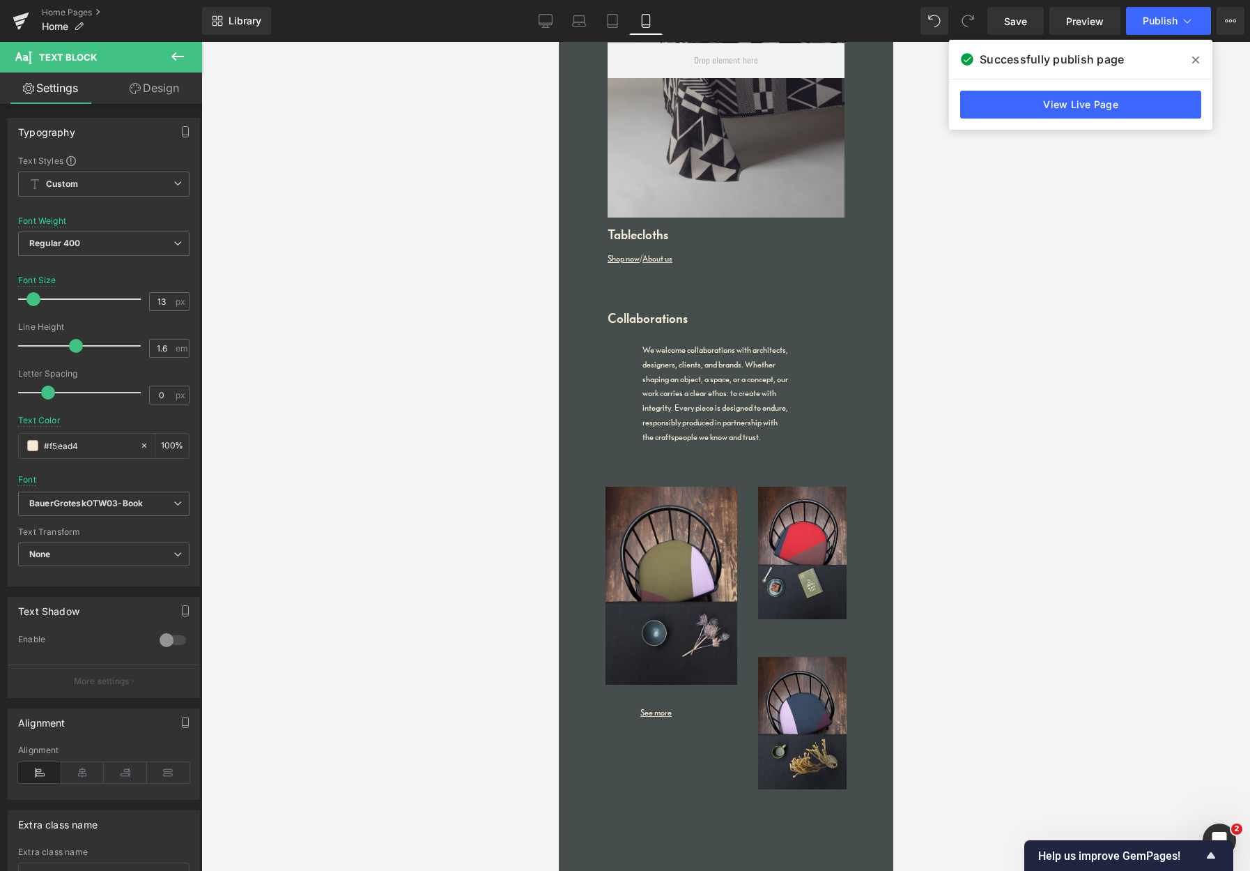
click at [159, 90] on link "Design" at bounding box center [154, 87] width 101 height 31
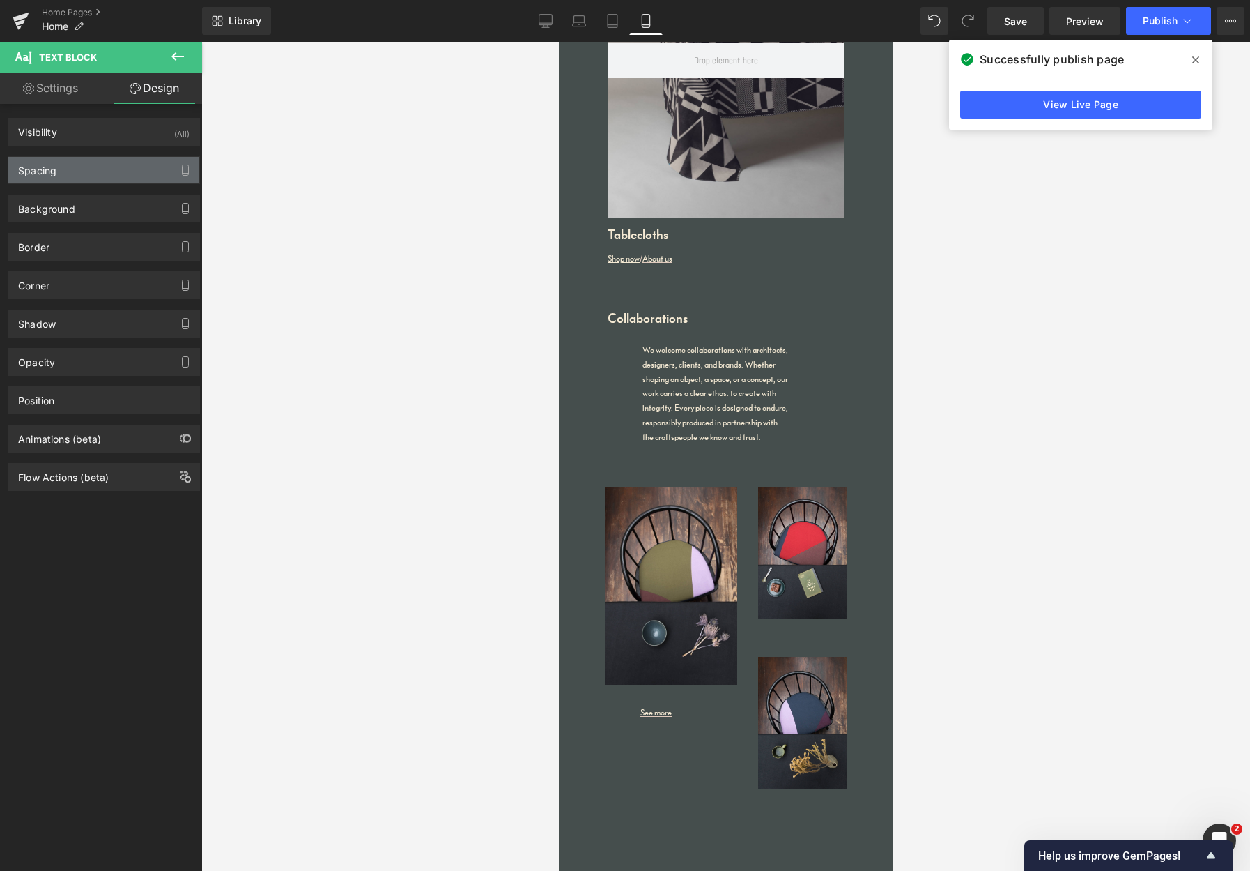
click at [52, 174] on div "Spacing" at bounding box center [37, 167] width 38 height 20
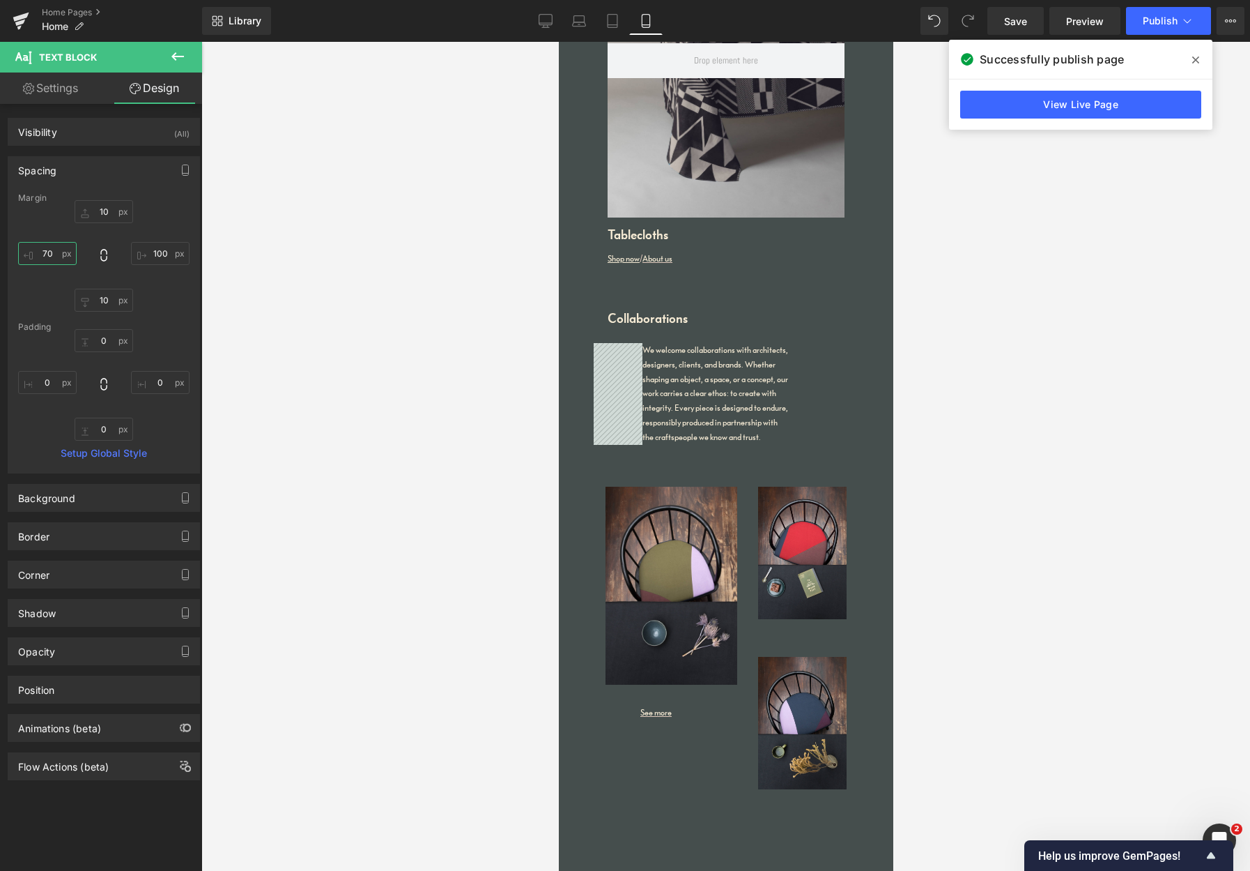
drag, startPoint x: 52, startPoint y: 254, endPoint x: 29, endPoint y: 251, distance: 23.2
click at [29, 251] on input "70" at bounding box center [47, 253] width 59 height 23
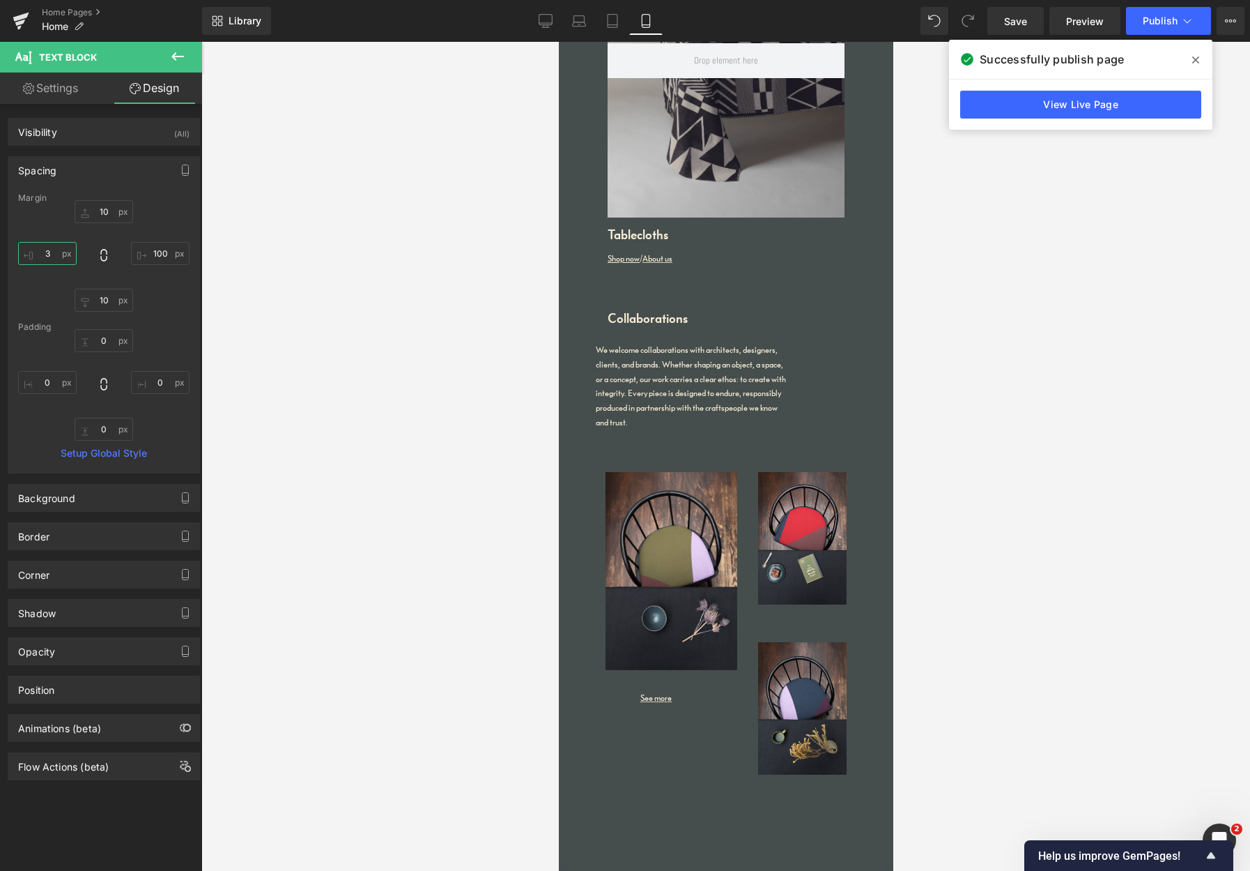
type input "3-"
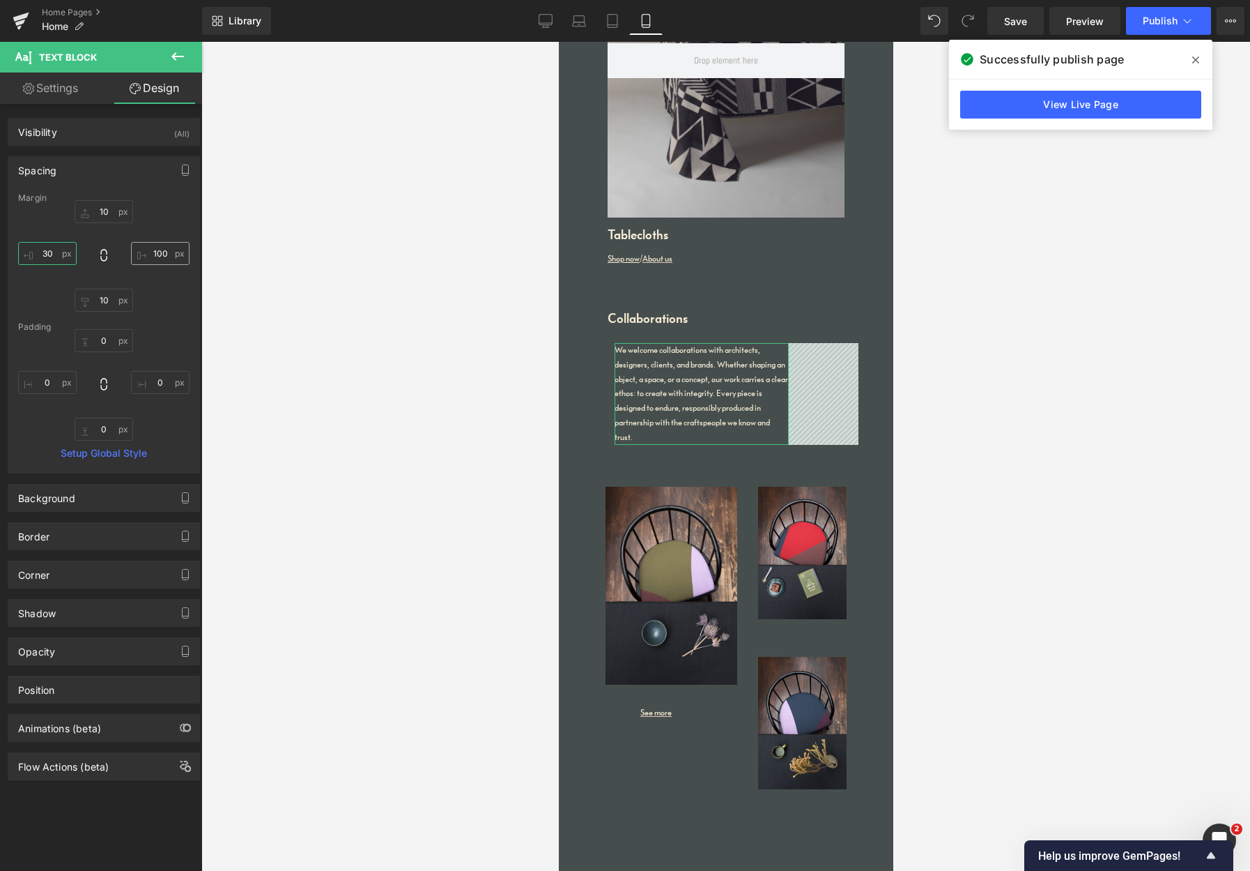
type input "30"
drag, startPoint x: 157, startPoint y: 252, endPoint x: 185, endPoint y: 250, distance: 28.6
click at [185, 251] on div "Margin 10px 10 100px 100 10px 10 30 30 [GEOGRAPHIC_DATA] 0px 0 0px 0 0px 0 0px …" at bounding box center [103, 333] width 191 height 280
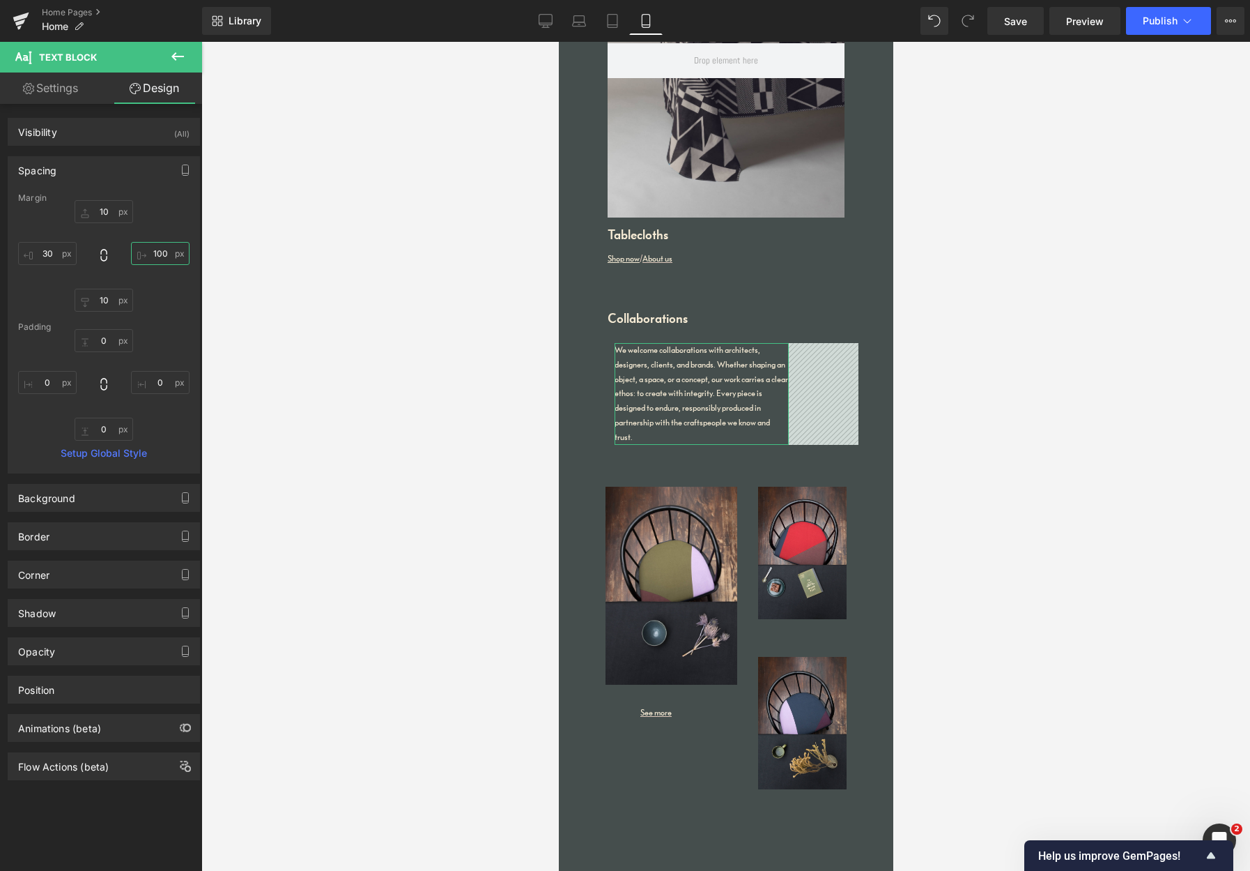
click at [150, 254] on input "100" at bounding box center [160, 253] width 59 height 23
type input "1"
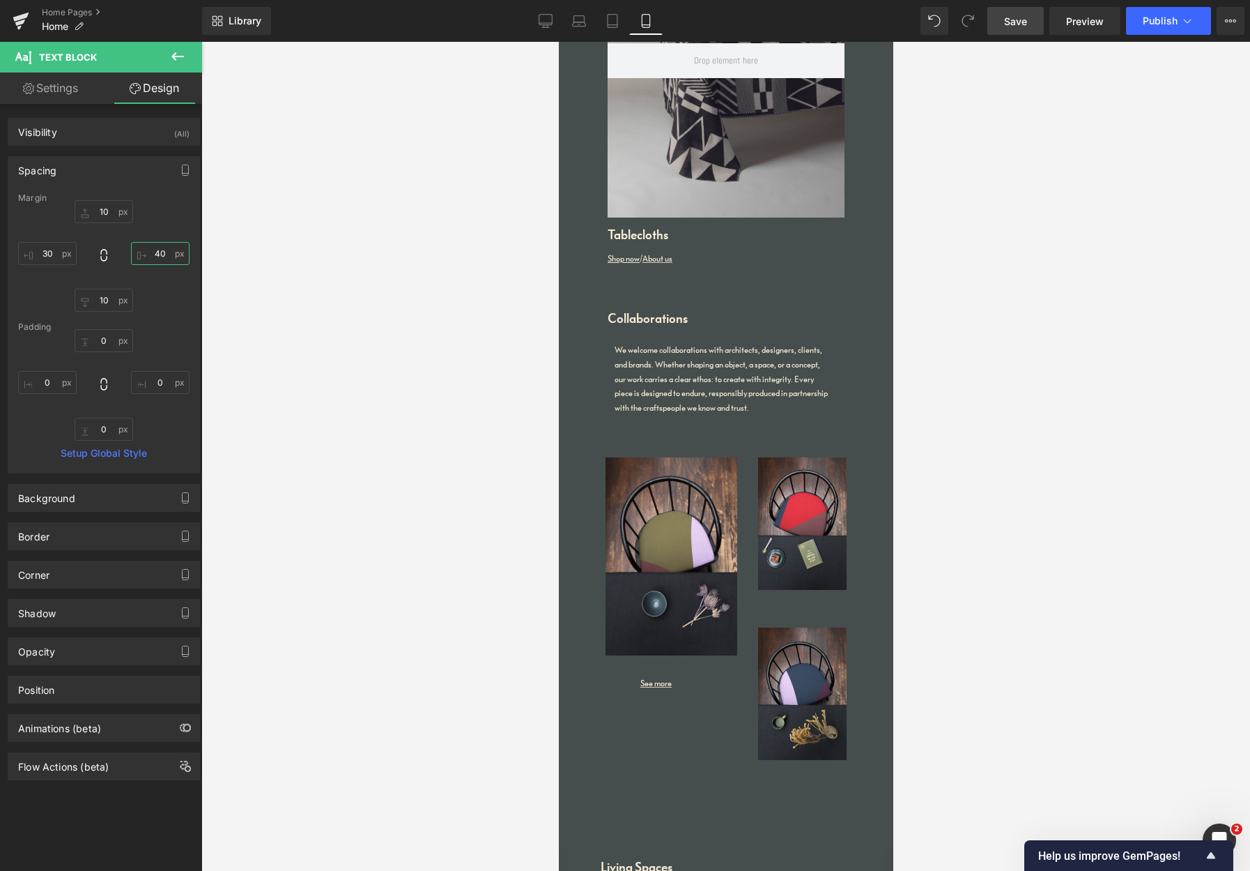
type input "40"
click at [1019, 23] on span "Save" at bounding box center [1015, 21] width 23 height 15
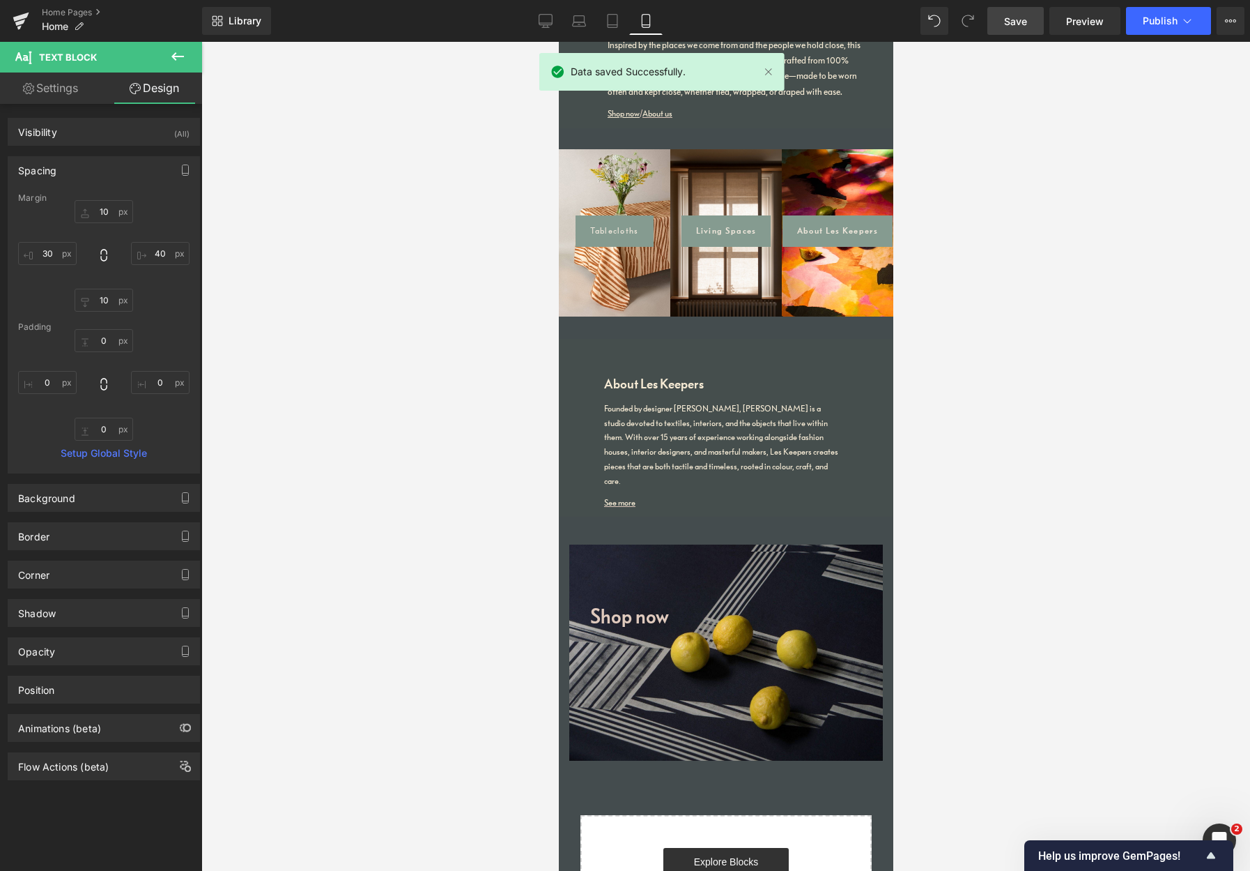
scroll to position [2723, 0]
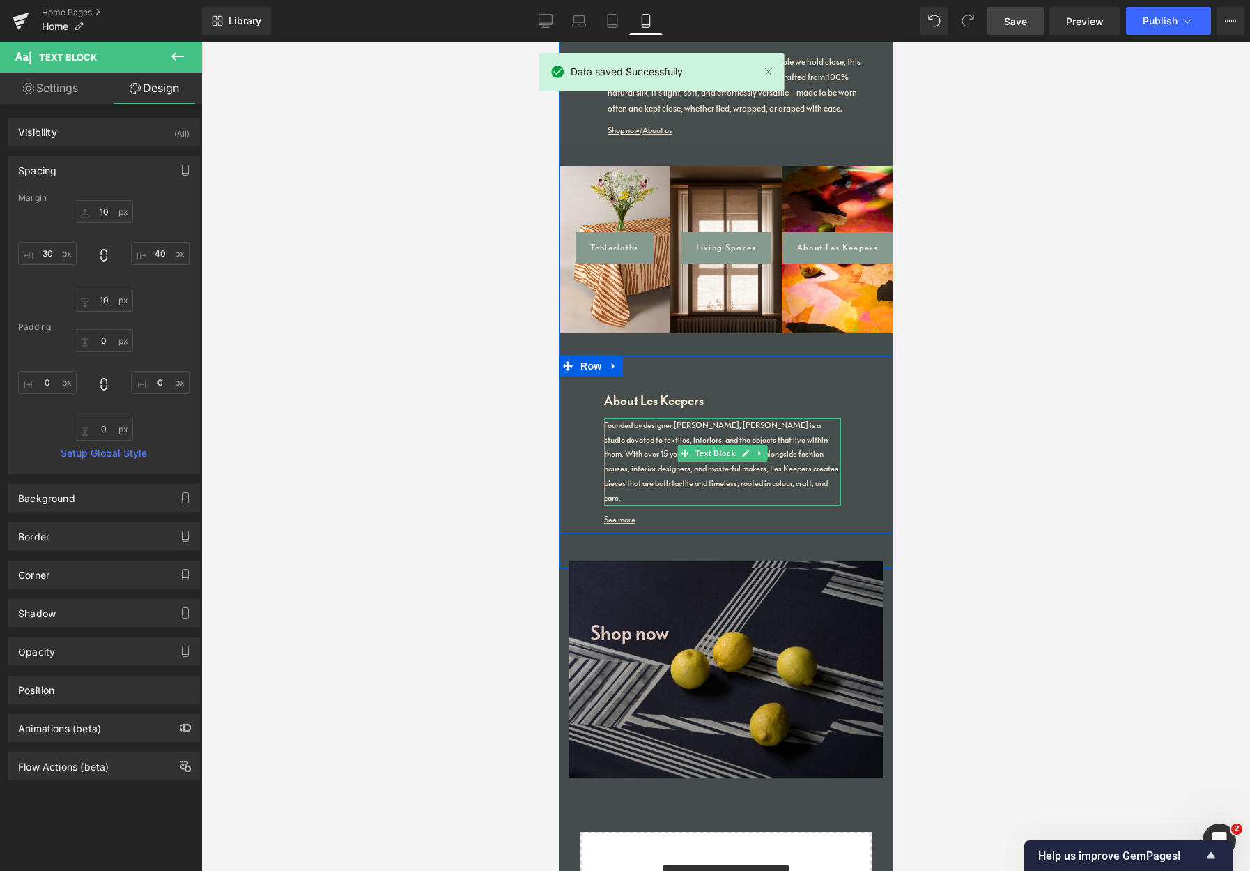
click at [678, 434] on div "Founded by designer [PERSON_NAME], [PERSON_NAME] is a studio devoted to textile…" at bounding box center [722, 461] width 237 height 87
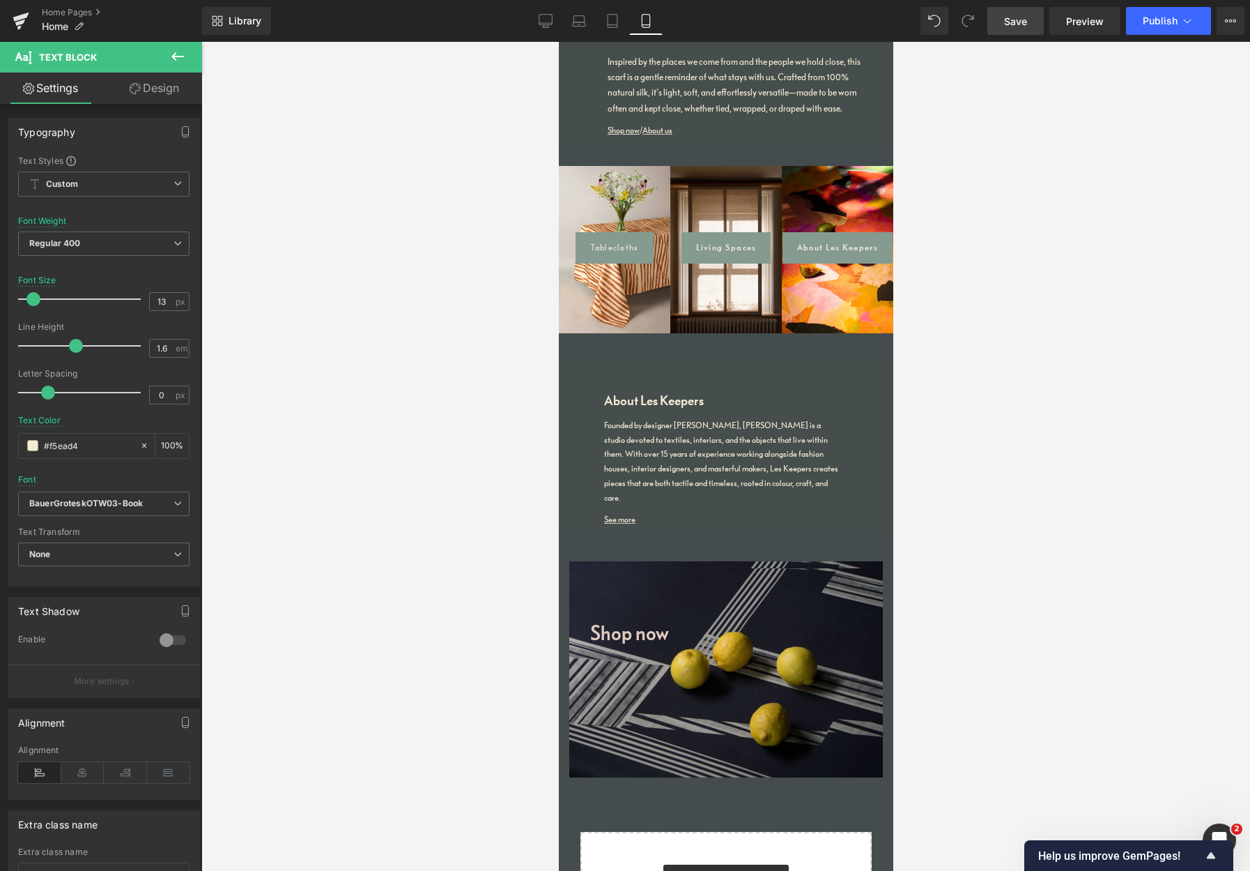
click at [158, 82] on link "Design" at bounding box center [154, 87] width 101 height 31
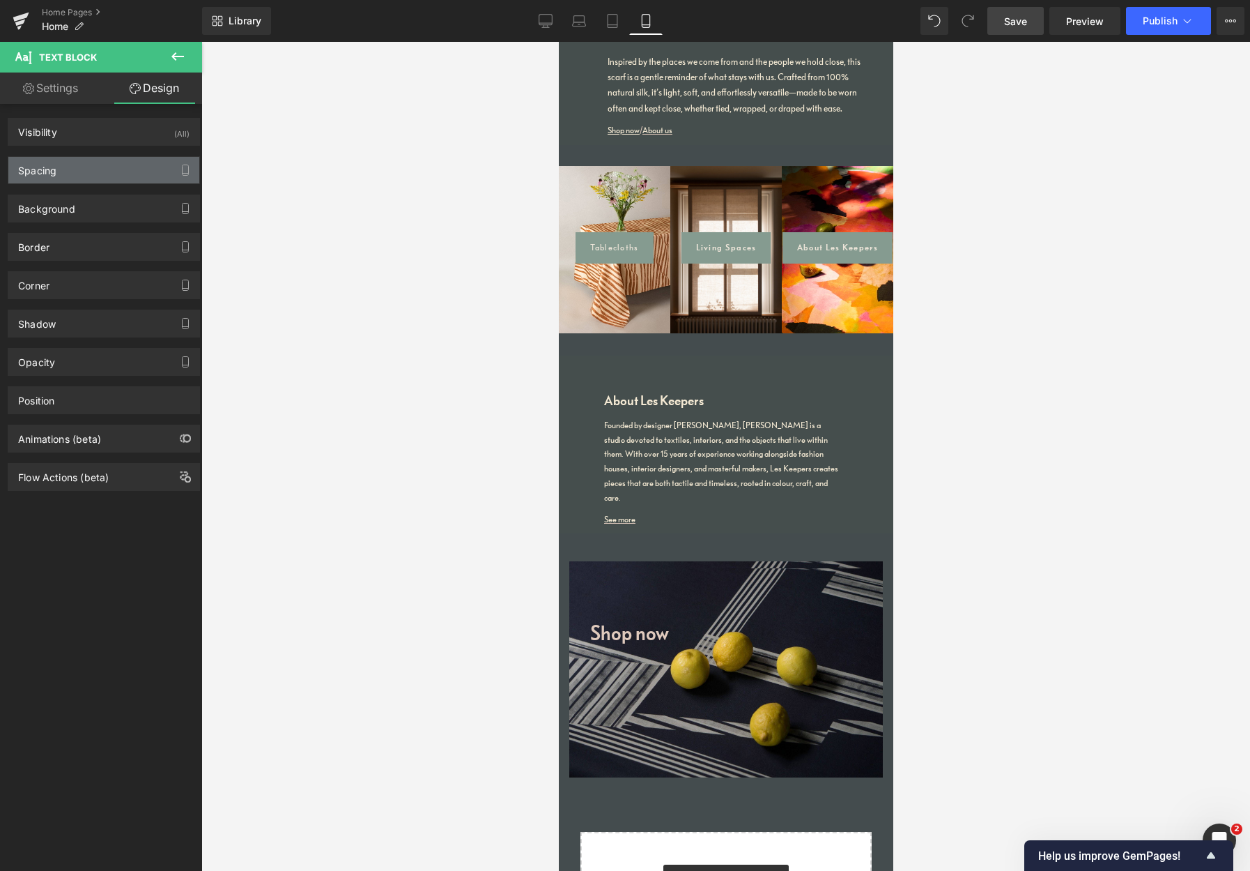
click at [58, 171] on div "Spacing" at bounding box center [103, 170] width 191 height 26
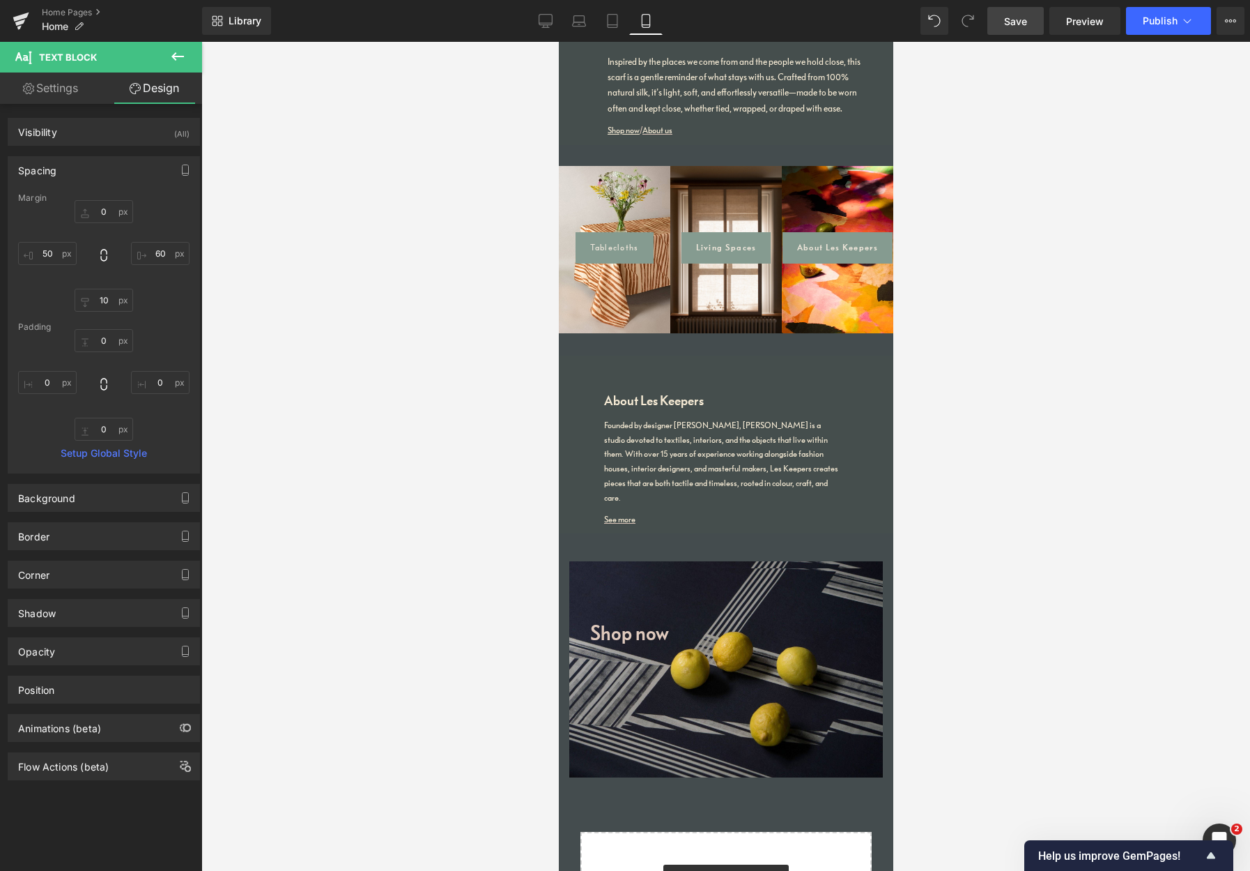
drag, startPoint x: 401, startPoint y: 293, endPoint x: 433, endPoint y: 293, distance: 31.4
click at [403, 293] on div at bounding box center [725, 456] width 1049 height 829
drag, startPoint x: 1123, startPoint y: 346, endPoint x: 1035, endPoint y: 120, distance: 242.3
click at [1052, 121] on div at bounding box center [725, 456] width 1049 height 829
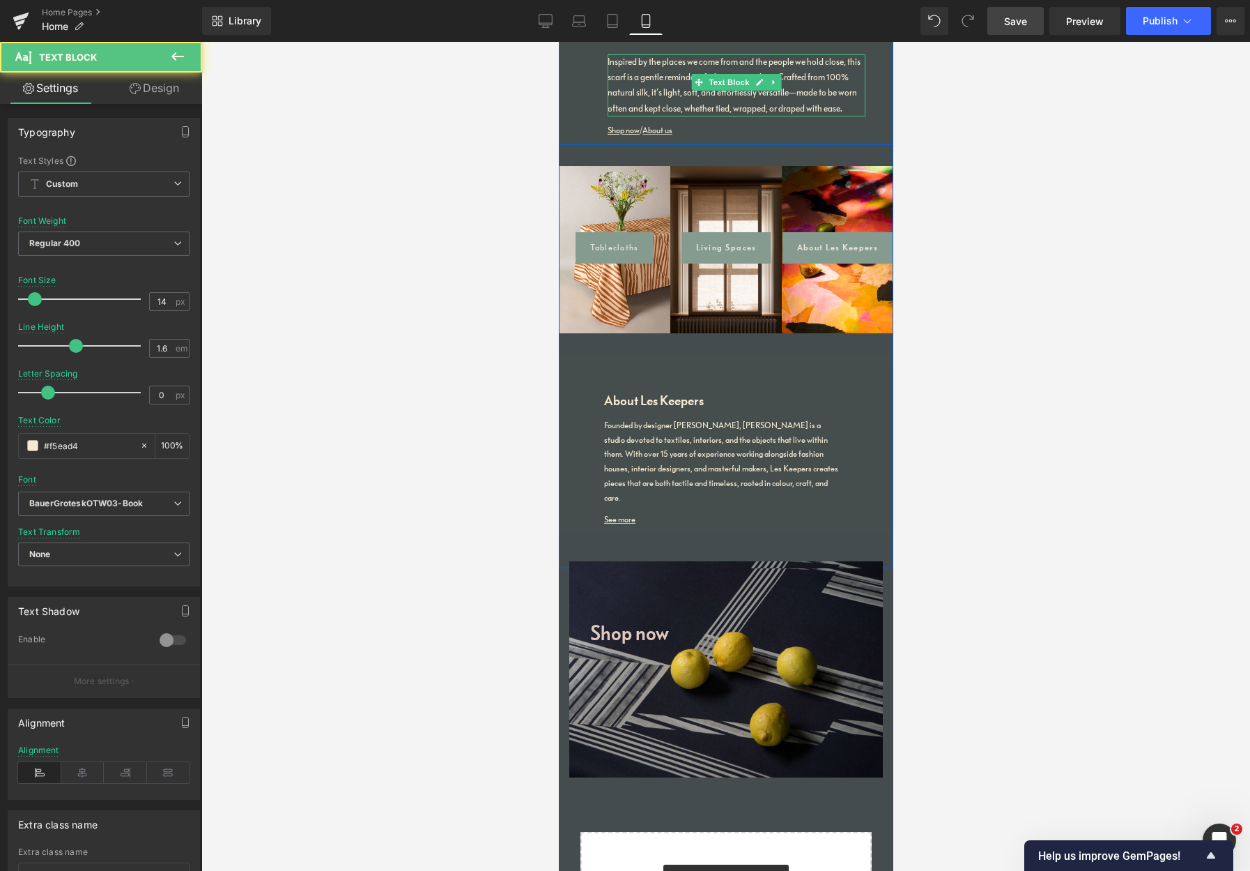
drag, startPoint x: 726, startPoint y: 76, endPoint x: 737, endPoint y: 78, distance: 10.7
click at [726, 76] on p "Inspired by the places we come from and the people we hold close, this scarf is…" at bounding box center [736, 85] width 258 height 63
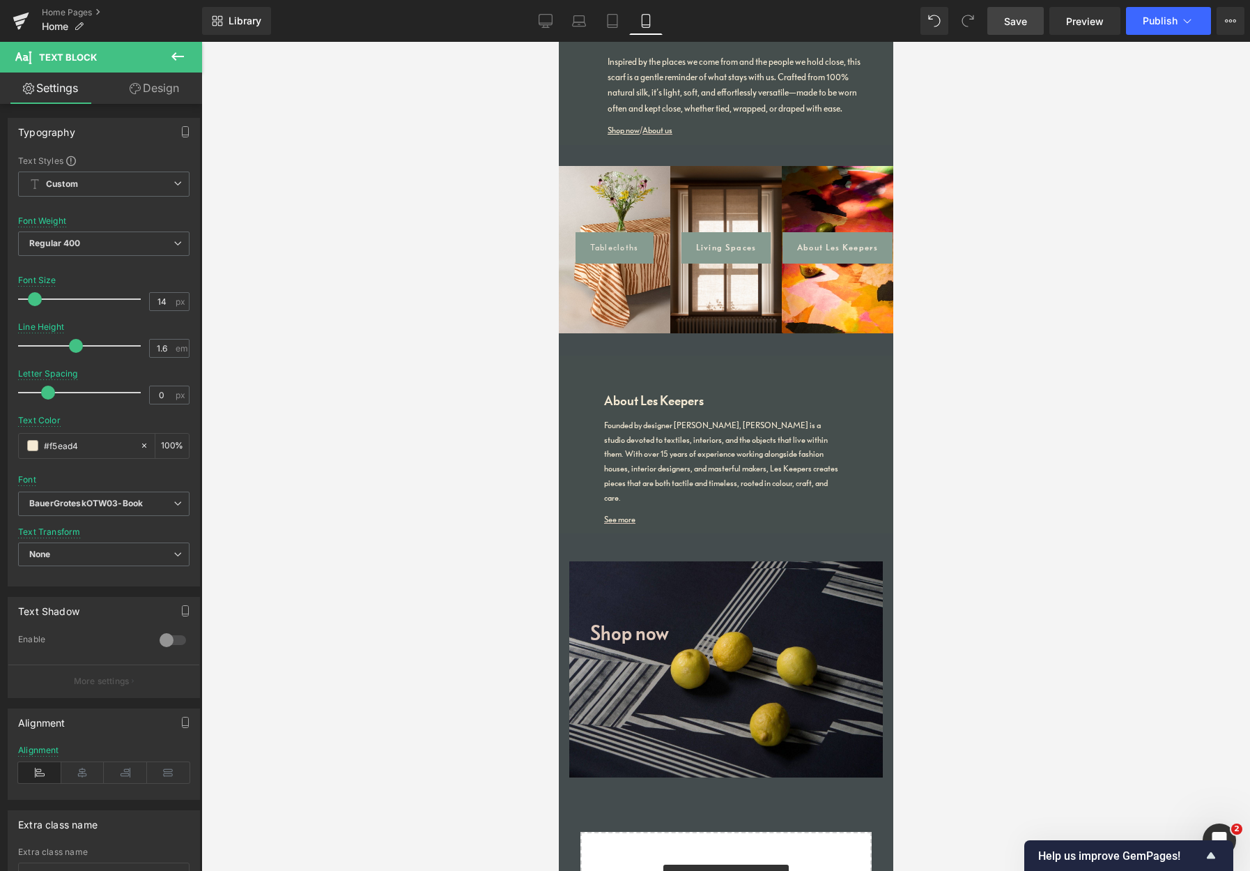
drag, startPoint x: 162, startPoint y: 91, endPoint x: 122, endPoint y: 128, distance: 54.3
click at [162, 91] on link "Design" at bounding box center [154, 87] width 101 height 31
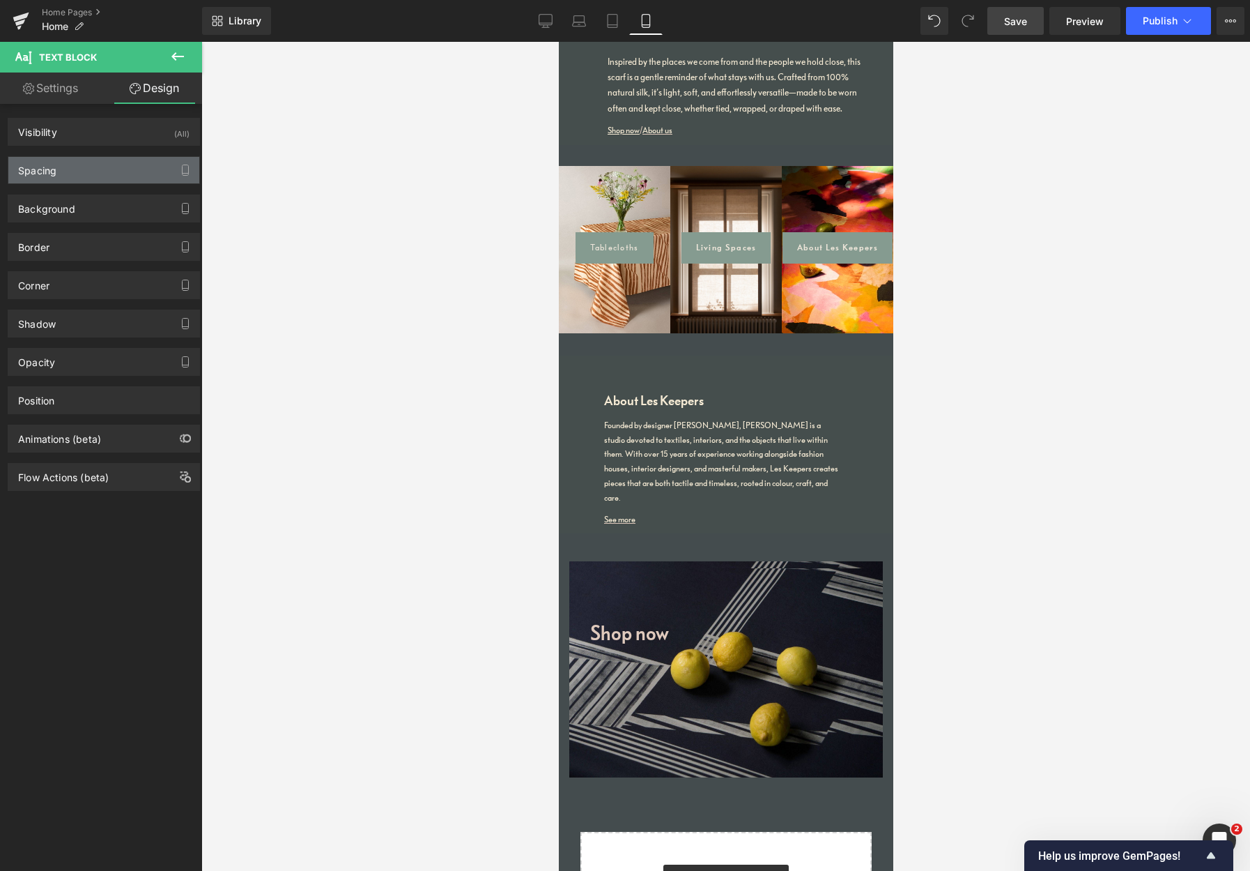
click at [75, 167] on div "Spacing" at bounding box center [103, 170] width 191 height 26
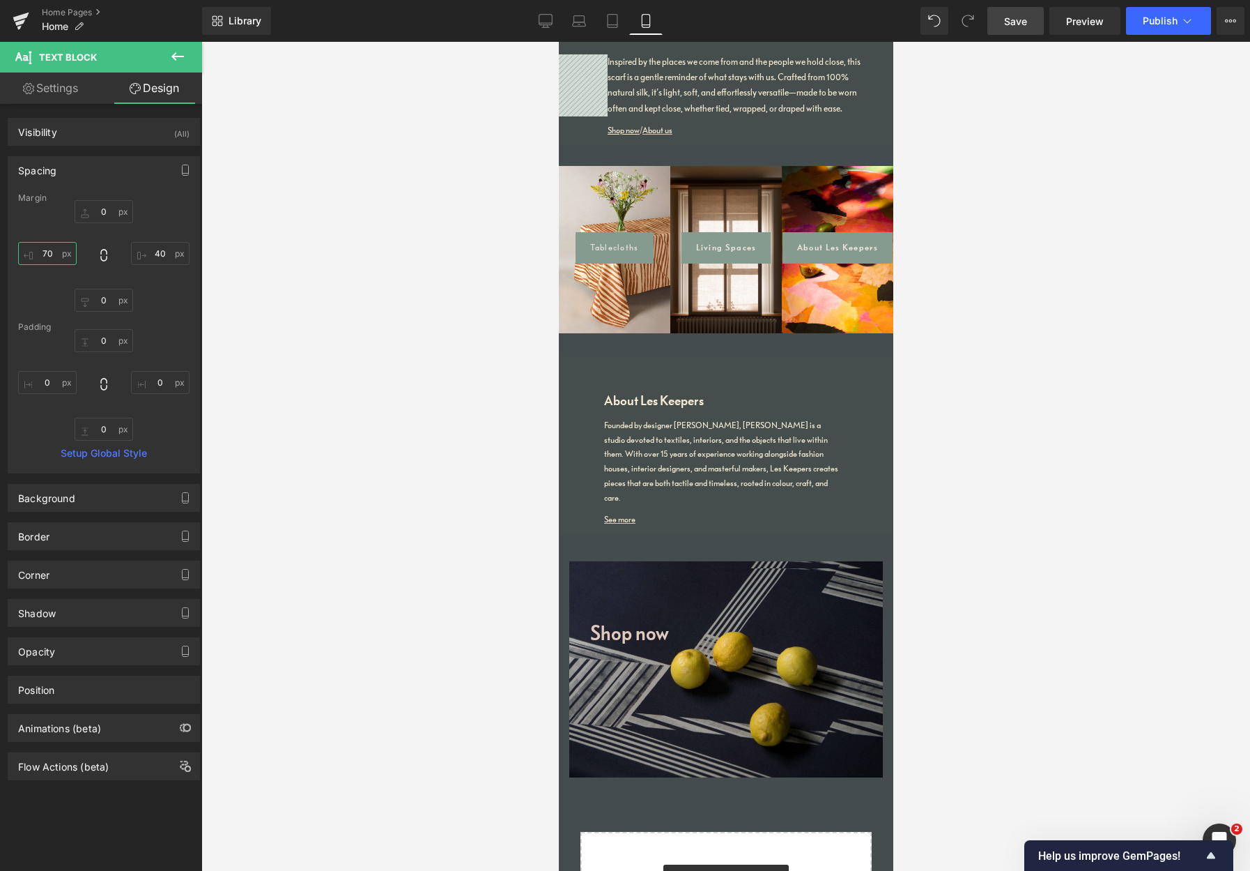
drag, startPoint x: 44, startPoint y: 252, endPoint x: 26, endPoint y: 251, distance: 18.2
click at [29, 251] on input "70" at bounding box center [47, 253] width 59 height 23
type input "5-"
type input "0"
type input "50"
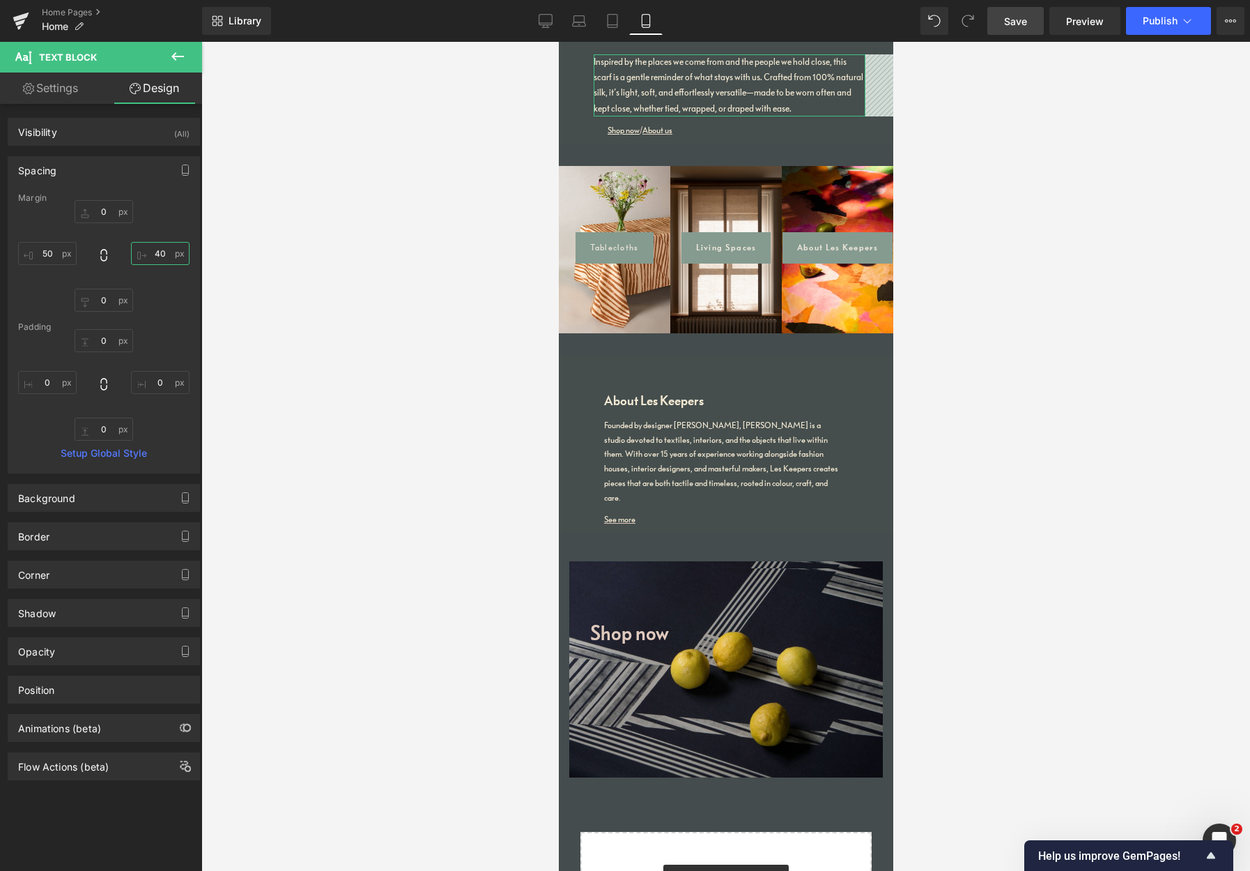
drag, startPoint x: 157, startPoint y: 254, endPoint x: 131, endPoint y: 252, distance: 25.8
click at [135, 252] on input "40" at bounding box center [160, 253] width 59 height 23
type input "60"
click at [81, 297] on input "0" at bounding box center [104, 300] width 59 height 23
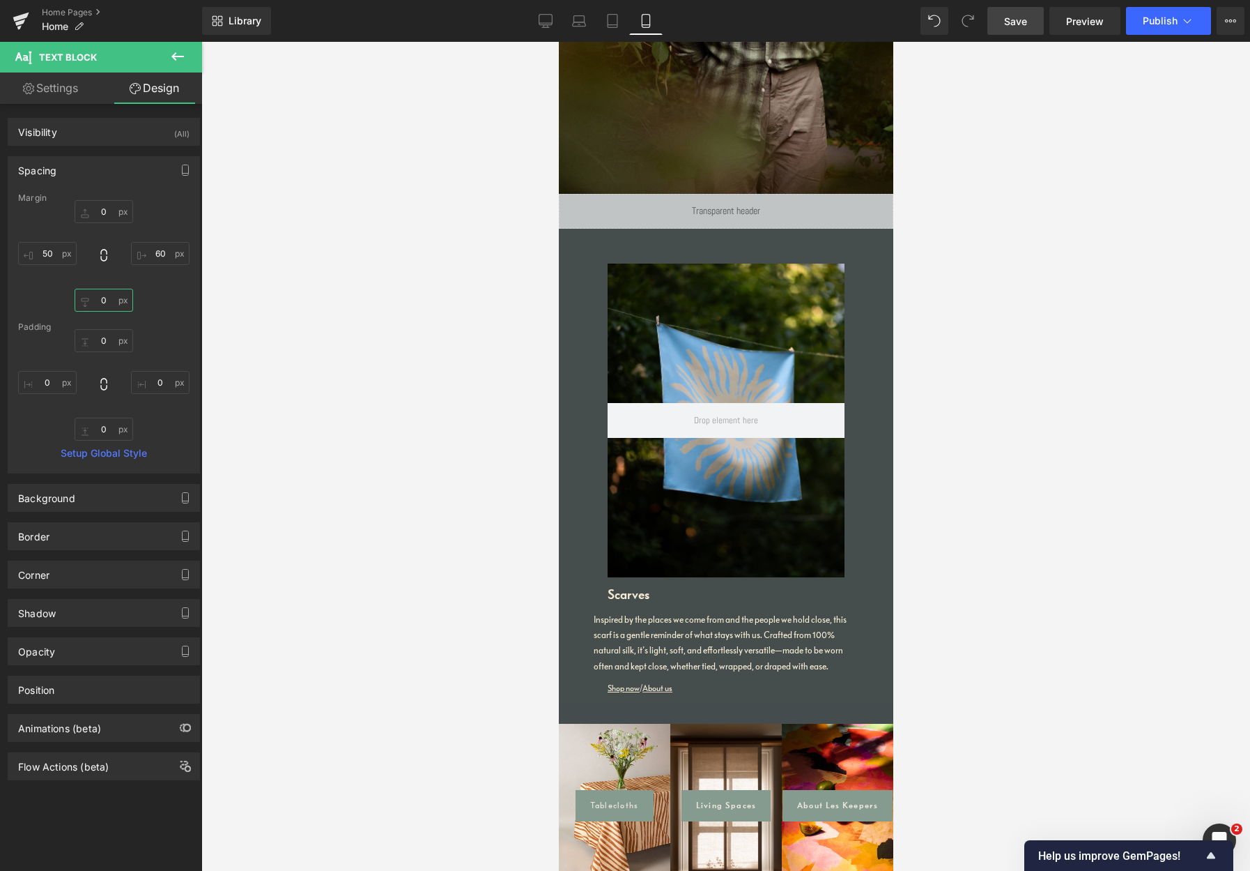
scroll to position [2148, 0]
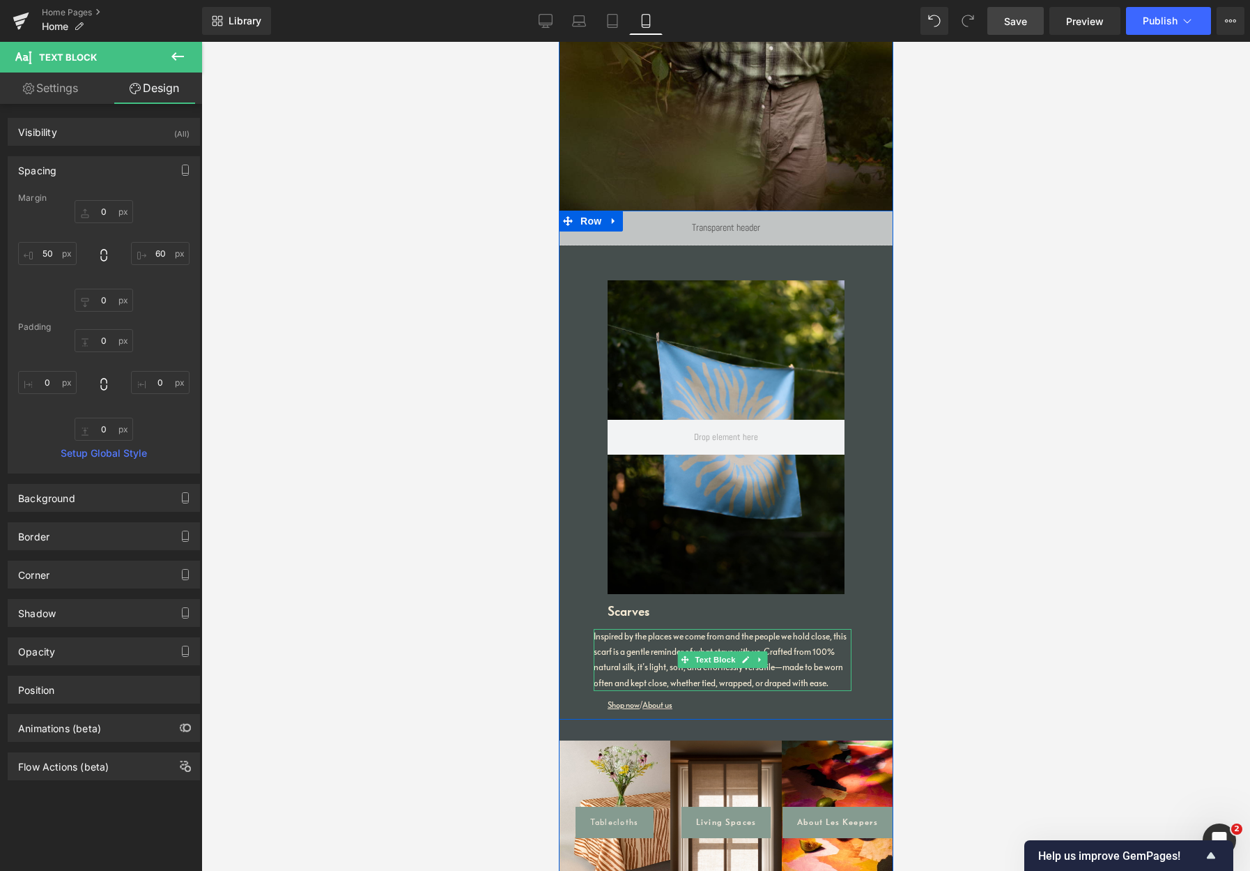
click at [696, 629] on p "Inspired by the places we come from and the people we hold close, this scarf is…" at bounding box center [722, 660] width 258 height 63
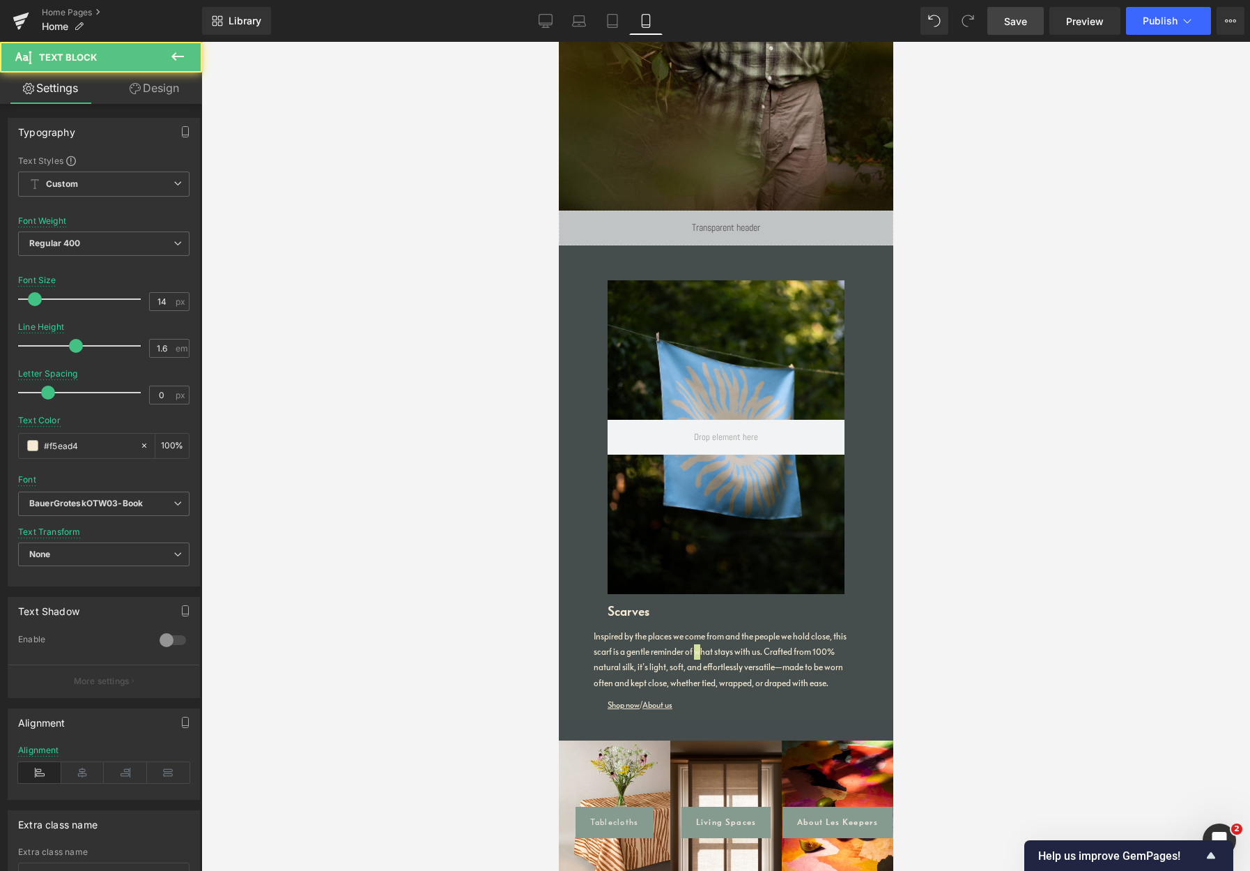
click at [162, 86] on link "Design" at bounding box center [154, 87] width 101 height 31
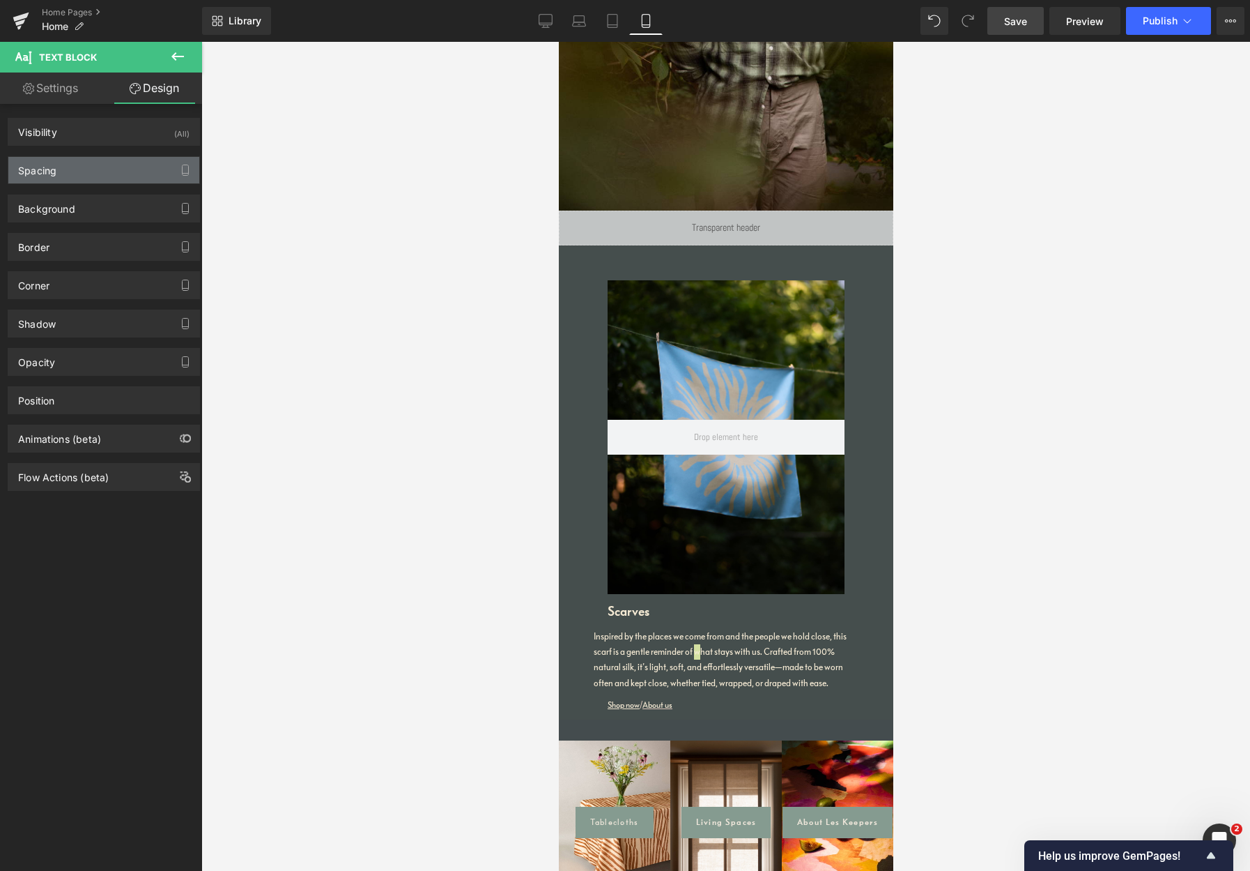
click at [70, 172] on div "Spacing" at bounding box center [103, 170] width 191 height 26
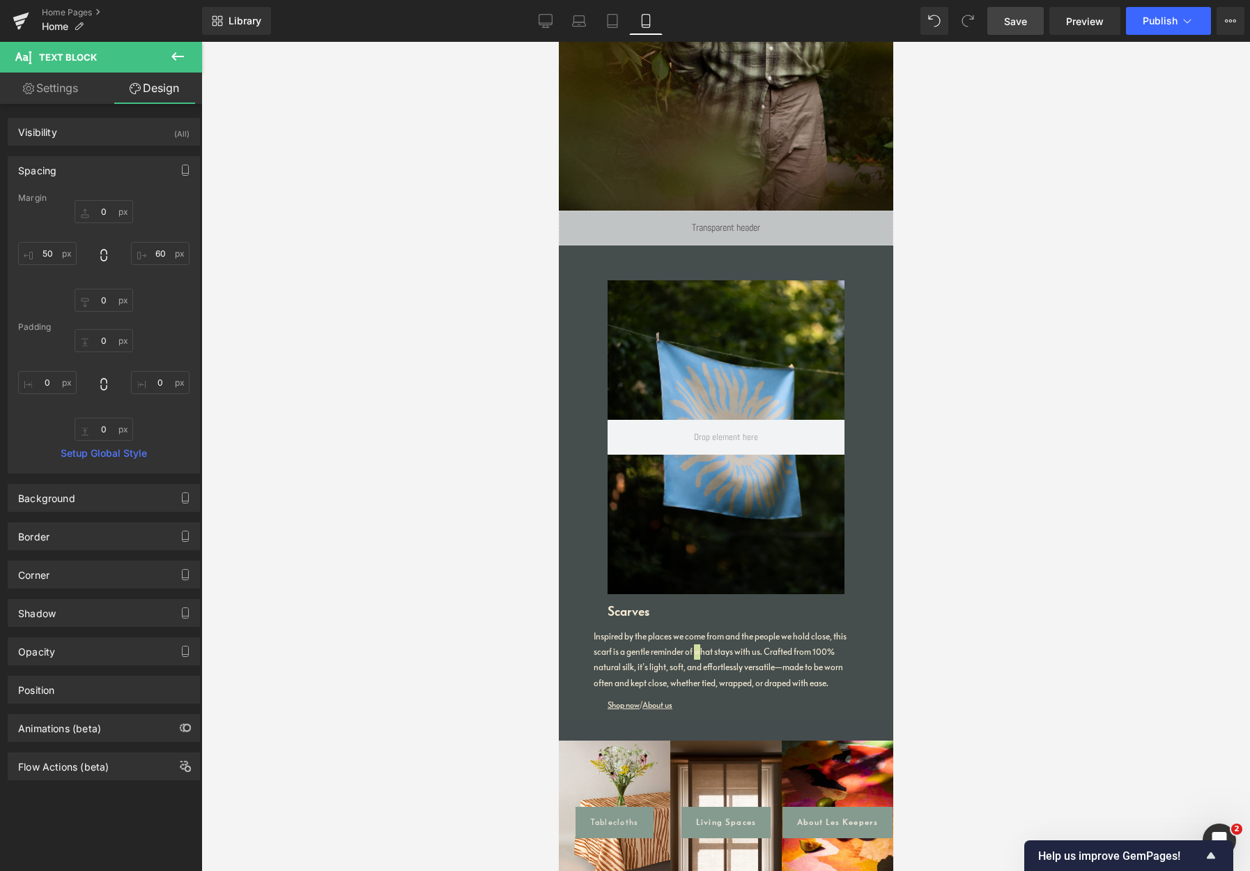
drag, startPoint x: 1247, startPoint y: 328, endPoint x: 1241, endPoint y: 392, distance: 63.7
click at [1092, 392] on div at bounding box center [725, 456] width 1049 height 829
drag, startPoint x: 1246, startPoint y: 497, endPoint x: 1241, endPoint y: 544, distance: 47.0
click at [1092, 560] on div at bounding box center [725, 456] width 1049 height 829
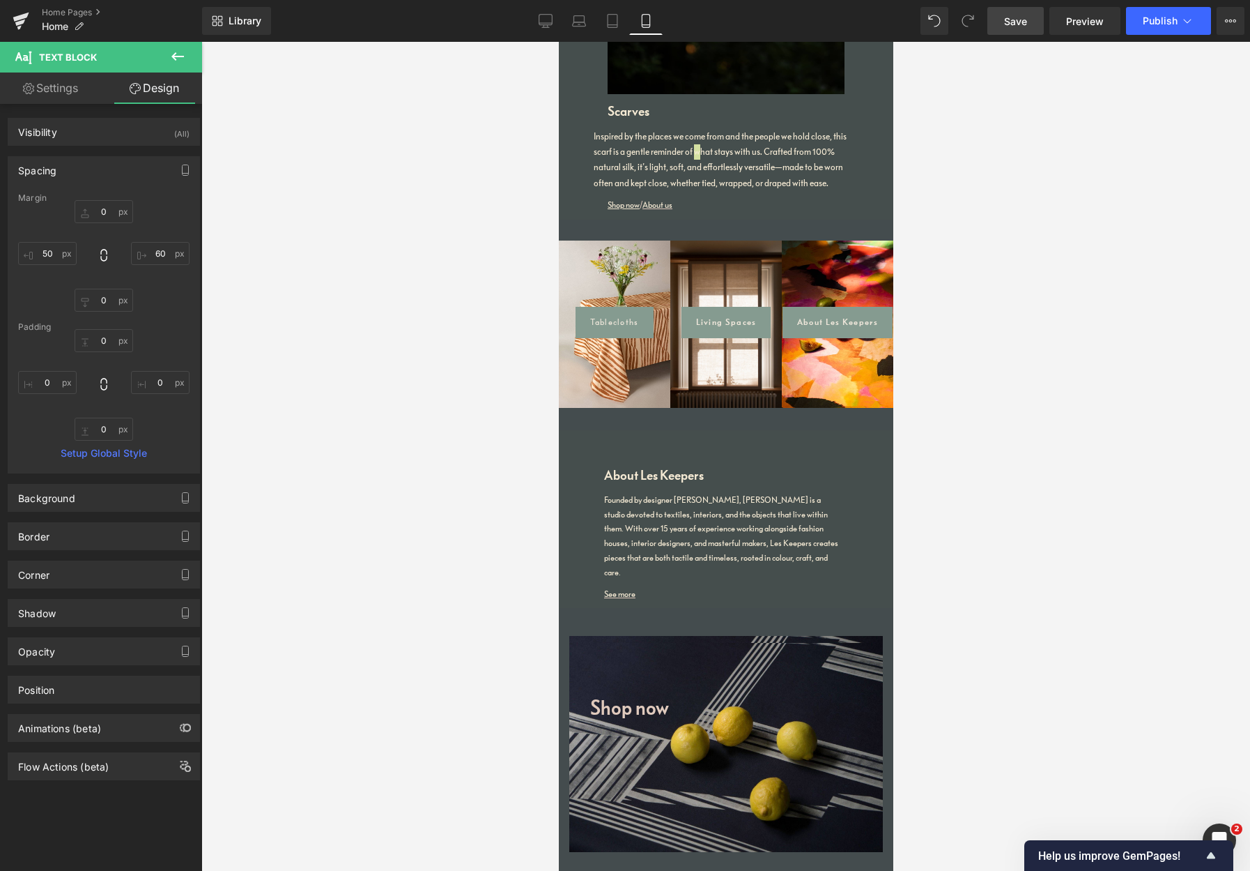
scroll to position [2638, 0]
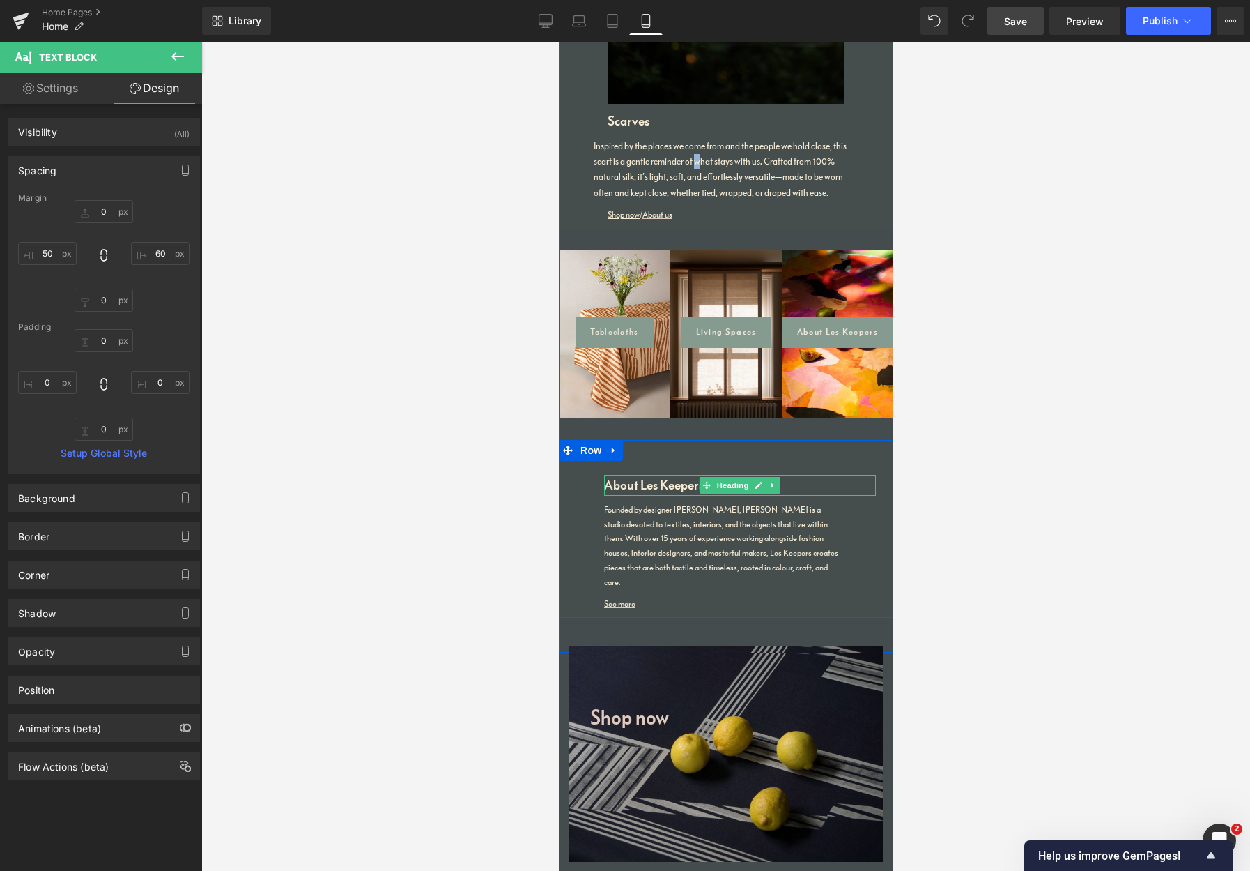
click at [633, 475] on h1 "About Les Keepers" at bounding box center [740, 485] width 272 height 21
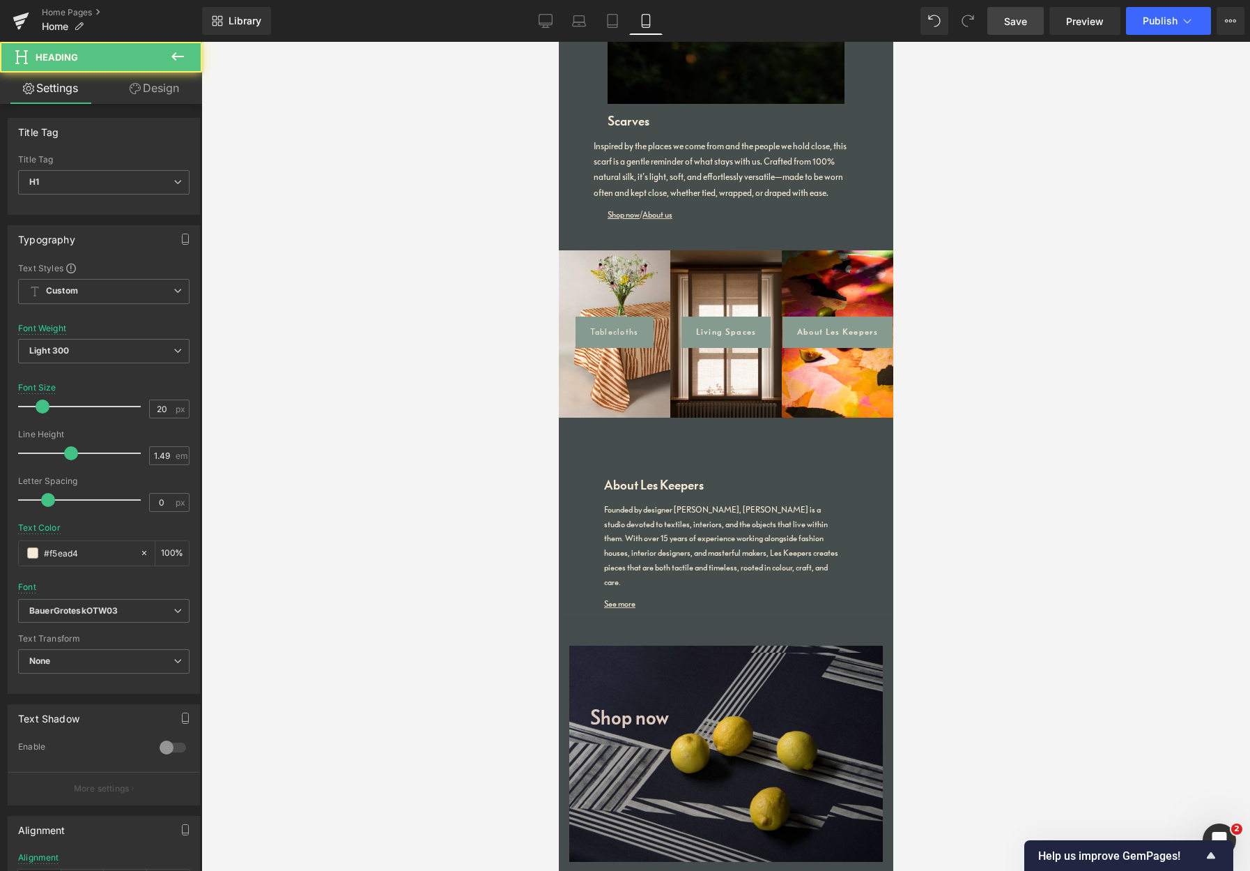
click at [152, 84] on link "Design" at bounding box center [154, 87] width 101 height 31
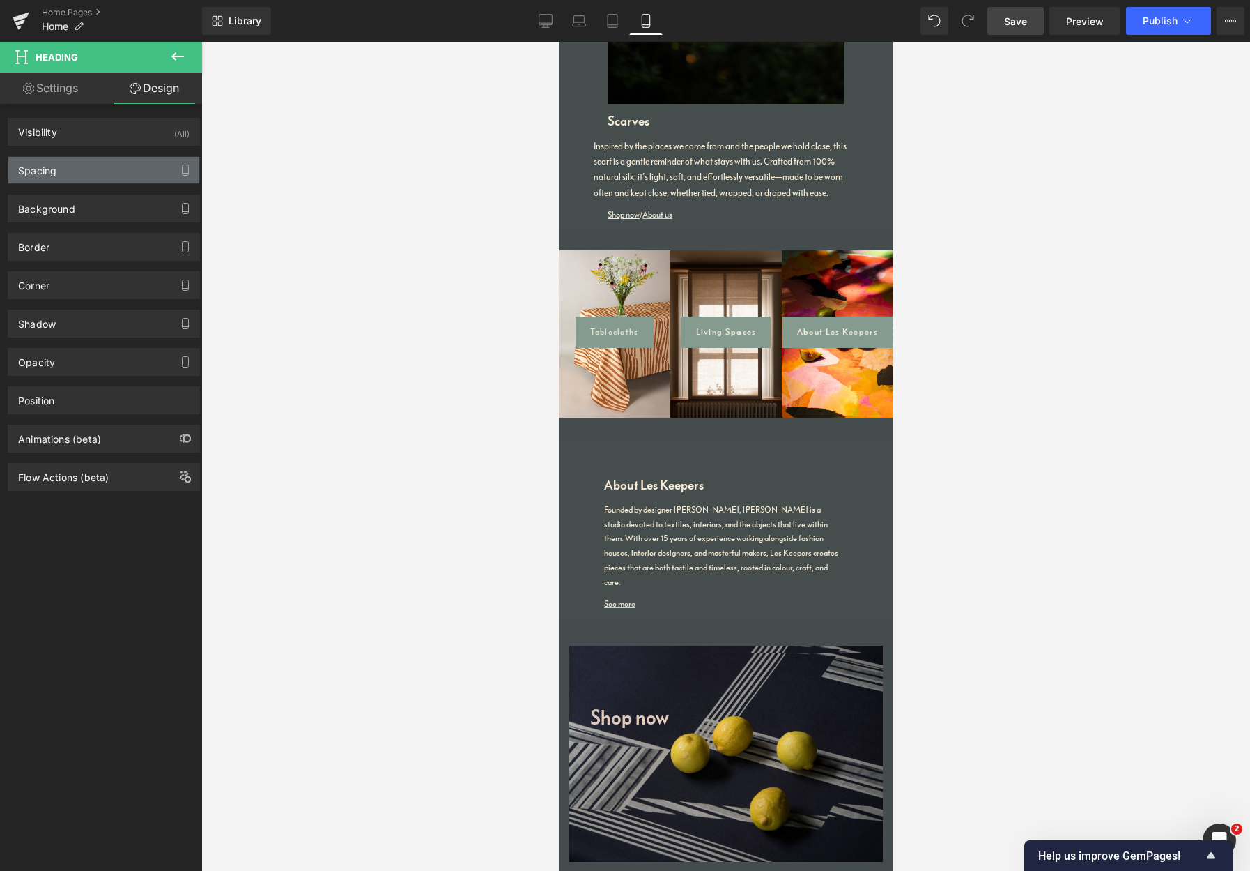
click at [86, 172] on div "Spacing" at bounding box center [103, 170] width 191 height 26
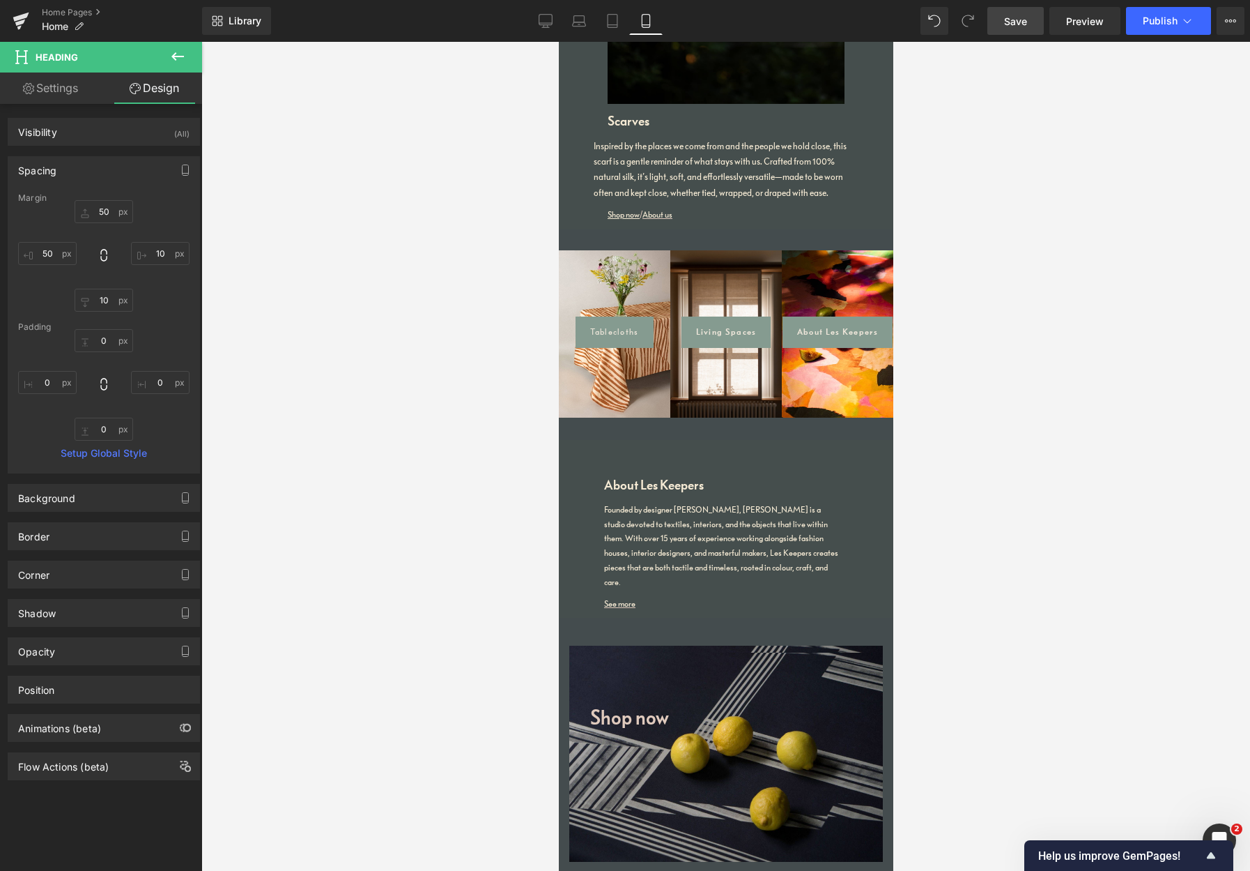
drag, startPoint x: 1078, startPoint y: 491, endPoint x: 922, endPoint y: 283, distance: 259.4
click at [1042, 332] on div at bounding box center [725, 456] width 1049 height 829
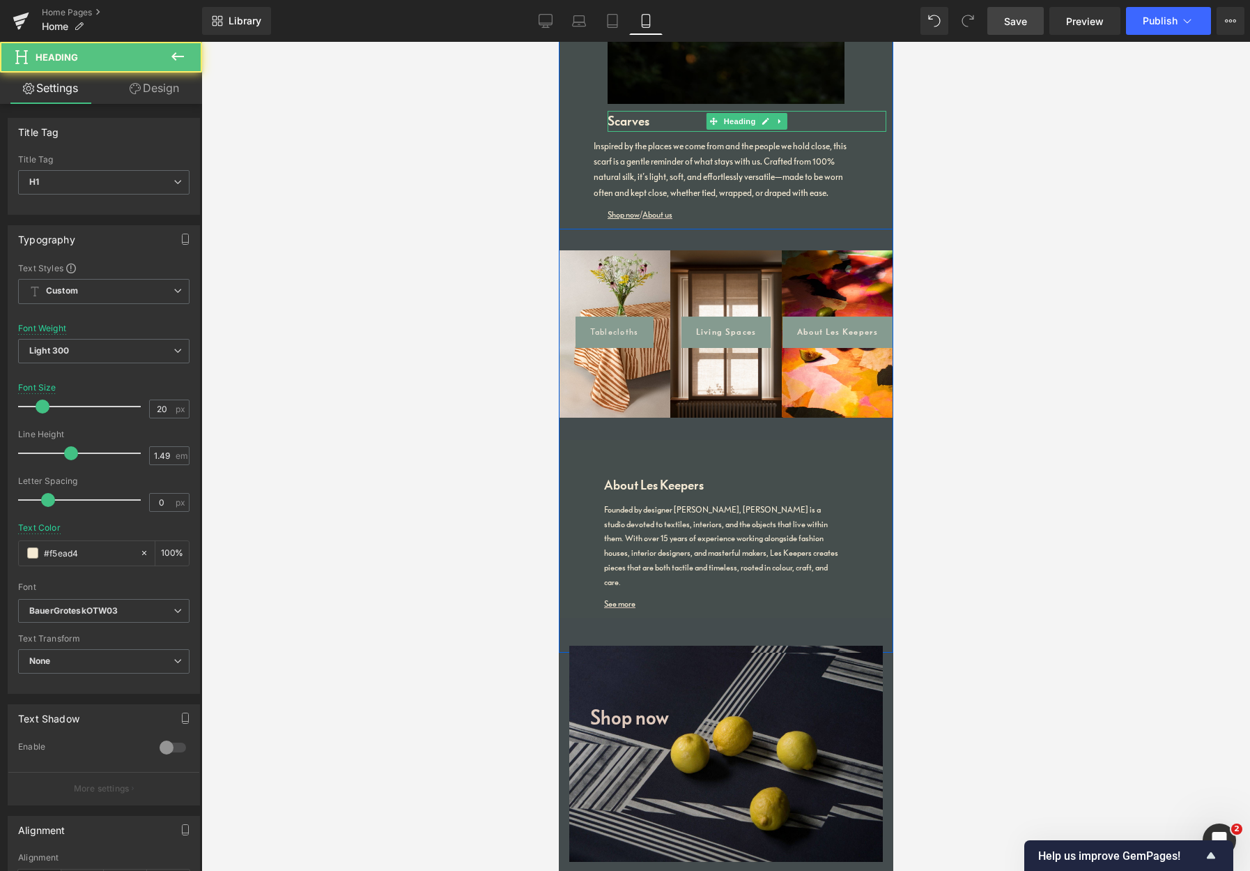
drag, startPoint x: 615, startPoint y: 94, endPoint x: 609, endPoint y: 101, distance: 9.4
click at [615, 111] on h1 "Scarves" at bounding box center [746, 121] width 279 height 21
click at [178, 93] on link "Design" at bounding box center [154, 87] width 101 height 31
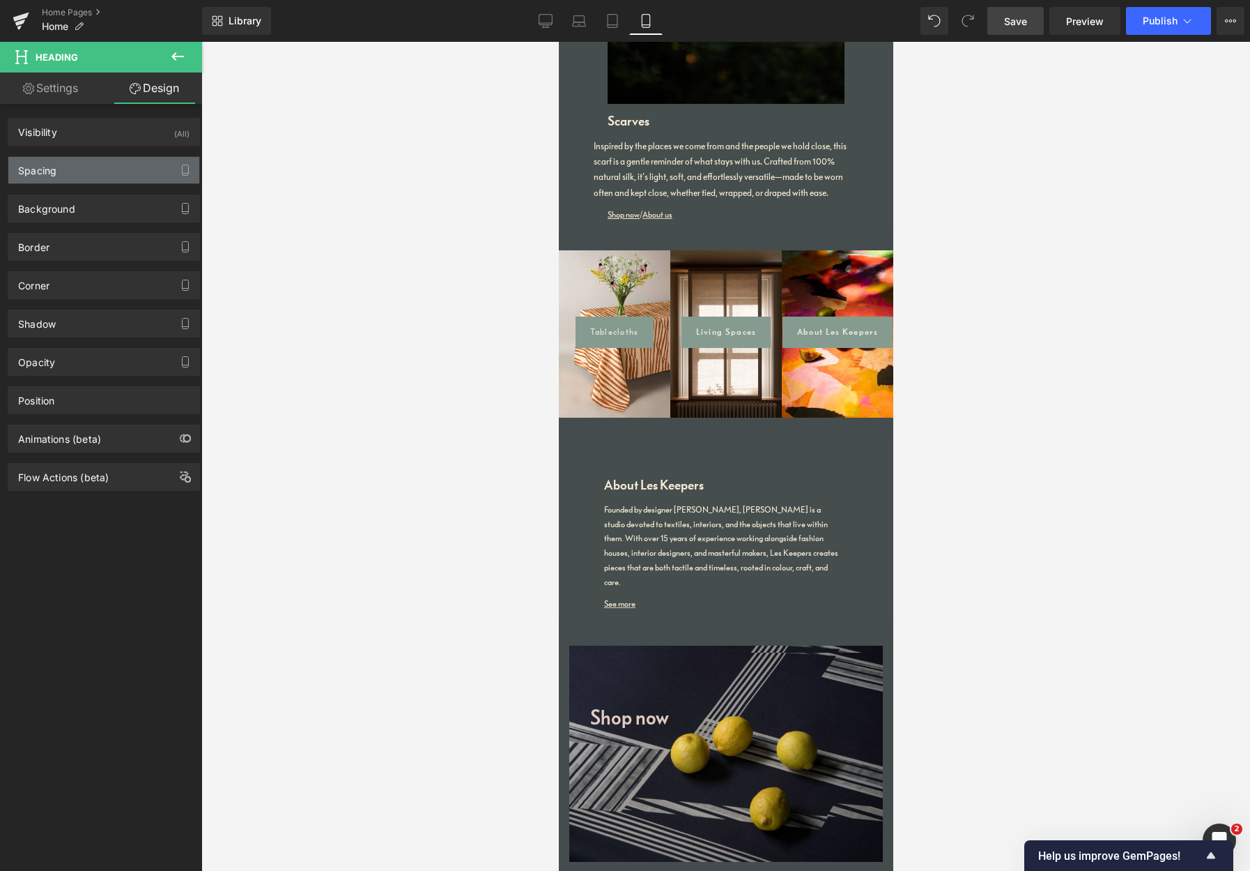
type input "10"
type input "70"
type input "0"
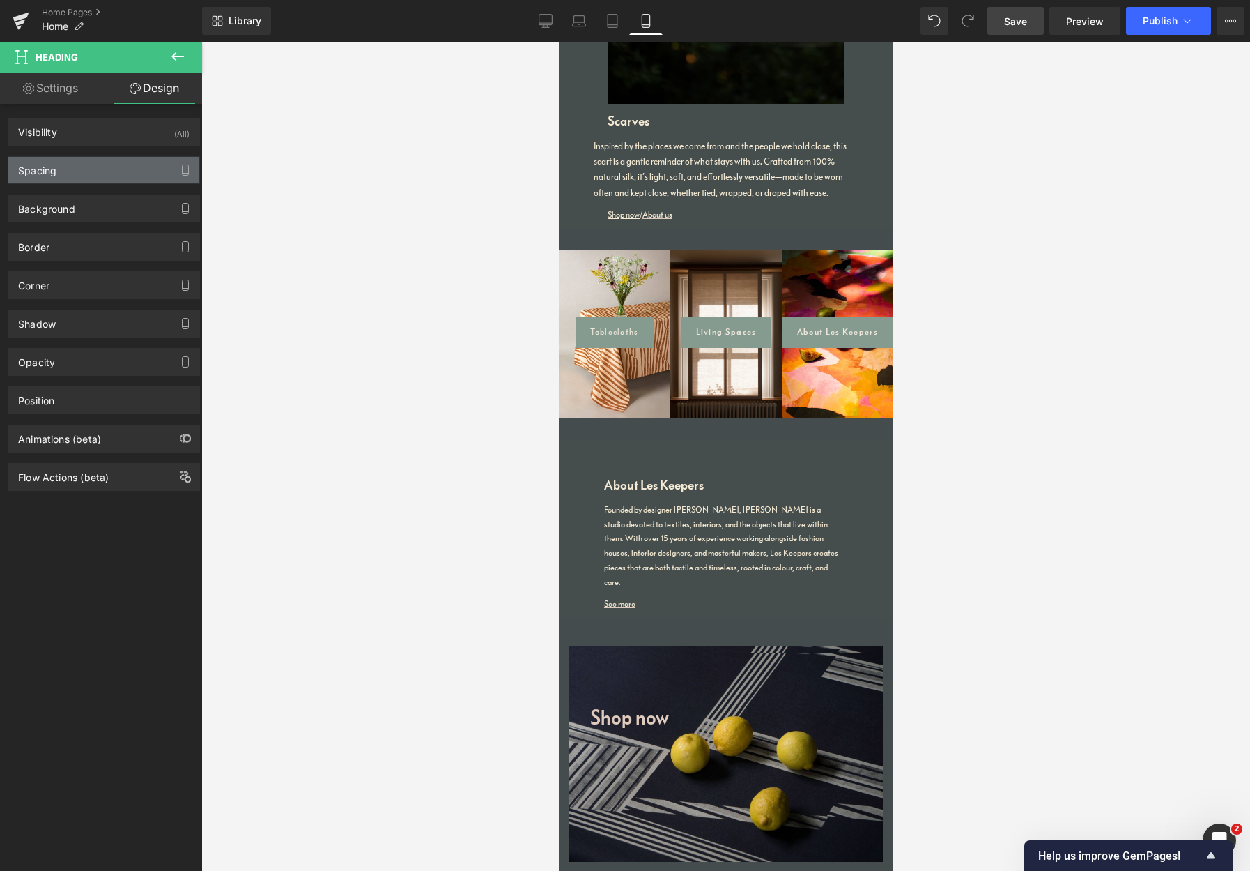
type input "0"
click at [83, 171] on div "Spacing" at bounding box center [103, 170] width 191 height 26
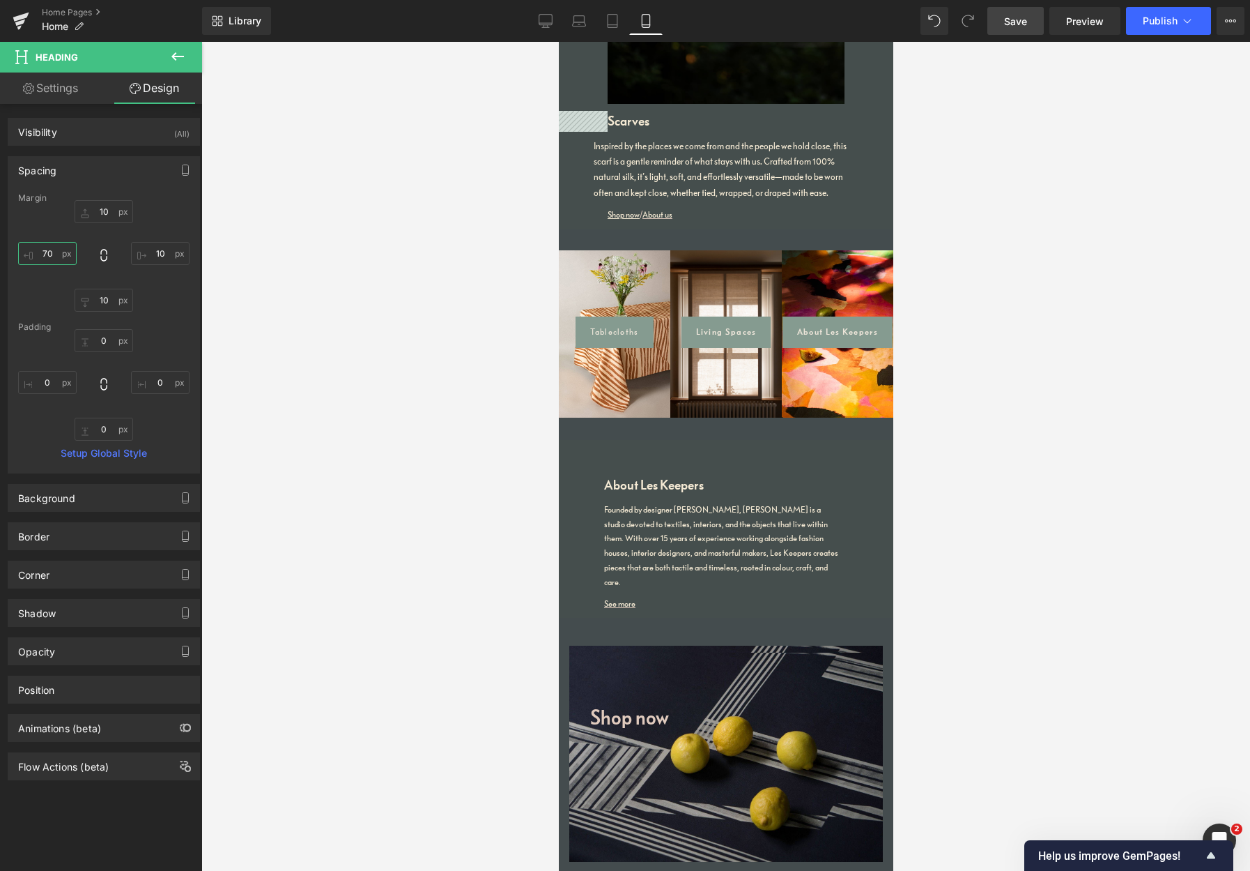
drag, startPoint x: 56, startPoint y: 254, endPoint x: 26, endPoint y: 256, distance: 30.7
click at [29, 250] on input "70" at bounding box center [47, 253] width 59 height 23
type input "50"
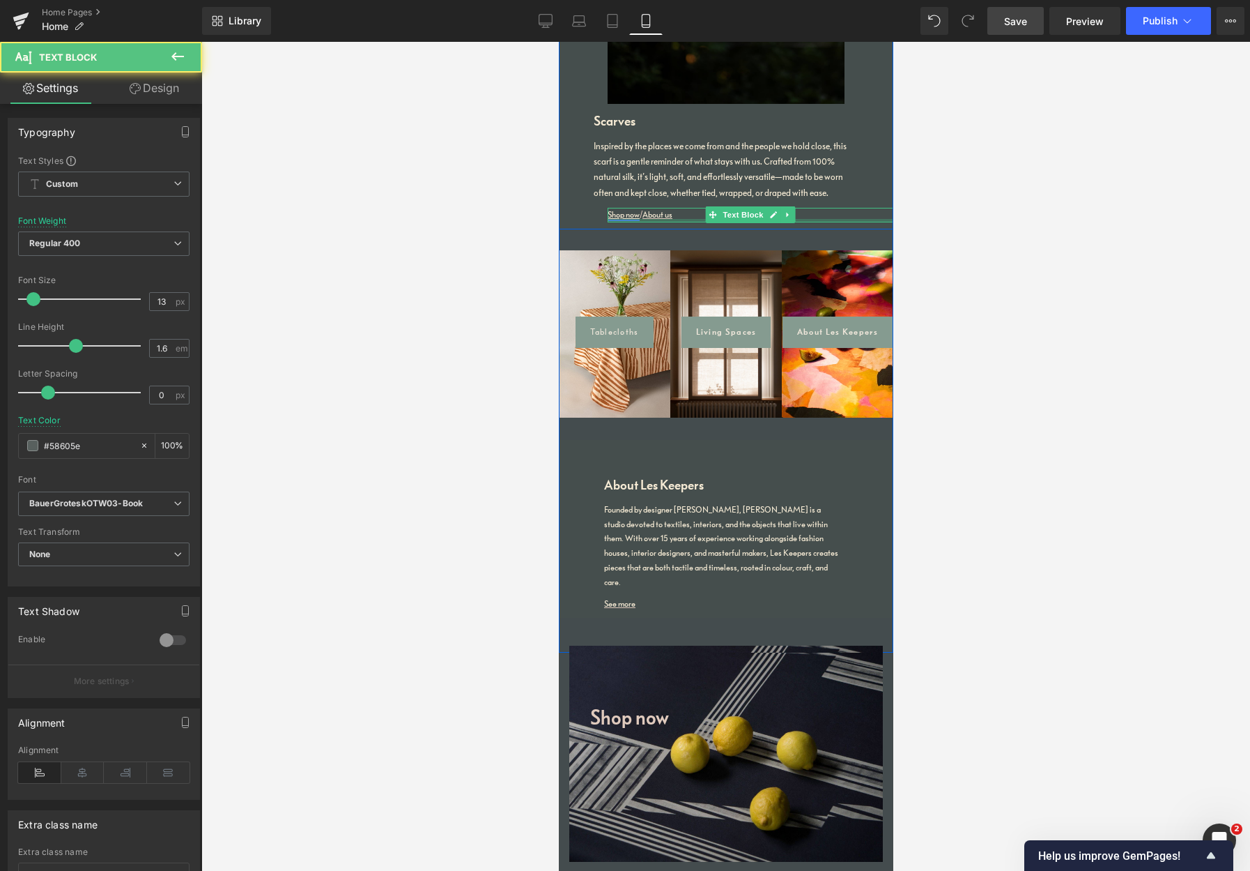
drag, startPoint x: 621, startPoint y: 190, endPoint x: 966, endPoint y: 256, distance: 351.3
click at [621, 208] on div "Shop now / About us Text Block" at bounding box center [750, 215] width 286 height 15
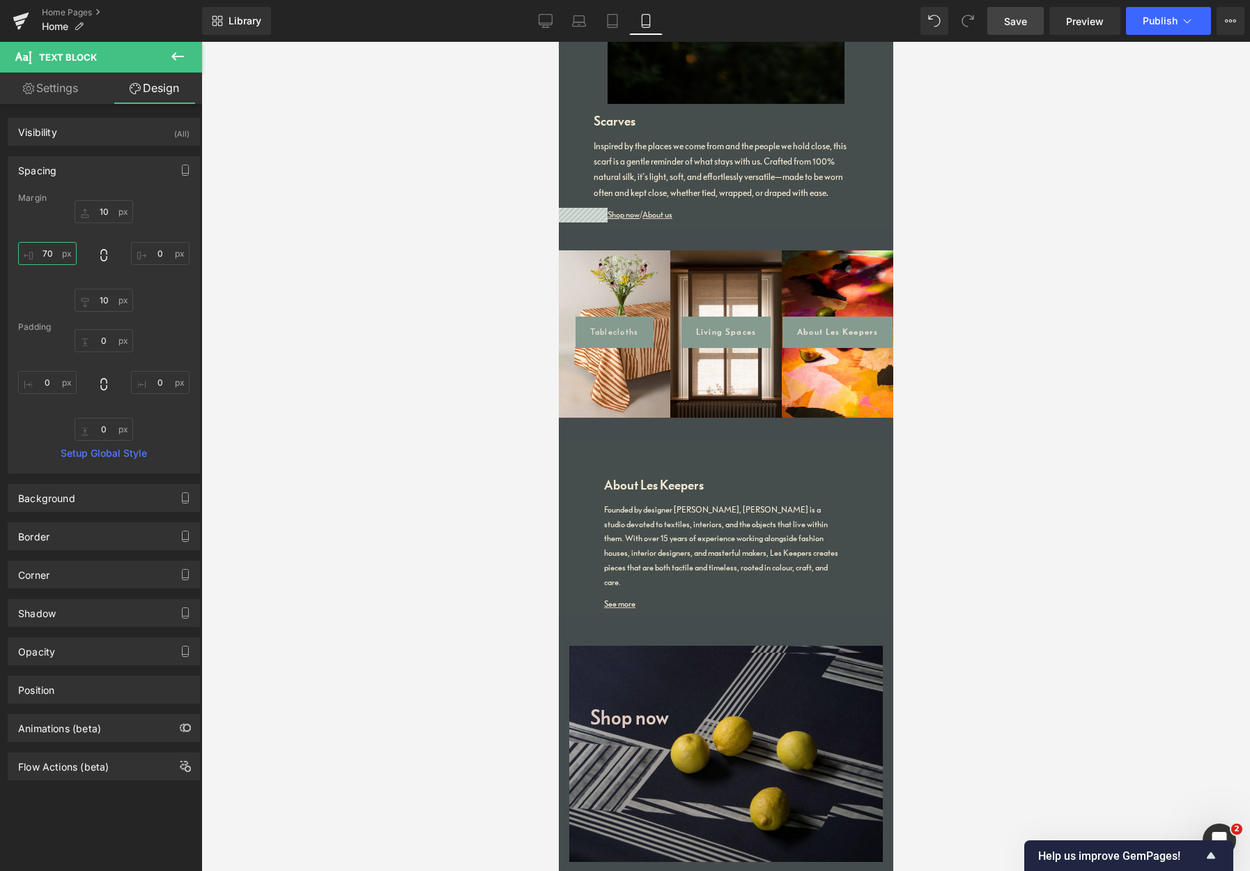
drag, startPoint x: 42, startPoint y: 251, endPoint x: 19, endPoint y: 250, distance: 23.0
click at [28, 250] on input "70" at bounding box center [47, 253] width 59 height 23
type input "50"
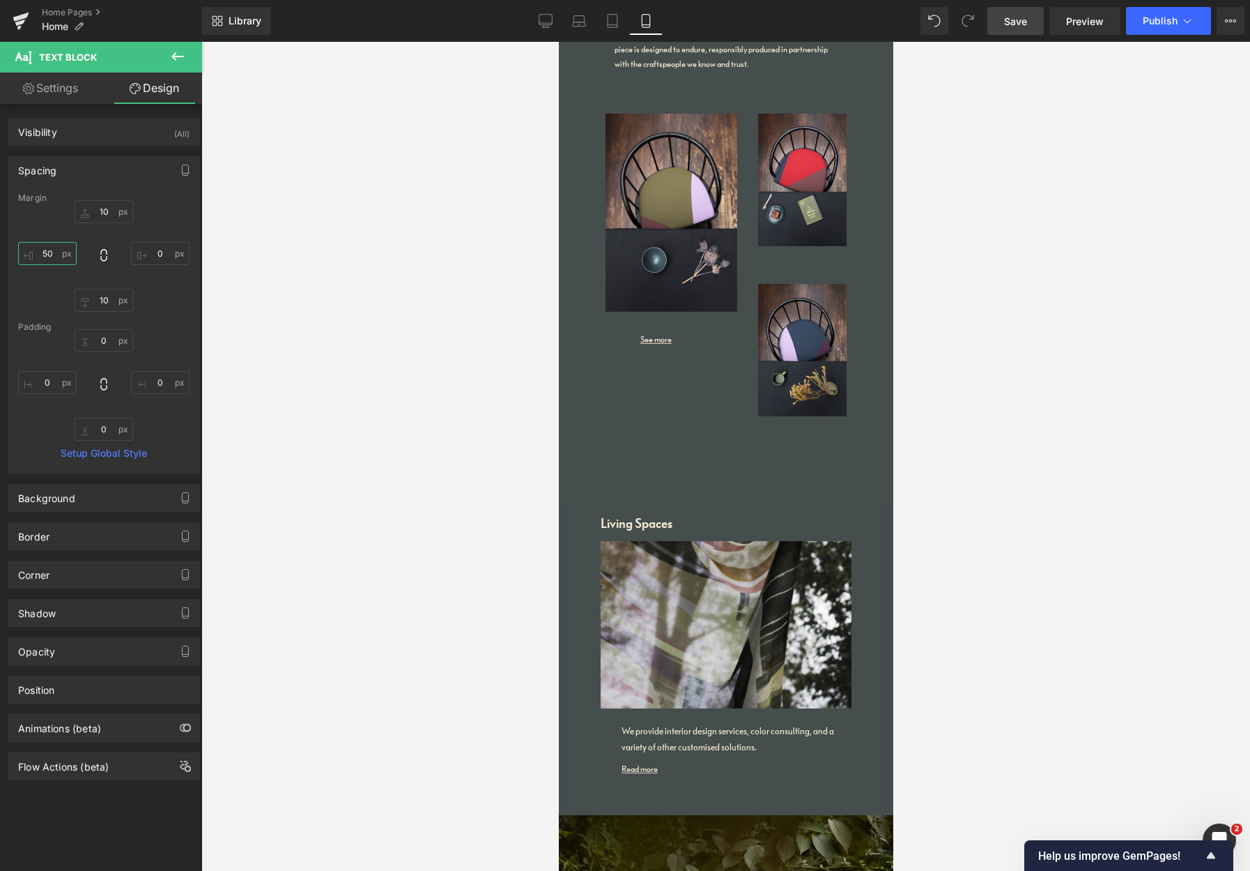
scroll to position [1045, 0]
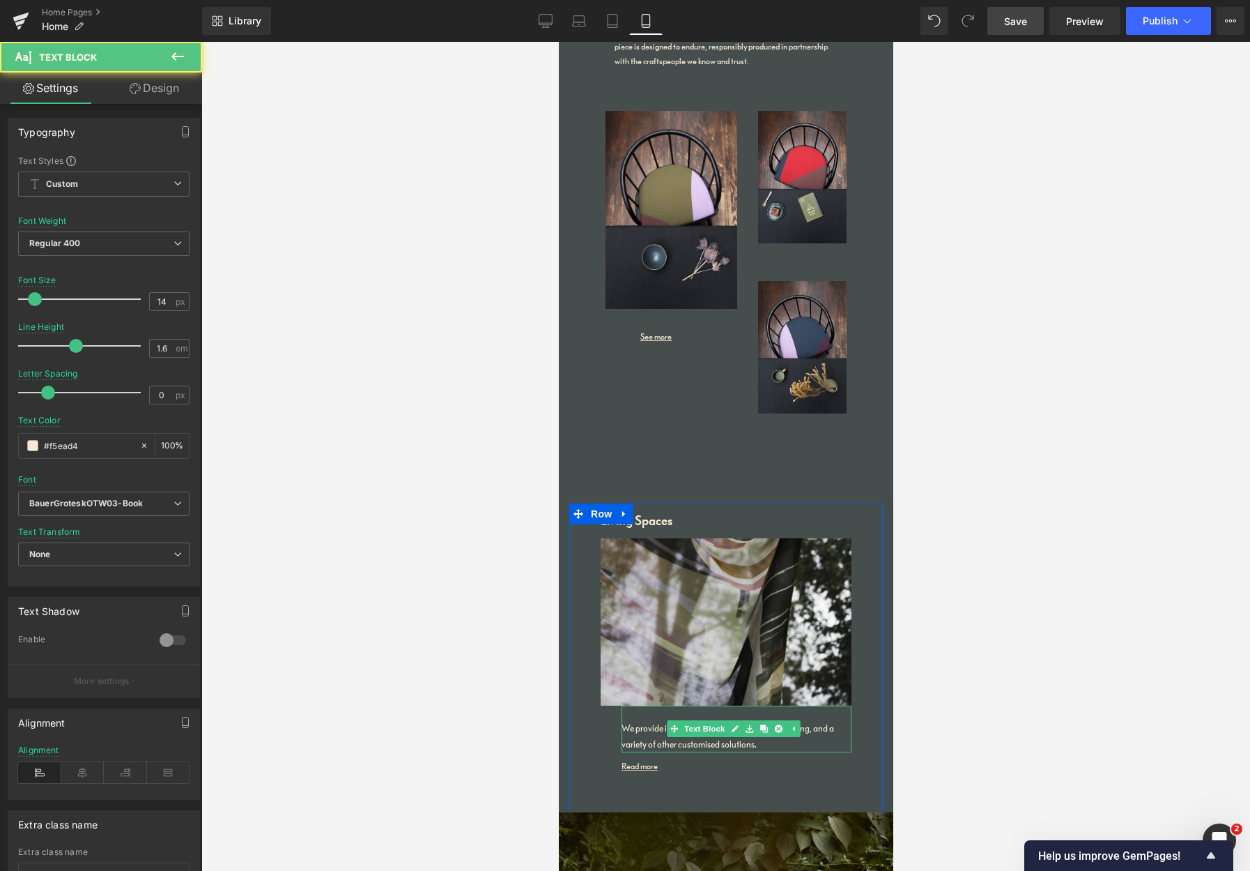
click at [655, 721] on p "We provide interior design services, color consulting, and a variety of other c…" at bounding box center [736, 736] width 230 height 31
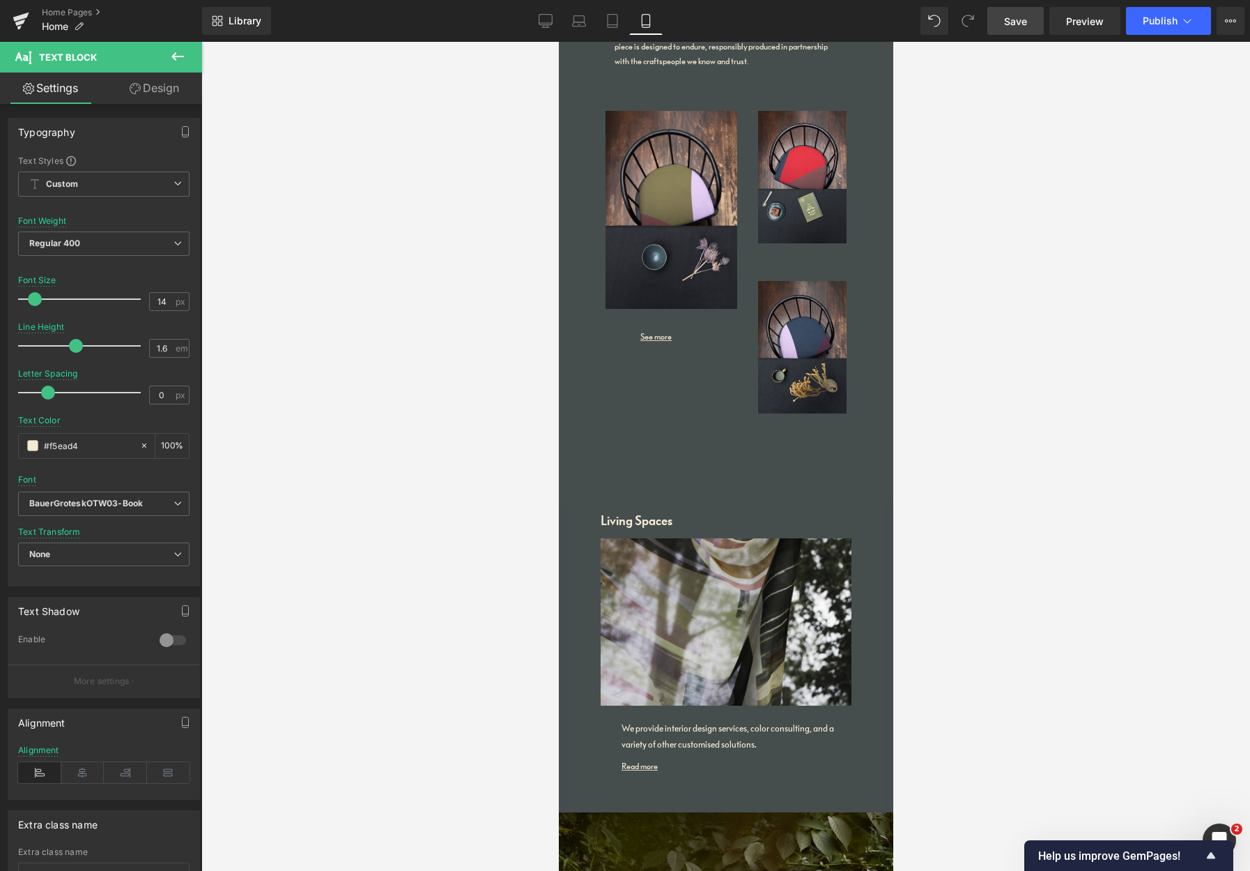
click at [157, 86] on link "Design" at bounding box center [154, 87] width 101 height 31
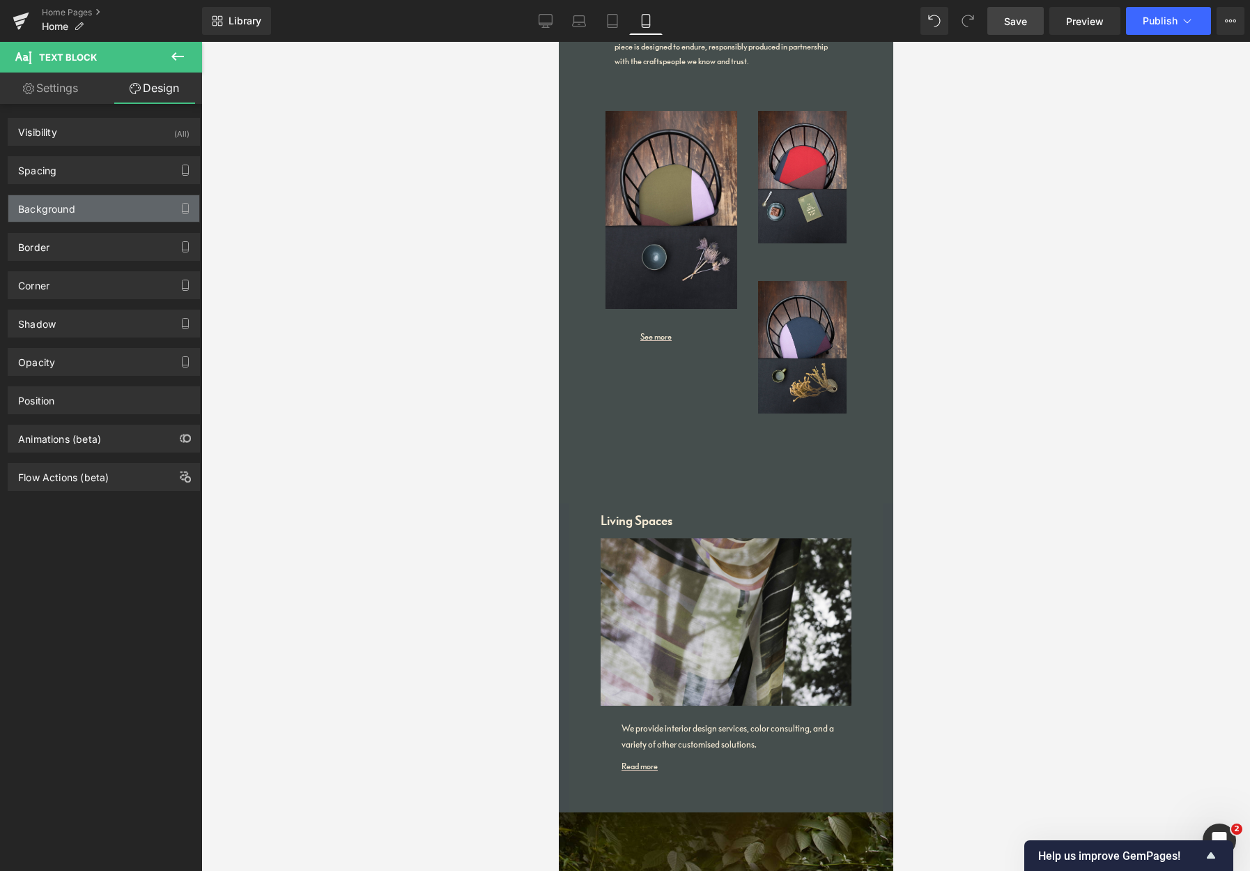
type input "0"
type input "30"
type input "0"
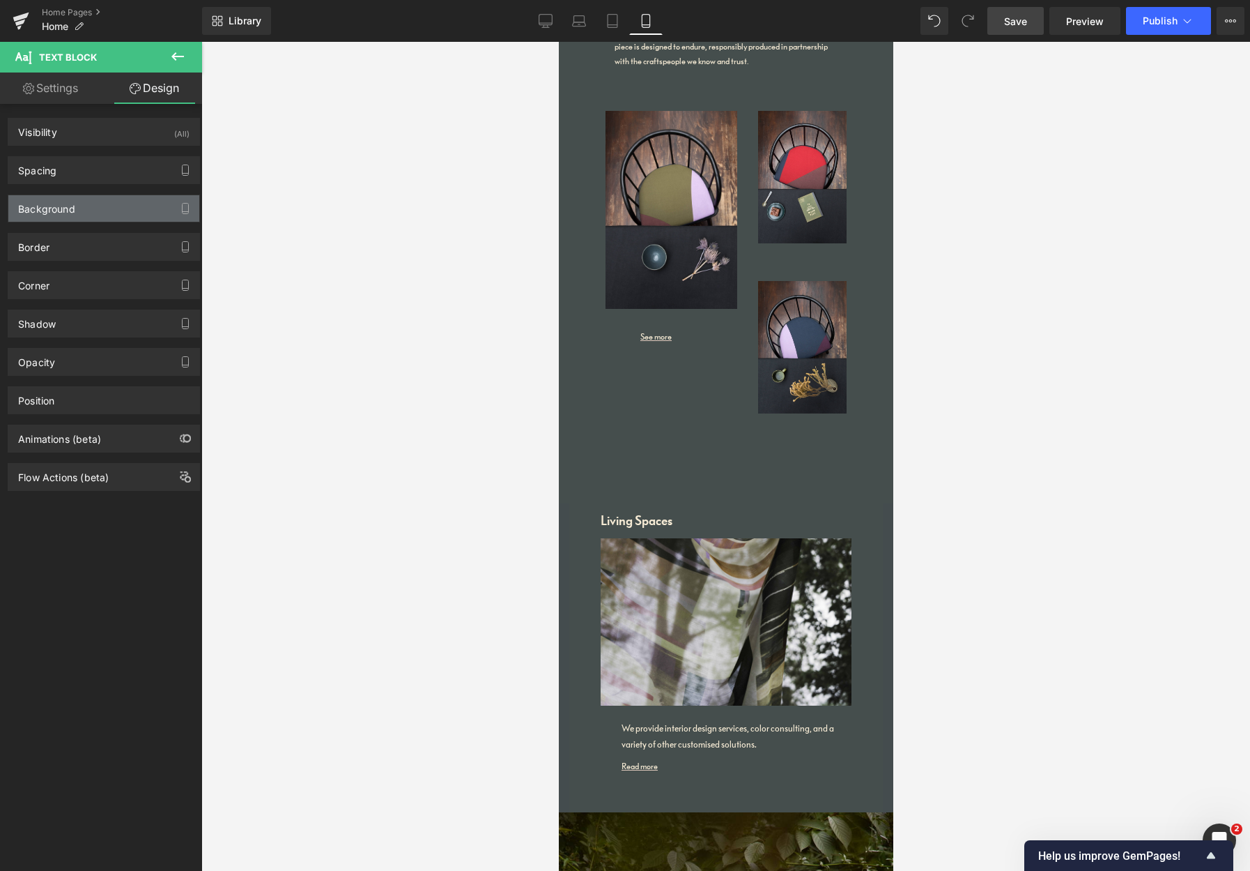
type input "0"
drag, startPoint x: 78, startPoint y: 171, endPoint x: 78, endPoint y: 182, distance: 11.2
click at [77, 171] on div "Spacing" at bounding box center [103, 170] width 191 height 26
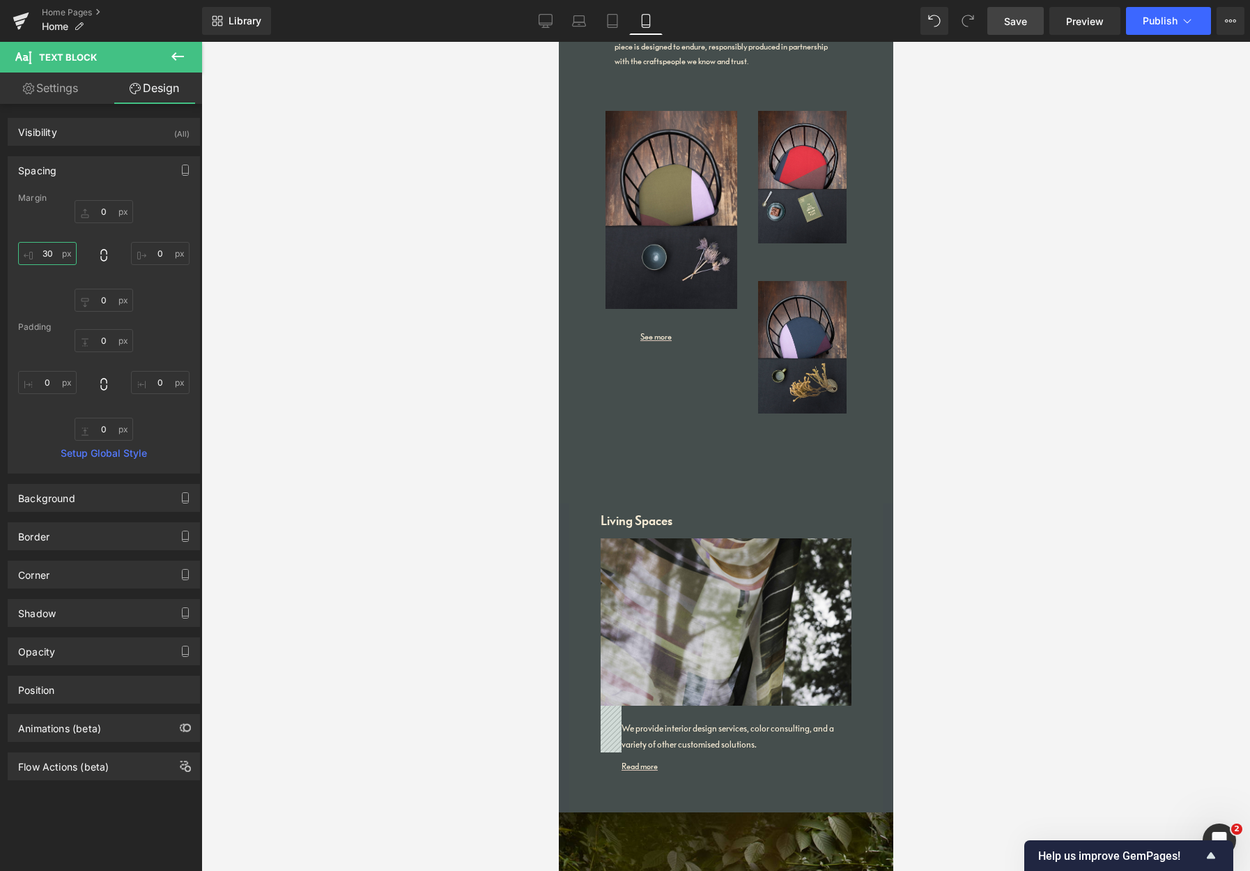
drag, startPoint x: 52, startPoint y: 257, endPoint x: 22, endPoint y: 252, distance: 30.5
click at [24, 252] on input "30" at bounding box center [47, 253] width 59 height 23
type input "50"
drag, startPoint x: 151, startPoint y: 255, endPoint x: 137, endPoint y: 256, distance: 14.7
click at [137, 252] on input "0" at bounding box center [160, 253] width 59 height 23
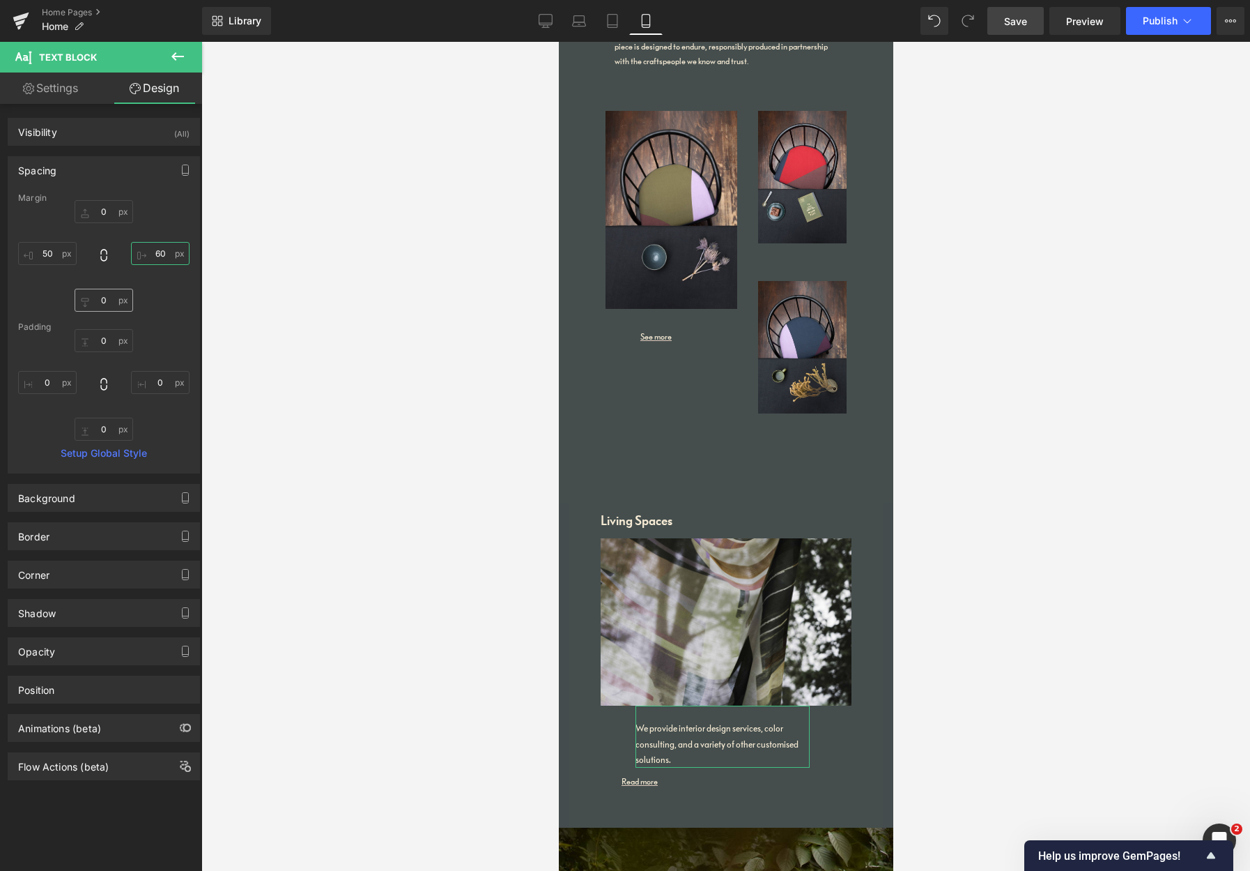
type input "60"
drag, startPoint x: 105, startPoint y: 304, endPoint x: 91, endPoint y: 303, distance: 14.7
click at [91, 303] on input "0" at bounding box center [104, 300] width 59 height 23
type input "10"
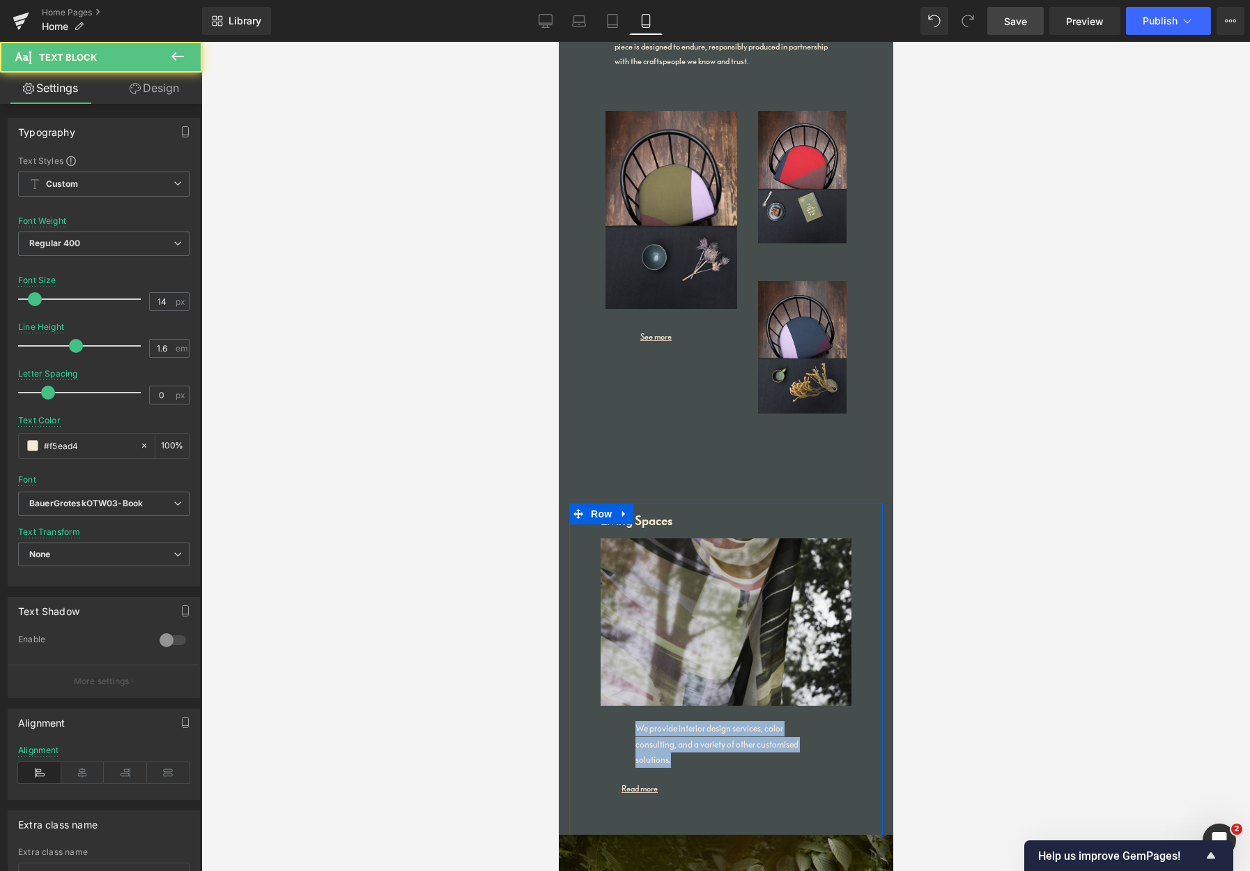
drag, startPoint x: 657, startPoint y: 730, endPoint x: 616, endPoint y: 705, distance: 47.2
click at [617, 707] on div "Image We provide interior design services, color consulting, and a variety of o…" at bounding box center [726, 670] width 272 height 265
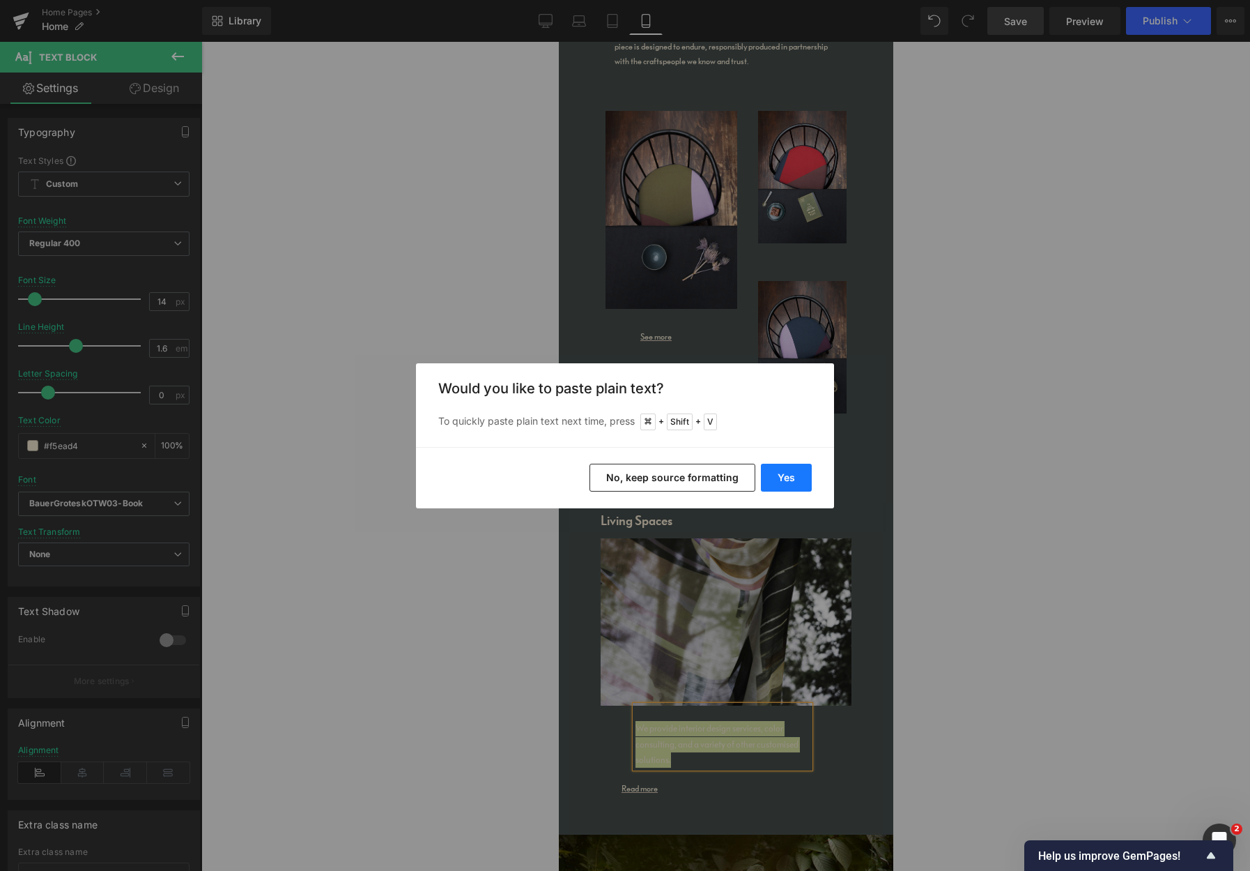
click at [788, 480] on button "Yes" at bounding box center [786, 478] width 51 height 28
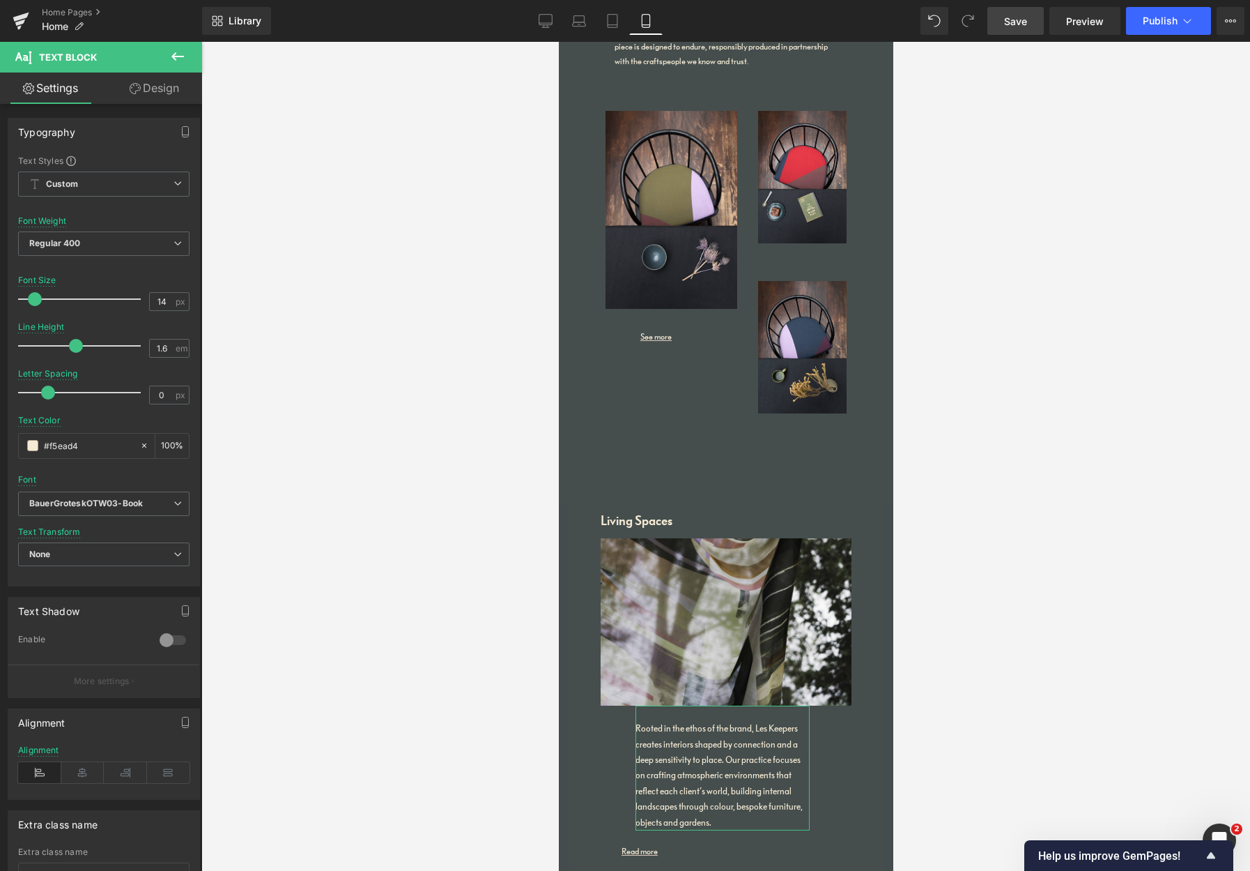
click at [171, 89] on link "Design" at bounding box center [154, 87] width 101 height 31
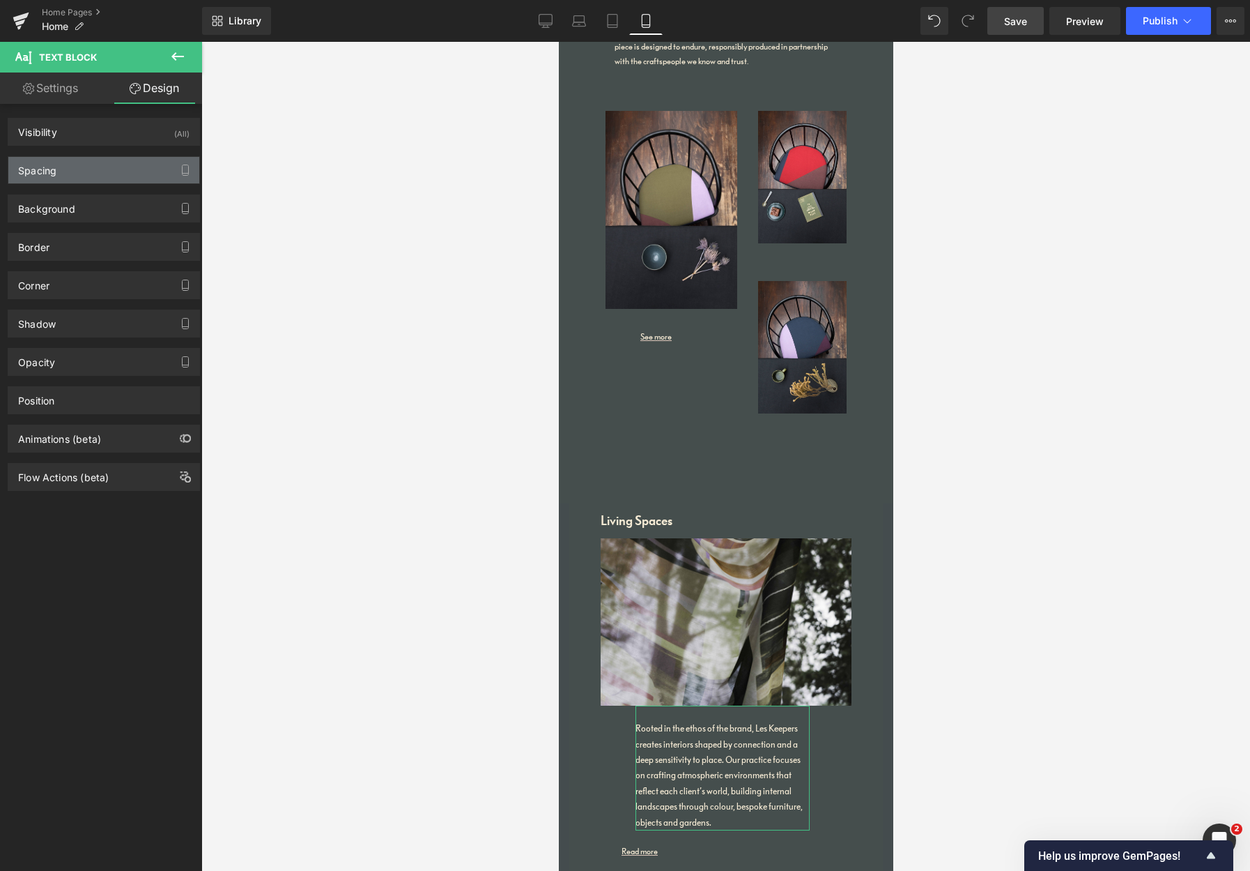
click at [83, 169] on div "Spacing" at bounding box center [103, 170] width 191 height 26
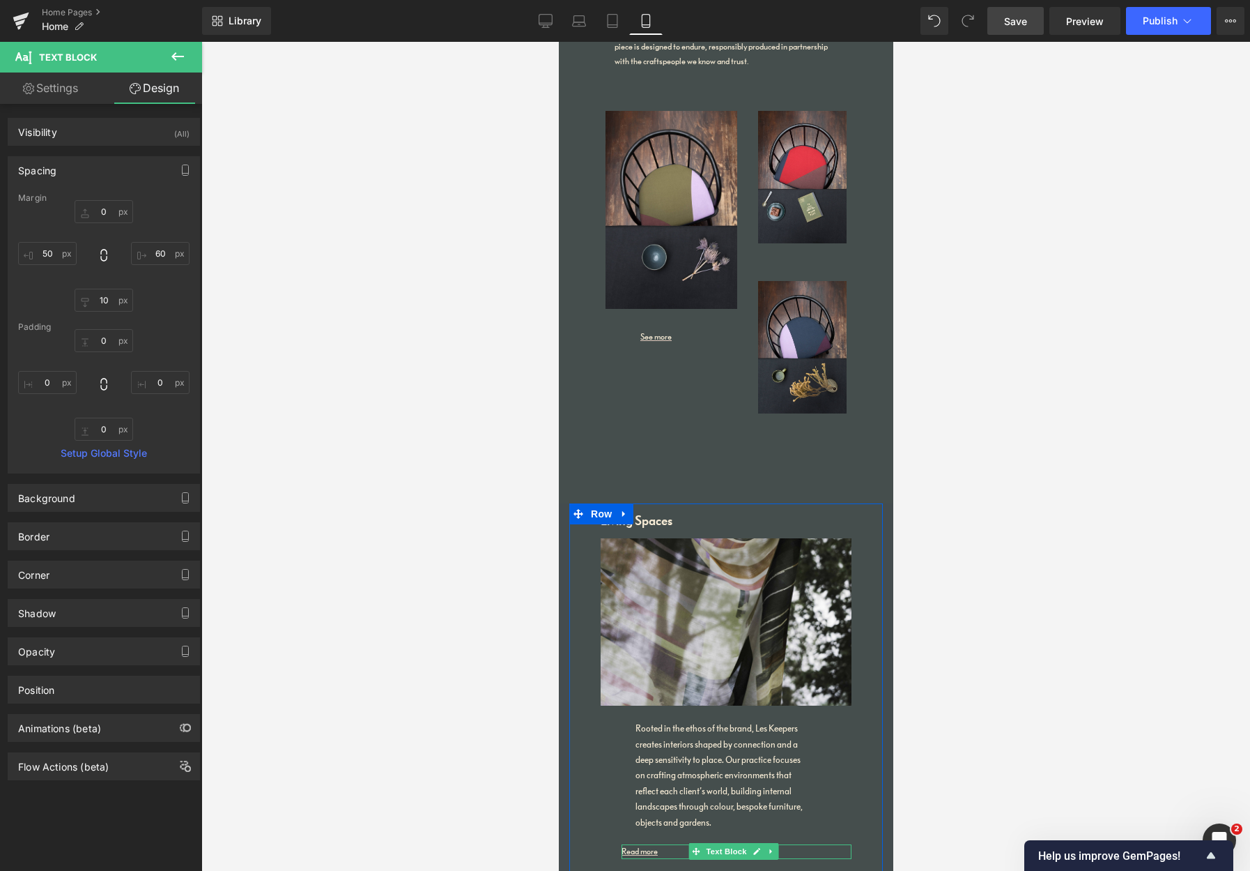
click at [680, 722] on div "Read more" at bounding box center [736, 851] width 230 height 15
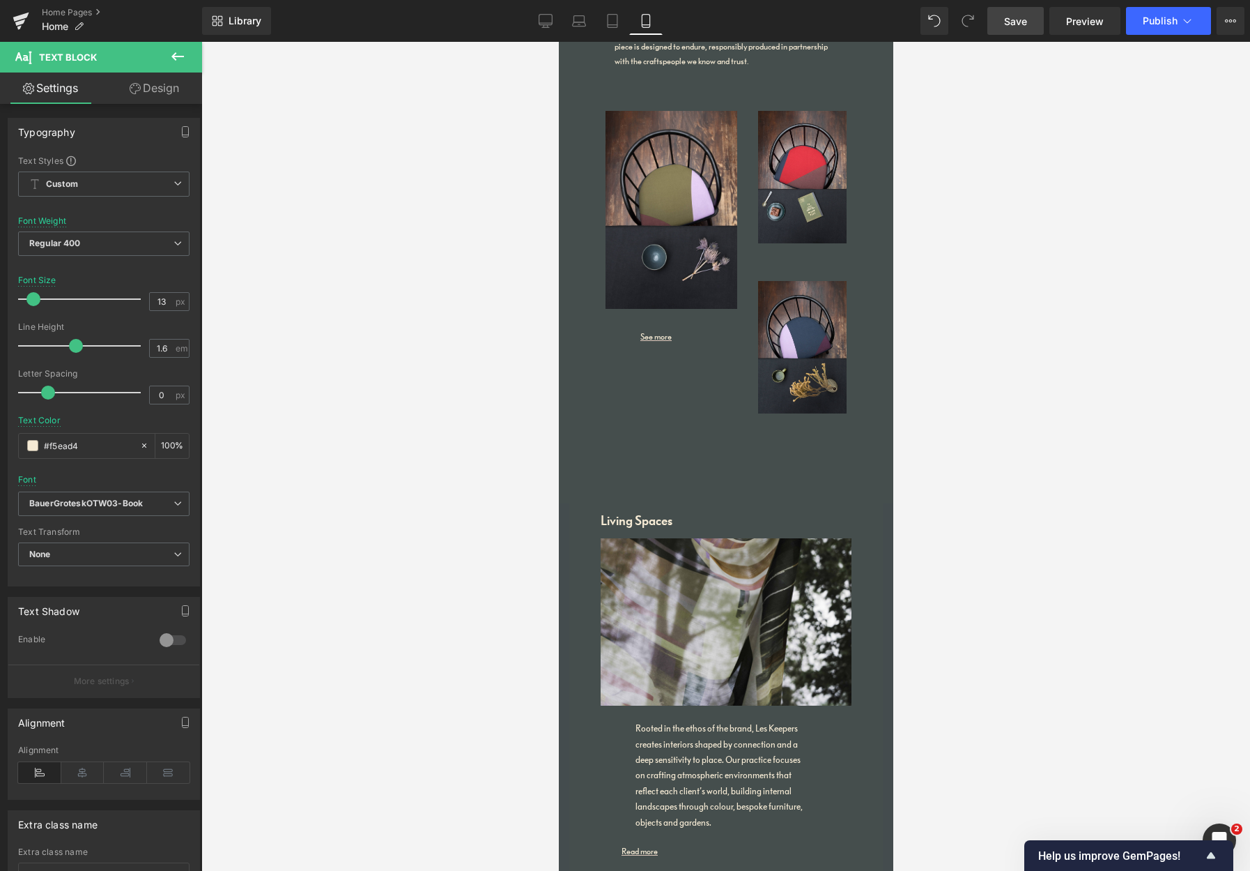
click at [164, 87] on link "Design" at bounding box center [154, 87] width 101 height 31
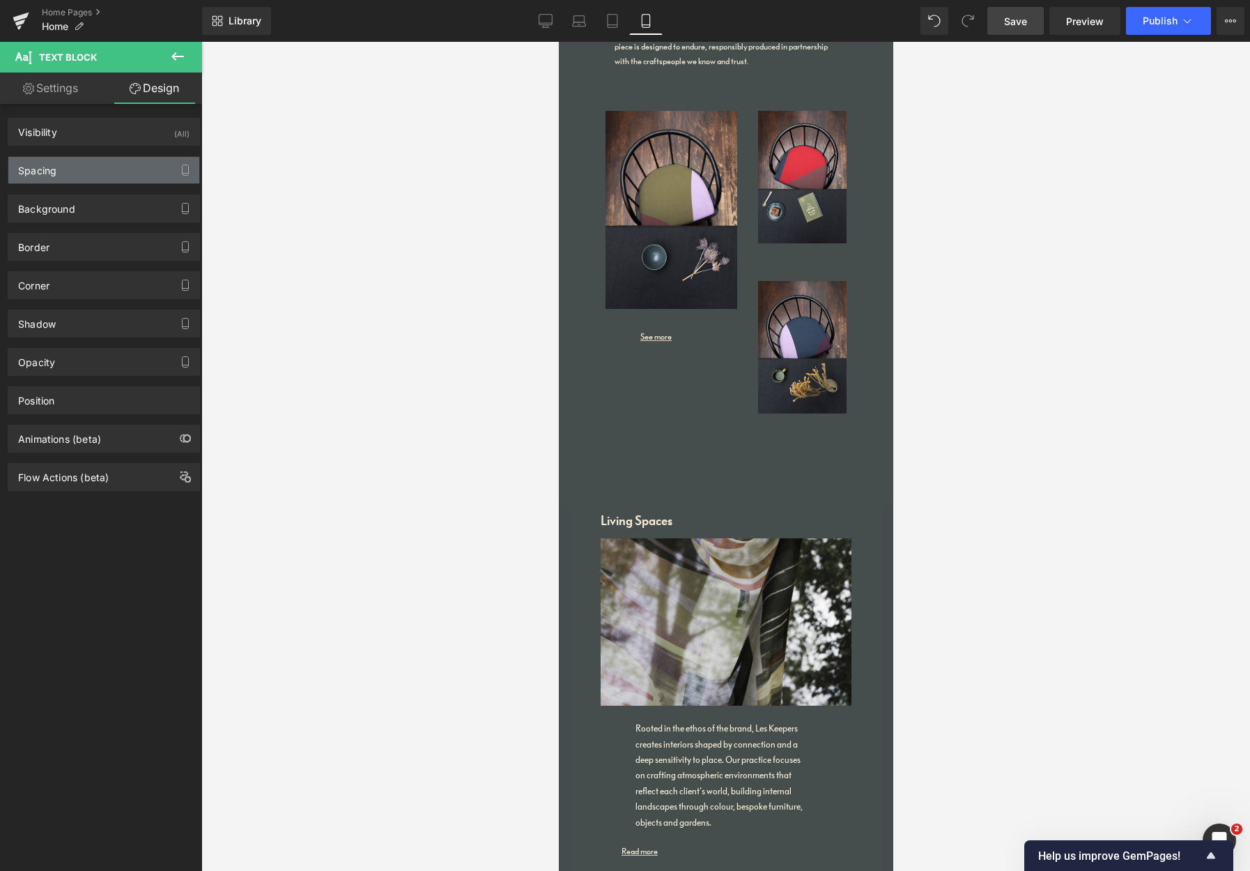
click at [88, 171] on div "Spacing" at bounding box center [103, 170] width 191 height 26
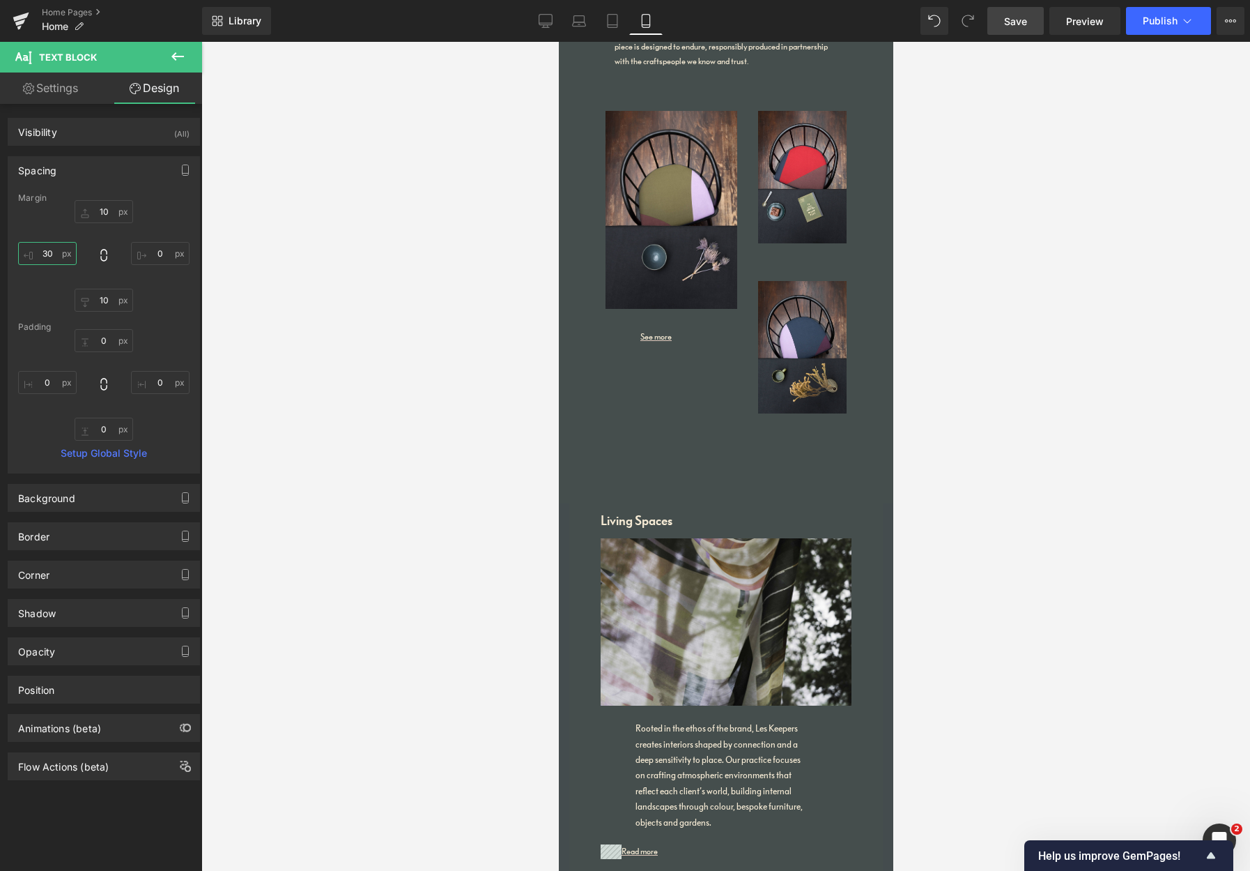
drag, startPoint x: 56, startPoint y: 252, endPoint x: 26, endPoint y: 247, distance: 31.0
click at [26, 247] on input "30" at bounding box center [47, 253] width 59 height 23
type input "50"
drag, startPoint x: 158, startPoint y: 254, endPoint x: 140, endPoint y: 252, distance: 17.6
click at [140, 252] on input "0" at bounding box center [160, 253] width 59 height 23
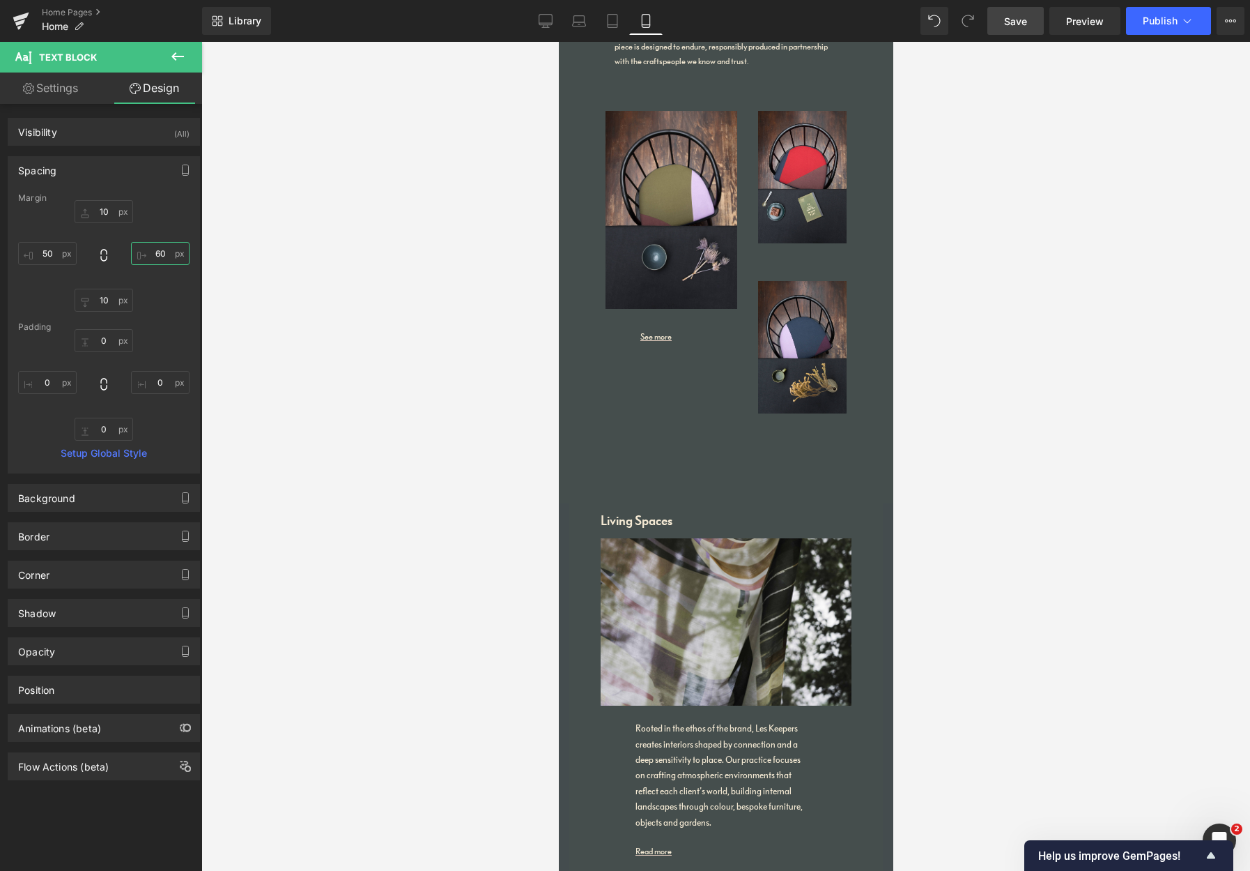
type input "60"
click at [1006, 23] on span "Save" at bounding box center [1015, 21] width 23 height 15
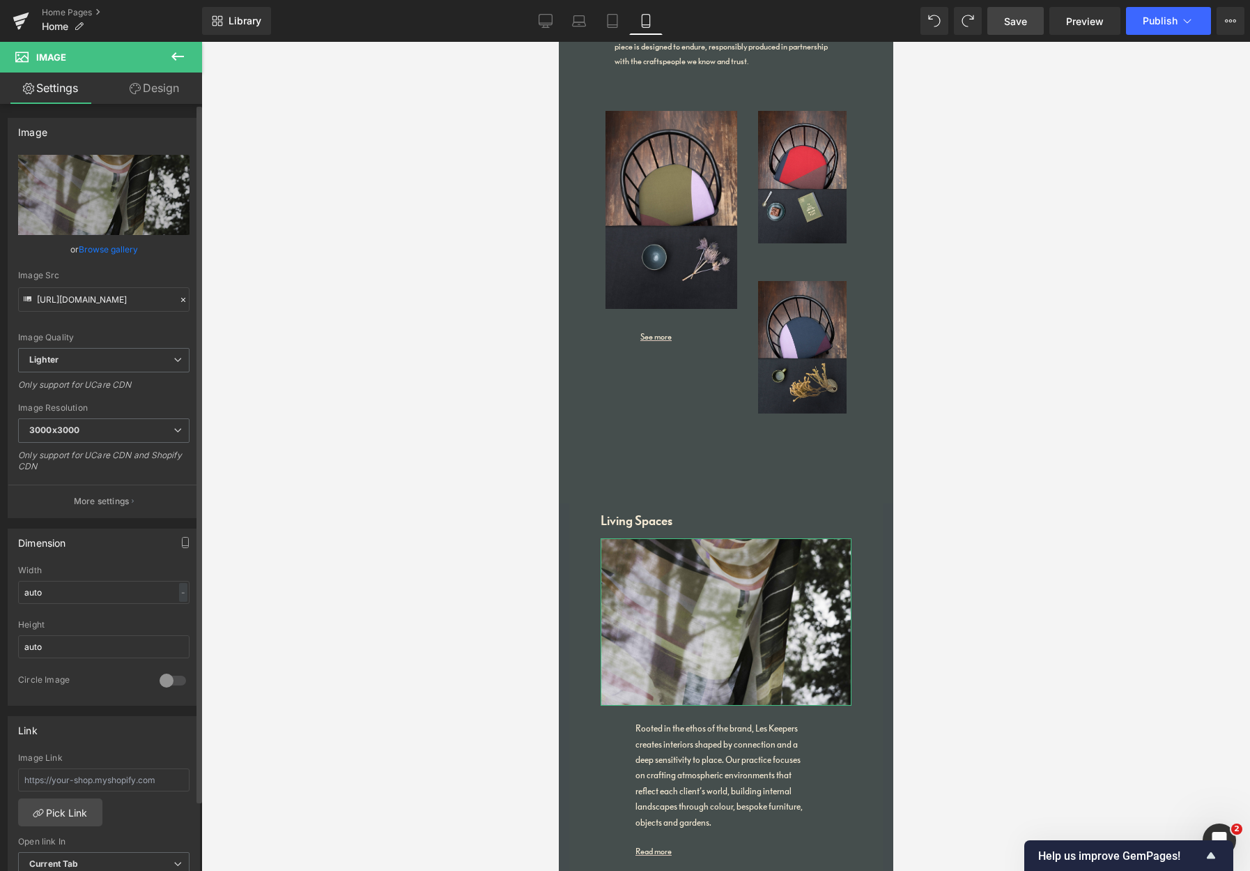
click at [117, 250] on link "Browse gallery" at bounding box center [108, 249] width 59 height 24
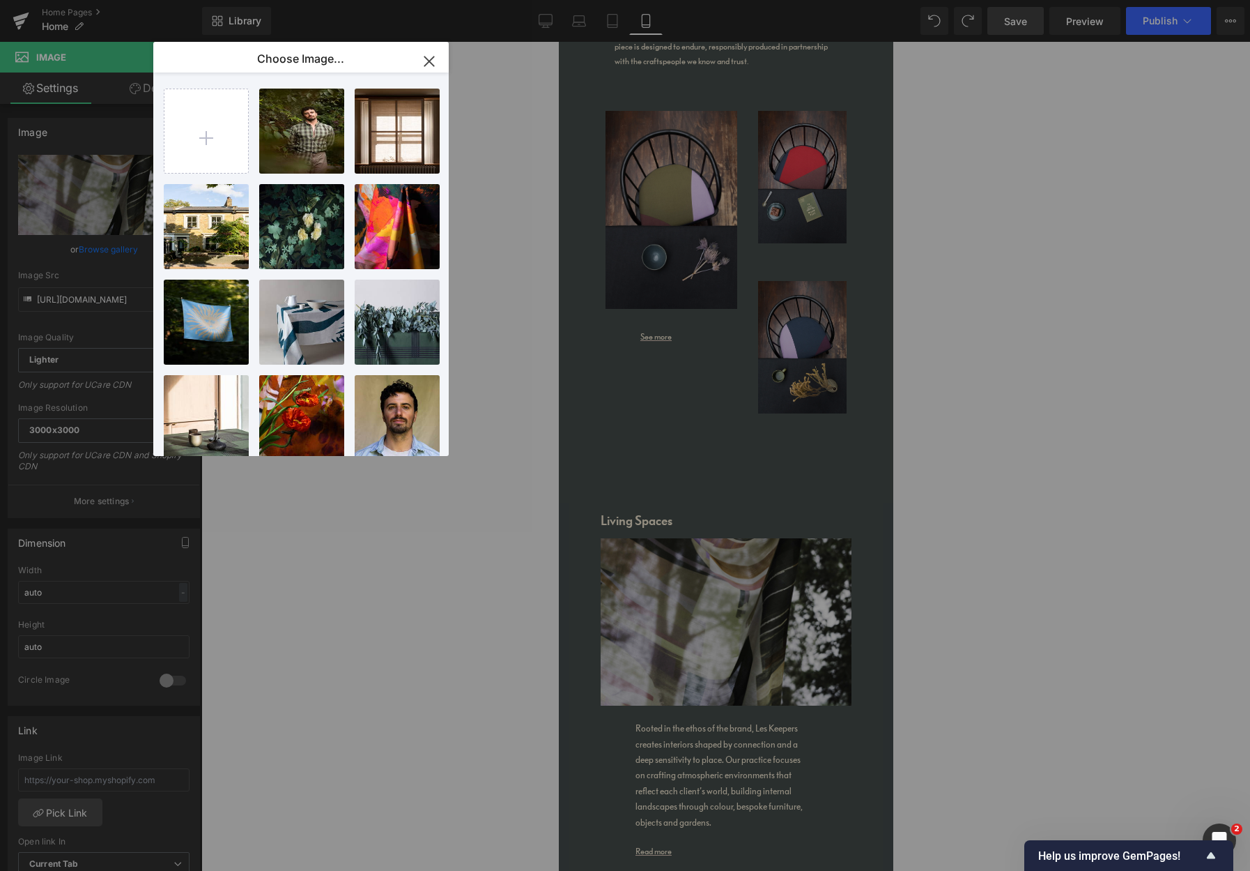
drag, startPoint x: 420, startPoint y: 146, endPoint x: 441, endPoint y: 158, distance: 23.1
click at [0, 0] on div "blind...[PERSON_NAME].webp 1.04 MB" at bounding box center [0, 0] width 0 height 0
type input "[URL][DOMAIN_NAME]"
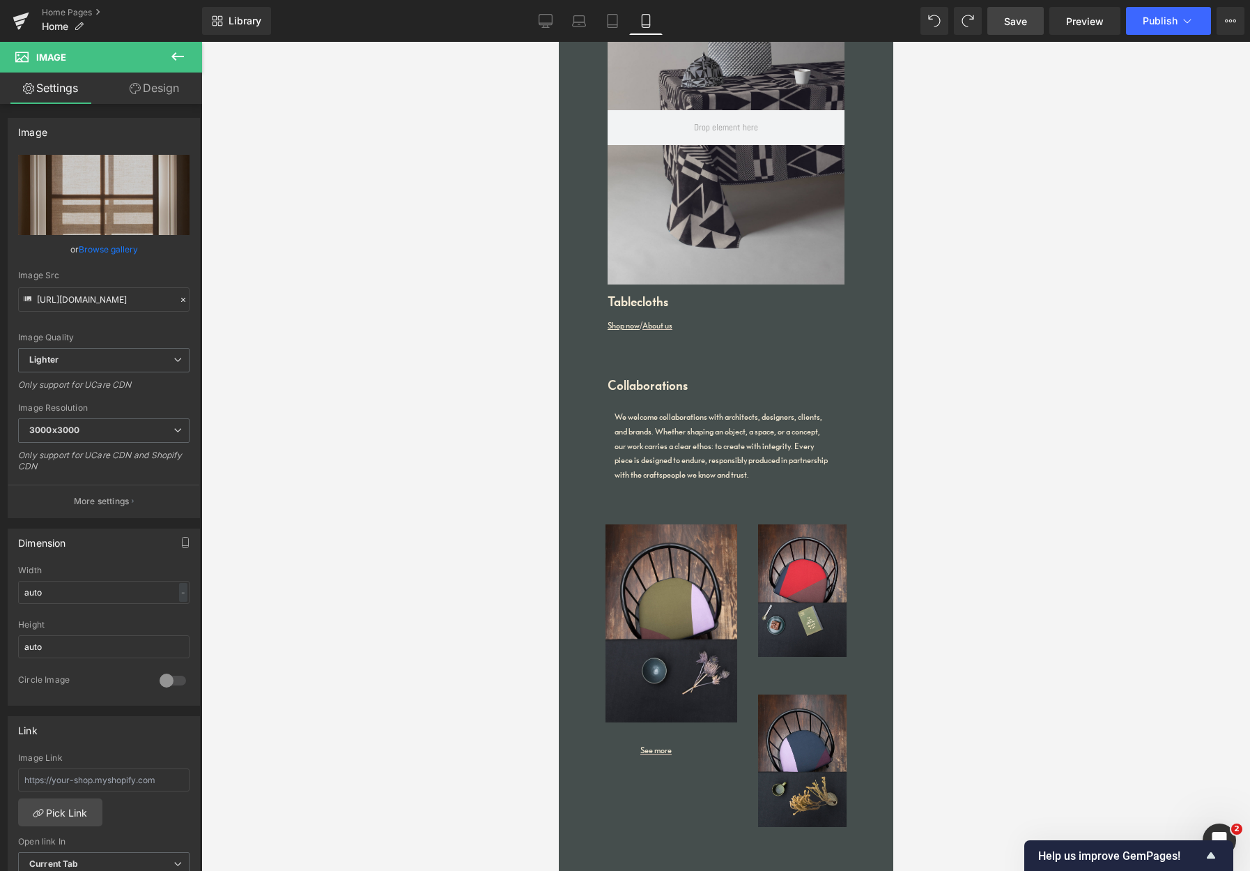
scroll to position [0, 0]
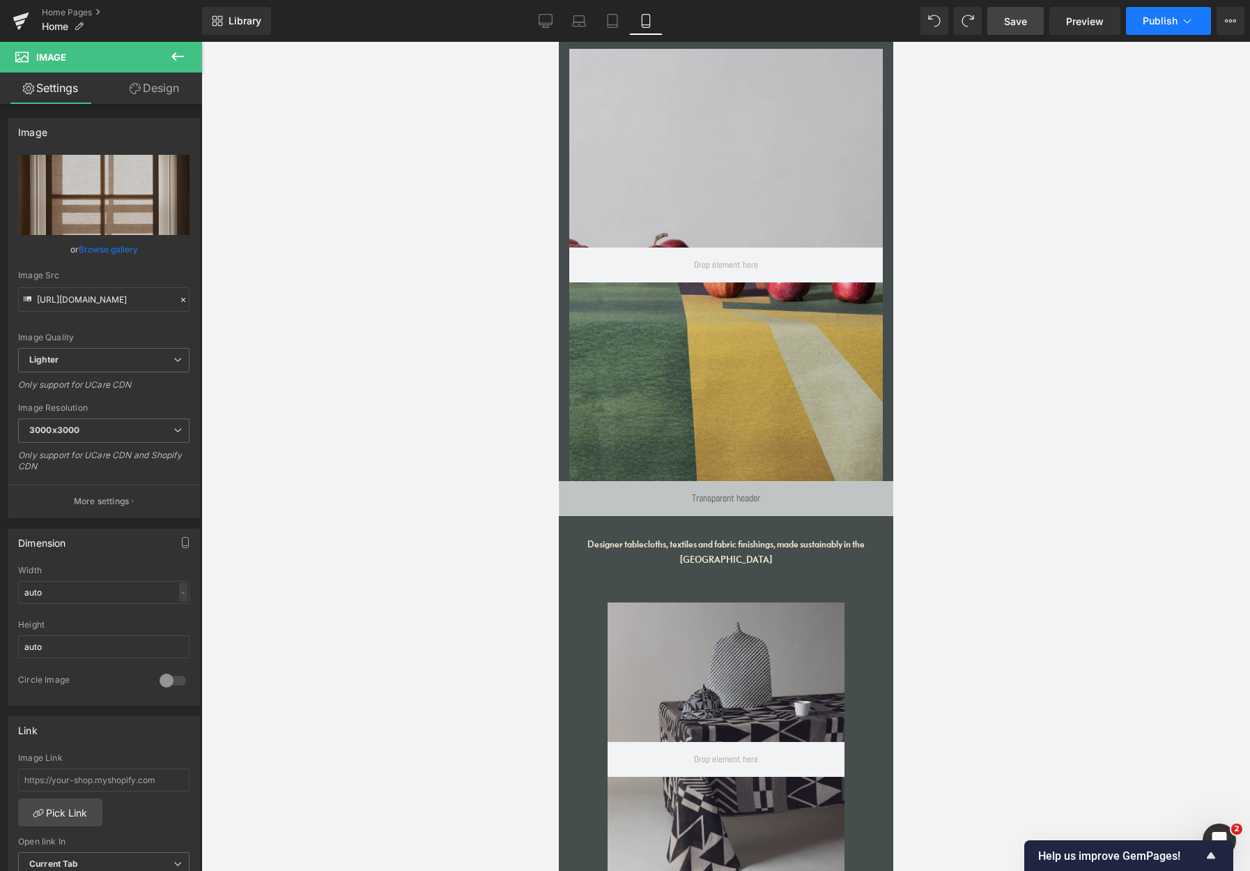
click at [1092, 22] on span "Publish" at bounding box center [1160, 20] width 35 height 11
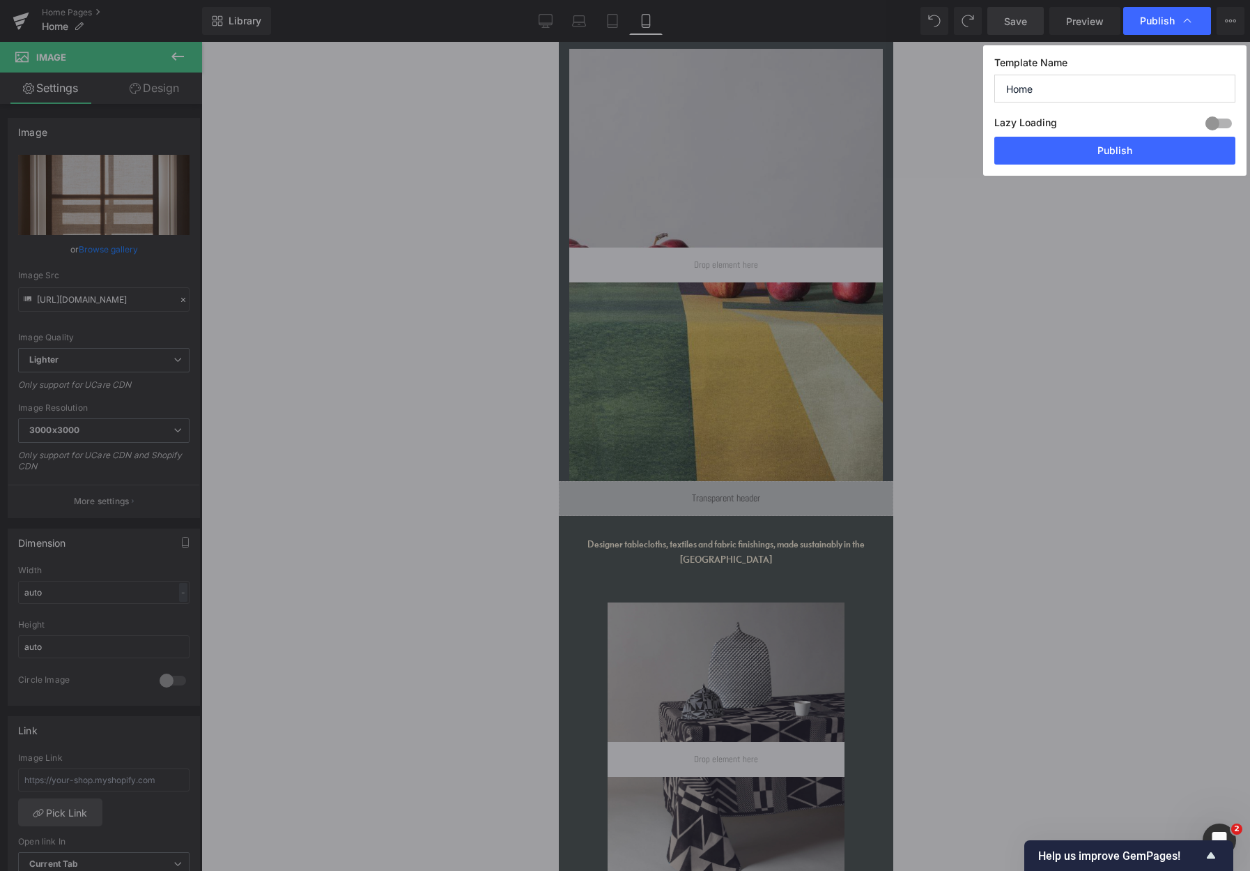
click at [1092, 155] on button "Publish" at bounding box center [1115, 151] width 241 height 28
